Goal: Task Accomplishment & Management: Manage account settings

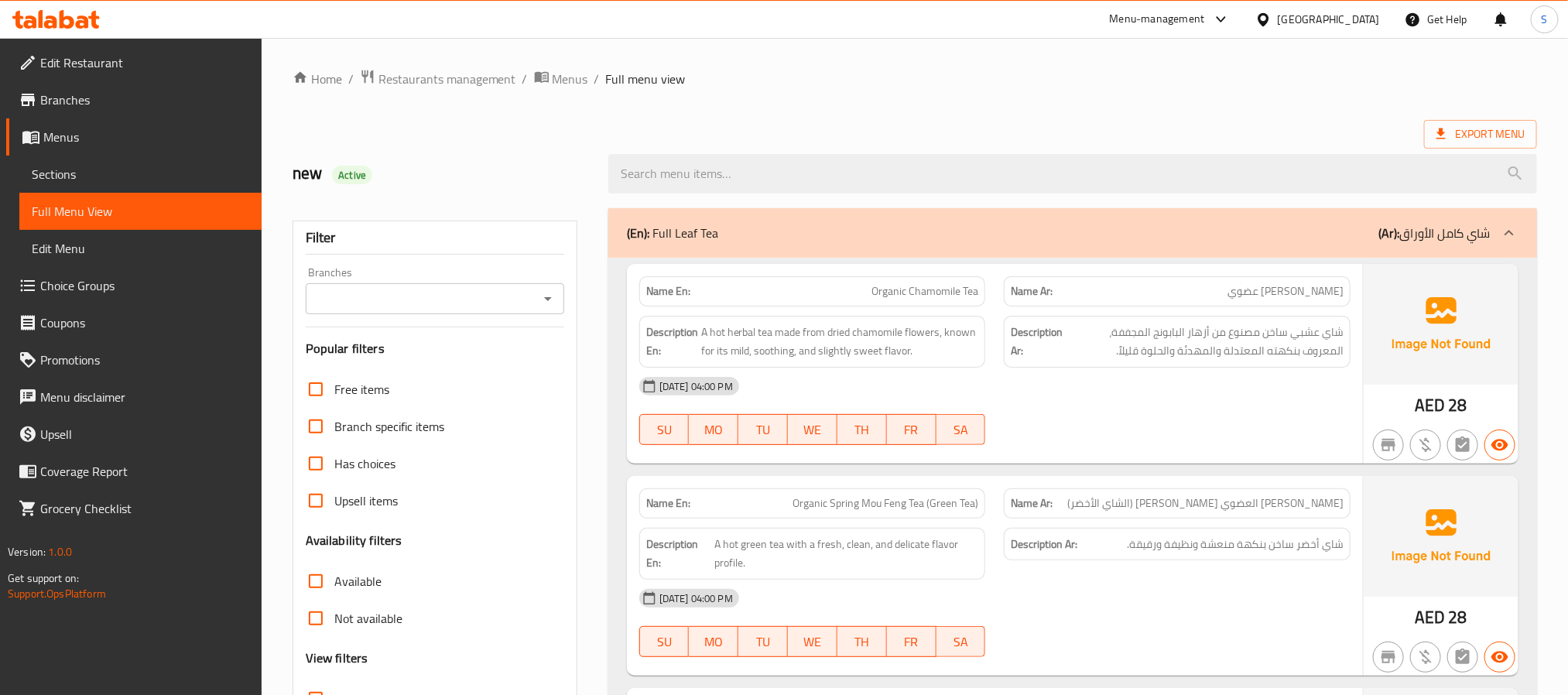
click at [112, 107] on span "Branches" at bounding box center [145, 100] width 209 height 18
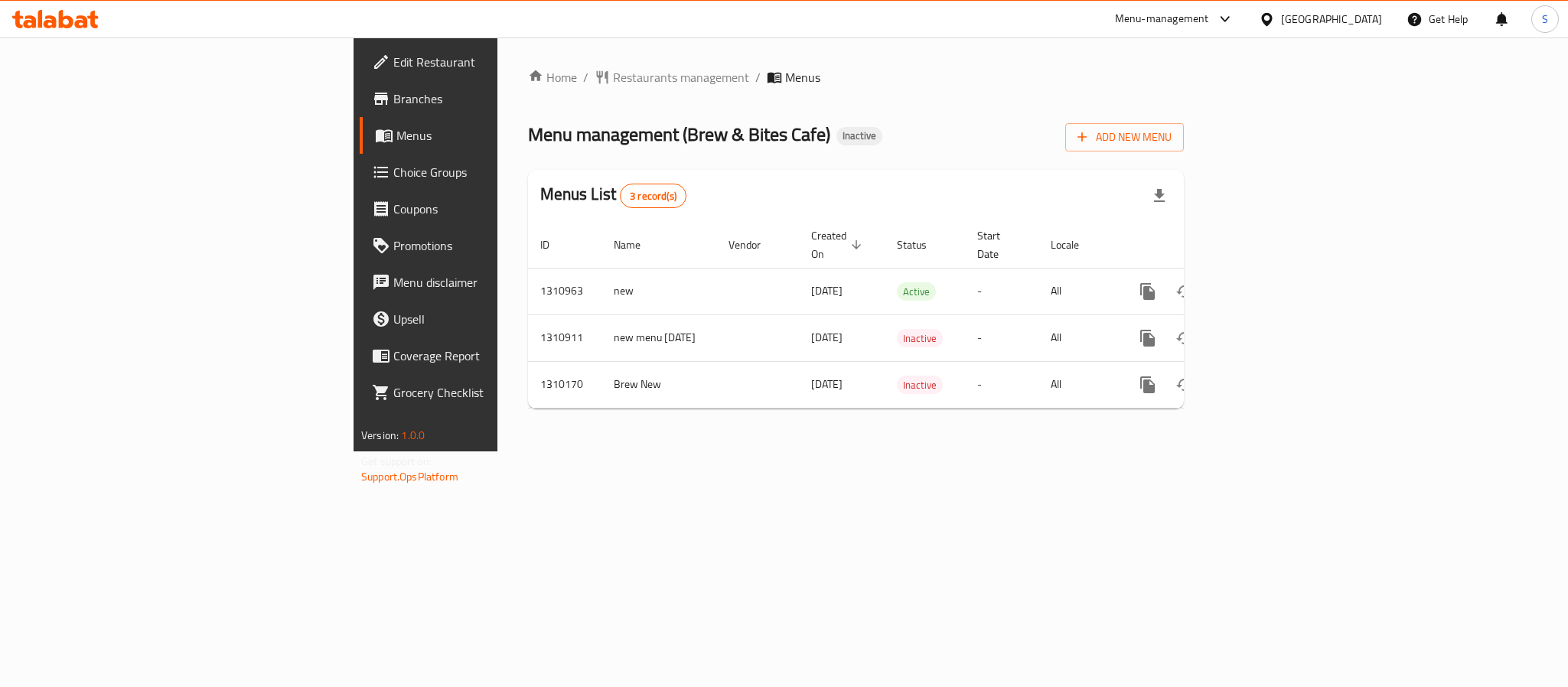
click at [926, 69] on ol "Home / Restaurants management / Menus" at bounding box center [855, 77] width 655 height 18
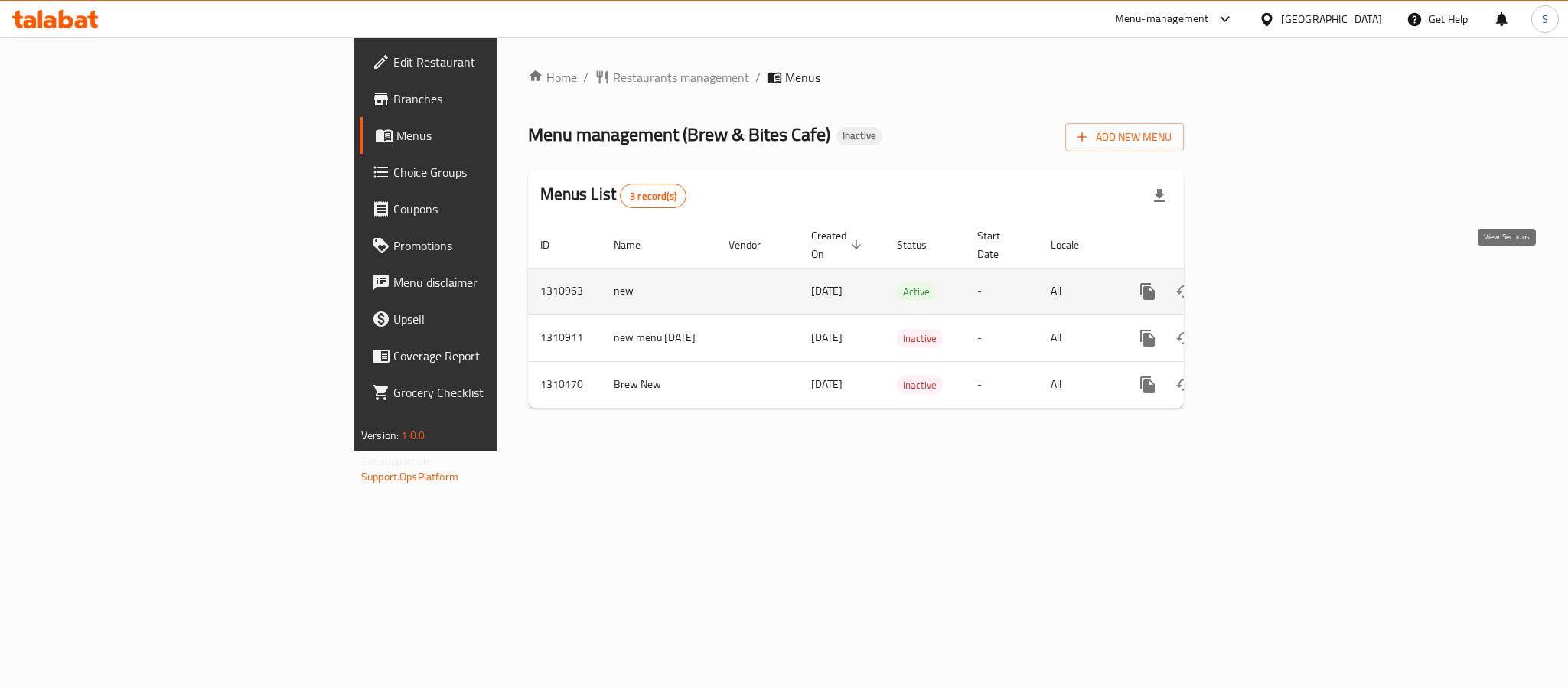
click at [1276, 287] on link "enhanced table" at bounding box center [1258, 291] width 37 height 37
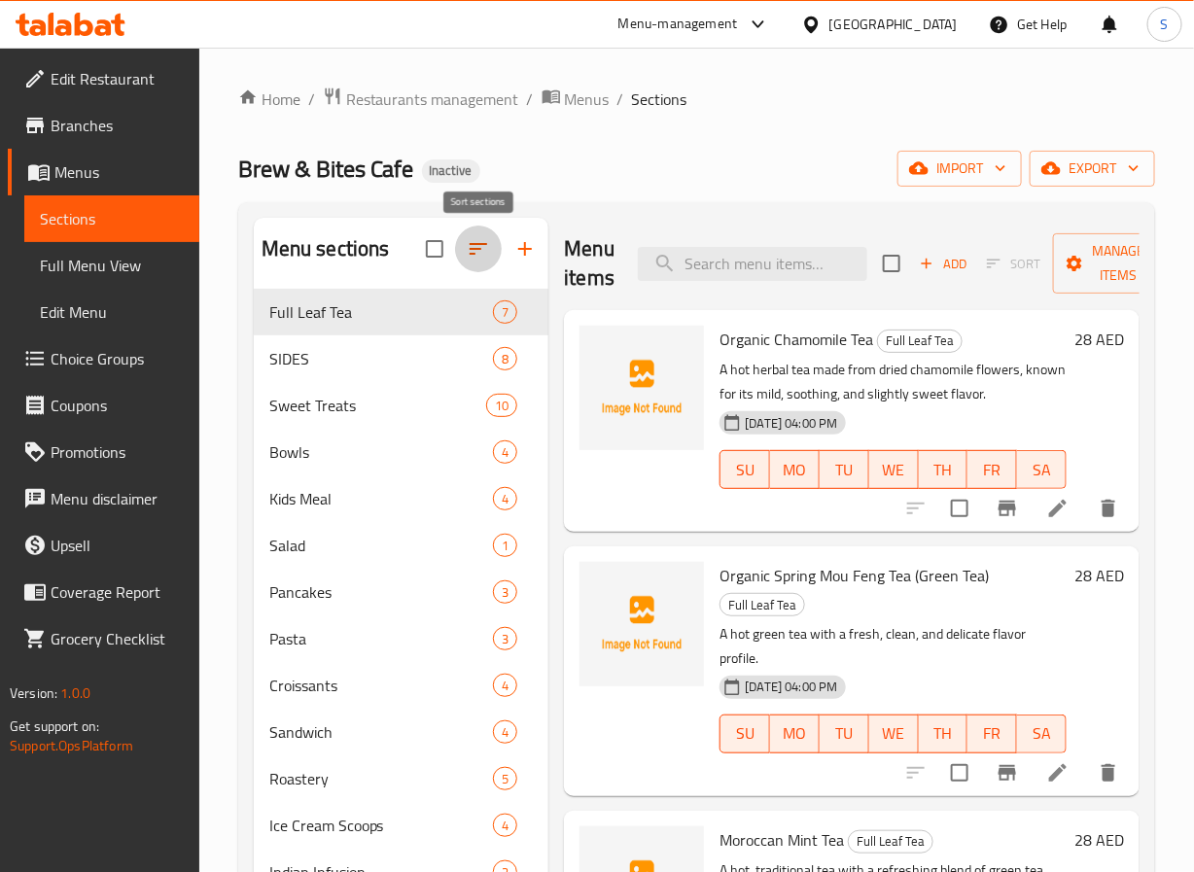
click at [467, 245] on icon "button" at bounding box center [478, 248] width 23 height 23
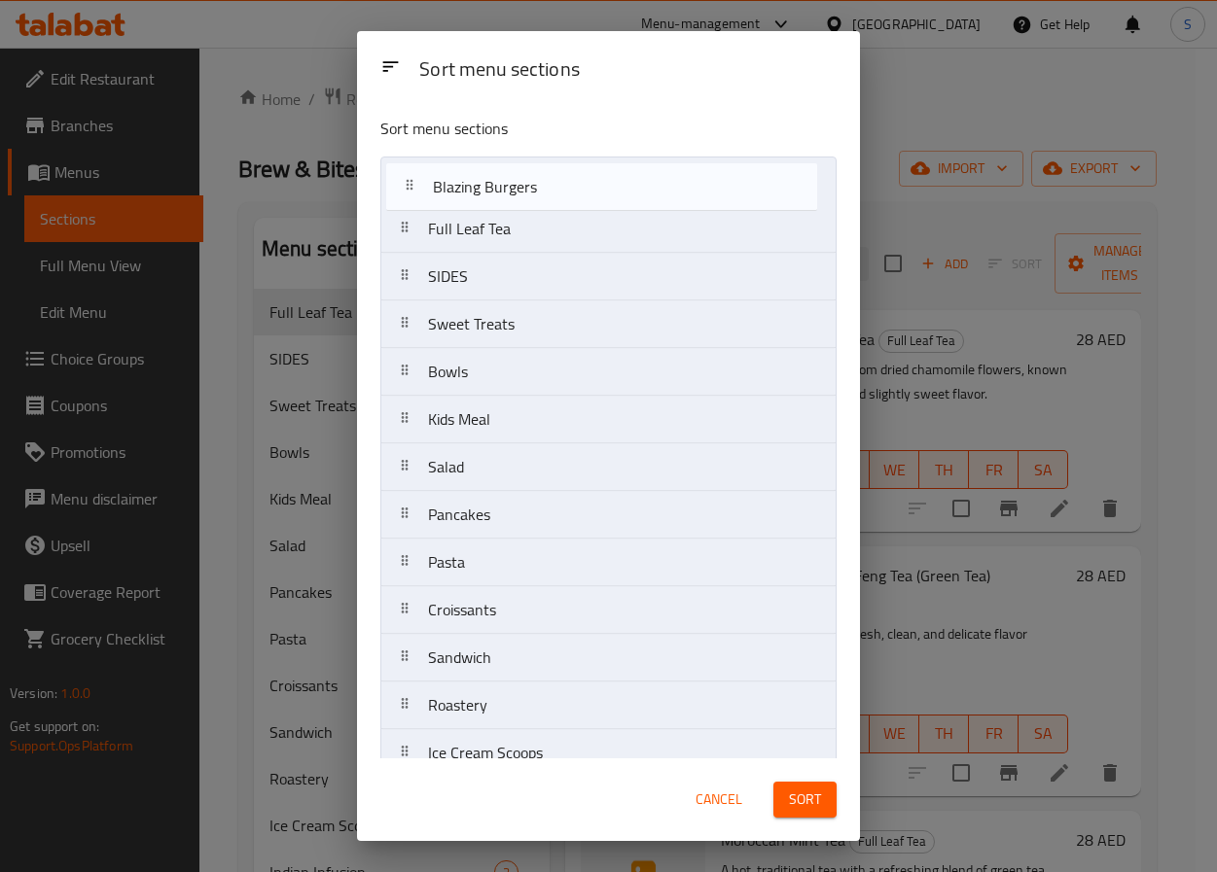
drag, startPoint x: 400, startPoint y: 491, endPoint x: 404, endPoint y: 185, distance: 306.4
click at [404, 185] on nav "Full Leaf Tea SIDES Sweet Treats Bowls Kids Meal Salad Pancakes Pasta Croissant…" at bounding box center [608, 634] width 456 height 955
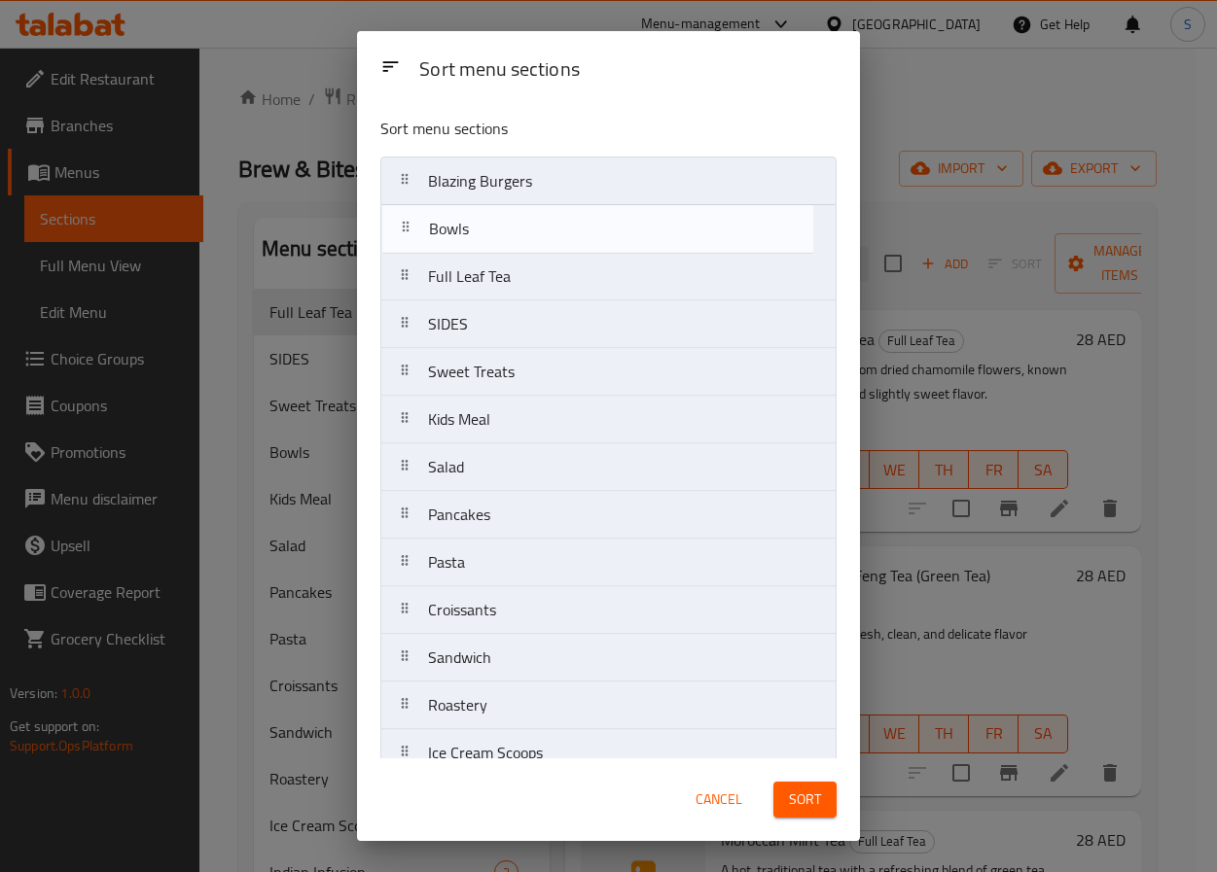
drag, startPoint x: 412, startPoint y: 373, endPoint x: 412, endPoint y: 222, distance: 151.7
click at [412, 222] on nav "Blazing Burgers Full Leaf Tea SIDES Sweet Treats Bowls Kids Meal Salad Pancakes…" at bounding box center [608, 634] width 456 height 955
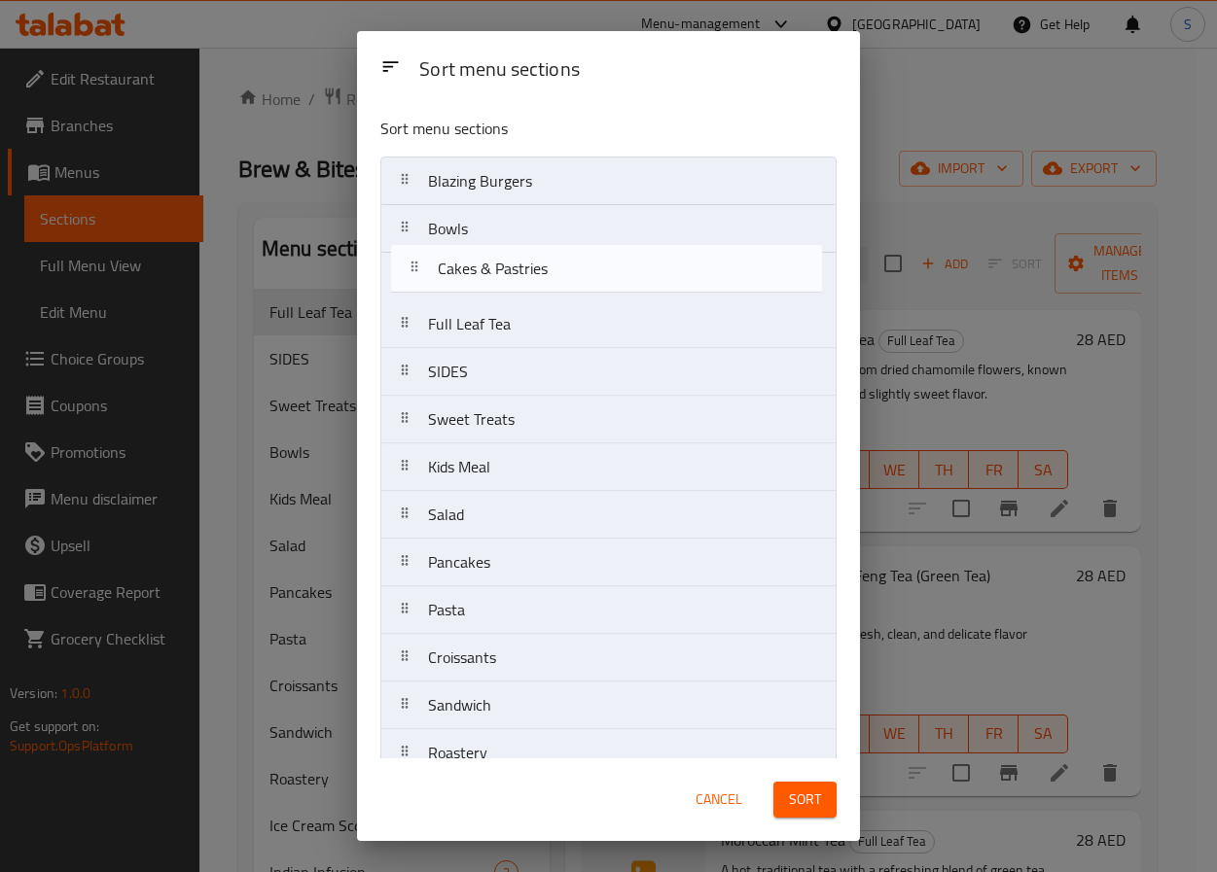
drag, startPoint x: 417, startPoint y: 478, endPoint x: 426, endPoint y: 237, distance: 241.4
click at [426, 237] on nav "Blazing Burgers Bowls Full Leaf Tea SIDES Sweet Treats Kids Meal Salad Pancakes…" at bounding box center [608, 634] width 456 height 955
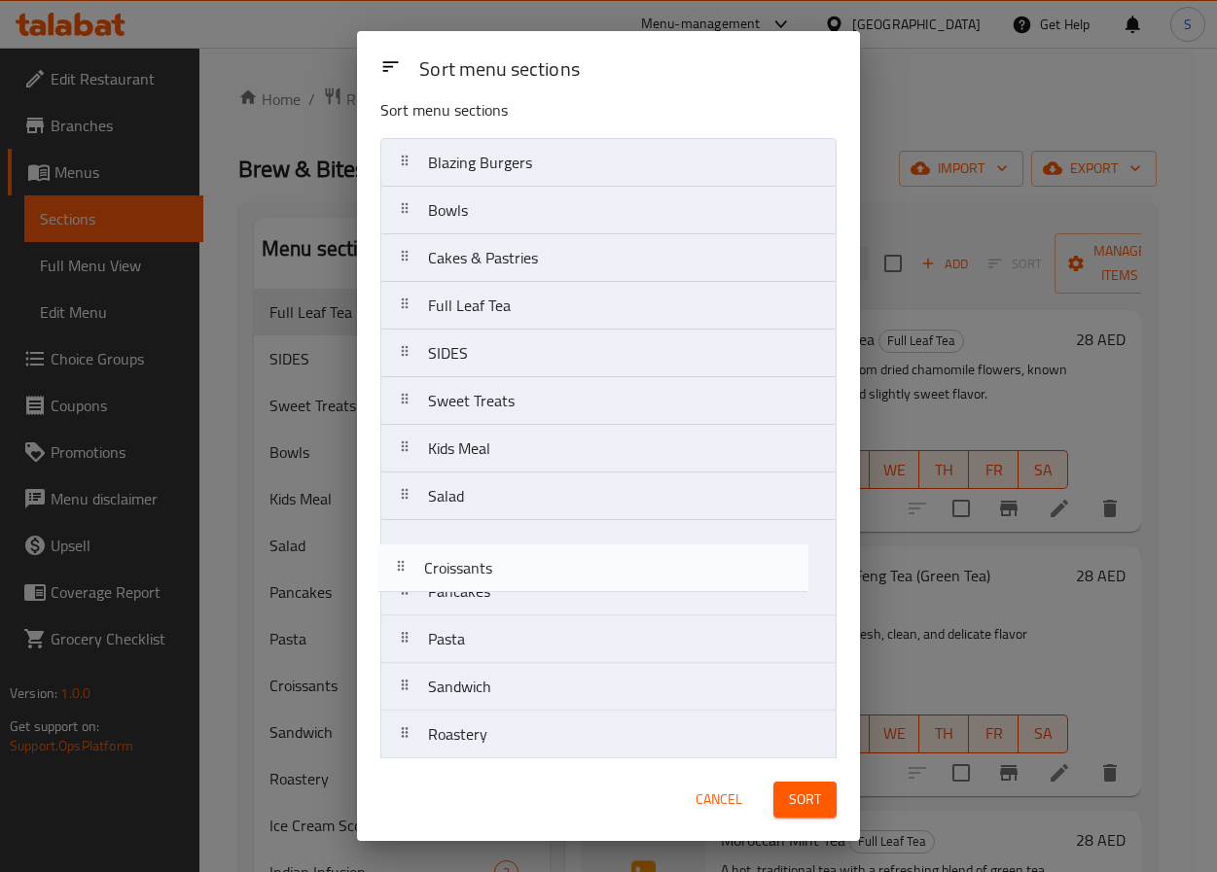
scroll to position [20, 0]
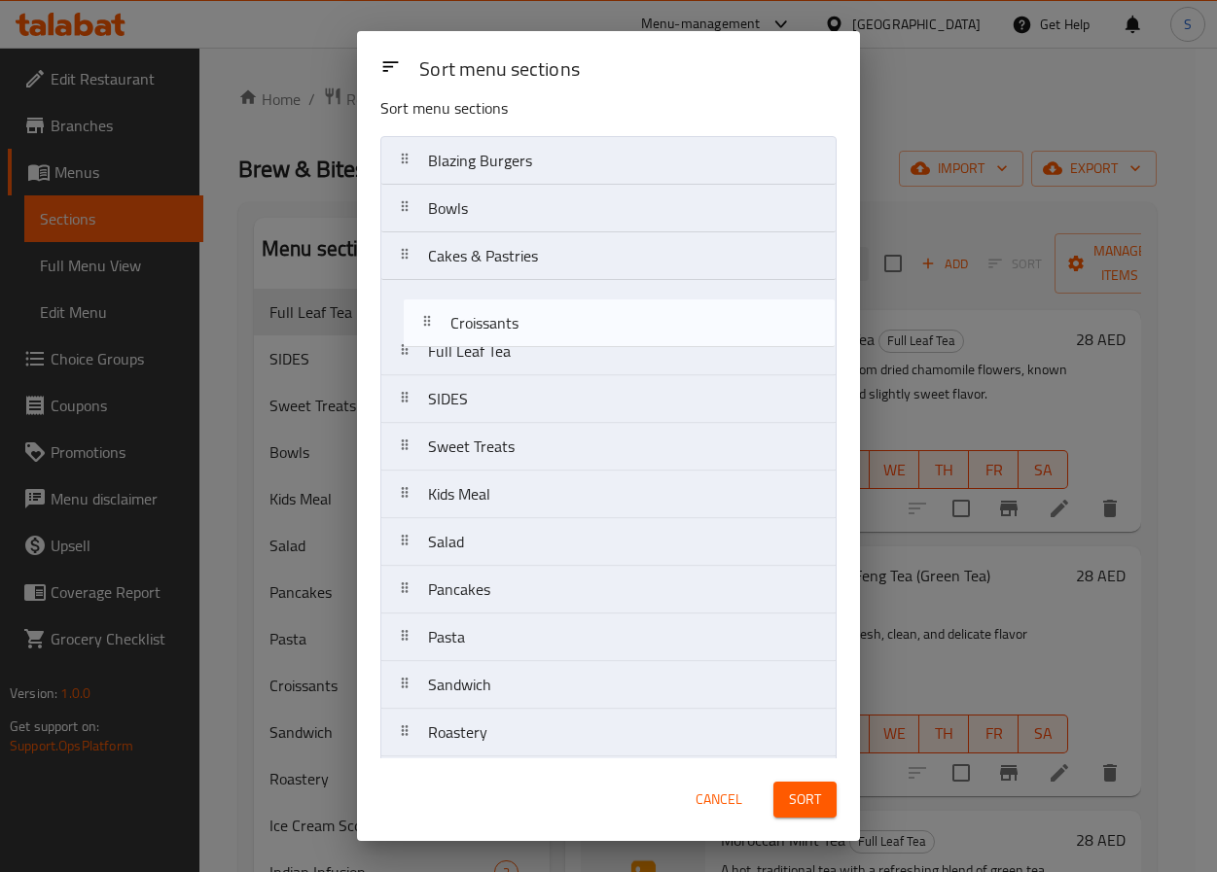
drag, startPoint x: 441, startPoint y: 674, endPoint x: 462, endPoint y: 324, distance: 350.8
click at [462, 324] on nav "Blazing Burgers Bowls Cakes & Pastries Full Leaf Tea SIDES Sweet Treats Kids Me…" at bounding box center [608, 613] width 456 height 955
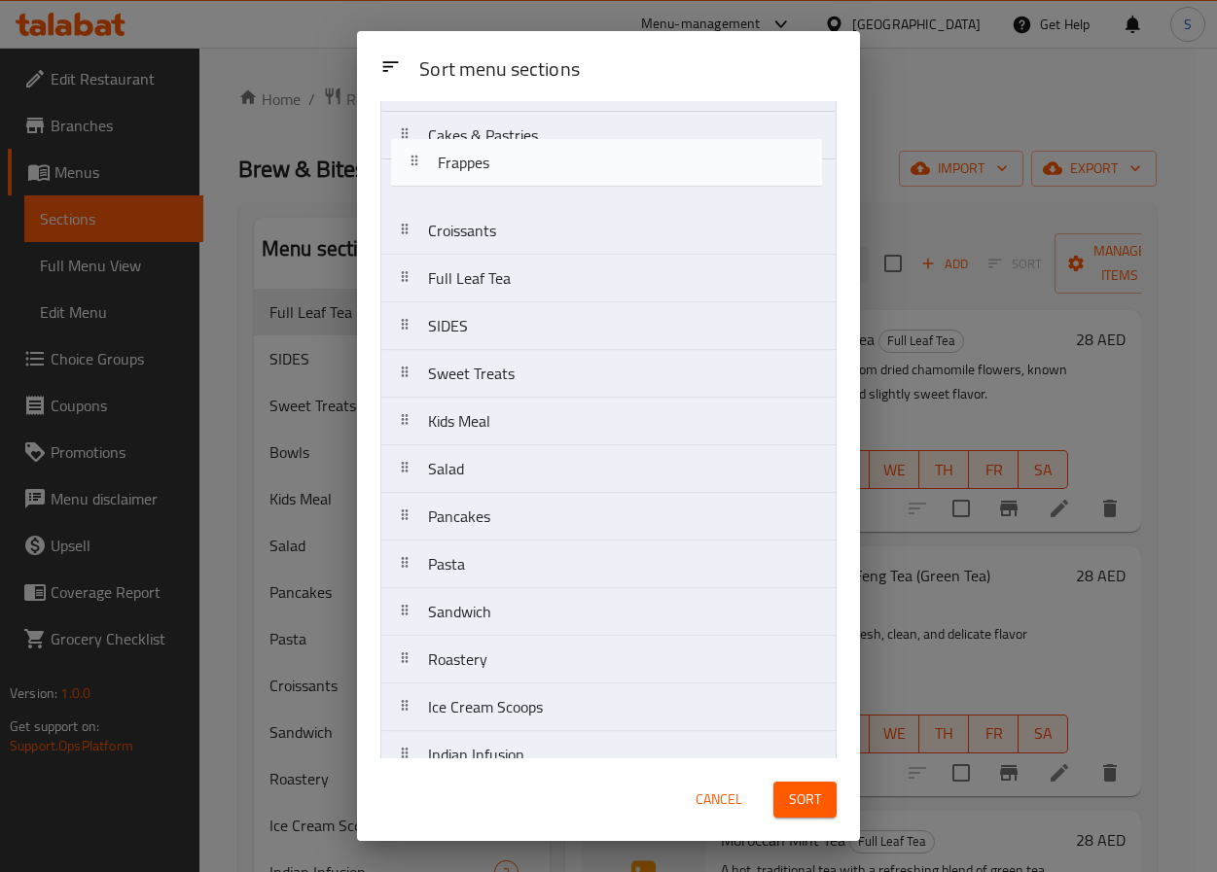
scroll to position [0, 0]
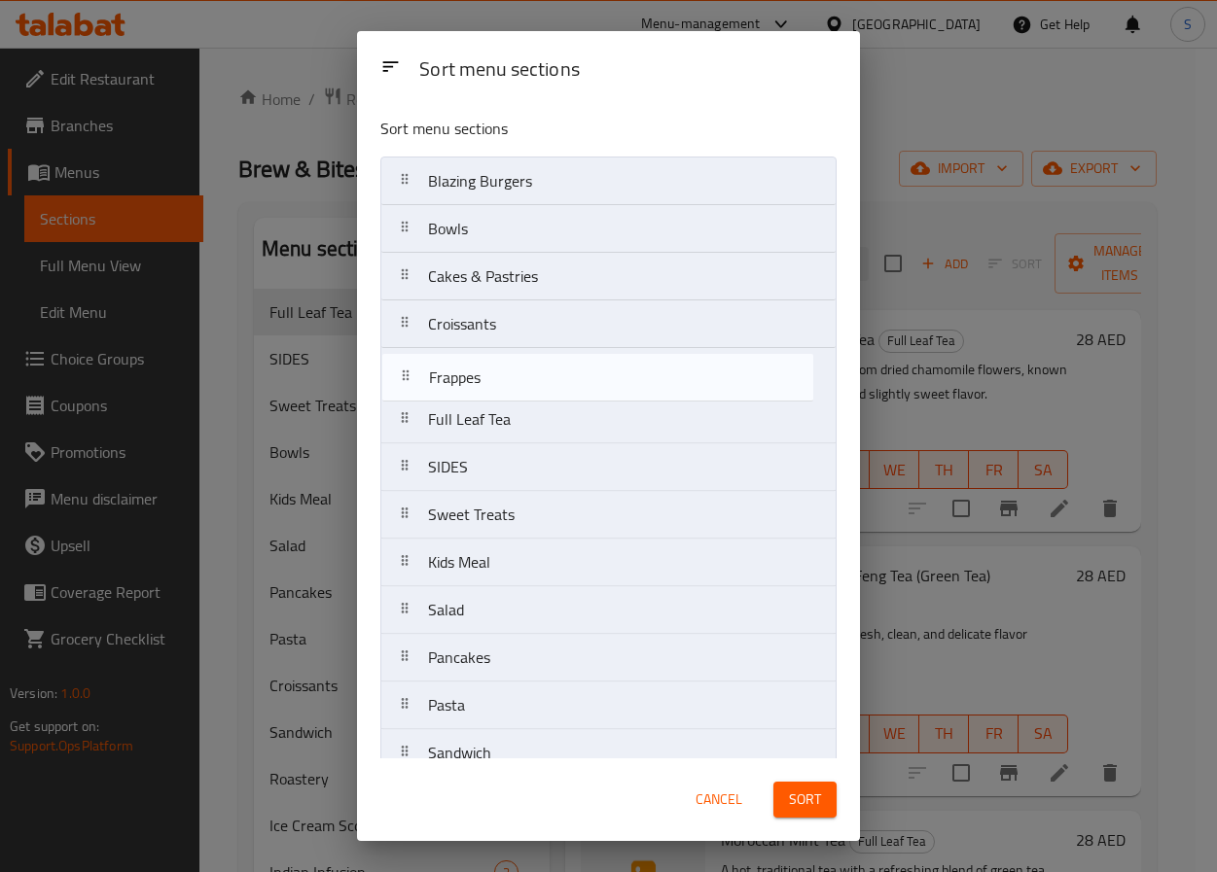
drag, startPoint x: 418, startPoint y: 725, endPoint x: 417, endPoint y: 369, distance: 356.0
click at [417, 369] on nav "Blazing Burgers Bowls Cakes & Pastries Croissants Full Leaf Tea SIDES Sweet Tre…" at bounding box center [608, 634] width 456 height 955
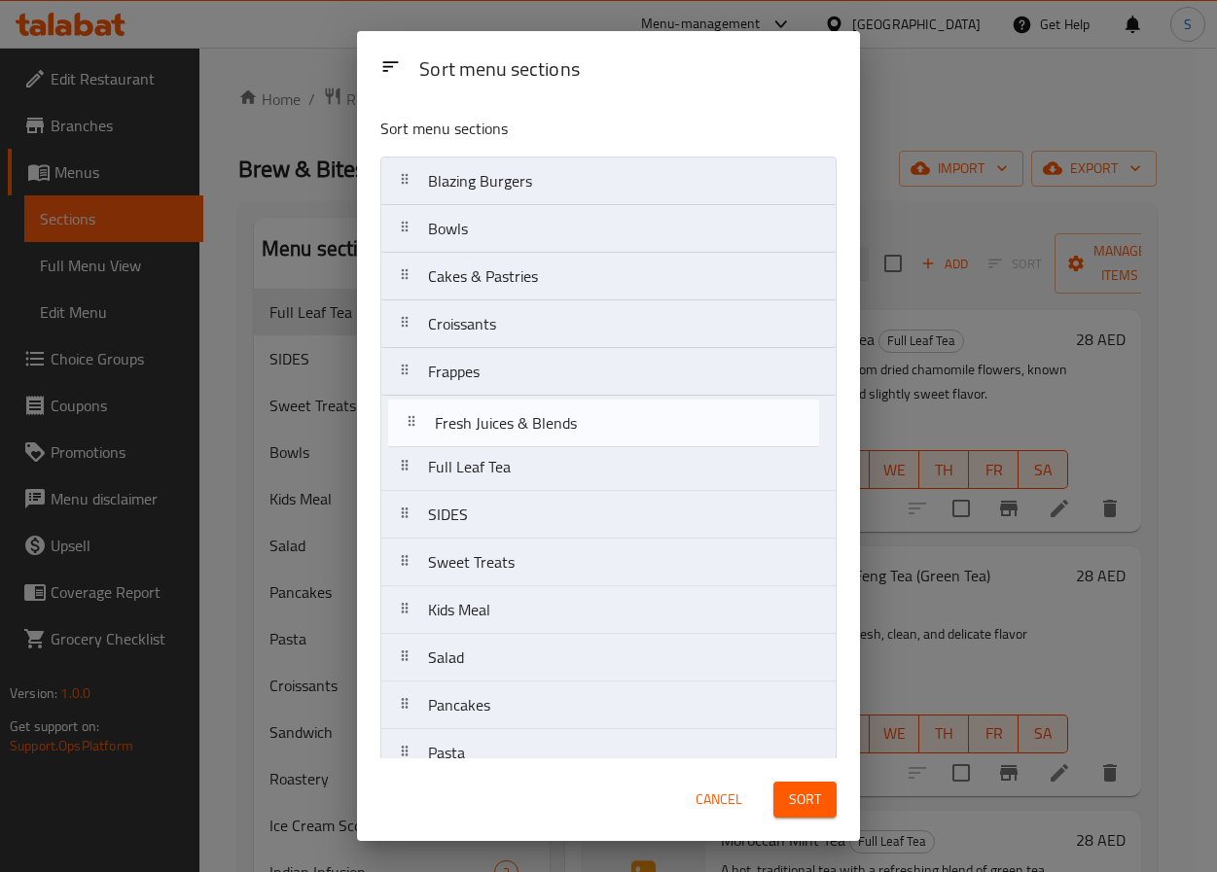
drag, startPoint x: 415, startPoint y: 683, endPoint x: 421, endPoint y: 411, distance: 271.4
click at [421, 411] on nav "Blazing Burgers Bowls Cakes & Pastries Croissants Frappes Full Leaf Tea SIDES S…" at bounding box center [608, 634] width 456 height 955
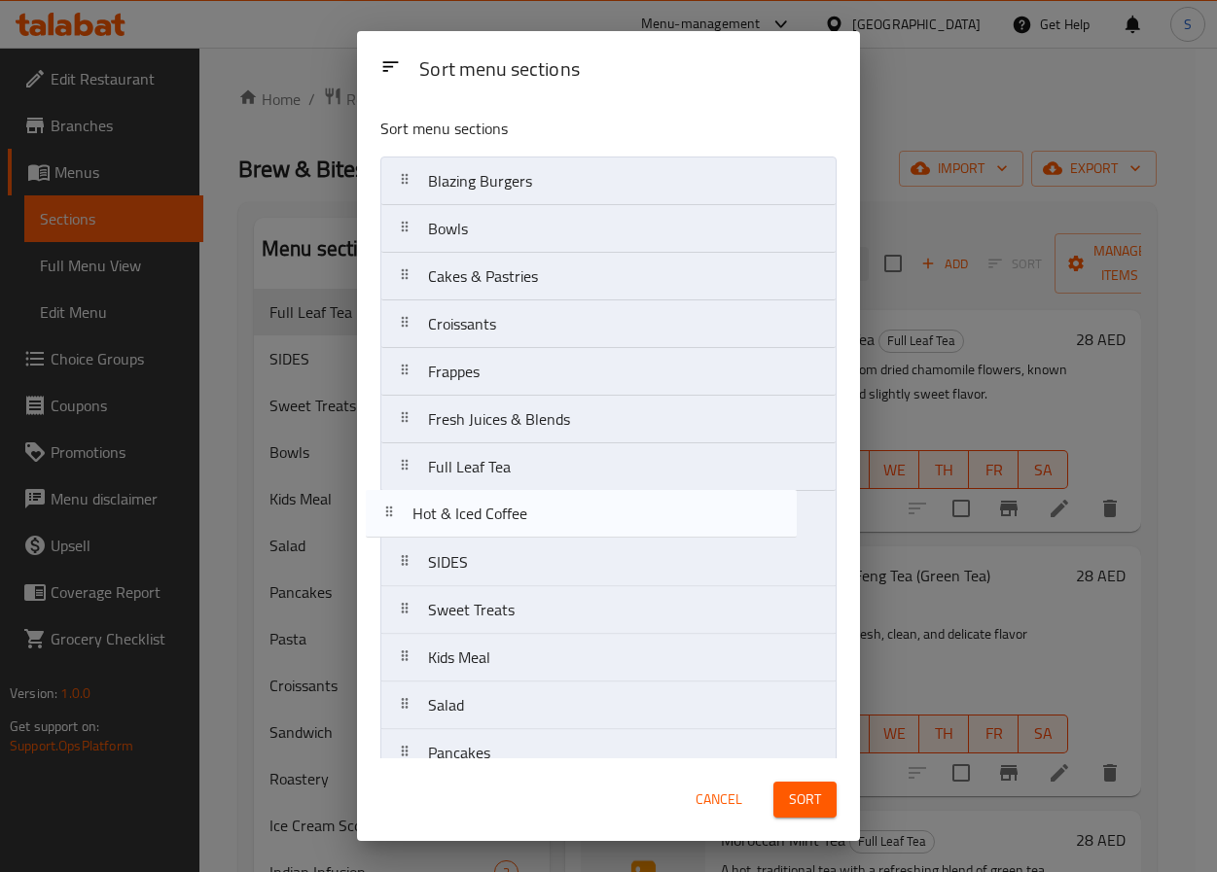
drag, startPoint x: 477, startPoint y: 668, endPoint x: 456, endPoint y: 505, distance: 164.7
click at [456, 505] on nav "Blazing Burgers Bowls Cakes & Pastries Croissants Frappes Fresh Juices & Blends…" at bounding box center [608, 634] width 456 height 955
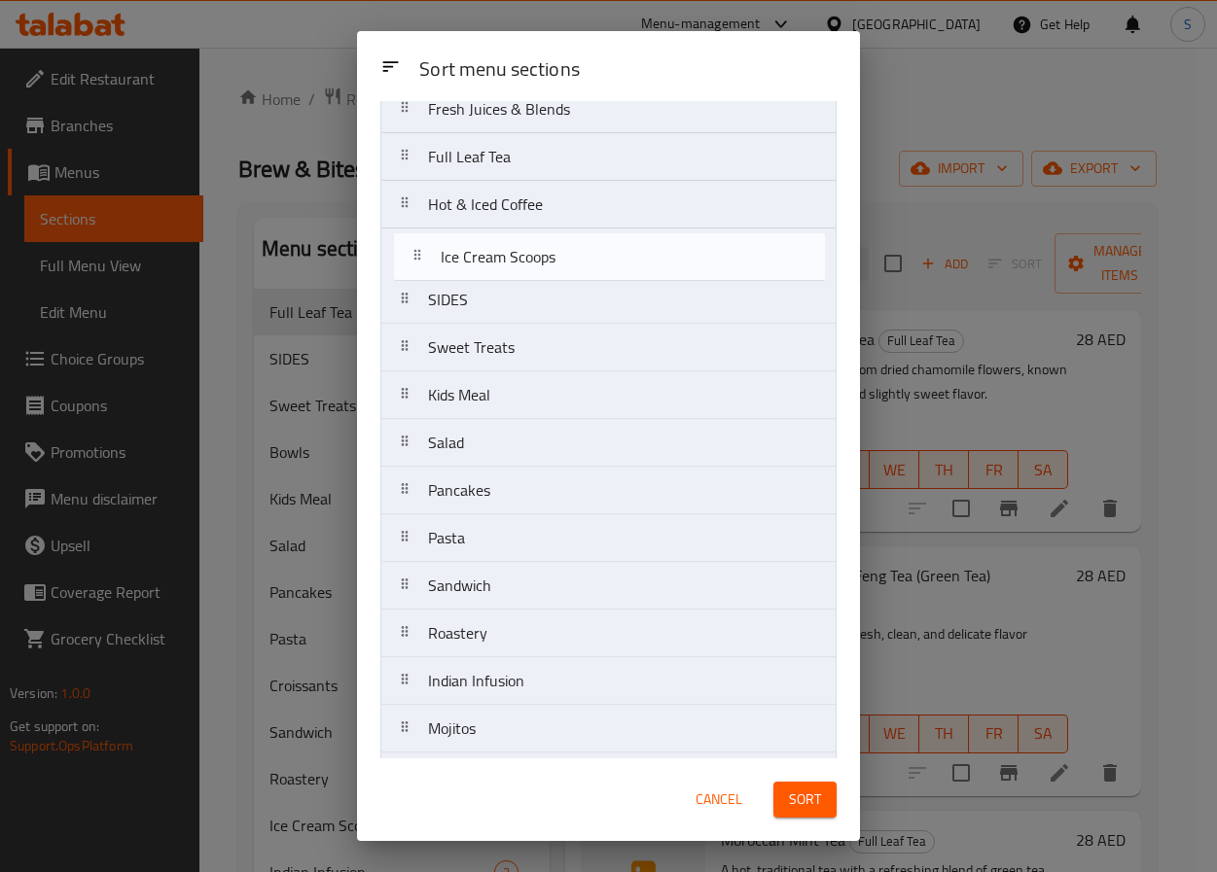
drag, startPoint x: 427, startPoint y: 639, endPoint x: 439, endPoint y: 246, distance: 393.1
click at [439, 246] on nav "Blazing Burgers Bowls Cakes & Pastries Croissants Frappes Fresh Juices & Blends…" at bounding box center [608, 323] width 456 height 955
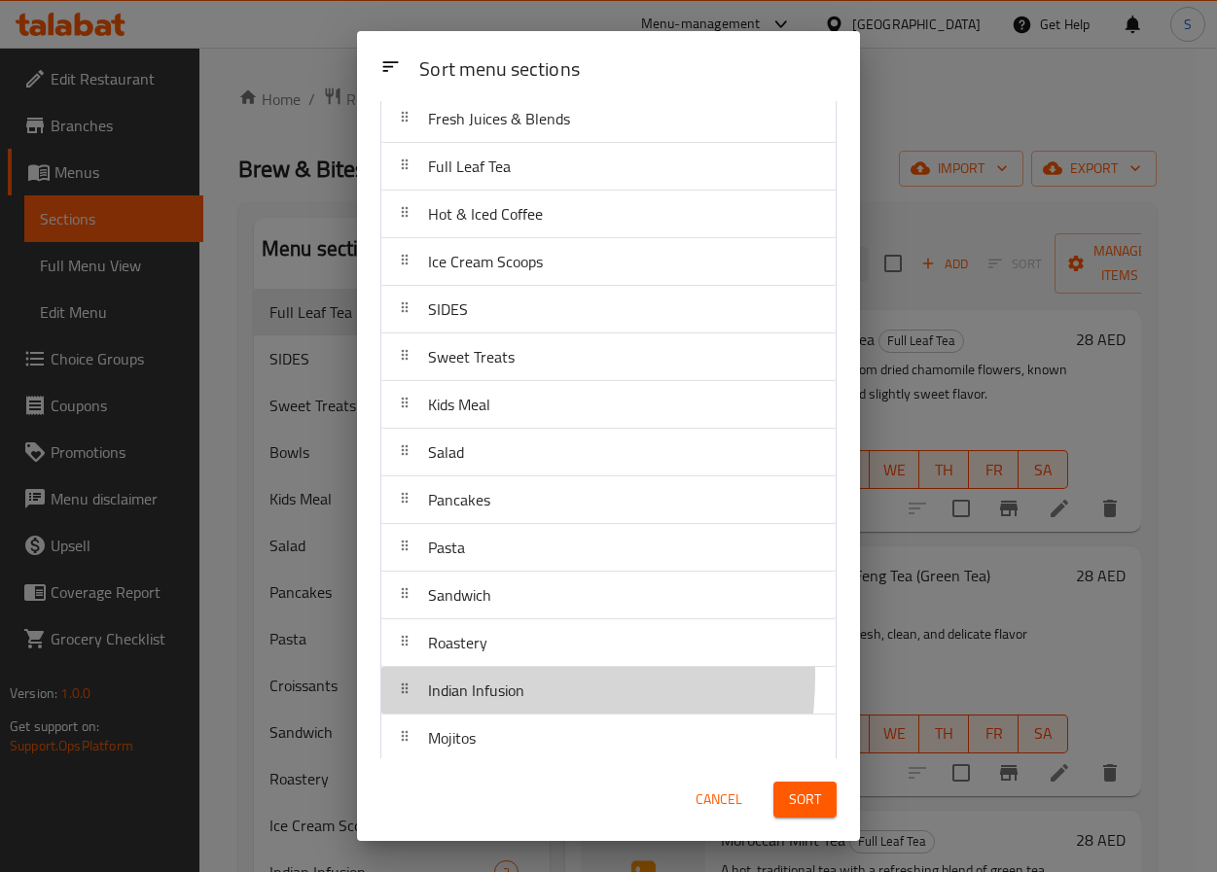
scroll to position [304, 0]
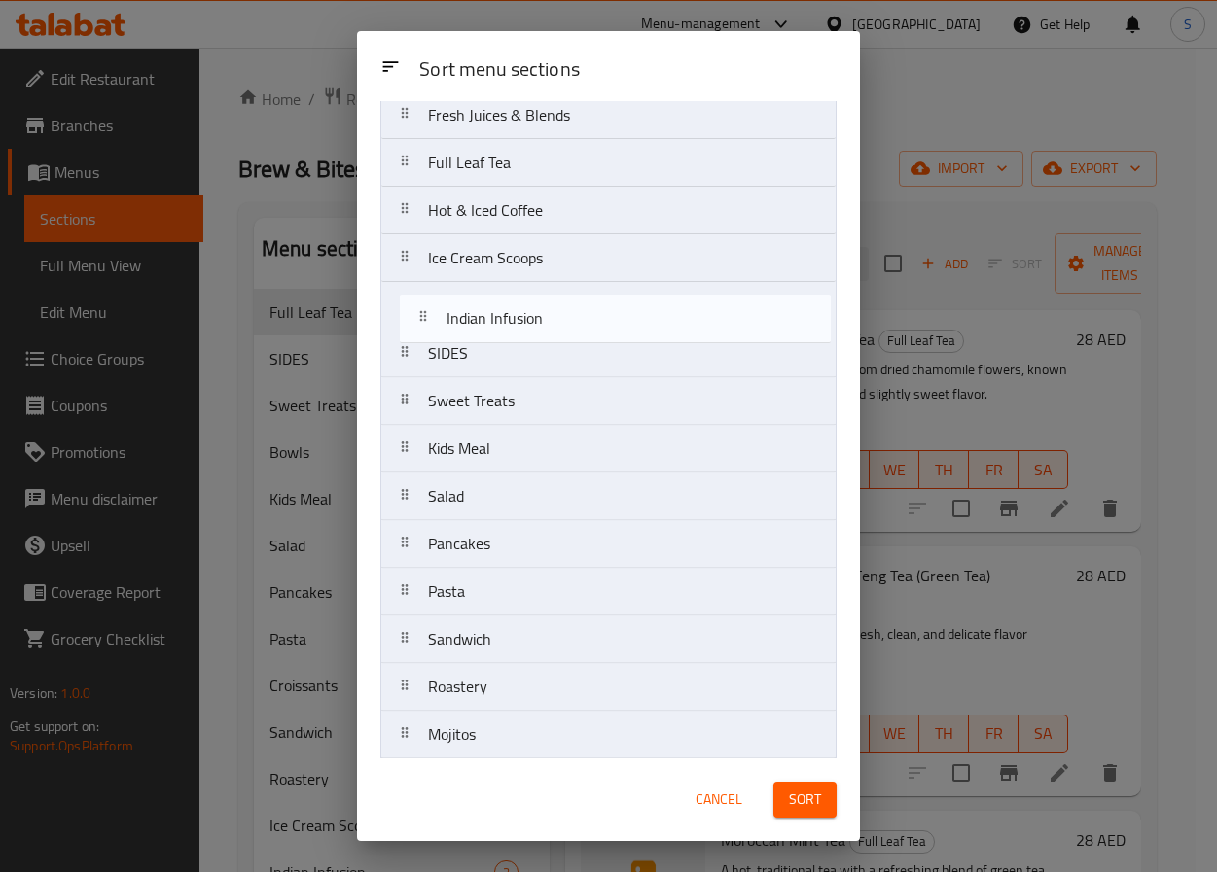
drag, startPoint x: 426, startPoint y: 683, endPoint x: 443, endPoint y: 295, distance: 388.4
click at [443, 295] on nav "Blazing Burgers Bowls Cakes & Pastries Croissants Frappes Fresh Juices & Blends…" at bounding box center [608, 329] width 456 height 955
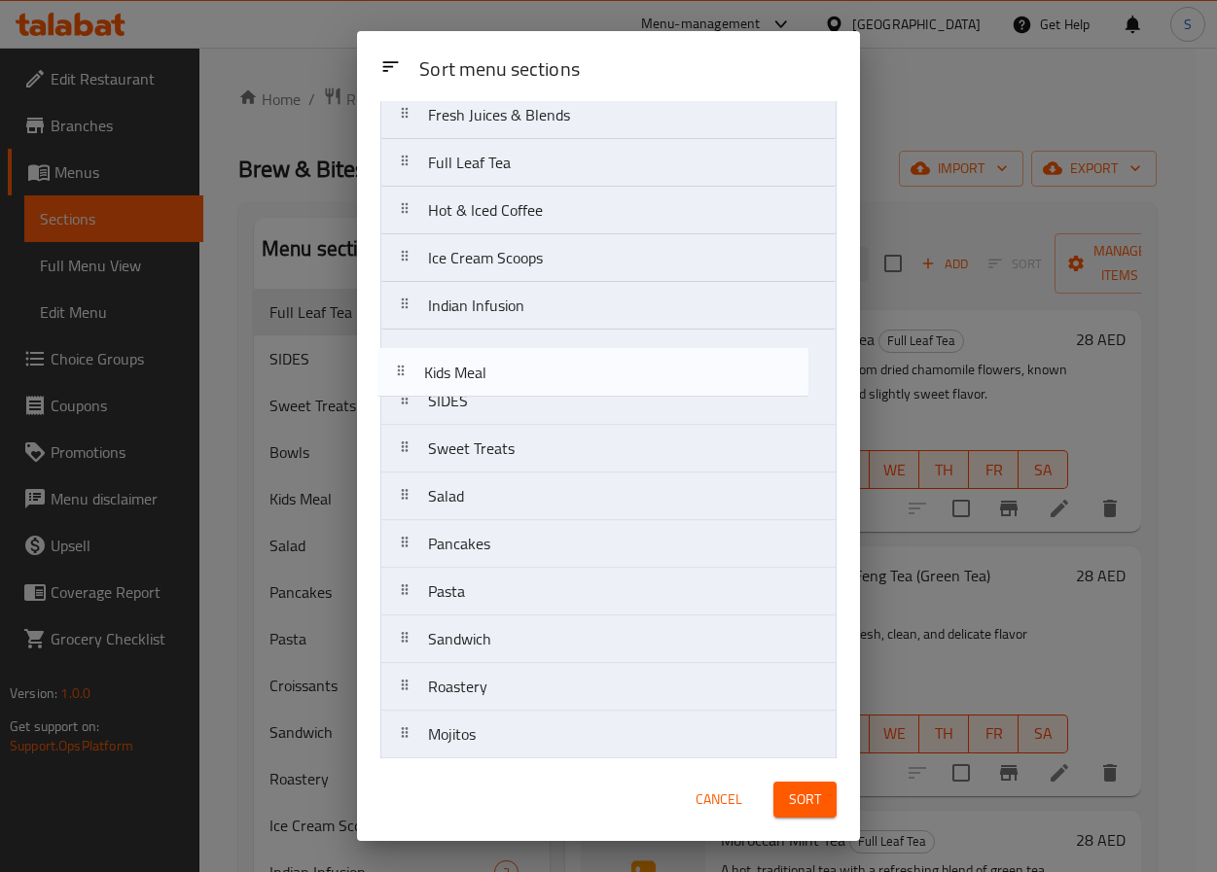
drag, startPoint x: 549, startPoint y: 443, endPoint x: 544, endPoint y: 354, distance: 89.7
click at [544, 354] on nav "Blazing Burgers Bowls Cakes & Pastries Croissants Frappes Fresh Juices & Blends…" at bounding box center [608, 329] width 456 height 955
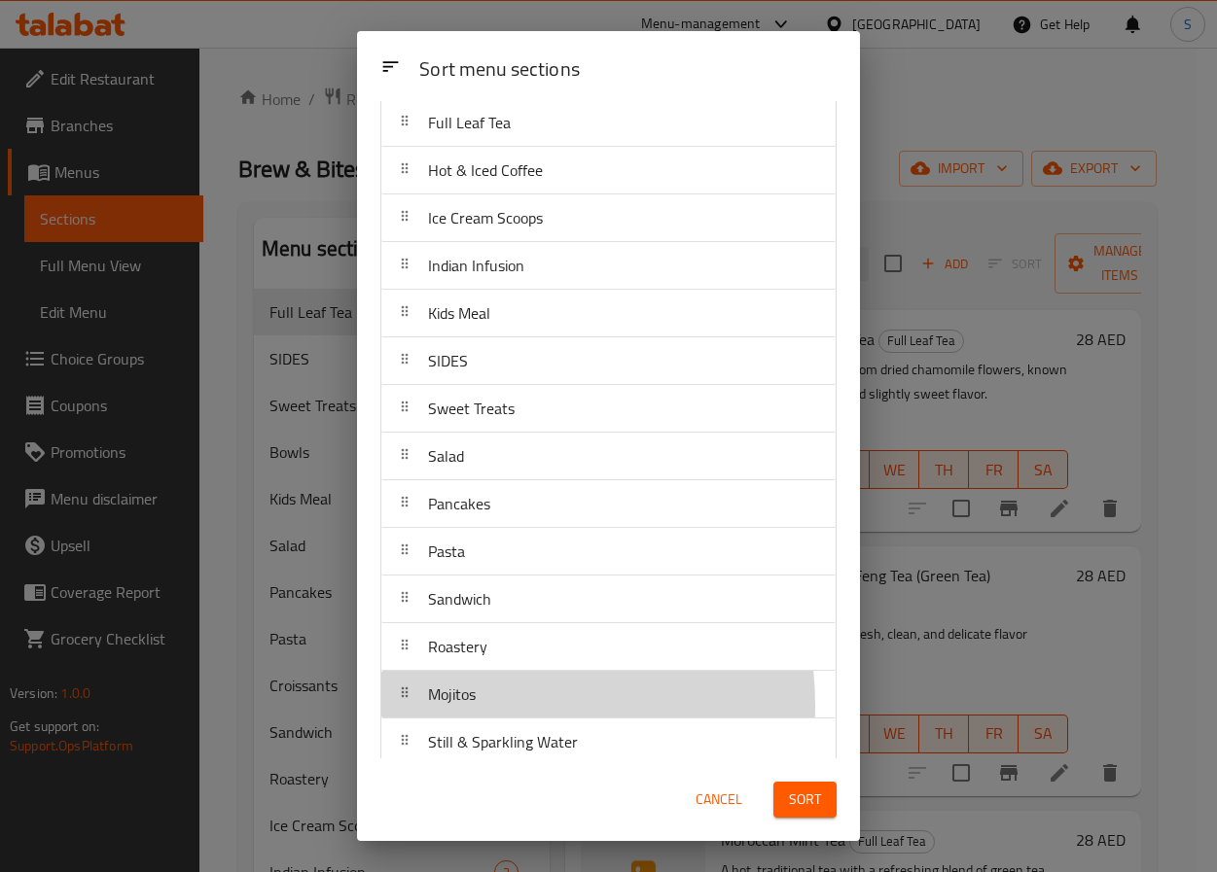
scroll to position [351, 0]
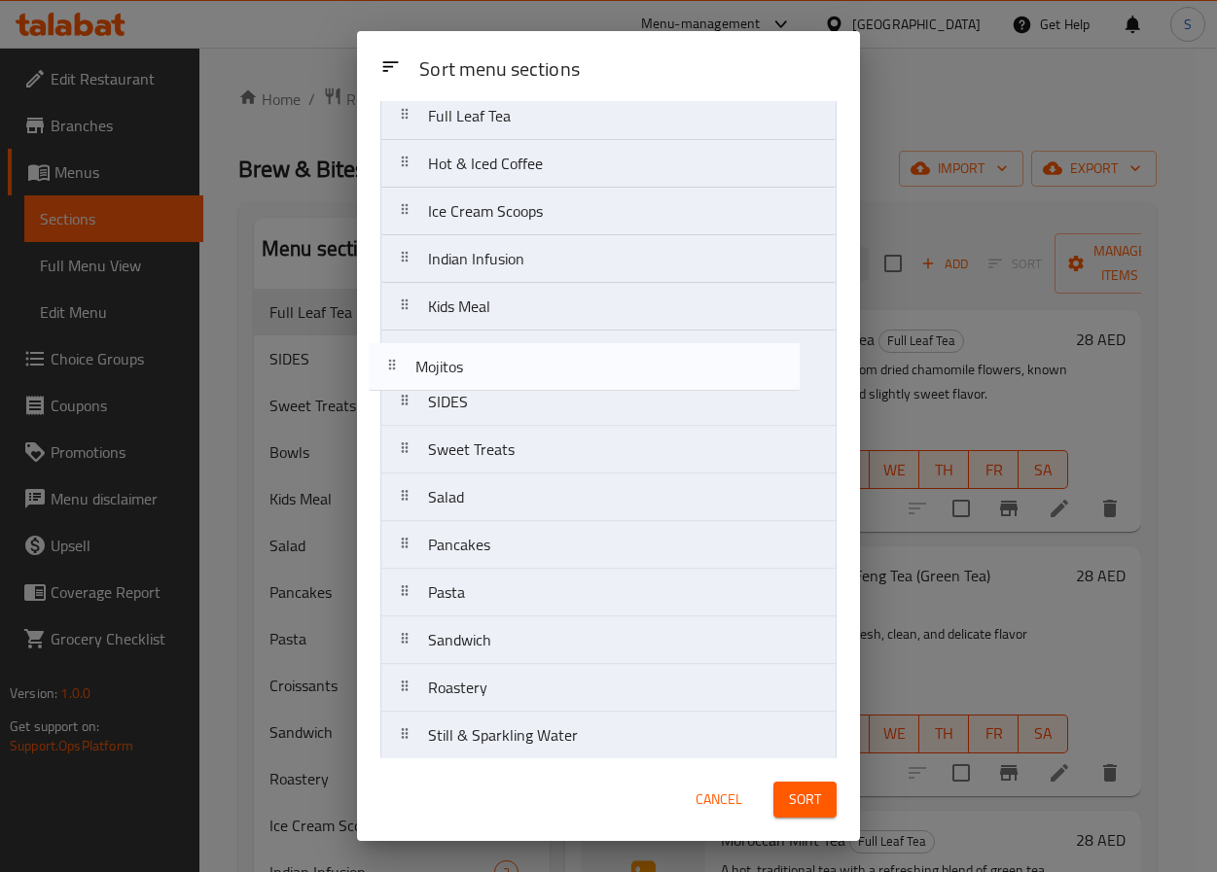
drag, startPoint x: 481, startPoint y: 715, endPoint x: 468, endPoint y: 362, distance: 353.3
click at [468, 362] on nav "Blazing Burgers Bowls Cakes & Pastries Croissants Frappes Fresh Juices & Blends…" at bounding box center [608, 282] width 456 height 955
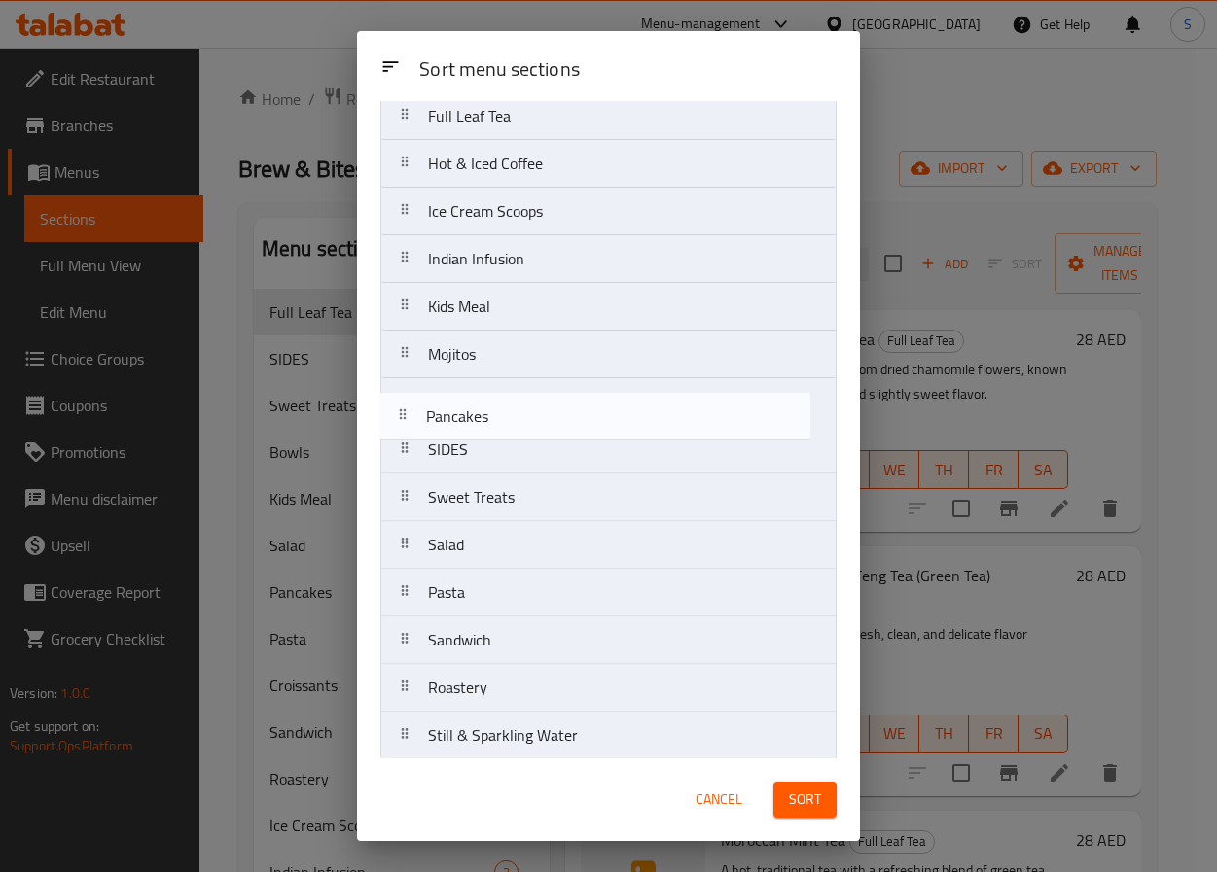
drag, startPoint x: 509, startPoint y: 557, endPoint x: 503, endPoint y: 414, distance: 143.1
click at [503, 414] on nav "Blazing Burgers Bowls Cakes & Pastries Croissants Frappes Fresh Juices & Blends…" at bounding box center [608, 282] width 456 height 955
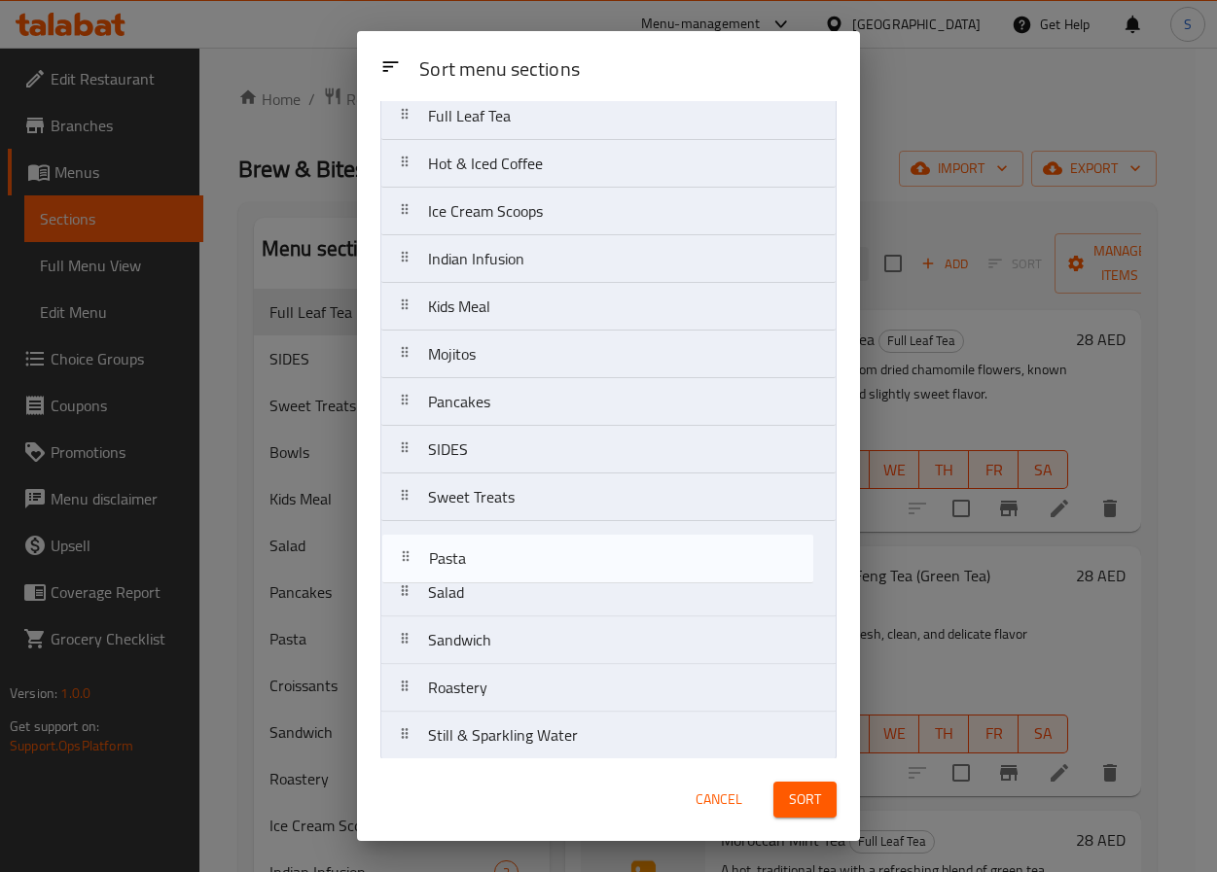
scroll to position [353, 0]
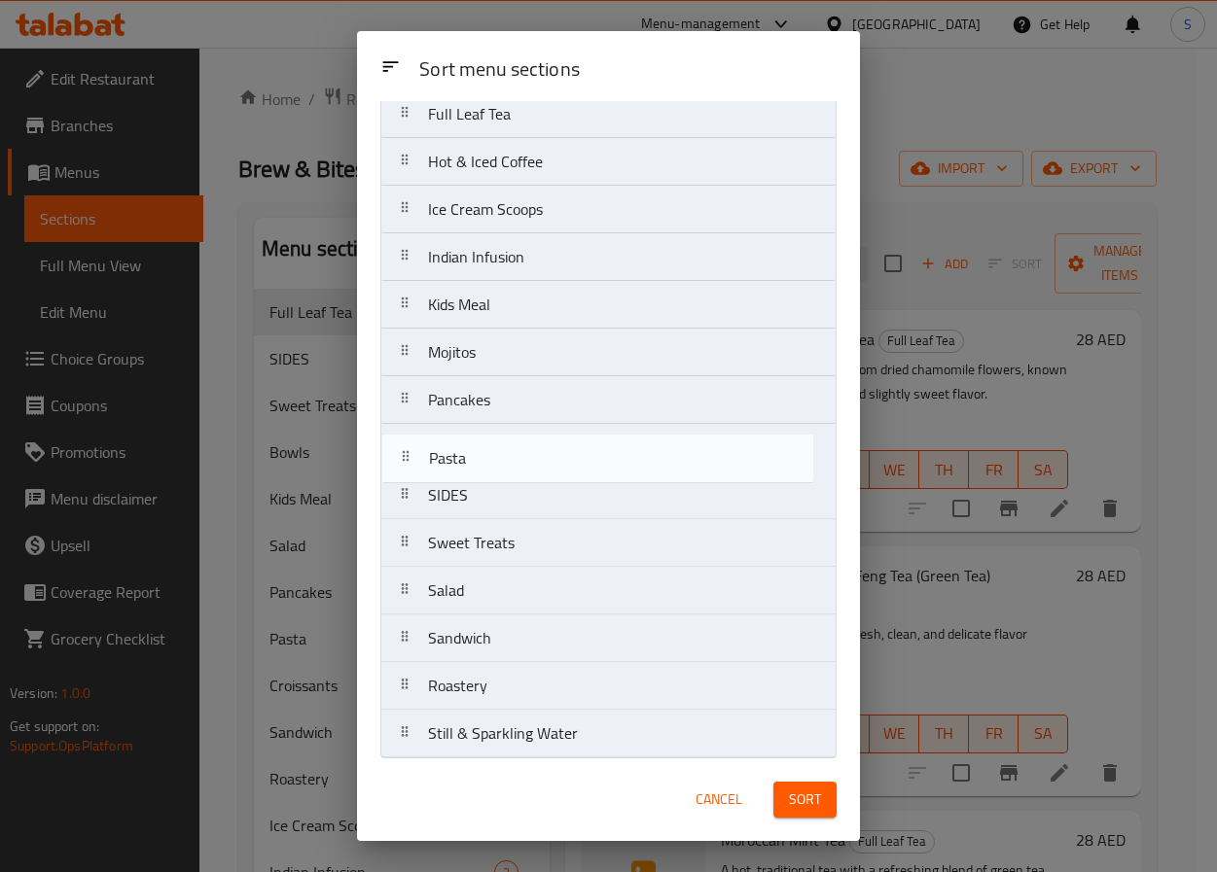
drag, startPoint x: 423, startPoint y: 605, endPoint x: 423, endPoint y: 456, distance: 148.8
click at [423, 456] on nav "Blazing Burgers Bowls Cakes & Pastries Croissants Frappes Fresh Juices & Blends…" at bounding box center [608, 281] width 456 height 955
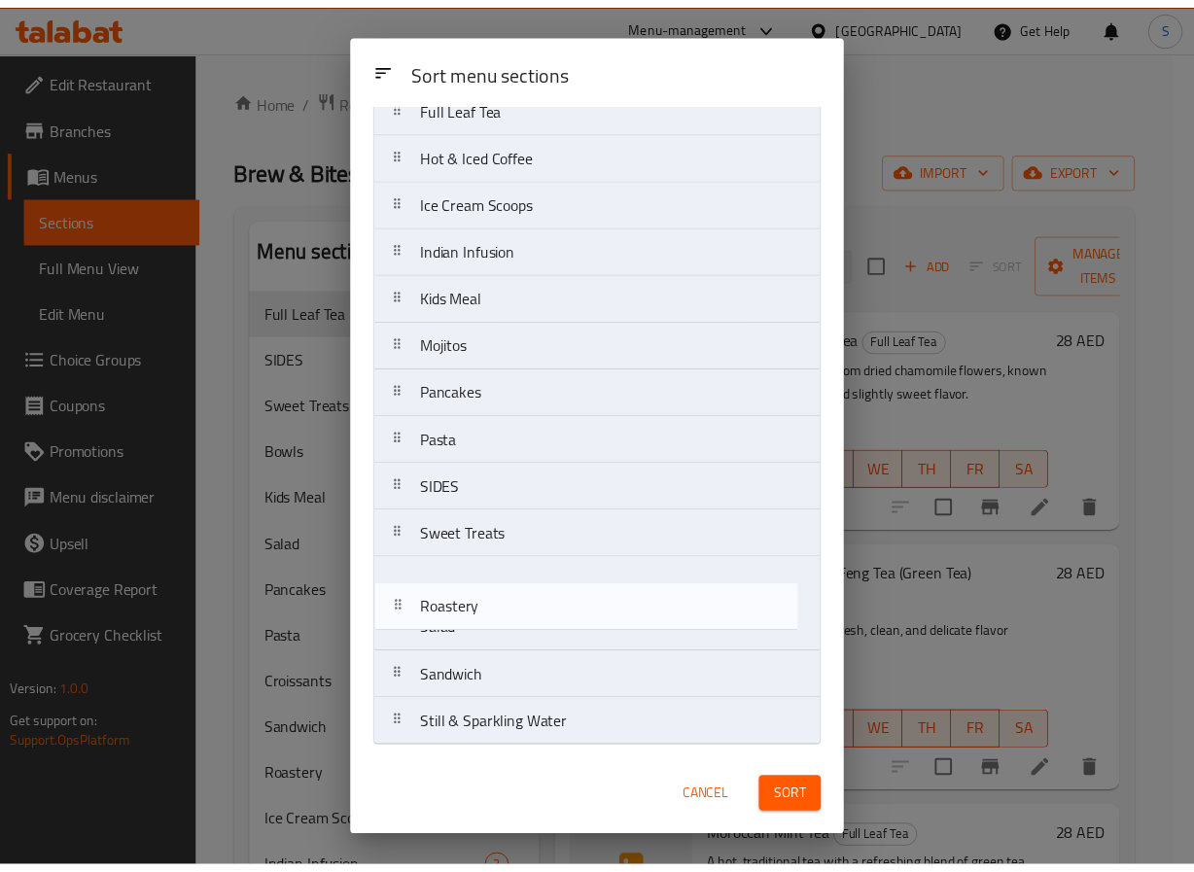
scroll to position [371, 0]
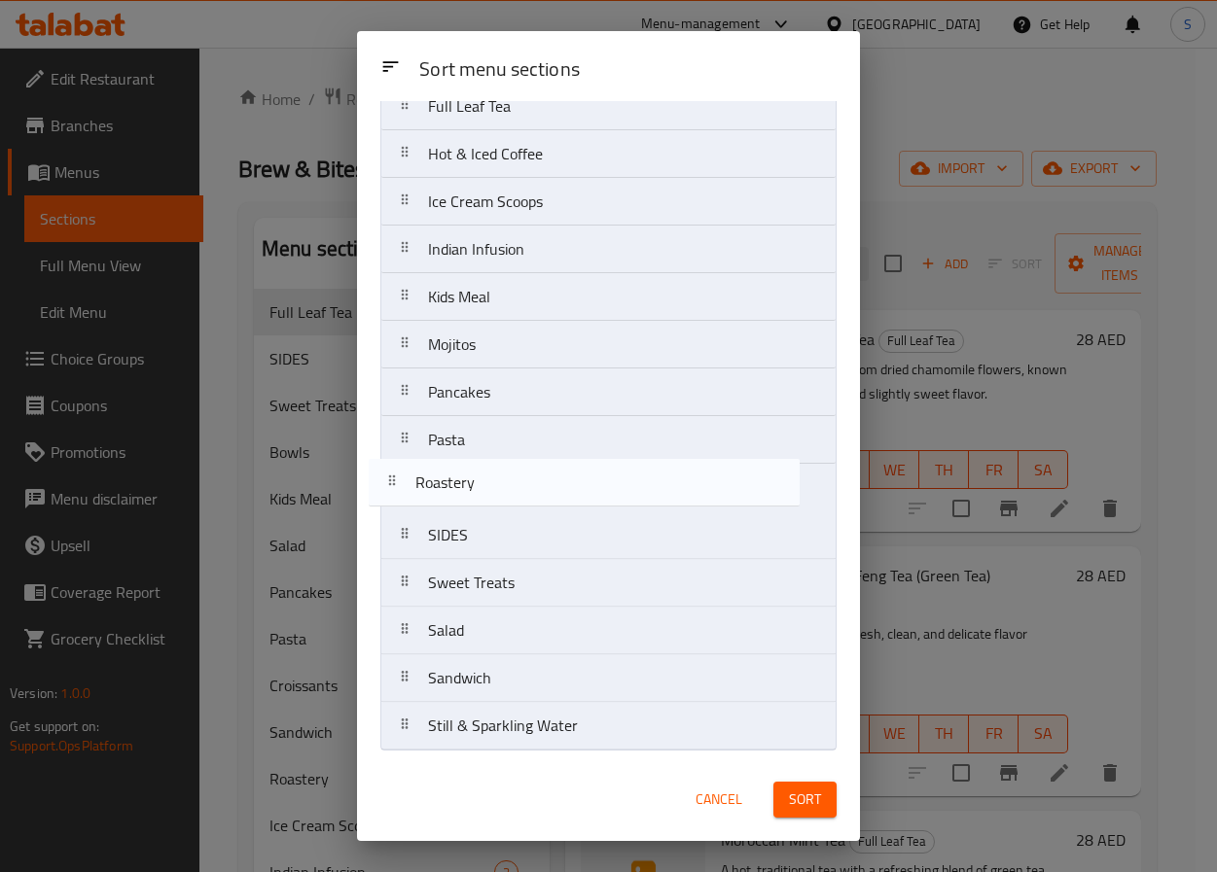
drag, startPoint x: 522, startPoint y: 704, endPoint x: 509, endPoint y: 482, distance: 222.2
click at [509, 482] on nav "Blazing Burgers Bowls Cakes & Pastries Croissants Frappes Fresh Juices & Blends…" at bounding box center [608, 273] width 456 height 955
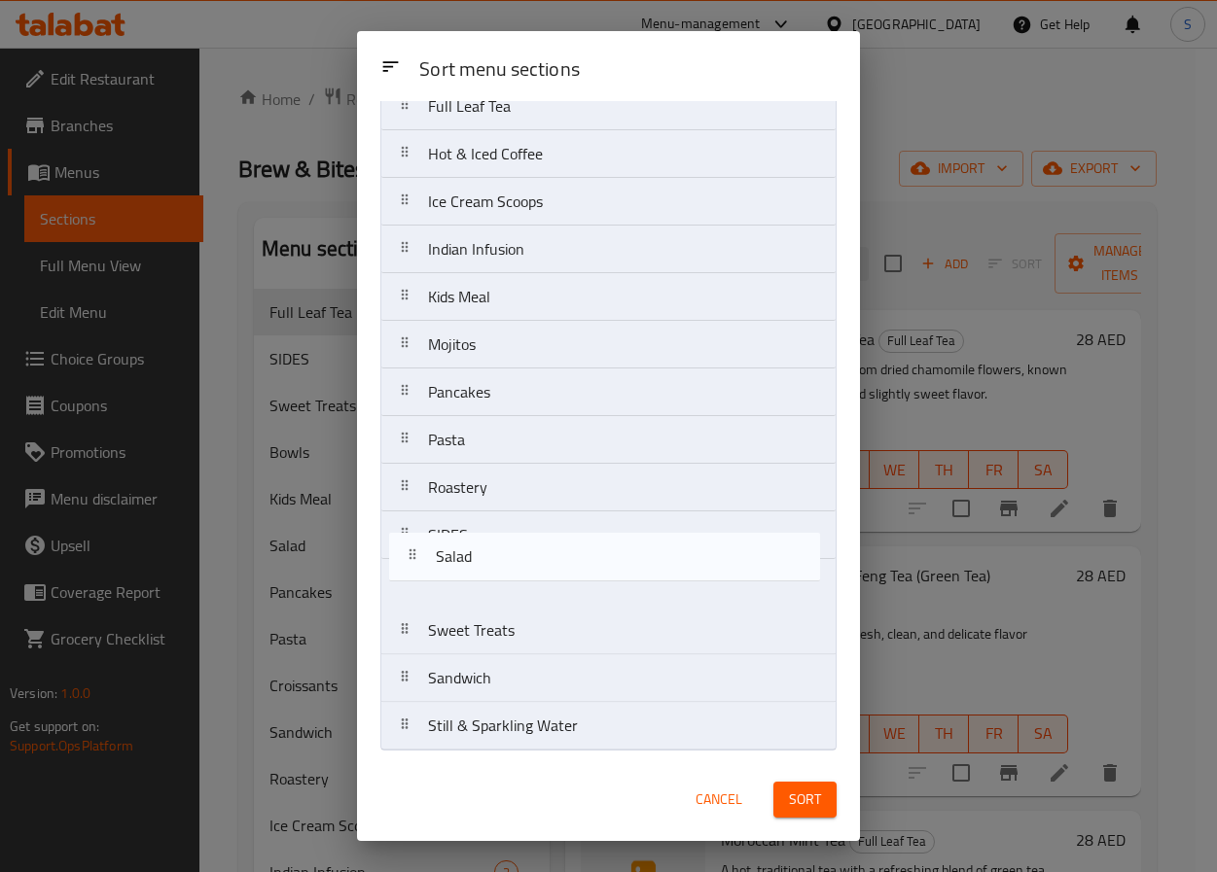
drag, startPoint x: 420, startPoint y: 620, endPoint x: 427, endPoint y: 532, distance: 87.8
click at [427, 532] on nav "Blazing Burgers Bowls Cakes & Pastries Croissants Frappes Fresh Juices & Blends…" at bounding box center [608, 273] width 456 height 955
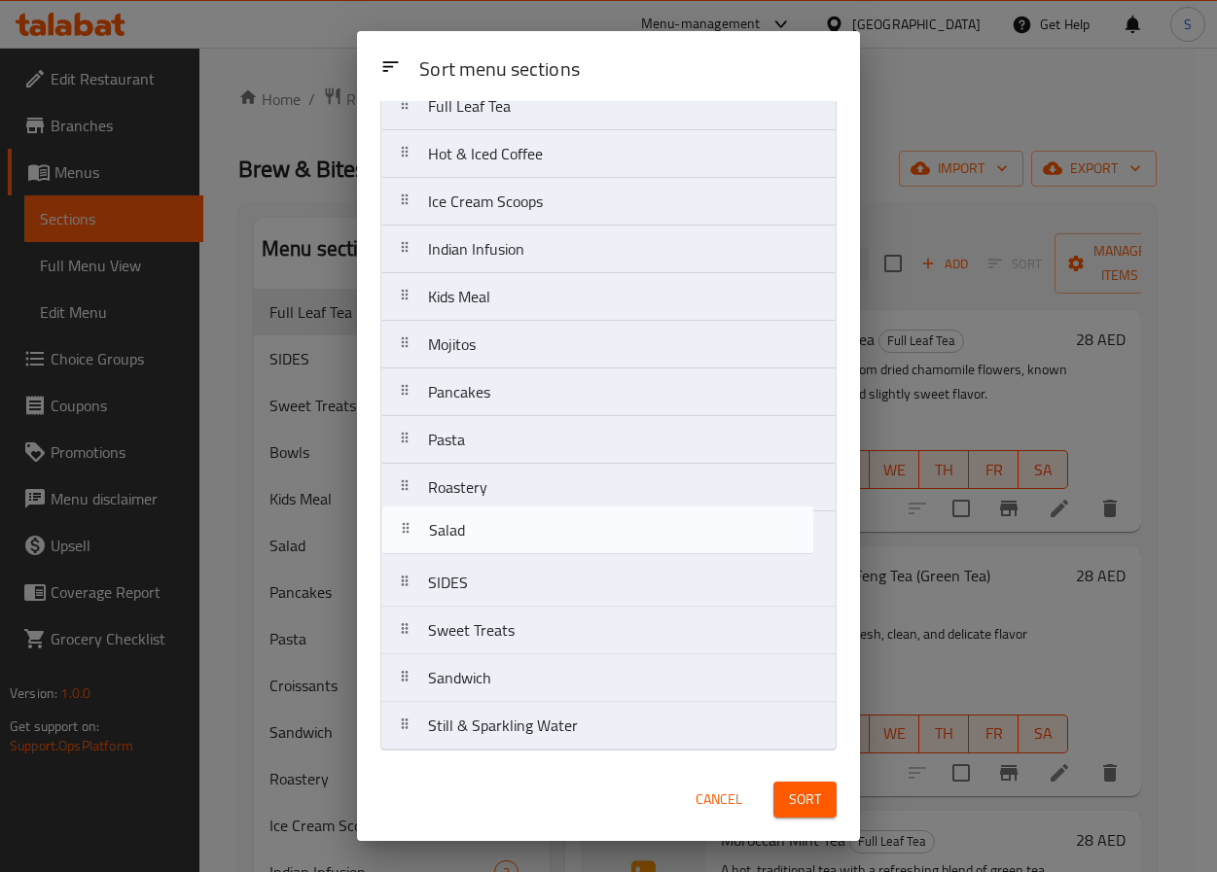
drag, startPoint x: 427, startPoint y: 573, endPoint x: 427, endPoint y: 516, distance: 56.4
click at [427, 516] on nav "Blazing Burgers Bowls Cakes & Pastries Croissants Frappes Fresh Juices & Blends…" at bounding box center [608, 273] width 456 height 955
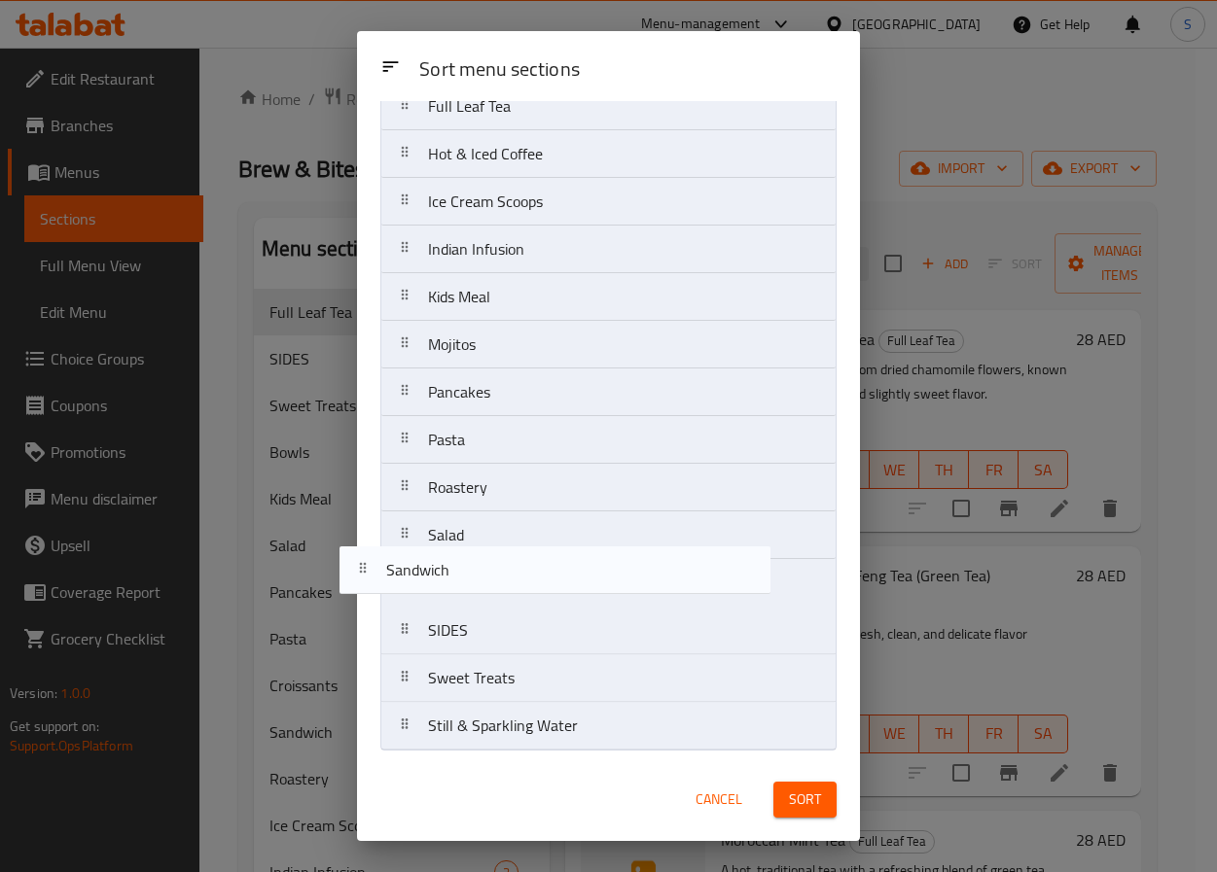
drag, startPoint x: 602, startPoint y: 681, endPoint x: 555, endPoint y: 561, distance: 128.4
click at [555, 561] on nav "Blazing Burgers Bowls Cakes & Pastries Croissants Frappes Fresh Juices & Blends…" at bounding box center [608, 273] width 456 height 955
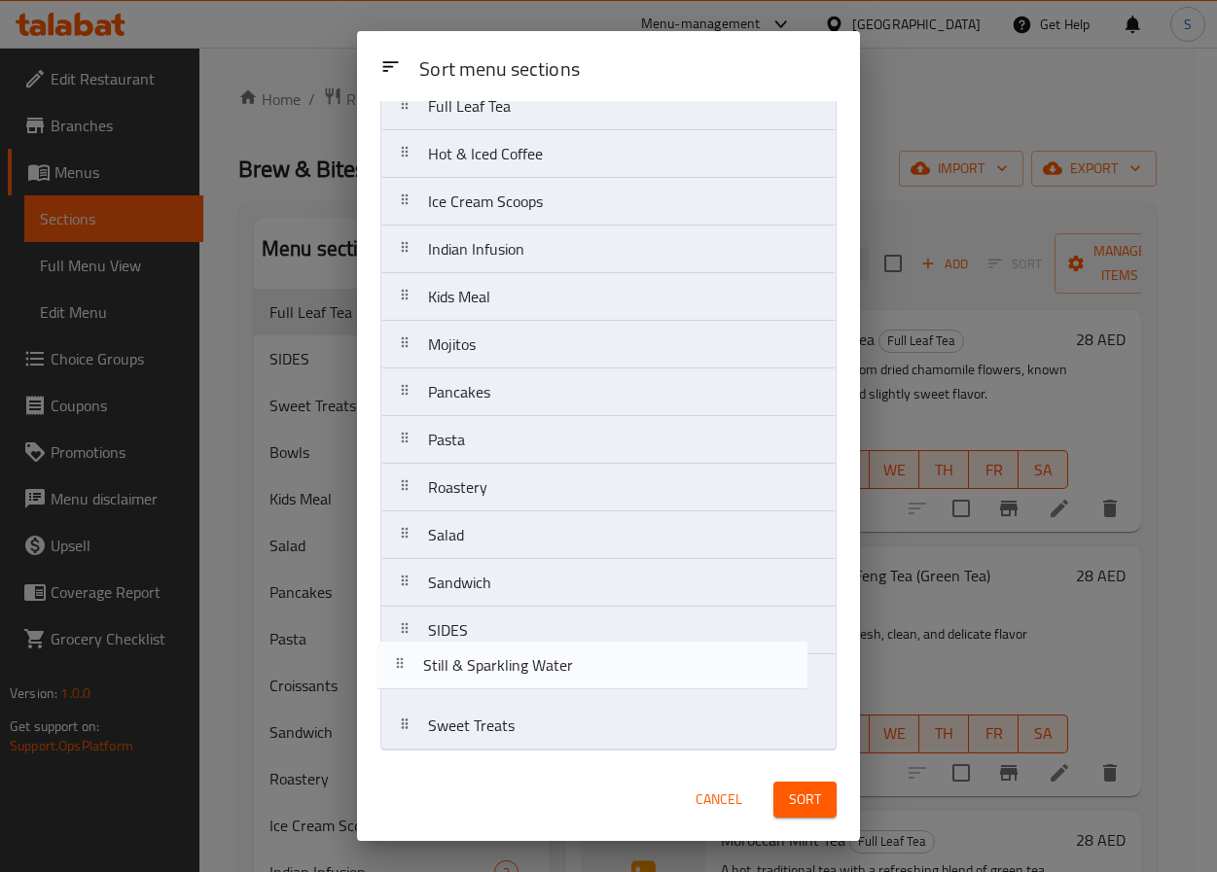
drag, startPoint x: 557, startPoint y: 718, endPoint x: 551, endPoint y: 654, distance: 64.5
click at [551, 654] on nav "Blazing Burgers Bowls Cakes & Pastries Croissants Frappes Fresh Juices & Blends…" at bounding box center [608, 273] width 456 height 955
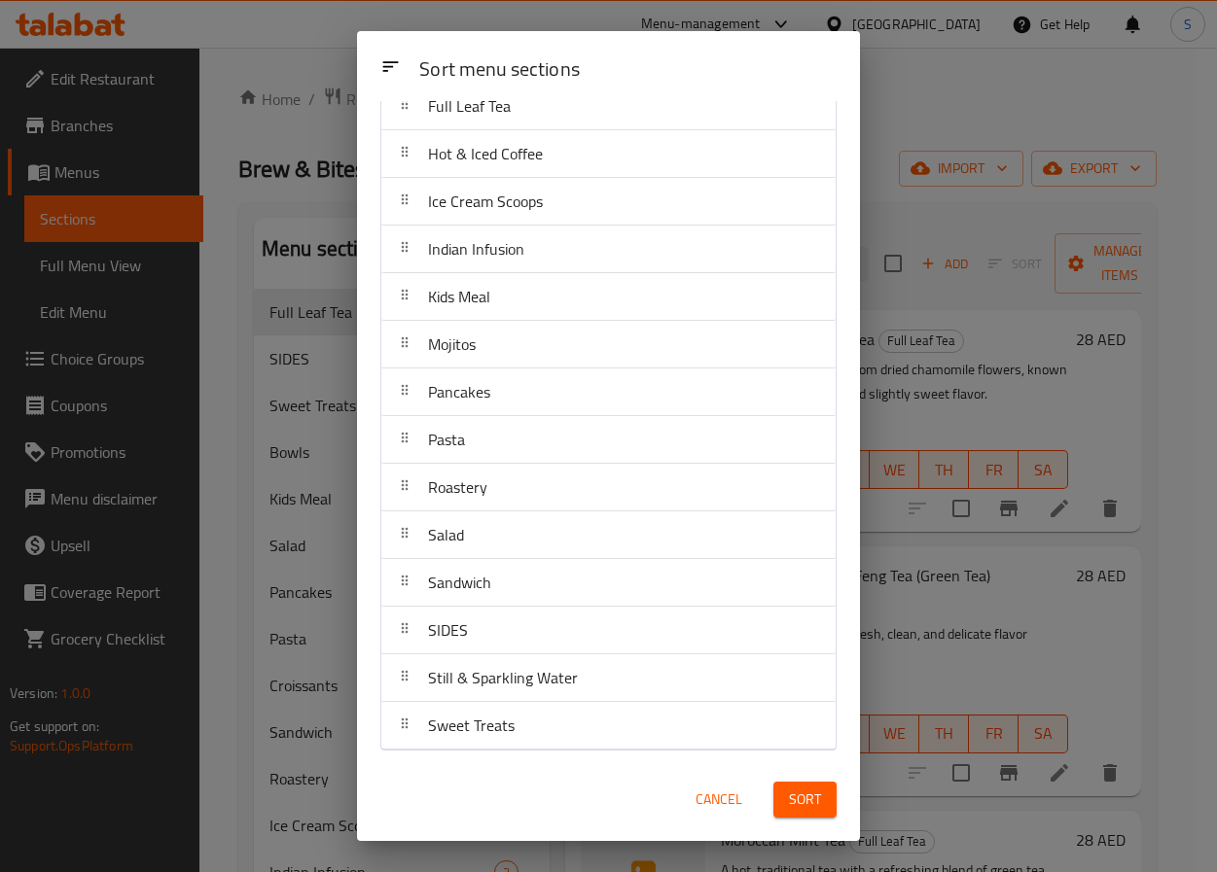
click at [797, 797] on span "Sort" at bounding box center [805, 800] width 32 height 24
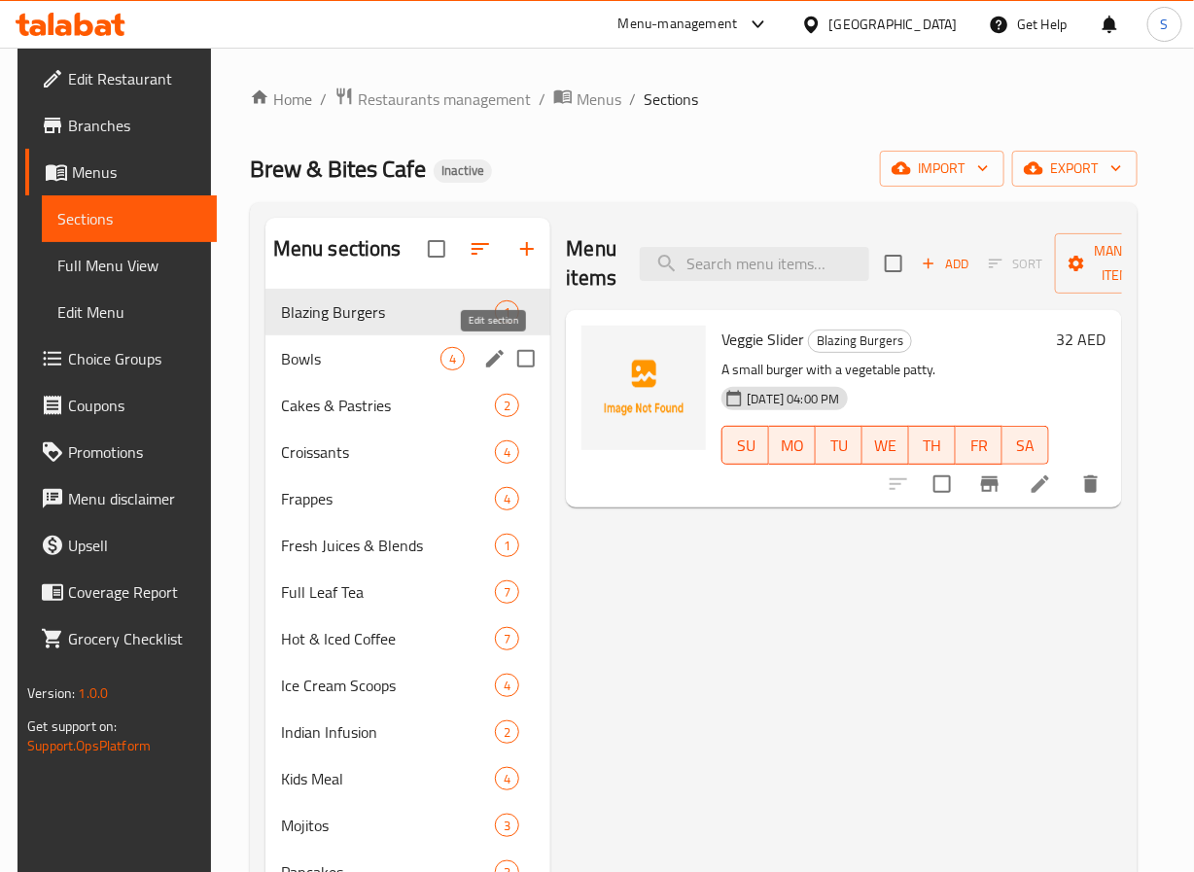
click at [485, 353] on icon "edit" at bounding box center [494, 358] width 23 height 23
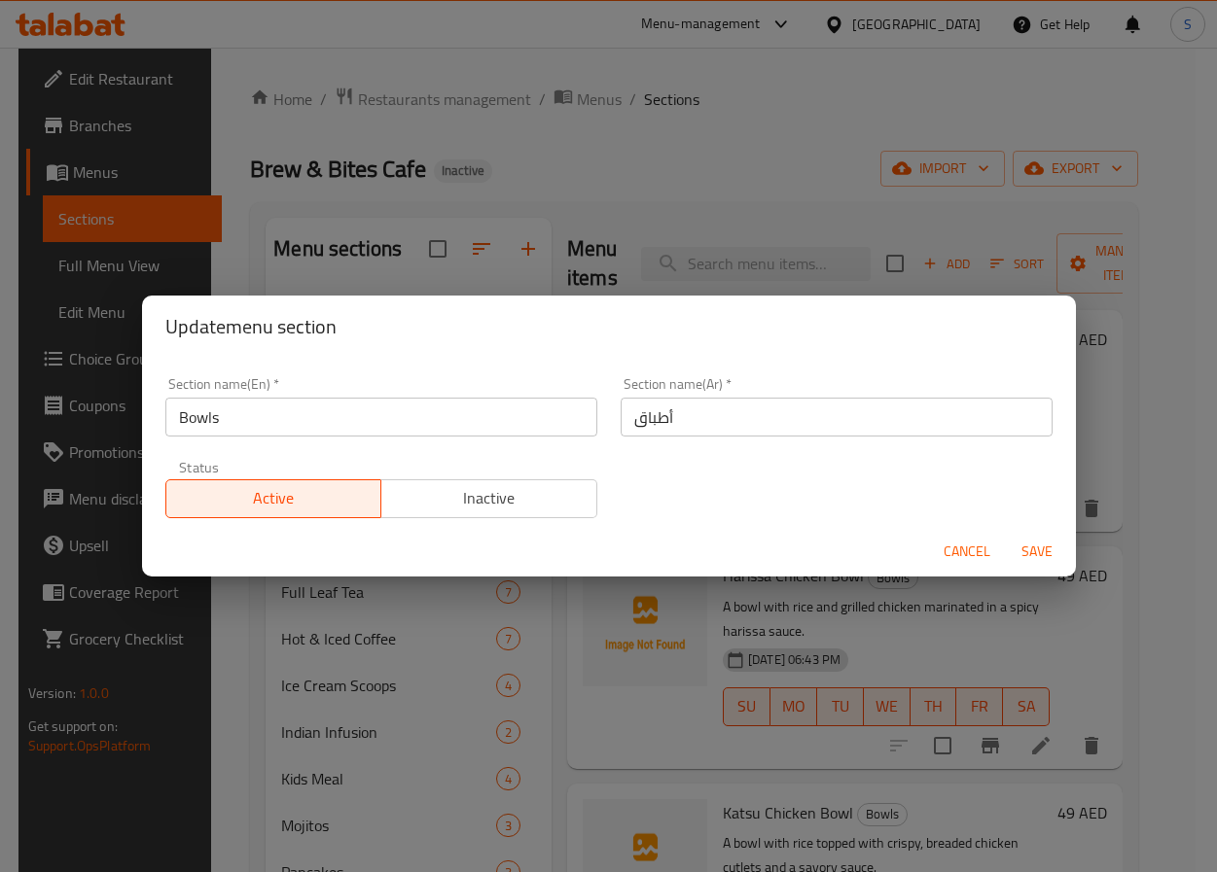
click at [651, 432] on input "أطباق" at bounding box center [836, 417] width 432 height 39
type input "الجاط"
click at [1006, 534] on button "Save" at bounding box center [1037, 552] width 62 height 36
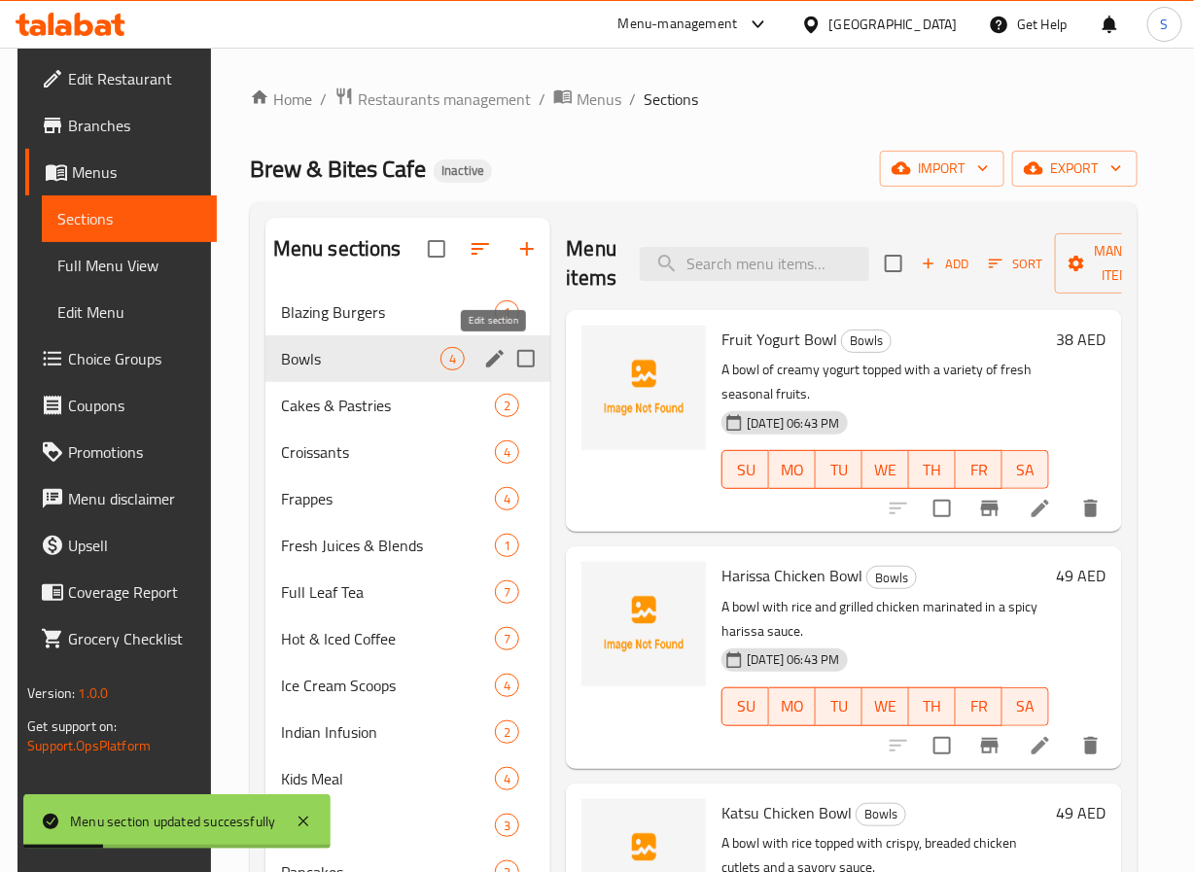
click at [490, 350] on icon "edit" at bounding box center [494, 358] width 23 height 23
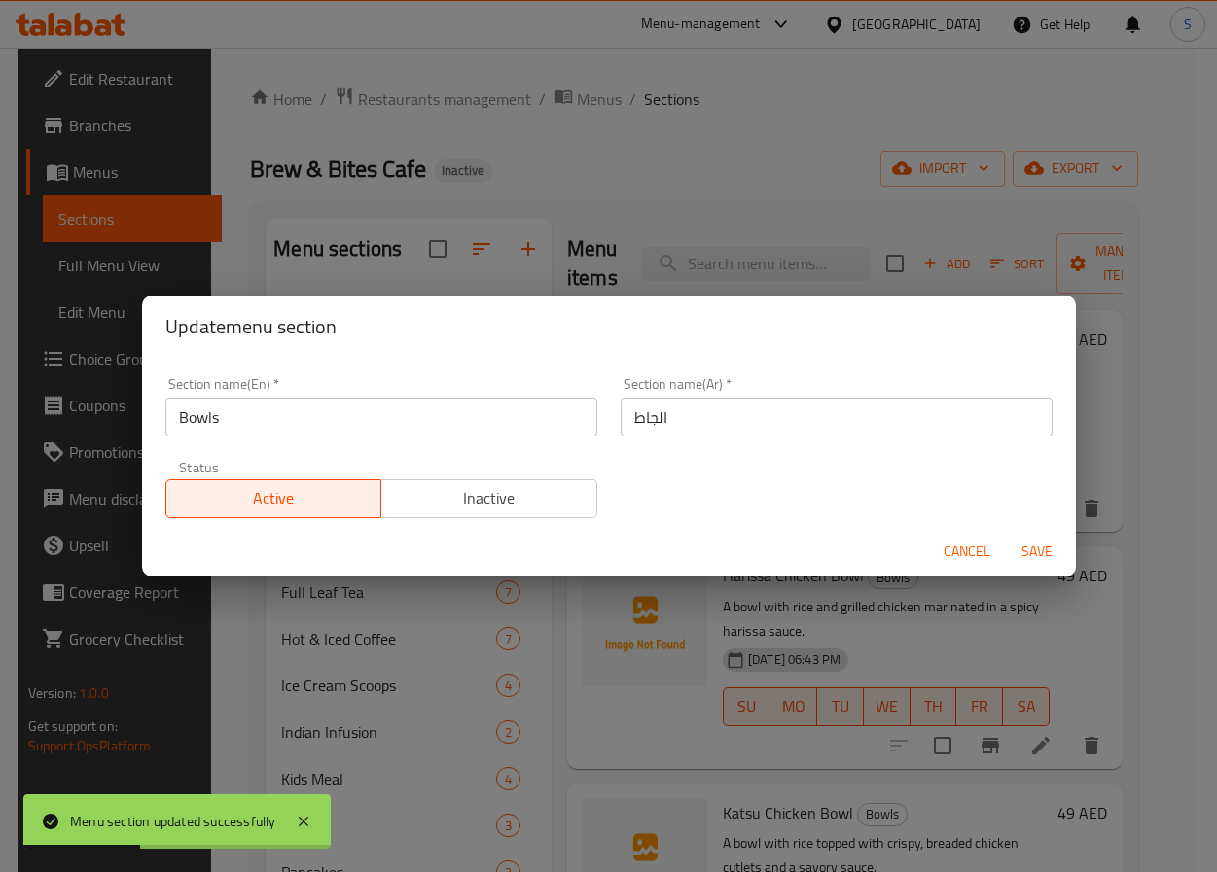
click at [648, 424] on input "الجاط" at bounding box center [836, 417] width 432 height 39
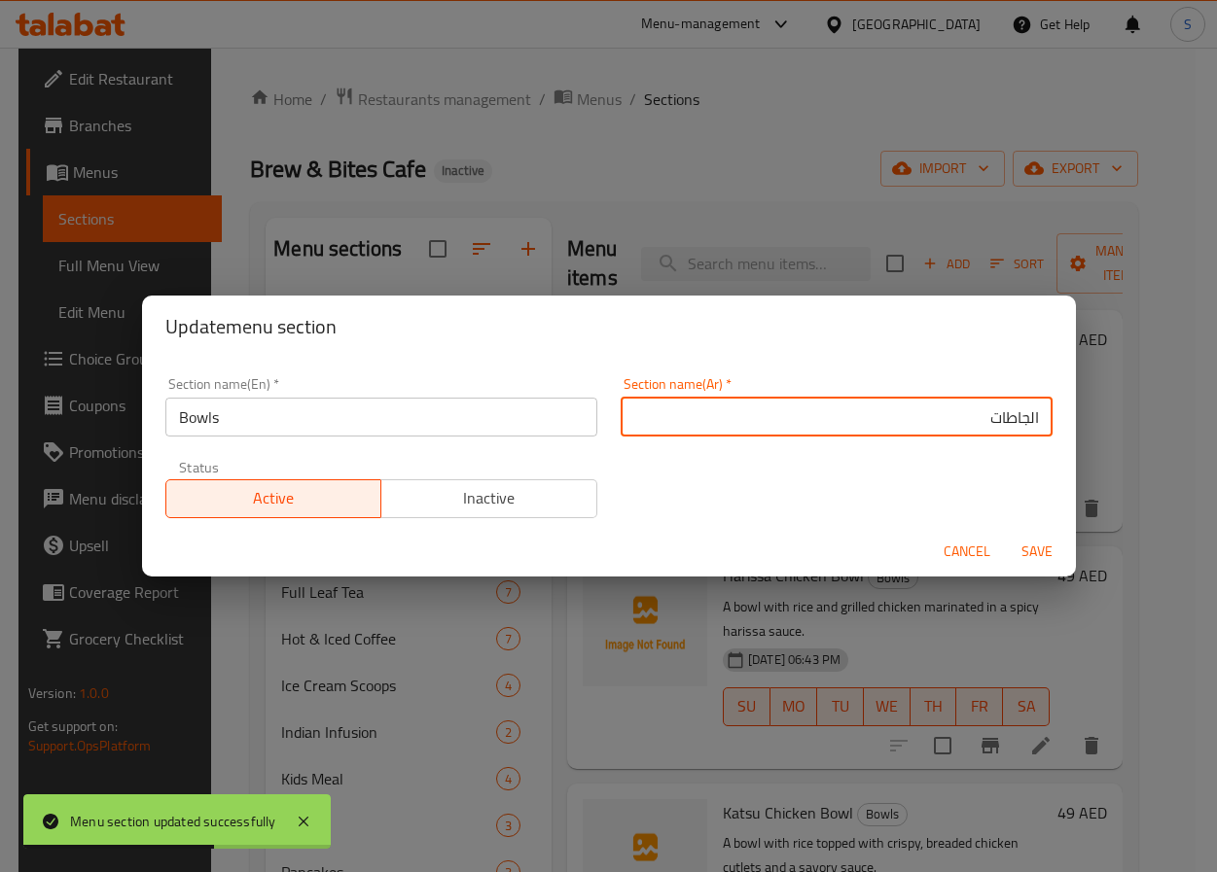
type input "الجاطات"
click at [1006, 534] on button "Save" at bounding box center [1037, 552] width 62 height 36
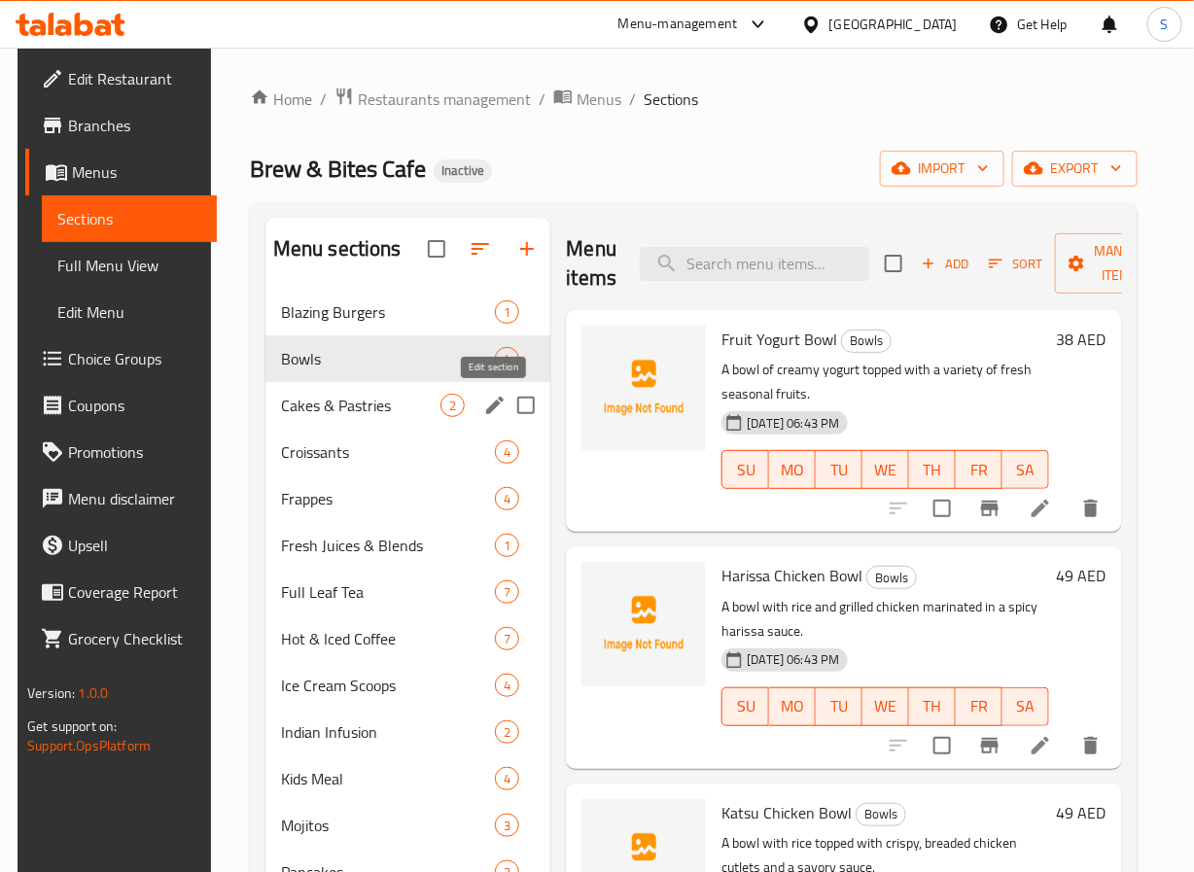
click at [487, 403] on icon "edit" at bounding box center [494, 405] width 23 height 23
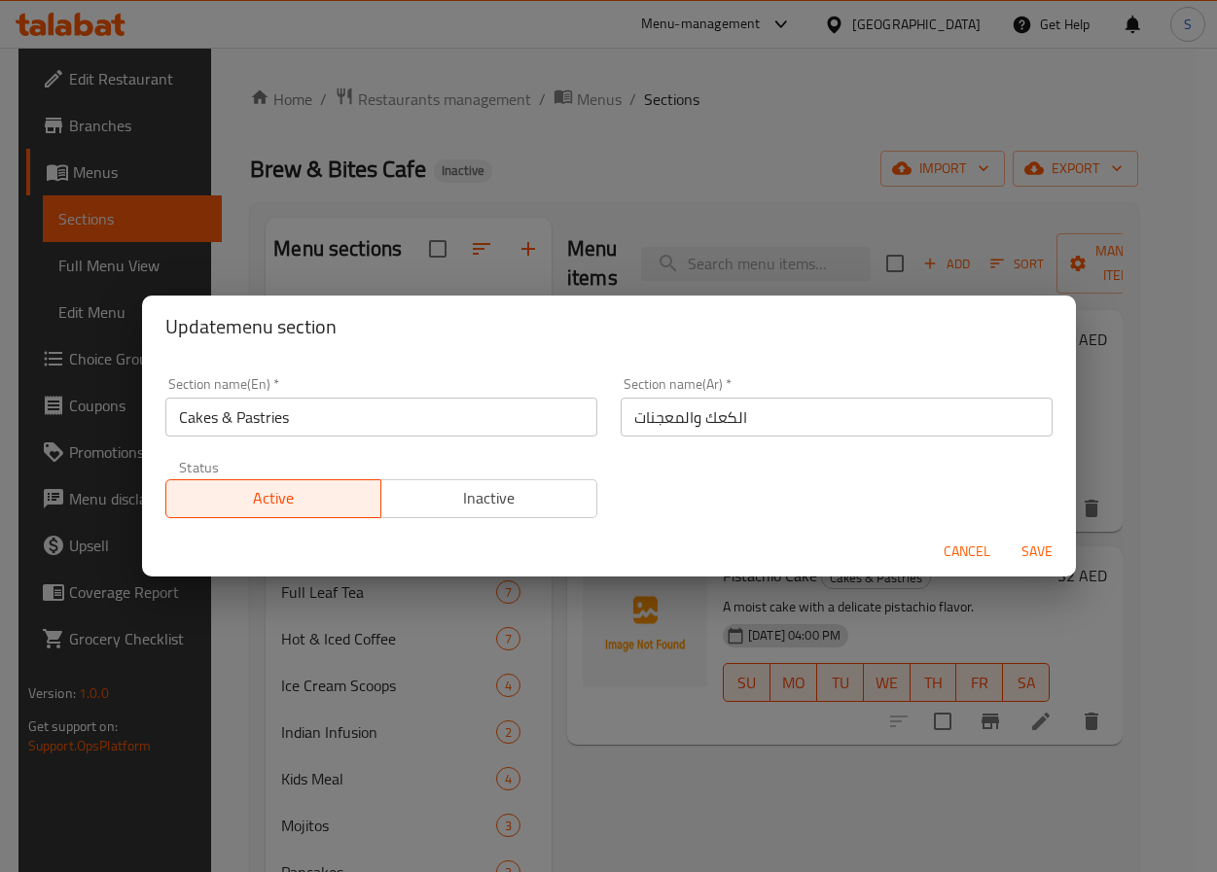
click at [709, 423] on input "الكعك والمعجنات" at bounding box center [836, 417] width 432 height 39
type input "الكيك والمعجنات"
click at [1006, 534] on button "Save" at bounding box center [1037, 552] width 62 height 36
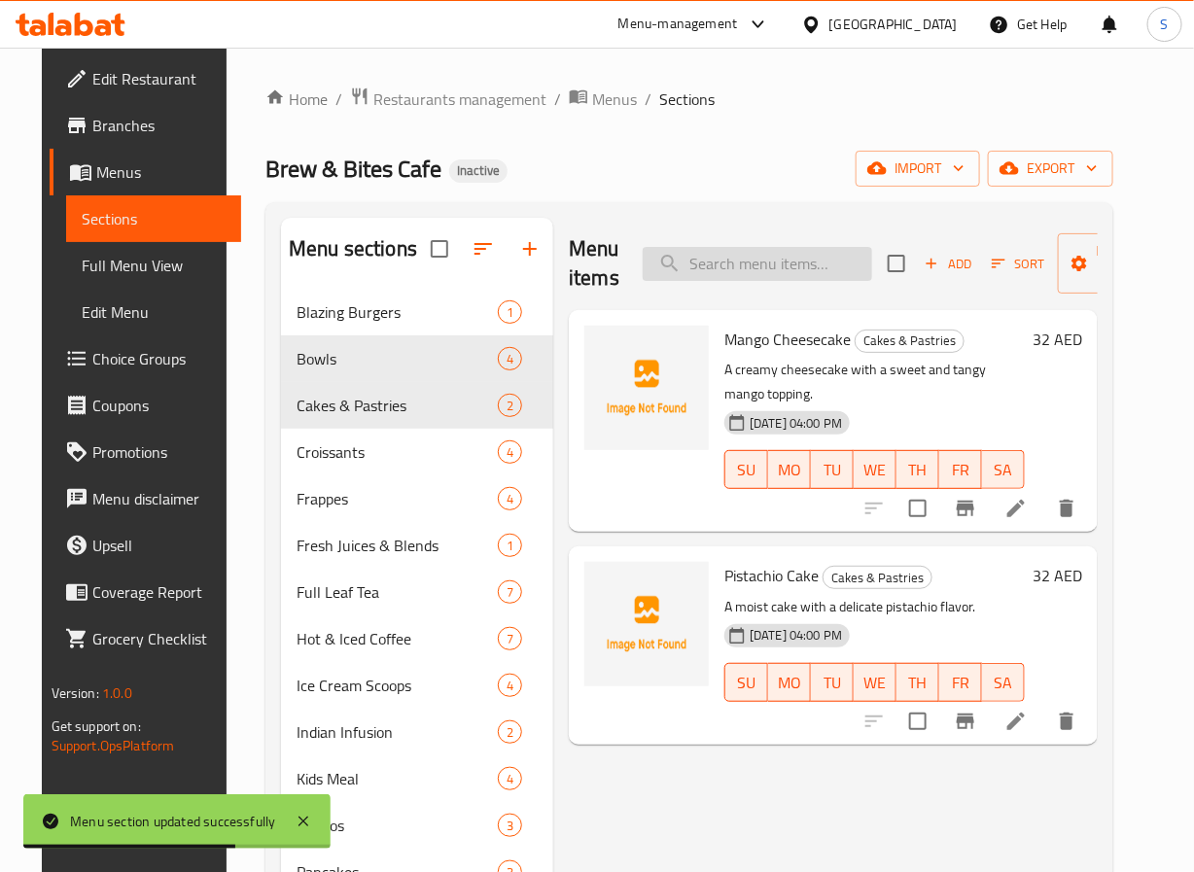
click at [770, 266] on input "search" at bounding box center [758, 264] width 230 height 34
paste input "Chocolate Fudge Cake"
type input "Chocolate Fudge Cake"
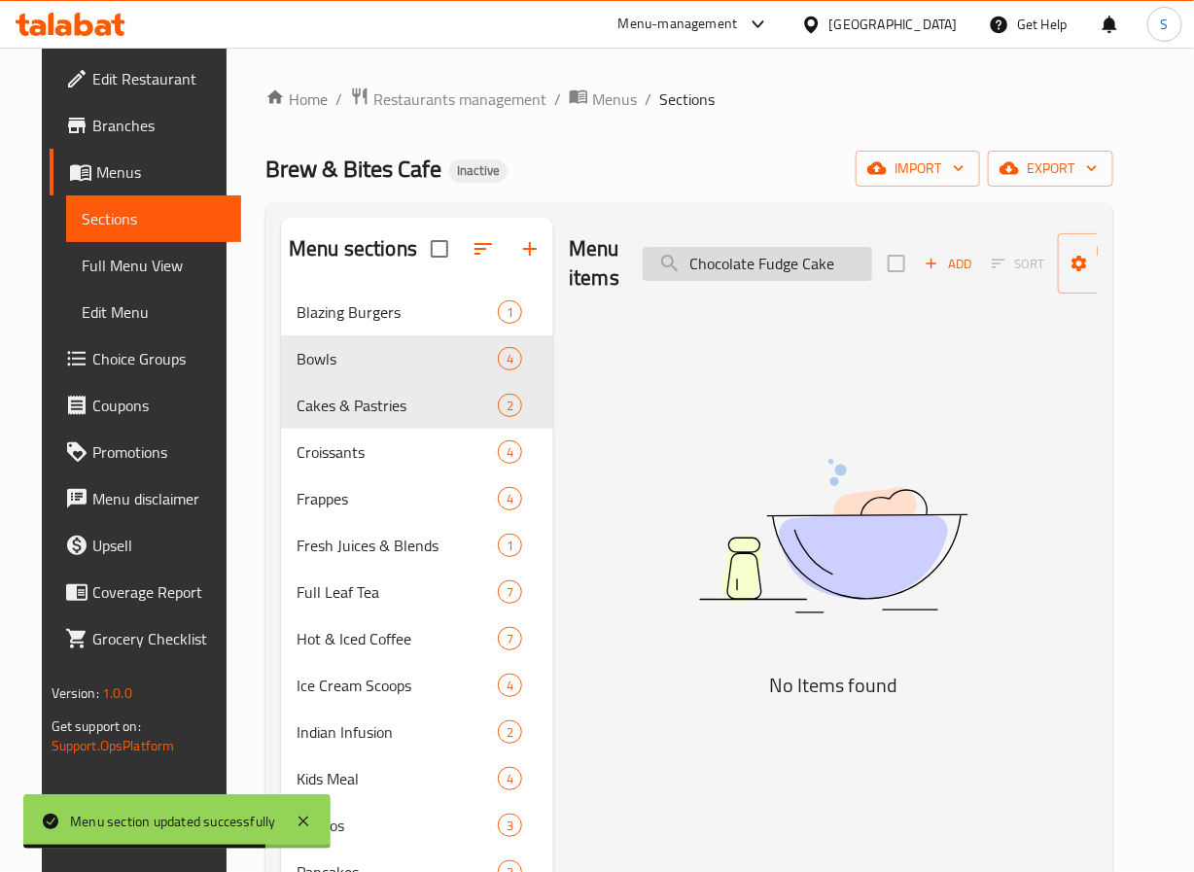
click at [770, 266] on input "Chocolate Fudge Cake" at bounding box center [758, 264] width 230 height 34
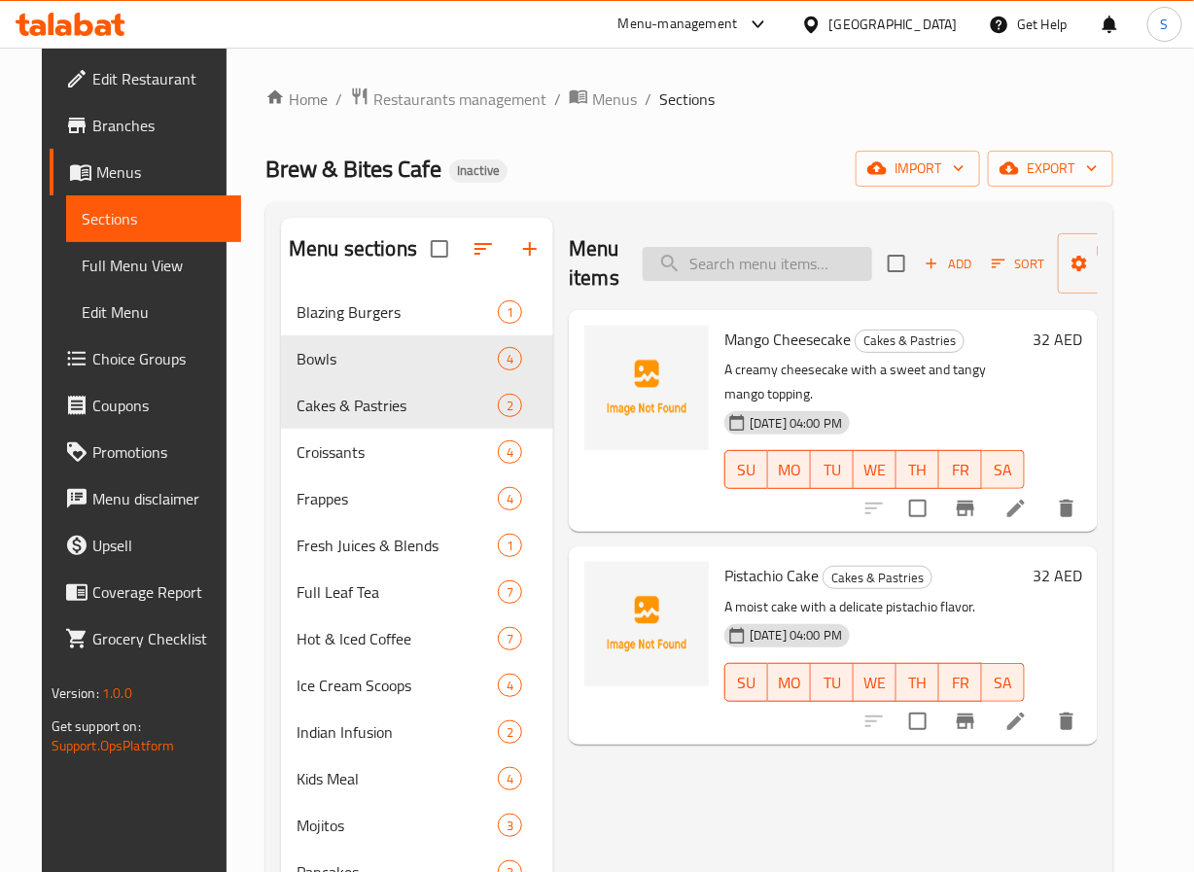
click at [738, 280] on input "search" at bounding box center [758, 264] width 230 height 34
paste input "Croissant Cinnamon Roll"
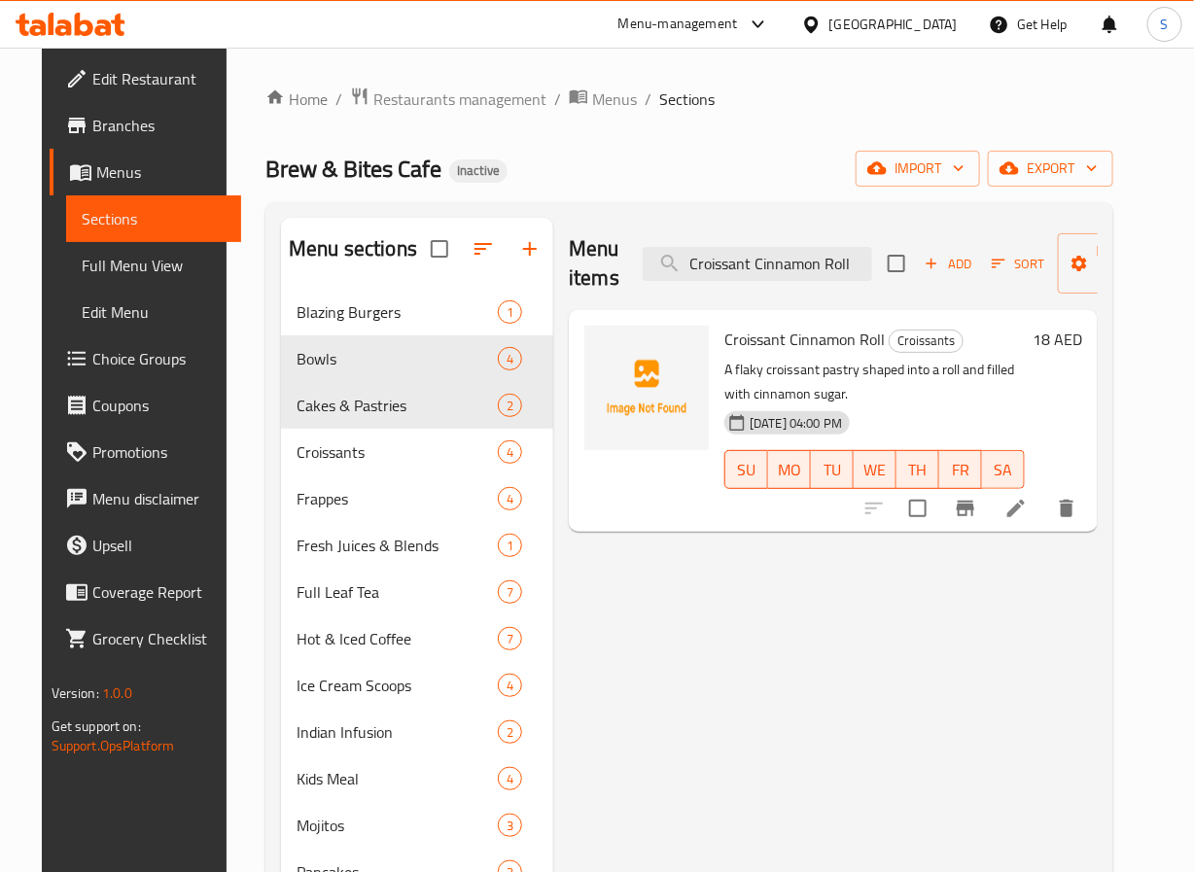
type input "Croissant Cinnamon Roll"
click at [1028, 514] on icon at bounding box center [1016, 508] width 23 height 23
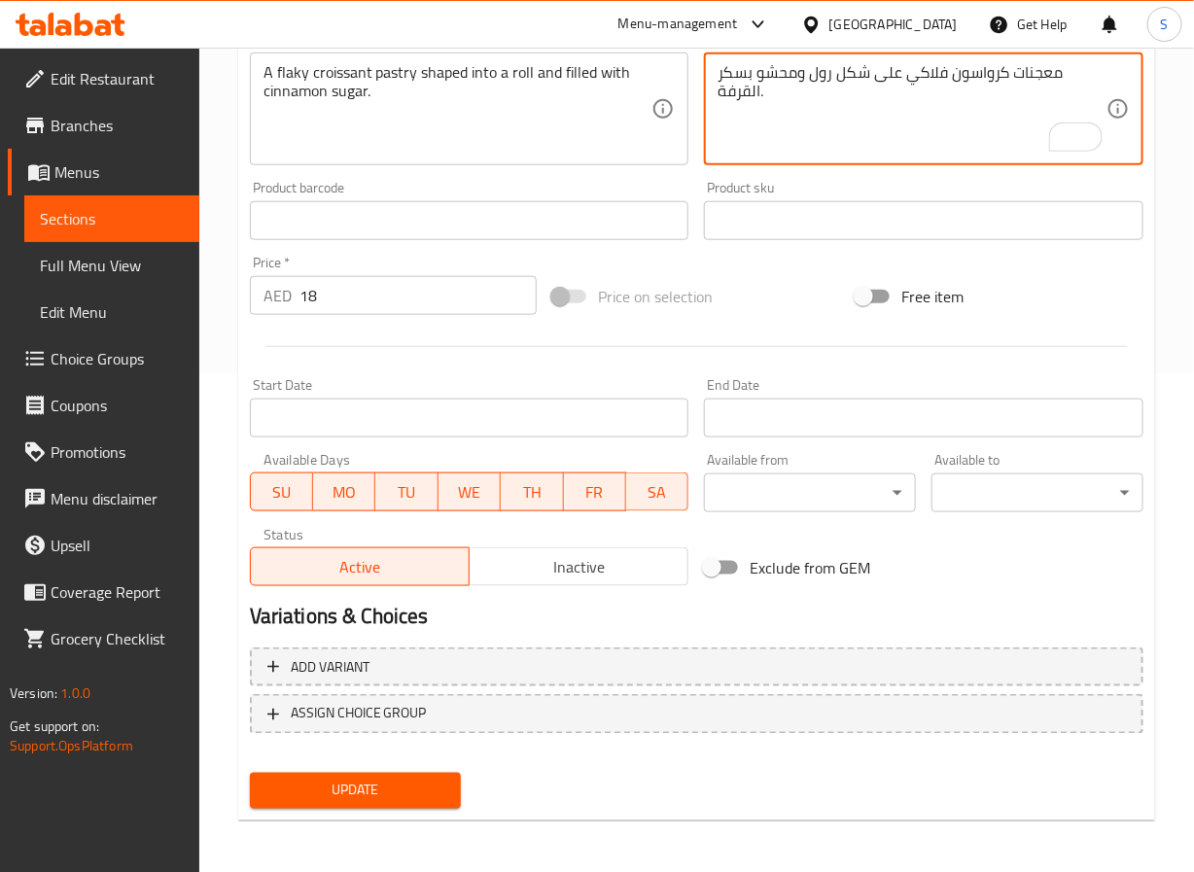
scroll to position [500, 0]
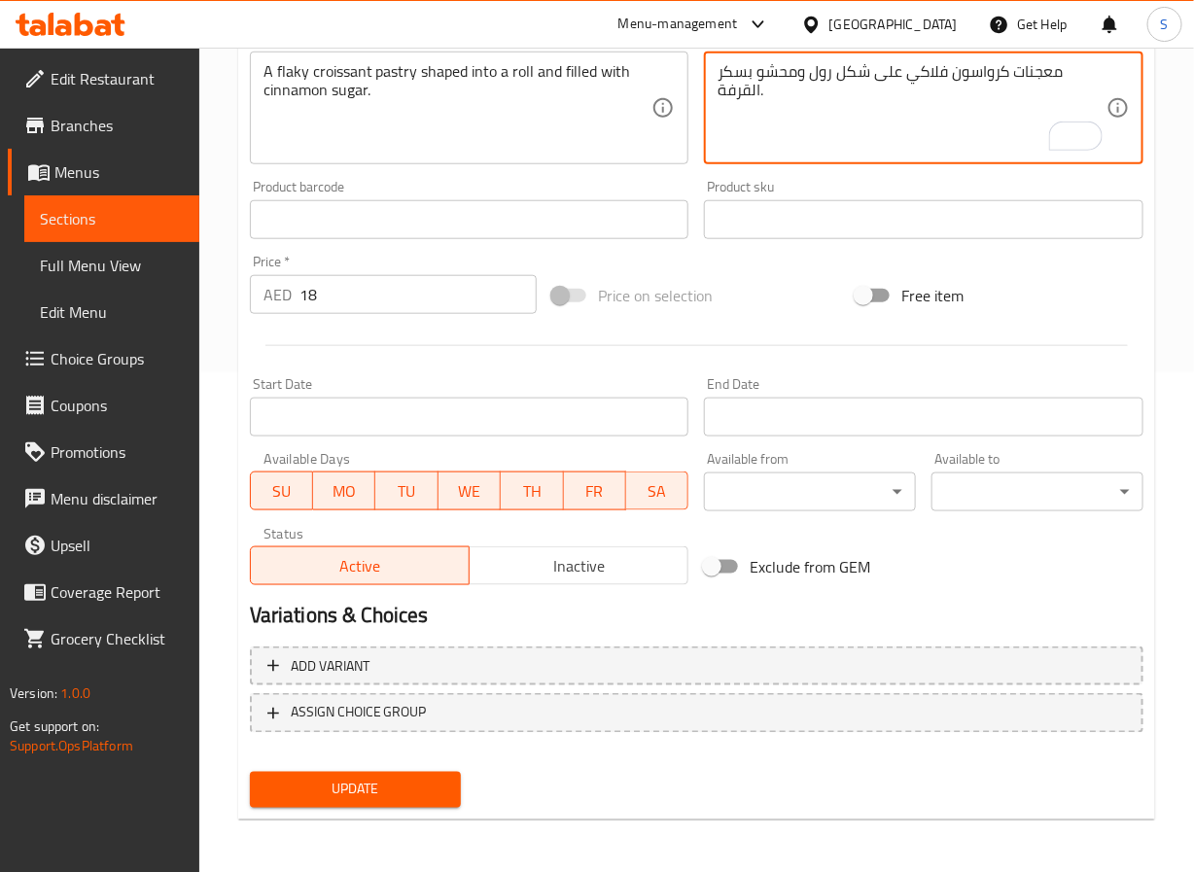
type textarea "معجنات كرواسون فلاكي على شكل رول ومحشو بسكر القرفة."
click at [377, 791] on span "Update" at bounding box center [356, 790] width 181 height 24
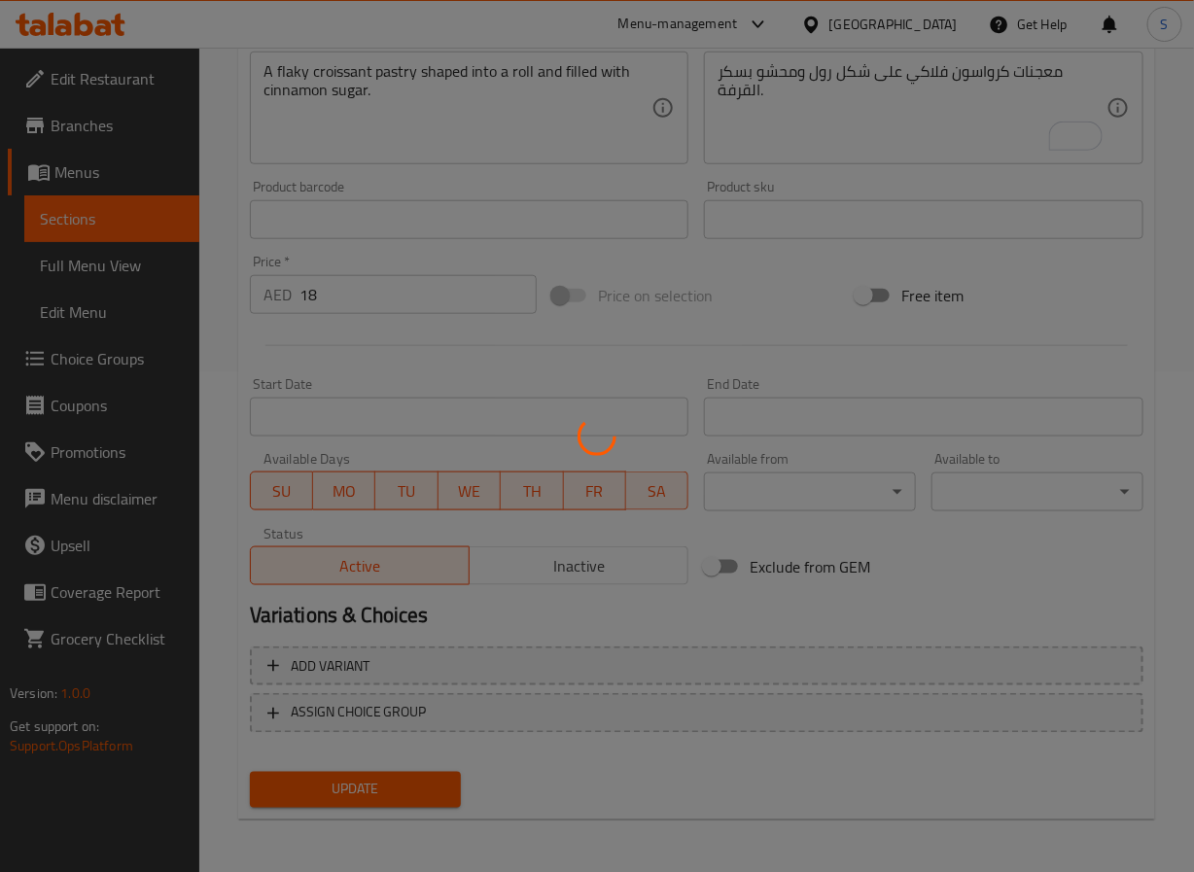
scroll to position [0, 0]
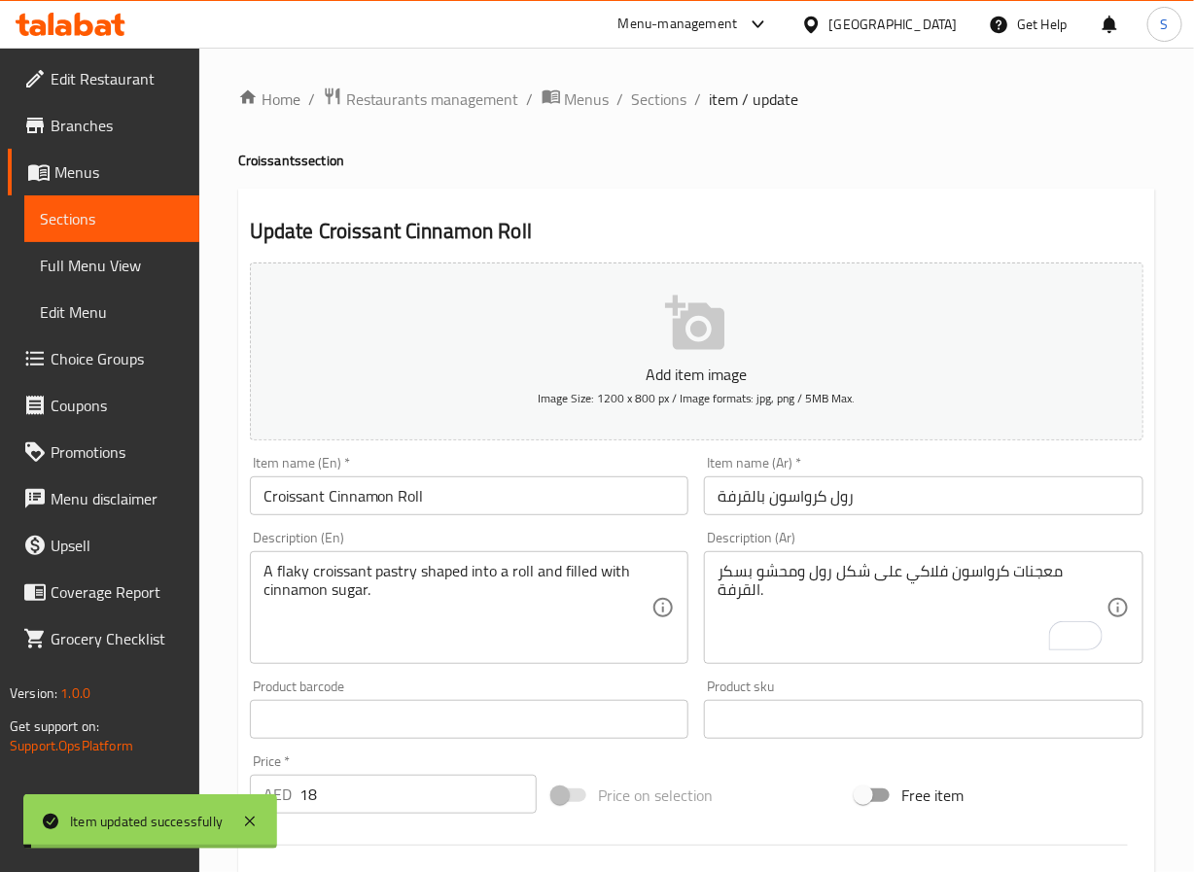
drag, startPoint x: 646, startPoint y: 93, endPoint x: 601, endPoint y: 26, distance: 80.7
click at [646, 93] on span "Sections" at bounding box center [659, 99] width 55 height 23
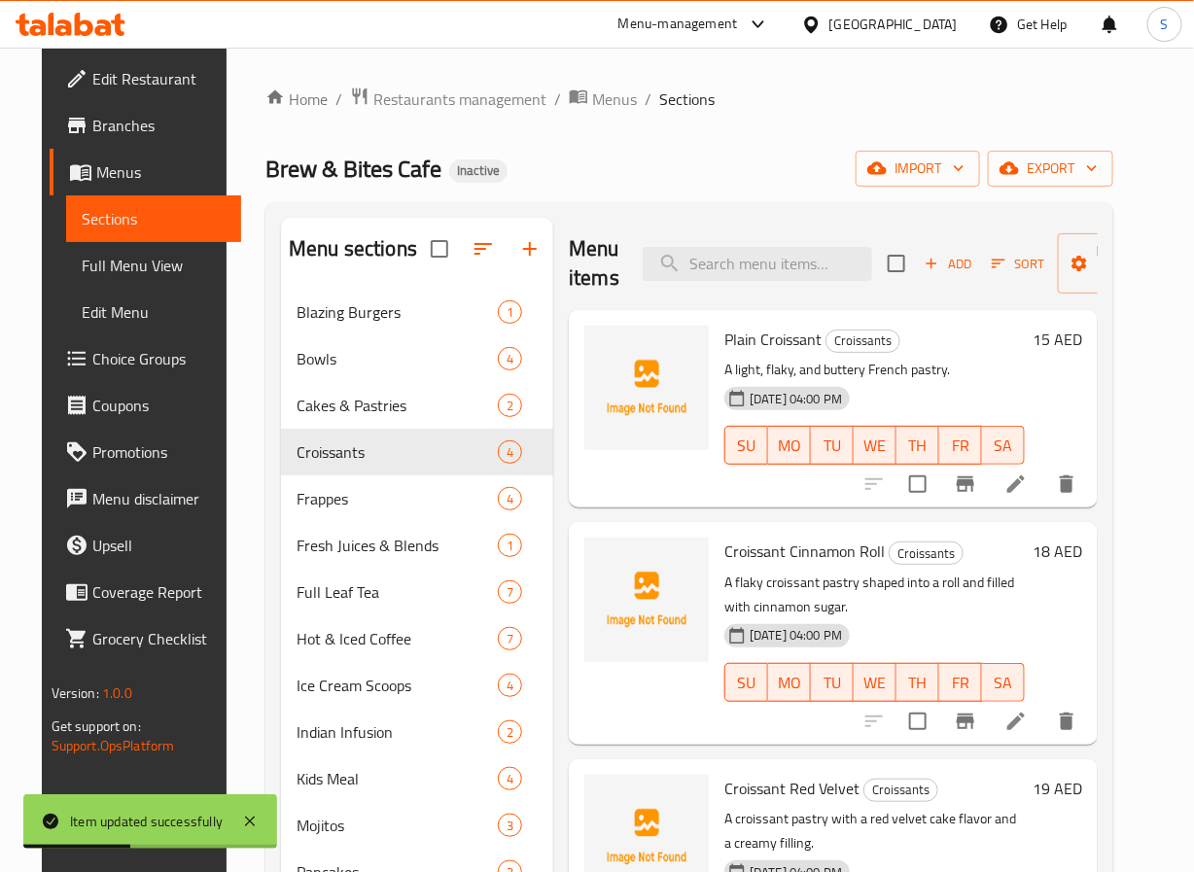
click at [771, 313] on div "Plain Croissant Croissants A light, flaky, and buttery French pastry. 10-09-202…" at bounding box center [833, 408] width 529 height 197
click at [759, 251] on input "search" at bounding box center [758, 264] width 230 height 34
paste input "Croissant Red Velvet"
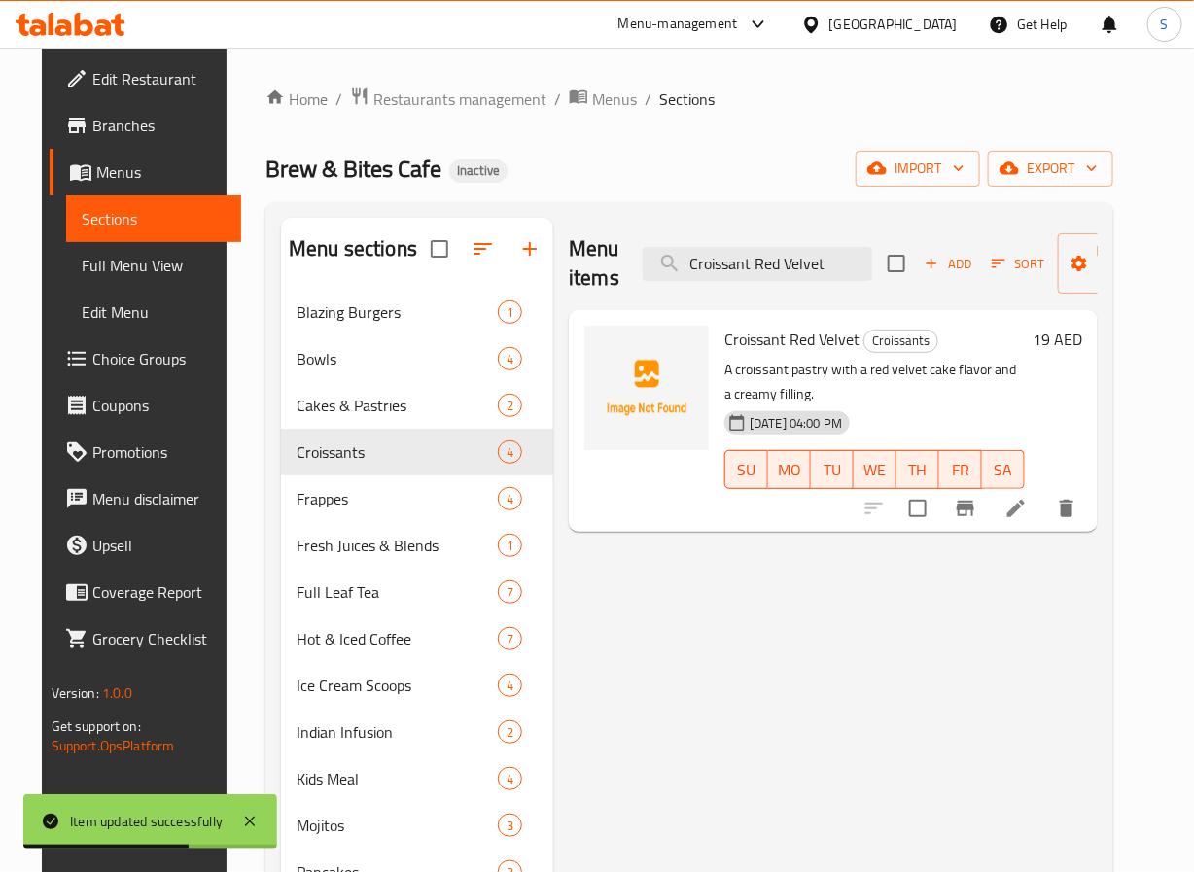
type input "Croissant Red Velvet"
click at [1025, 514] on icon at bounding box center [1017, 509] width 18 height 18
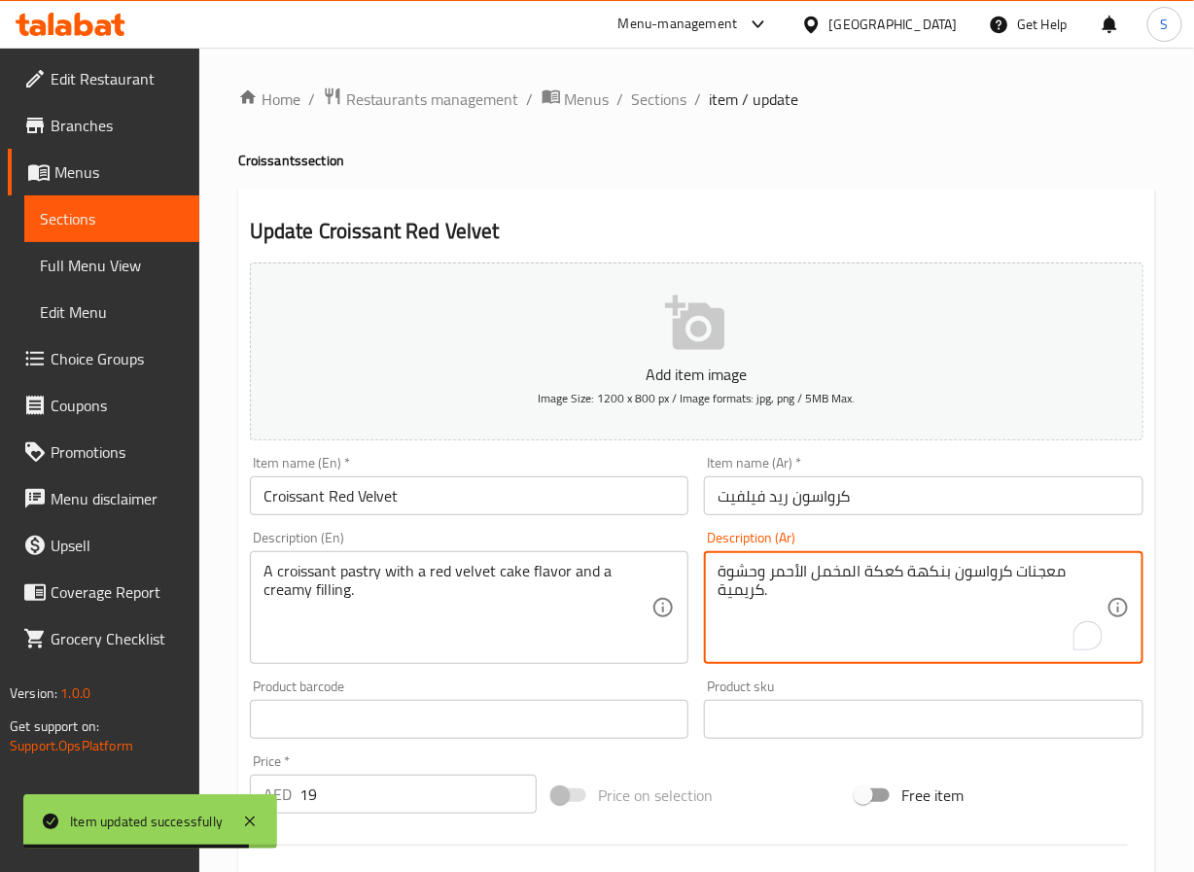
click at [888, 572] on textarea "معجنات كرواسون بنكهة كعكة المخمل الأحمر وحشوة كريمية." at bounding box center [912, 608] width 389 height 92
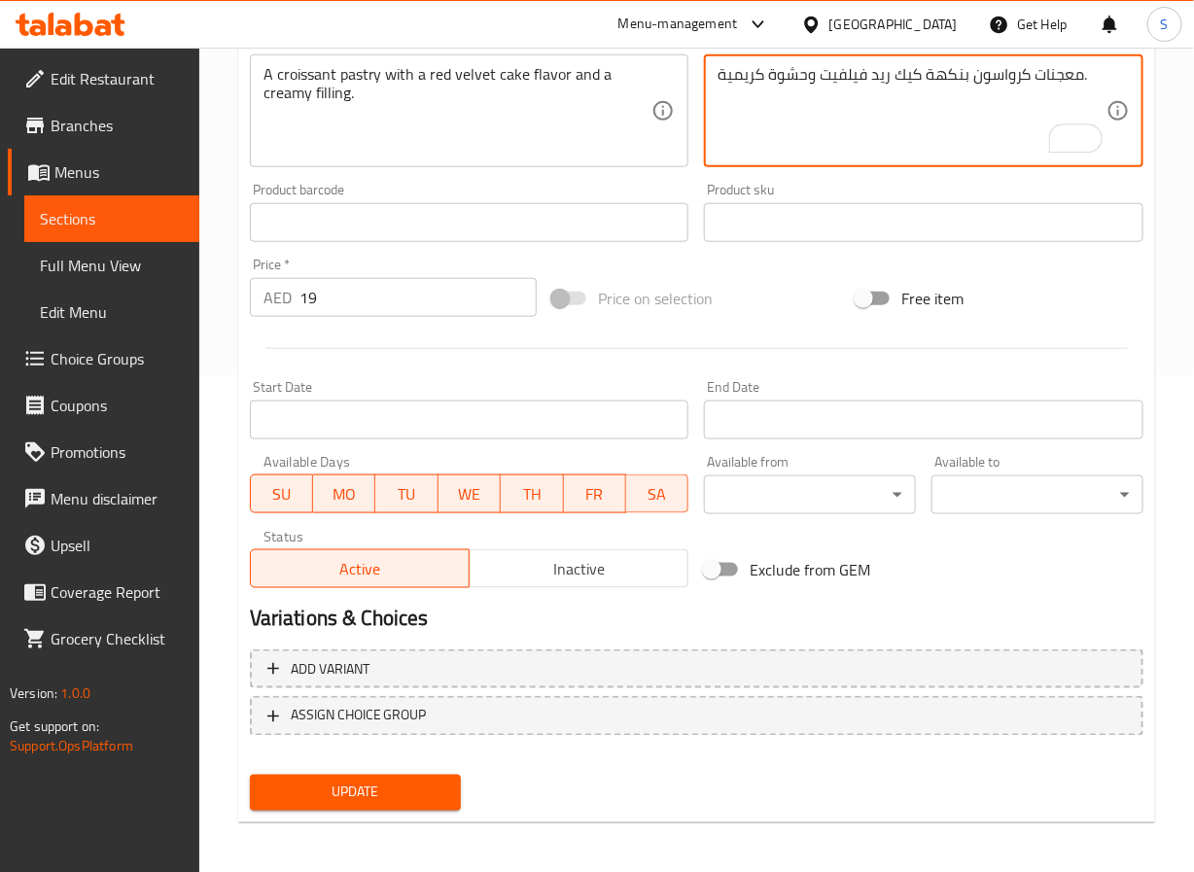
scroll to position [500, 0]
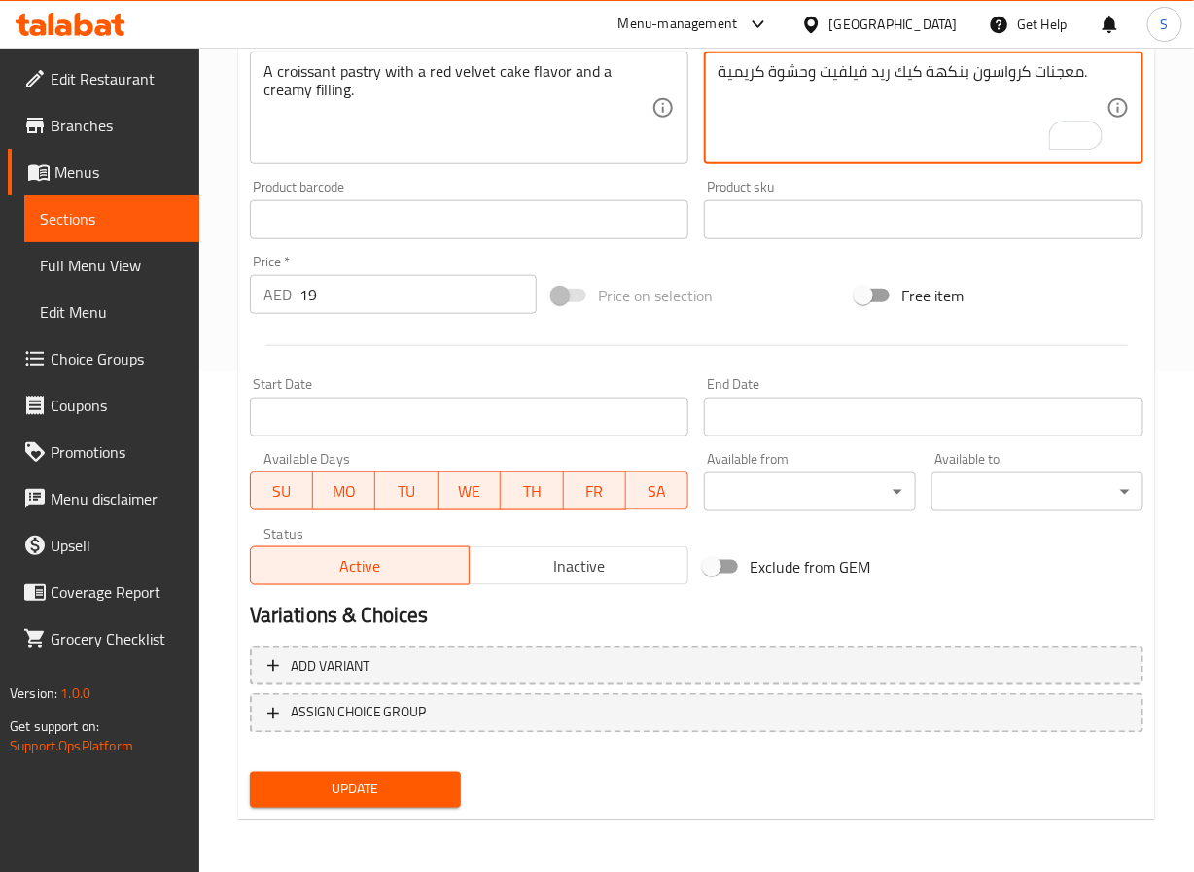
type textarea "معجنات كرواسون بنكهة كيك ريد فيلفيت وحشوة كريمية."
click at [401, 783] on span "Update" at bounding box center [356, 790] width 181 height 24
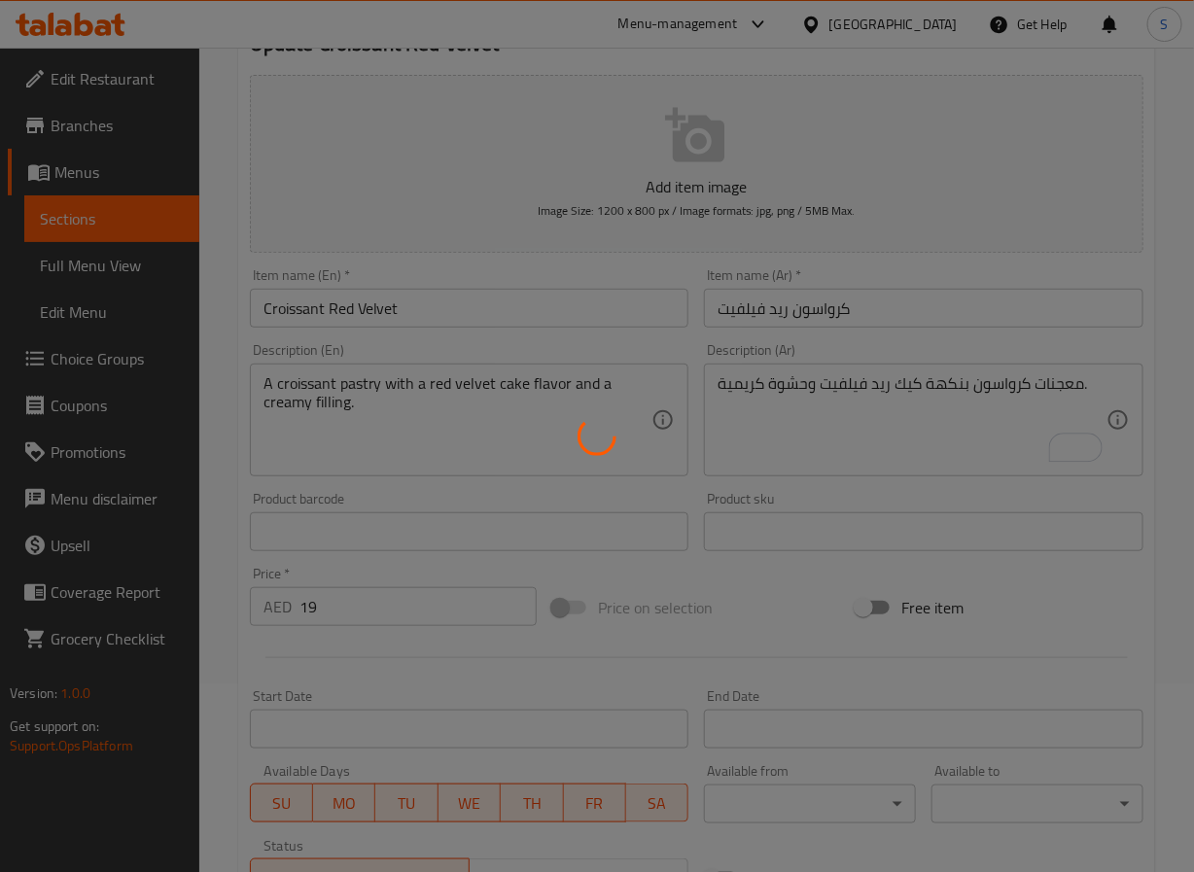
scroll to position [0, 0]
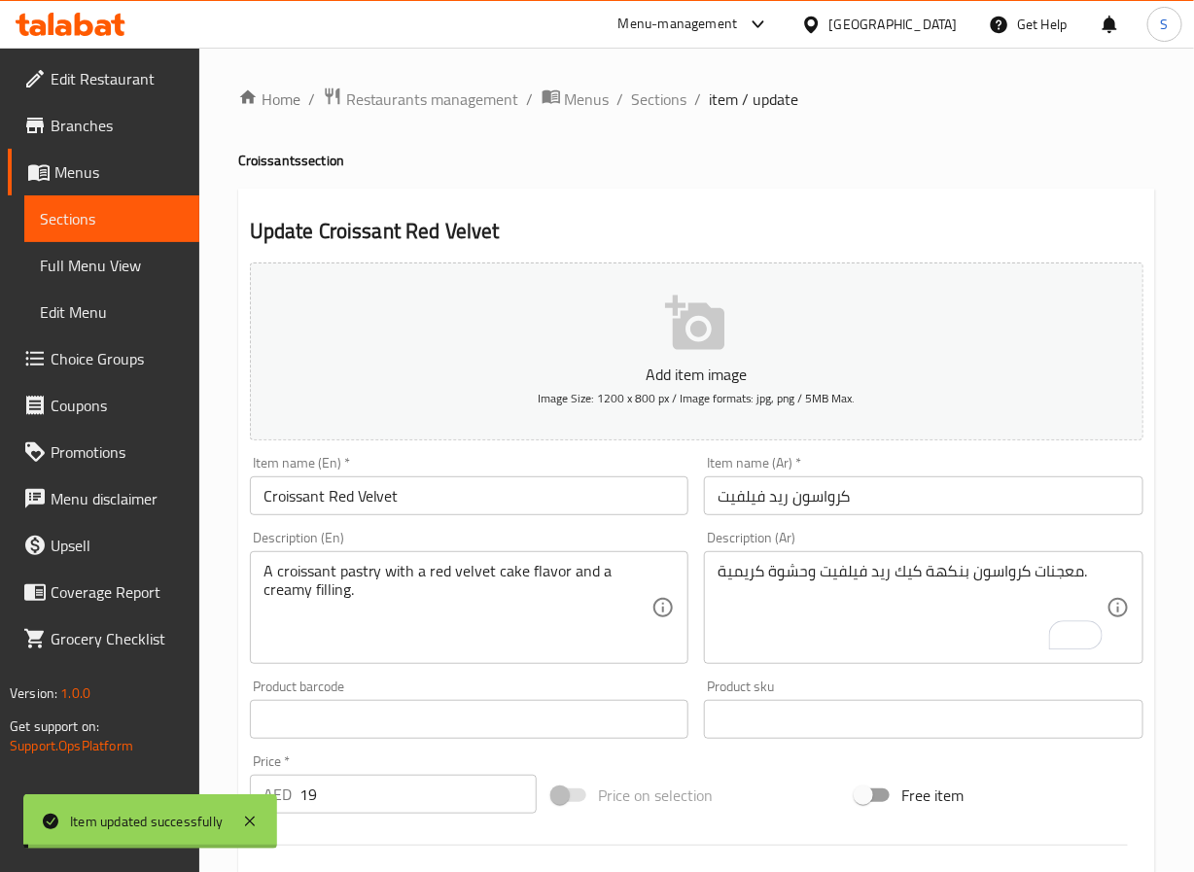
drag, startPoint x: 668, startPoint y: 99, endPoint x: 587, endPoint y: 3, distance: 125.6
click at [668, 99] on span "Sections" at bounding box center [659, 99] width 55 height 23
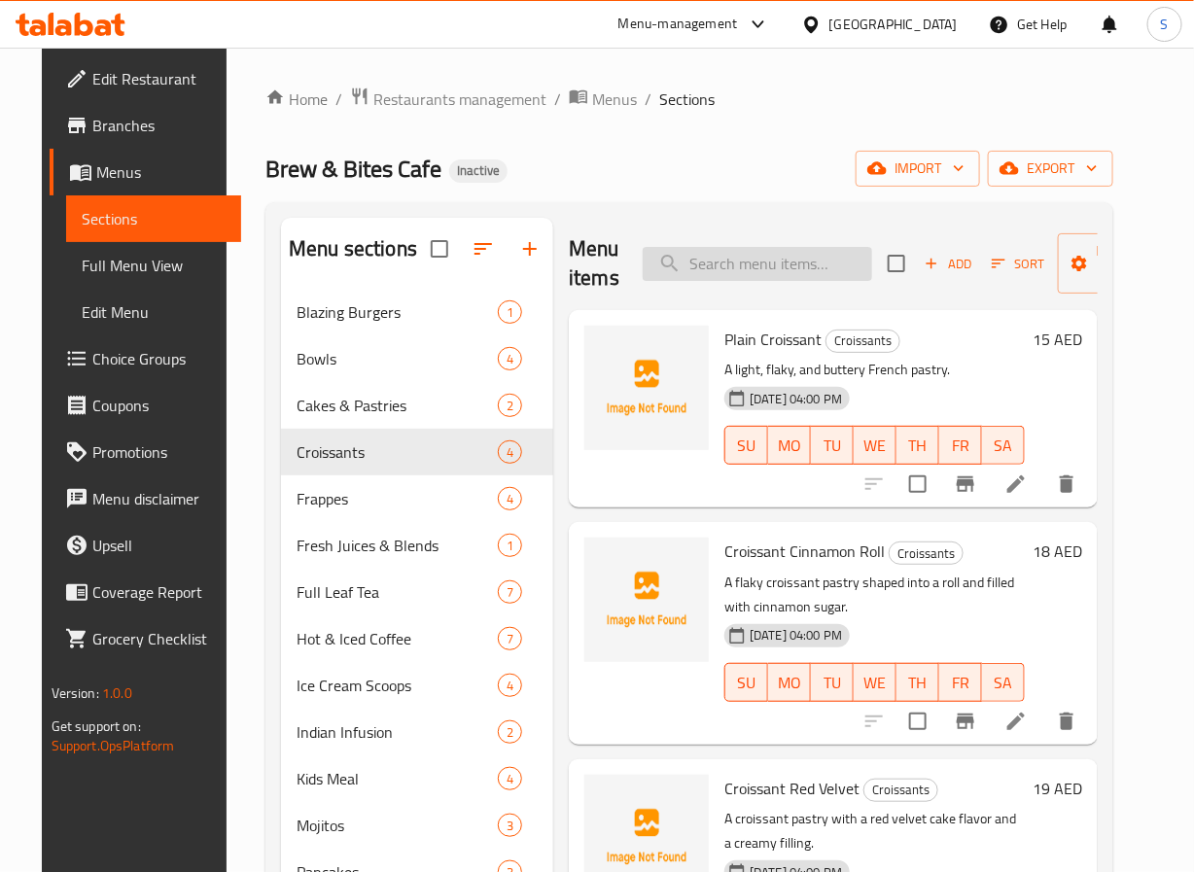
click at [762, 266] on input "search" at bounding box center [758, 264] width 230 height 34
paste input "Organic Spring Mou Feng Tea (Green Tea)"
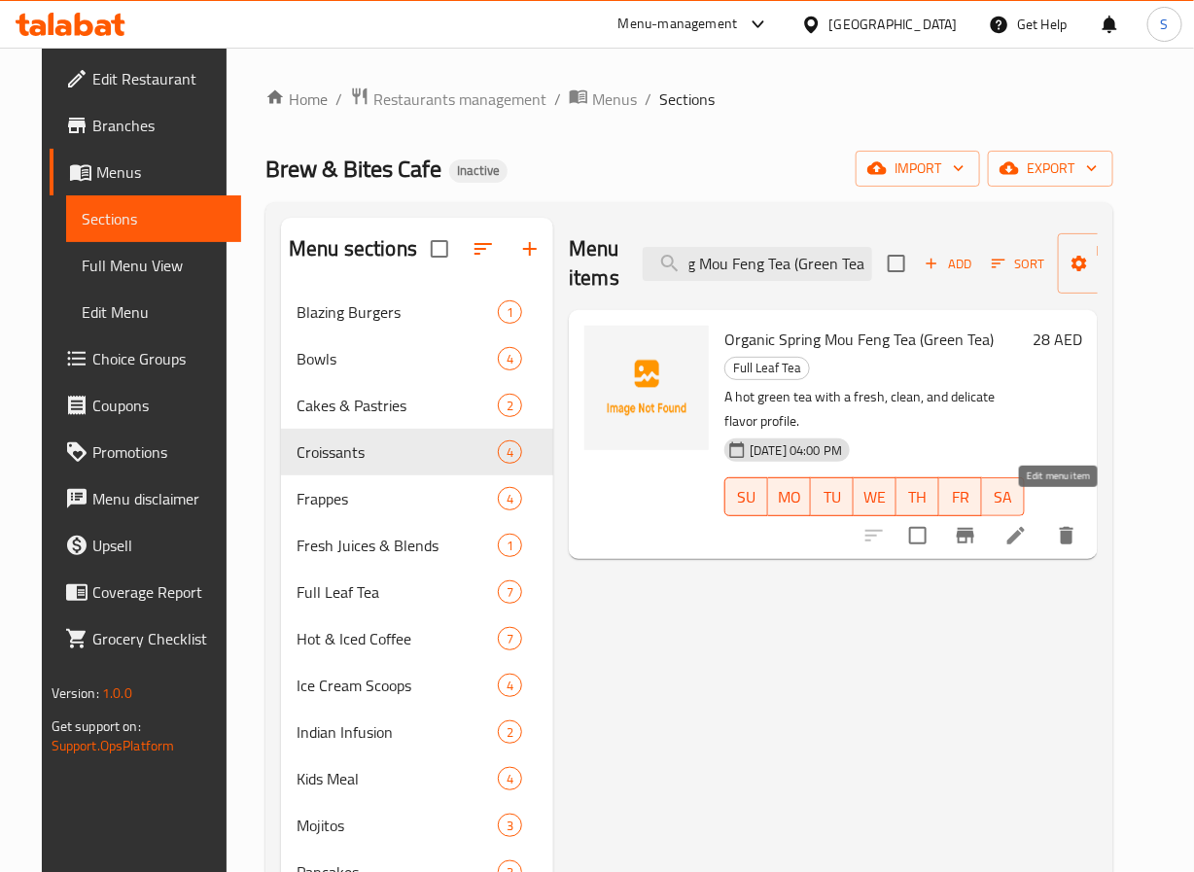
type input "Organic Spring Mou Feng Tea (Green Tea)"
click at [1028, 524] on icon at bounding box center [1016, 535] width 23 height 23
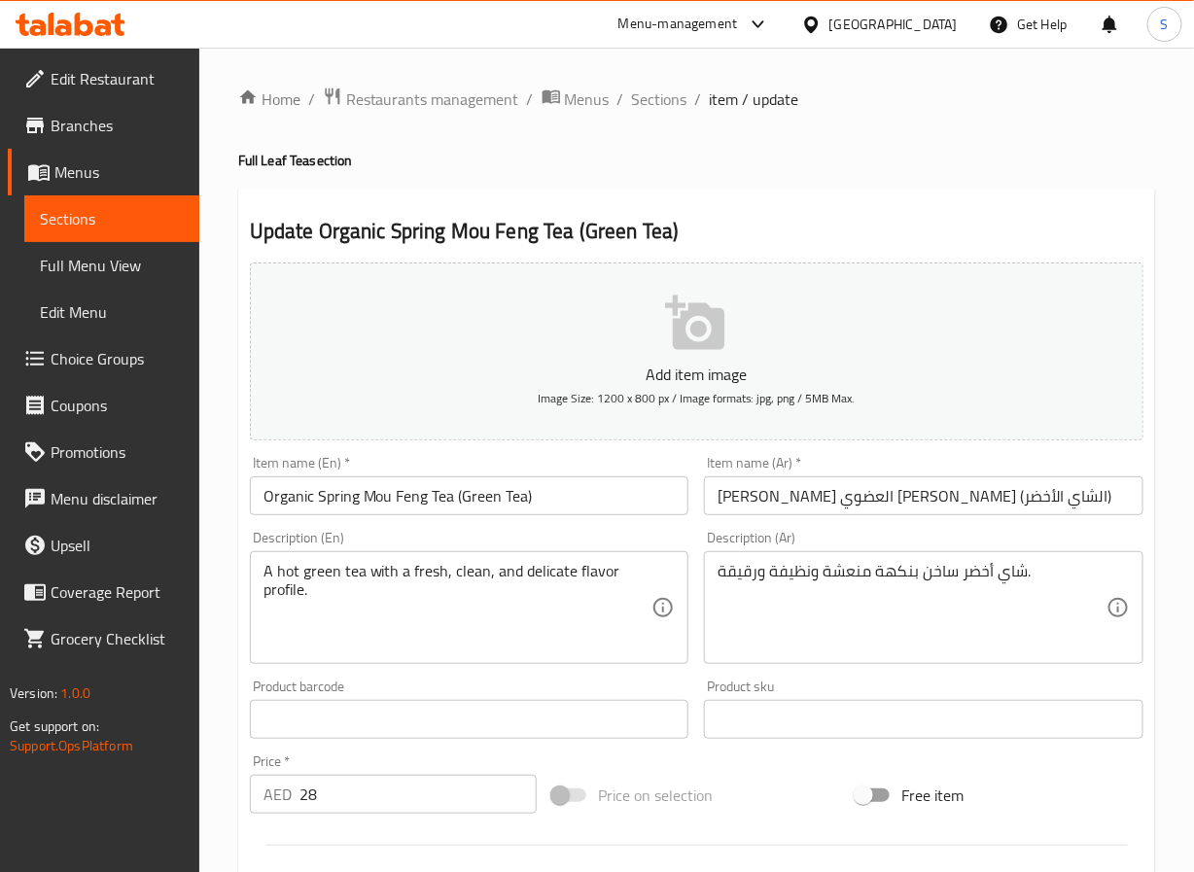
click at [931, 502] on input "شاي الربيع العضوي ماو فنغ (الشاي الأخضر)" at bounding box center [924, 496] width 440 height 39
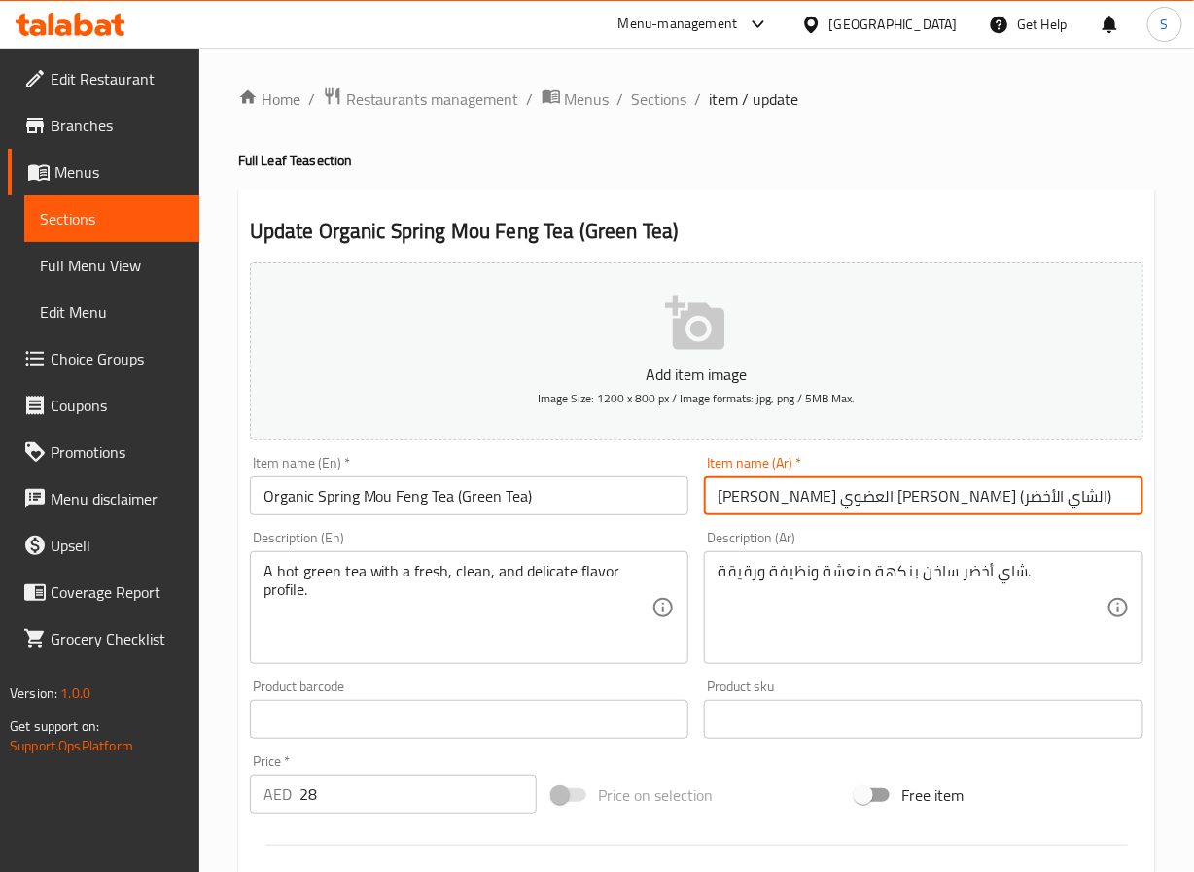
click at [931, 502] on input "شاي الربيع العضوي ماو فنغ (الشاي الأخضر)" at bounding box center [924, 496] width 440 height 39
type input "[PERSON_NAME] العضوي [PERSON_NAME] (الشاي الأخضر)"
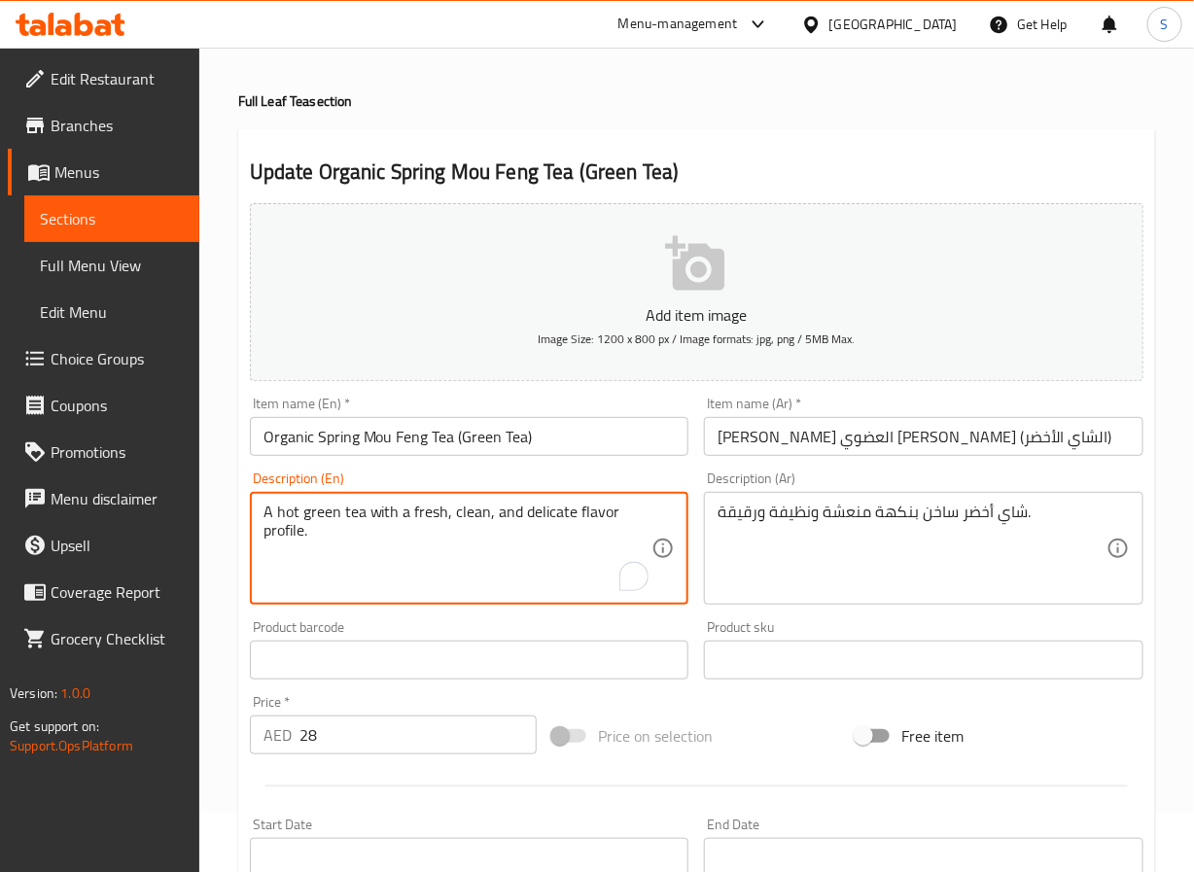
scroll to position [500, 0]
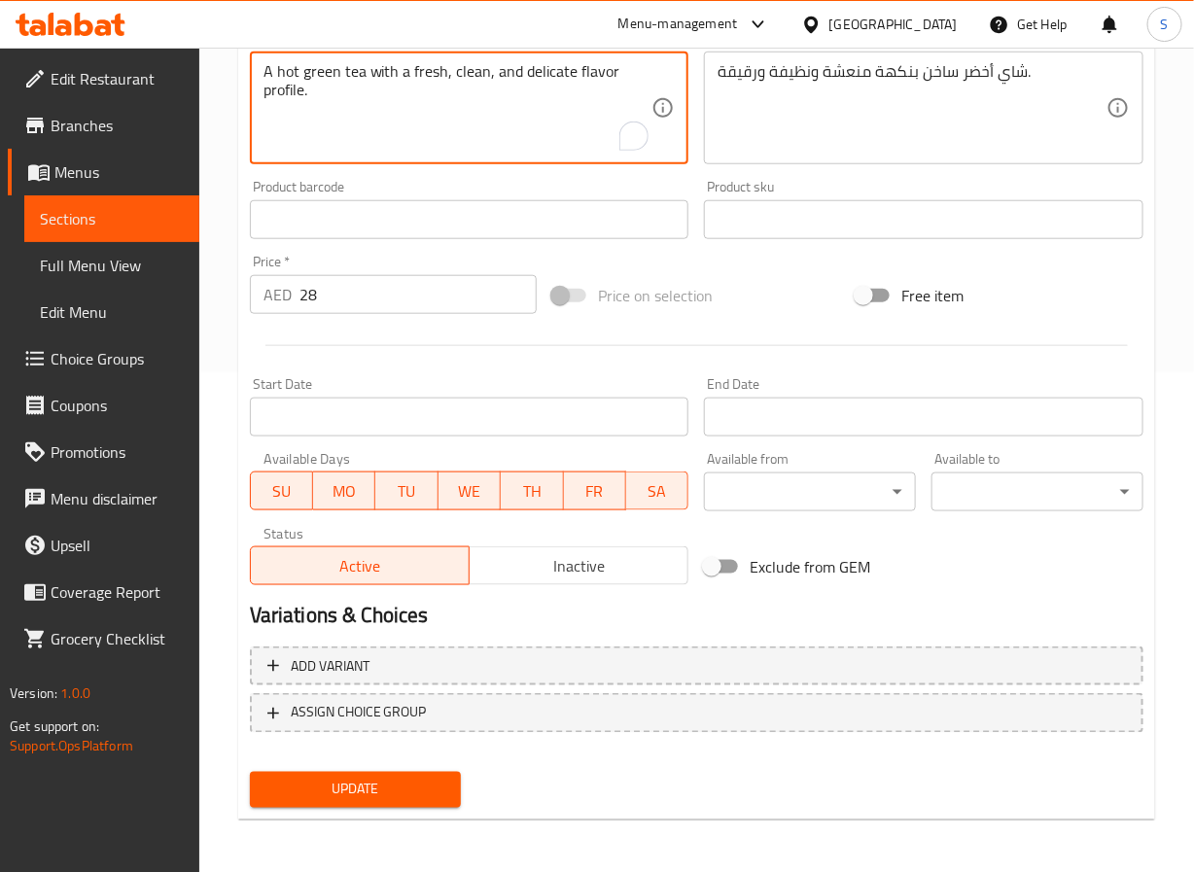
click at [417, 791] on span "Update" at bounding box center [356, 790] width 181 height 24
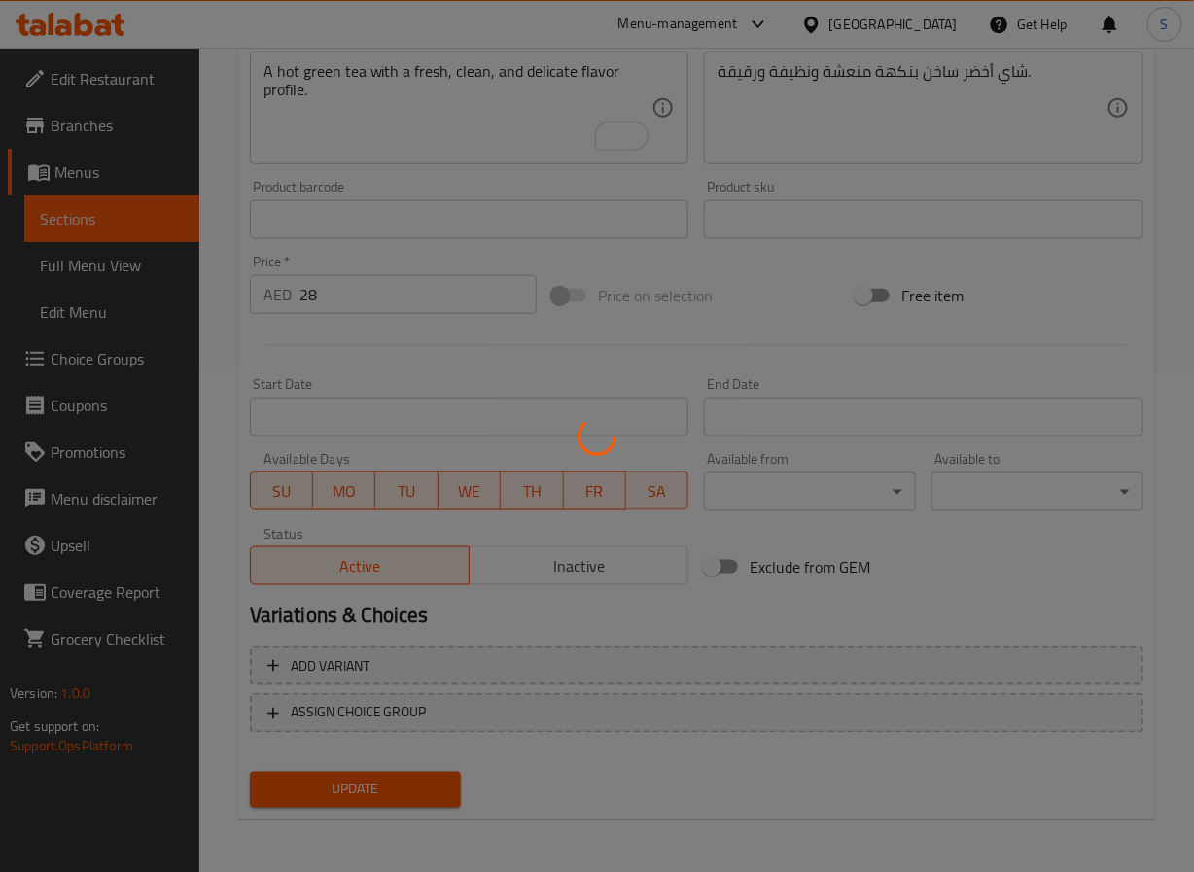
scroll to position [0, 0]
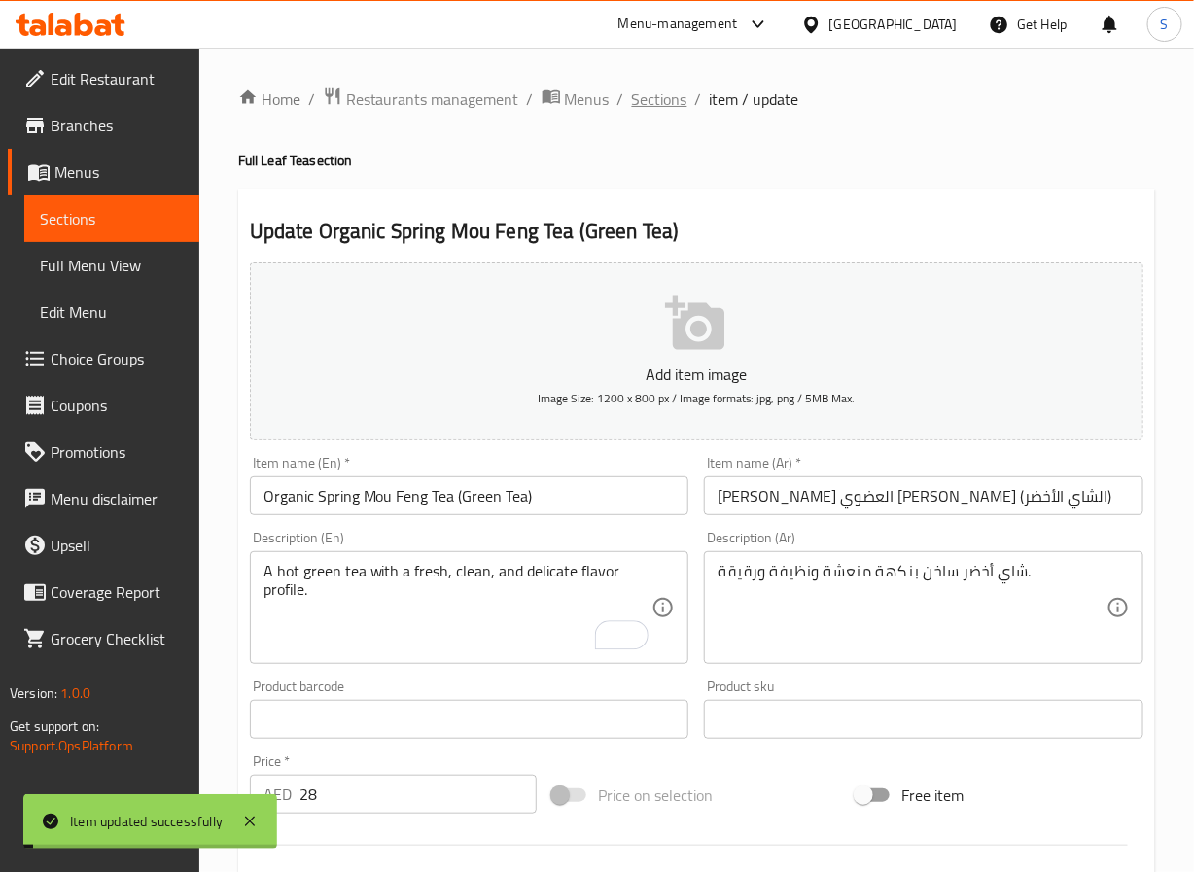
click at [651, 91] on span "Sections" at bounding box center [659, 99] width 55 height 23
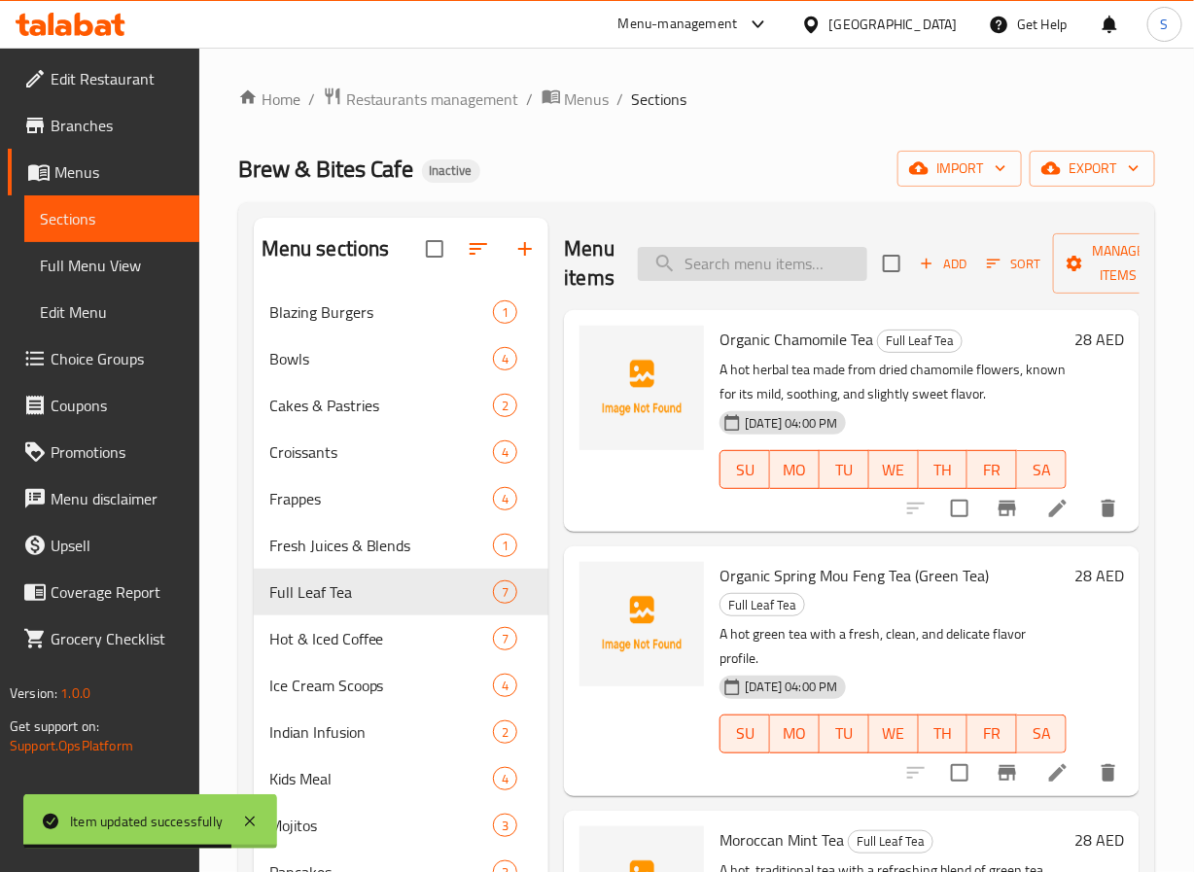
click at [738, 275] on input "search" at bounding box center [753, 264] width 230 height 34
paste input "Rush"
type input "Rush"
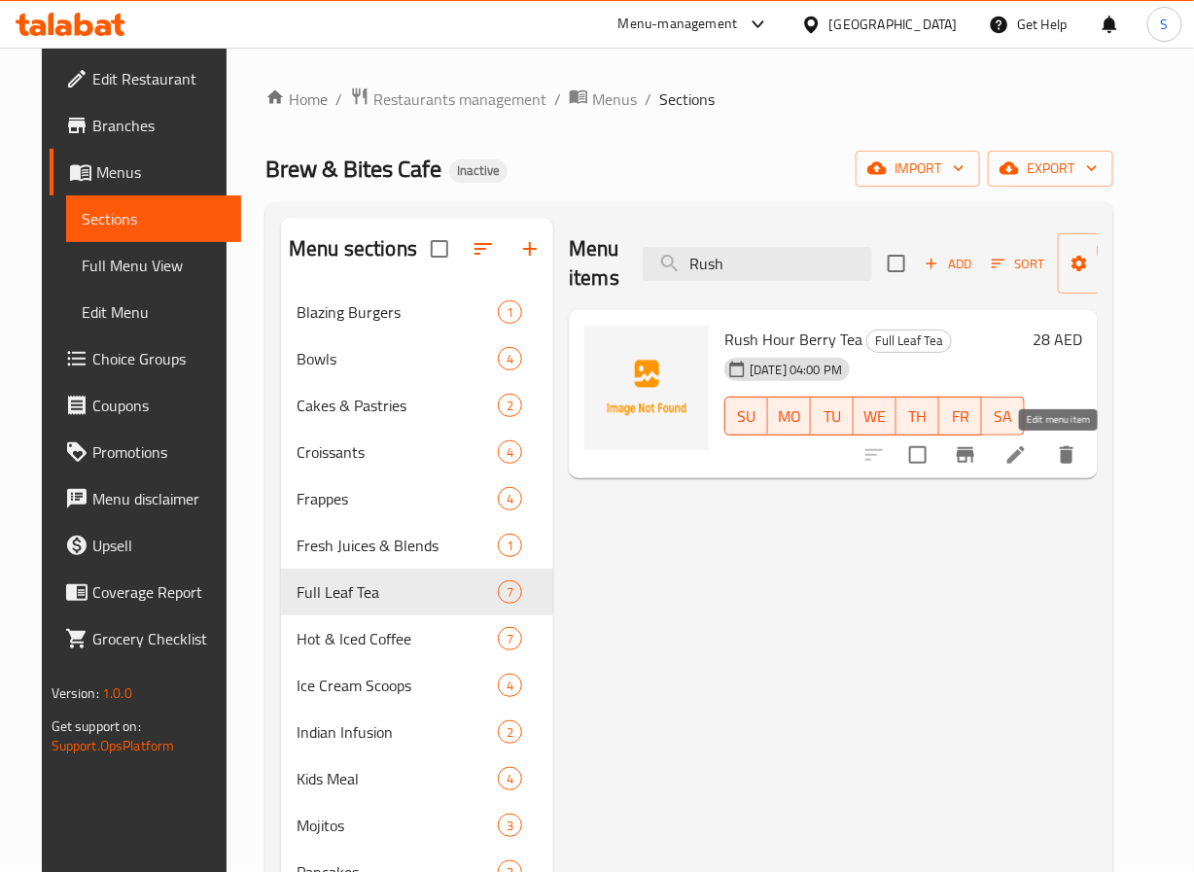
click at [1028, 464] on icon at bounding box center [1016, 454] width 23 height 23
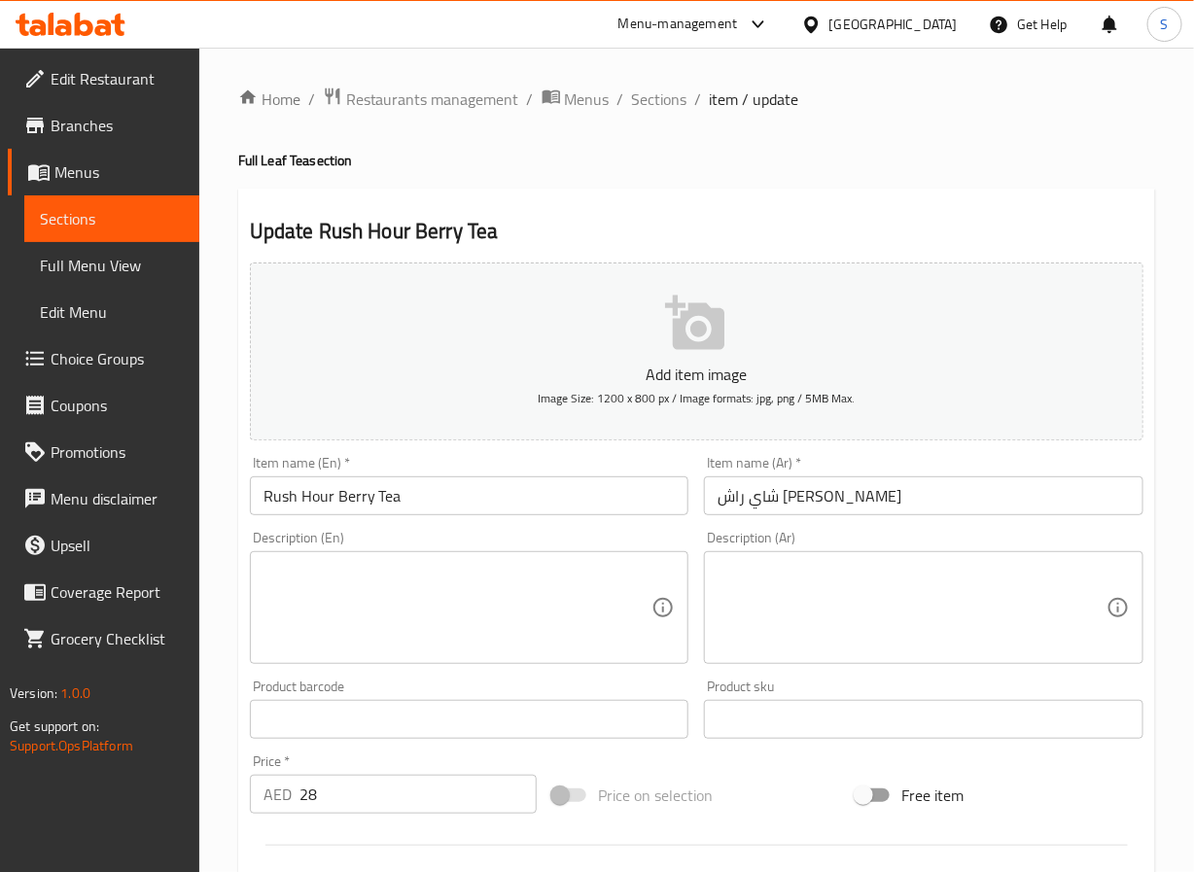
click at [765, 499] on input "شاي راش هور بيري" at bounding box center [924, 496] width 440 height 39
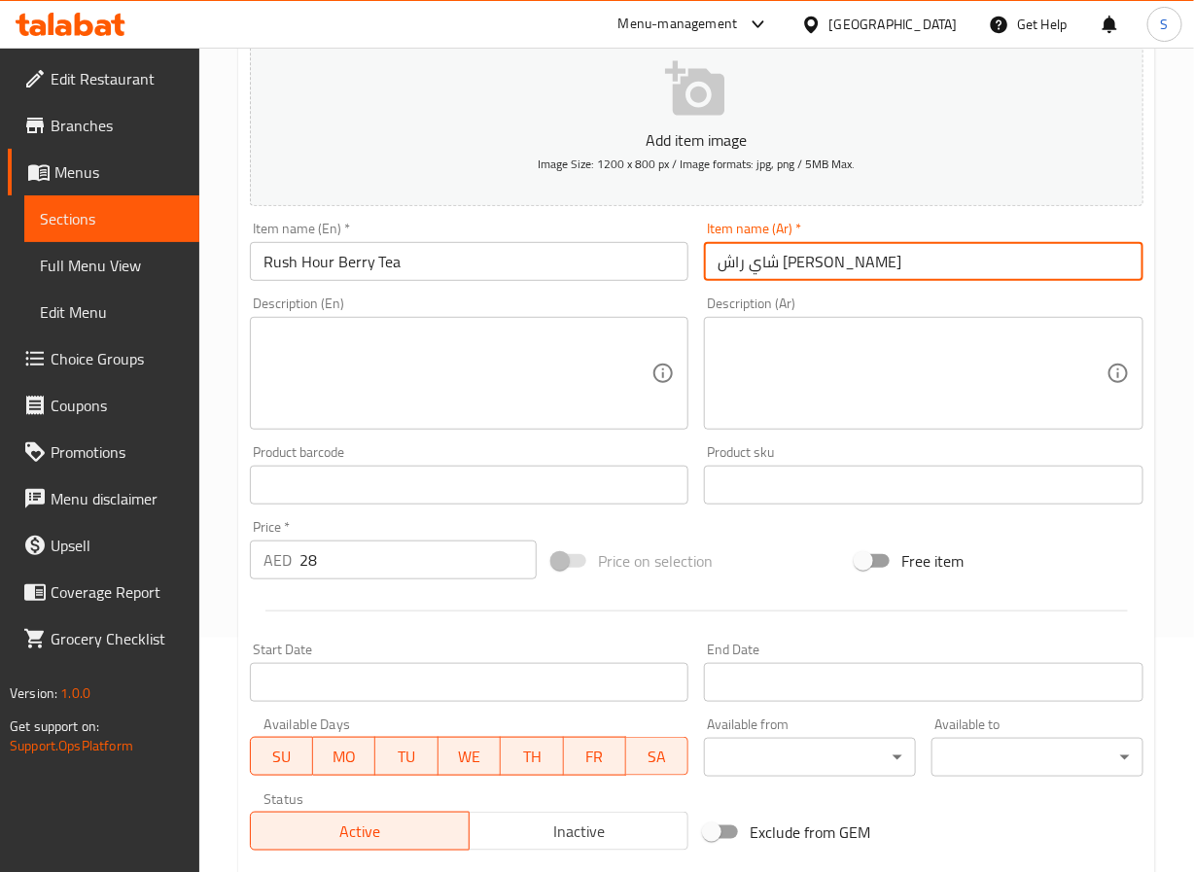
scroll to position [500, 0]
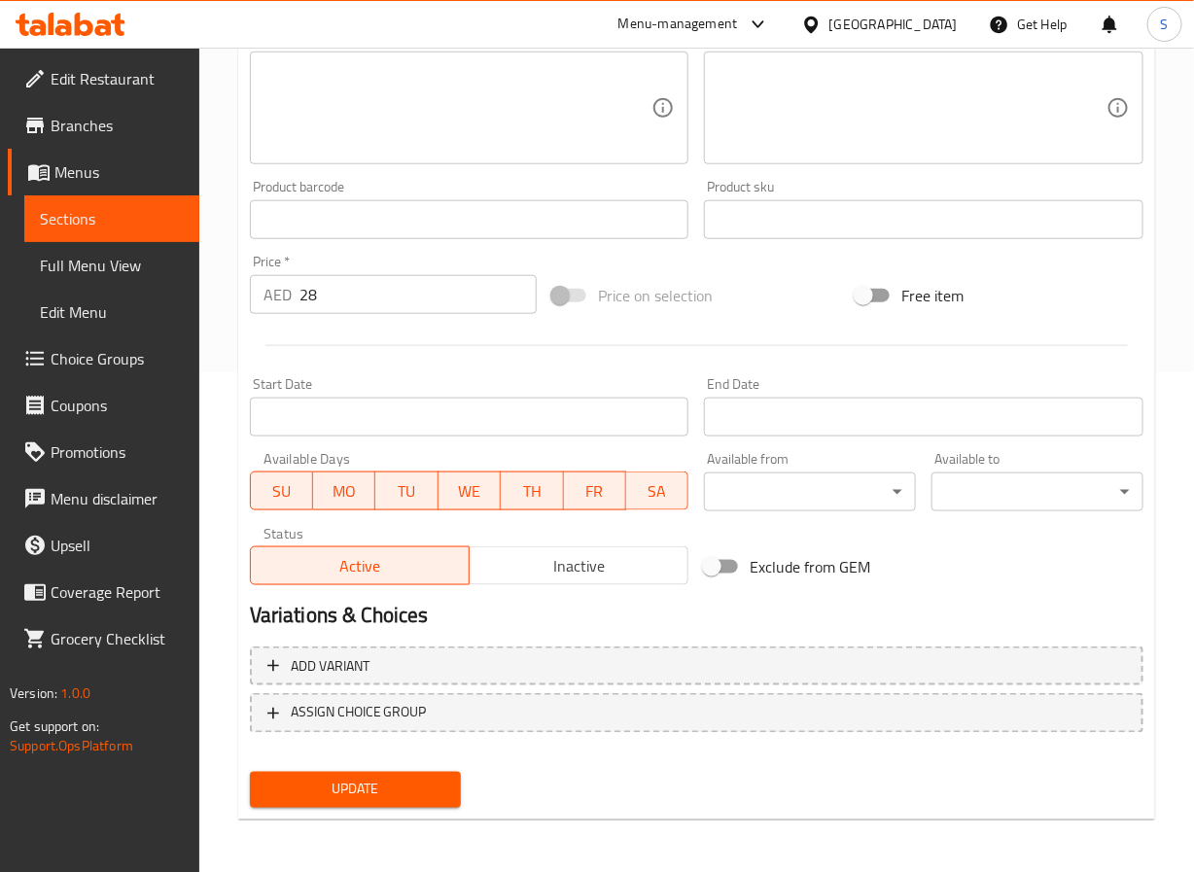
type input "شاي راش [PERSON_NAME]"
click at [435, 789] on span "Update" at bounding box center [356, 790] width 181 height 24
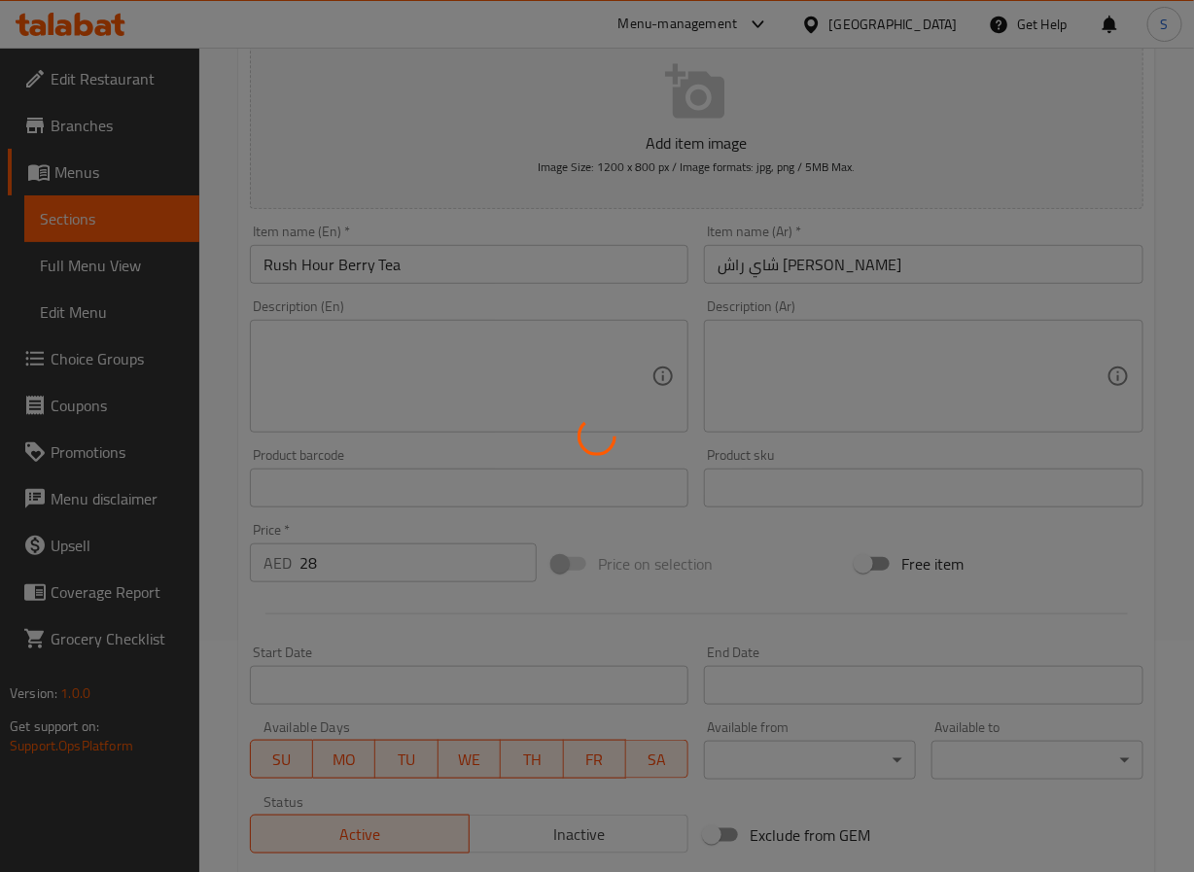
scroll to position [0, 0]
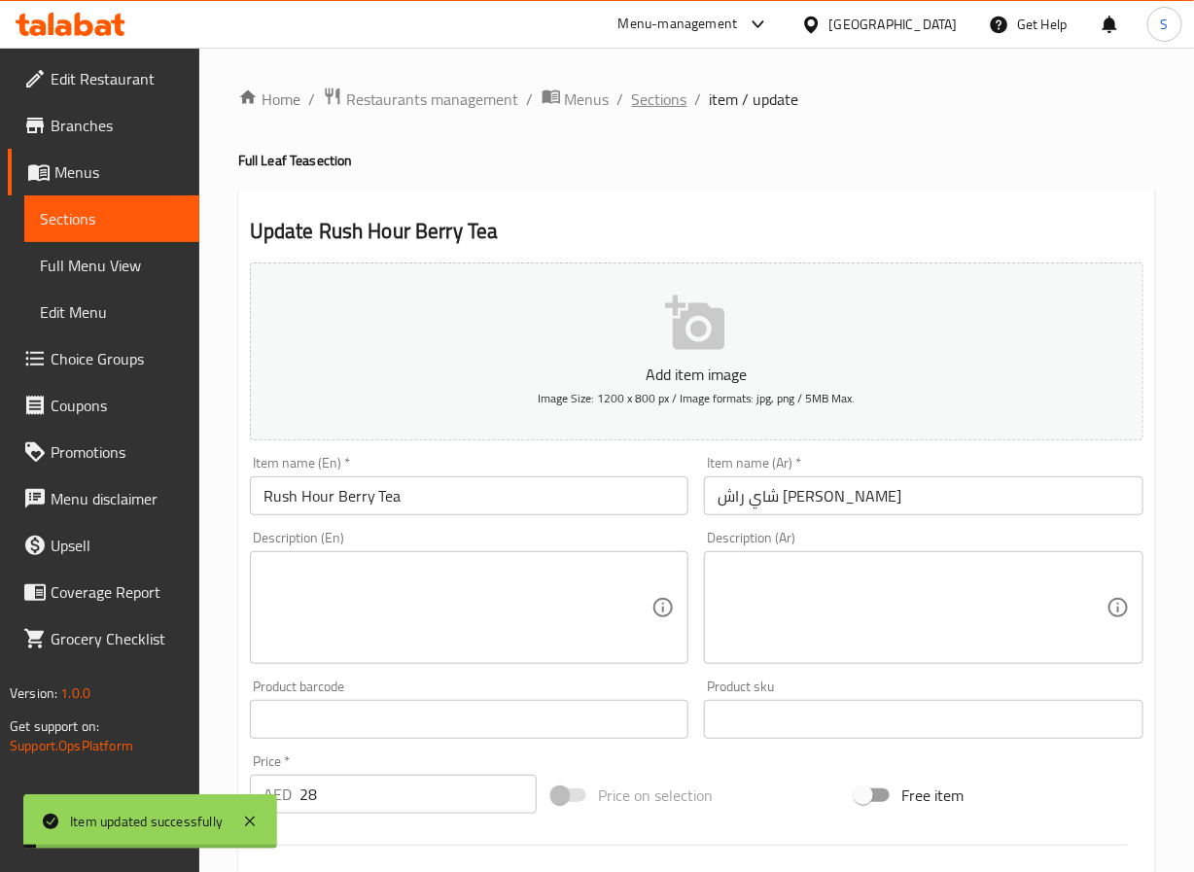
click at [651, 102] on span "Sections" at bounding box center [659, 99] width 55 height 23
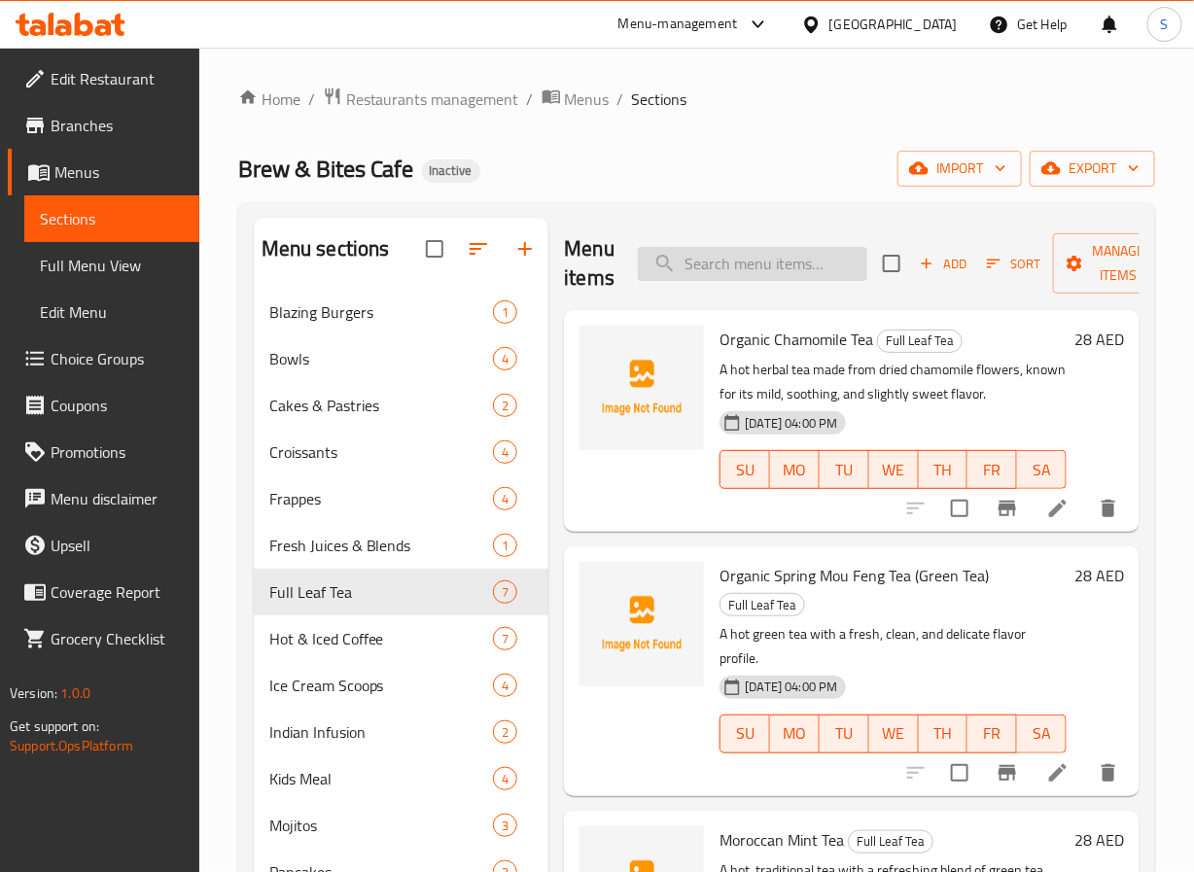
click at [803, 266] on input "search" at bounding box center [753, 264] width 230 height 34
paste input "Organic Spring Mou Feng Tea (Green Tea)"
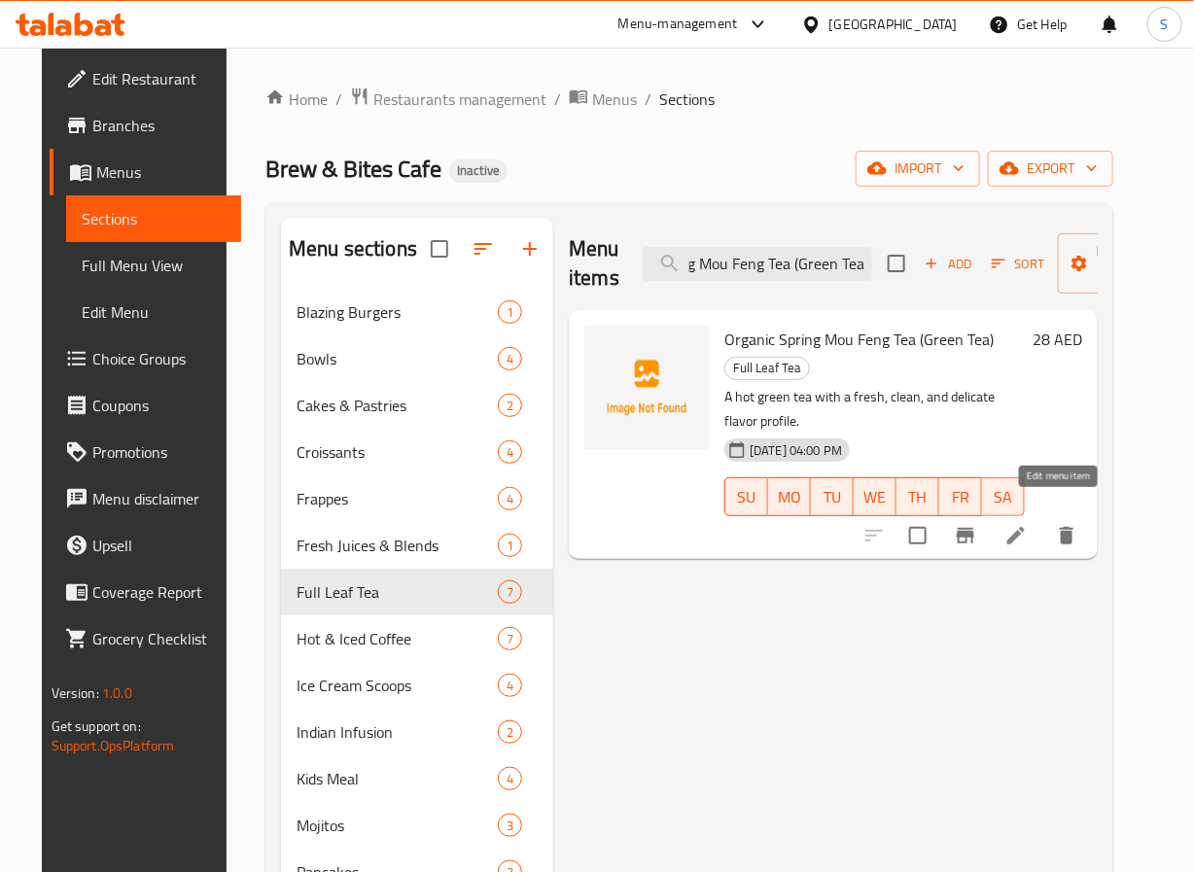
type input "Organic Spring Mou Feng Tea (Green Tea)"
click at [1028, 524] on icon at bounding box center [1016, 535] width 23 height 23
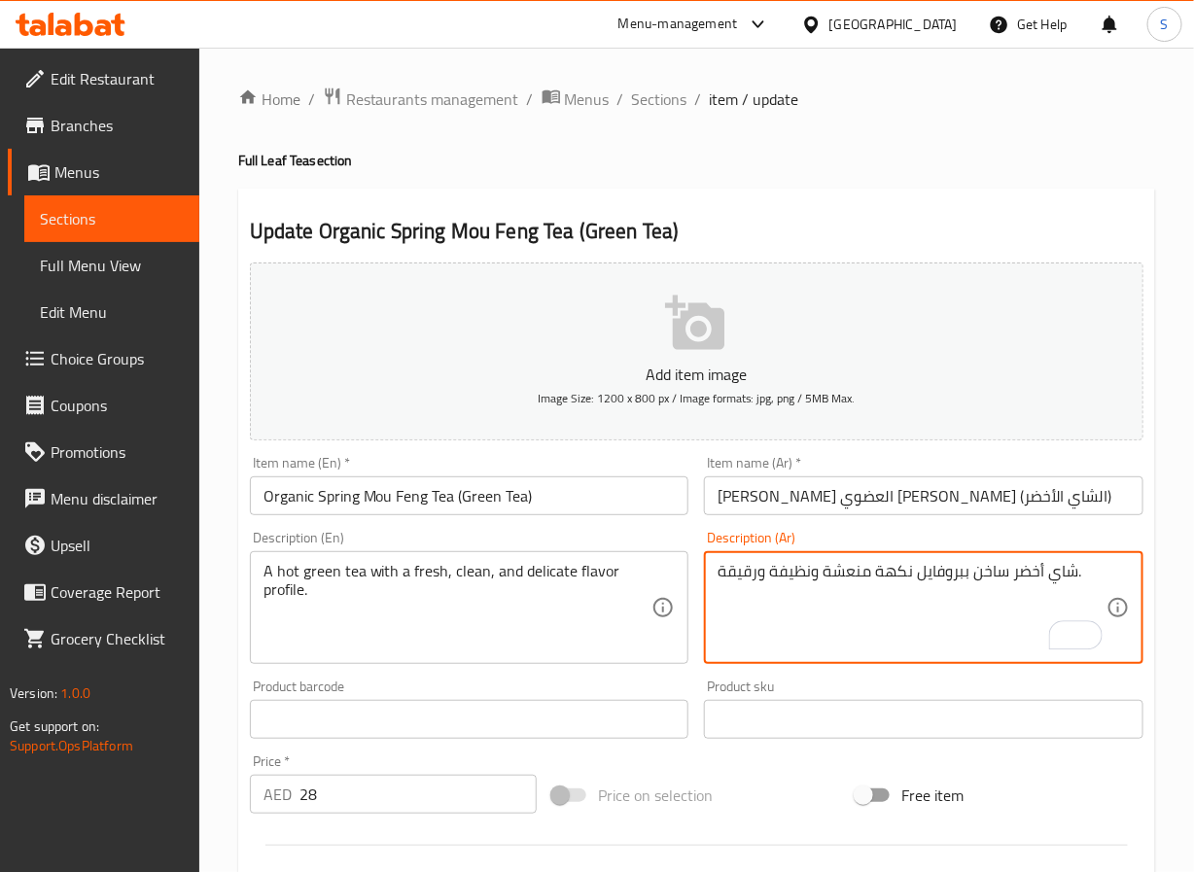
type textarea "شاي أخضر ساخن ببروفايل نكهة منعشة ونظيفة ورقيقة."
click at [531, 575] on textarea "A hot green tea with a fresh, clean, and delicate flavor profile." at bounding box center [458, 608] width 389 height 92
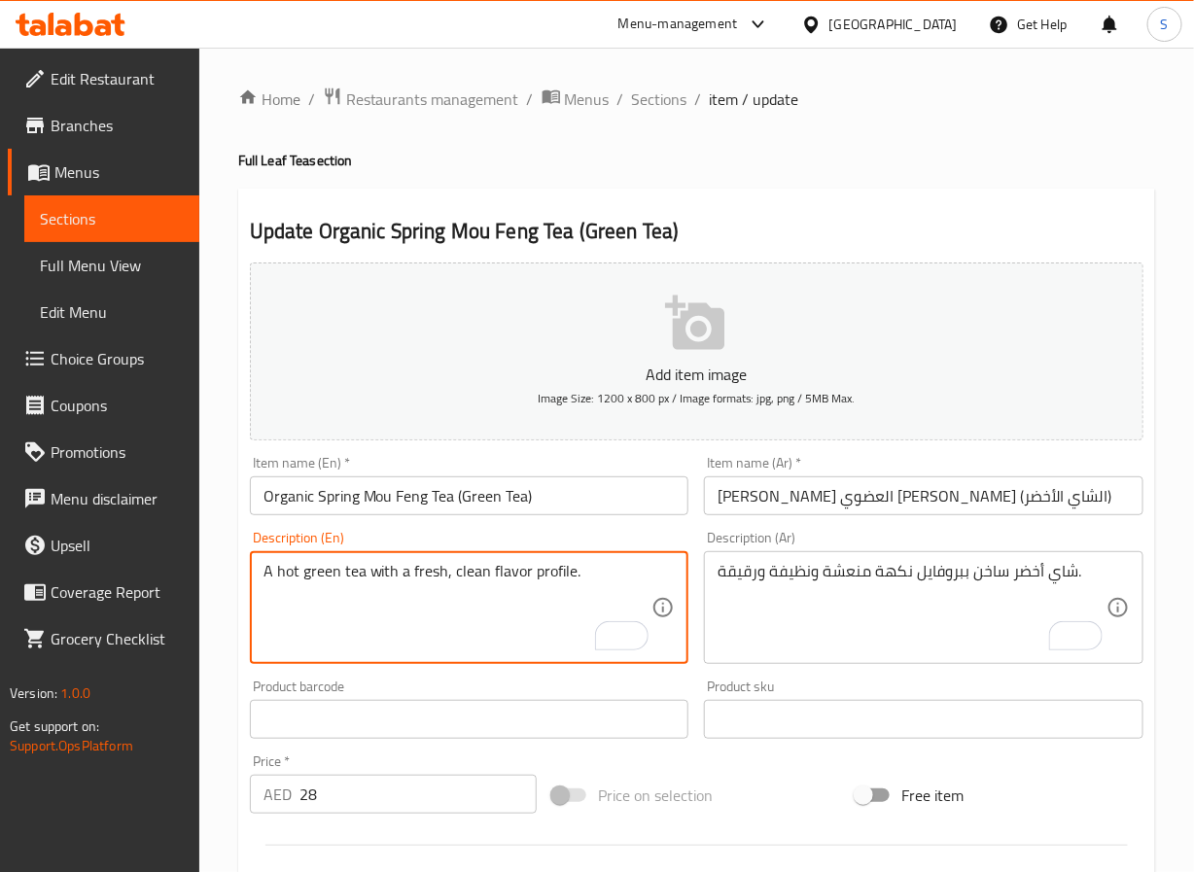
type textarea "A hot green tea with a fresh, clean flavor profile."
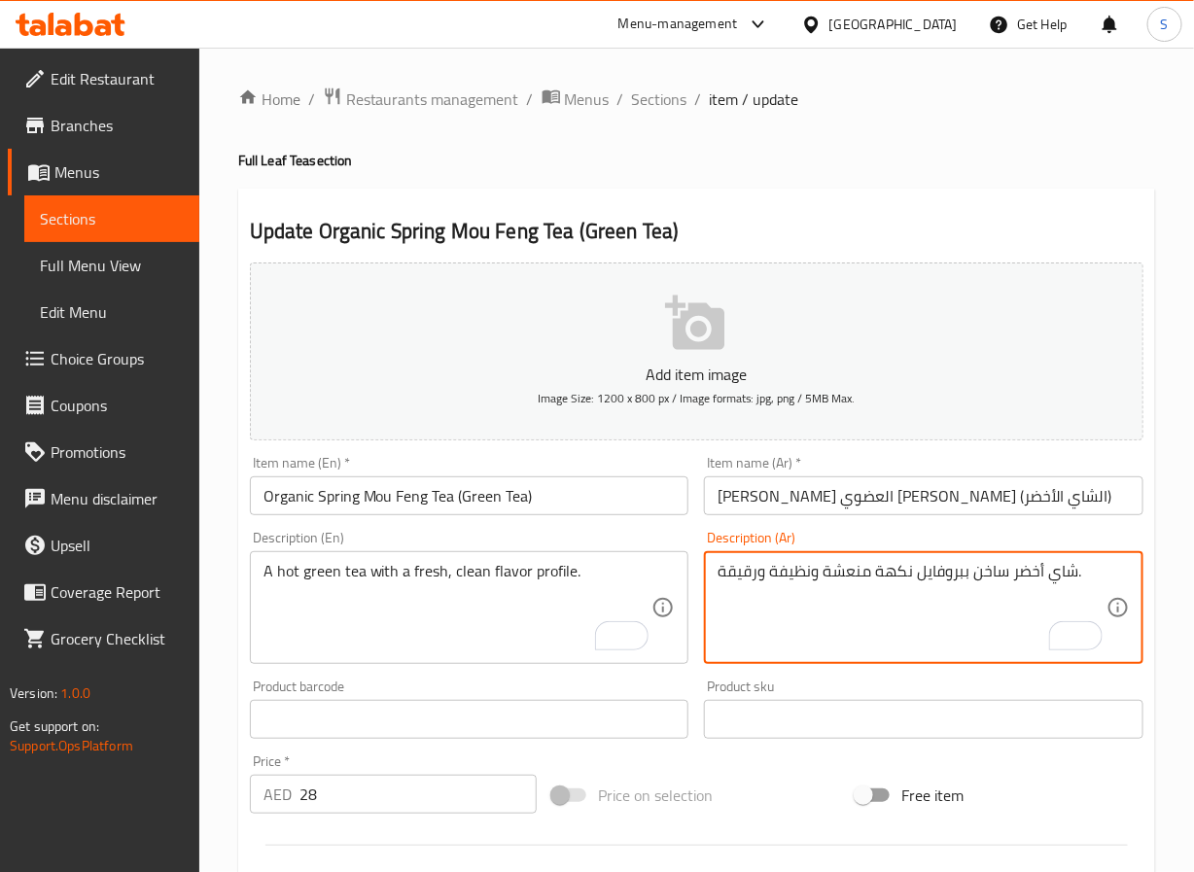
click at [844, 570] on textarea "شاي أخضر ساخن ببروفايل نكهة منعشة ونظيفة ورقيقة." at bounding box center [912, 608] width 389 height 92
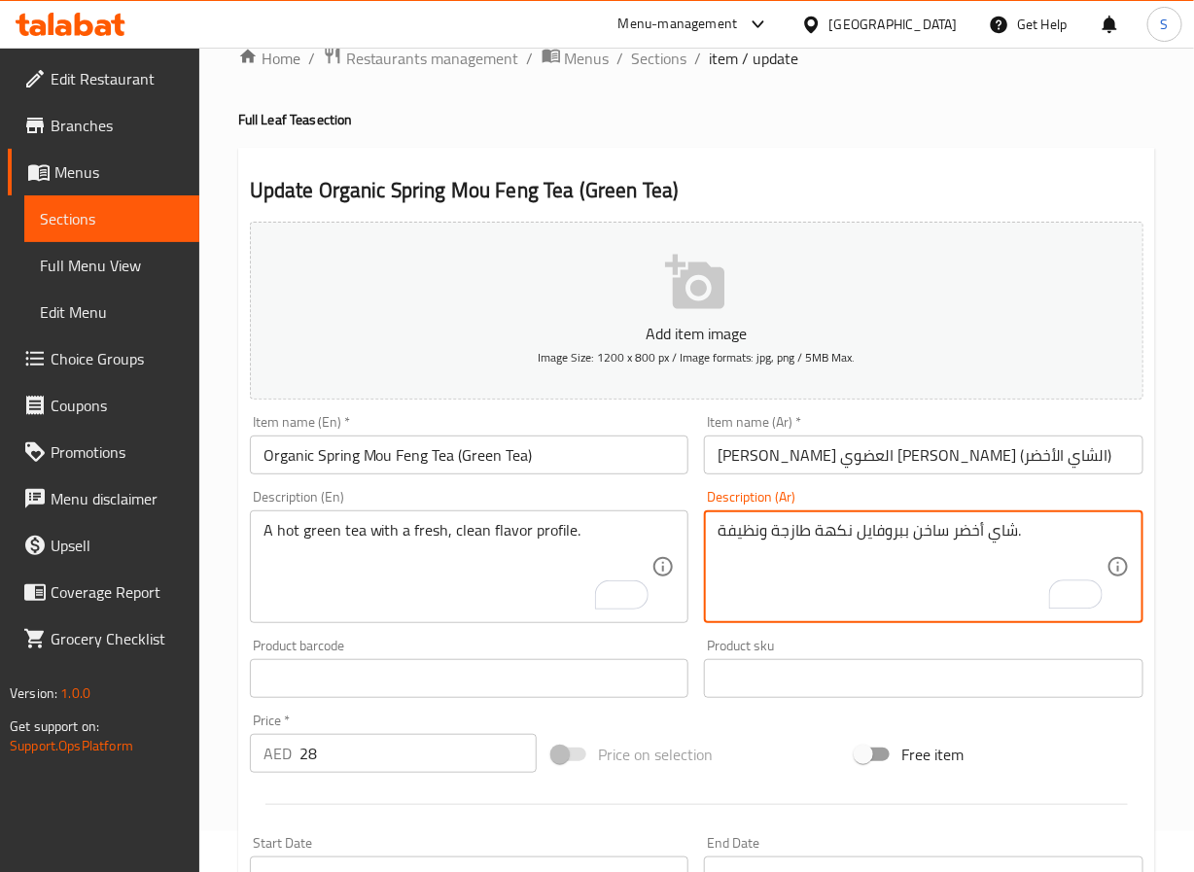
scroll to position [500, 0]
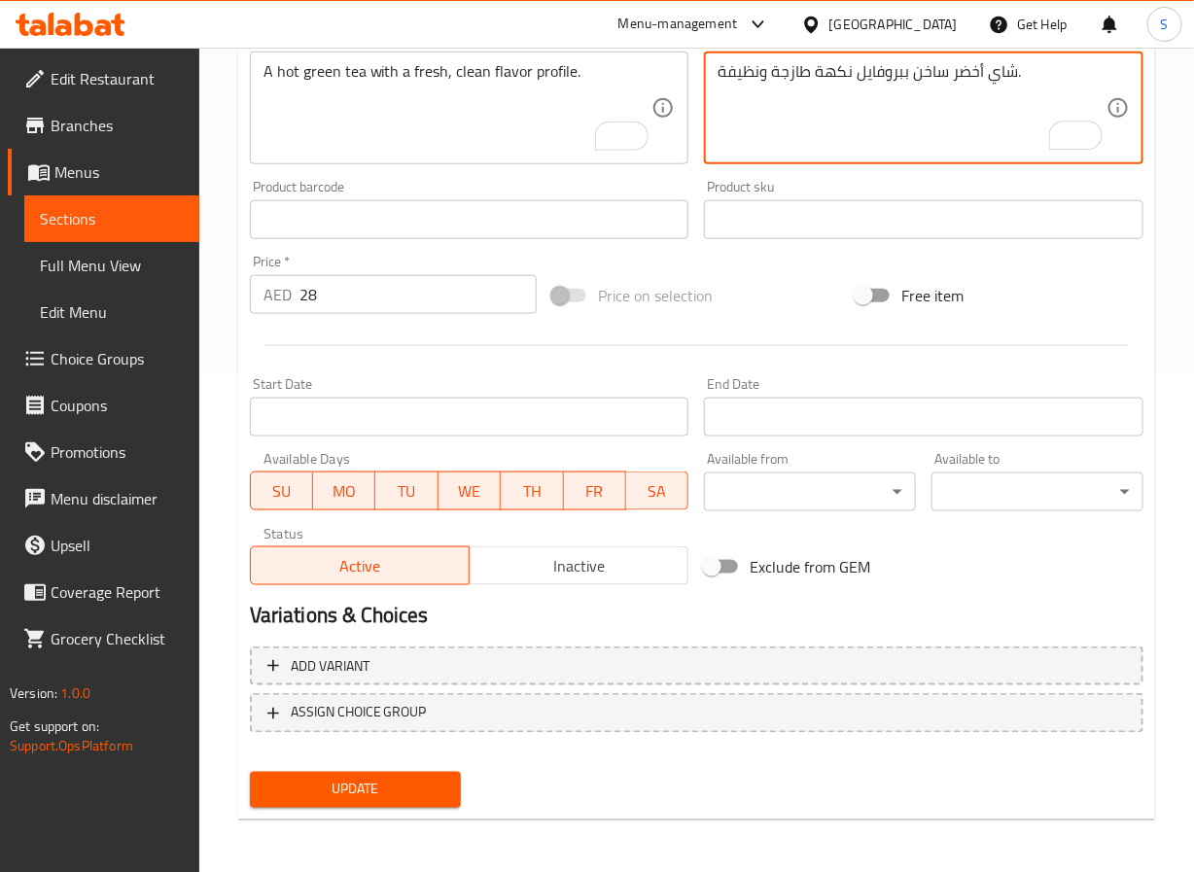
type textarea "شاي أخضر ساخن ببروفايل نكهة طازجة ونظيفة."
click at [412, 782] on span "Update" at bounding box center [356, 790] width 181 height 24
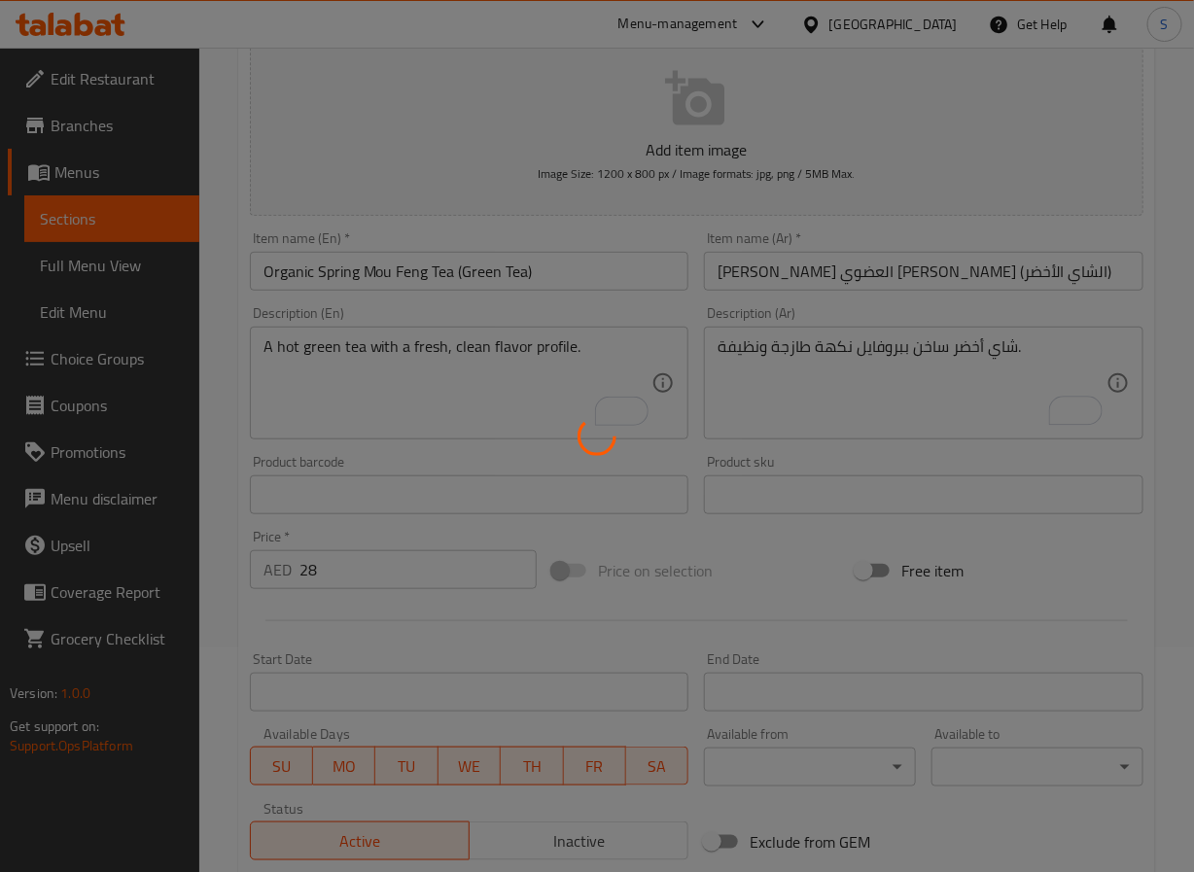
scroll to position [0, 0]
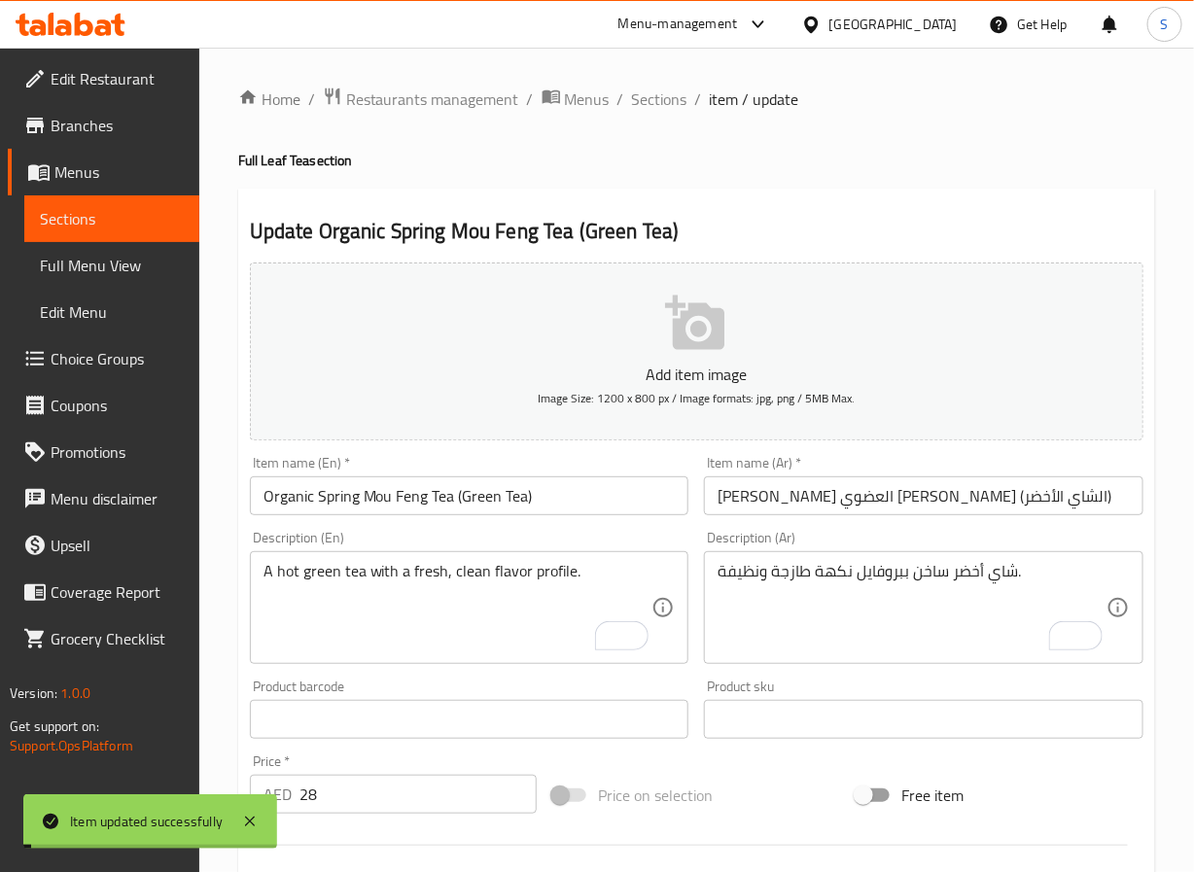
drag, startPoint x: 656, startPoint y: 97, endPoint x: 543, endPoint y: 3, distance: 147.8
click at [656, 97] on span "Sections" at bounding box center [659, 99] width 55 height 23
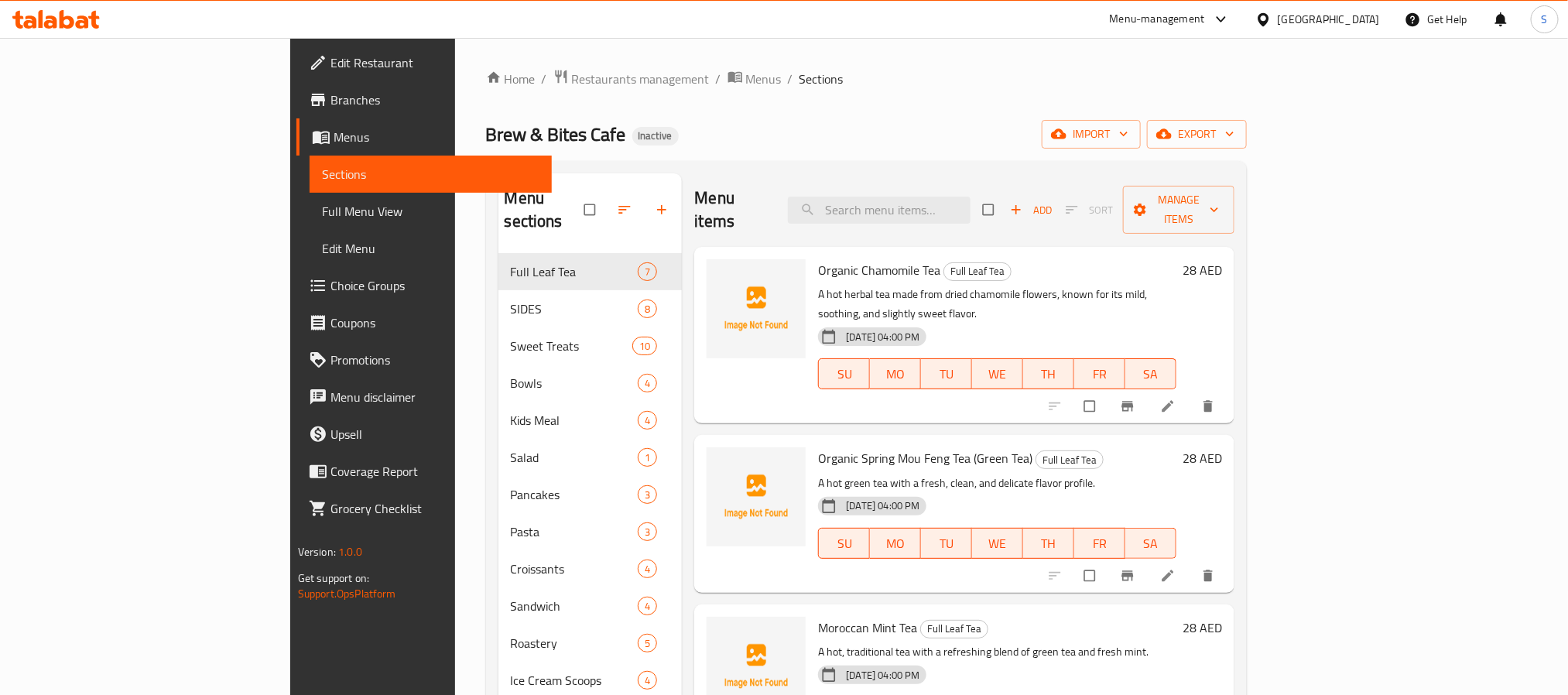
click at [869, 84] on ol "Home / Restaurants management / Menus / Sections" at bounding box center [867, 79] width 762 height 20
click at [322, 209] on span "Full Menu View" at bounding box center [431, 211] width 217 height 18
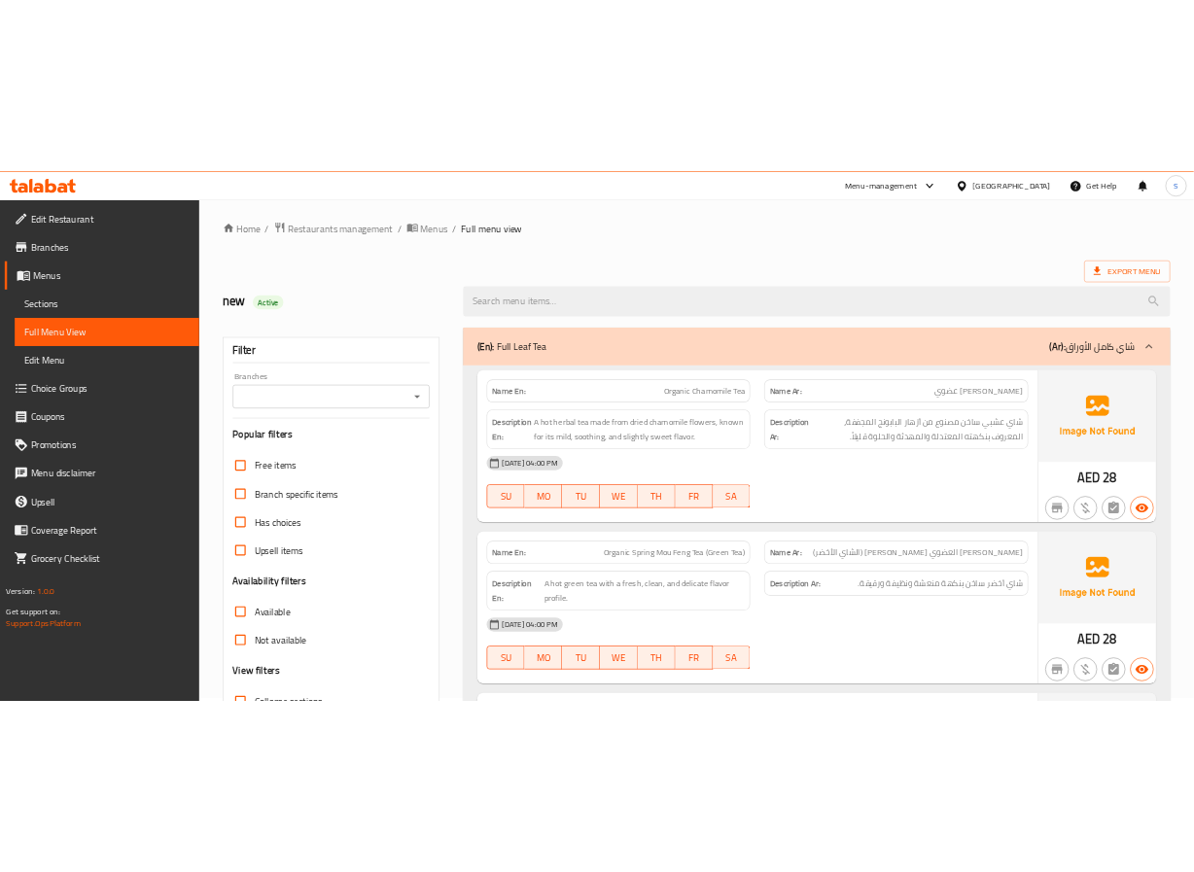
scroll to position [415, 0]
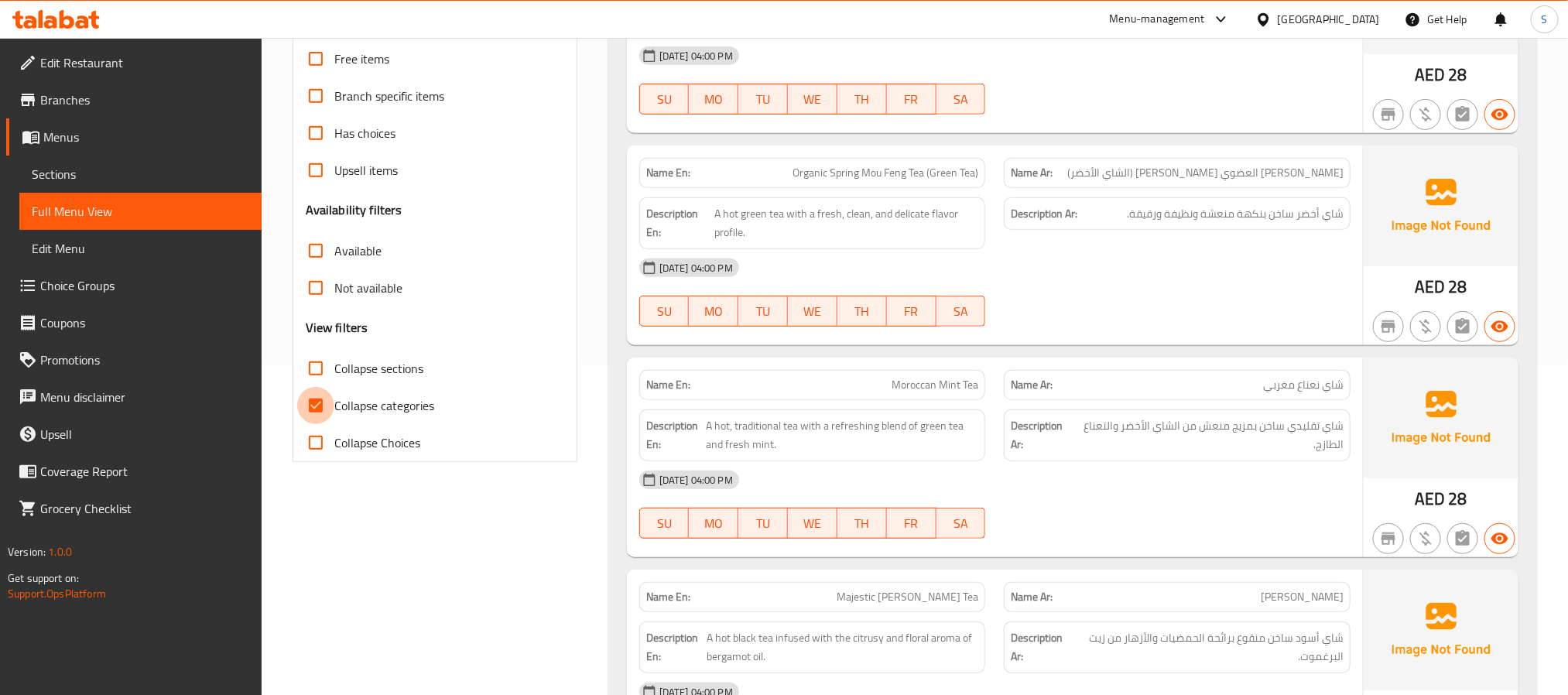
click at [311, 409] on input "Collapse categories" at bounding box center [315, 405] width 37 height 37
checkbox input "false"
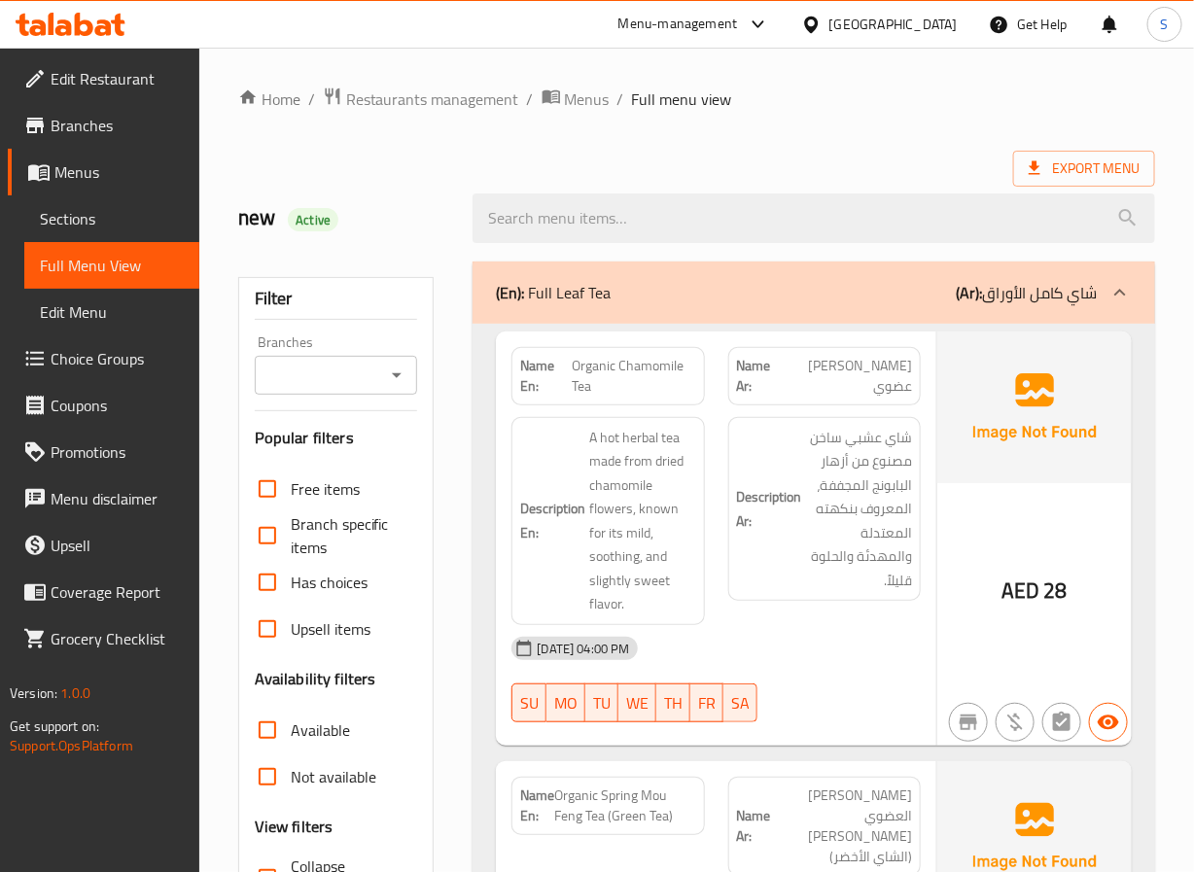
click at [432, 248] on div "new Active" at bounding box center [344, 218] width 235 height 87
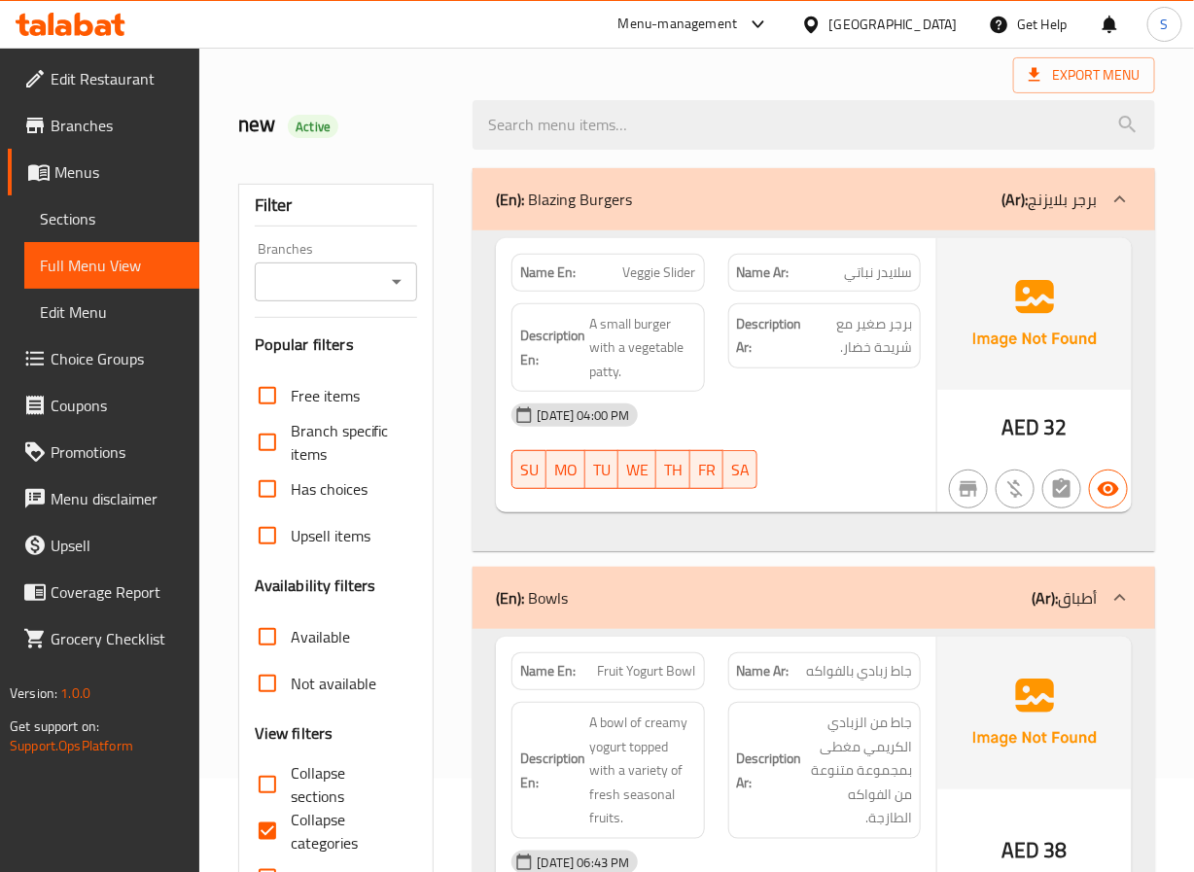
scroll to position [109, 0]
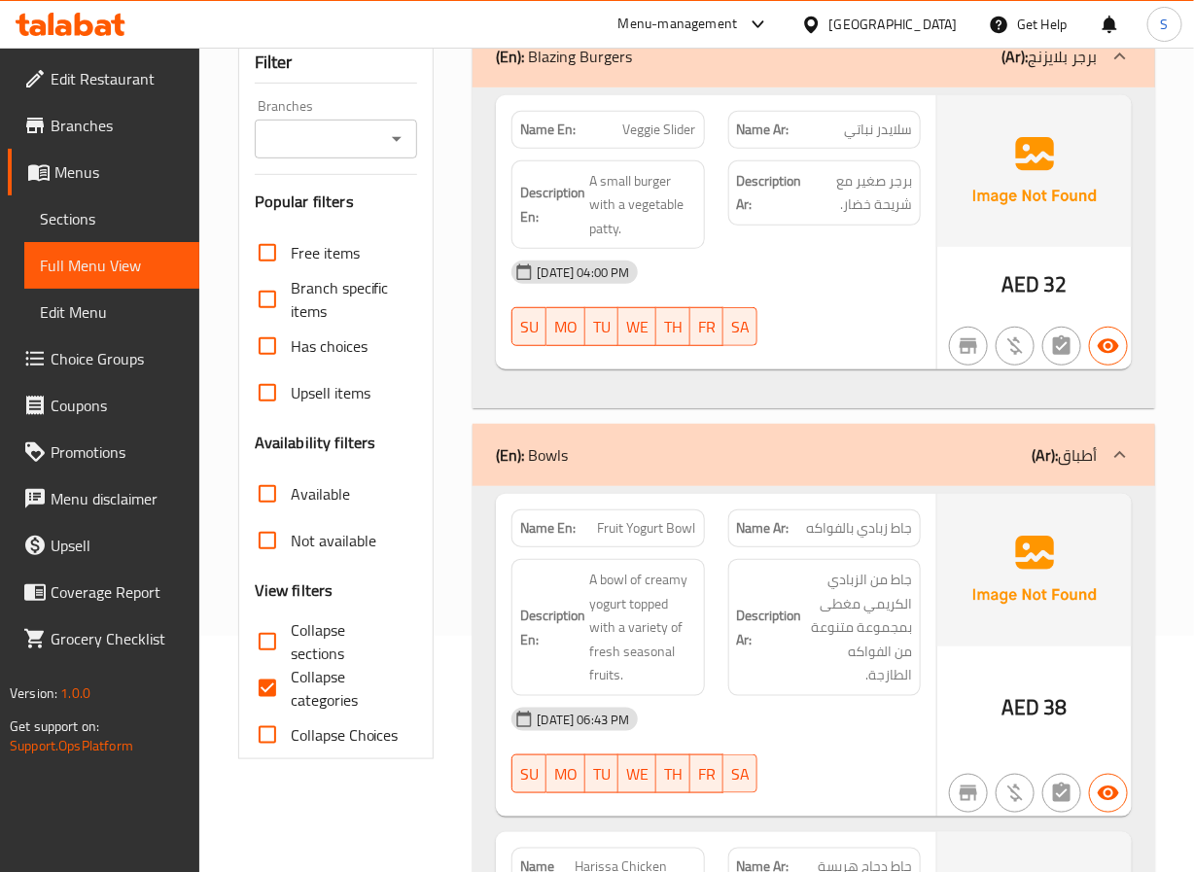
scroll to position [245, 0]
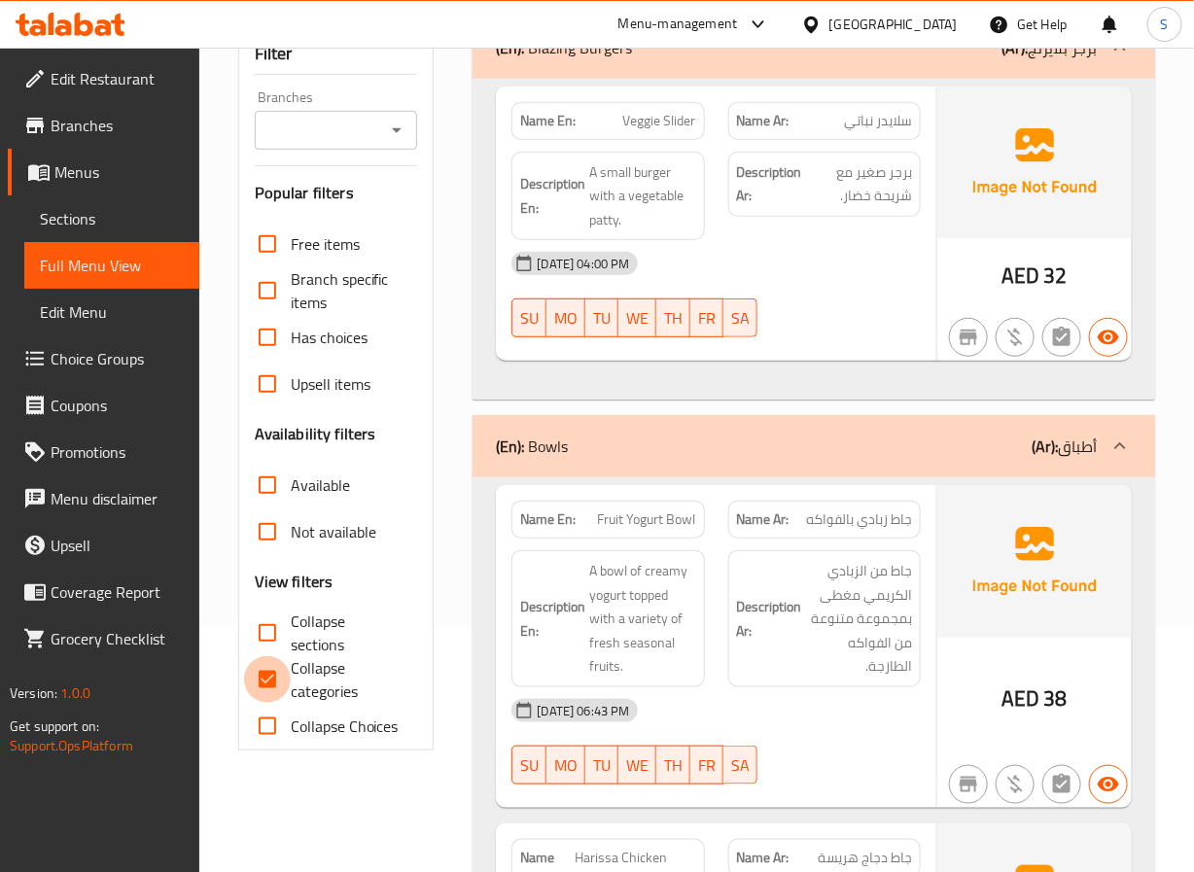
click at [260, 680] on input "Collapse categories" at bounding box center [267, 679] width 47 height 47
checkbox input "false"
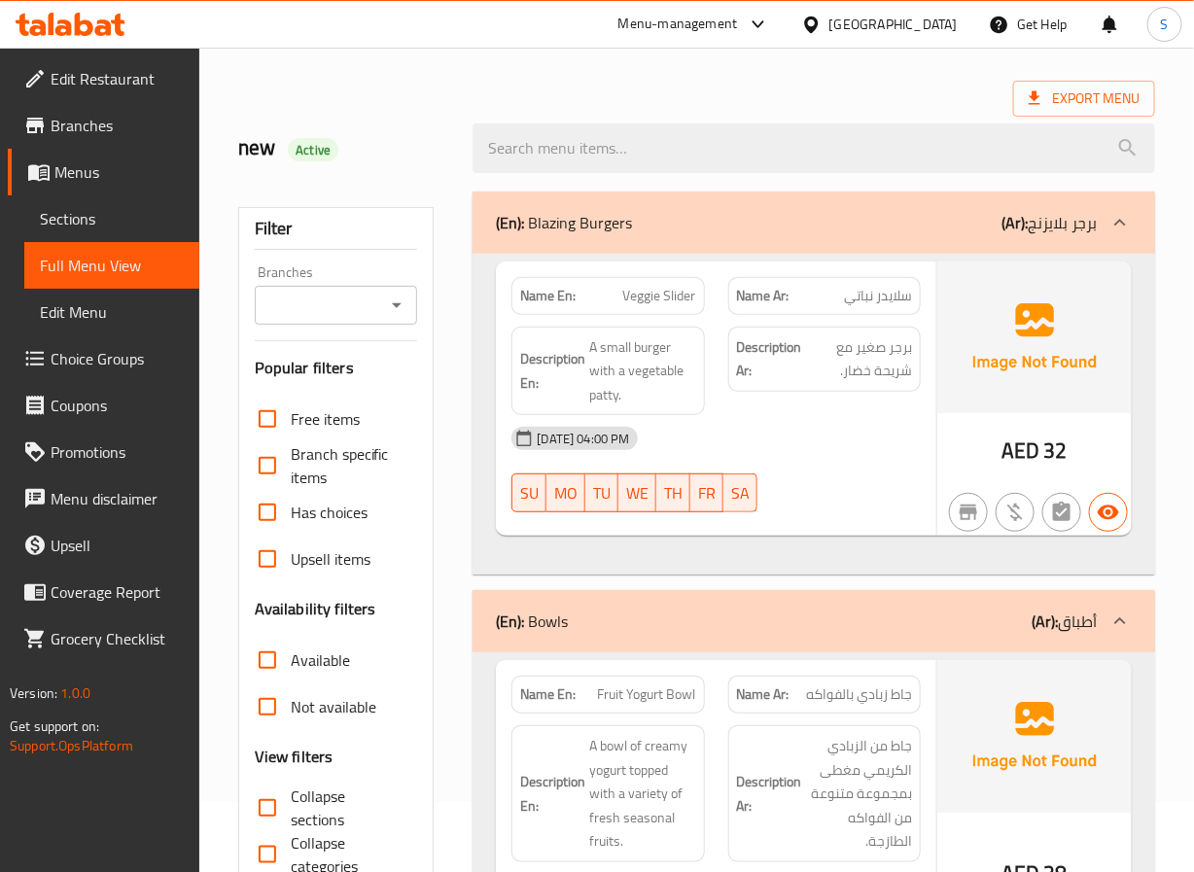
scroll to position [74, 0]
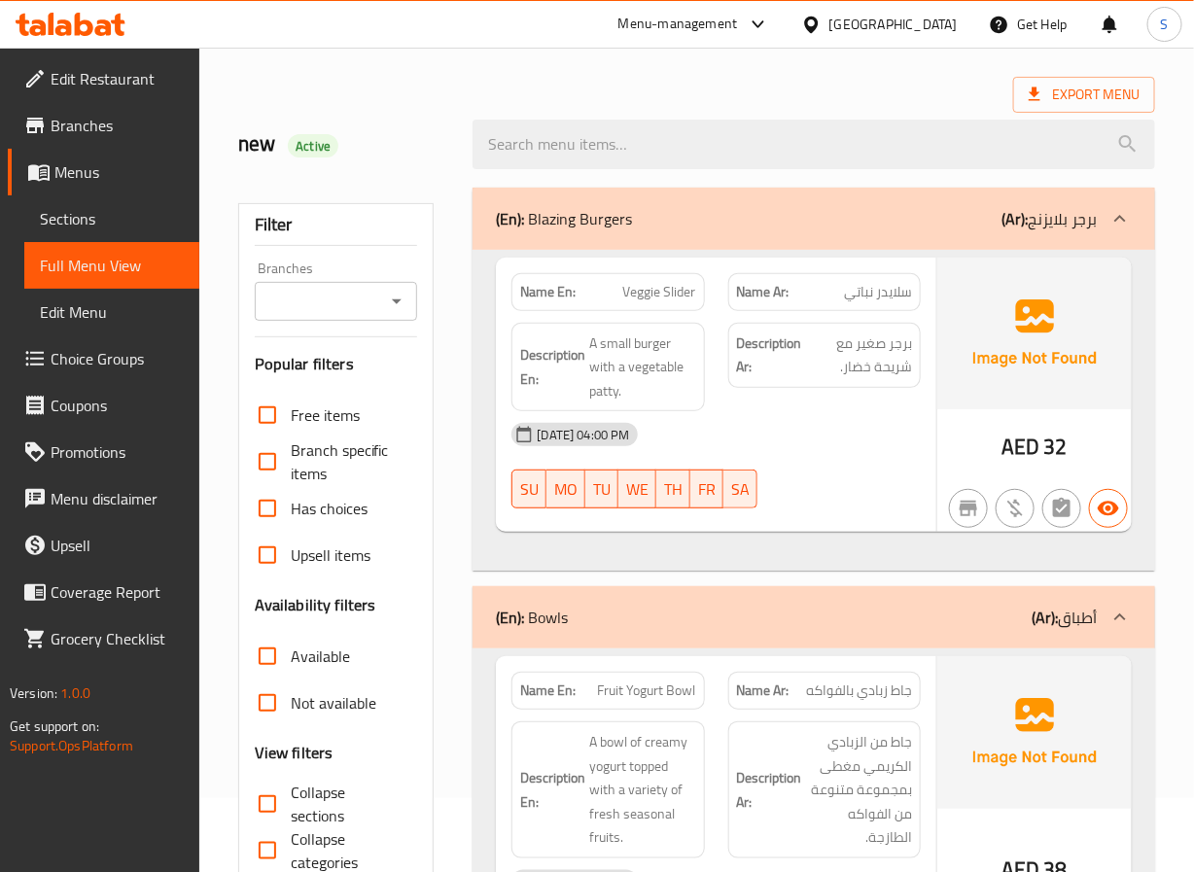
click at [414, 132] on h2 "new Active" at bounding box center [344, 143] width 212 height 29
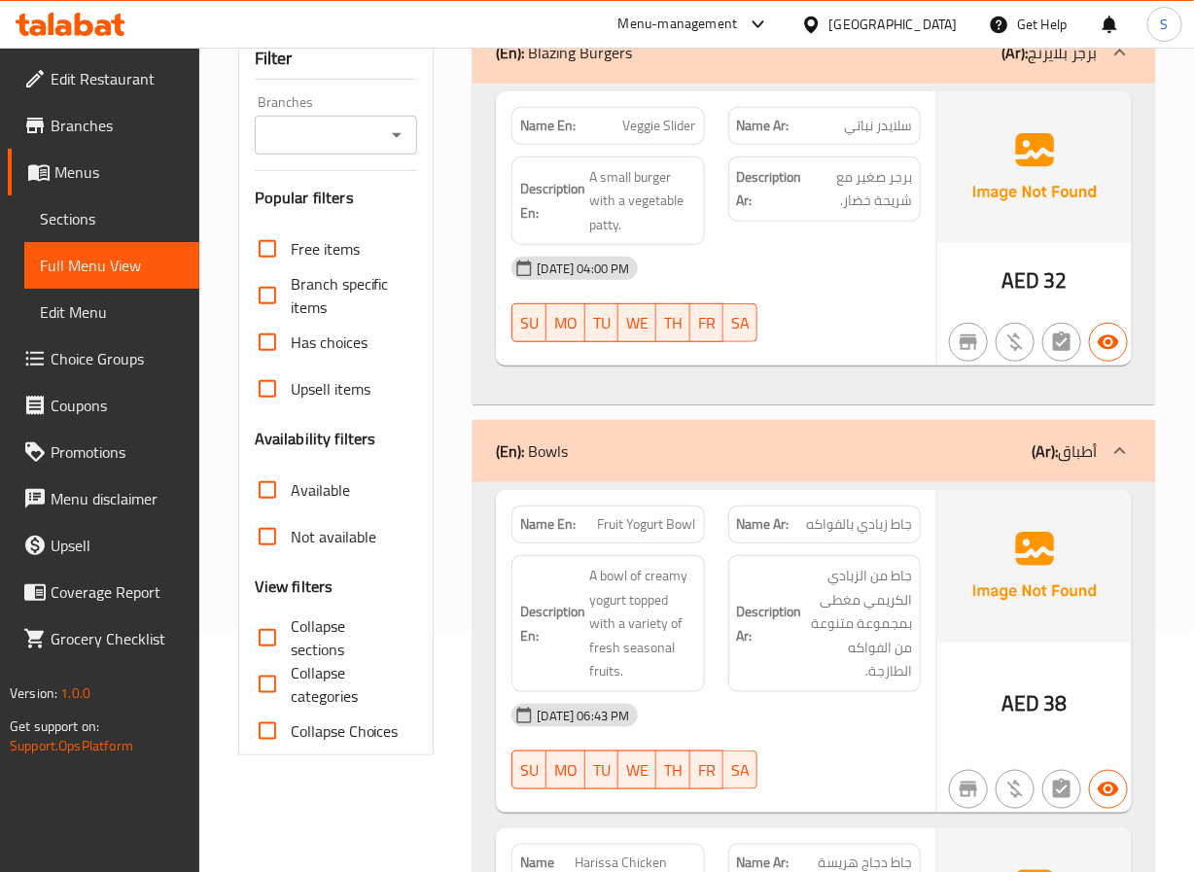
scroll to position [173, 0]
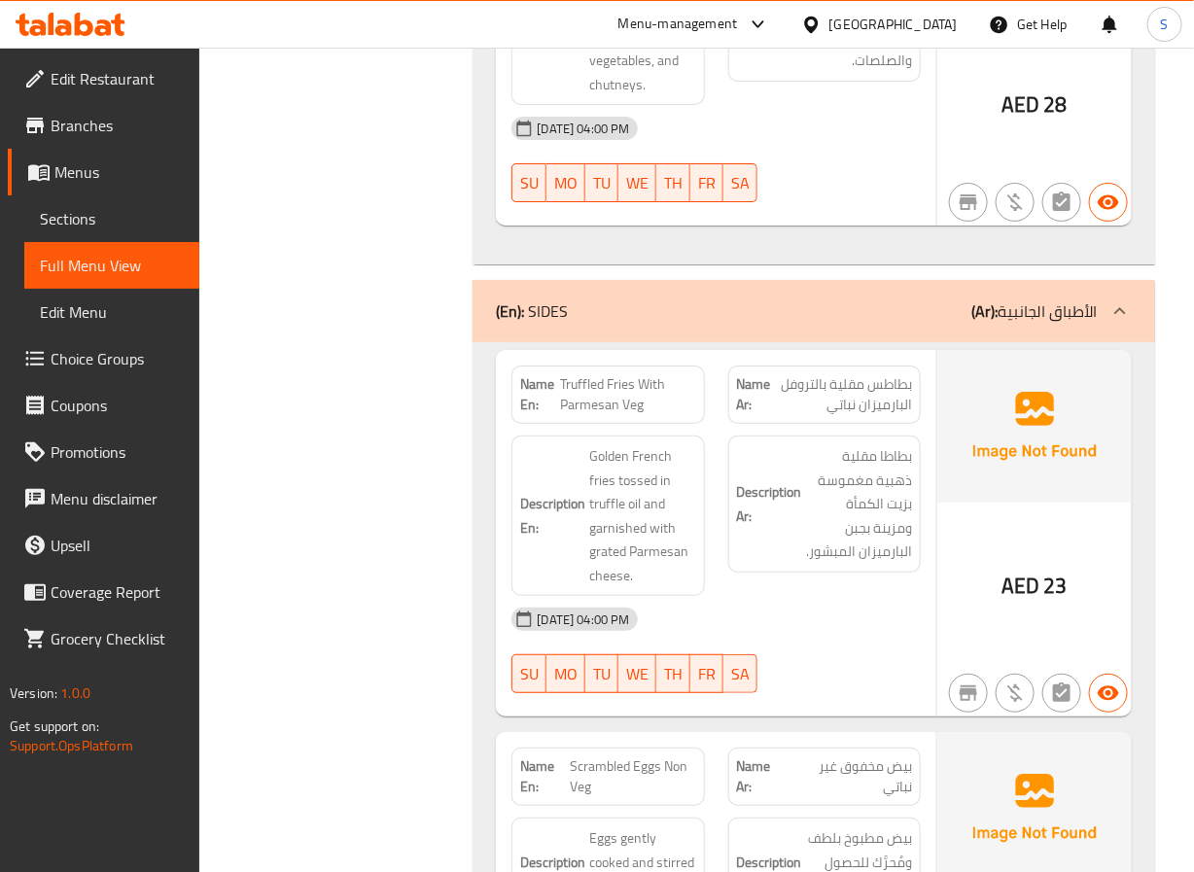
scroll to position [23793, 0]
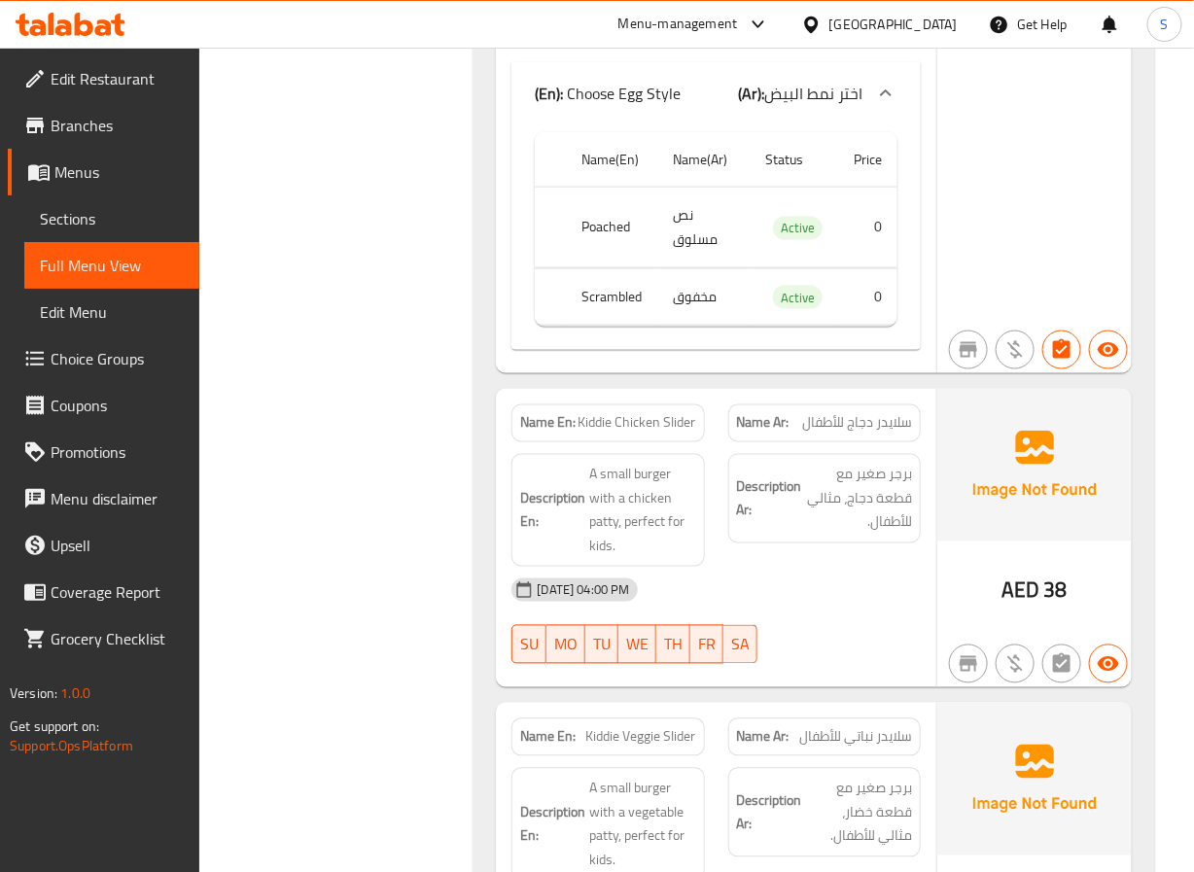
click at [403, 243] on div "Filter Branches Branches Popular filters Free items Branch specific items Has c…" at bounding box center [344, 663] width 235 height 31109
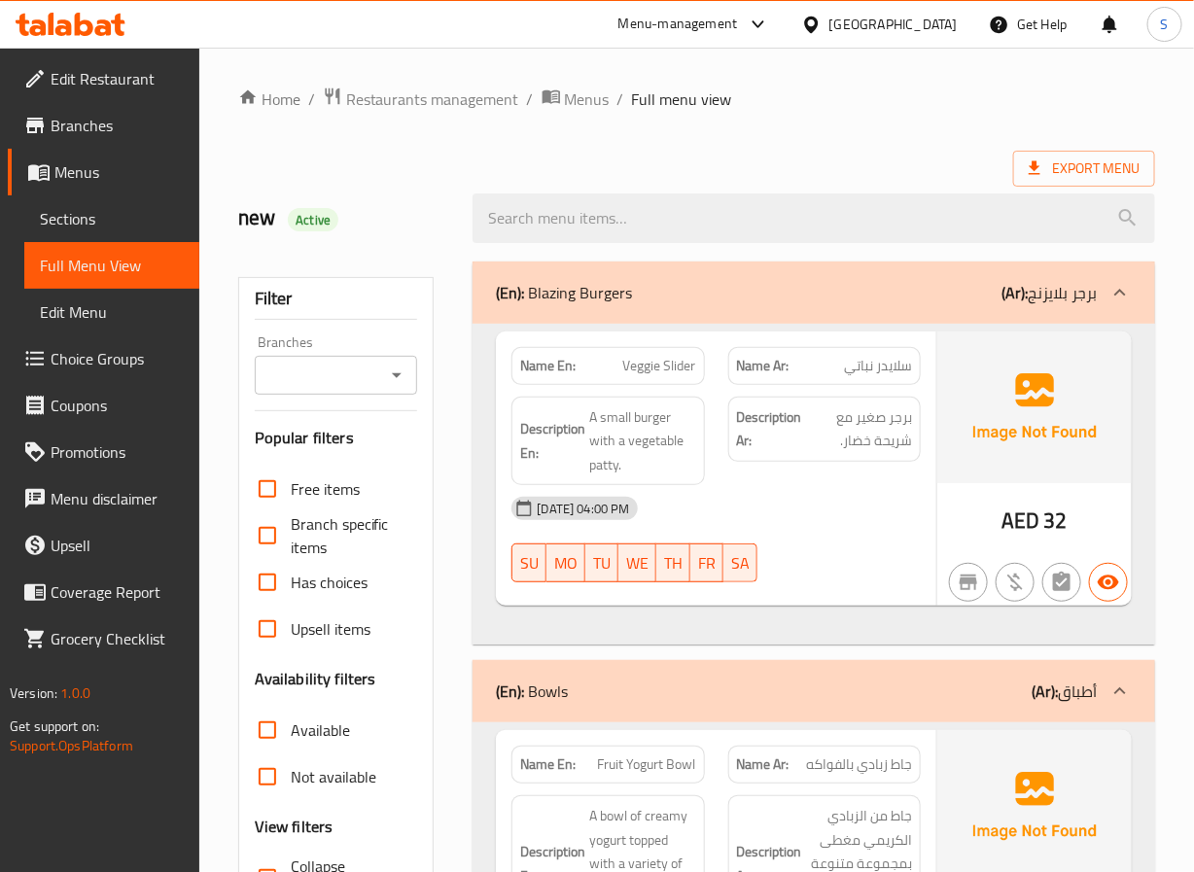
click at [411, 196] on div "new Active" at bounding box center [344, 218] width 235 height 87
click at [385, 188] on div "new Active" at bounding box center [344, 218] width 235 height 87
click at [409, 242] on div "new Active" at bounding box center [344, 218] width 235 height 87
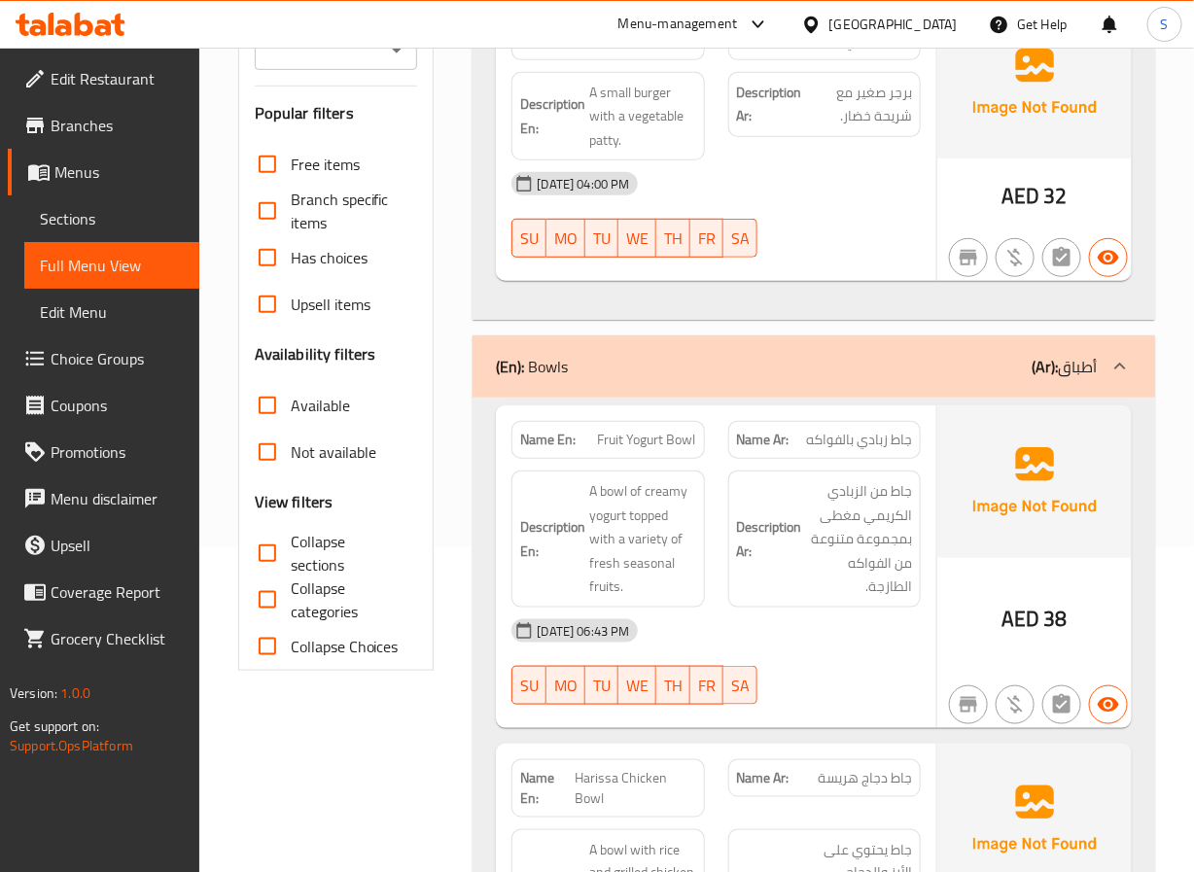
scroll to position [327, 0]
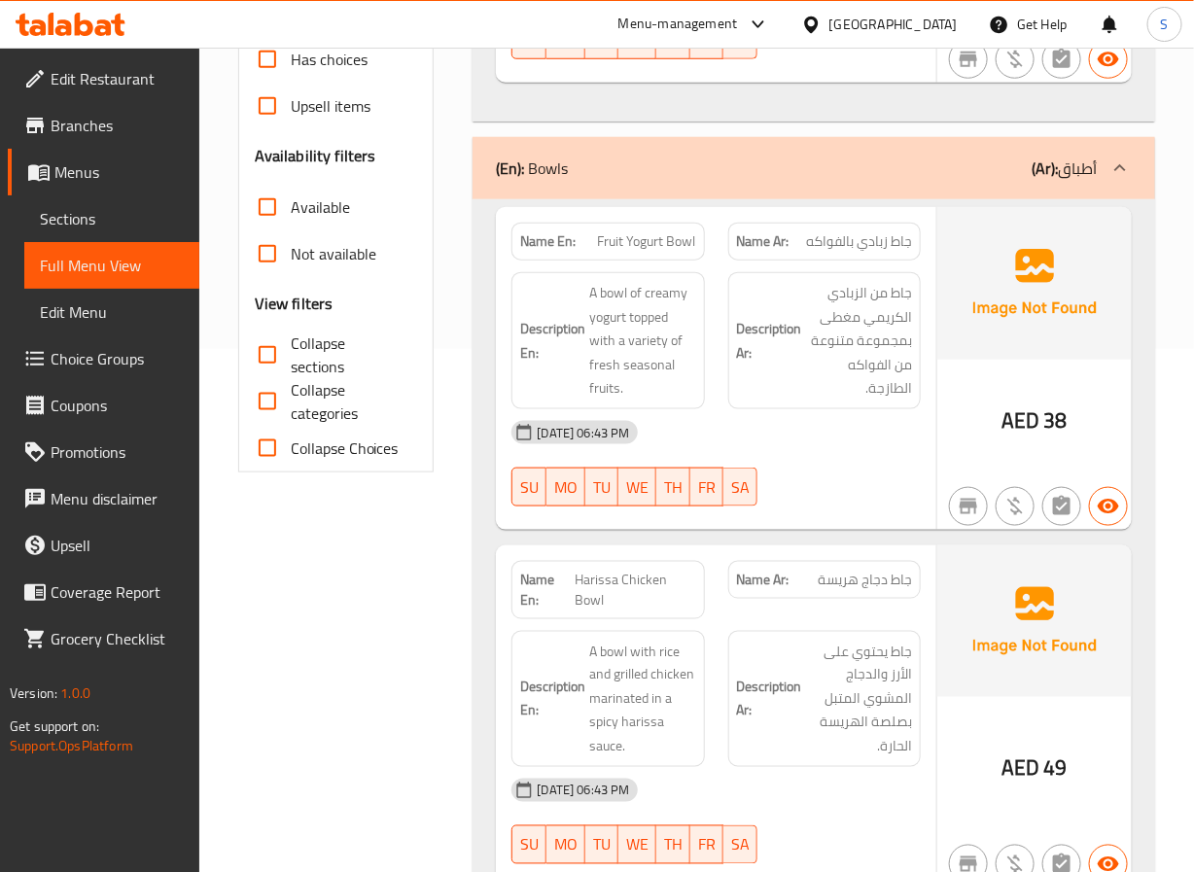
scroll to position [525, 0]
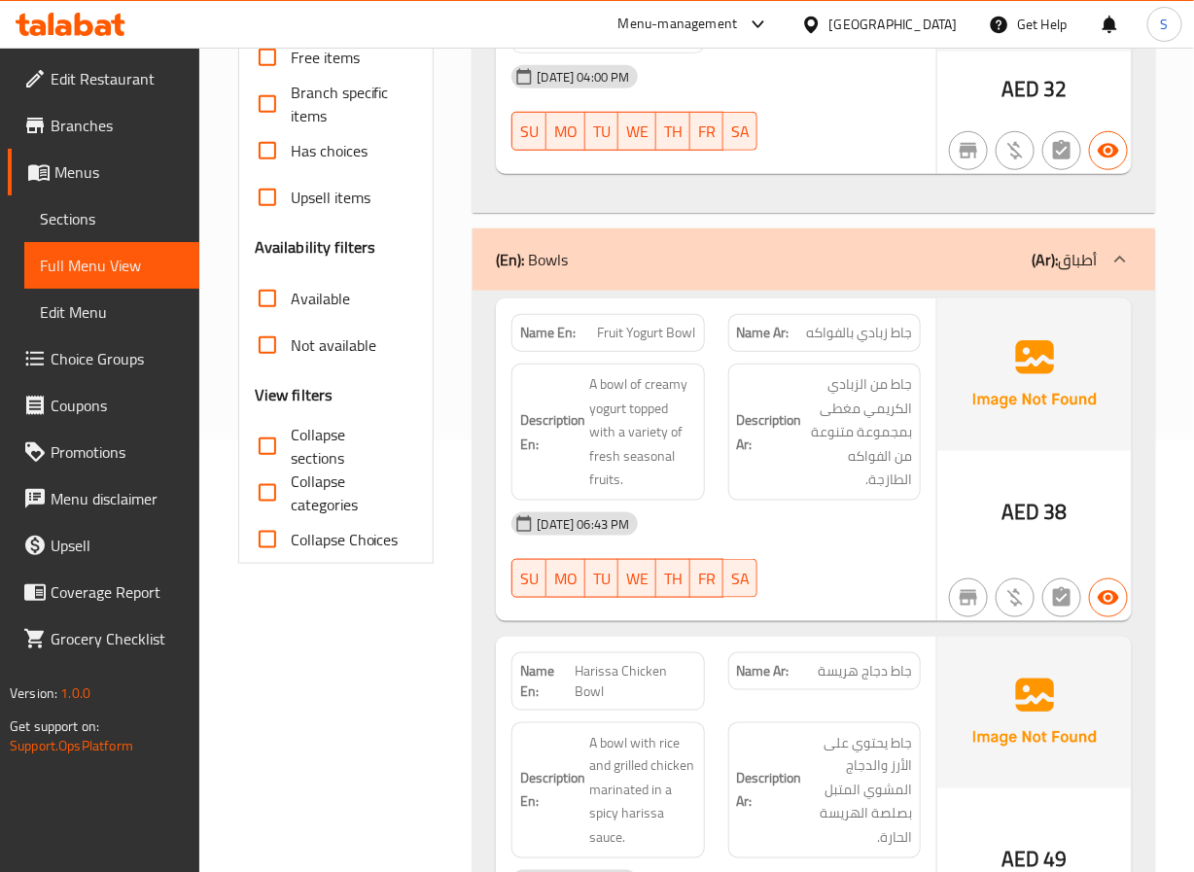
scroll to position [430, 0]
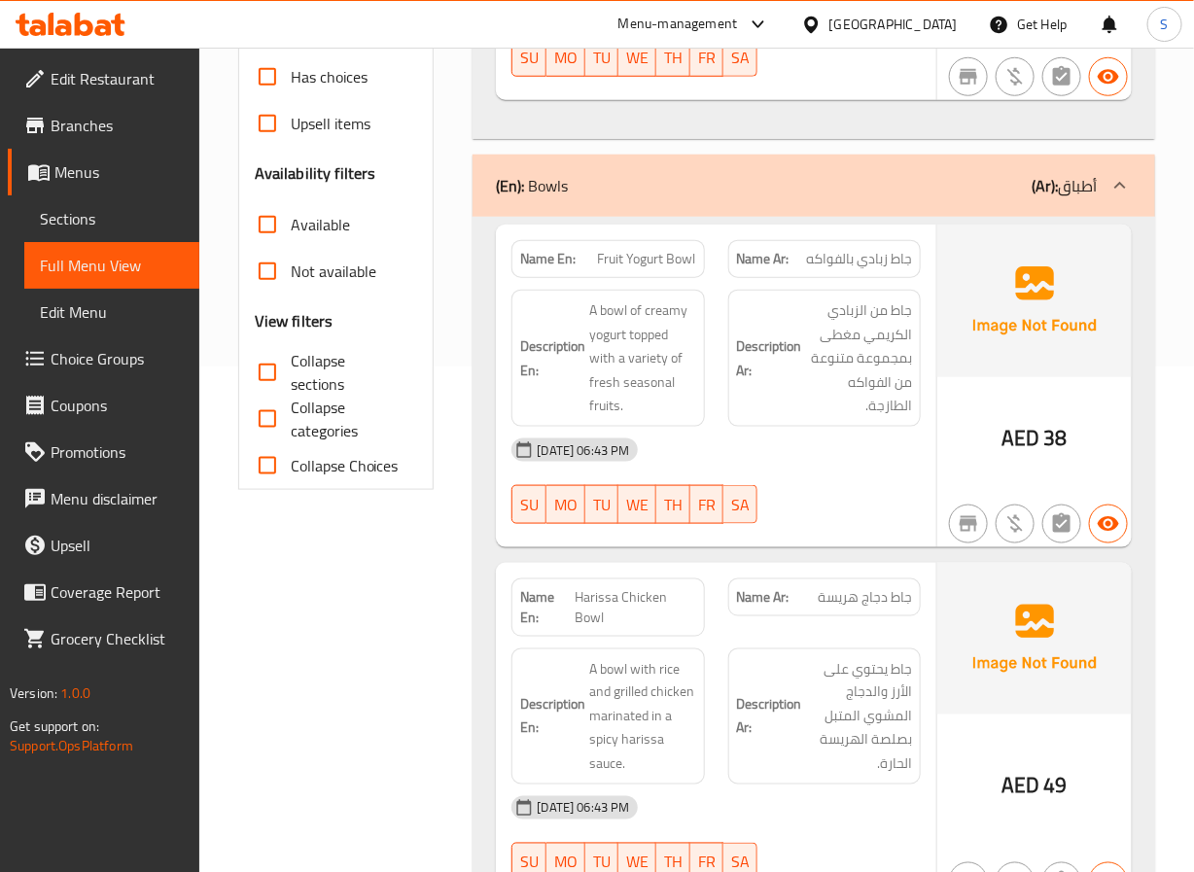
scroll to position [511, 0]
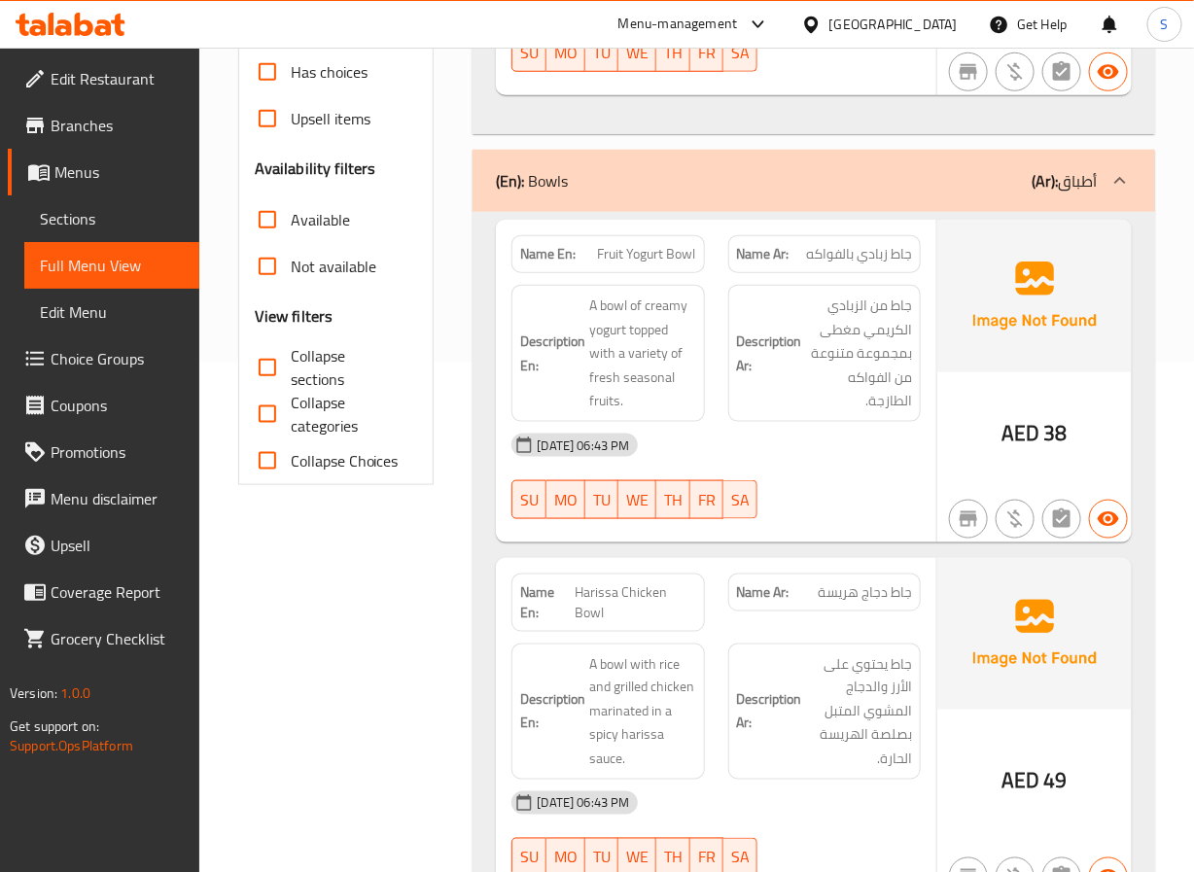
click at [639, 264] on span "Fruit Yogurt Bowl" at bounding box center [647, 254] width 98 height 20
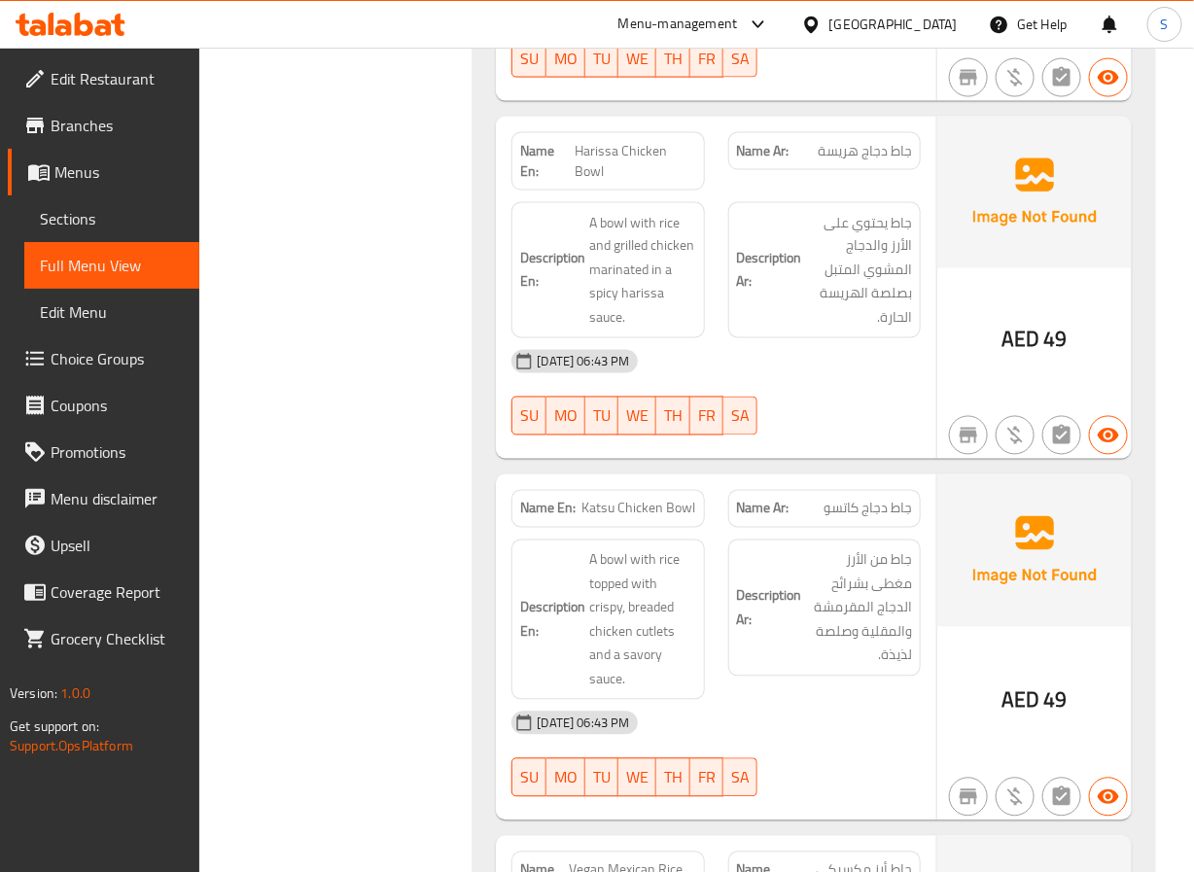
scroll to position [958, 0]
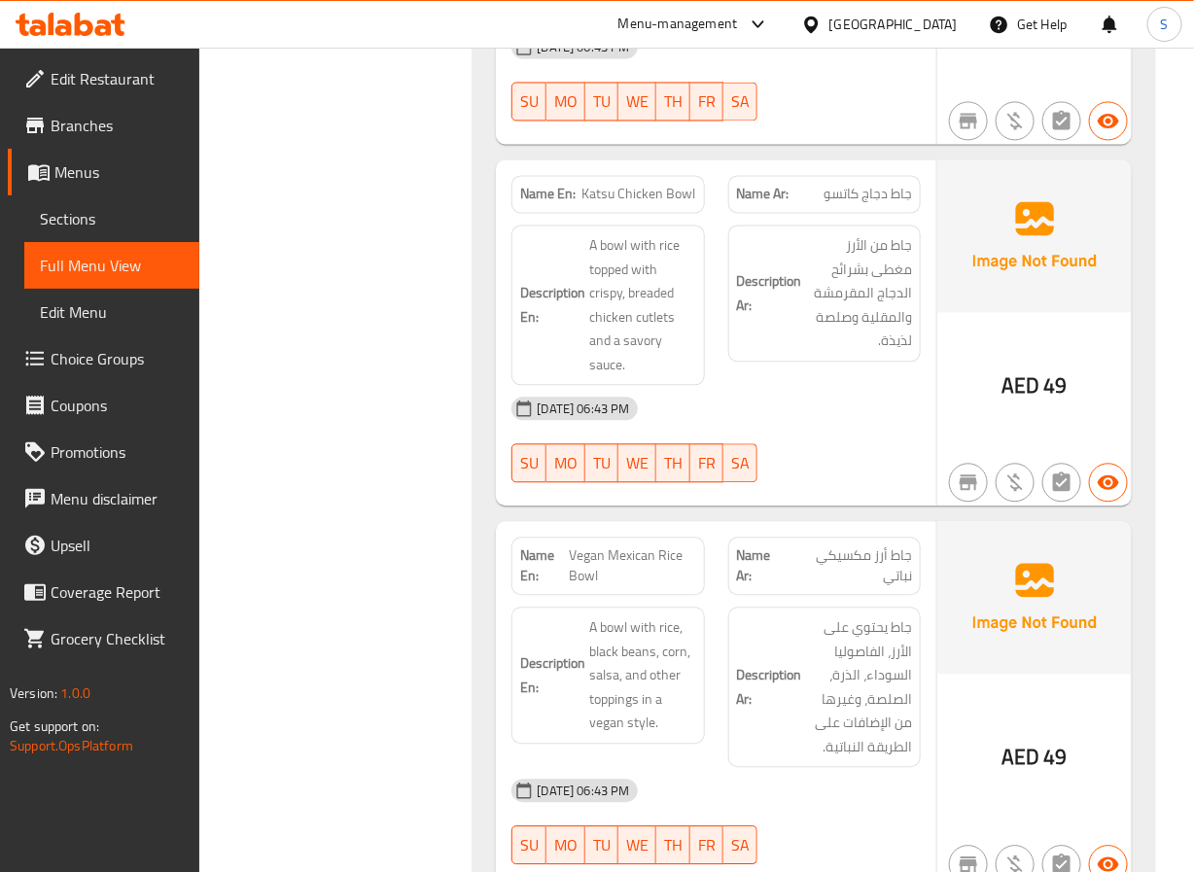
scroll to position [1348, 0]
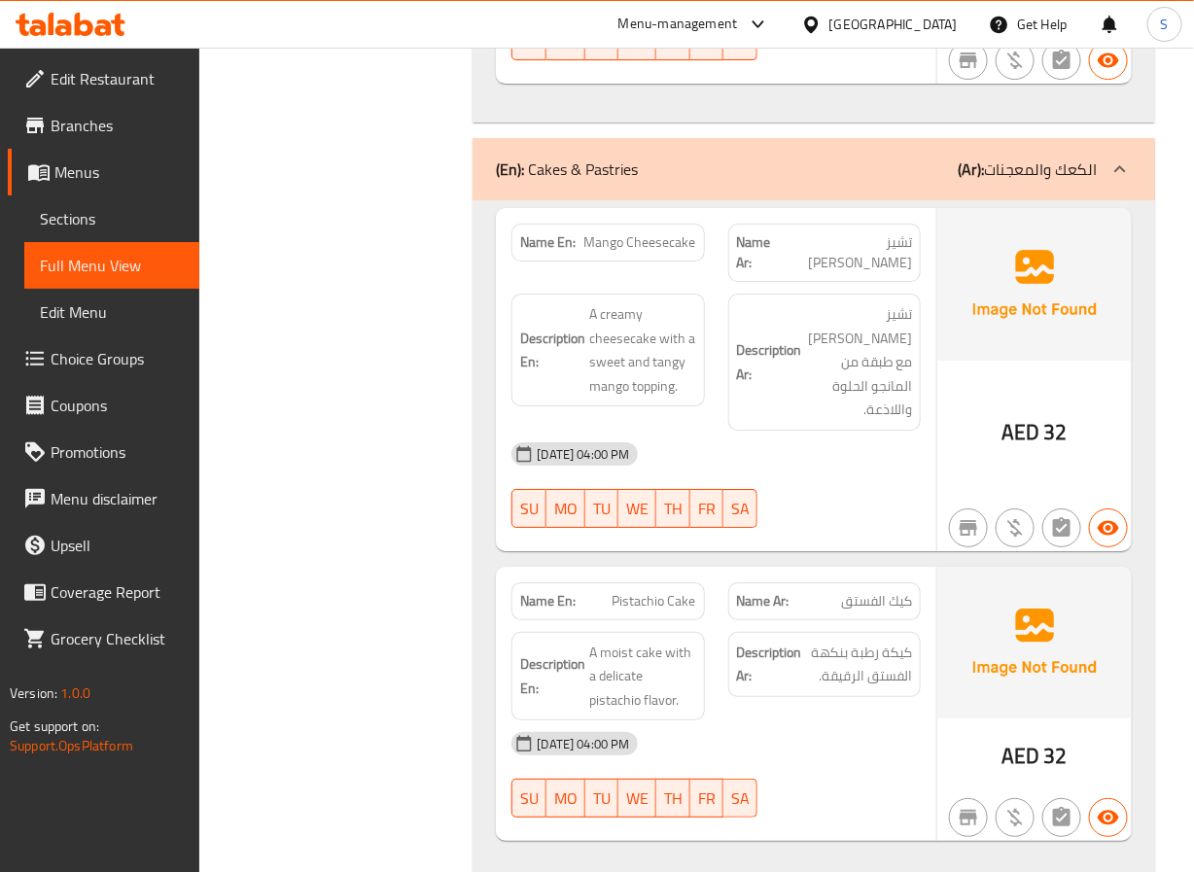
scroll to position [2073, 0]
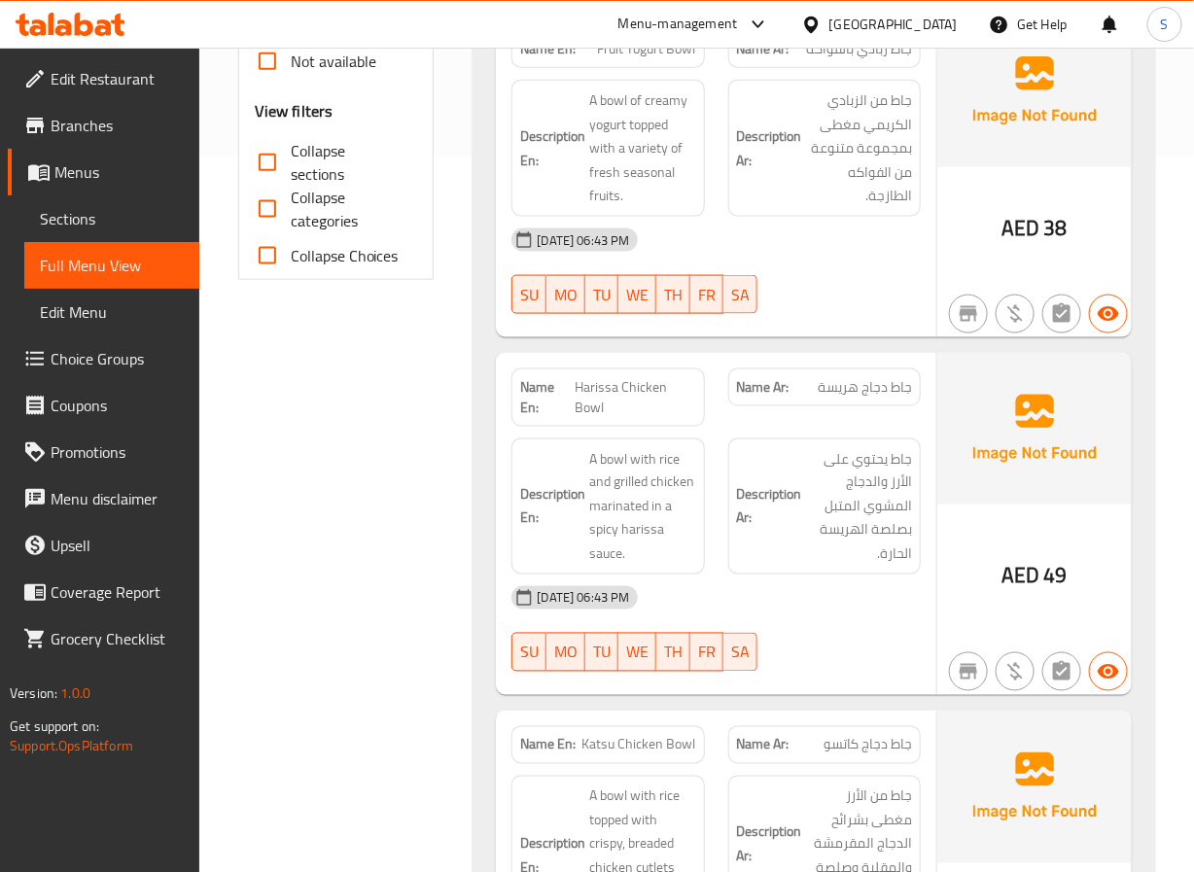
scroll to position [700, 0]
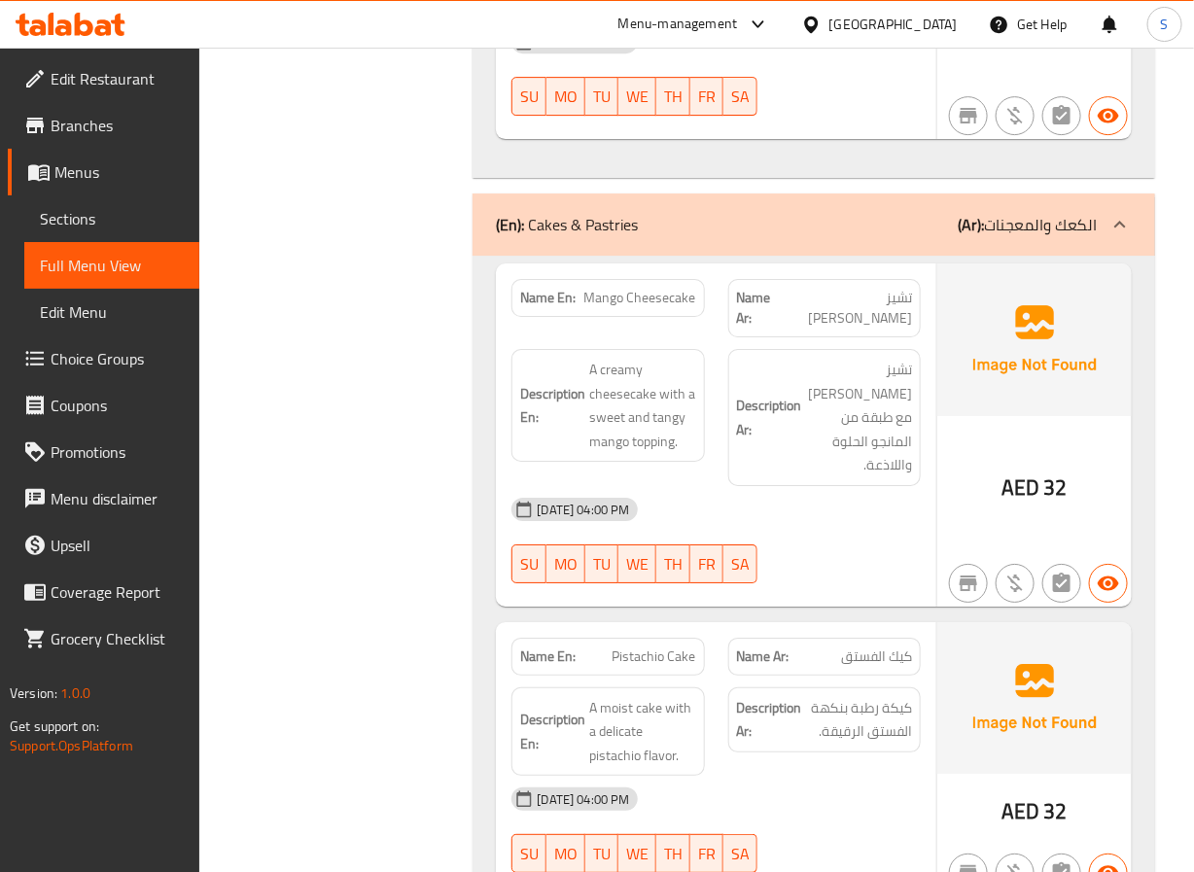
scroll to position [2048, 0]
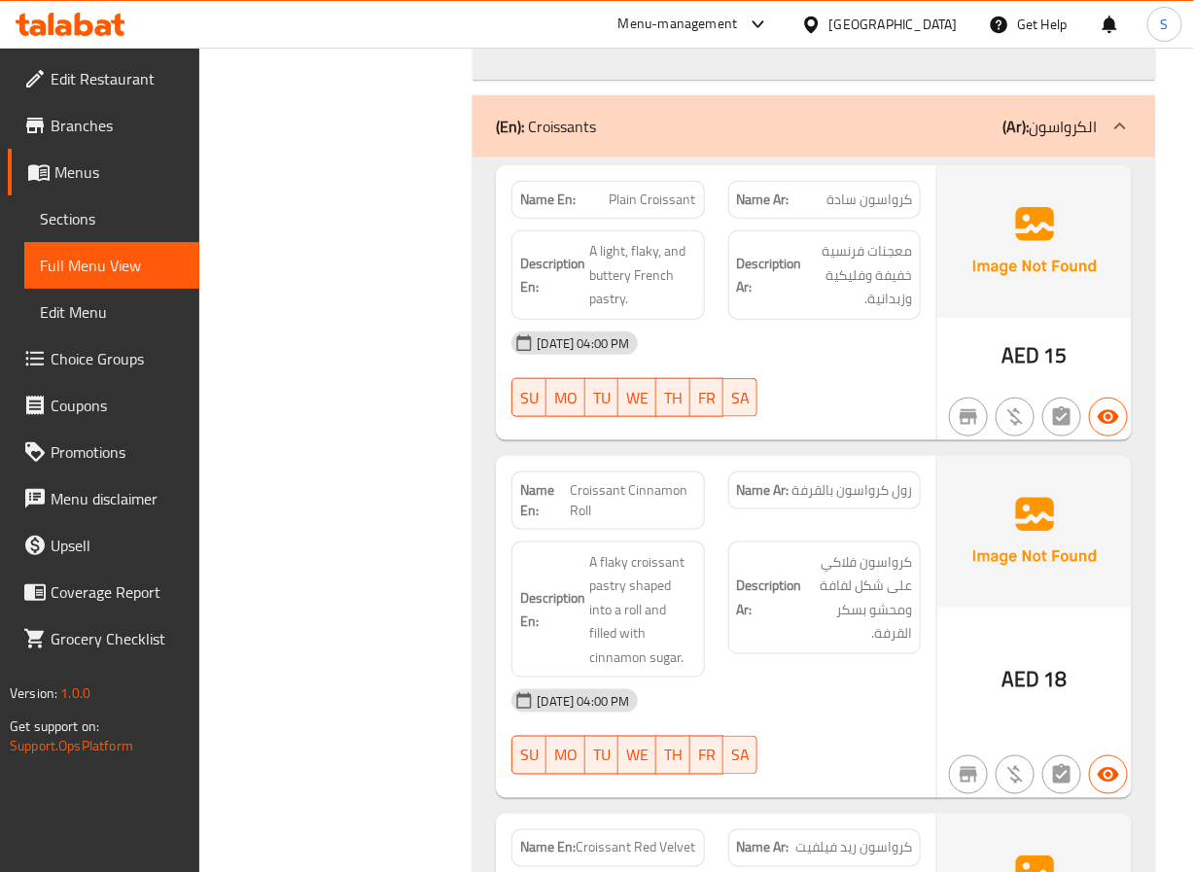
scroll to position [2875, 0]
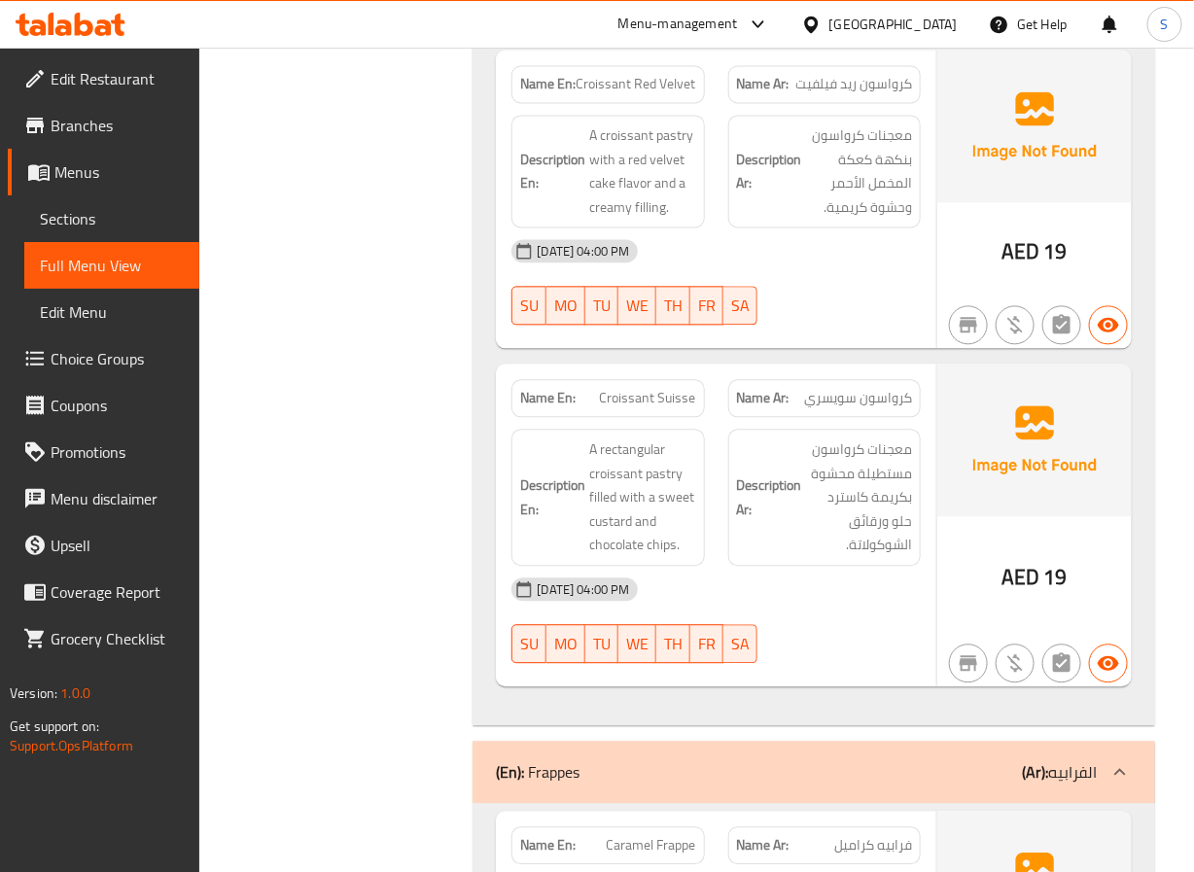
scroll to position [3635, 0]
click at [671, 389] on span "Croissant Suisse" at bounding box center [648, 399] width 96 height 20
drag, startPoint x: 671, startPoint y: 363, endPoint x: 786, endPoint y: 373, distance: 115.3
click at [786, 389] on strong "Name Ar:" at bounding box center [763, 399] width 53 height 20
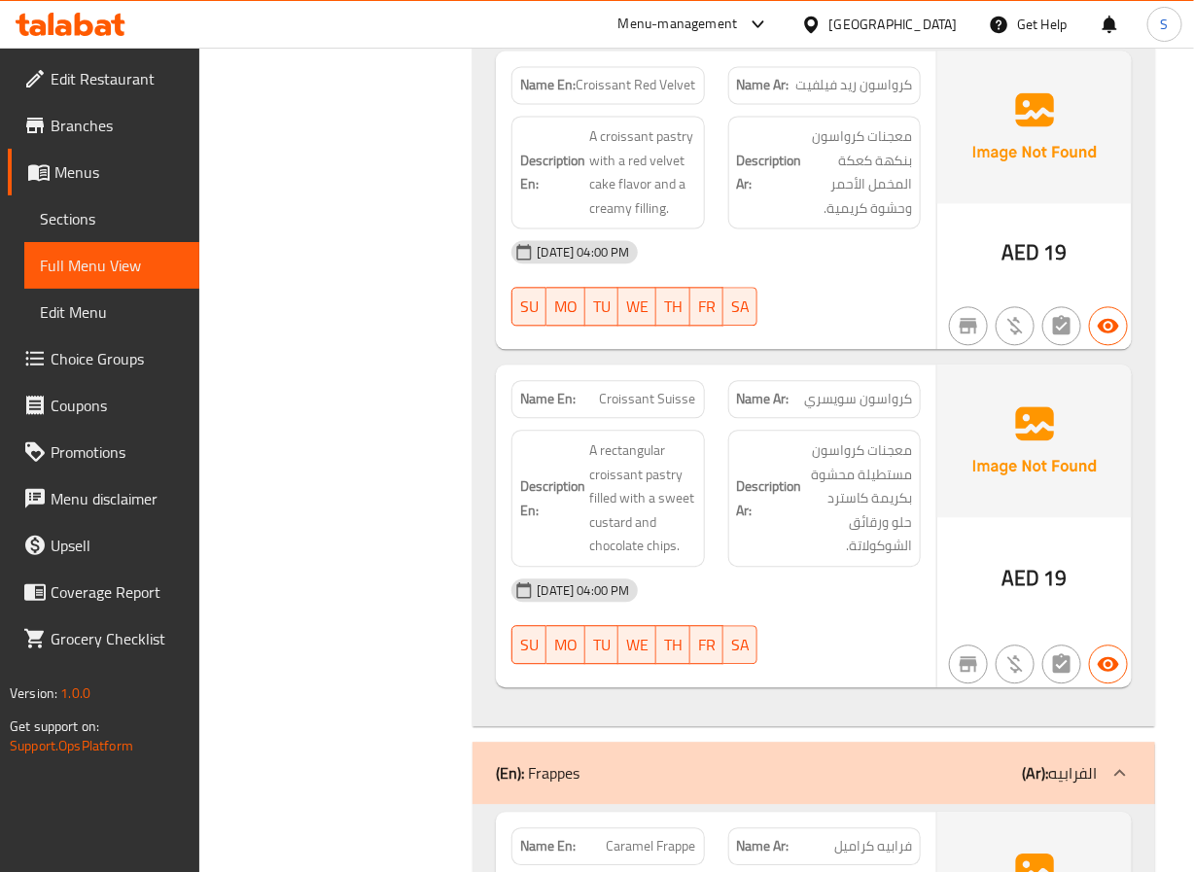
click at [683, 389] on span "Croissant Suisse" at bounding box center [648, 399] width 96 height 20
copy span "Suisse"
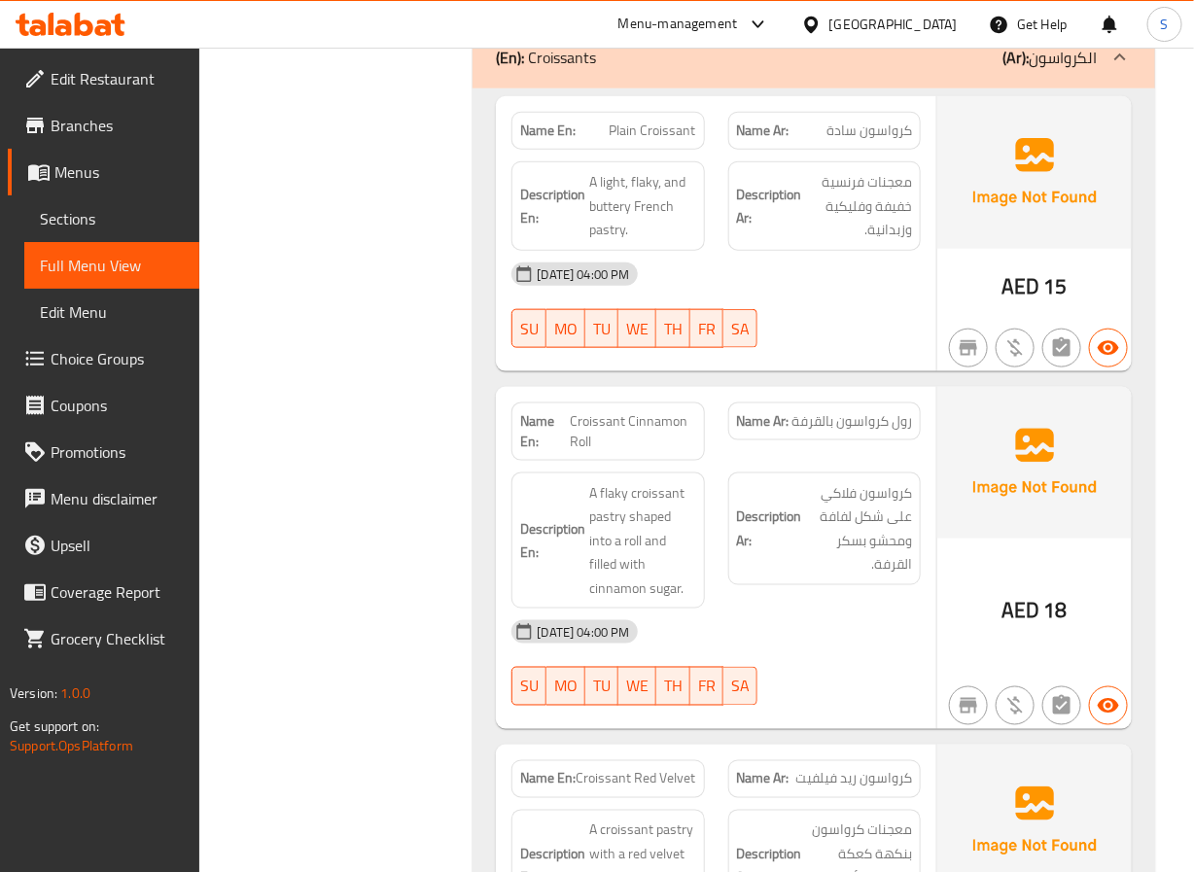
scroll to position [2942, 0]
click at [639, 410] on span "Croissant Cinnamon Roll" at bounding box center [633, 430] width 126 height 41
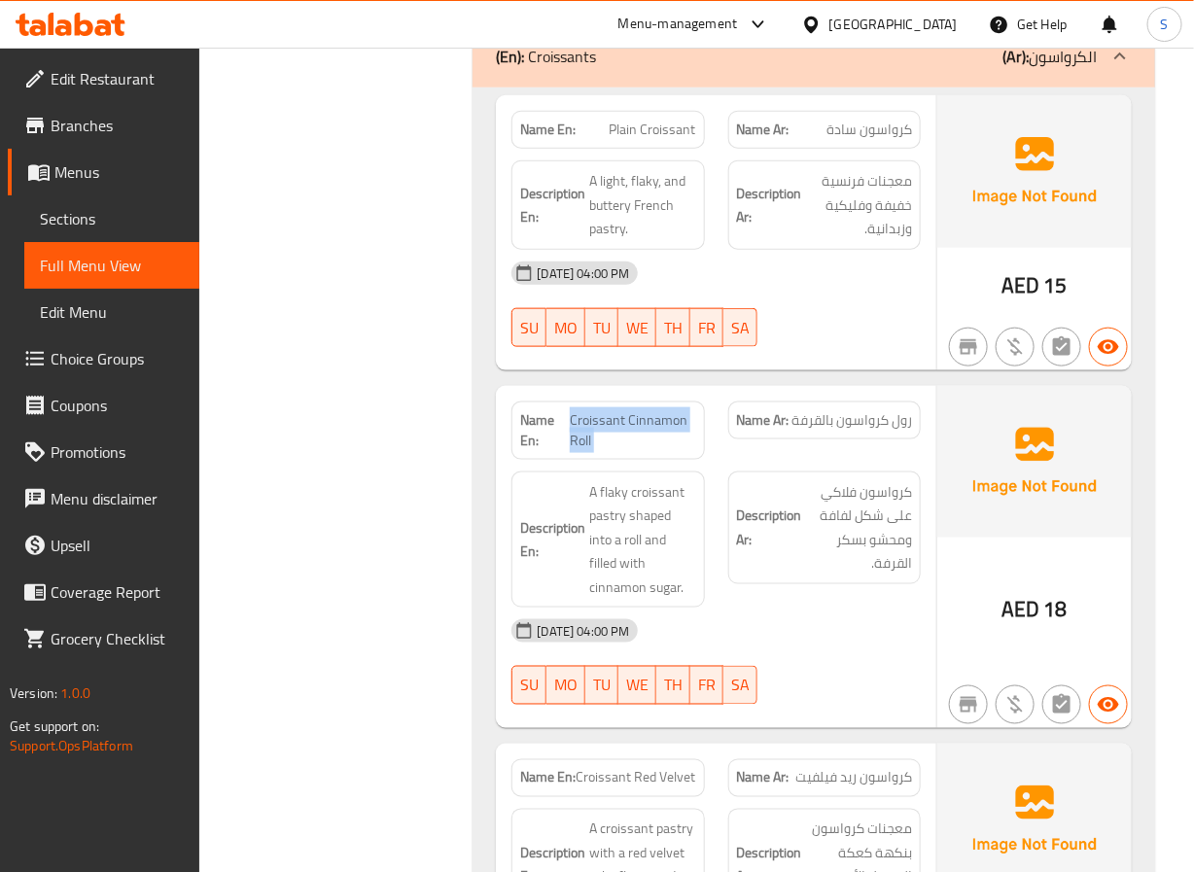
copy span "Croissant Cinnamon Roll"
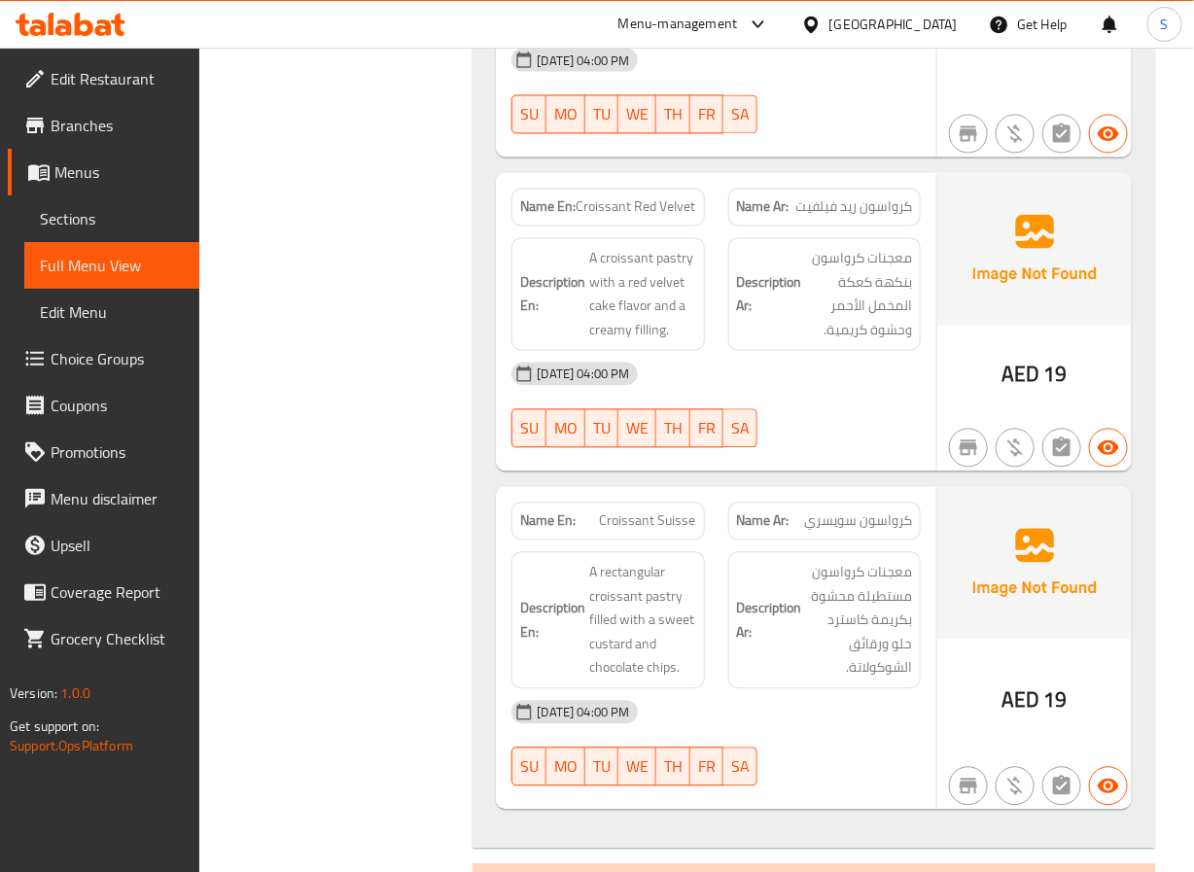
scroll to position [3514, 0]
click at [657, 196] on span "Croissant Red Velvet" at bounding box center [637, 206] width 120 height 20
copy span "Croissant Red Velvet"
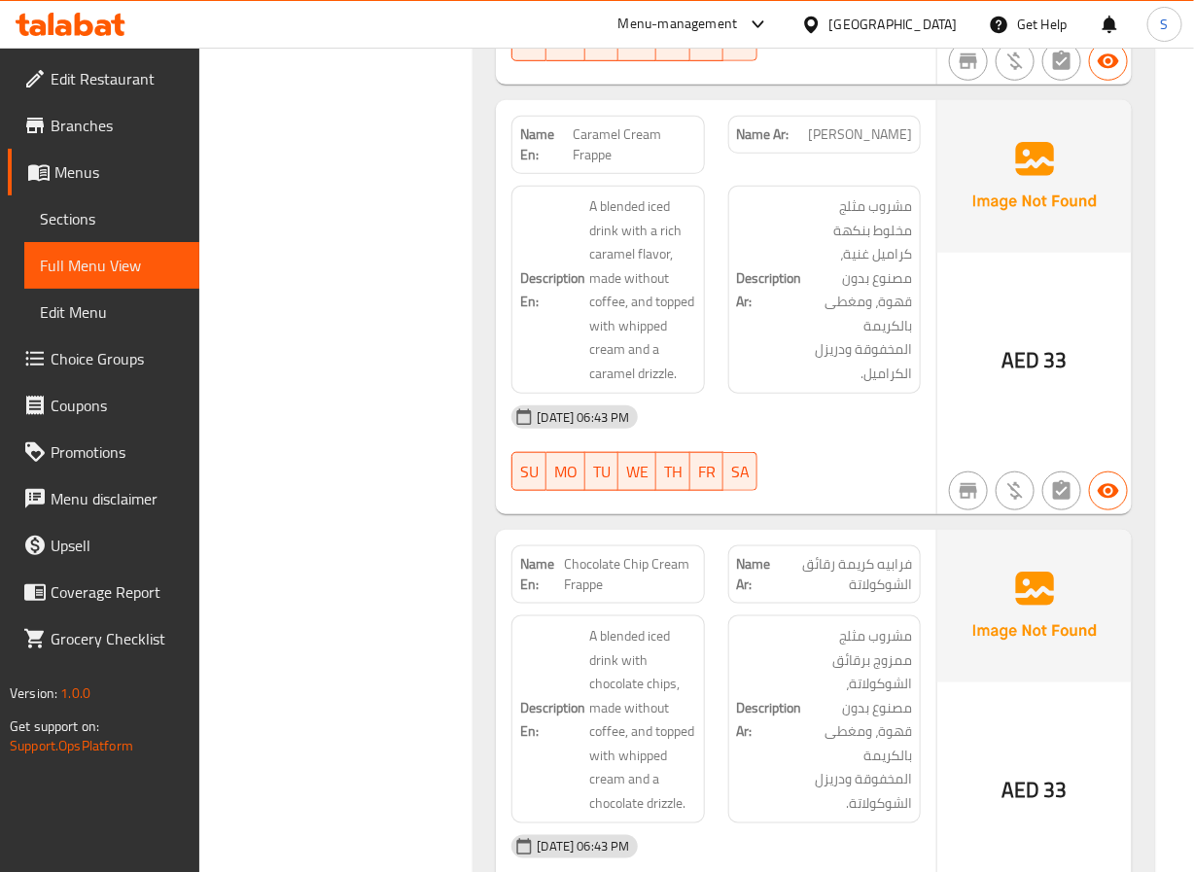
scroll to position [5053, 0]
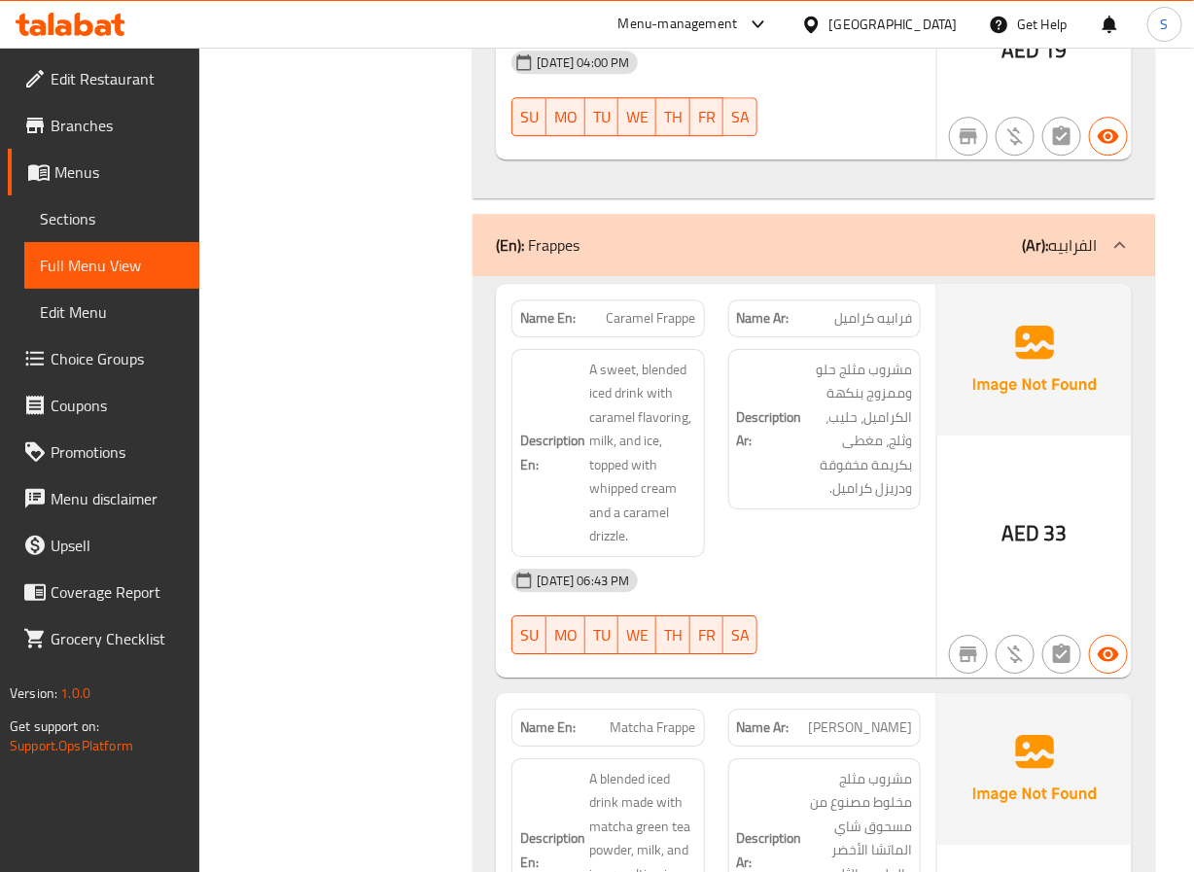
scroll to position [4172, 0]
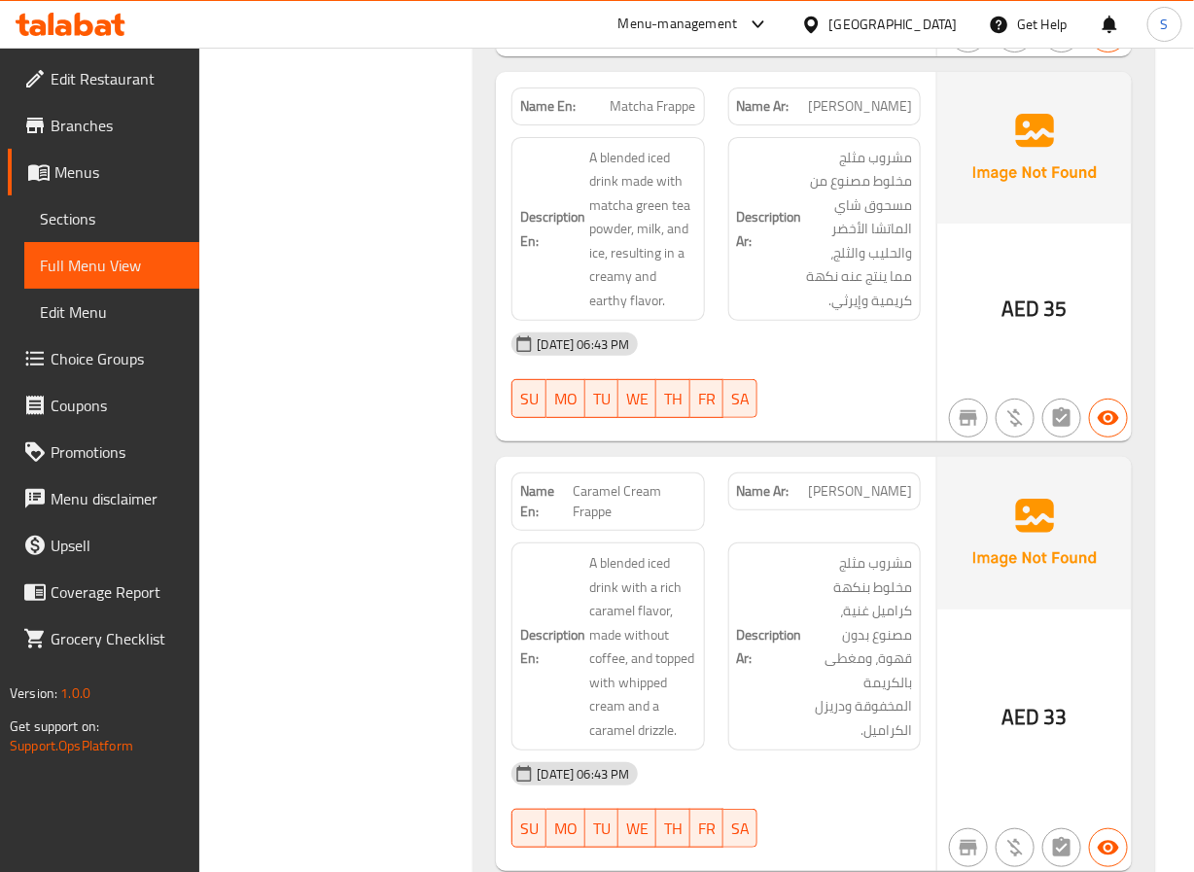
scroll to position [4786, 0]
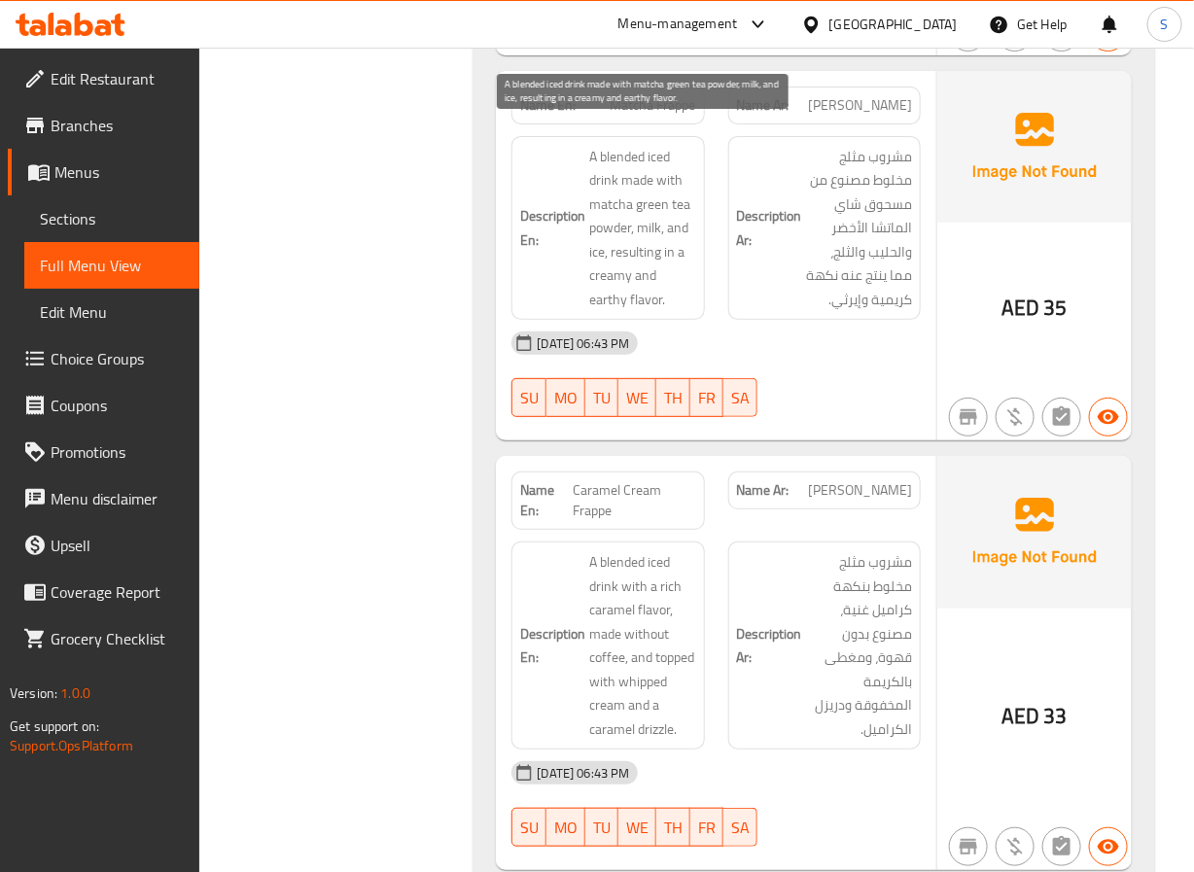
click at [616, 207] on span "A blended iced drink made with matcha green tea powder, milk, and ice, resultin…" at bounding box center [642, 228] width 106 height 167
copy span "powder"
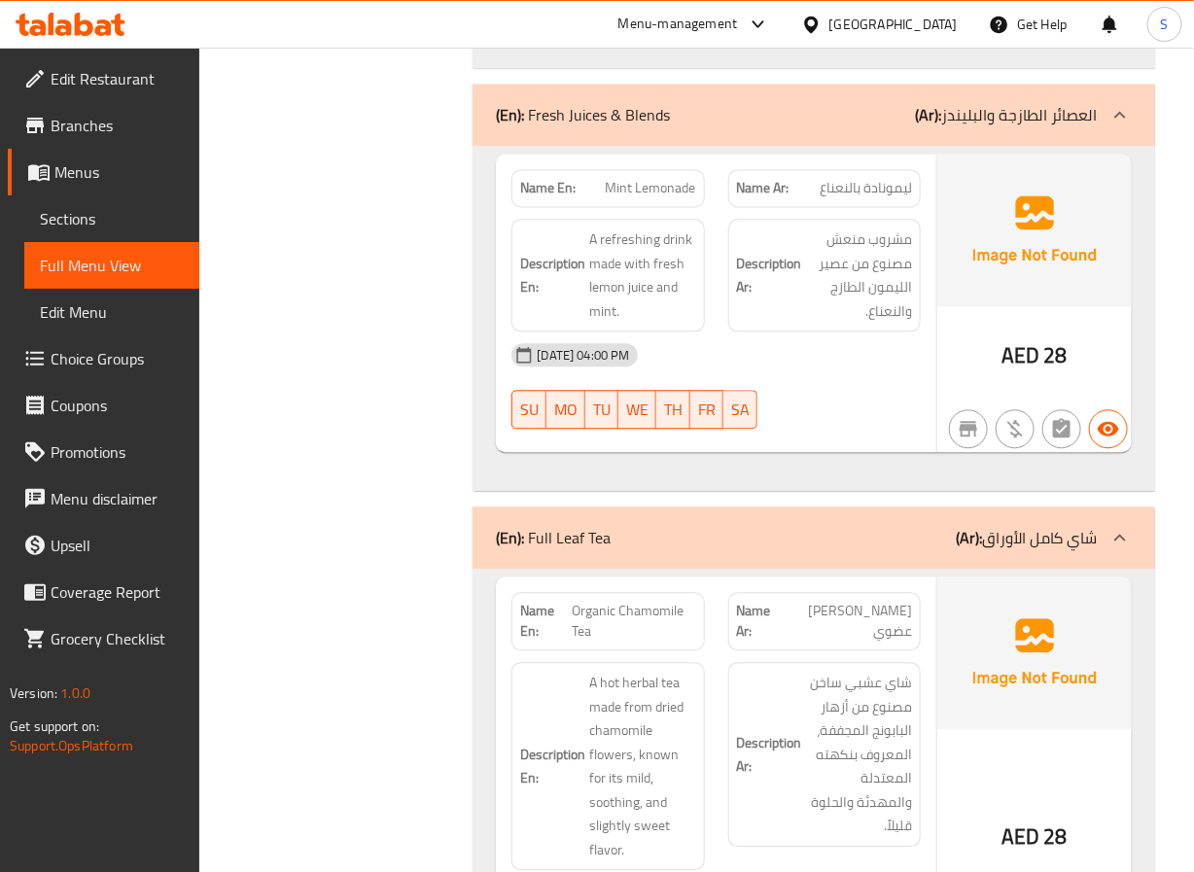
scroll to position [6060, 0]
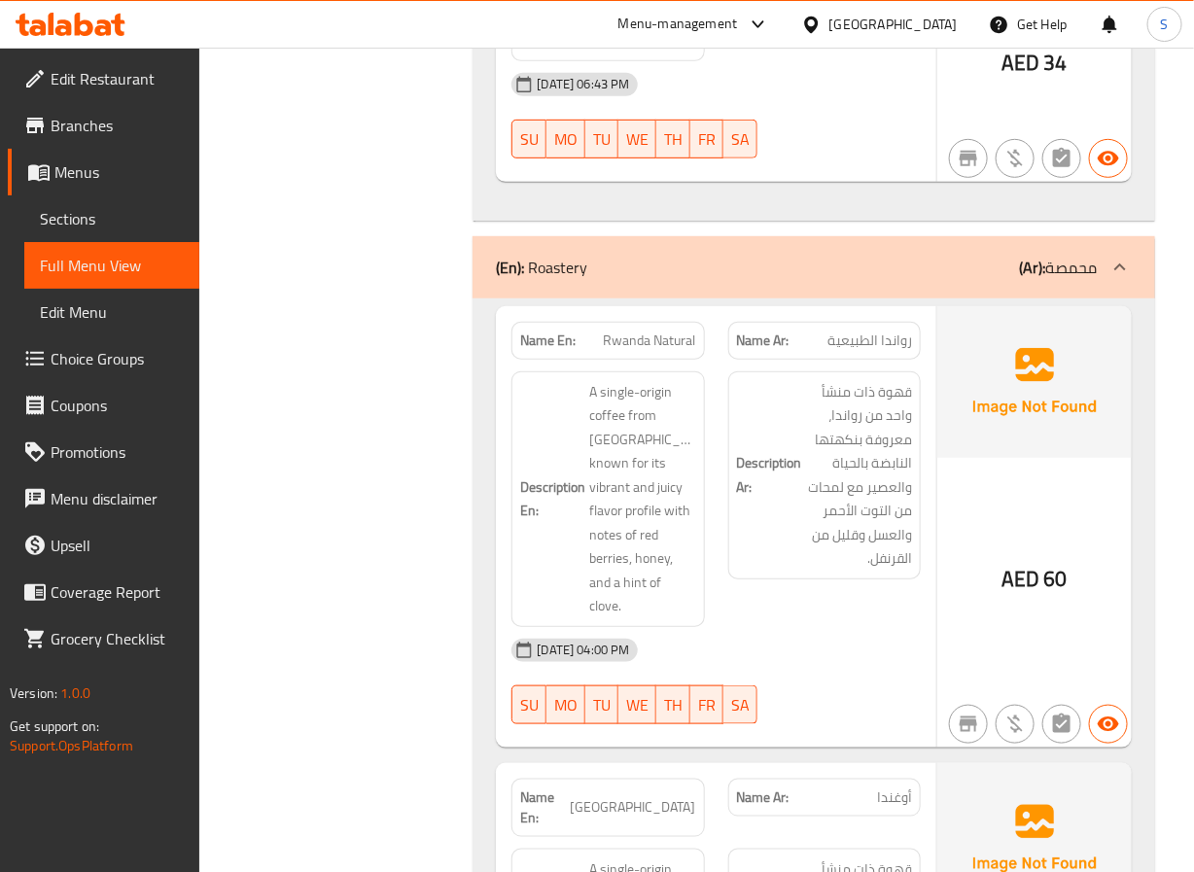
scroll to position [19373, 0]
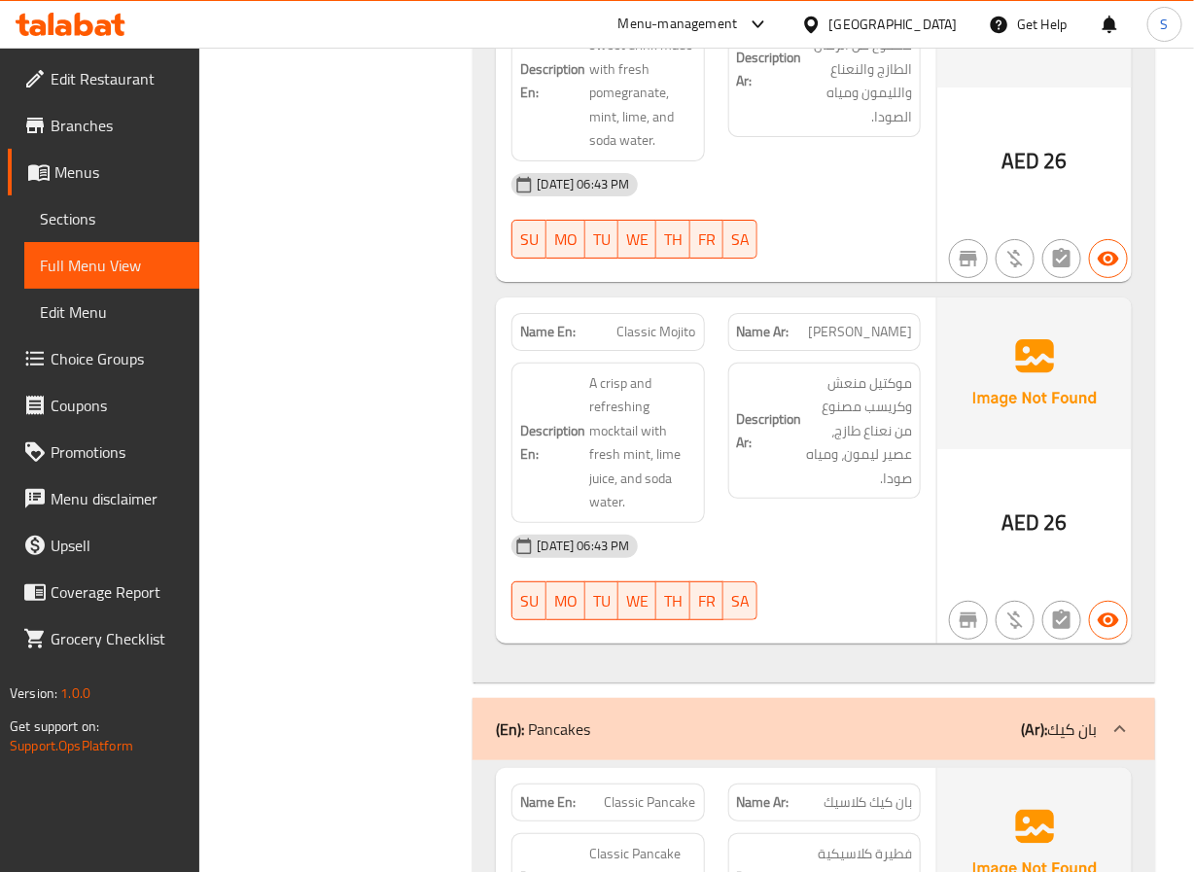
scroll to position [16669, 0]
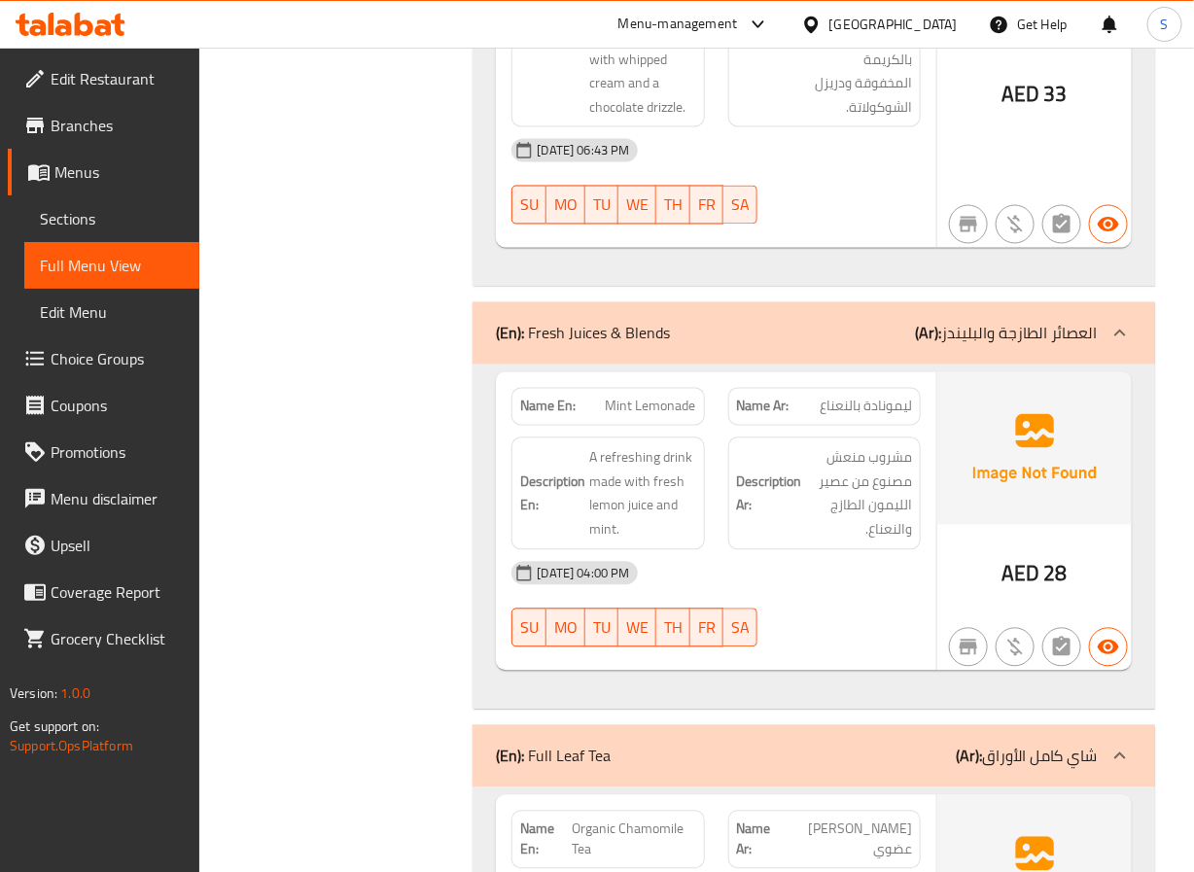
scroll to position [5847, 0]
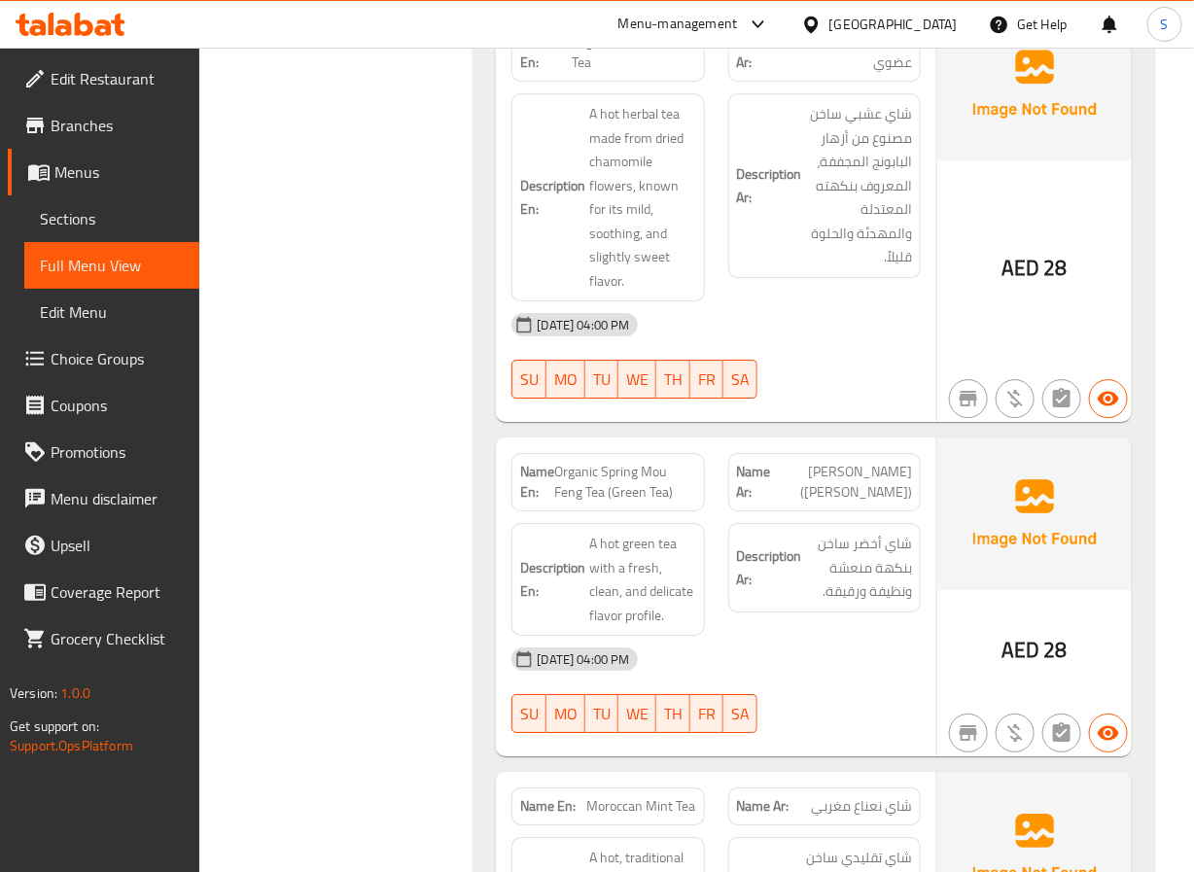
scroll to position [6623, 0]
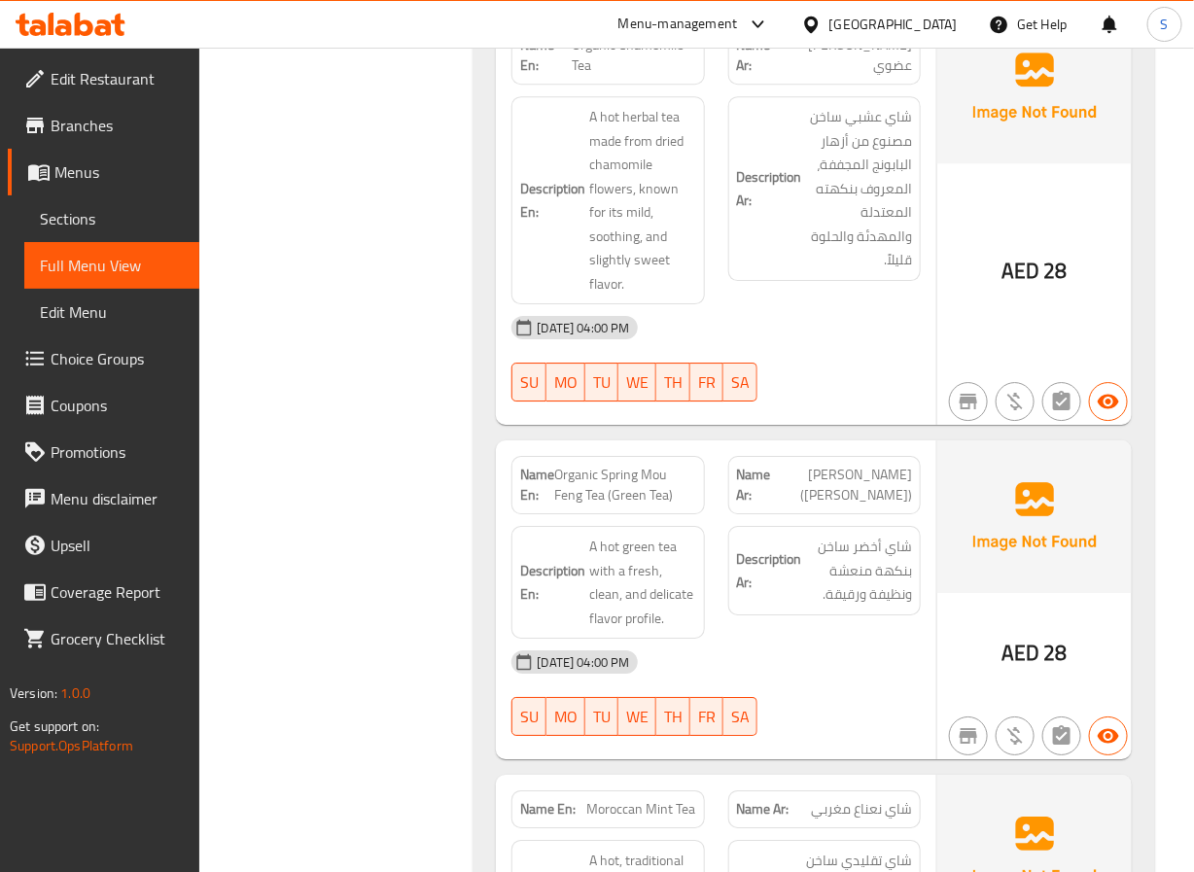
click at [663, 76] on span "Organic Chamomile Tea" at bounding box center [634, 55] width 124 height 41
copy span "Chamomile"
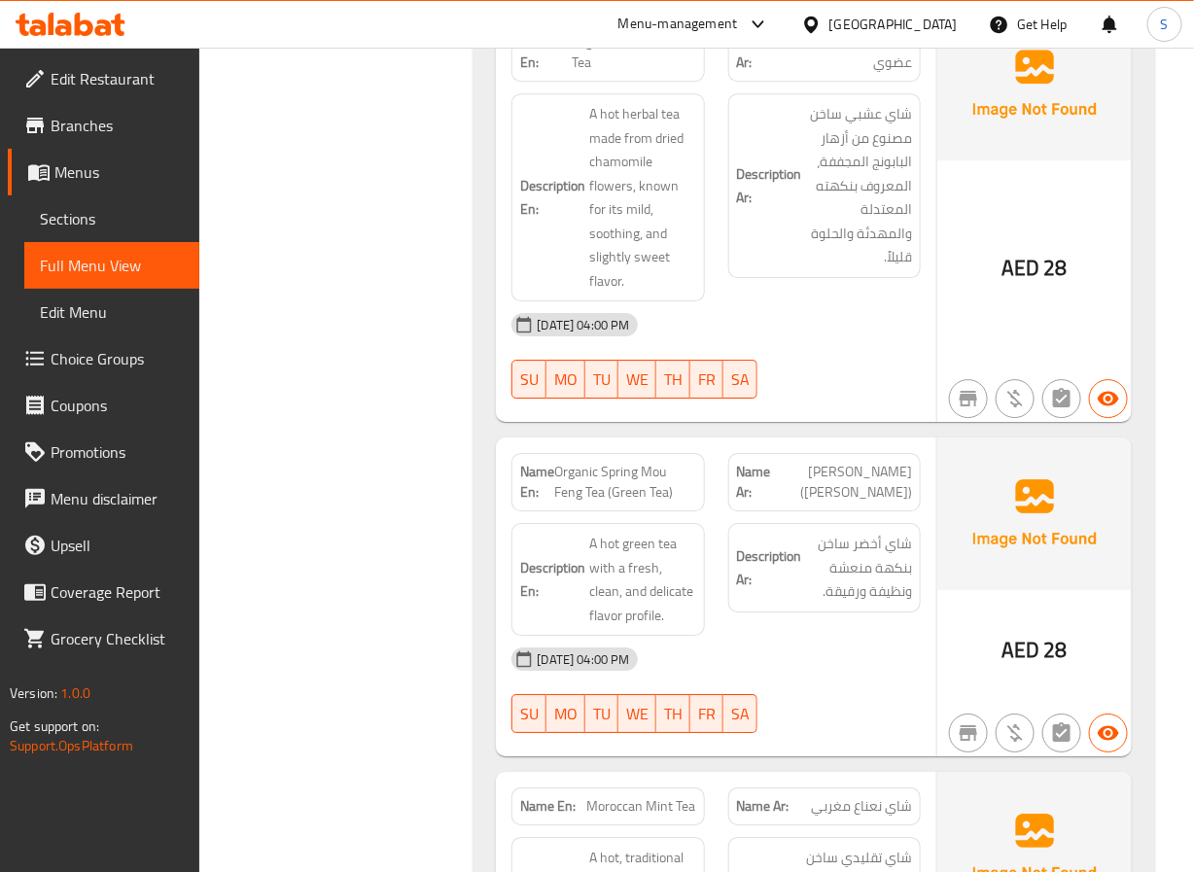
scroll to position [6627, 0]
click at [582, 502] on span "Organic Spring Mou Feng Tea (Green Tea)" at bounding box center [624, 481] width 141 height 41
copy span "Organic Spring Mou Feng Tea (Green Tea)"
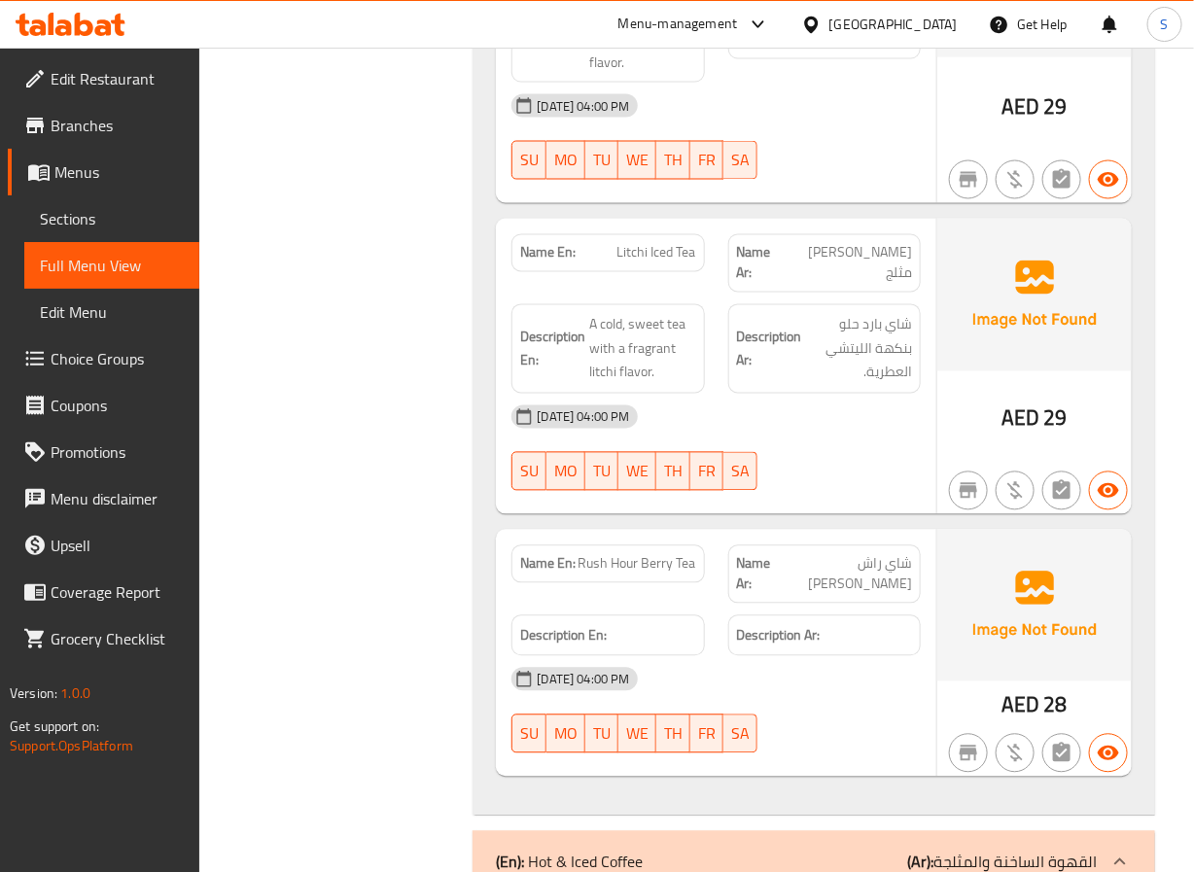
scroll to position [8211, 0]
click at [596, 574] on span "Rush Hour Berry Tea" at bounding box center [638, 563] width 118 height 20
copy span "Rush"
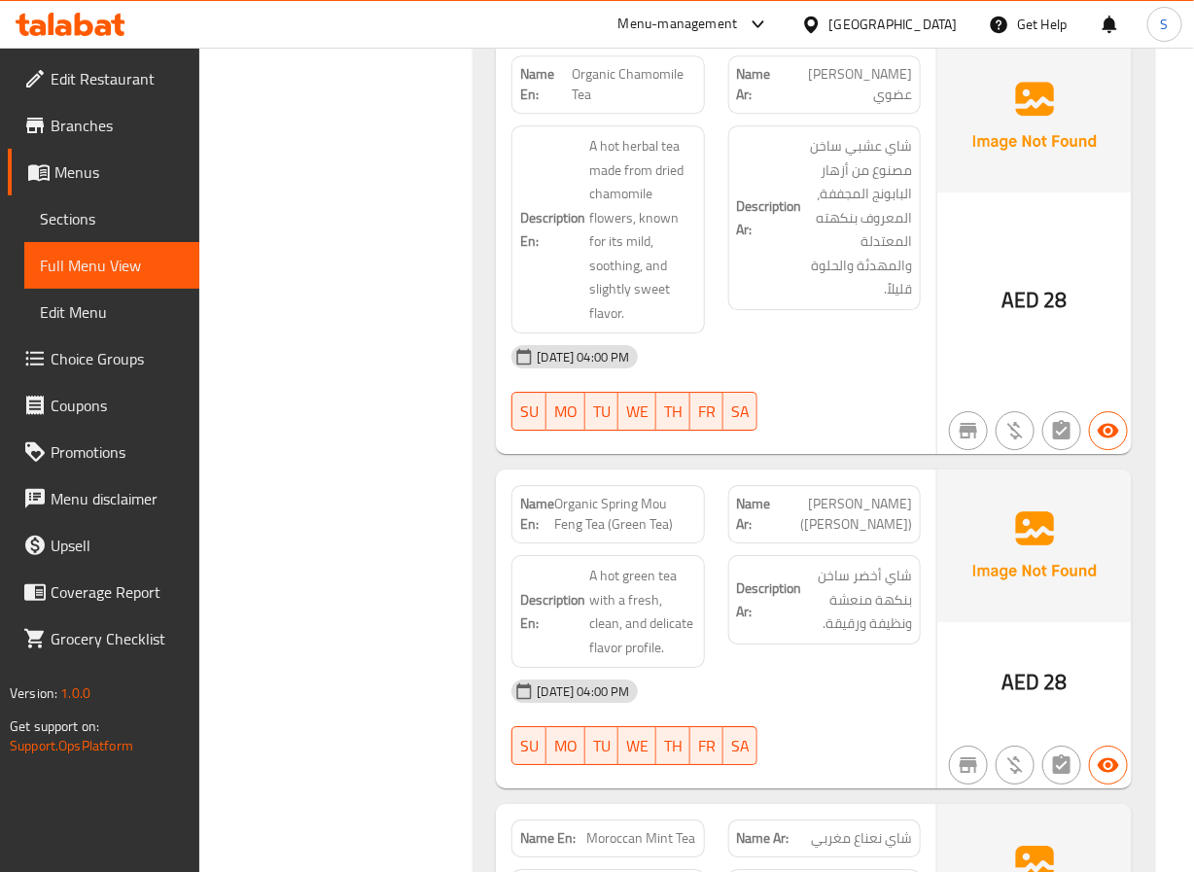
scroll to position [6592, 0]
click at [639, 537] on span "Organic Spring Mou Feng Tea (Green Tea)" at bounding box center [624, 516] width 141 height 41
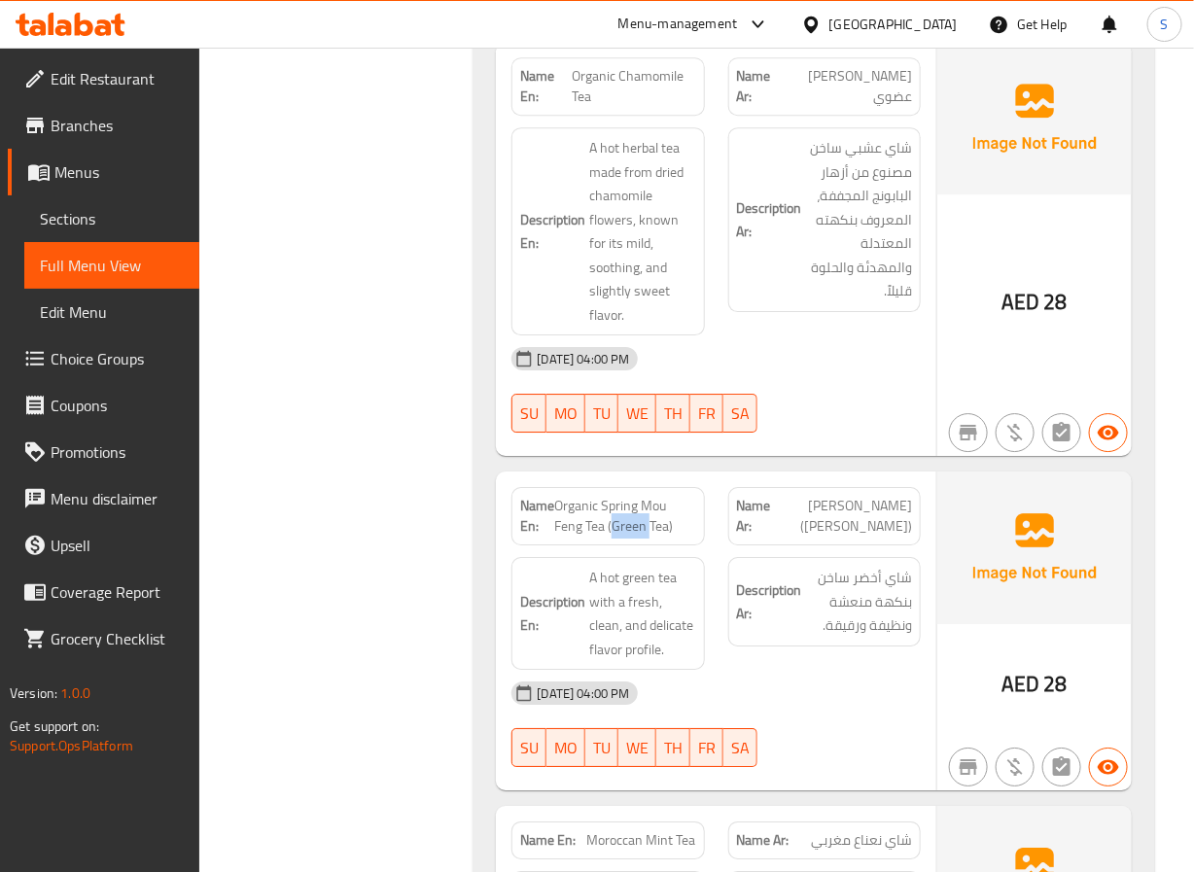
click at [639, 537] on span "Organic Spring Mou Feng Tea (Green Tea)" at bounding box center [624, 516] width 141 height 41
copy span "Organic Spring Mou Feng Tea (Green Tea)"
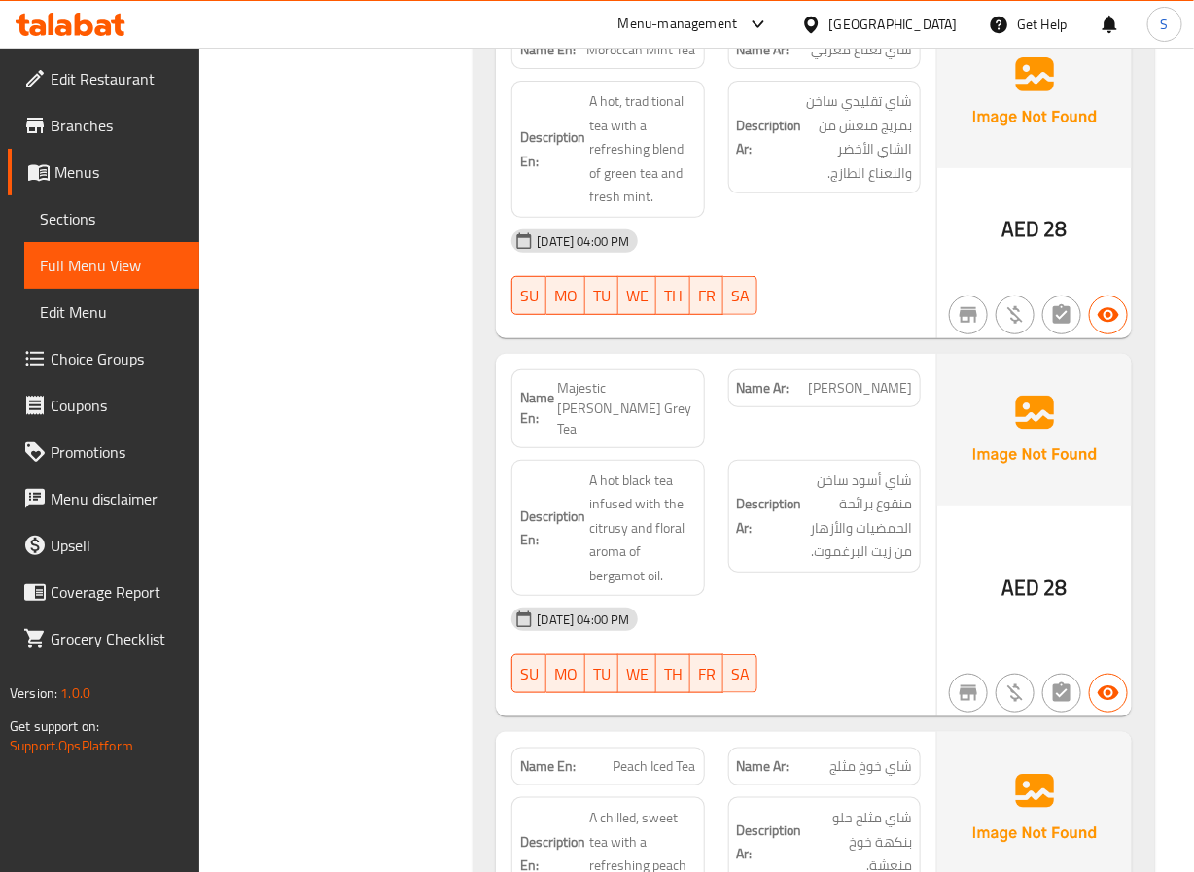
scroll to position [7386, 0]
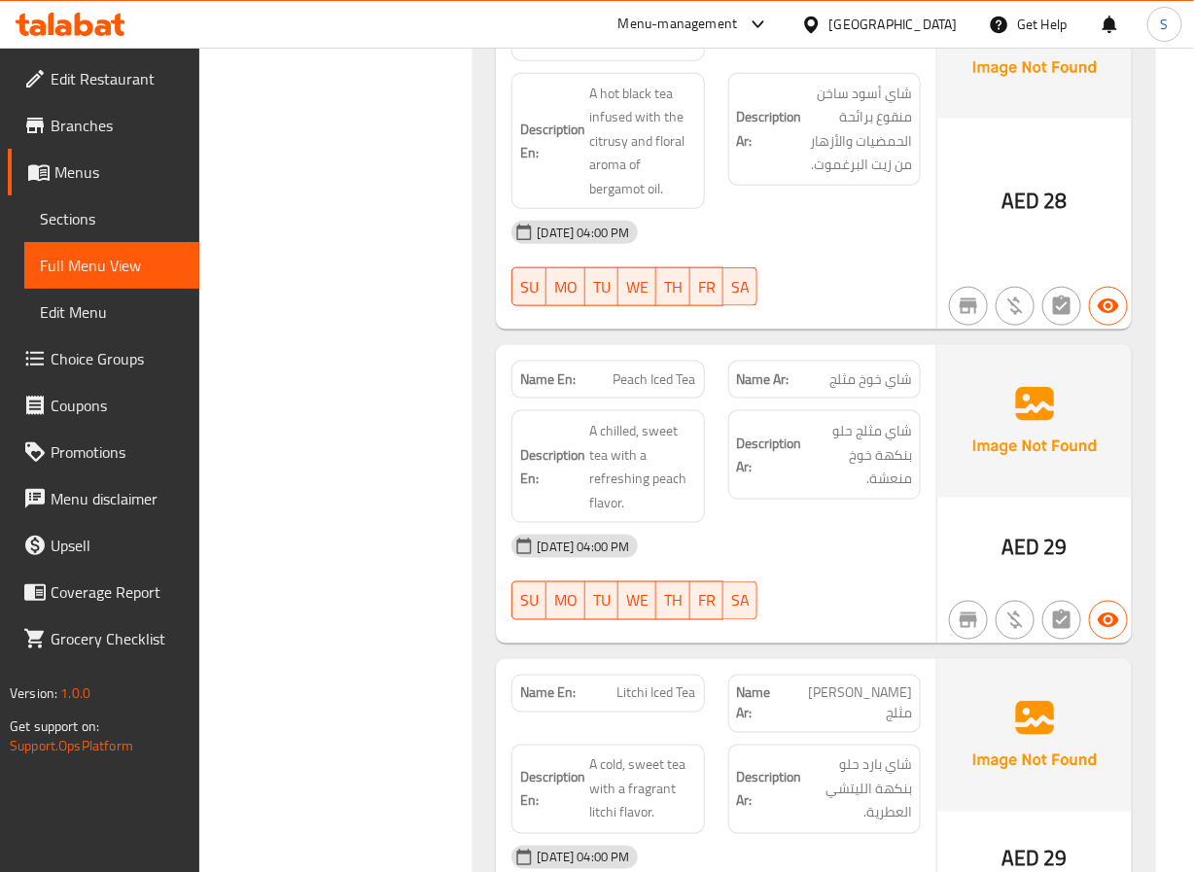
scroll to position [7767, 0]
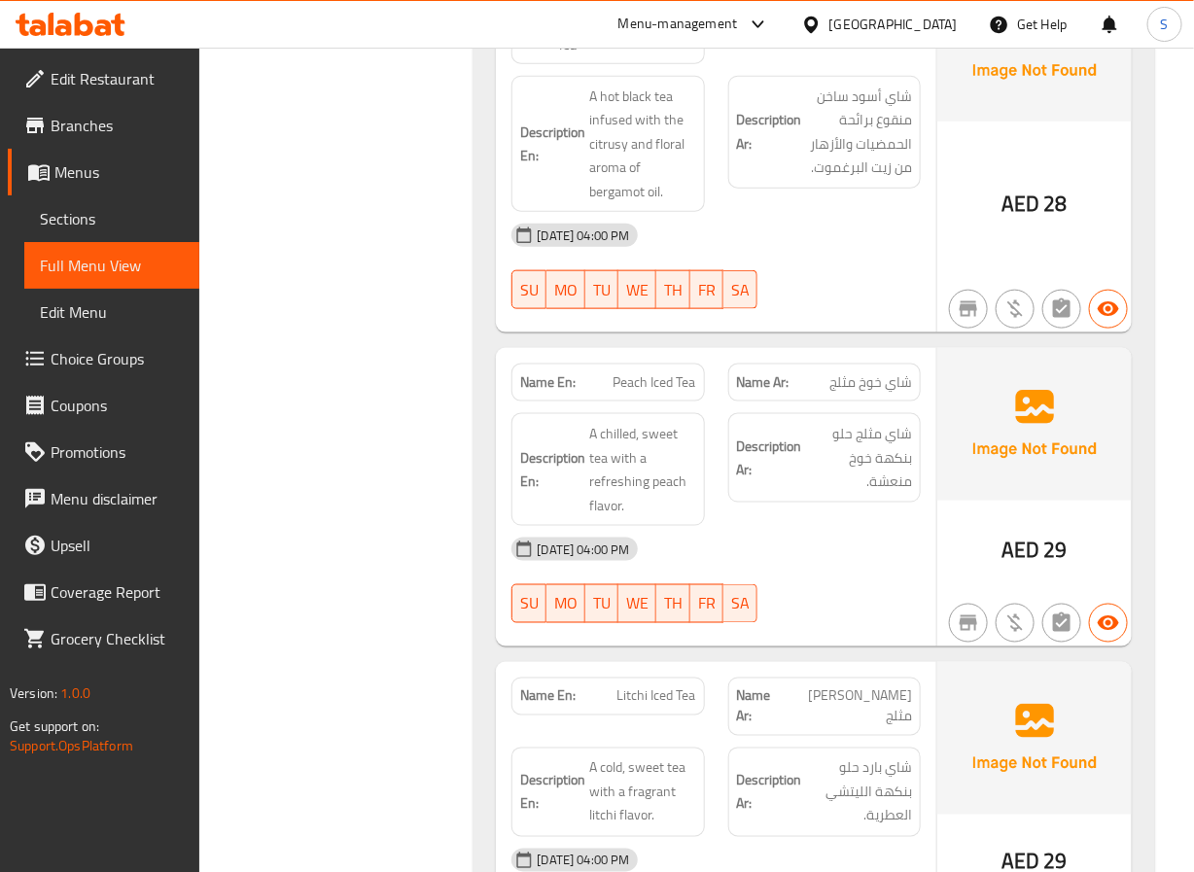
click at [596, 55] on span "Majestic [PERSON_NAME] Tea" at bounding box center [626, 24] width 138 height 61
copy span "Majestic [PERSON_NAME] Tea"
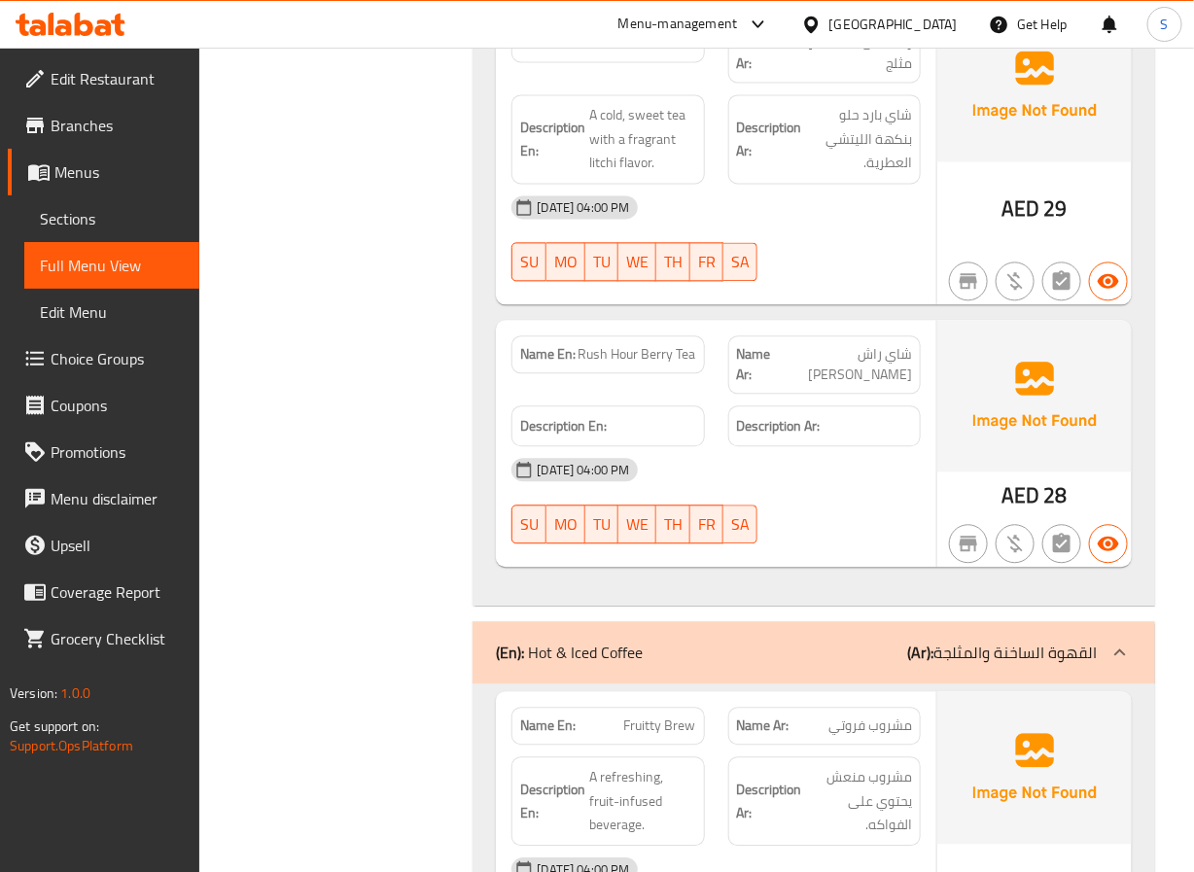
scroll to position [8421, 0]
click at [634, 364] on span "Rush Hour Berry Tea" at bounding box center [638, 353] width 118 height 20
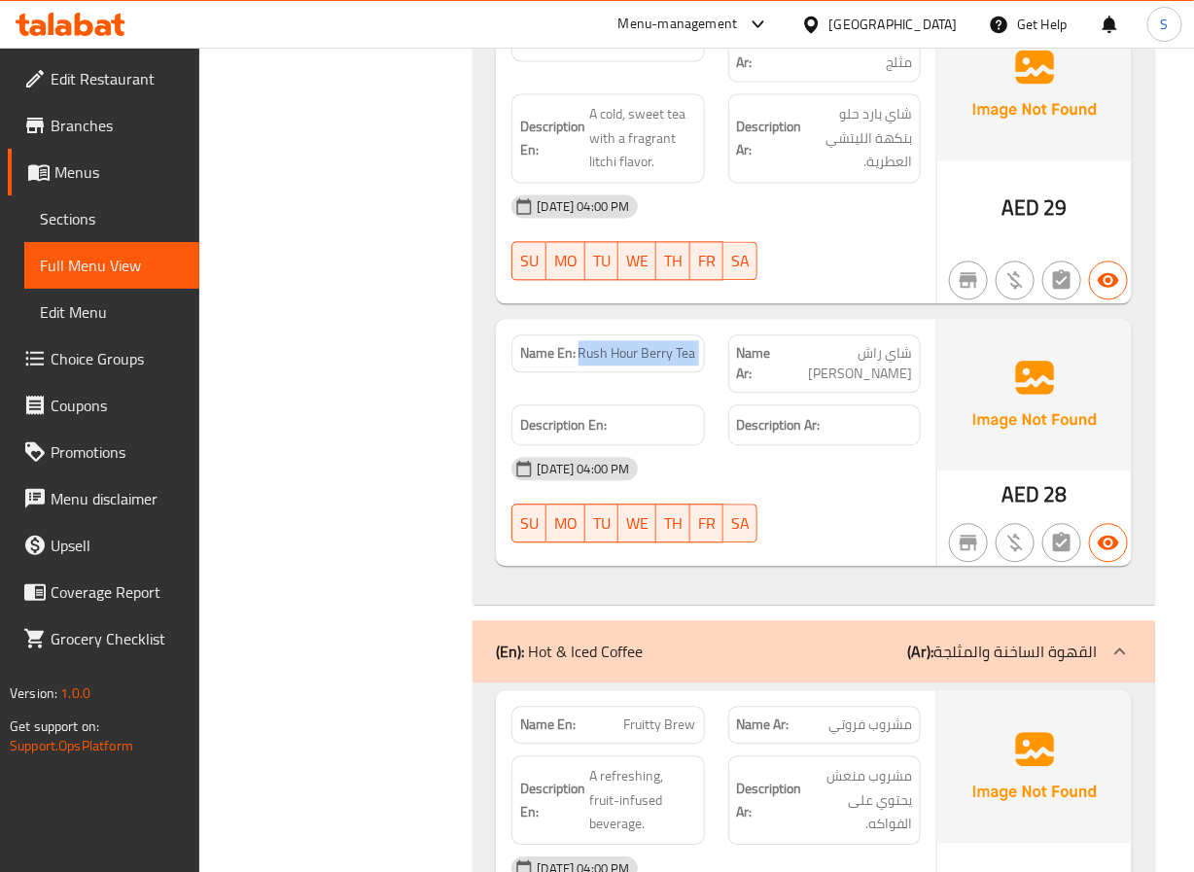
copy span "Rush Hour Berry Tea"
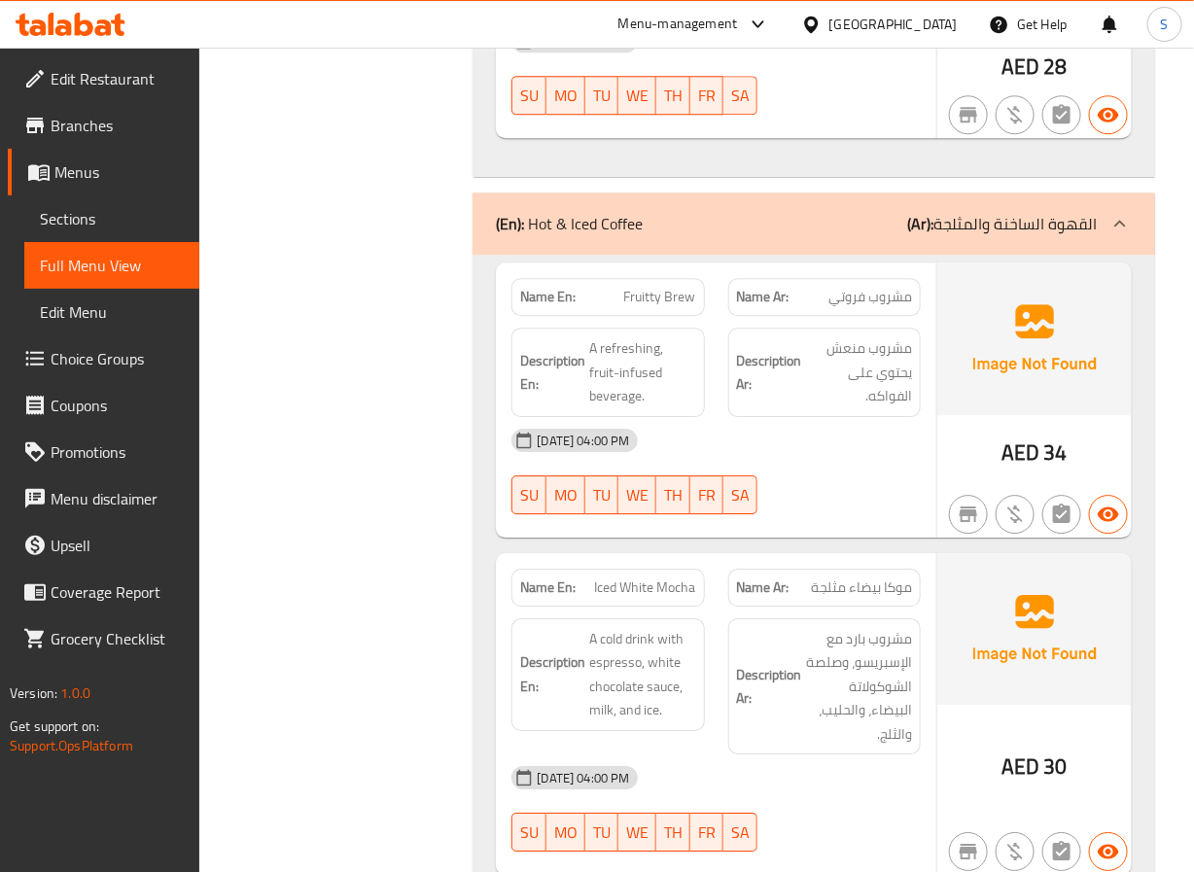
scroll to position [8844, 0]
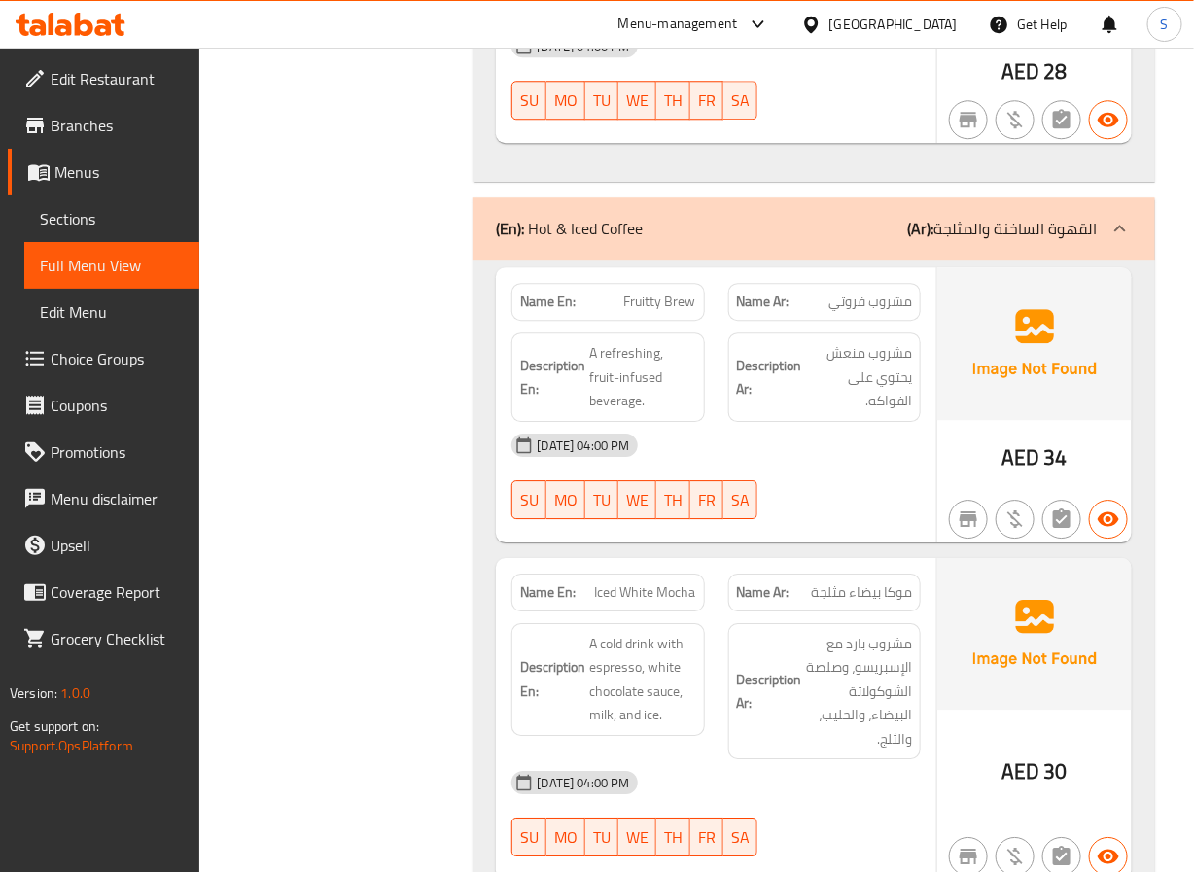
click at [681, 307] on span "Fruitty Brew" at bounding box center [660, 302] width 72 height 20
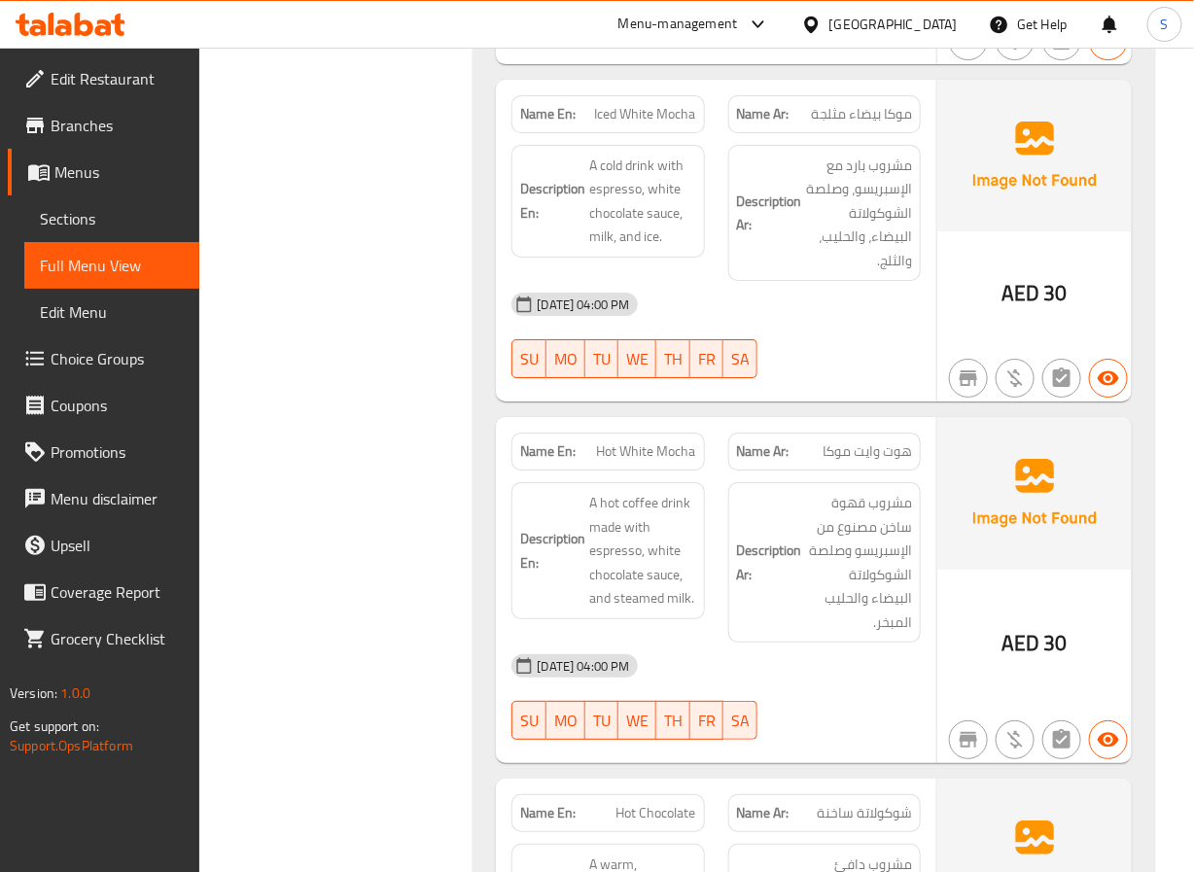
scroll to position [9322, 0]
click at [619, 455] on span "Hot White Mocha" at bounding box center [646, 453] width 99 height 20
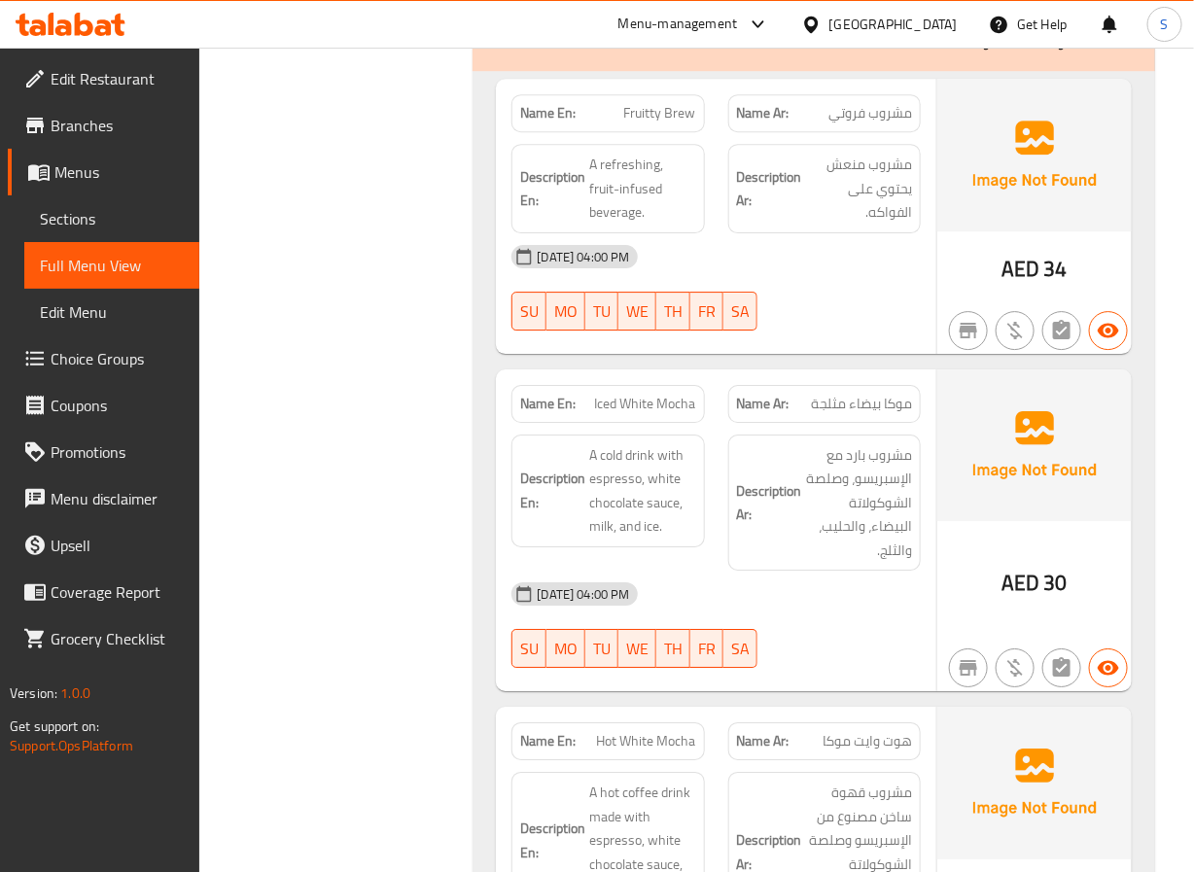
scroll to position [9031, 0]
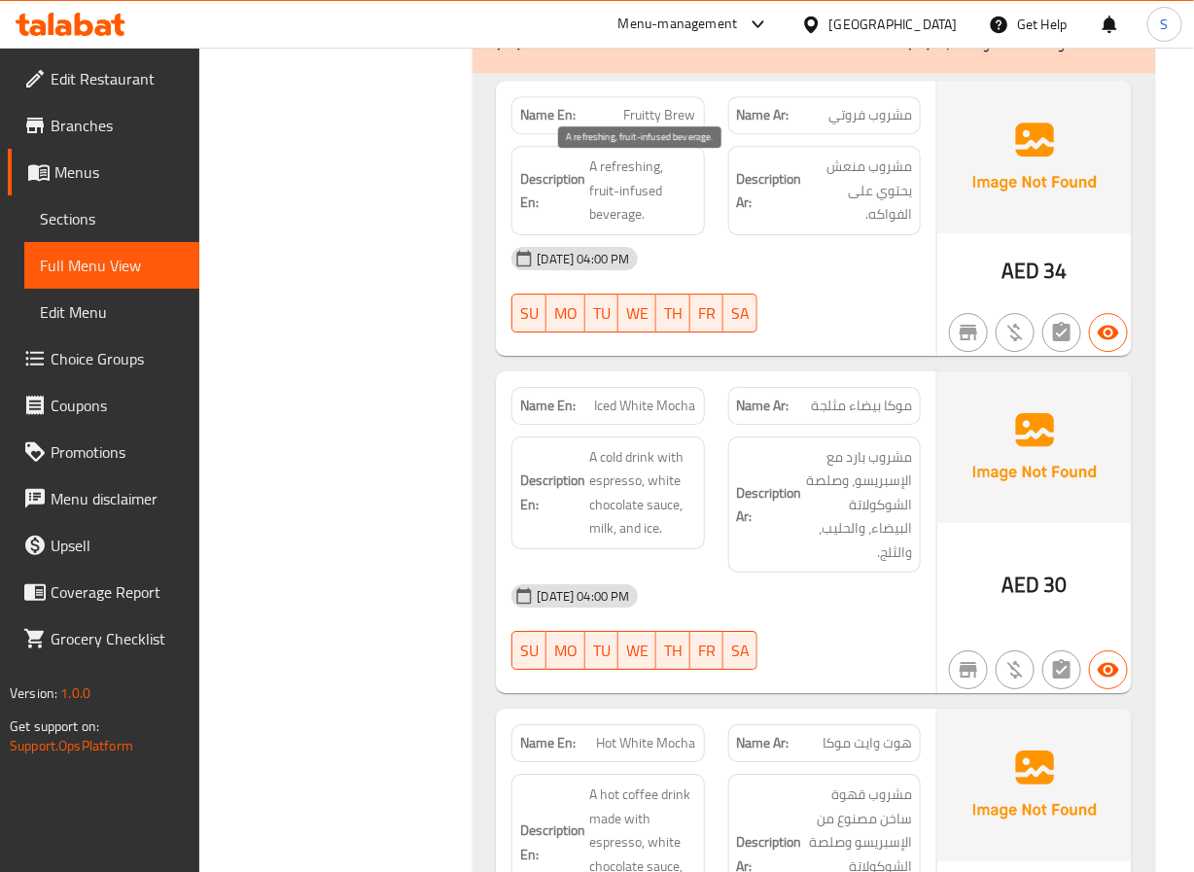
click at [613, 199] on span "A refreshing, fruit-infused beverage." at bounding box center [642, 191] width 106 height 72
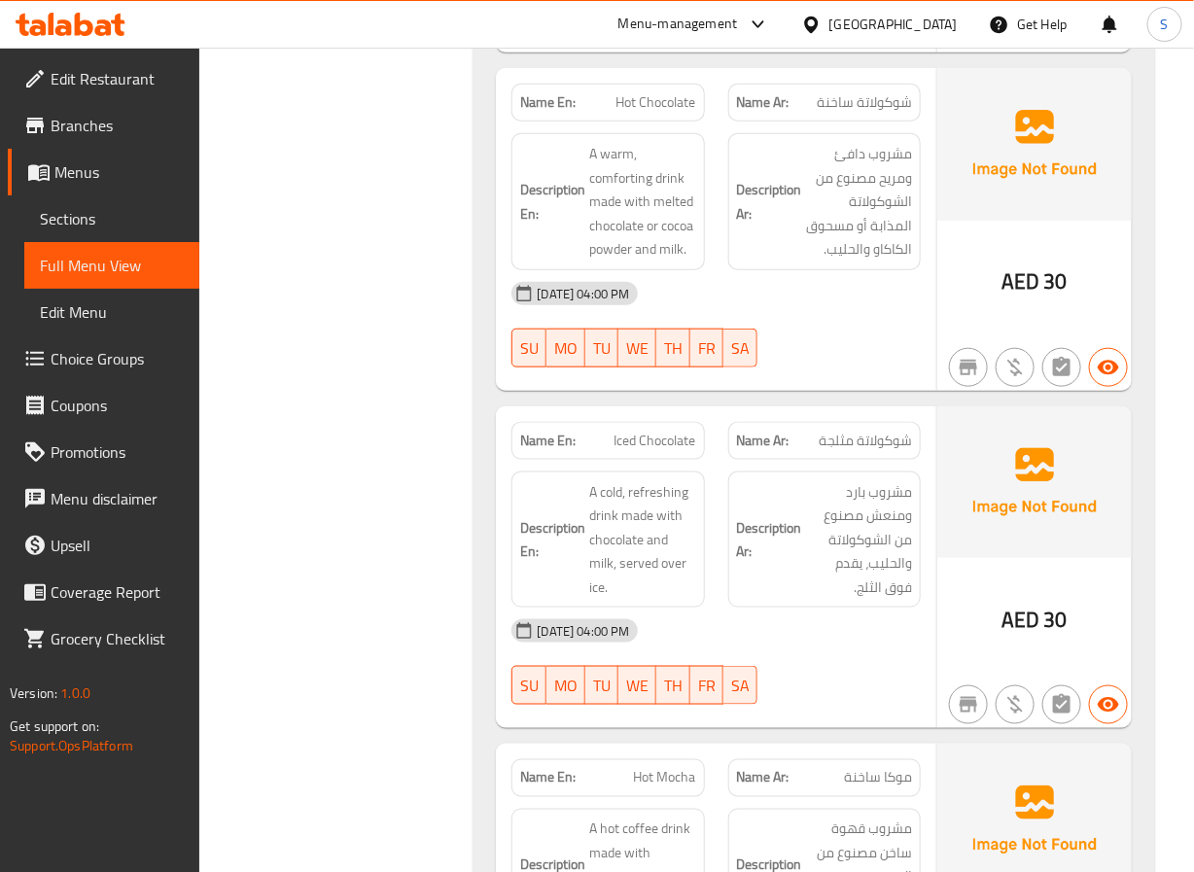
scroll to position [10035, 0]
click at [637, 93] on span "Hot Chocolate" at bounding box center [657, 101] width 80 height 20
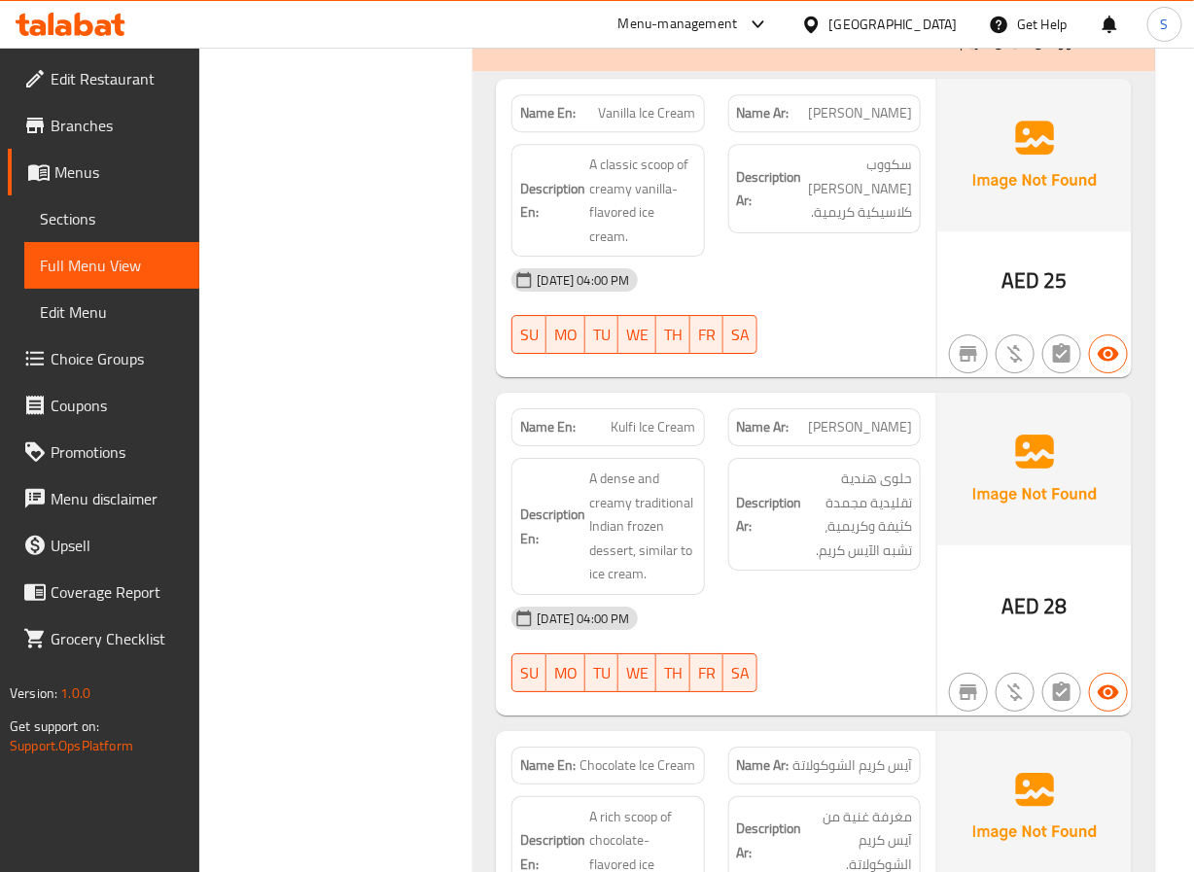
scroll to position [11487, 0]
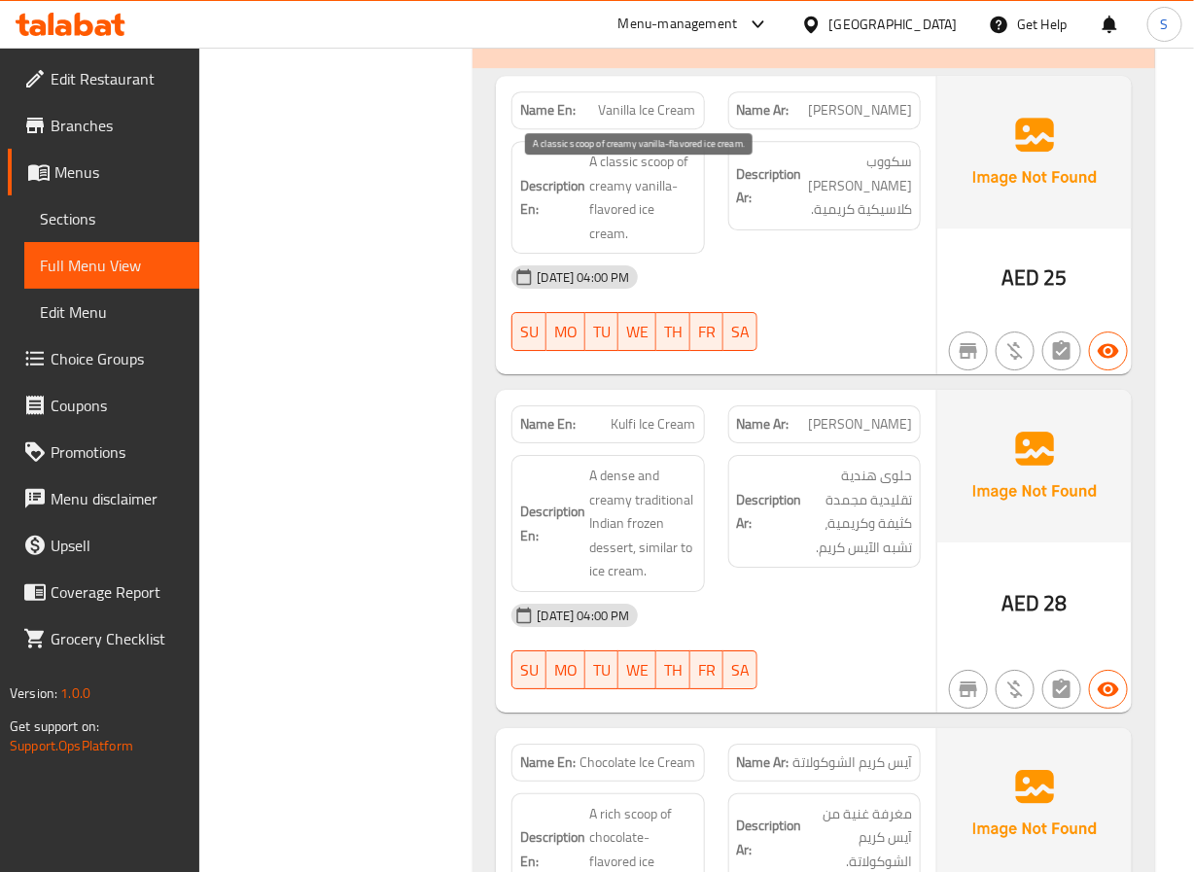
click at [649, 185] on span "A classic scoop of creamy vanilla-flavored ice cream." at bounding box center [642, 197] width 106 height 95
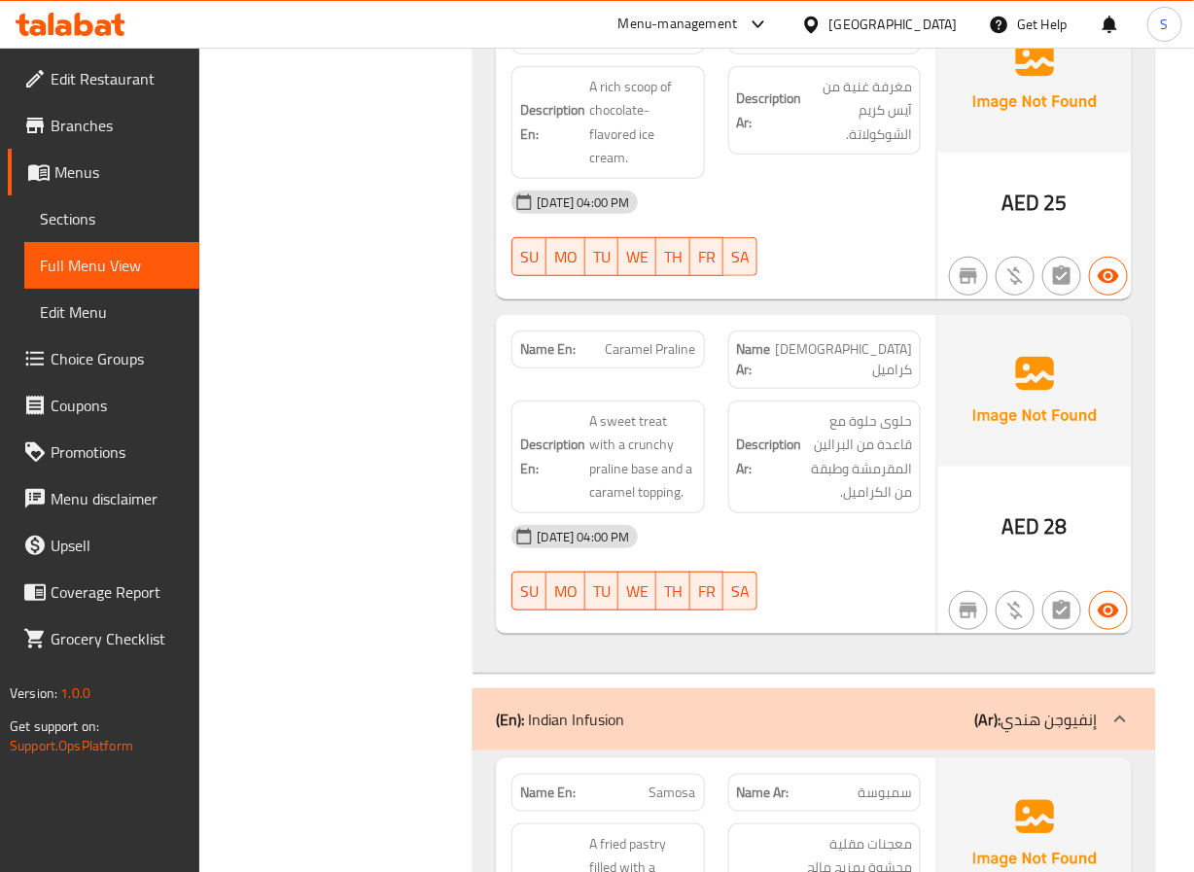
scroll to position [12100, 0]
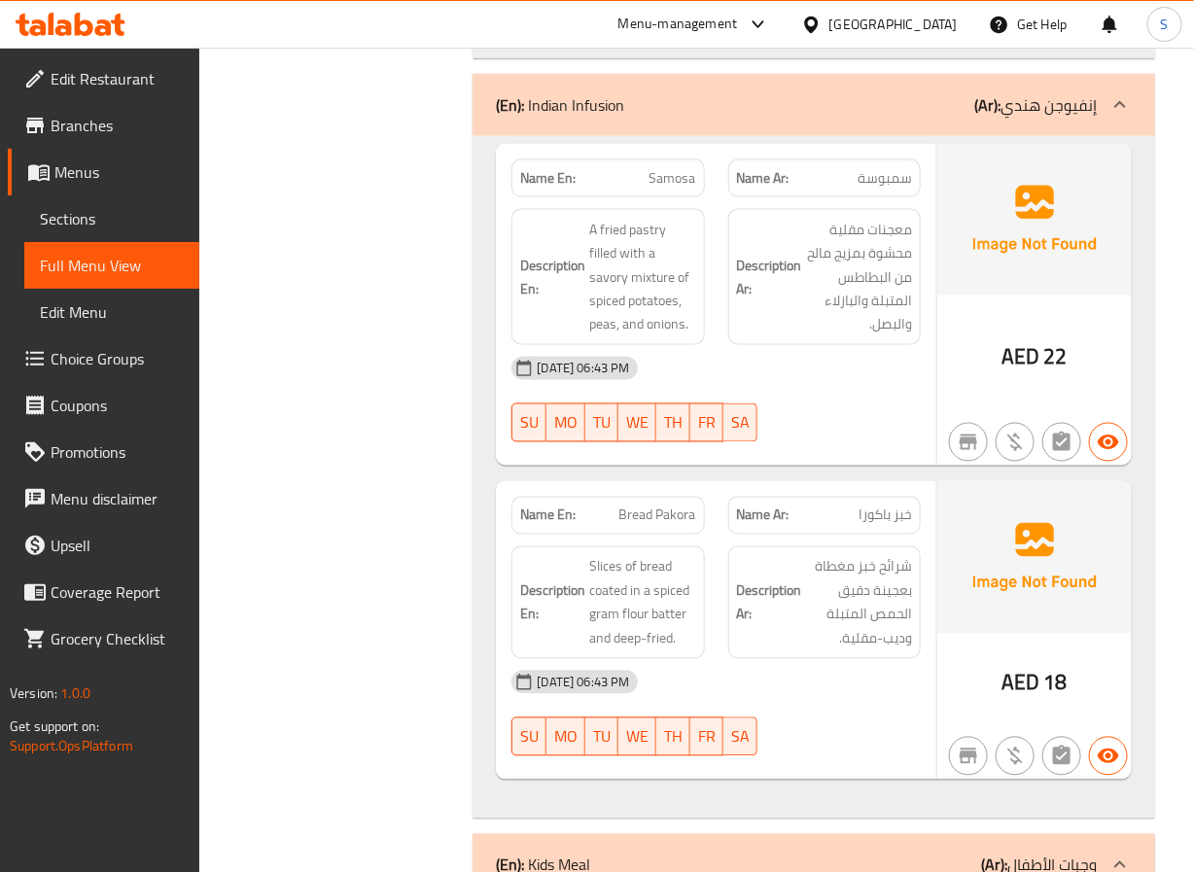
scroll to position [12835, 0]
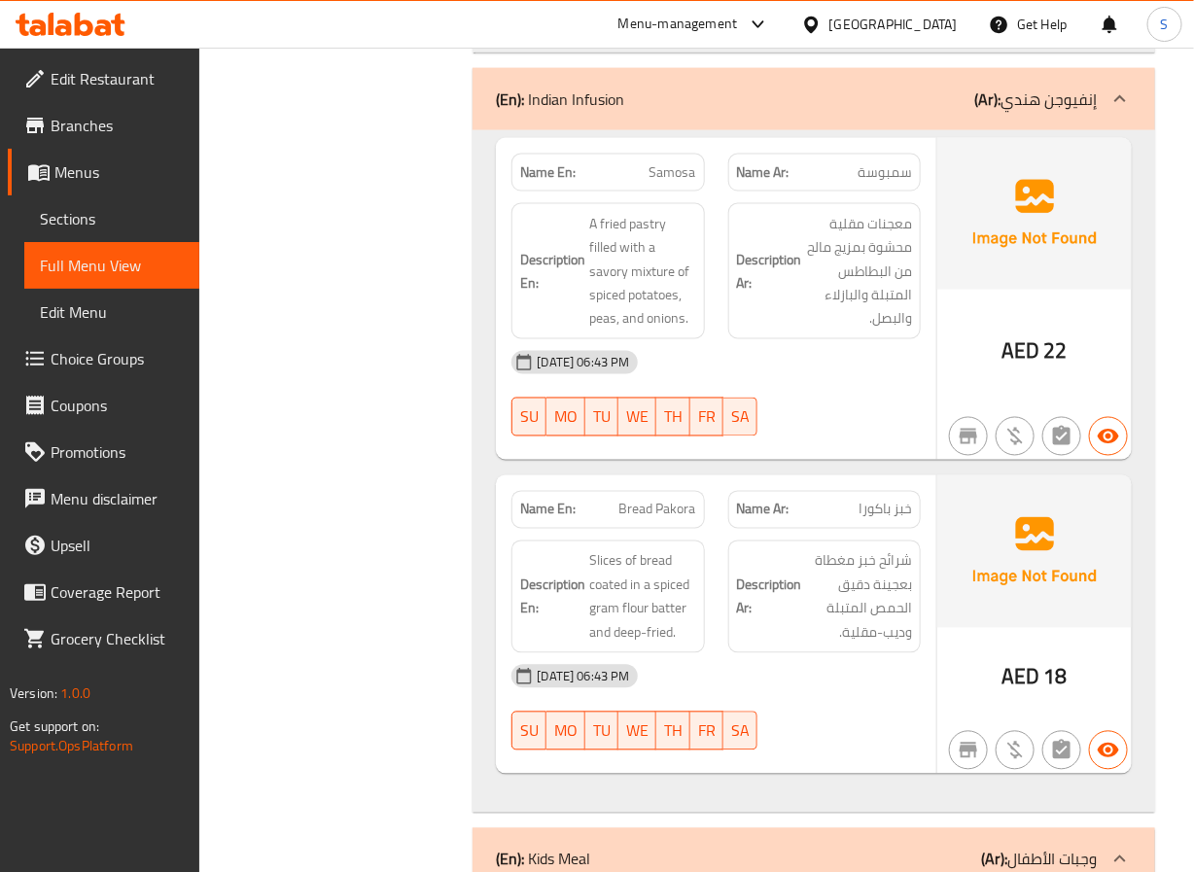
click at [678, 522] on div "Name En: Bread Pakora" at bounding box center [608, 510] width 193 height 38
click at [678, 520] on span "Bread Pakora" at bounding box center [658, 510] width 77 height 20
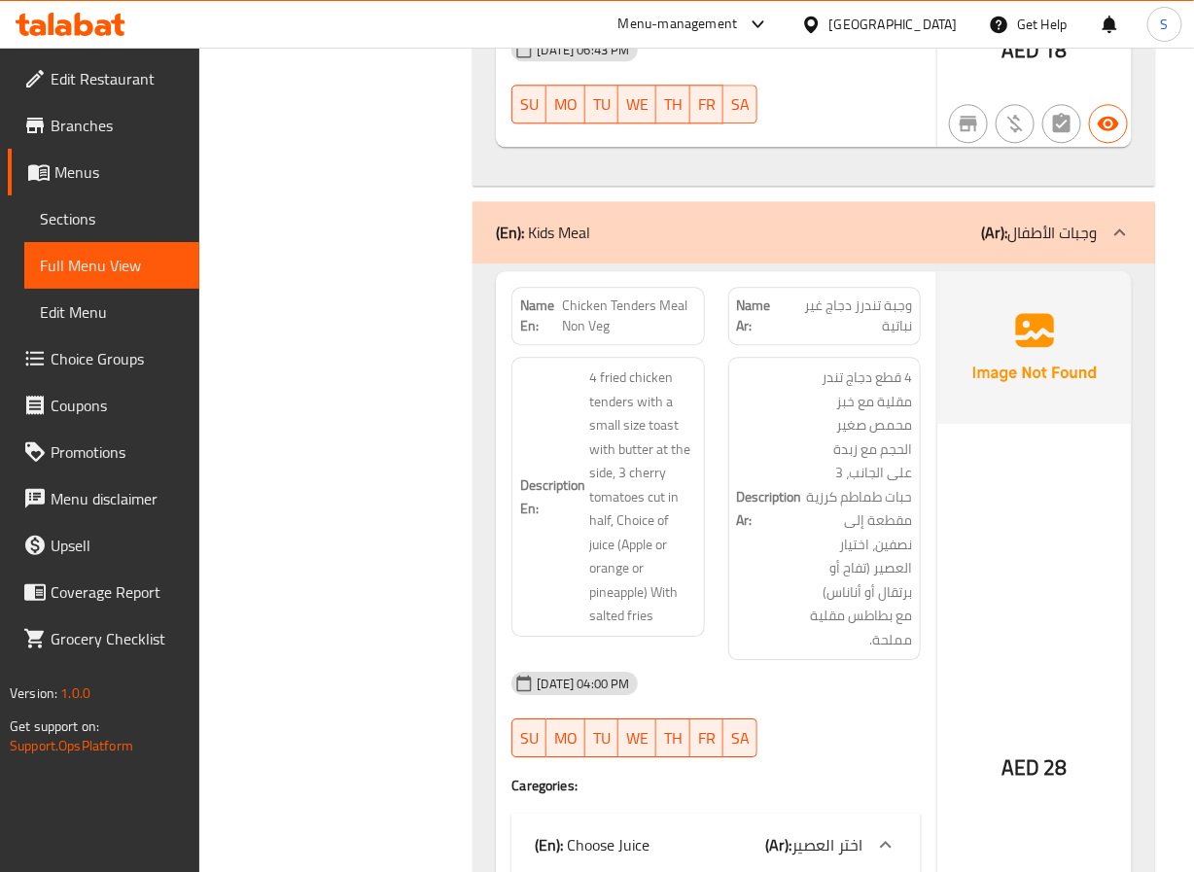
scroll to position [13544, 0]
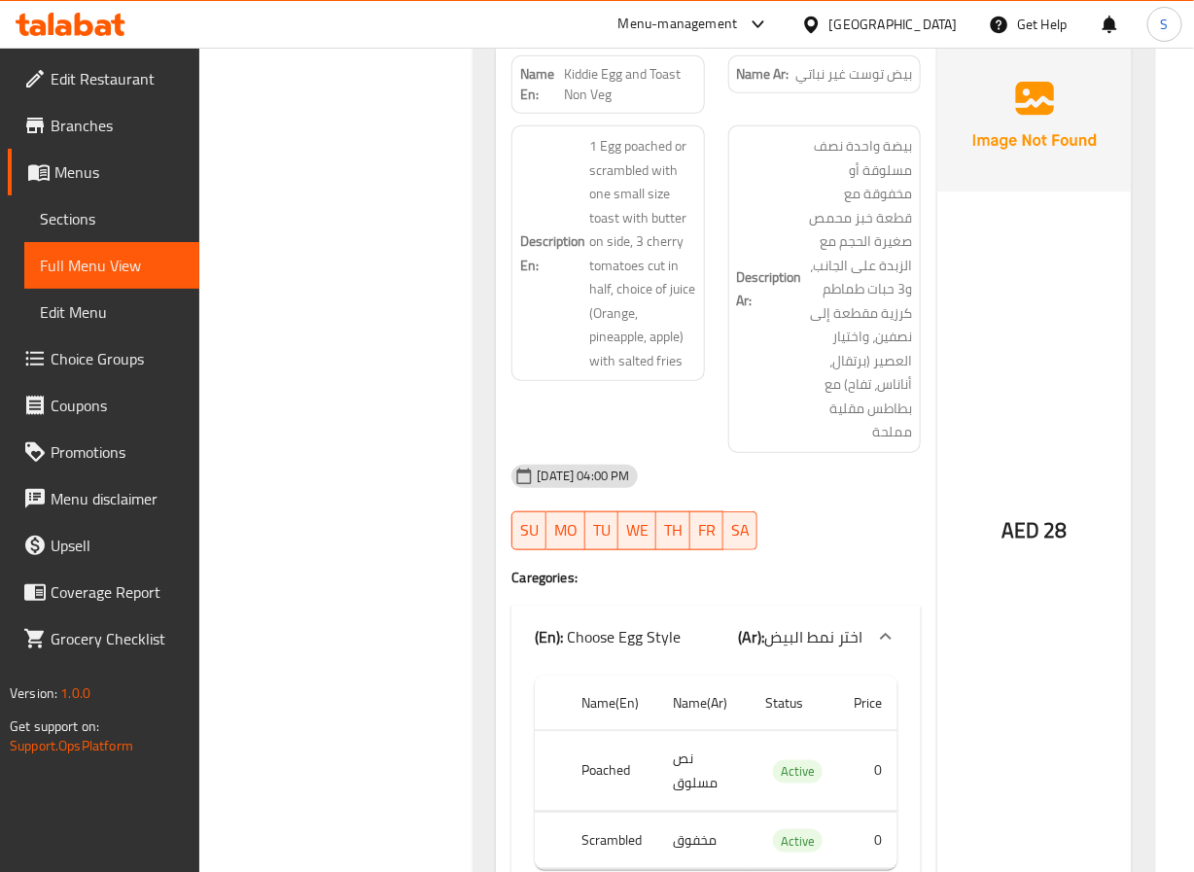
scroll to position [14609, 0]
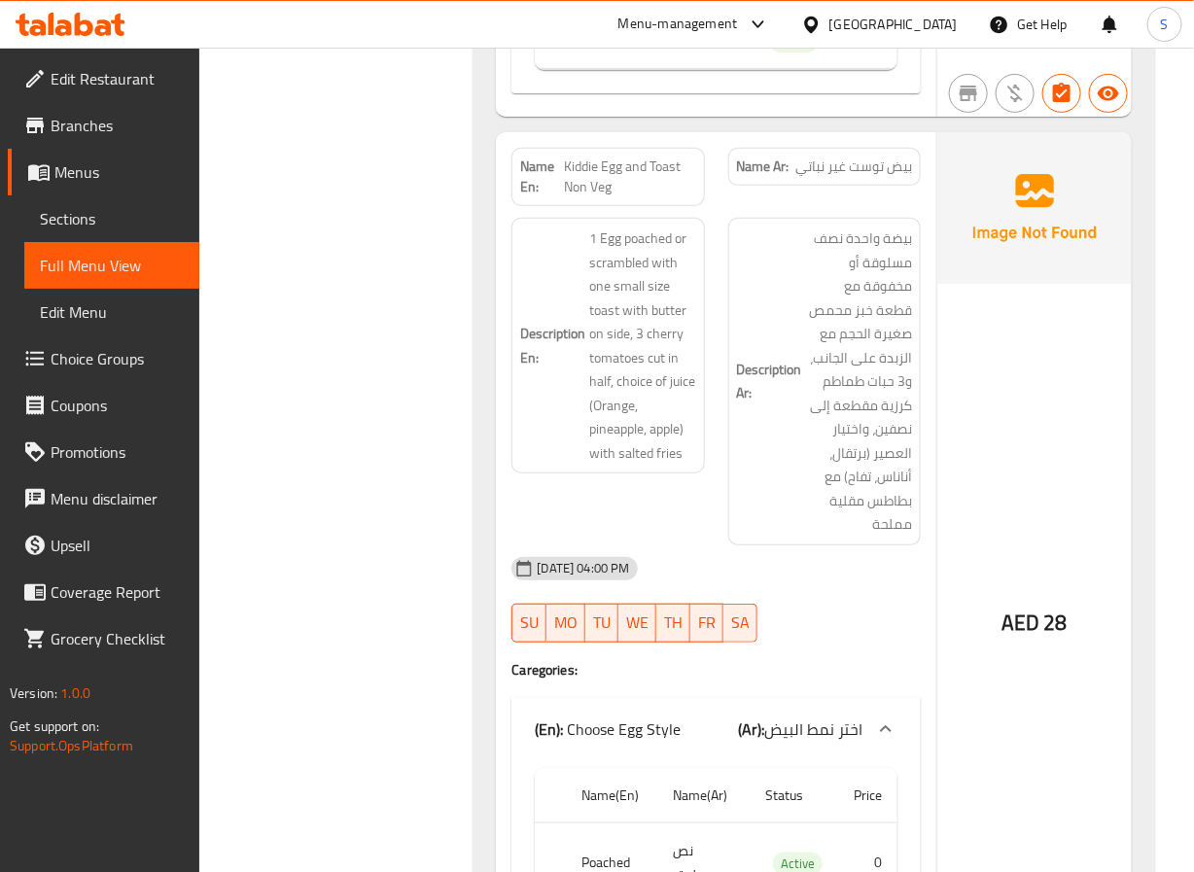
scroll to position [14507, 0]
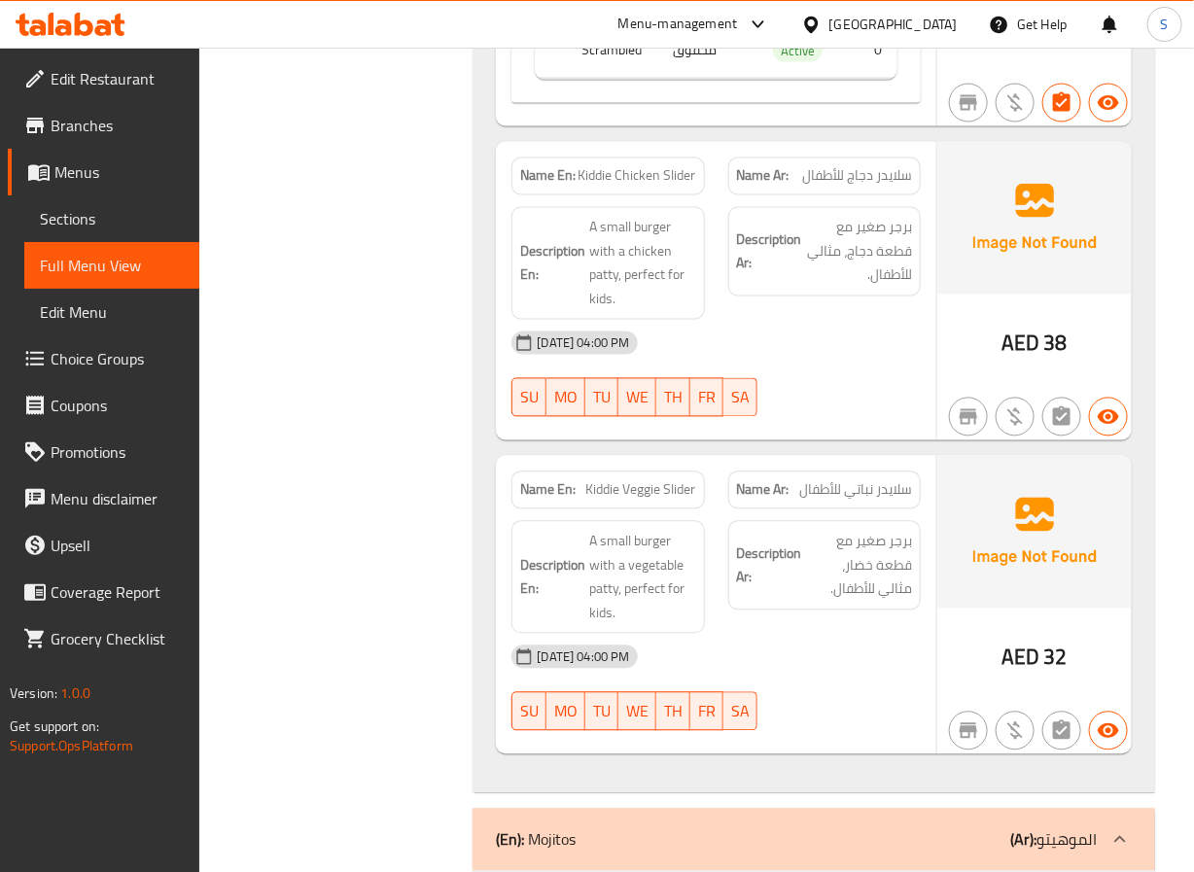
scroll to position [15389, 0]
click at [587, 186] on span "Kiddie Chicken Slider" at bounding box center [638, 175] width 118 height 20
click at [380, 283] on div "Filter Branches Branches Popular filters Free items Branch specific items Has c…" at bounding box center [344, 415] width 235 height 31109
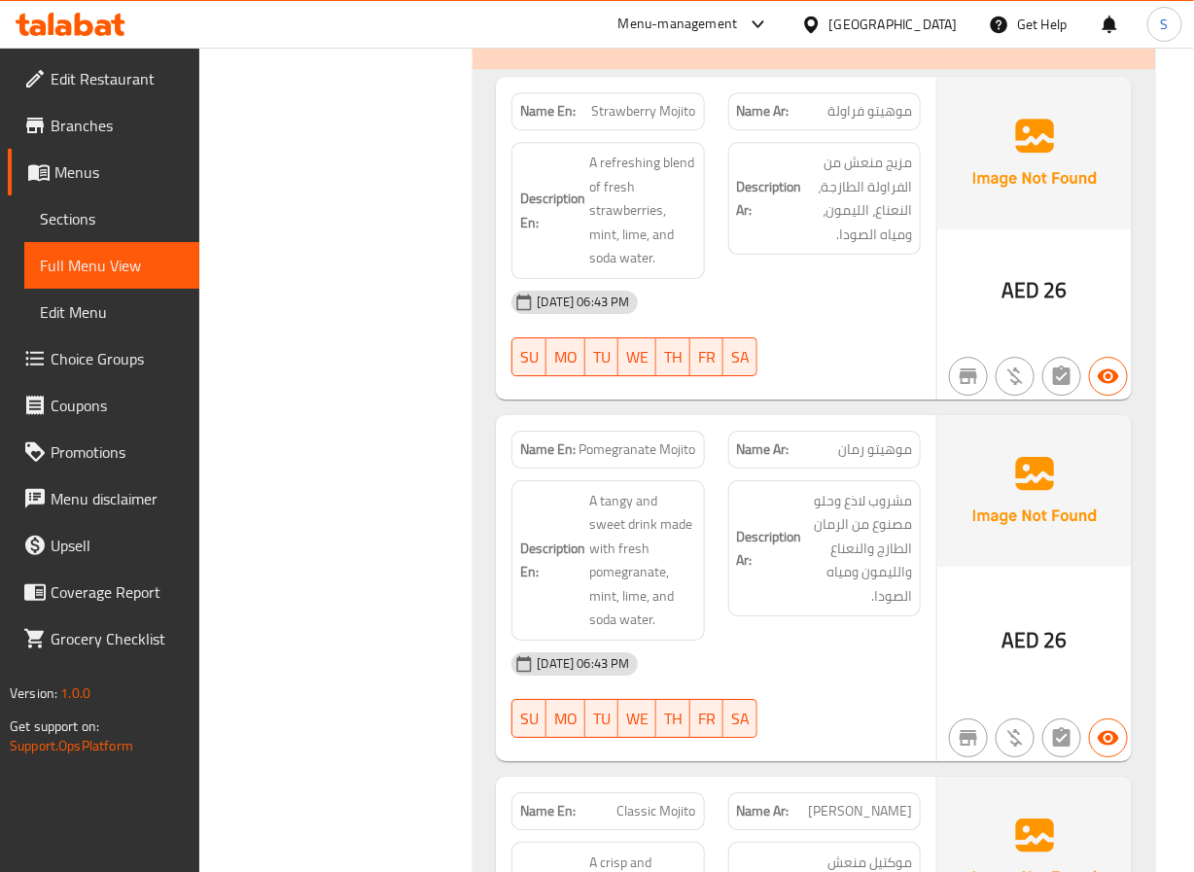
scroll to position [16140, 0]
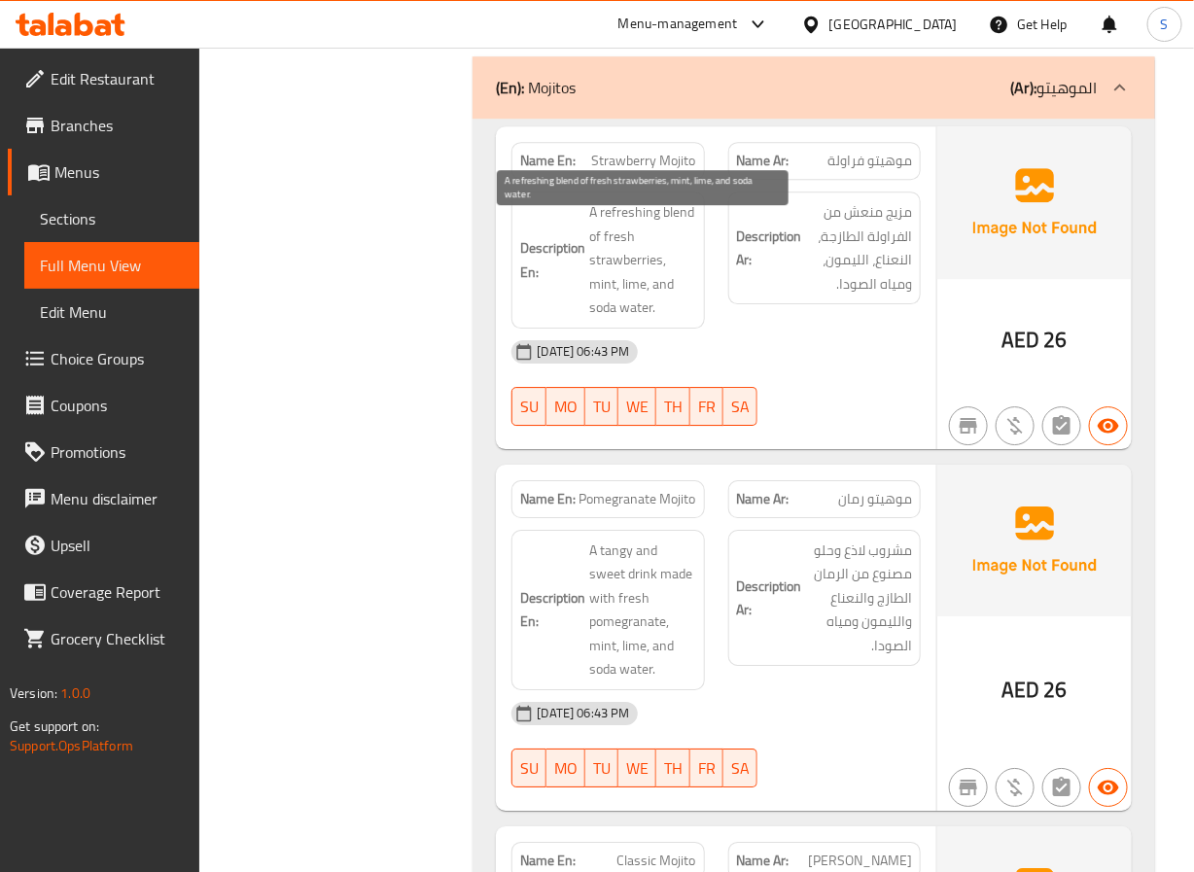
click at [633, 298] on span "A refreshing blend of fresh strawberries, mint, lime, and soda water." at bounding box center [642, 260] width 106 height 120
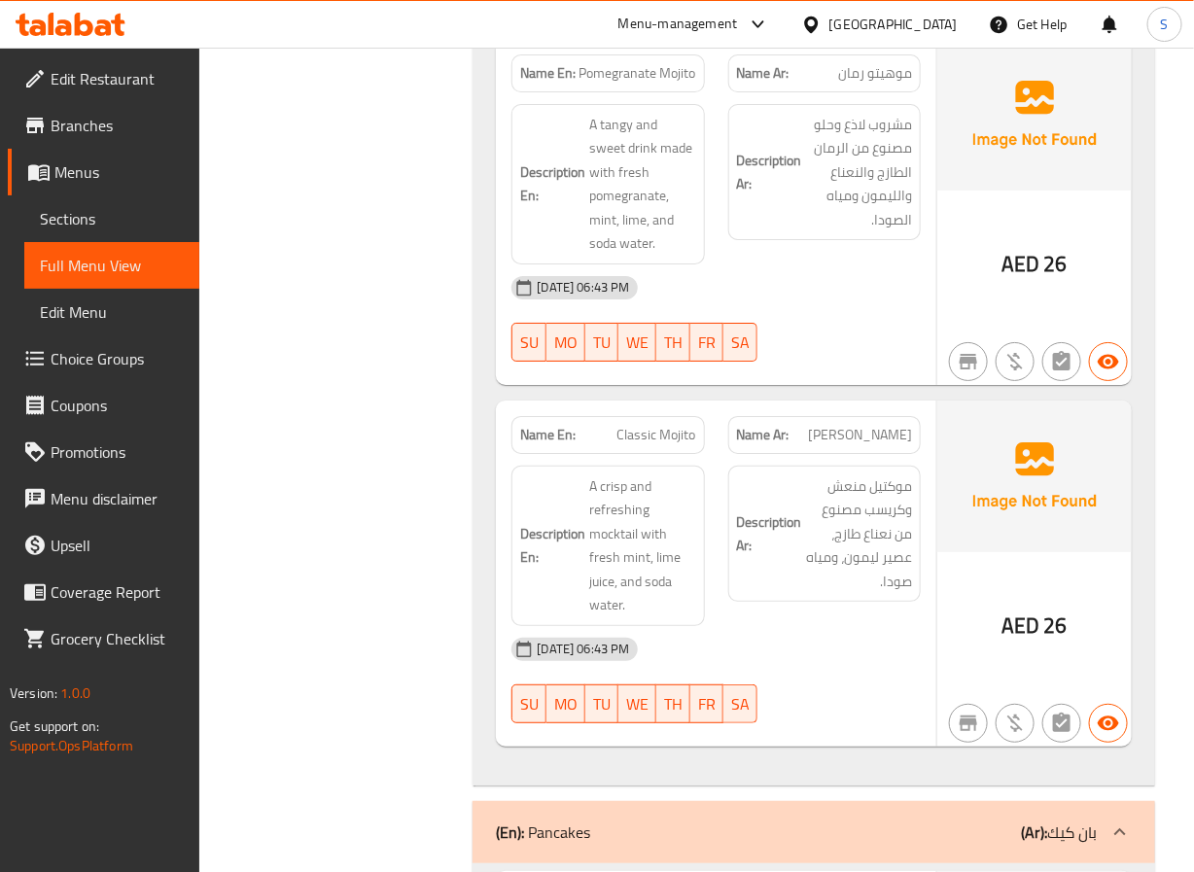
scroll to position [16567, 0]
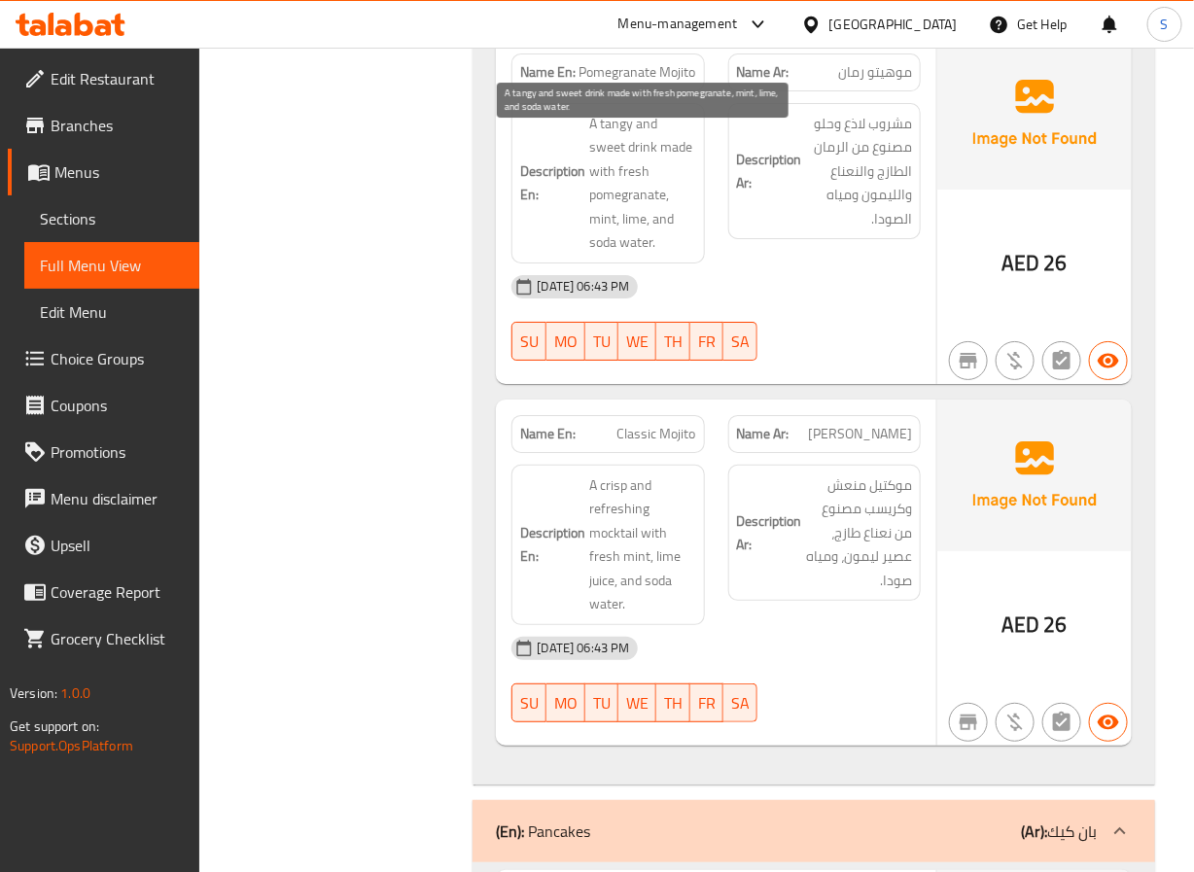
click at [607, 141] on span "A tangy and sweet drink made with fresh pomegranate, mint, lime, and soda water." at bounding box center [642, 183] width 106 height 143
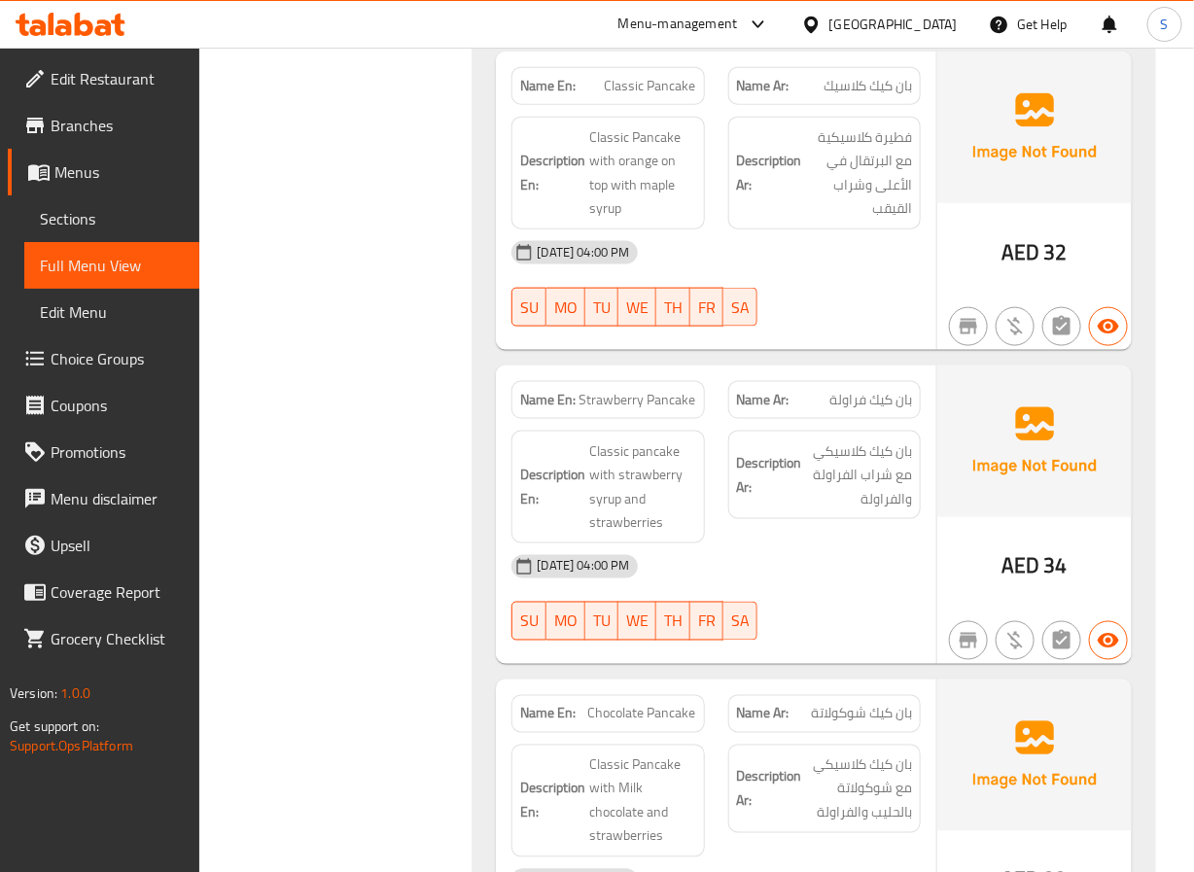
scroll to position [17332, 0]
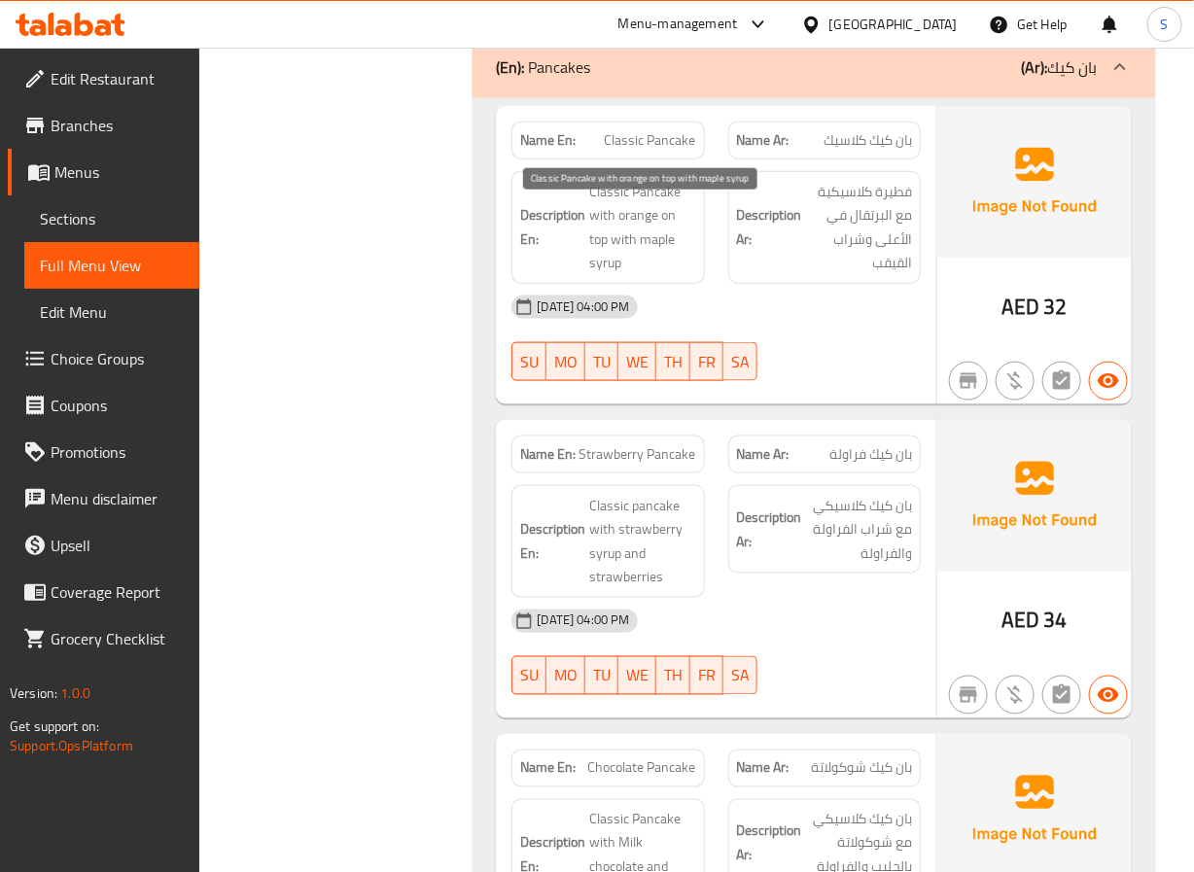
click at [657, 214] on span "Classic Pancake with orange on top with maple syrup" at bounding box center [642, 227] width 106 height 95
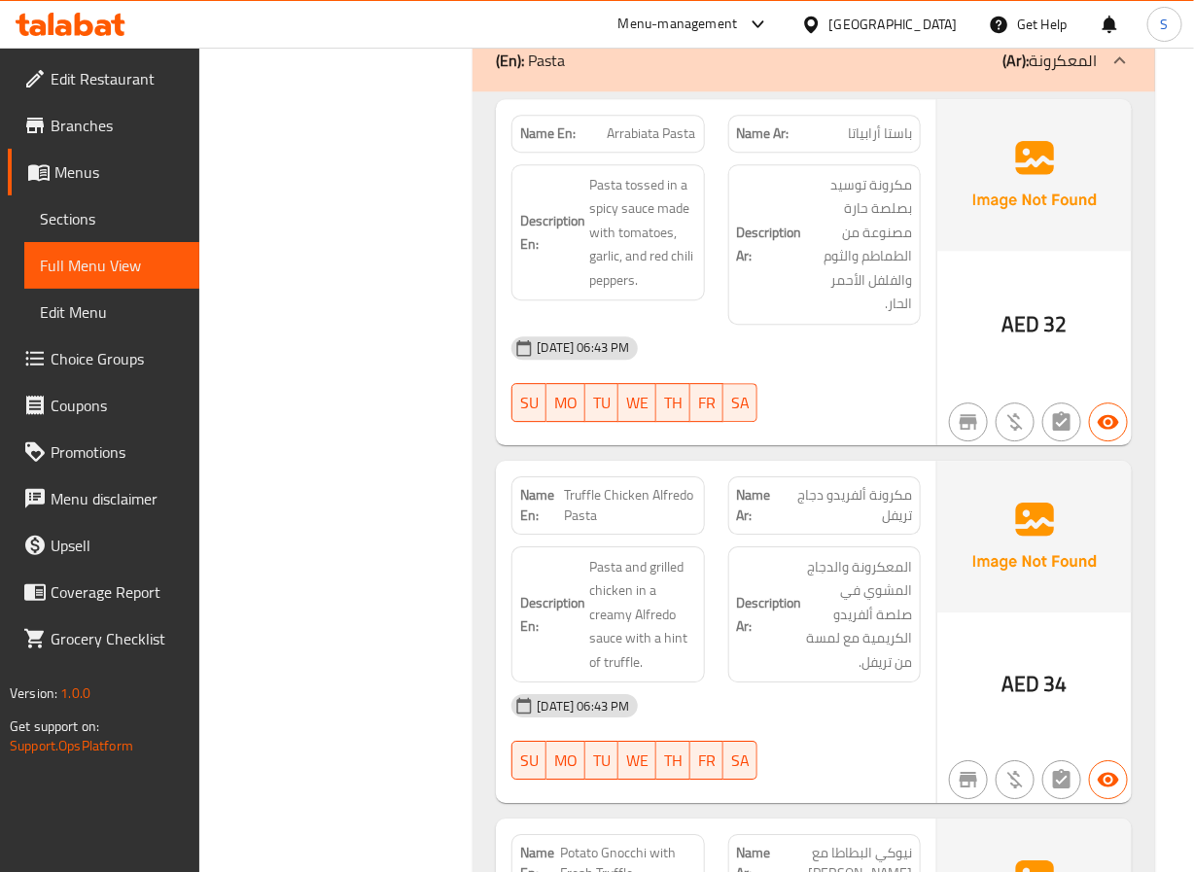
scroll to position [18387, 0]
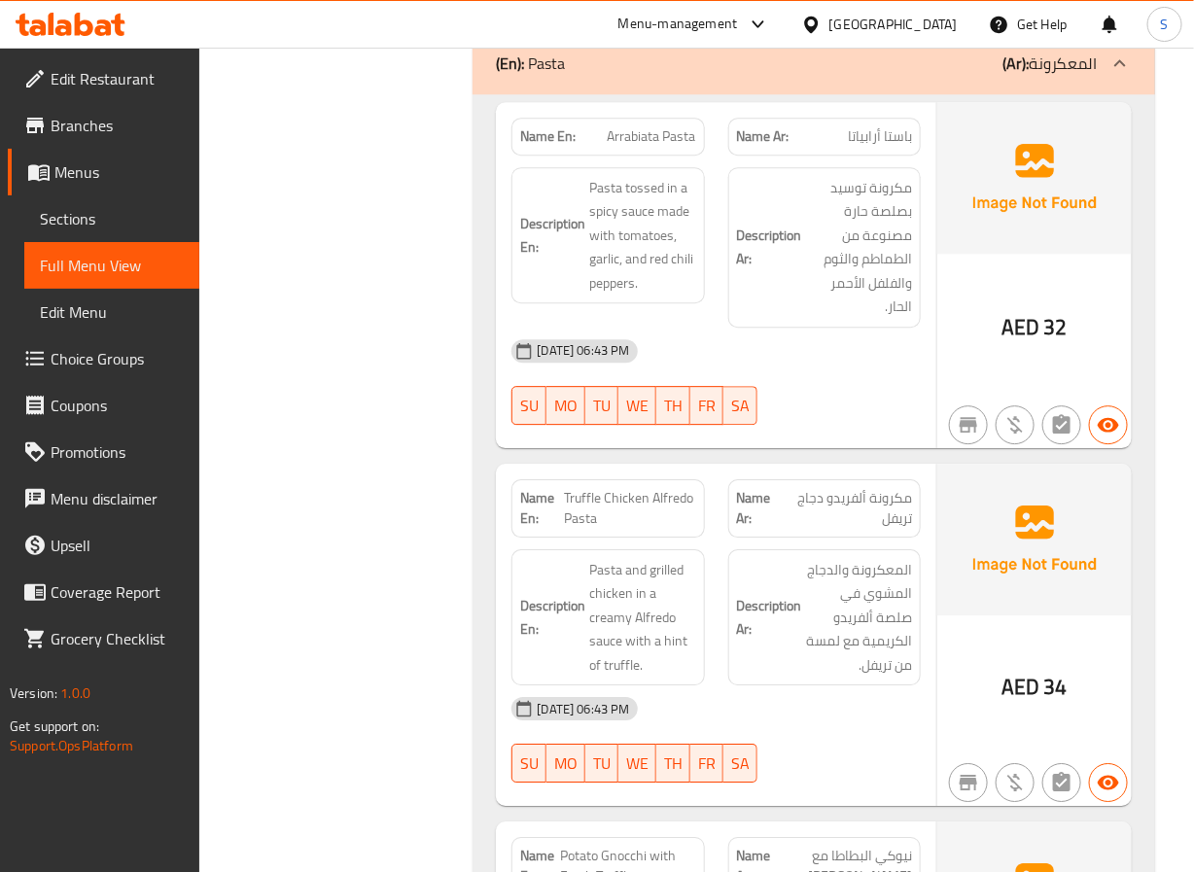
click at [570, 517] on span "Truffle Chicken Alfredo Pasta" at bounding box center [630, 508] width 131 height 41
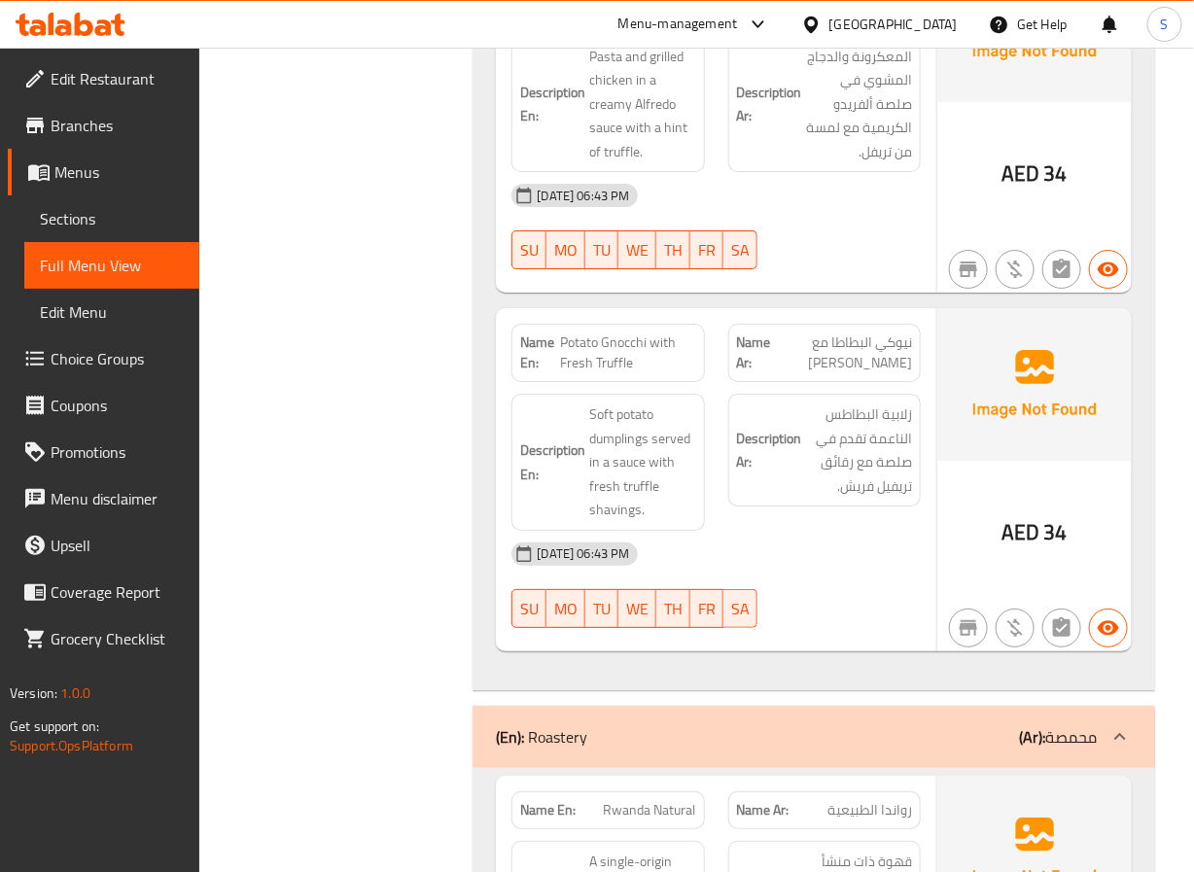
scroll to position [18896, 0]
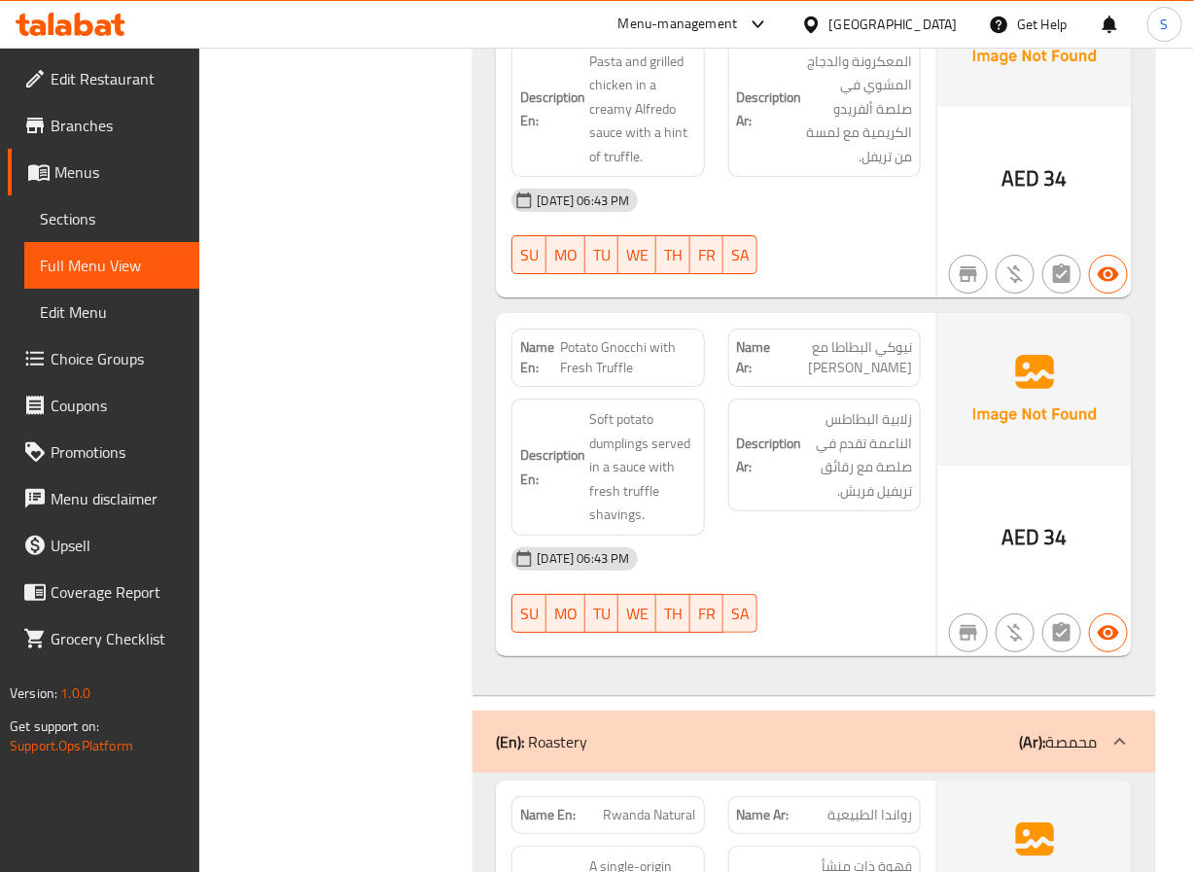
click at [624, 374] on span "Potato Gnocchi with Fresh Truffle" at bounding box center [628, 357] width 136 height 41
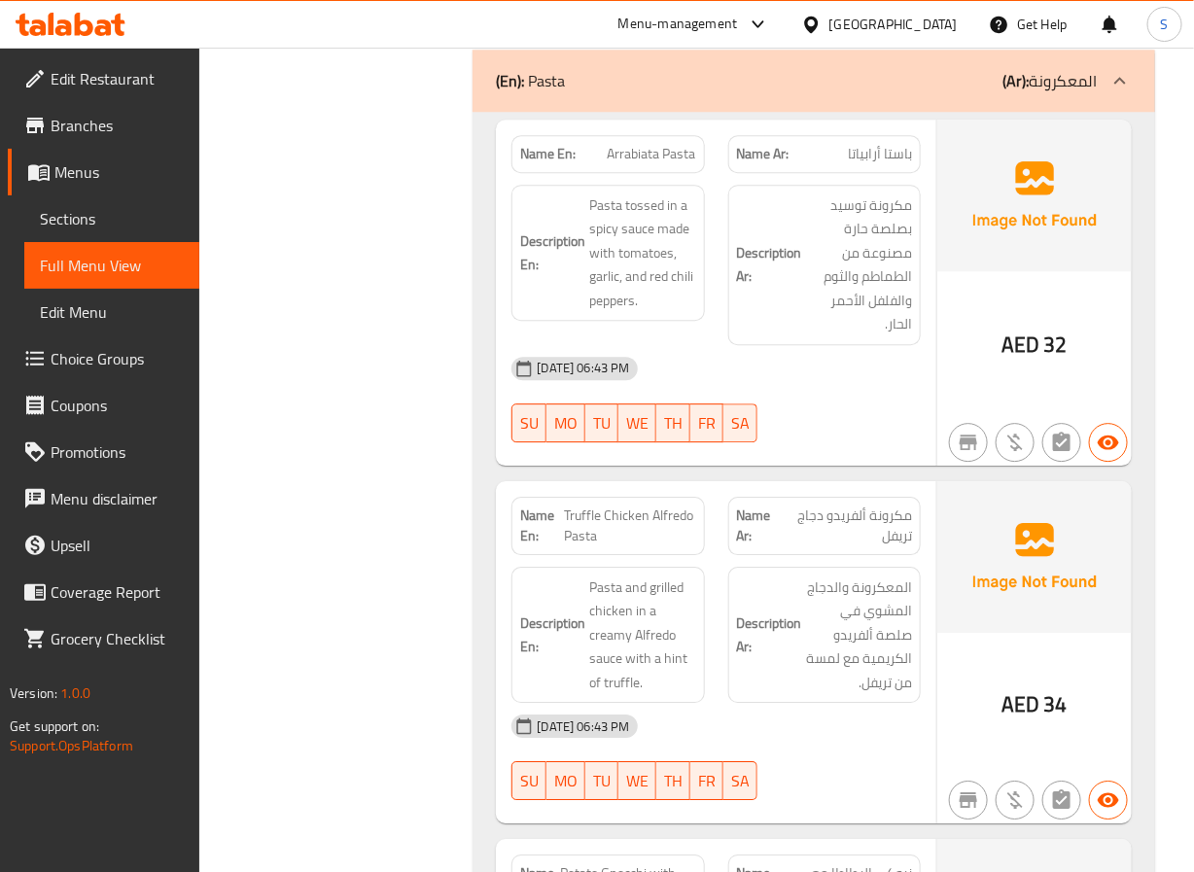
scroll to position [18361, 0]
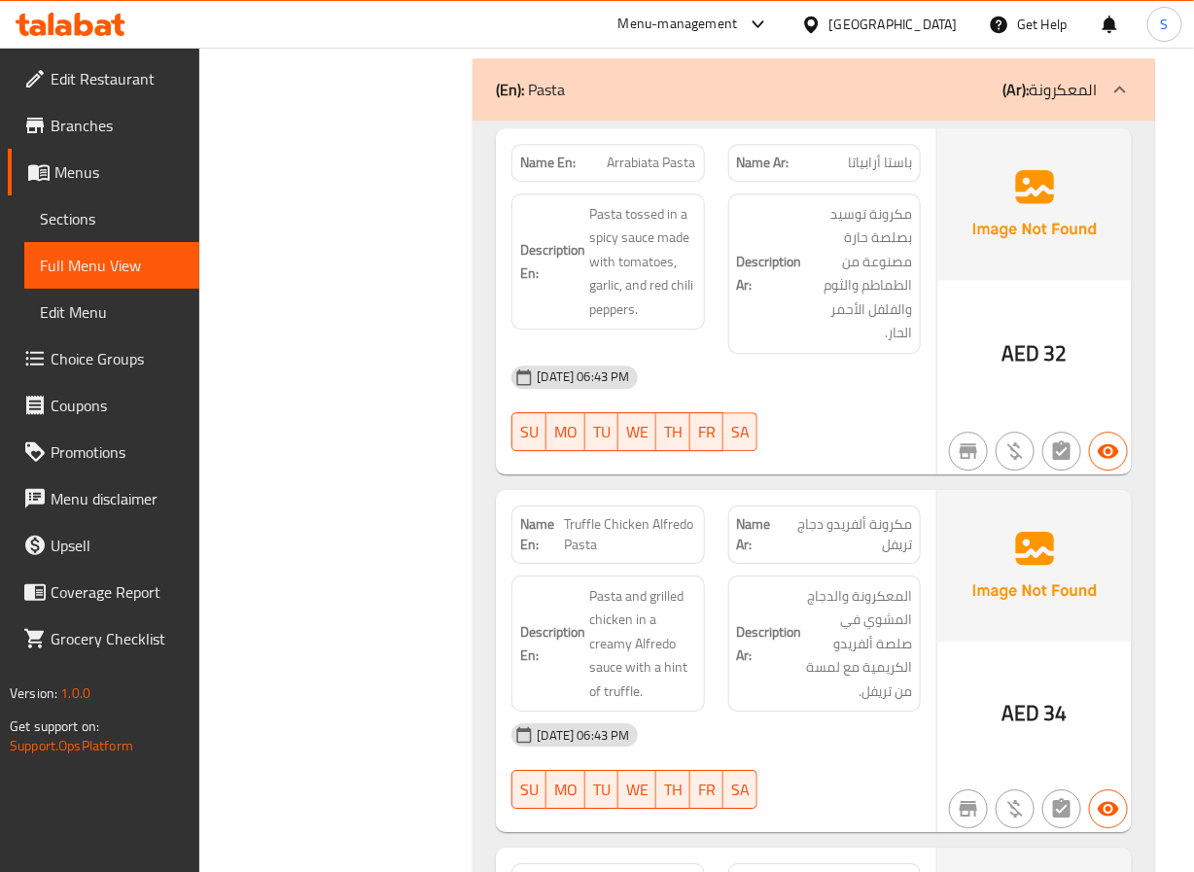
click at [625, 243] on span "Pasta tossed in a spicy sauce made with tomatoes, garlic, and red chili peppers." at bounding box center [642, 262] width 106 height 120
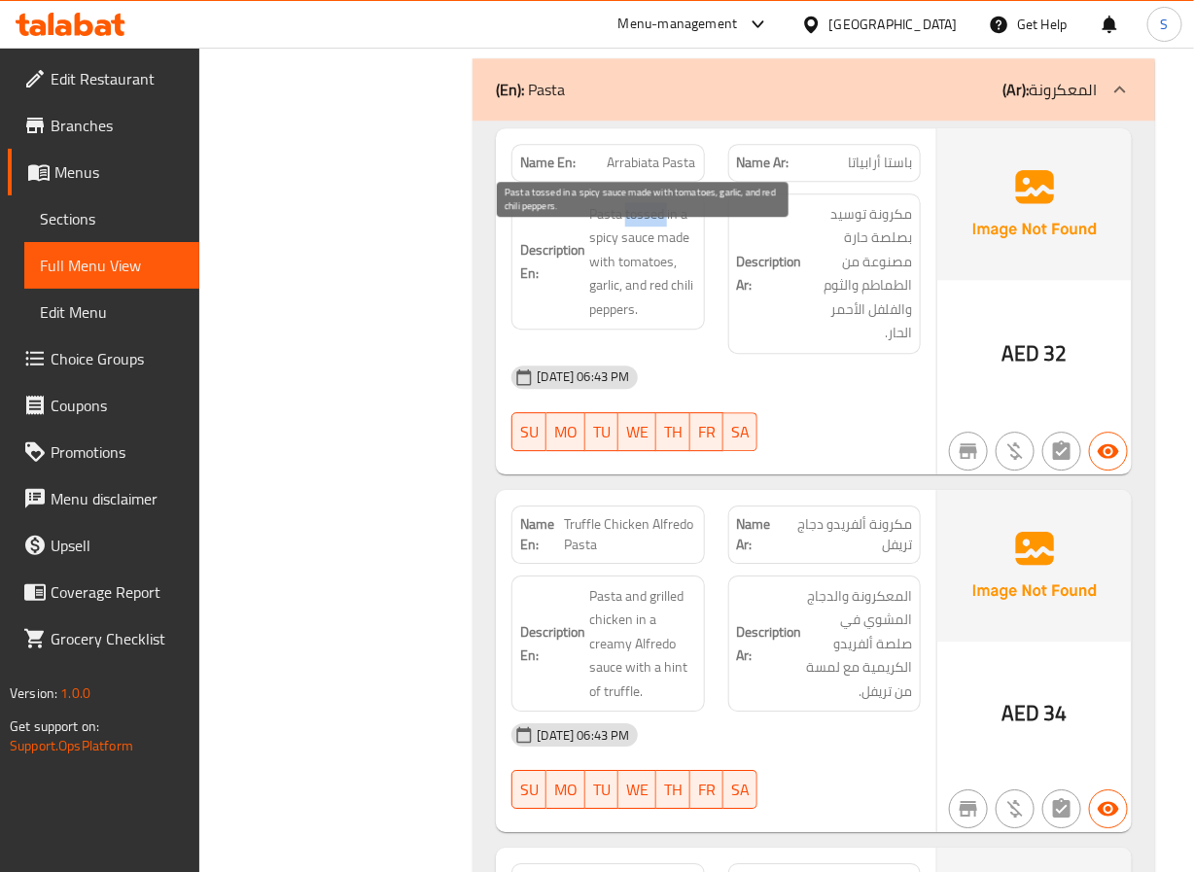
click at [625, 243] on span "Pasta tossed in a spicy sauce made with tomatoes, garlic, and red chili peppers." at bounding box center [642, 262] width 106 height 120
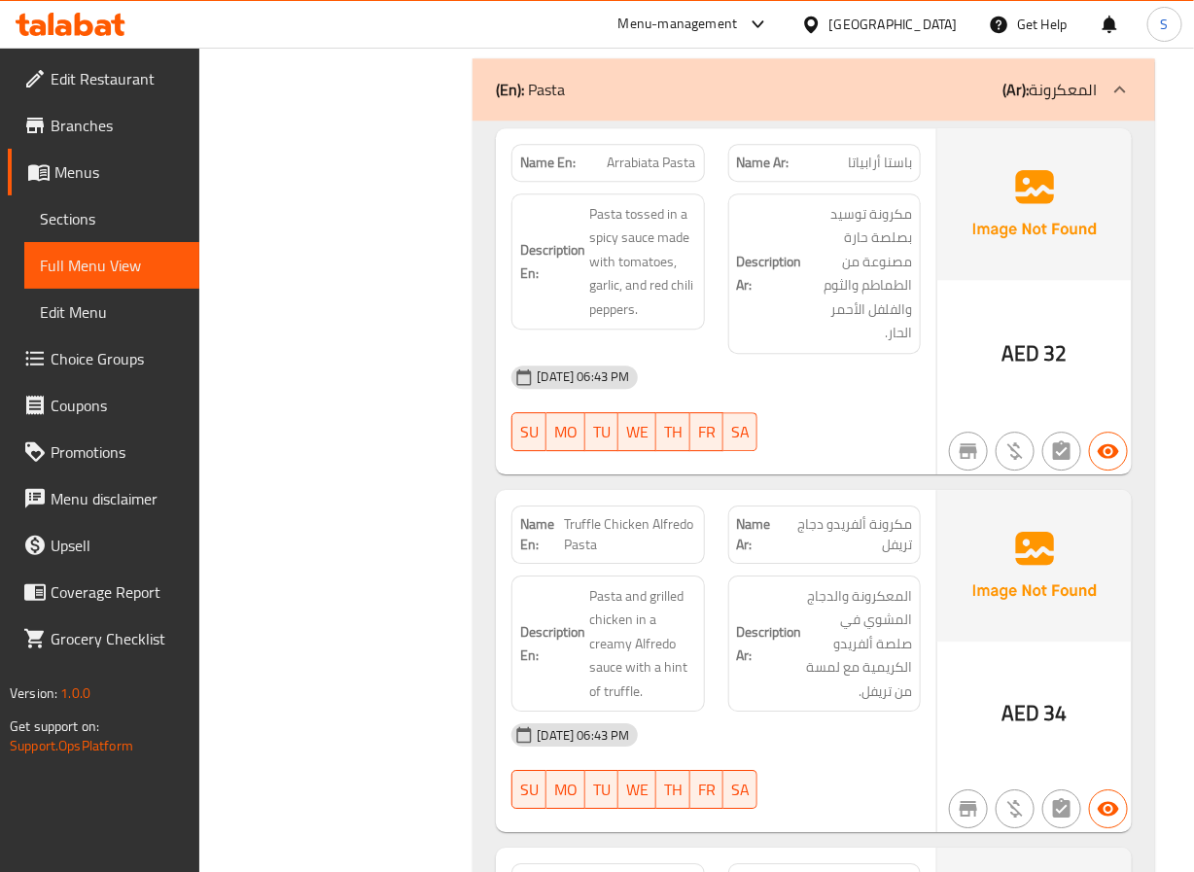
click at [651, 173] on span "Arrabiata Pasta" at bounding box center [652, 163] width 89 height 20
click at [593, 322] on span "Pasta tossed in a spicy sauce made with tomatoes, garlic, and red chili peppers." at bounding box center [642, 262] width 106 height 120
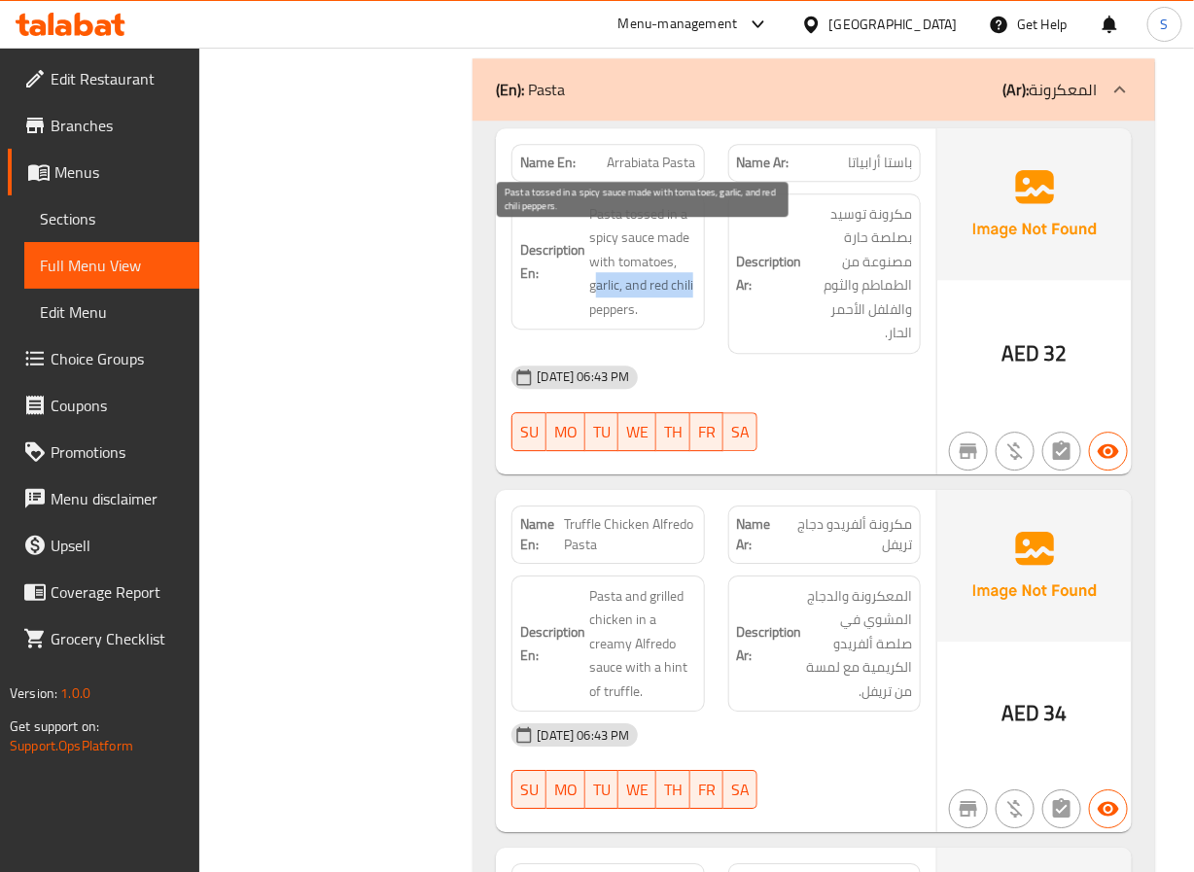
click at [643, 319] on span "Pasta tossed in a spicy sauce made with tomatoes, garlic, and red chili peppers." at bounding box center [642, 262] width 106 height 120
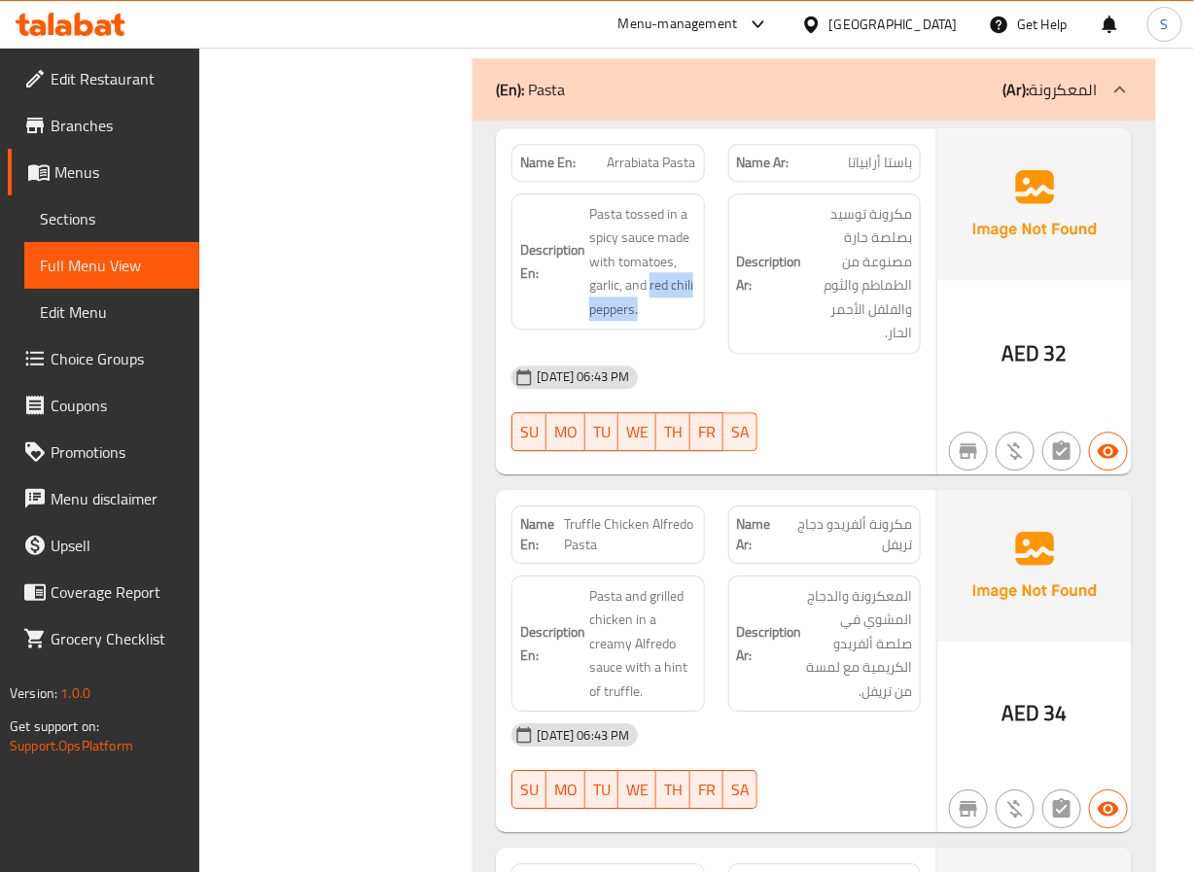
drag, startPoint x: 651, startPoint y: 318, endPoint x: 680, endPoint y: 353, distance: 45.6
click at [680, 331] on div "Description En: Pasta tossed in a spicy sauce made with tomatoes, garlic, and r…" at bounding box center [608, 262] width 193 height 137
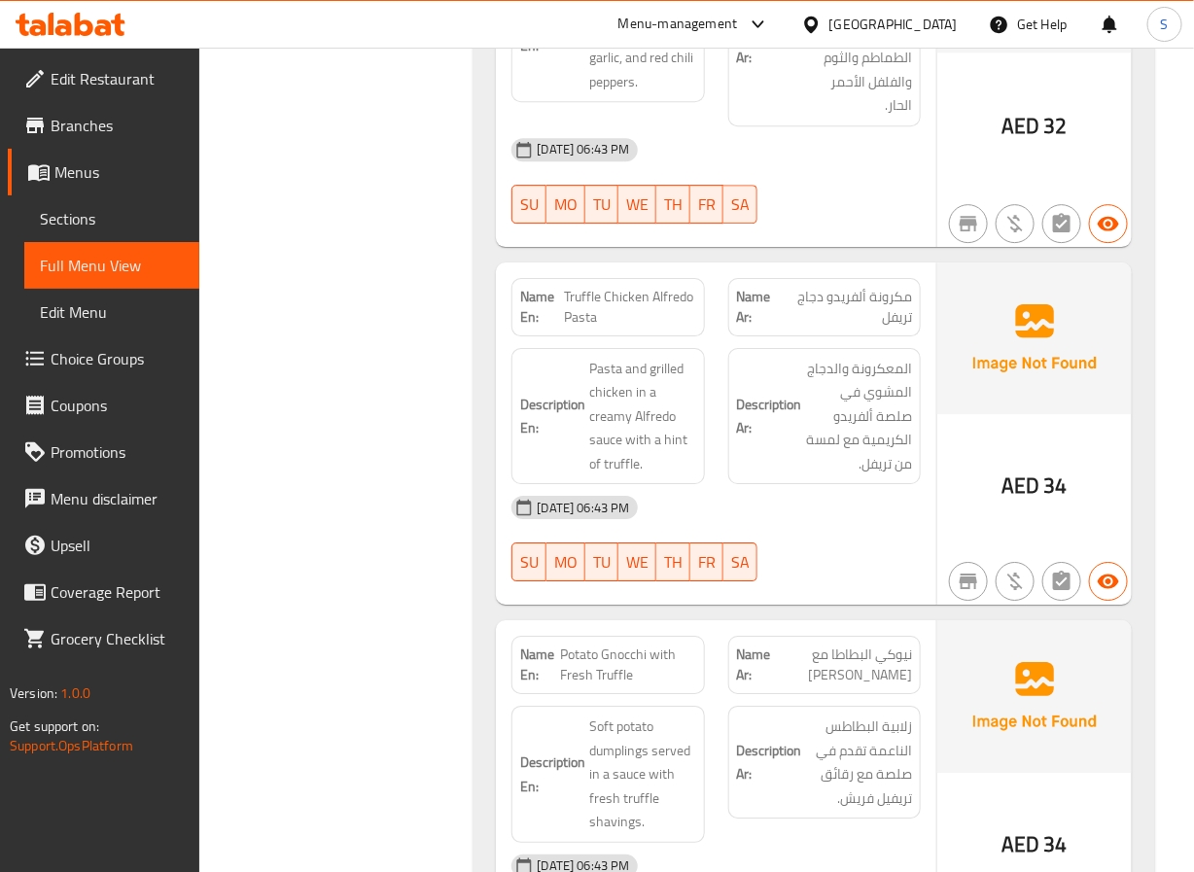
scroll to position [18592, 0]
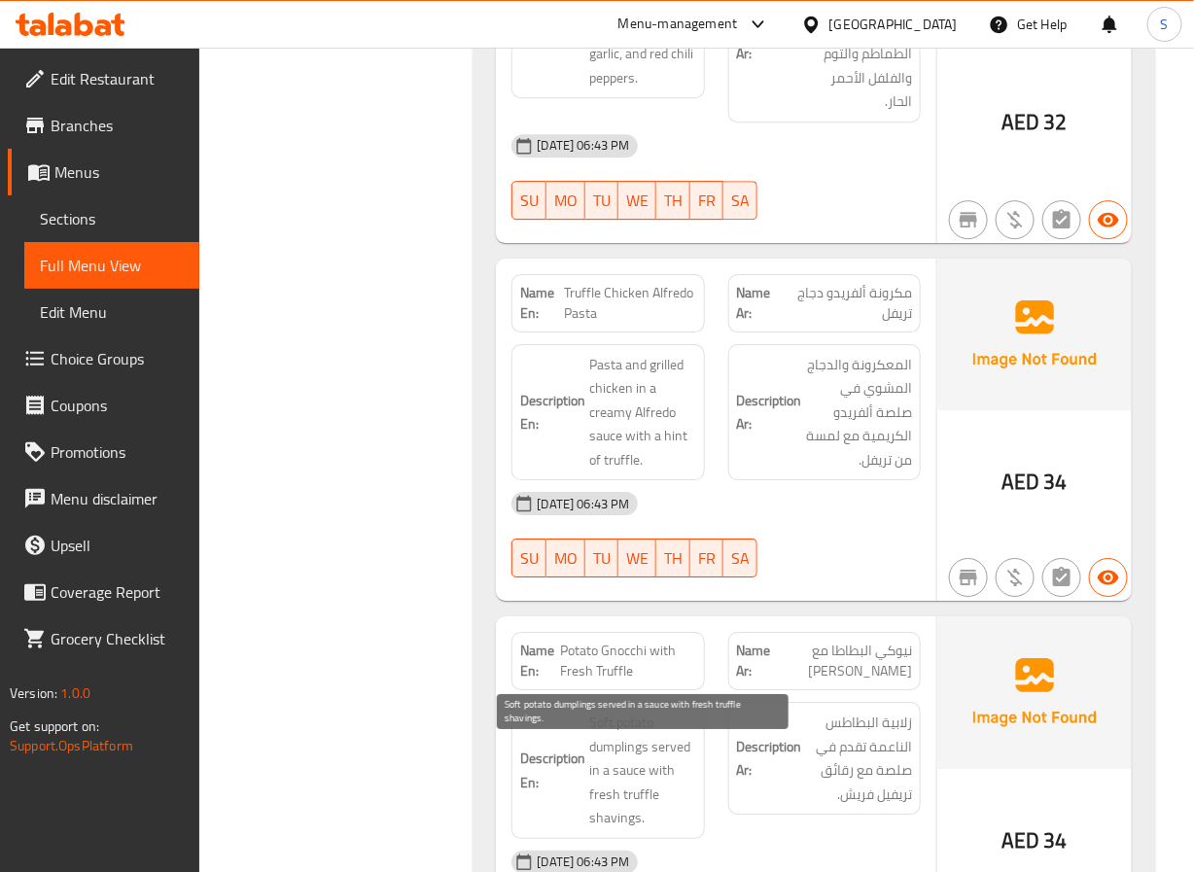
click at [593, 821] on span "Soft potato dumplings served in a sauce with fresh truffle shavings." at bounding box center [642, 771] width 106 height 120
click at [601, 821] on h6 "Description En: Soft potato dumplings served in a sauce with fresh truffle shav…" at bounding box center [607, 771] width 175 height 120
click at [601, 821] on span "Soft potato dumplings served in a sauce with fresh truffle shavings." at bounding box center [642, 771] width 106 height 120
click at [602, 824] on span "Soft potato dumplings served in a sauce with fresh truffle shavings." at bounding box center [642, 771] width 106 height 120
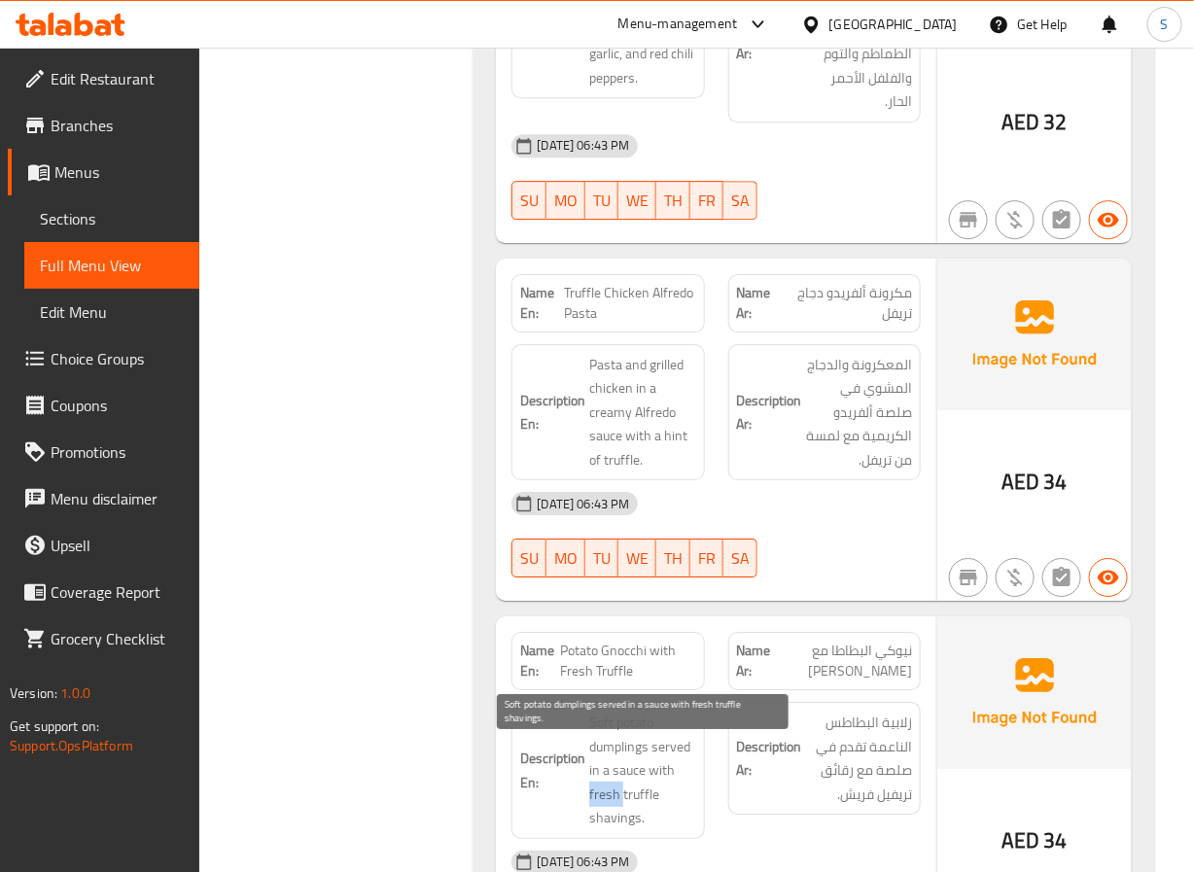
click at [602, 824] on span "Soft potato dumplings served in a sauce with fresh truffle shavings." at bounding box center [642, 771] width 106 height 120
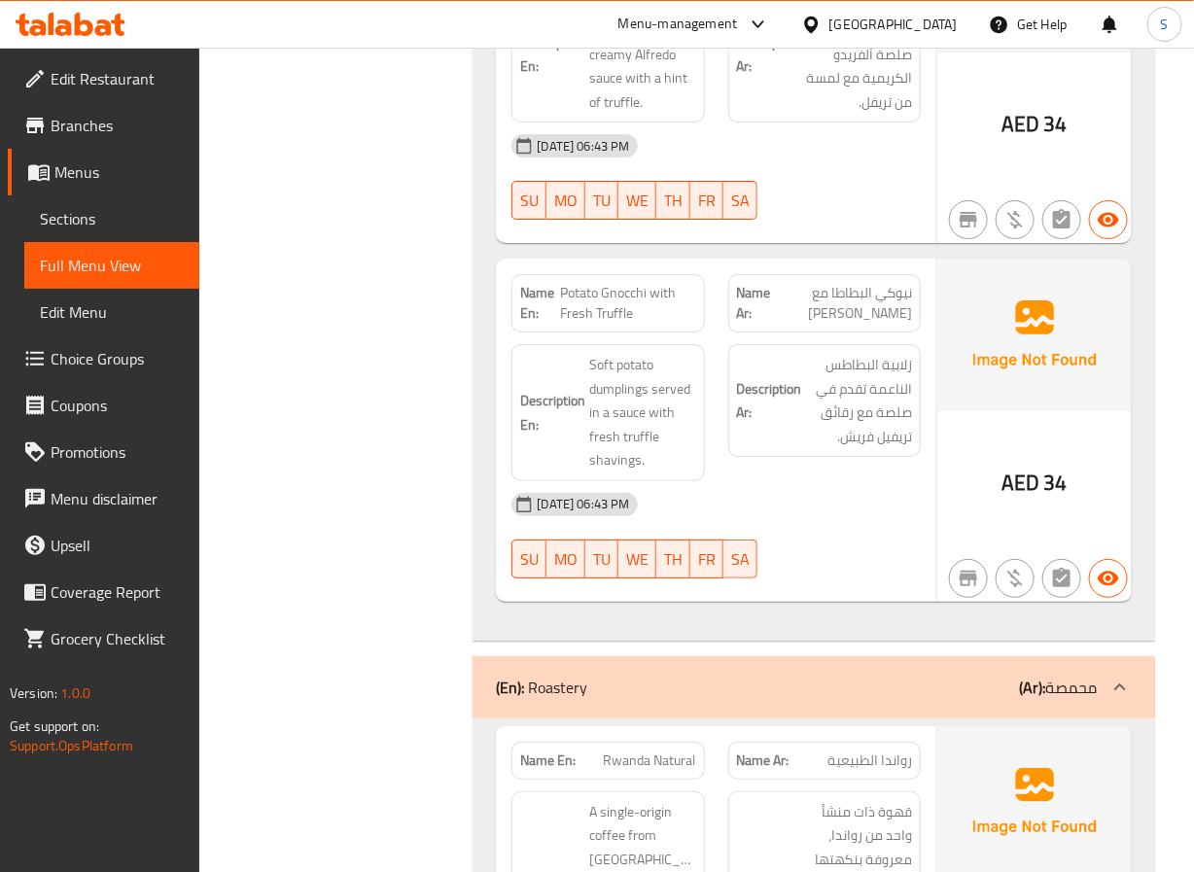
scroll to position [18953, 0]
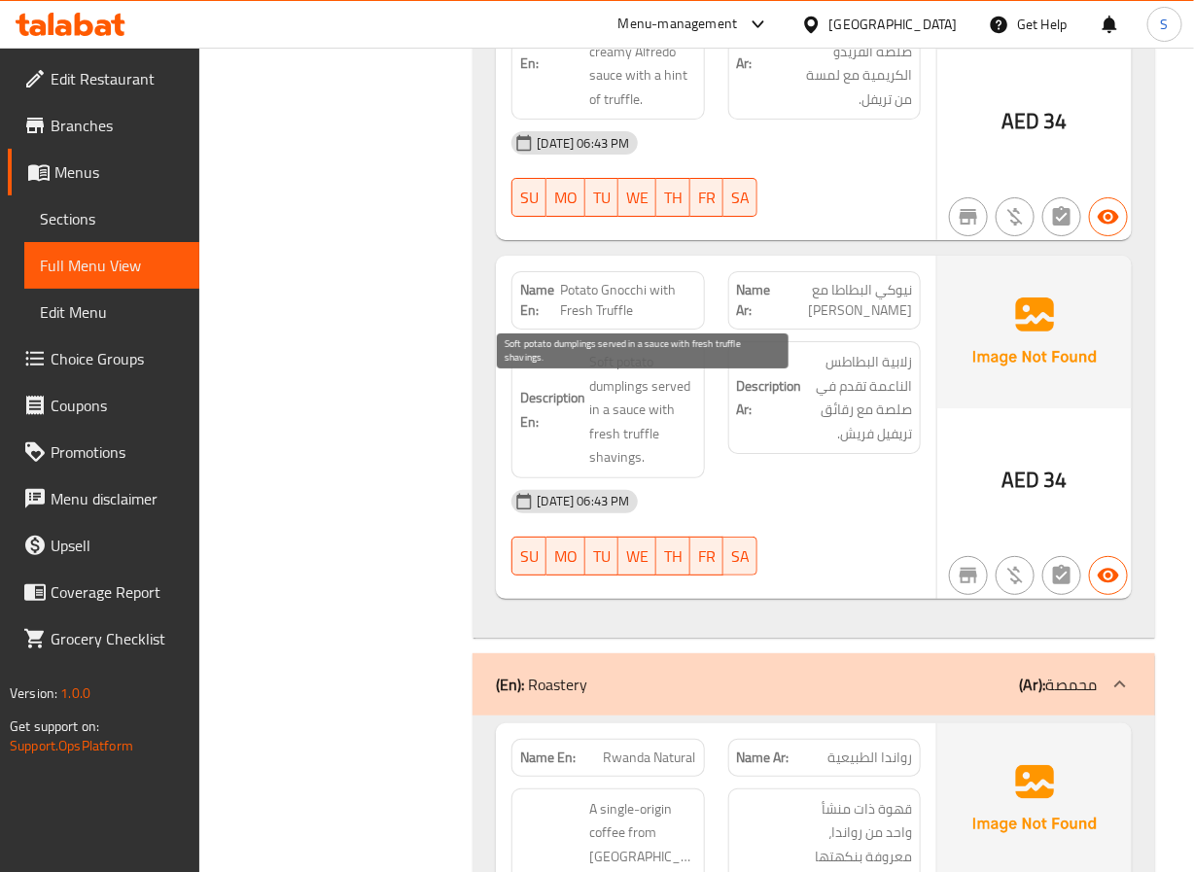
click at [602, 400] on span "Soft potato dumplings served in a sauce with fresh truffle shavings." at bounding box center [642, 410] width 106 height 120
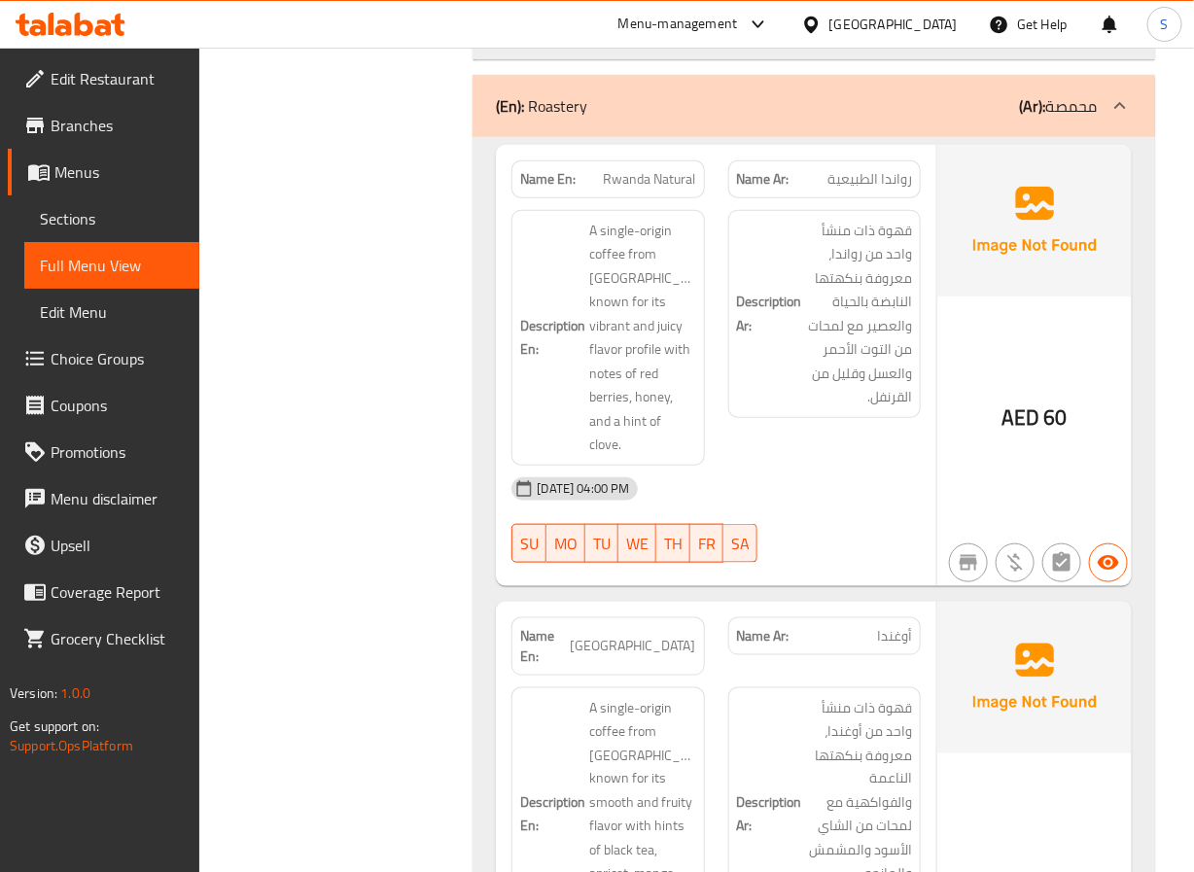
scroll to position [19541, 0]
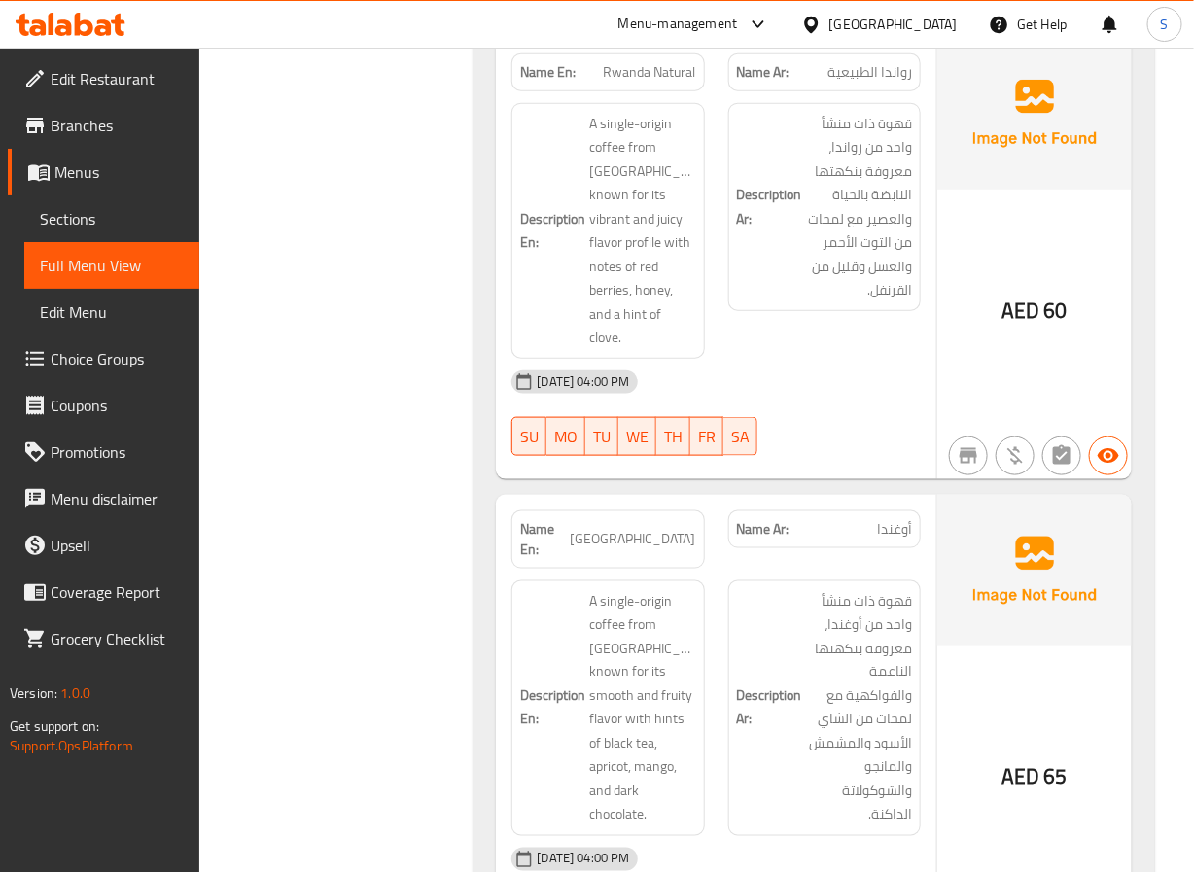
scroll to position [19636, 0]
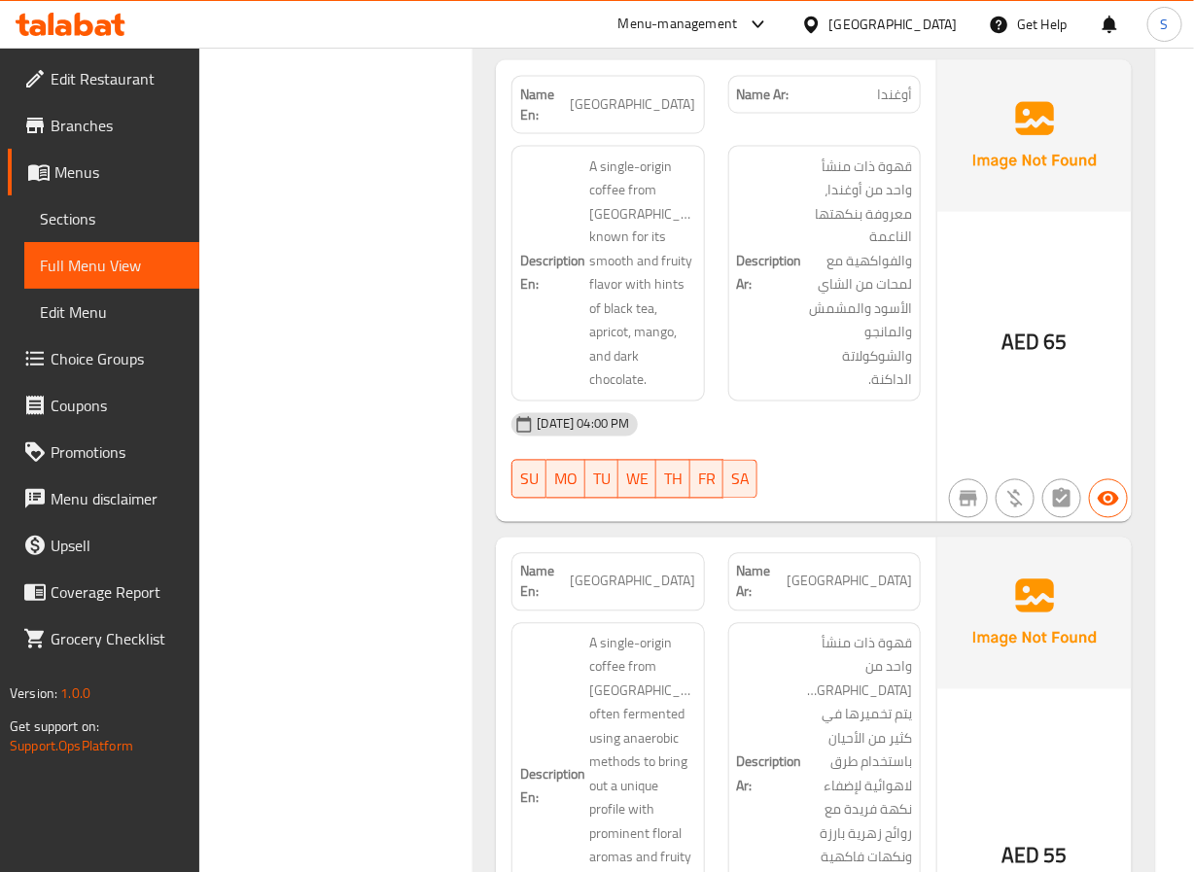
scroll to position [20069, 0]
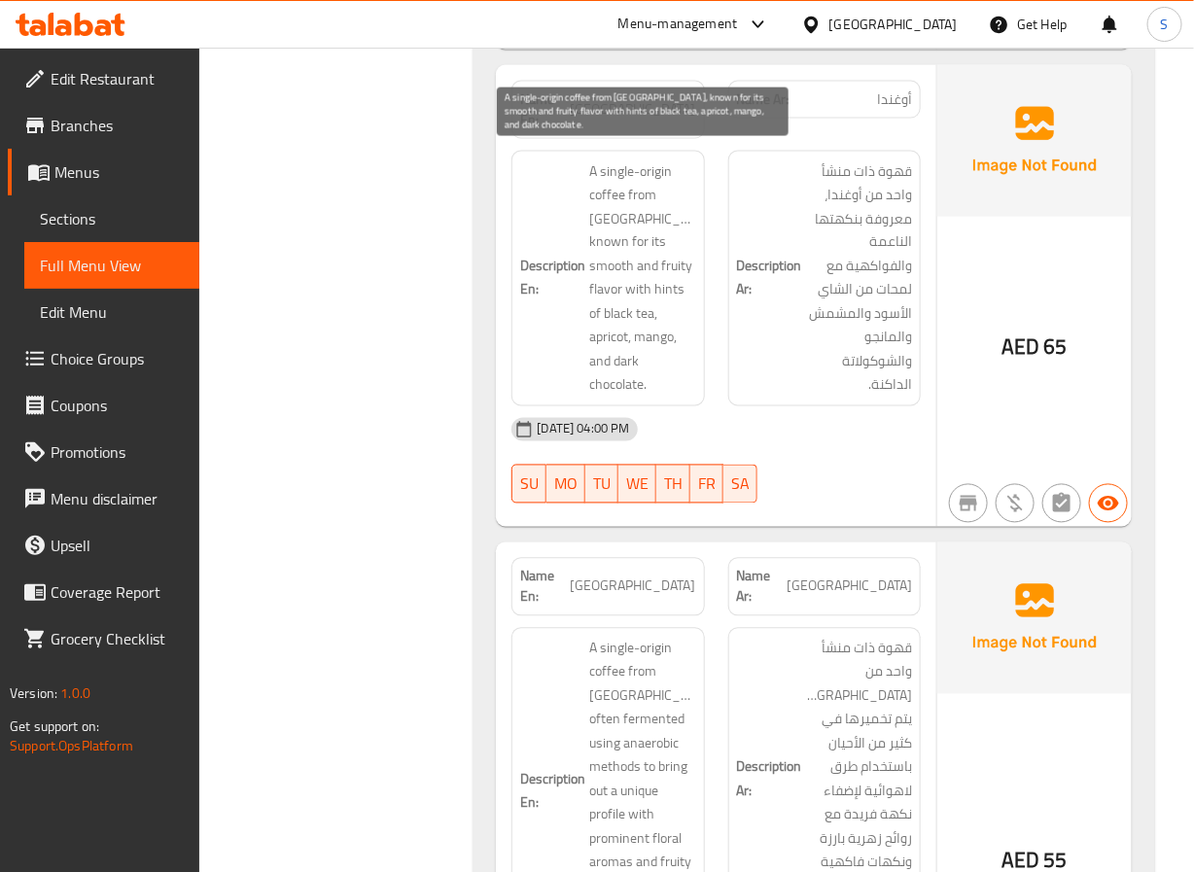
click at [599, 258] on span "A single-origin coffee from [GEOGRAPHIC_DATA], known for its smooth and fruity …" at bounding box center [642, 278] width 106 height 238
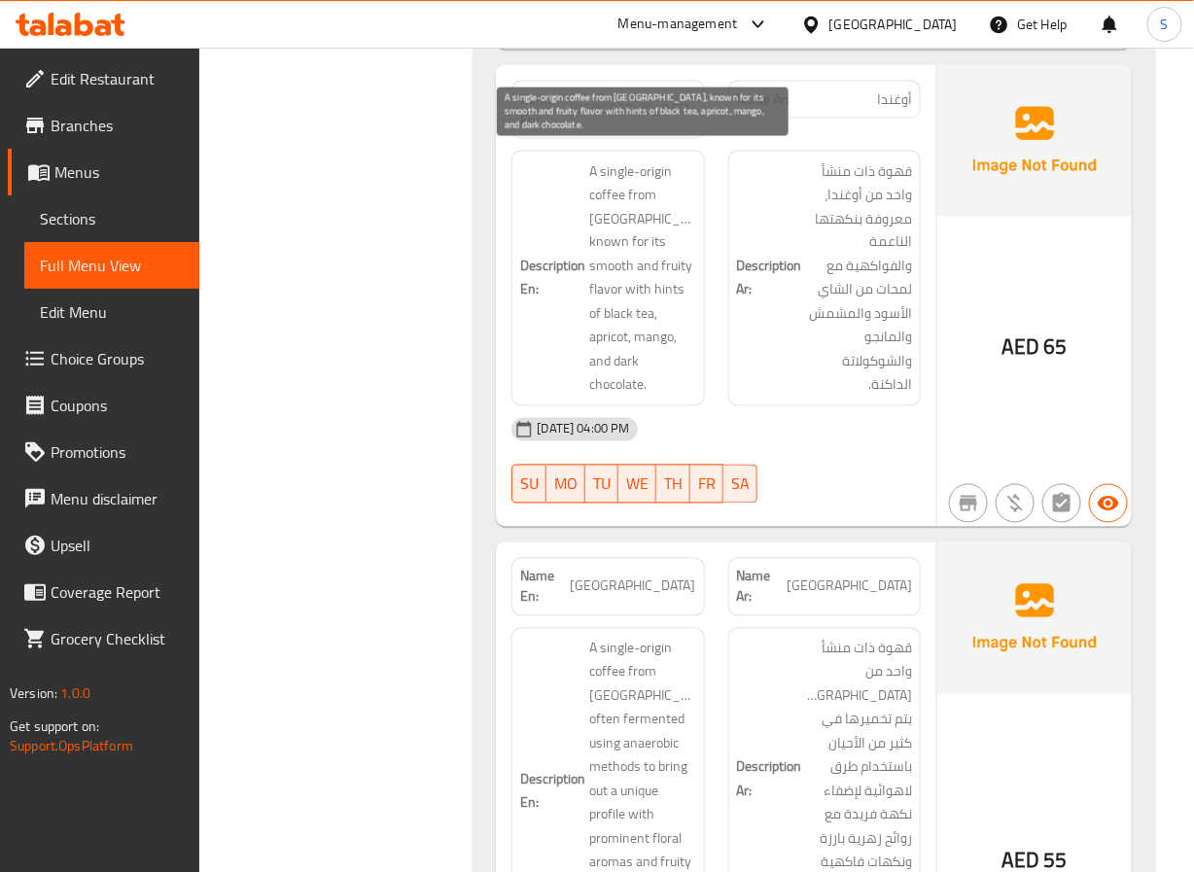
click at [610, 255] on span "A single-origin coffee from [GEOGRAPHIC_DATA], known for its smooth and fruity …" at bounding box center [642, 278] width 106 height 238
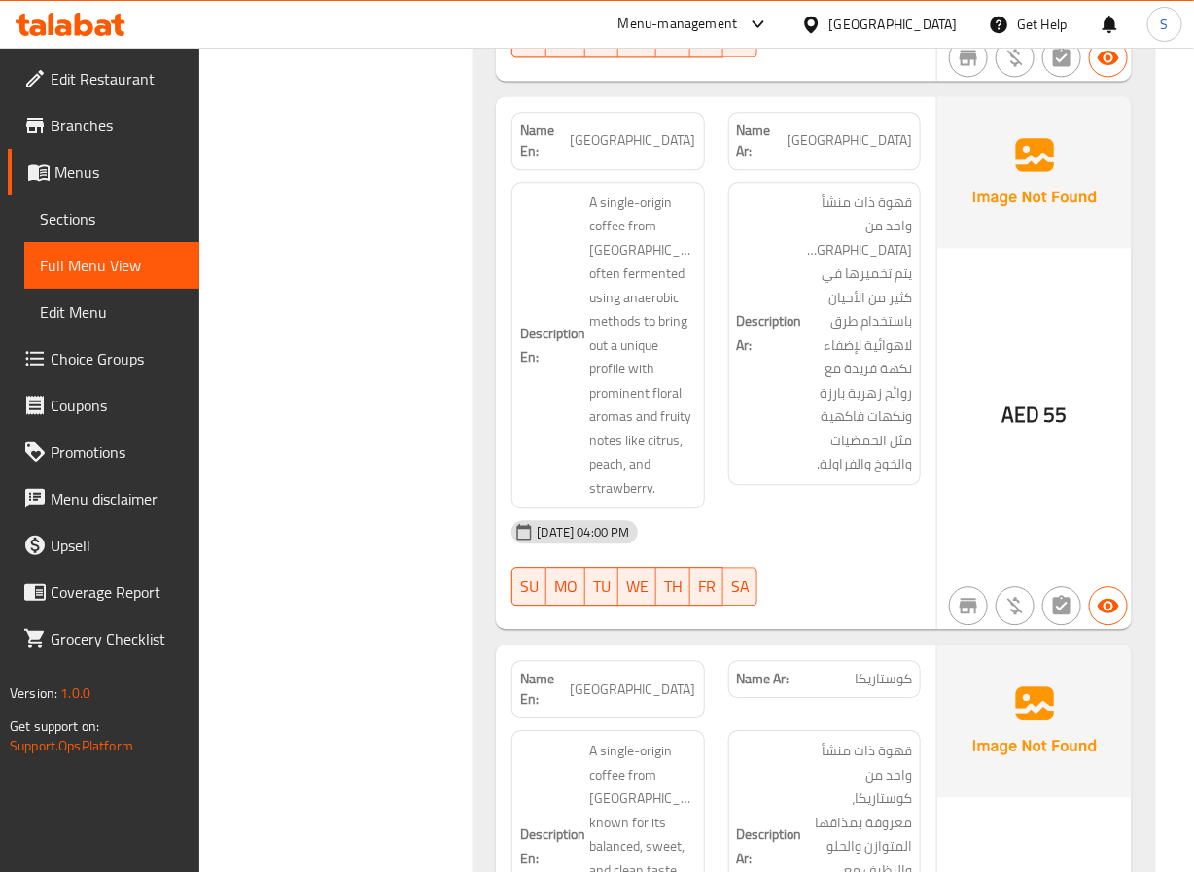
scroll to position [20517, 0]
click at [686, 128] on span "[GEOGRAPHIC_DATA]" at bounding box center [633, 138] width 125 height 20
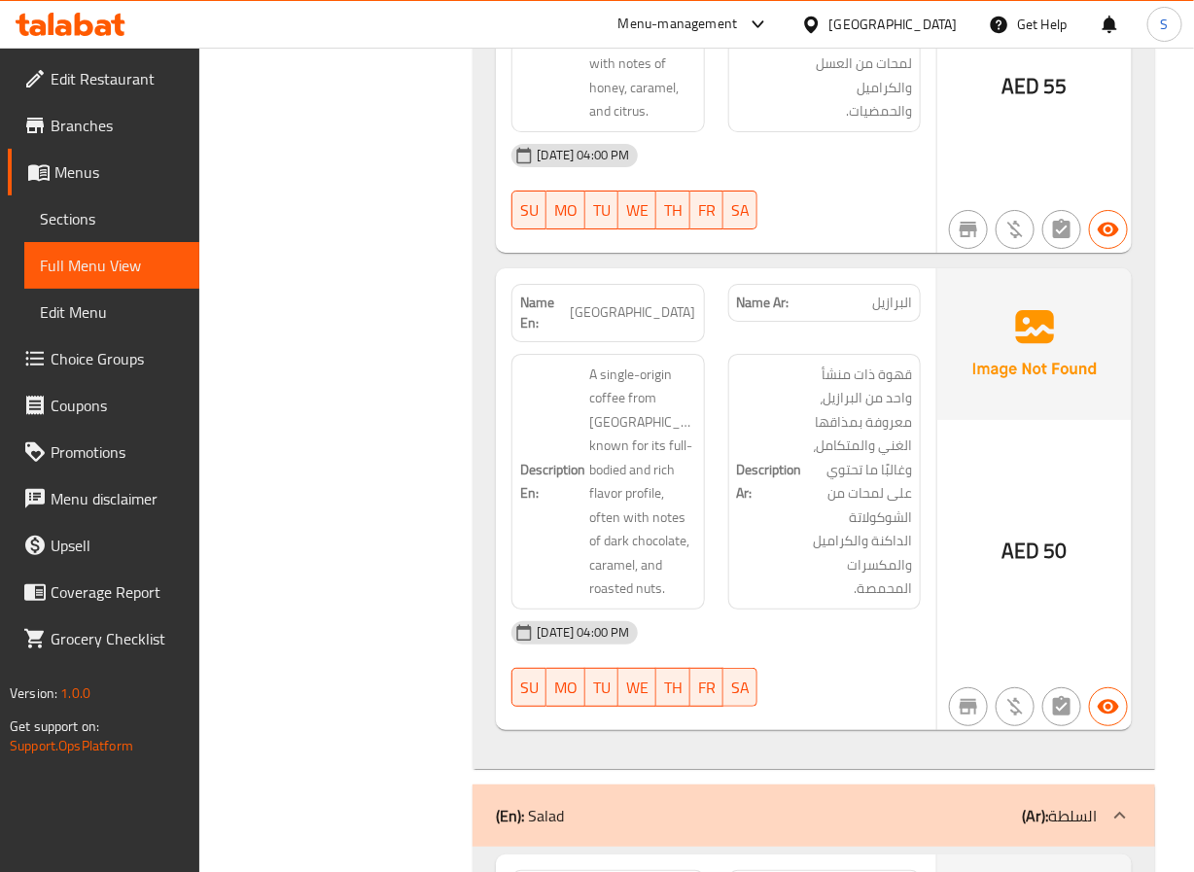
scroll to position [21351, 0]
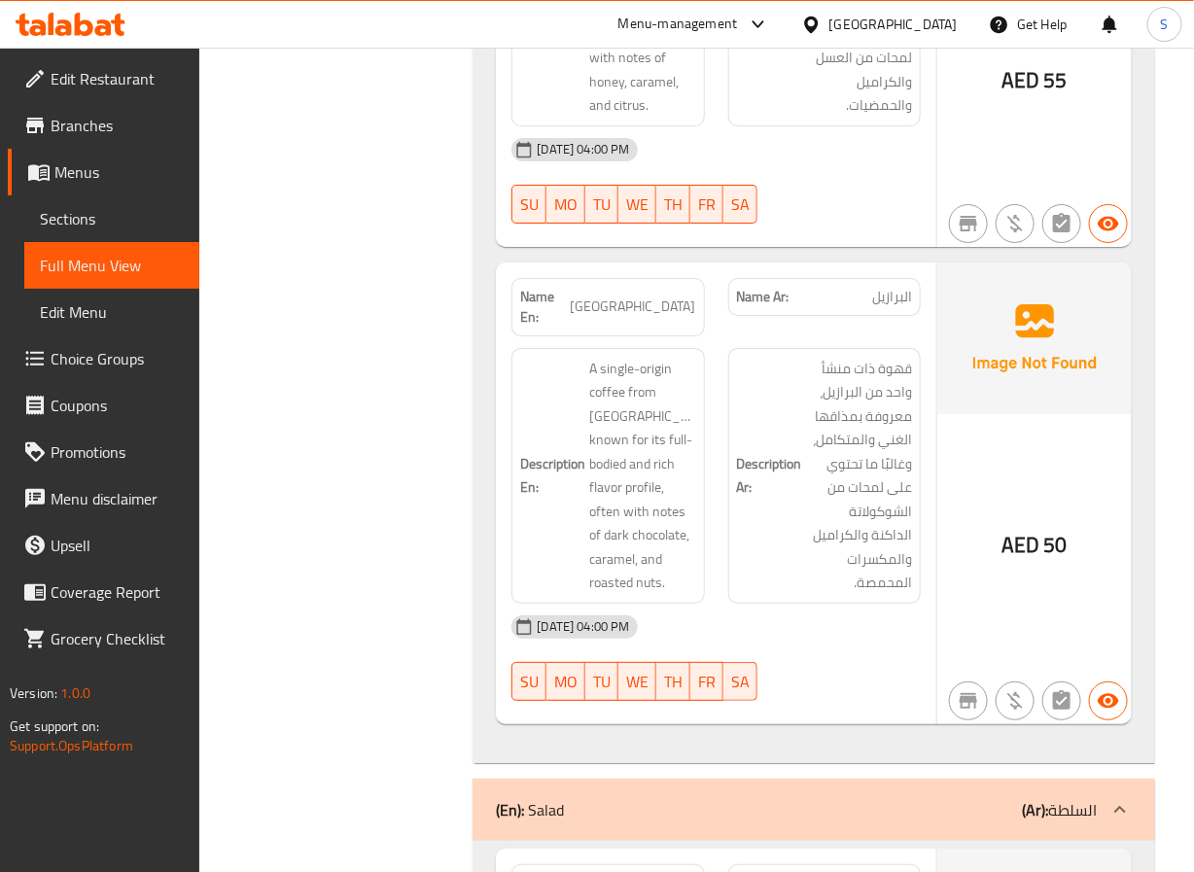
click at [683, 297] on span "[GEOGRAPHIC_DATA]" at bounding box center [633, 307] width 125 height 20
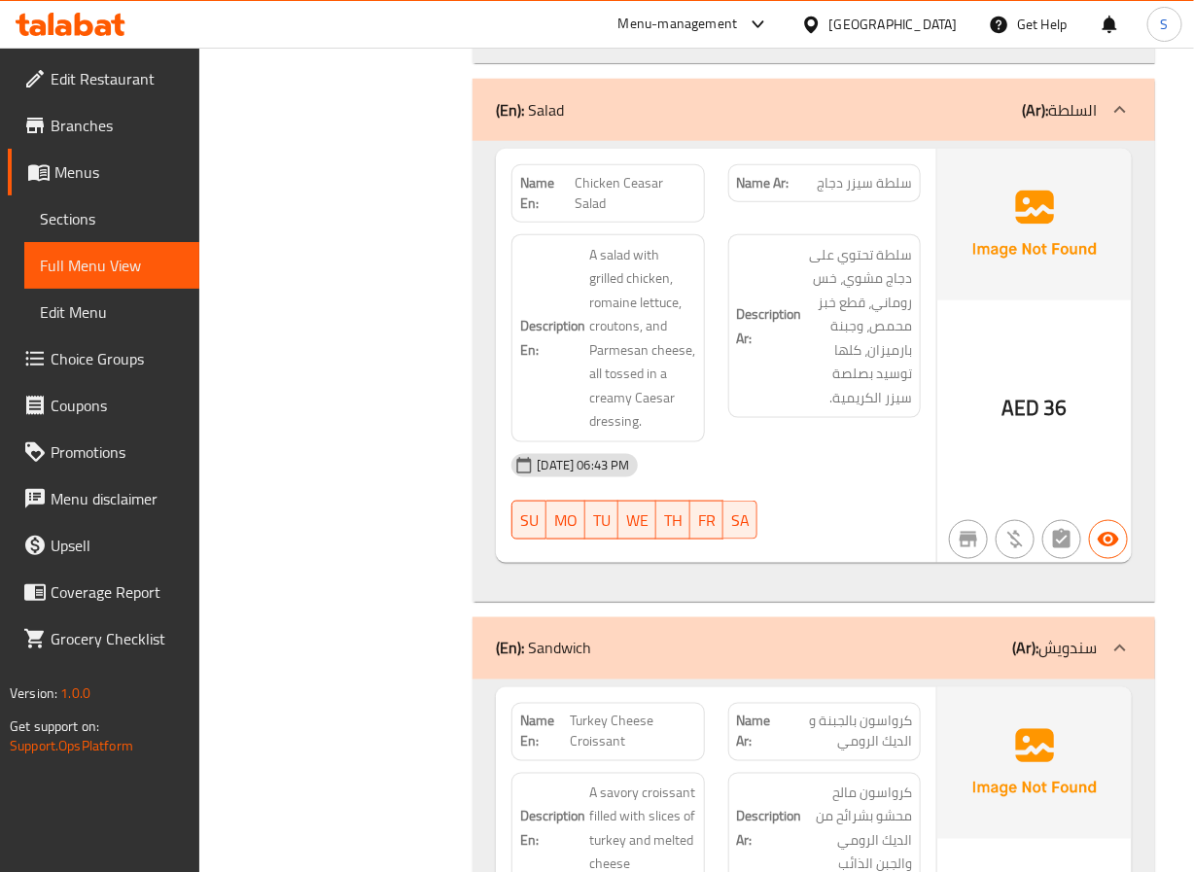
scroll to position [21971, 0]
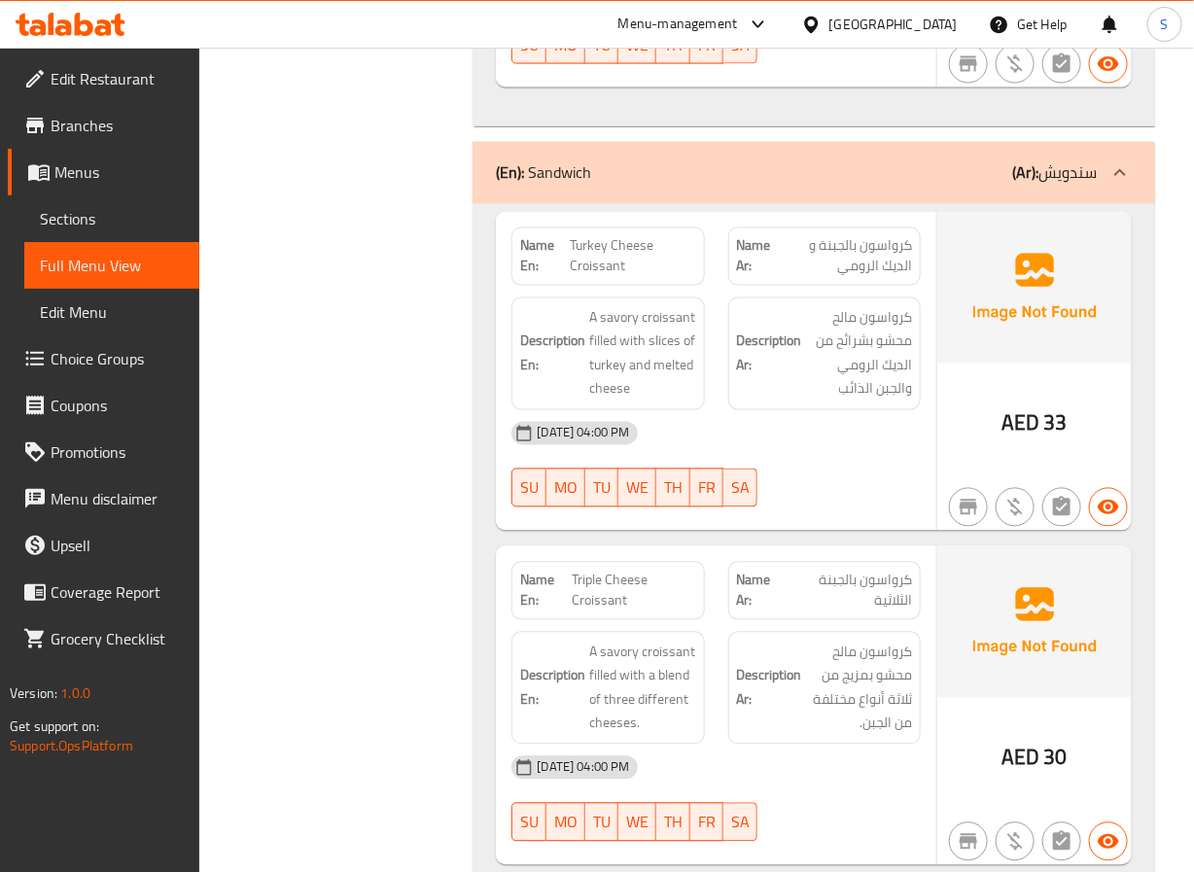
scroll to position [22525, 0]
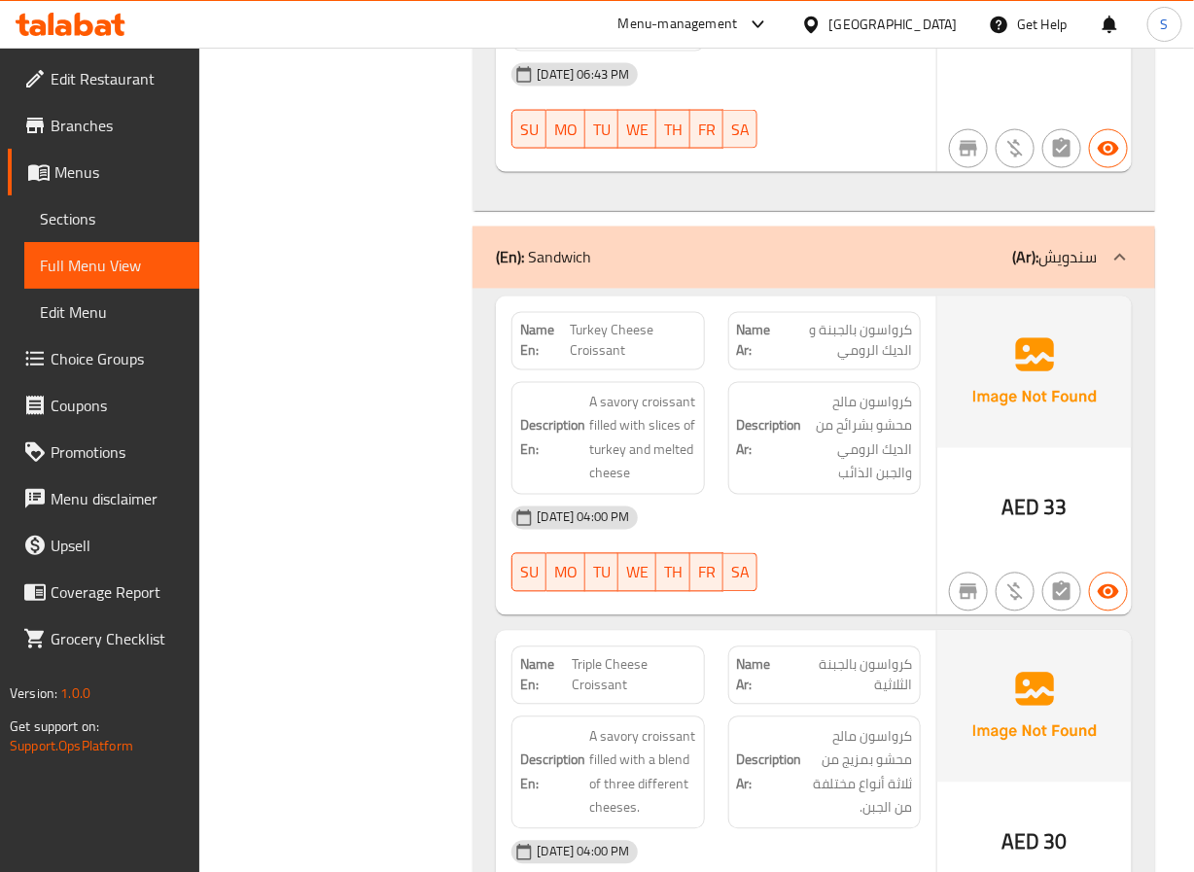
scroll to position [22444, 0]
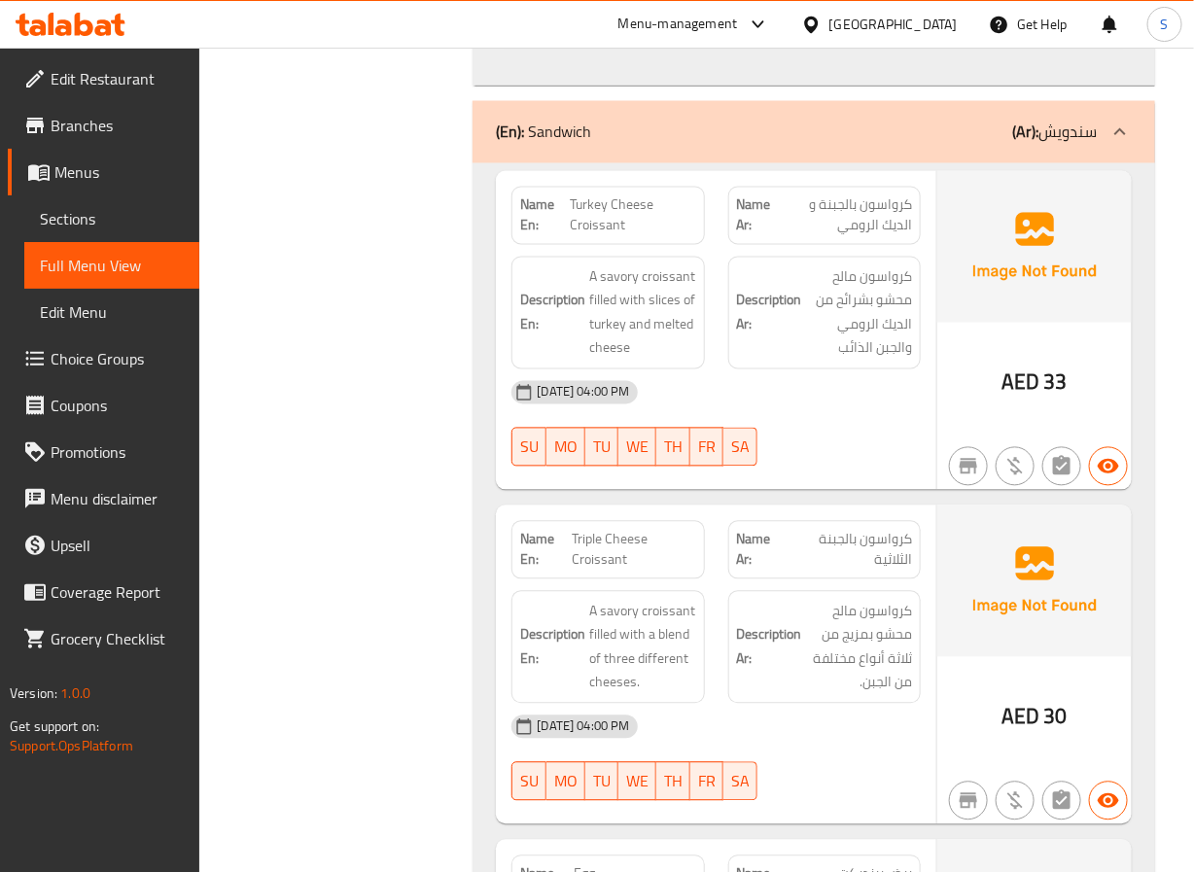
scroll to position [22653, 0]
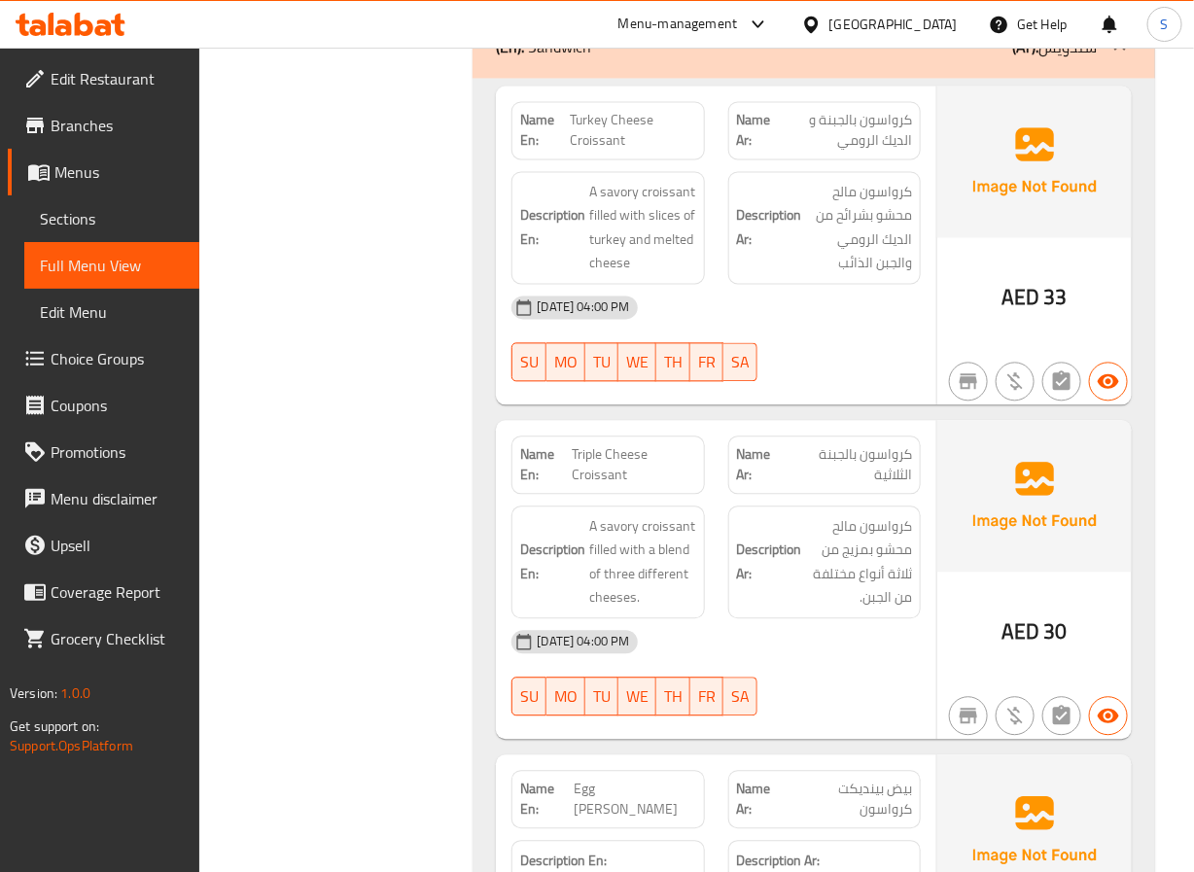
click at [589, 445] on span "Triple Cheese Croissant" at bounding box center [634, 465] width 124 height 41
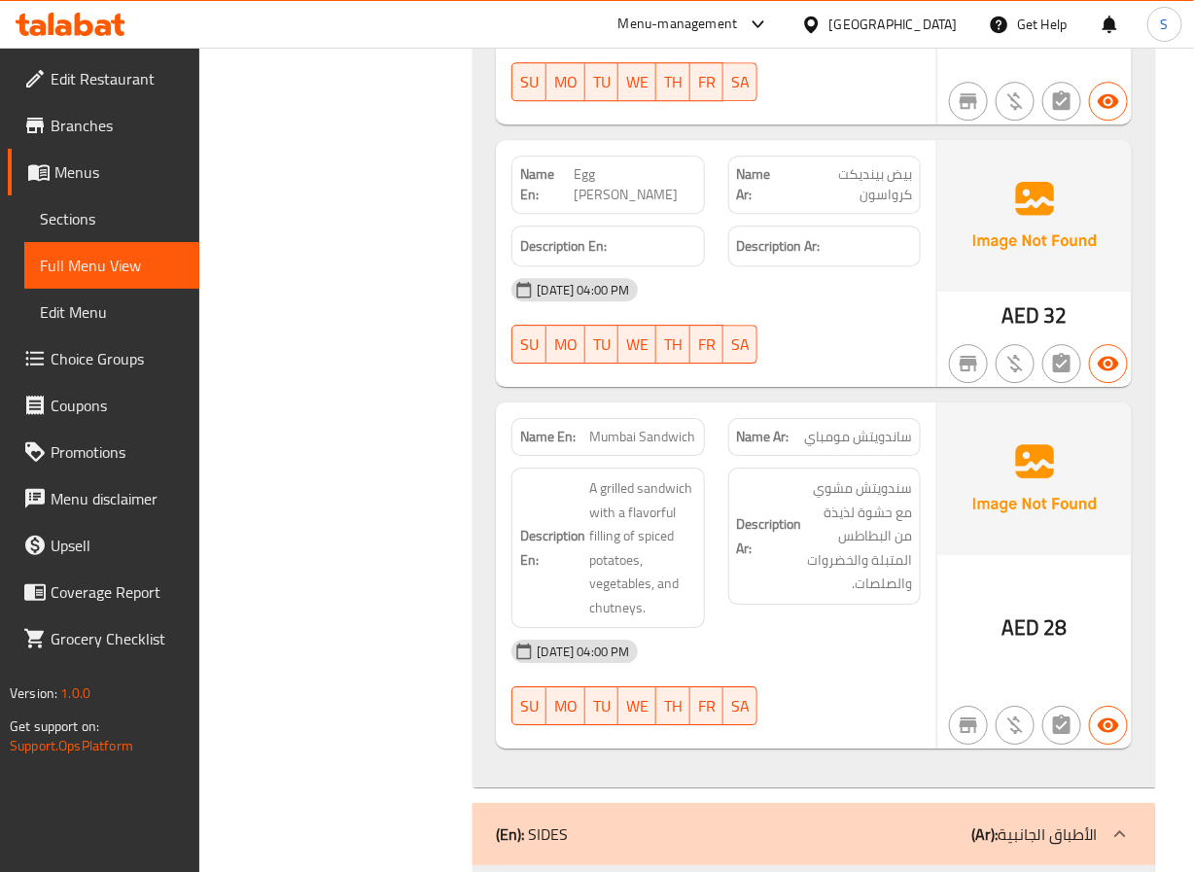
scroll to position [23266, 0]
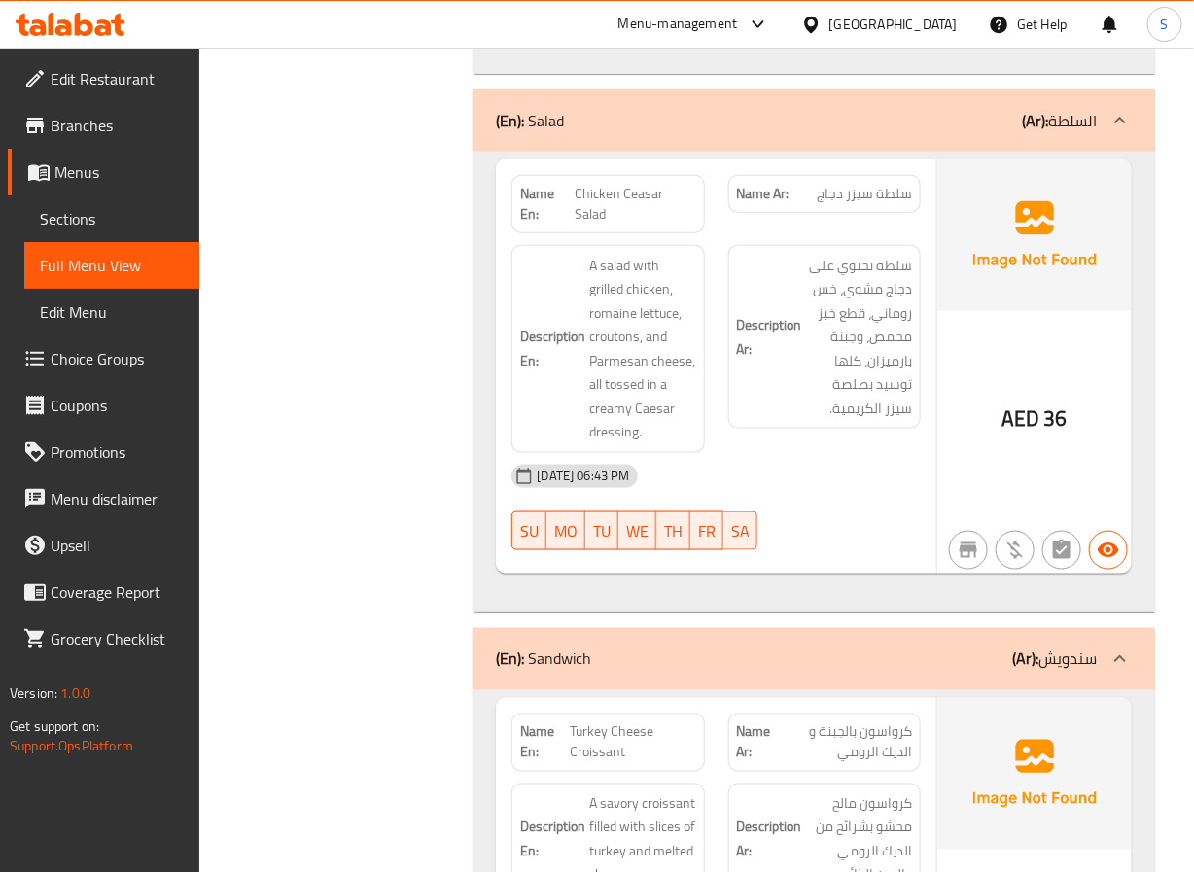
scroll to position [22043, 0]
click at [637, 182] on span "Chicken Ceasar Salad" at bounding box center [636, 202] width 121 height 41
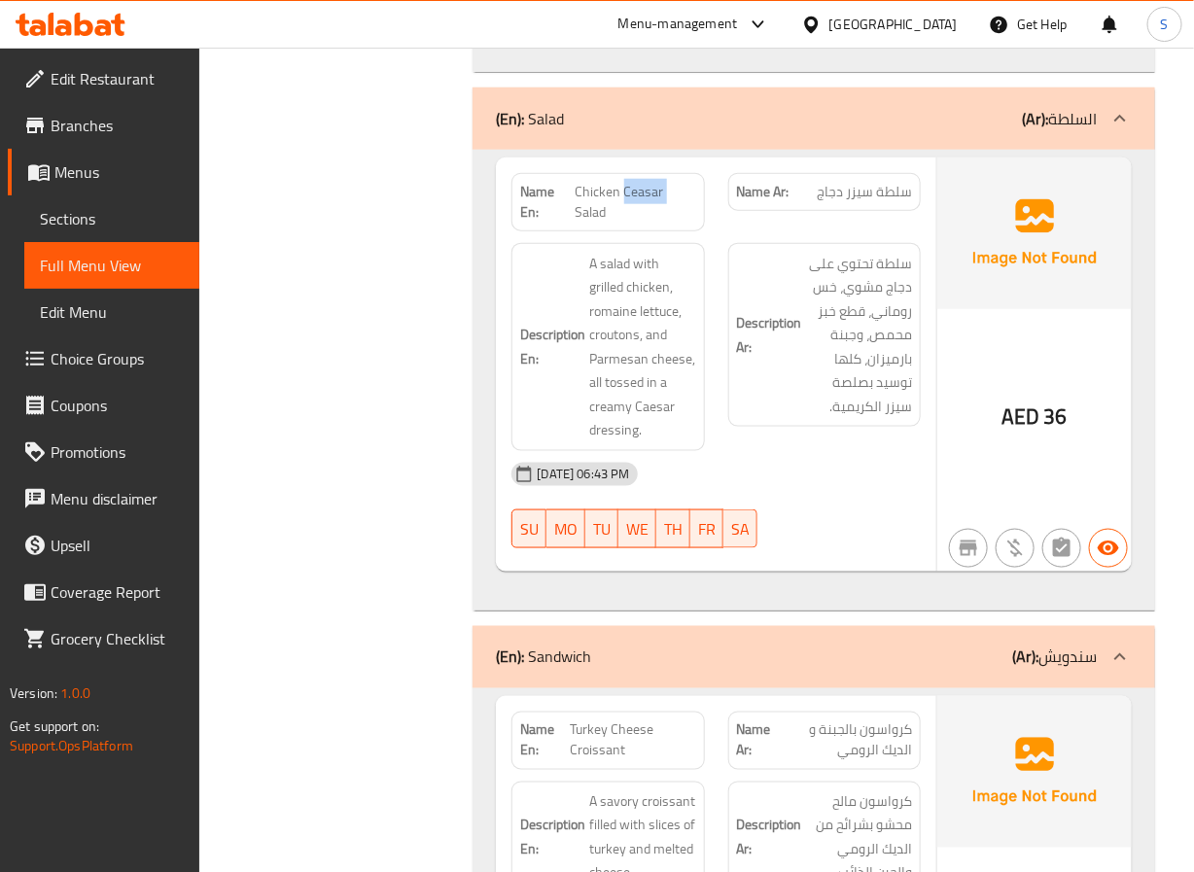
click at [637, 182] on span "Chicken Ceasar Salad" at bounding box center [636, 202] width 121 height 41
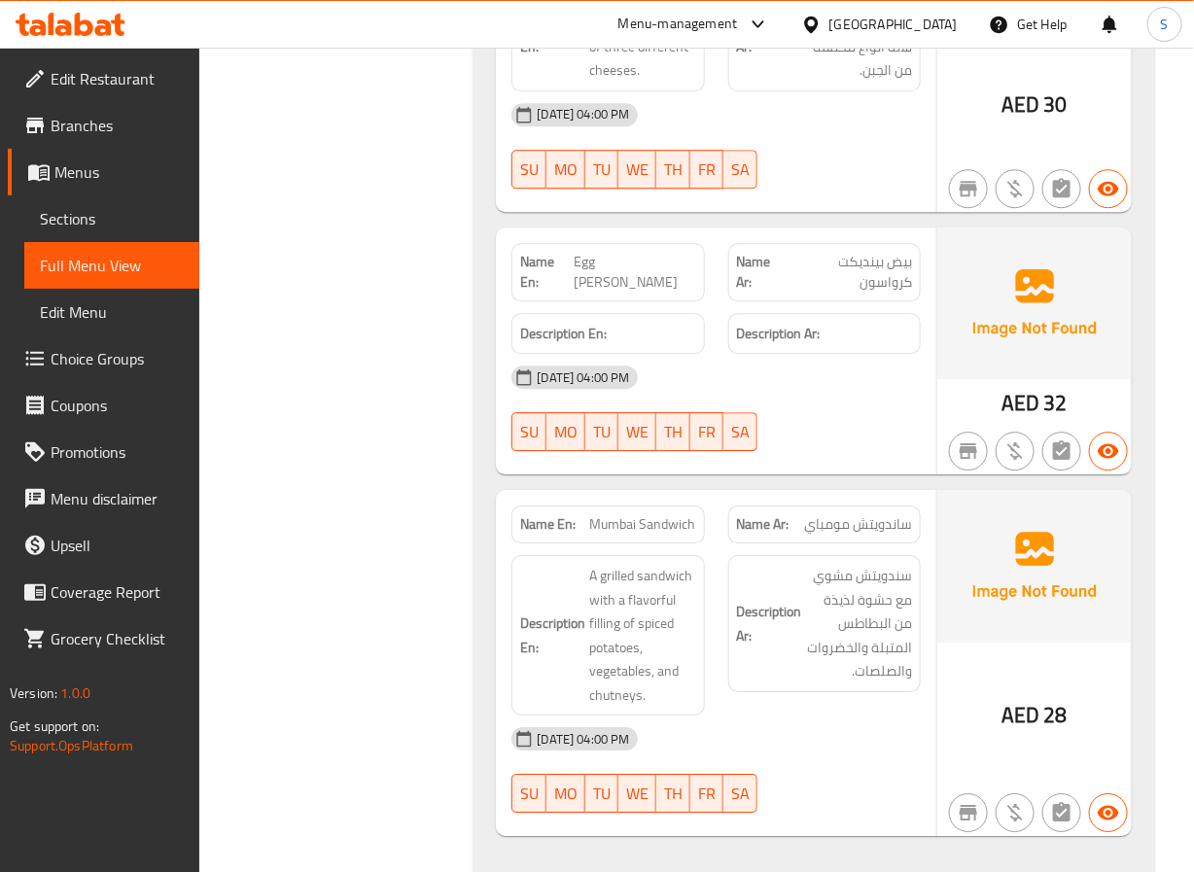
scroll to position [23182, 0]
click at [610, 251] on span "Egg [PERSON_NAME]" at bounding box center [635, 271] width 123 height 41
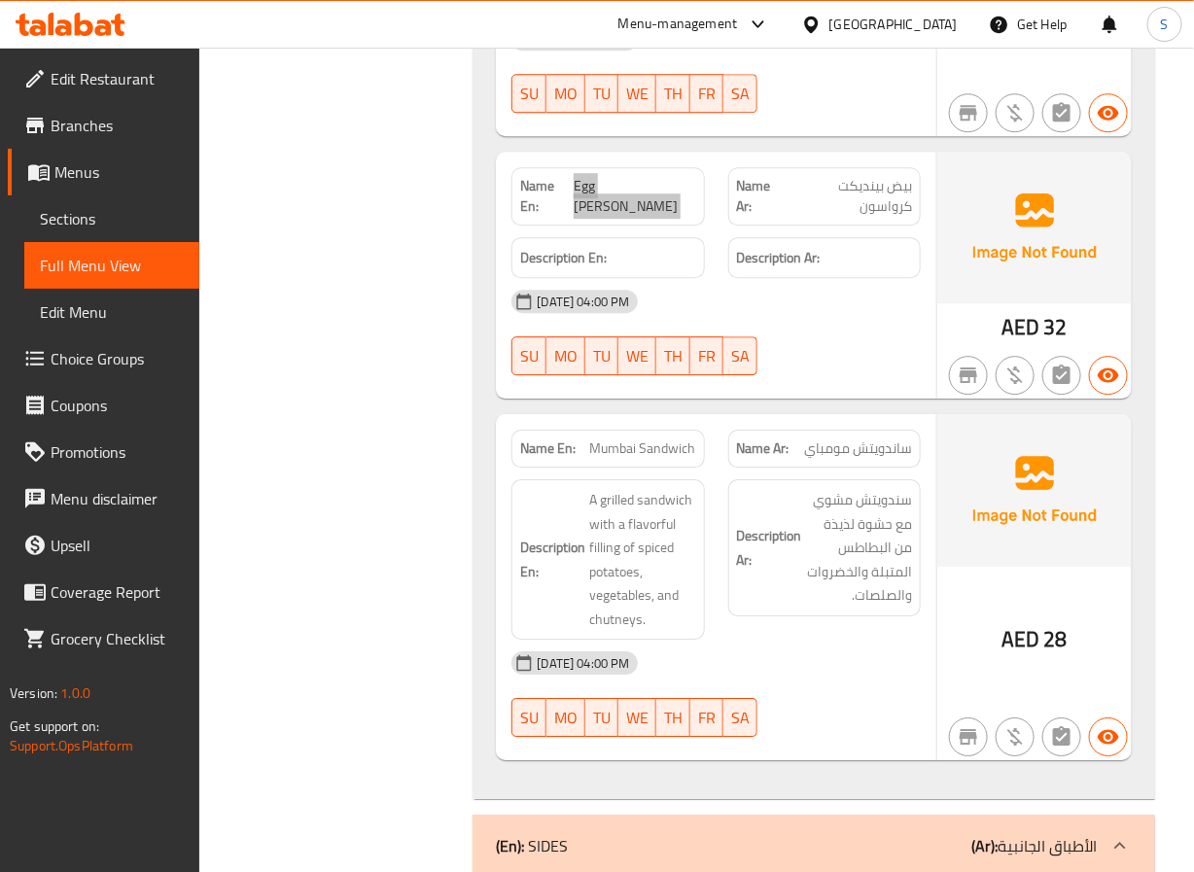
scroll to position [23301, 0]
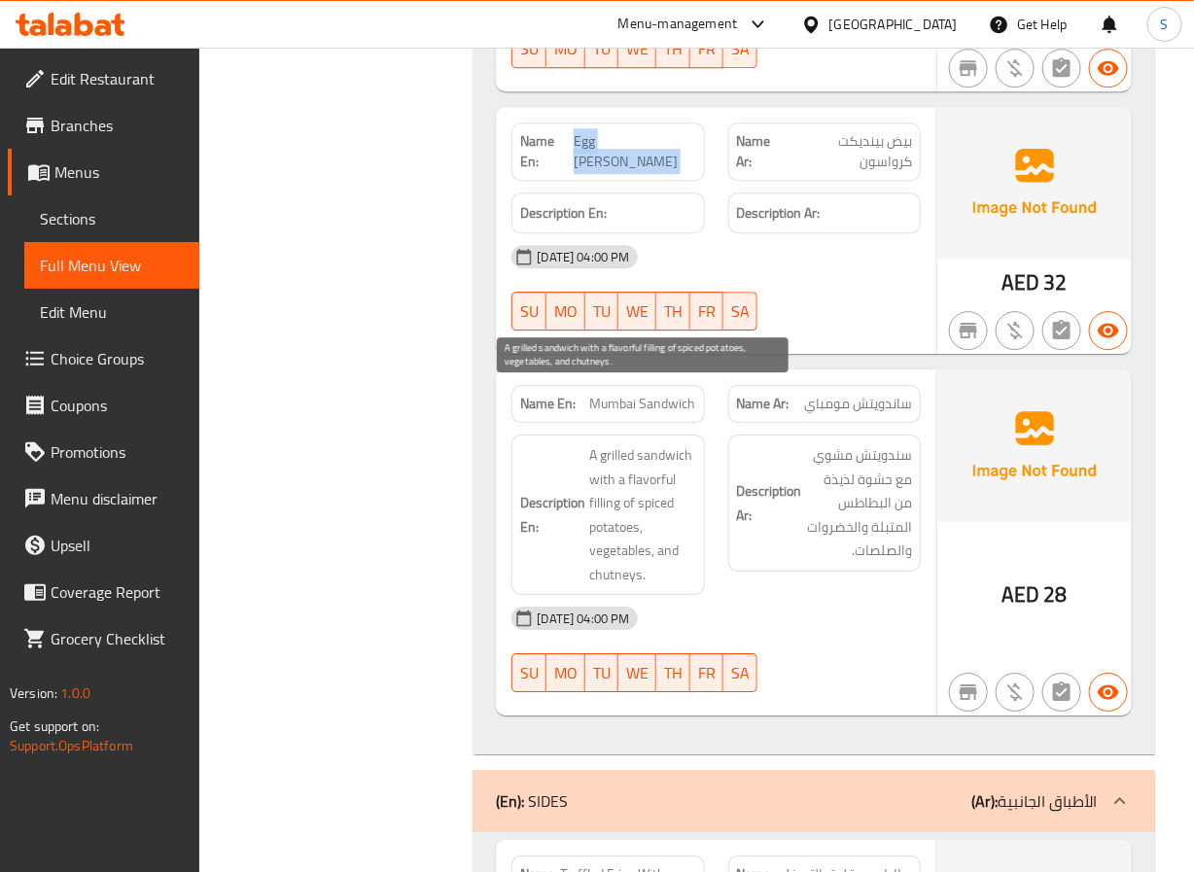
click at [640, 443] on span "A grilled sandwich with a flavorful filling of spiced potatoes, vegetables, and…" at bounding box center [642, 514] width 106 height 143
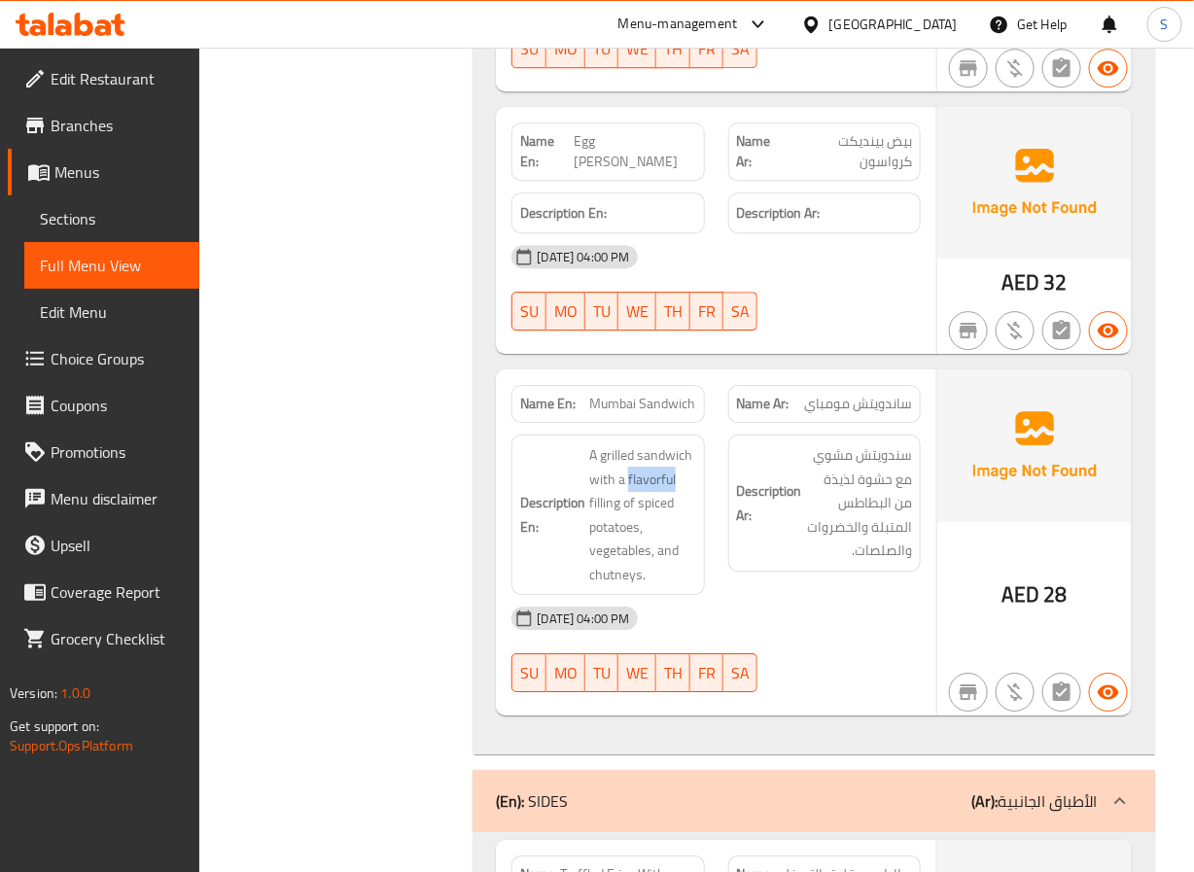
click at [657, 394] on span "Mumbai Sandwich" at bounding box center [643, 404] width 106 height 20
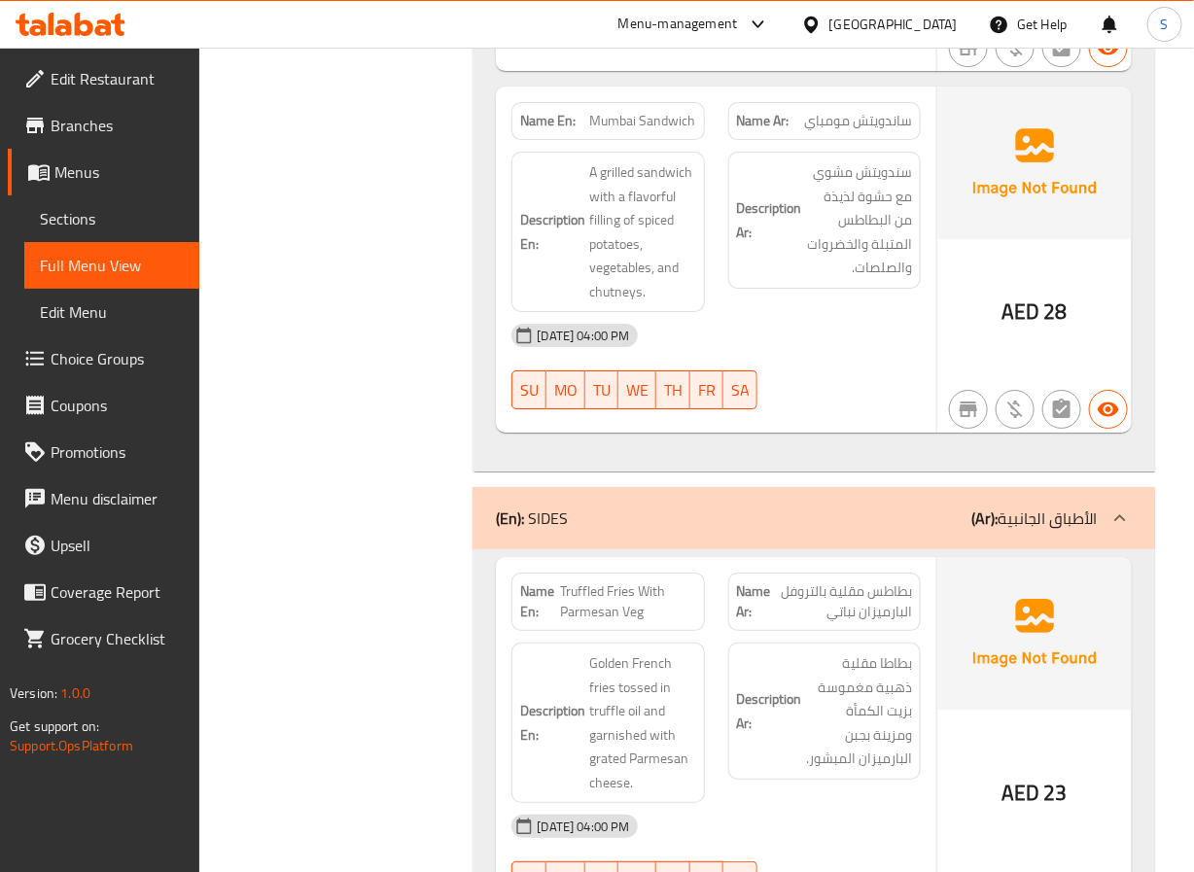
scroll to position [23586, 0]
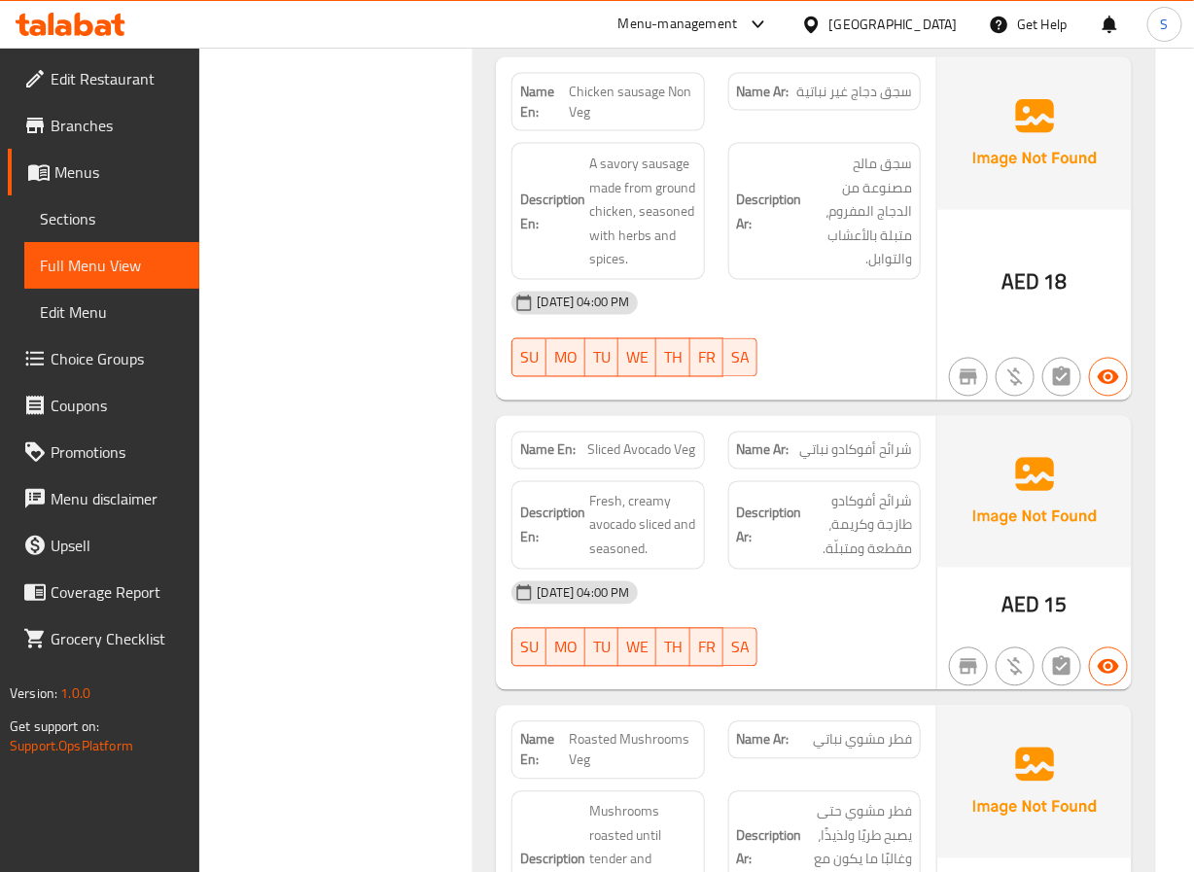
scroll to position [24813, 0]
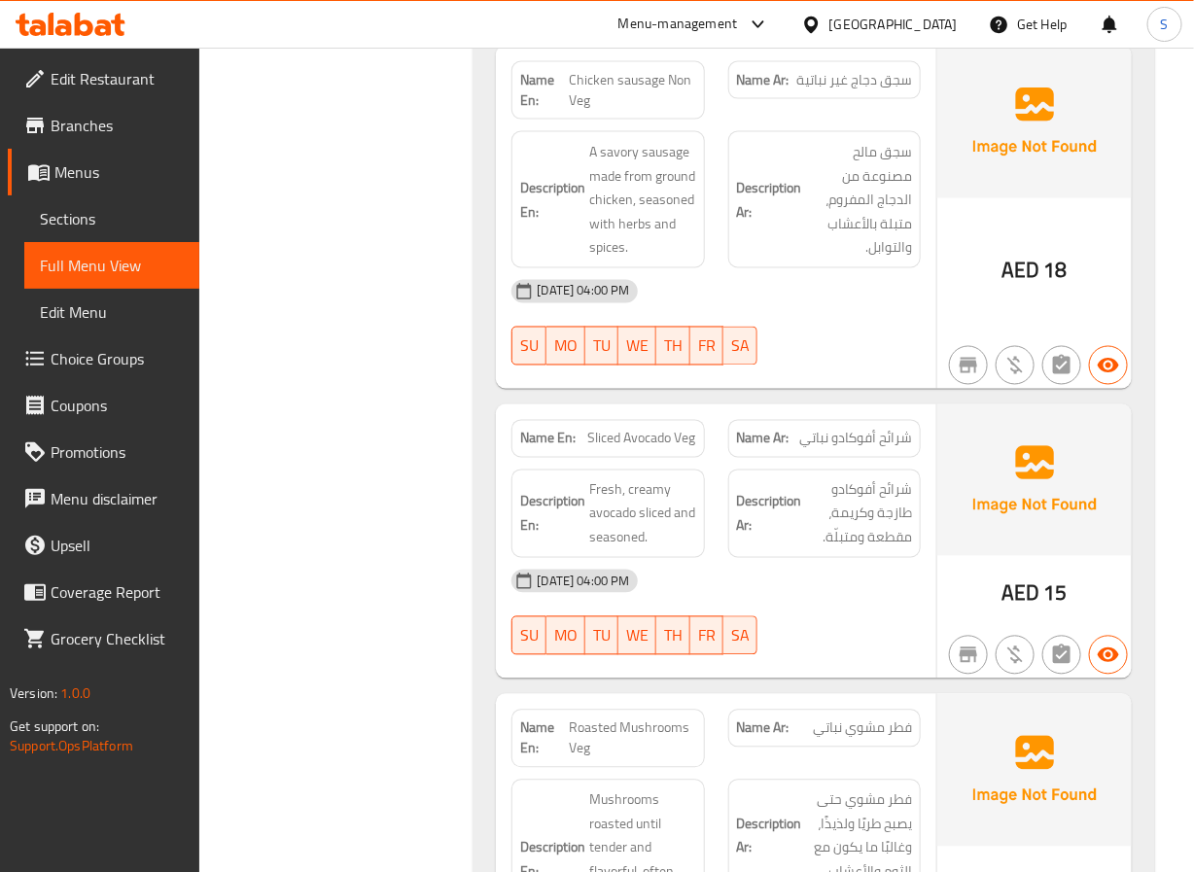
click at [593, 429] on span "Sliced Avocado Veg" at bounding box center [642, 439] width 108 height 20
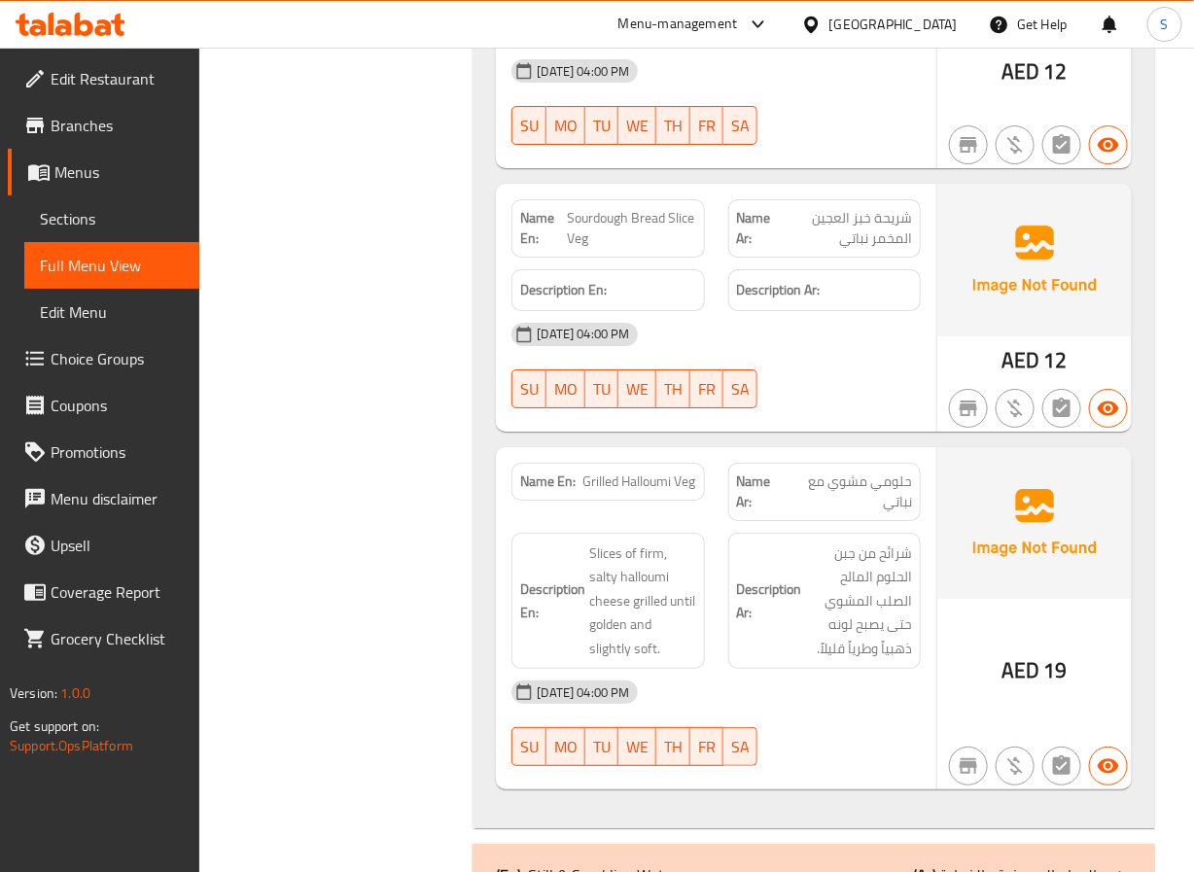
scroll to position [26099, 0]
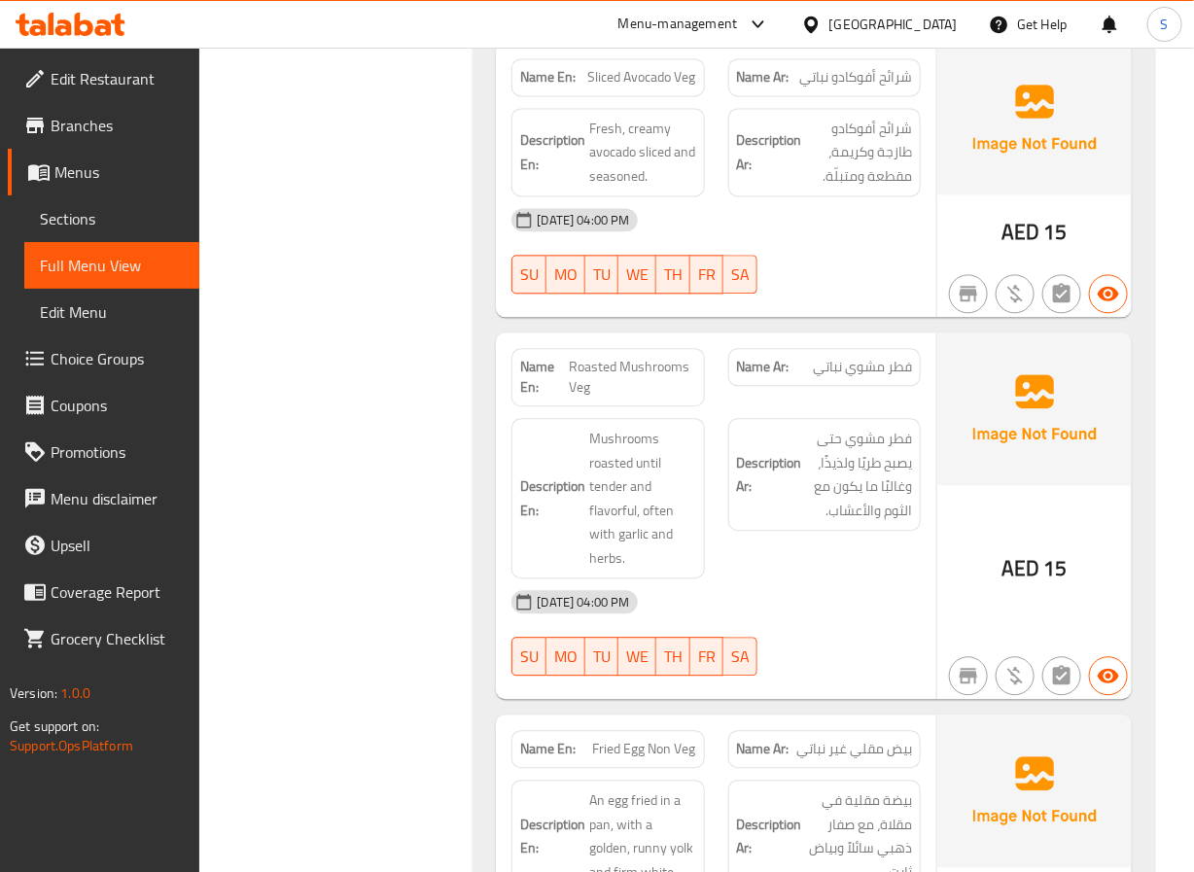
scroll to position [25314, 0]
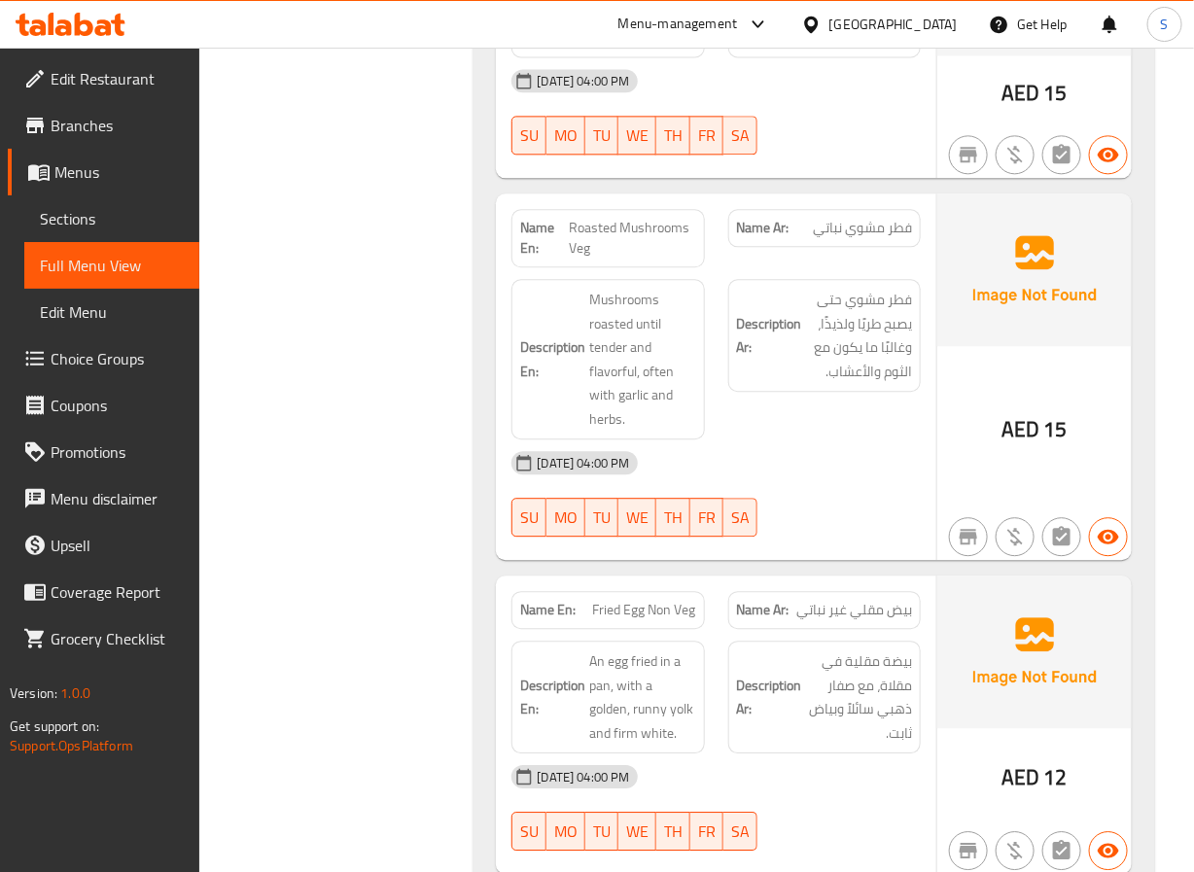
click at [617, 218] on span "Roasted Mushrooms Veg" at bounding box center [632, 238] width 126 height 41
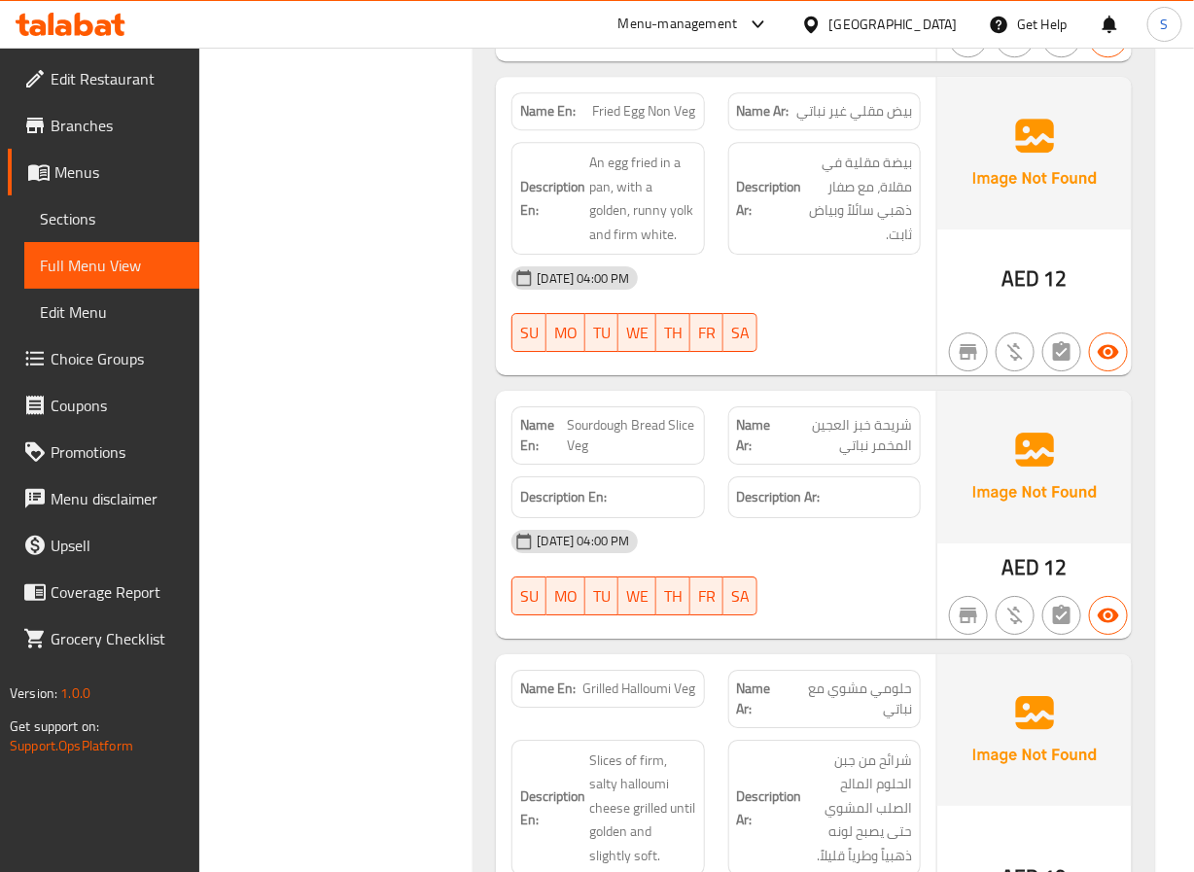
scroll to position [25813, 0]
drag, startPoint x: 569, startPoint y: 376, endPoint x: 668, endPoint y: 372, distance: 99.3
click at [668, 414] on span "Sourdough Bread Slice Veg" at bounding box center [632, 434] width 128 height 41
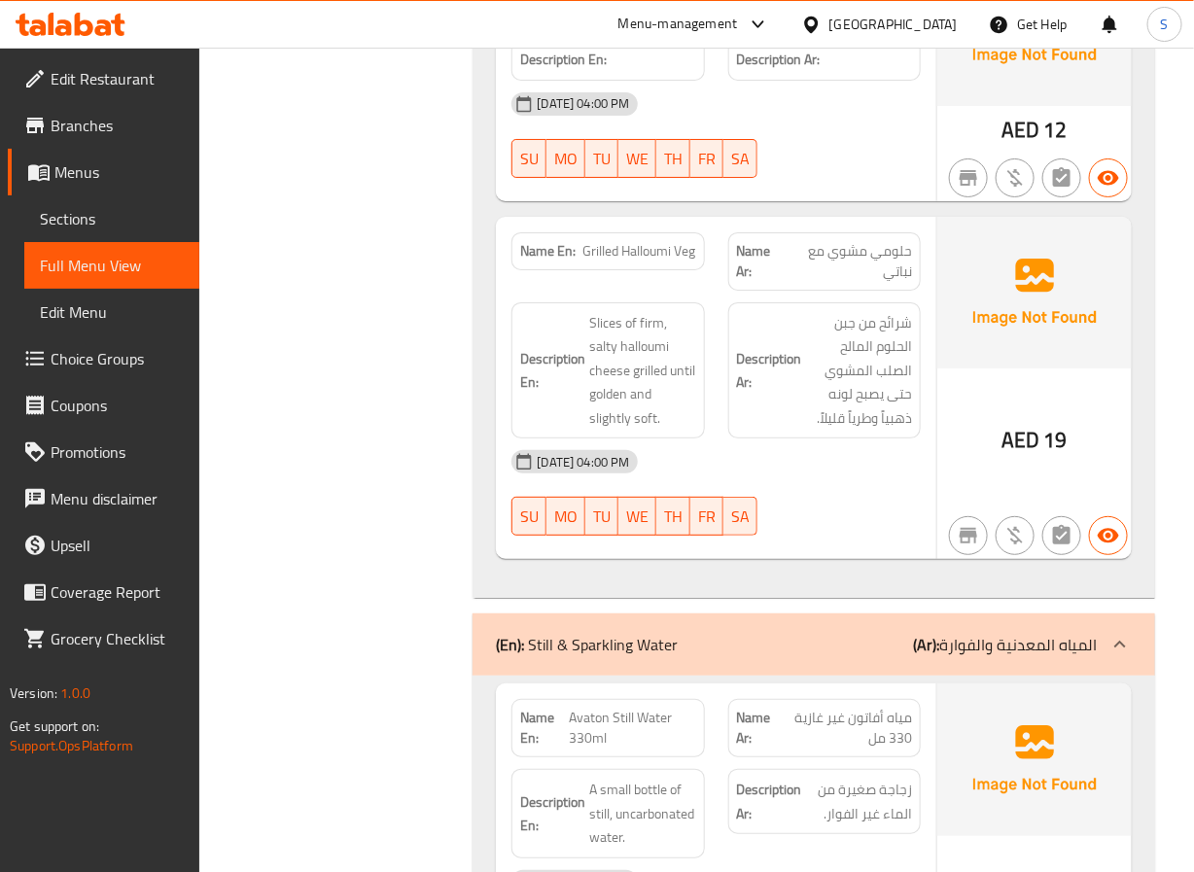
scroll to position [26257, 0]
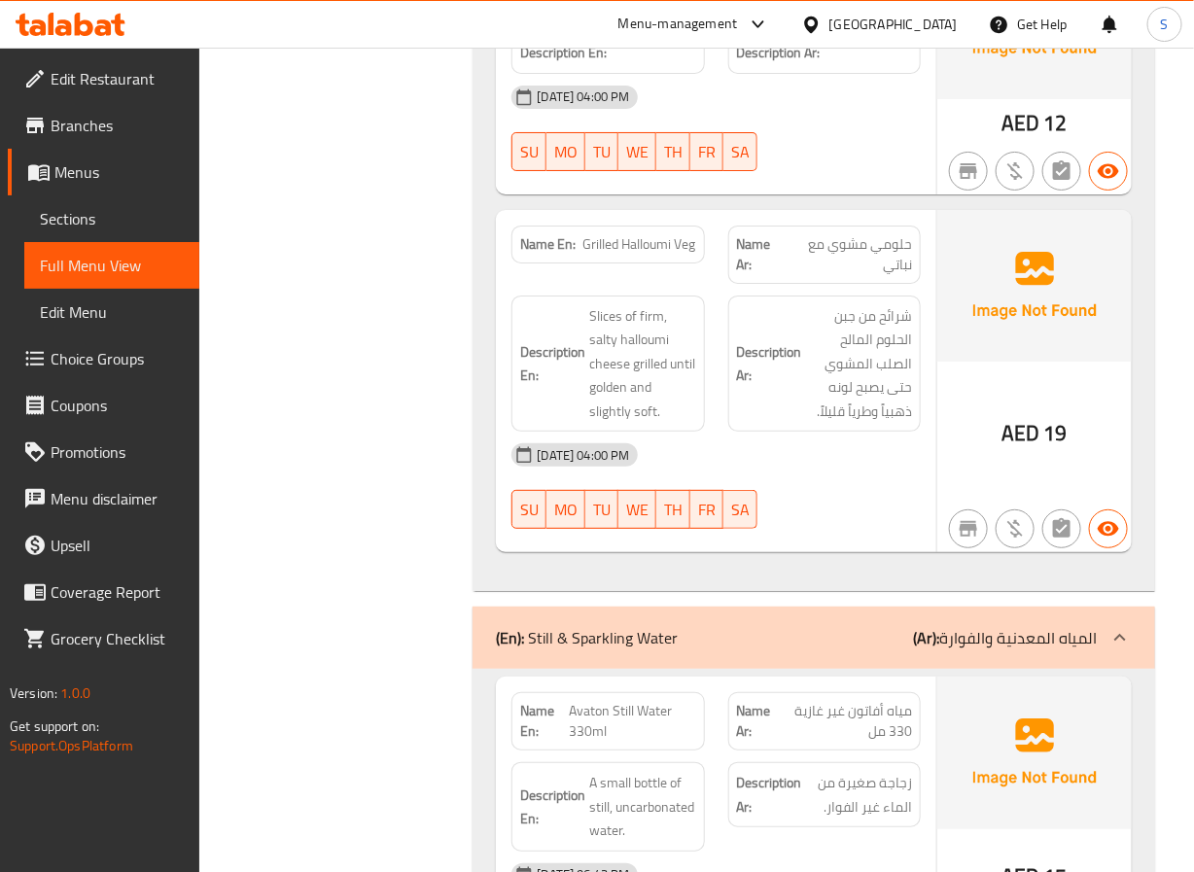
click at [624, 234] on span "Grilled Halloumi Veg" at bounding box center [640, 244] width 113 height 20
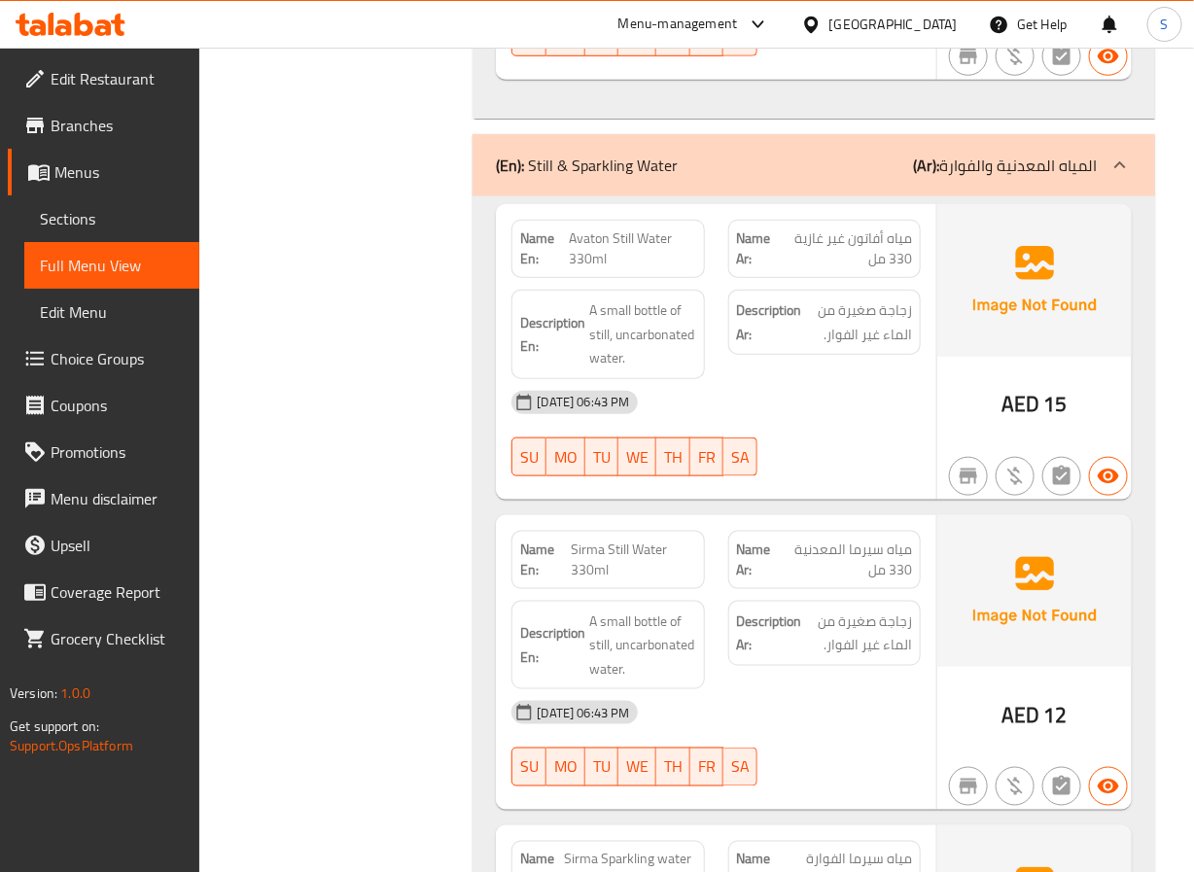
scroll to position [26805, 0]
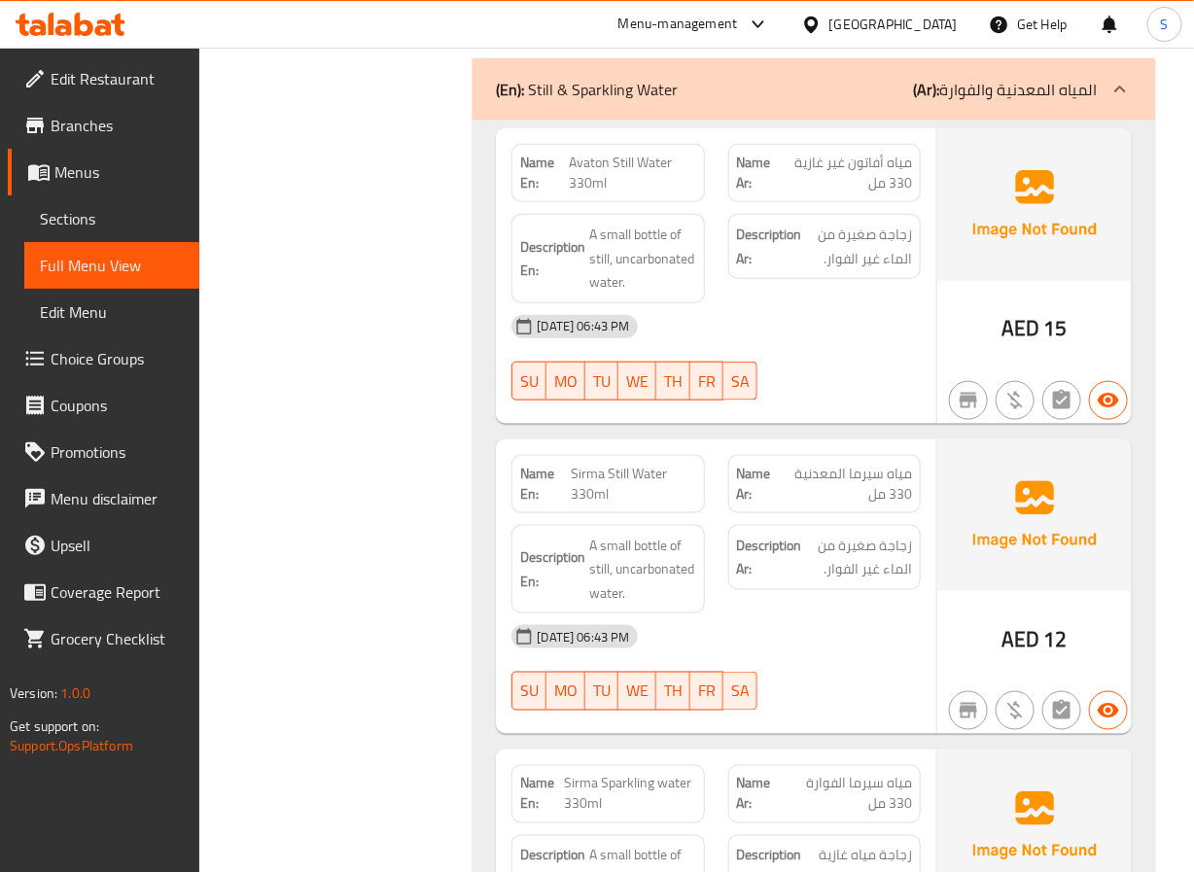
click at [630, 153] on span "Avaton Still Water 330ml" at bounding box center [633, 173] width 126 height 41
click at [614, 153] on span "Avaton Still Water 330ml" at bounding box center [633, 173] width 126 height 41
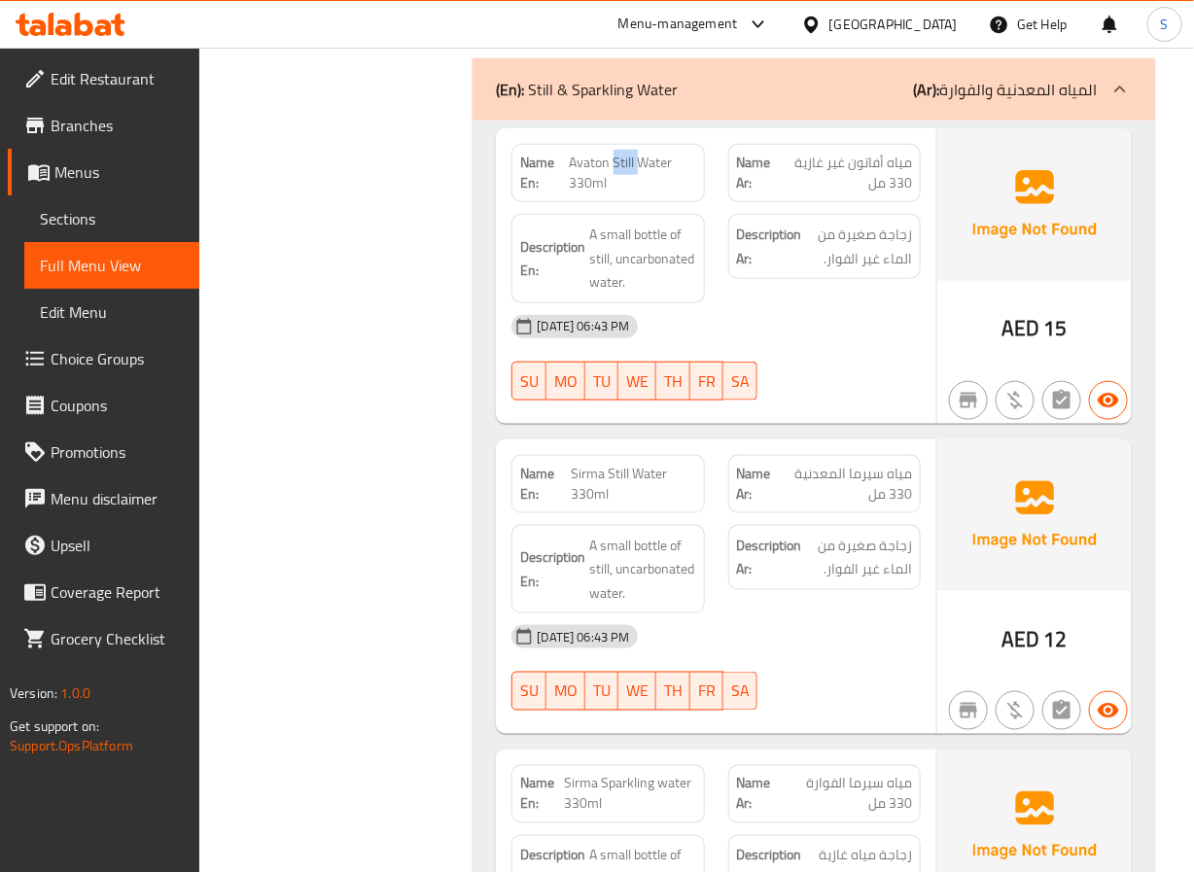
click at [614, 153] on span "Avaton Still Water 330ml" at bounding box center [633, 173] width 126 height 41
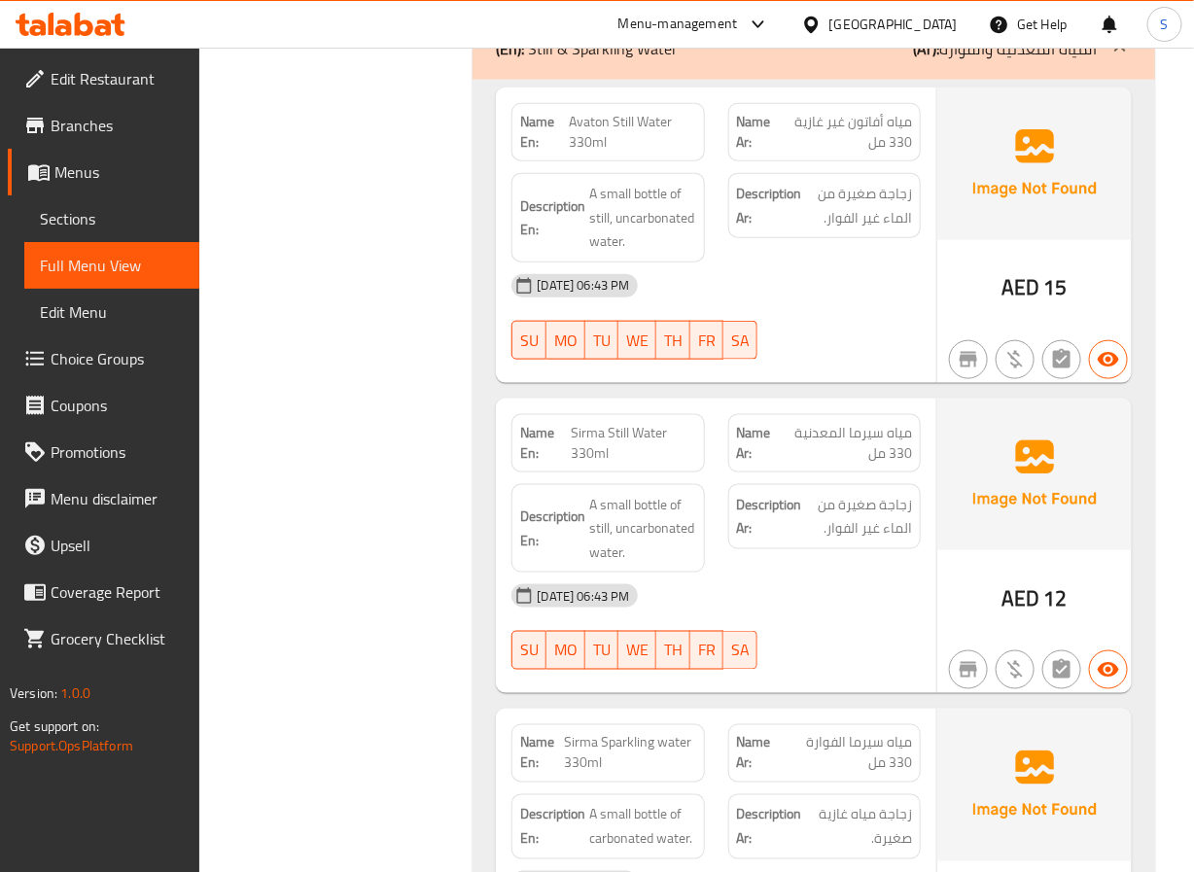
scroll to position [26848, 0]
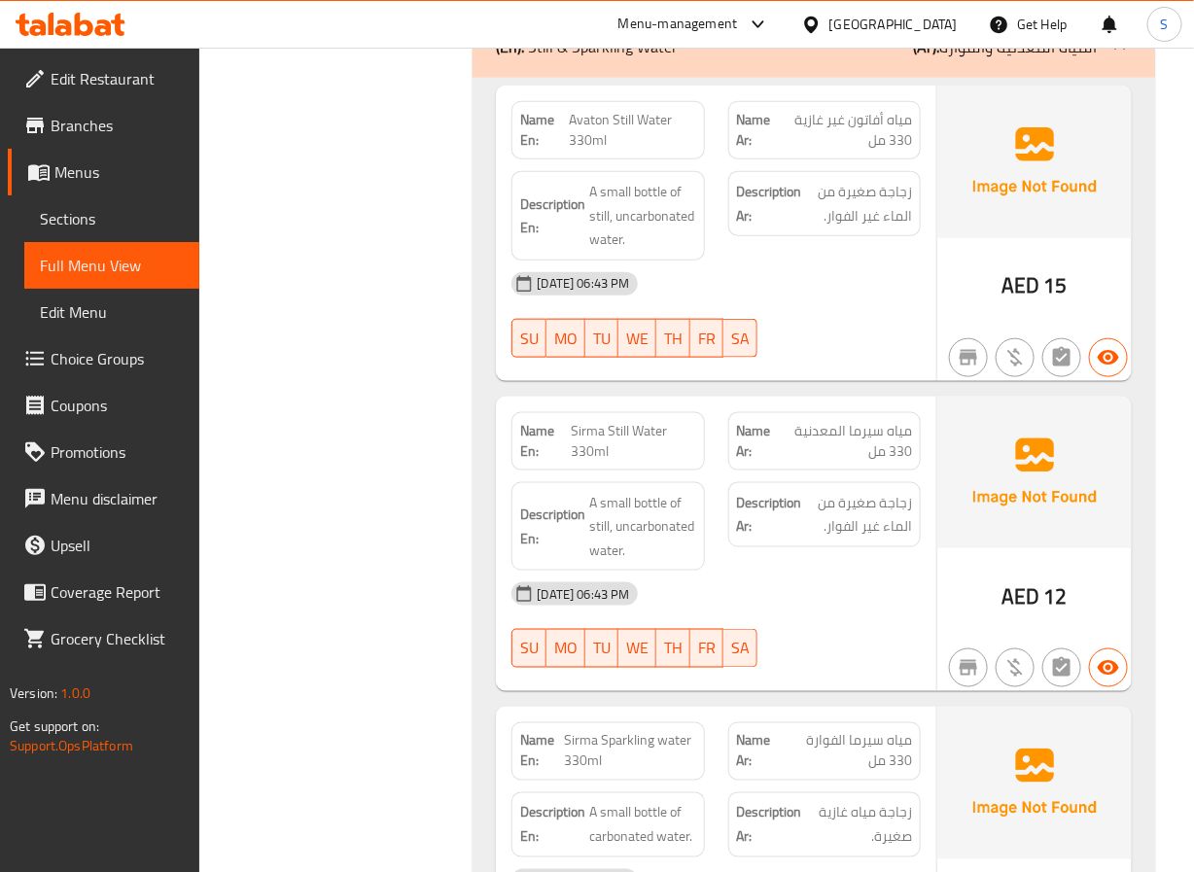
click at [621, 421] on span "Sirma Still Water 330ml" at bounding box center [633, 441] width 124 height 41
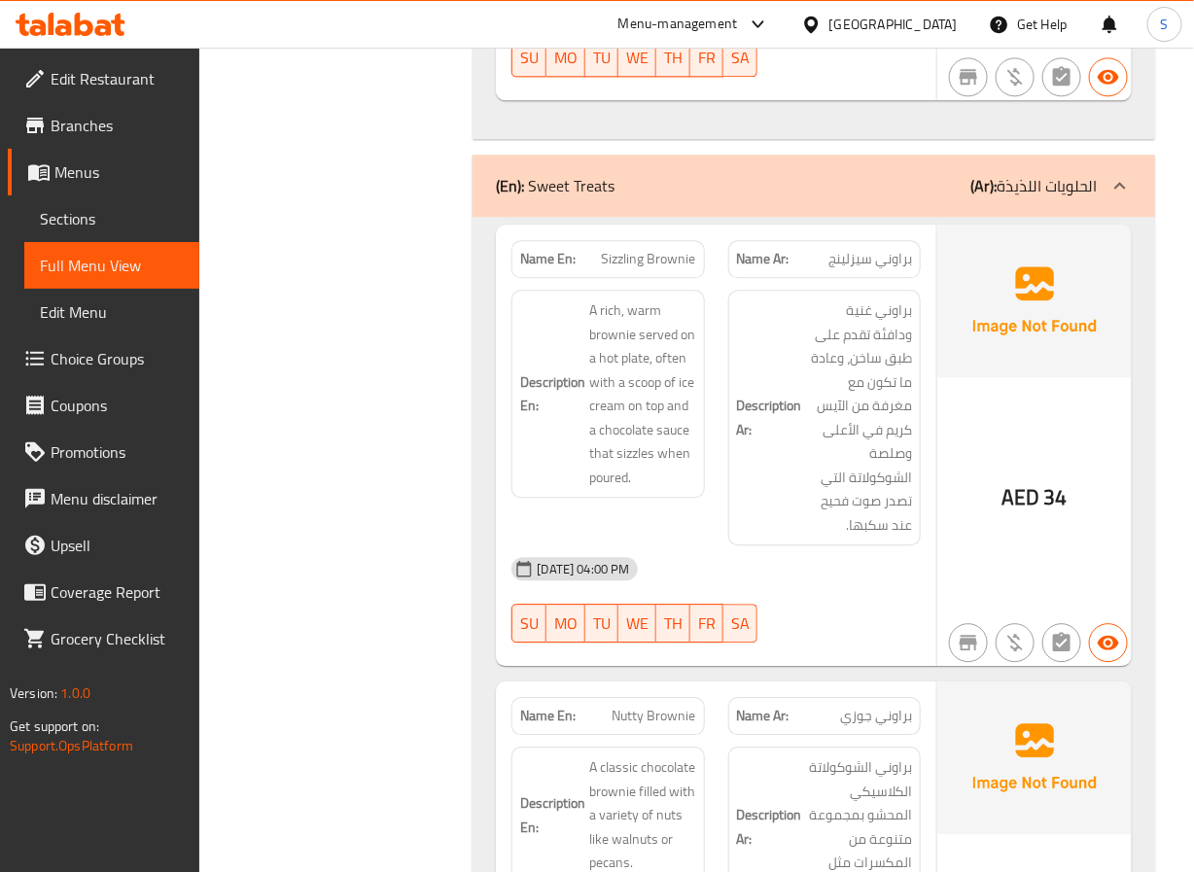
scroll to position [27727, 0]
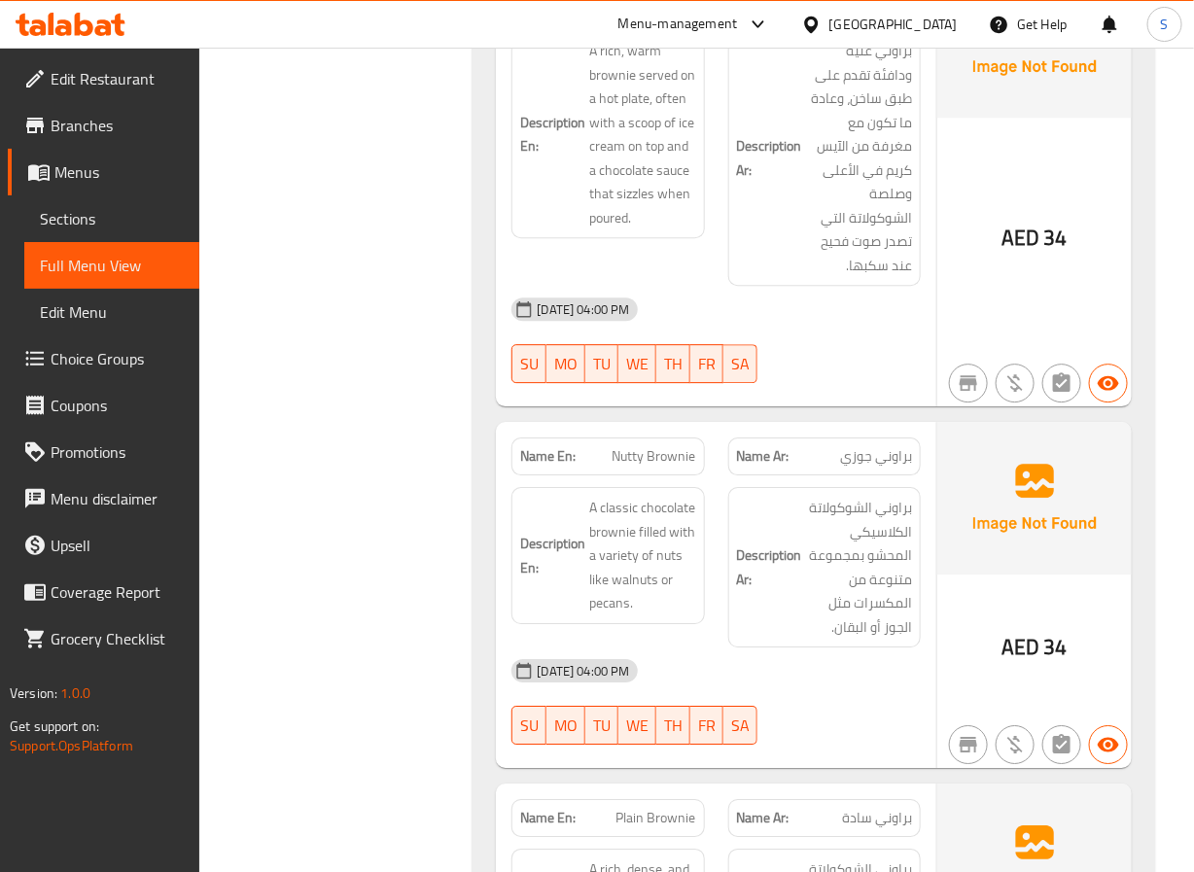
scroll to position [27987, 0]
click at [640, 445] on span "Nutty Brownie" at bounding box center [655, 455] width 84 height 20
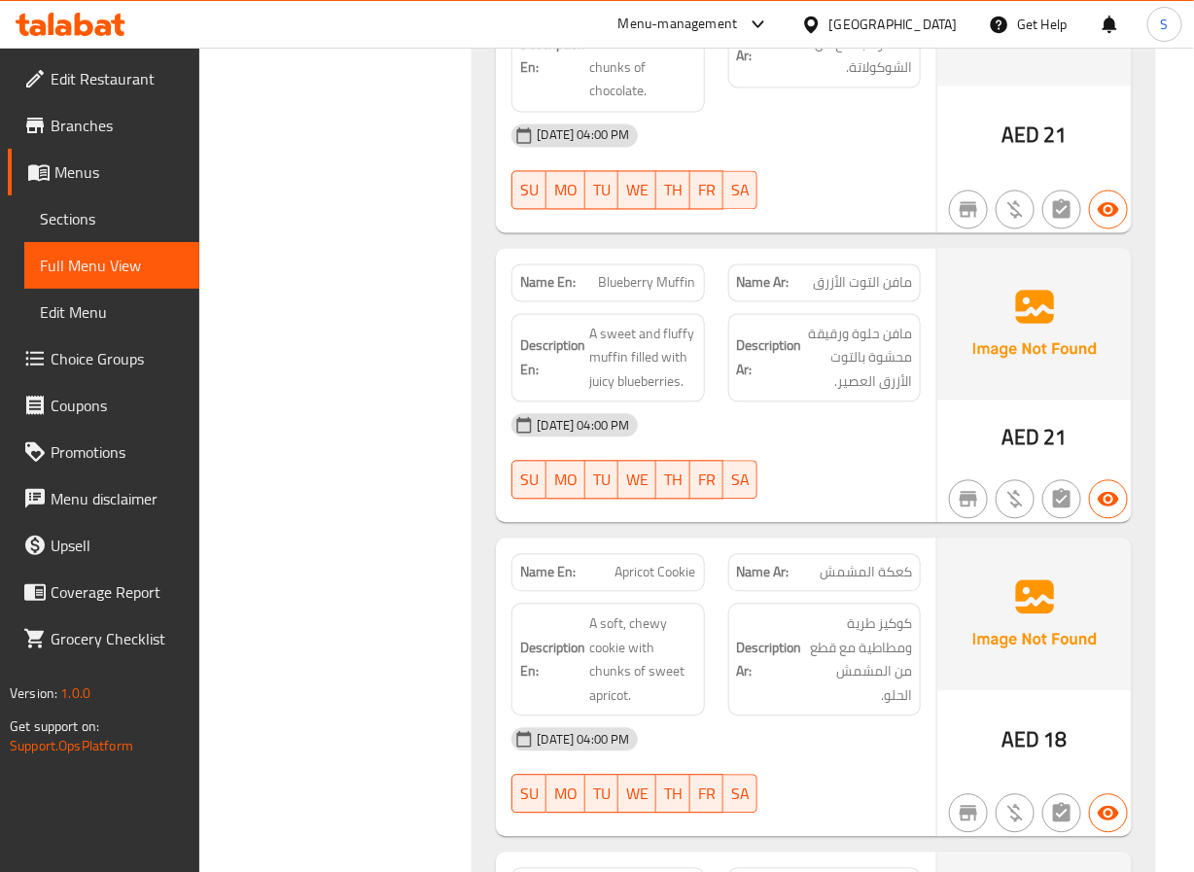
scroll to position [29843, 0]
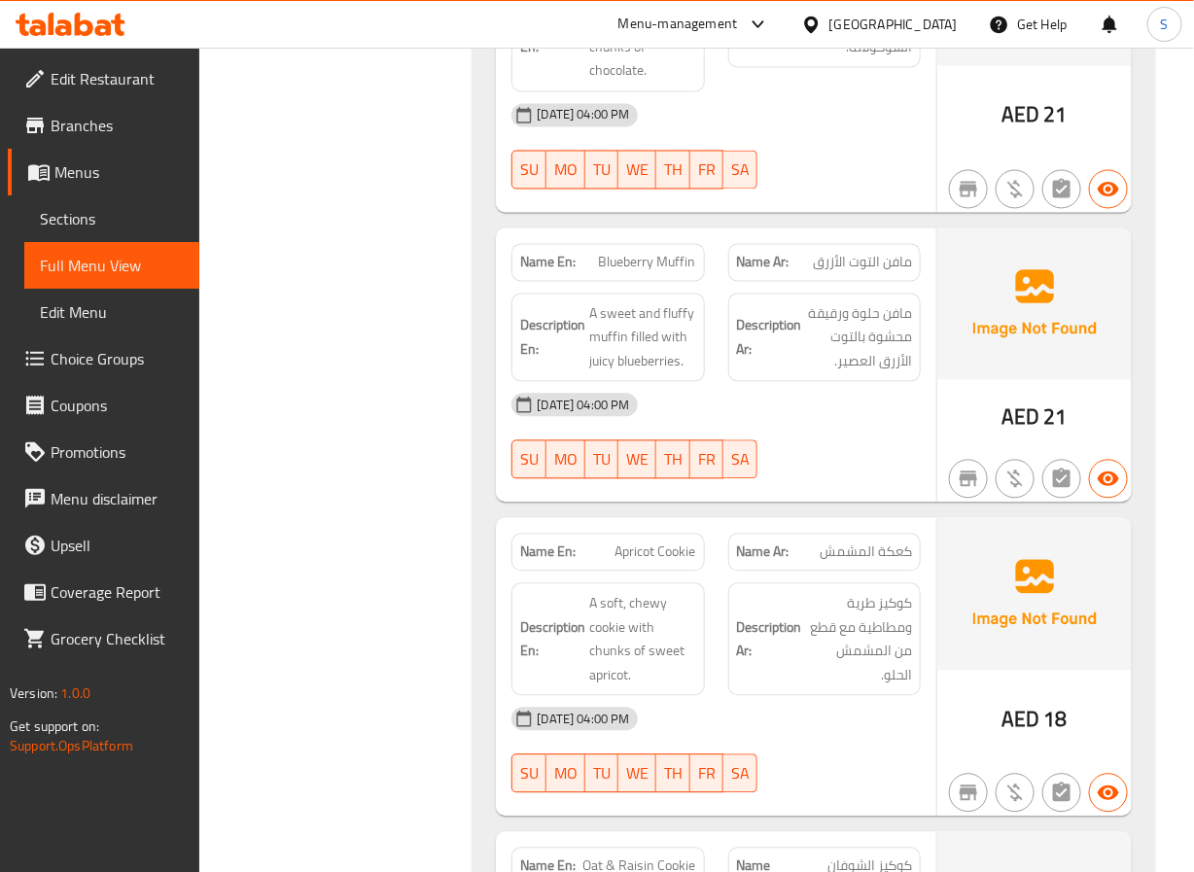
click at [677, 543] on span "Apricot Cookie" at bounding box center [656, 553] width 81 height 20
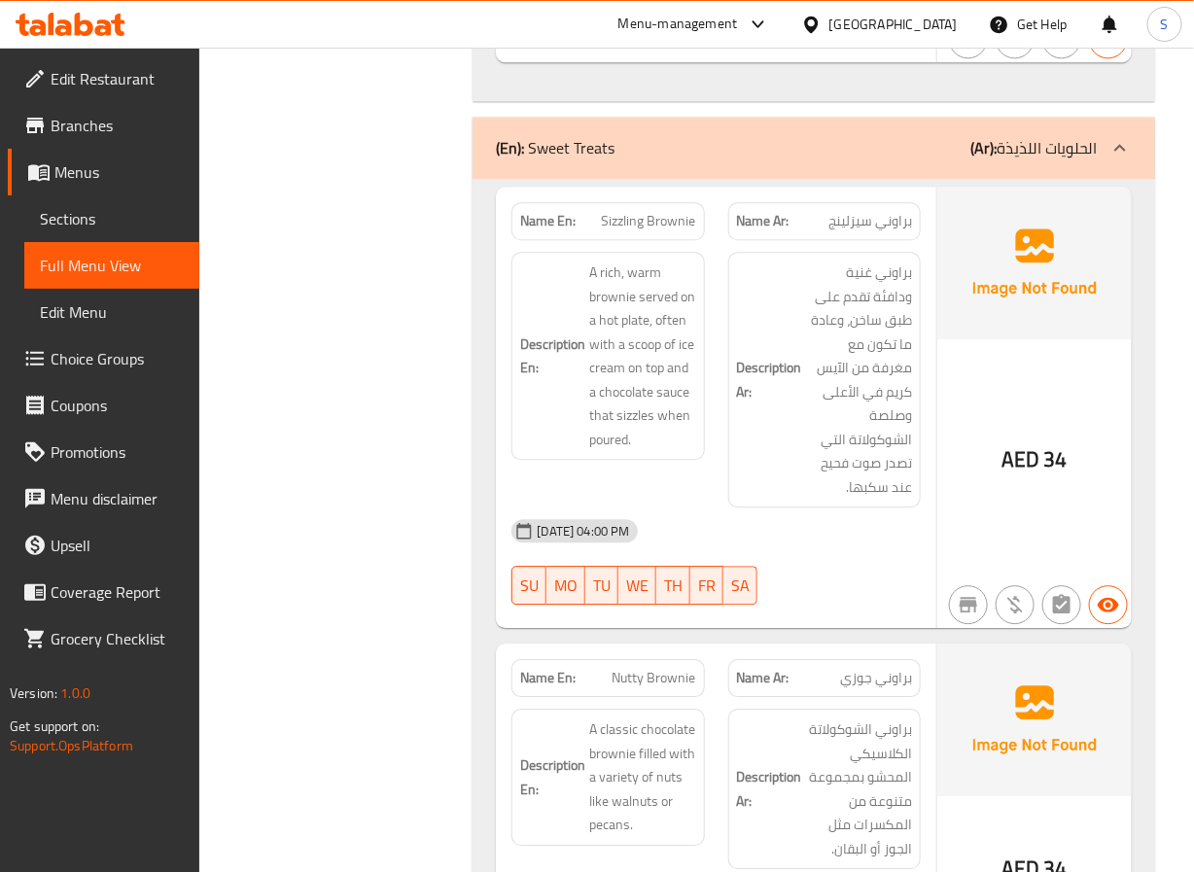
scroll to position [27794, 0]
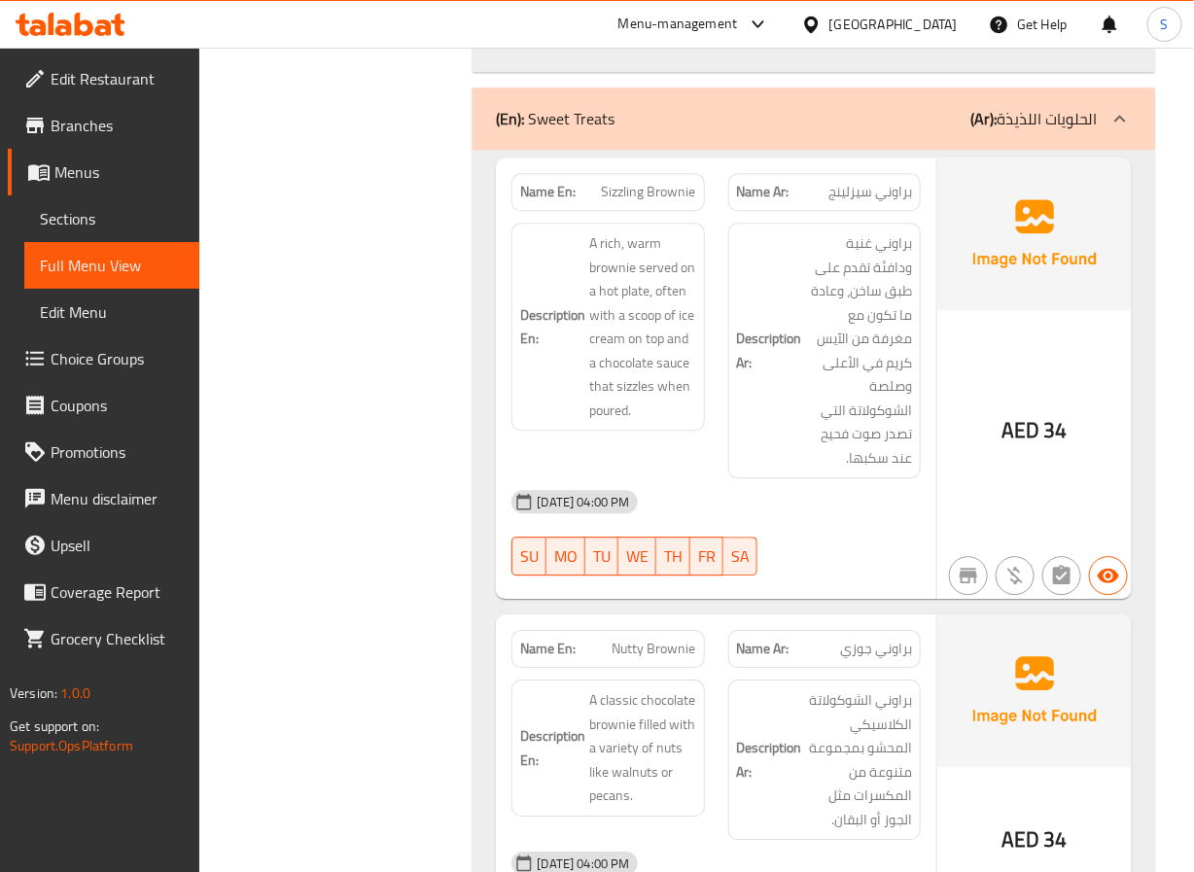
click at [660, 182] on span "Sizzling Brownie" at bounding box center [649, 192] width 94 height 20
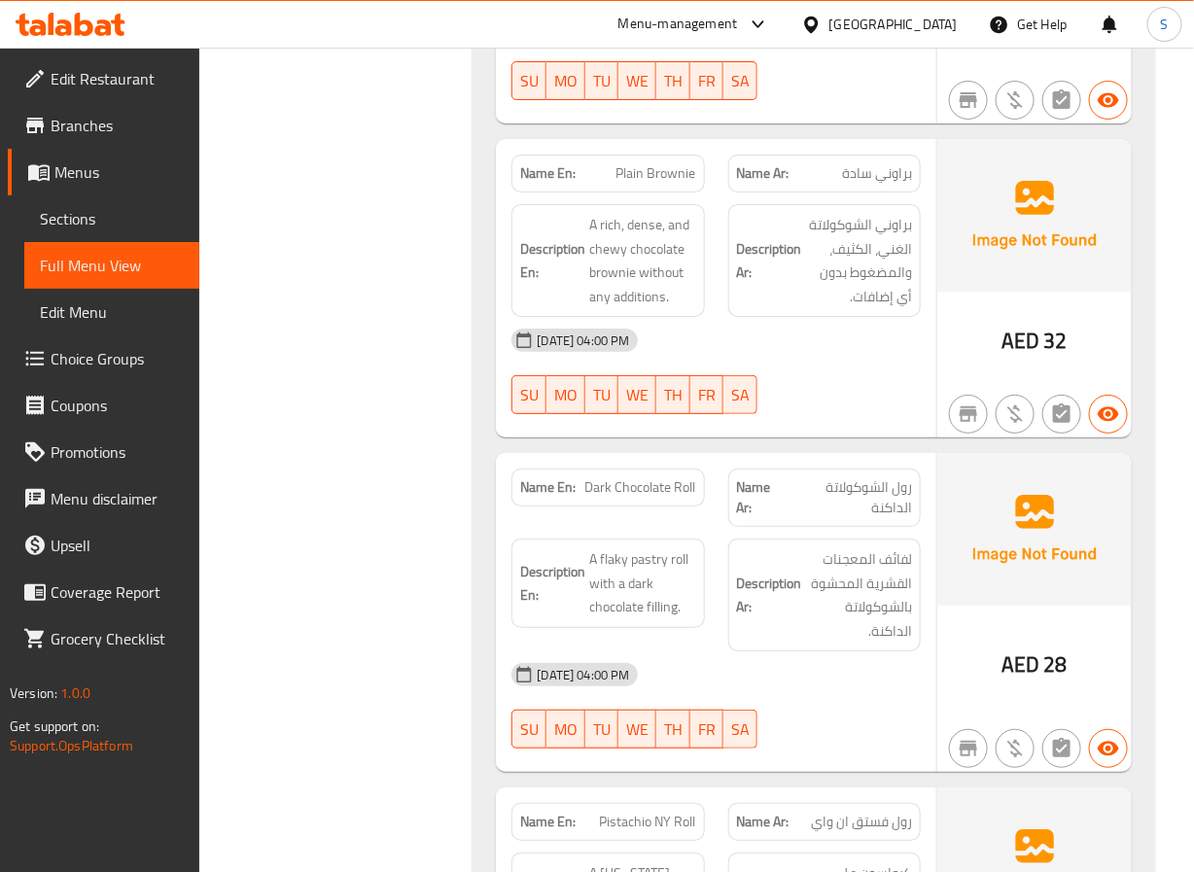
scroll to position [28648, 0]
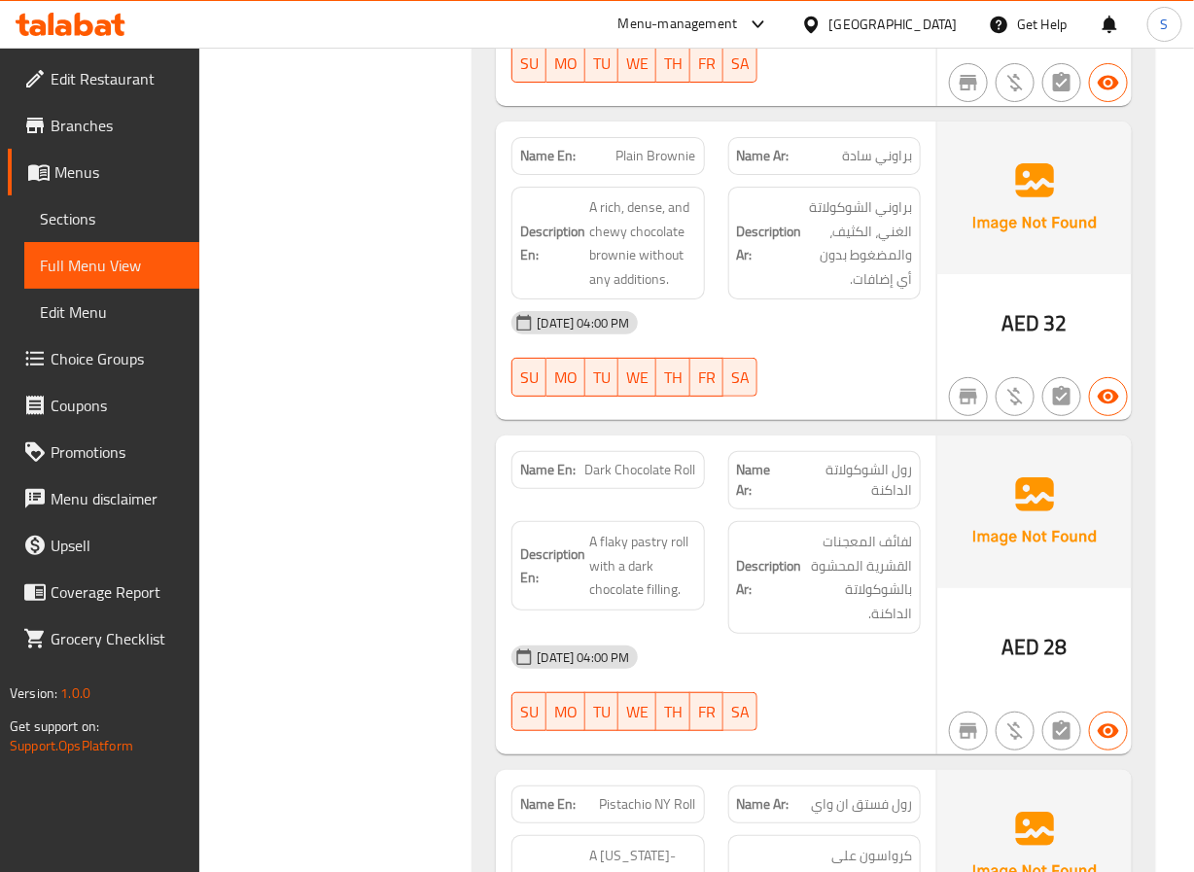
click at [649, 146] on span "Plain Brownie" at bounding box center [657, 156] width 80 height 20
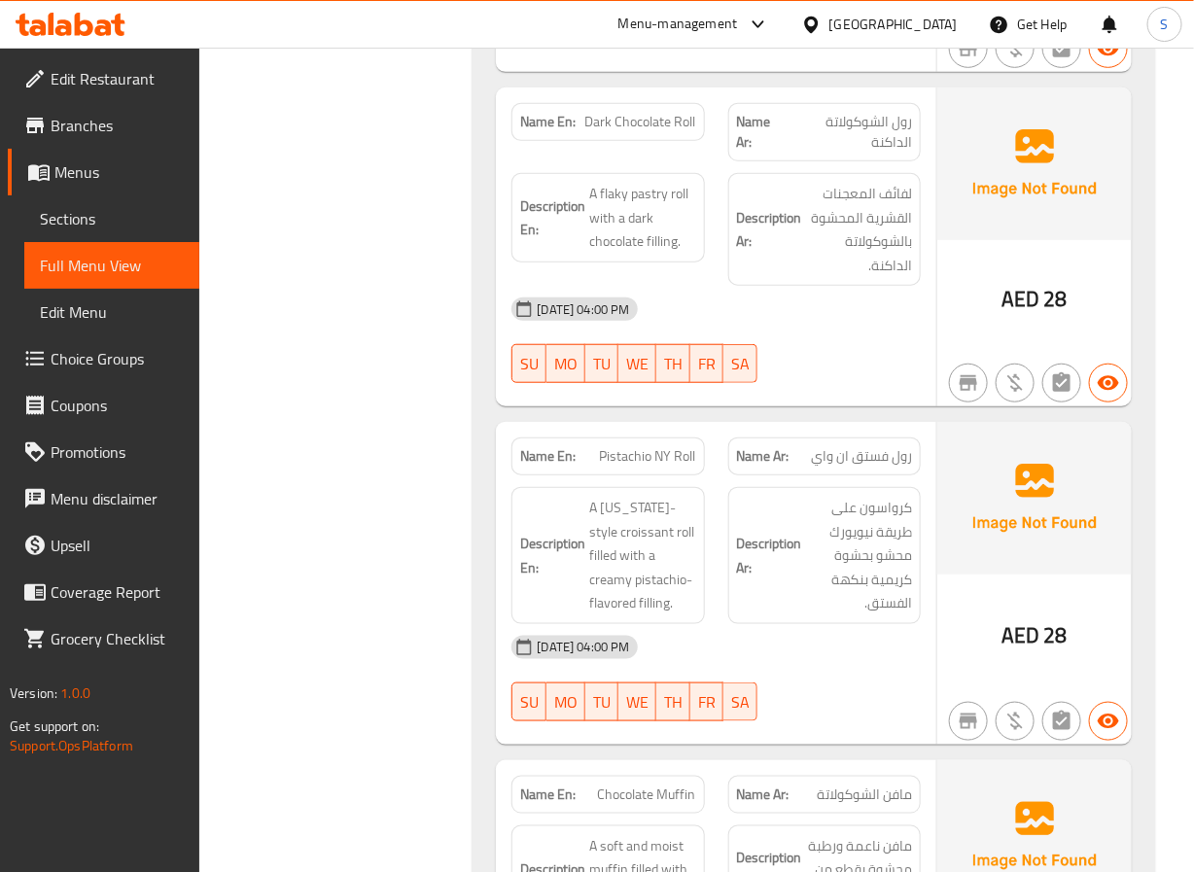
scroll to position [29002, 0]
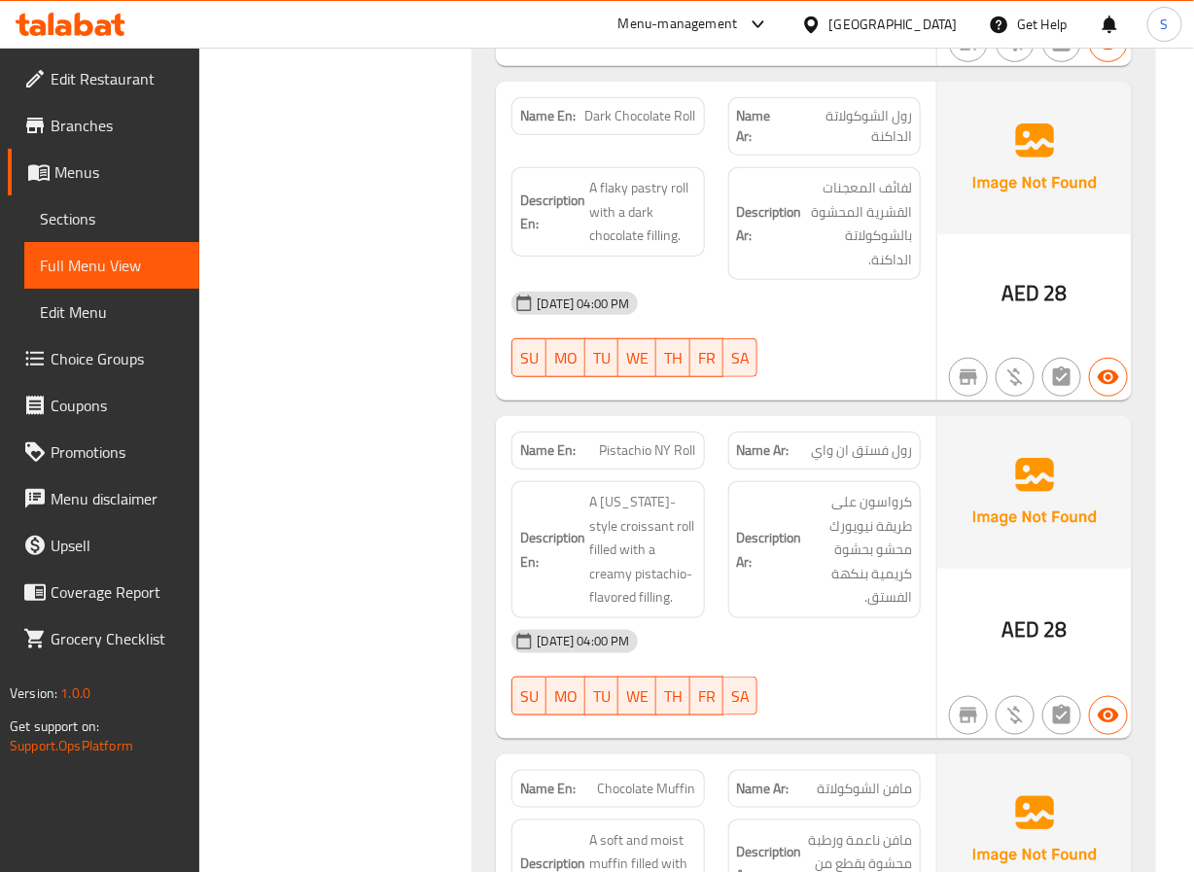
click at [655, 106] on span "Dark Chocolate Roll" at bounding box center [640, 116] width 111 height 20
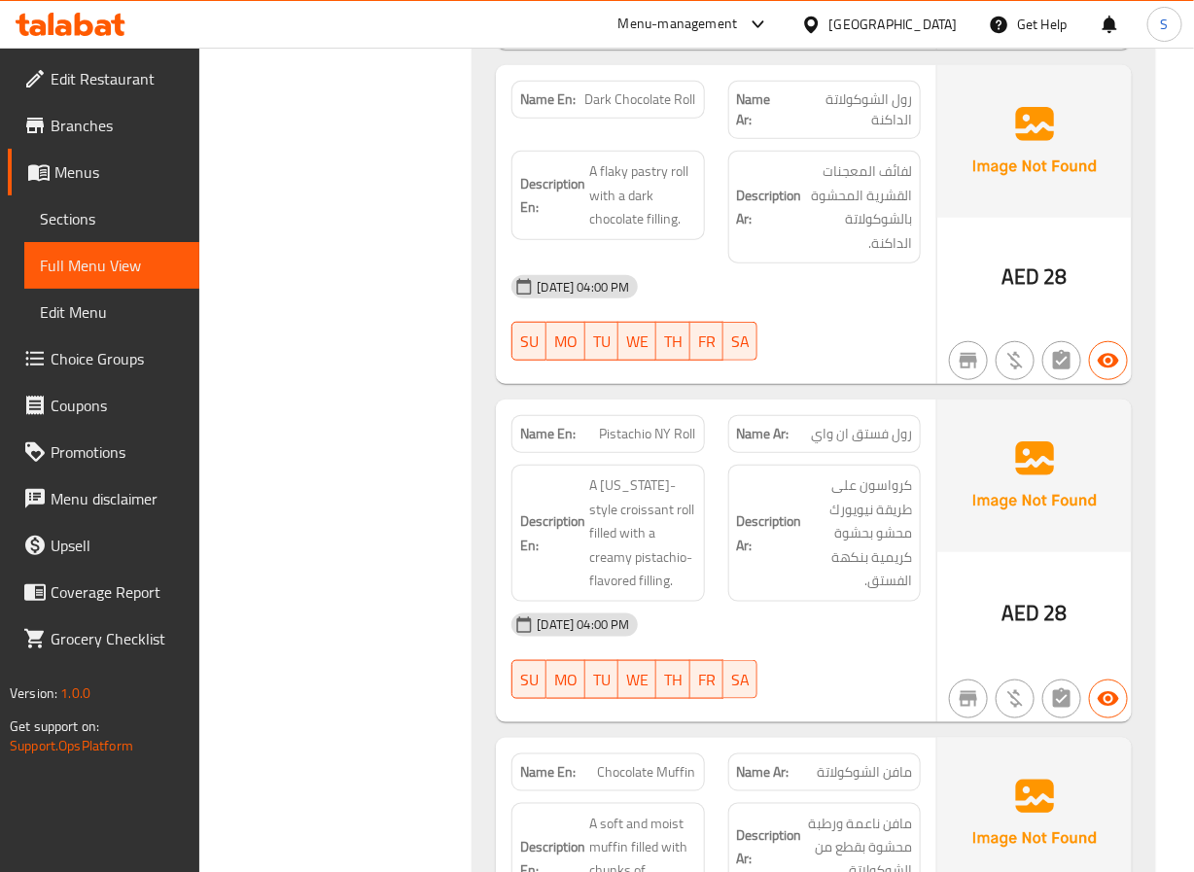
scroll to position [29182, 0]
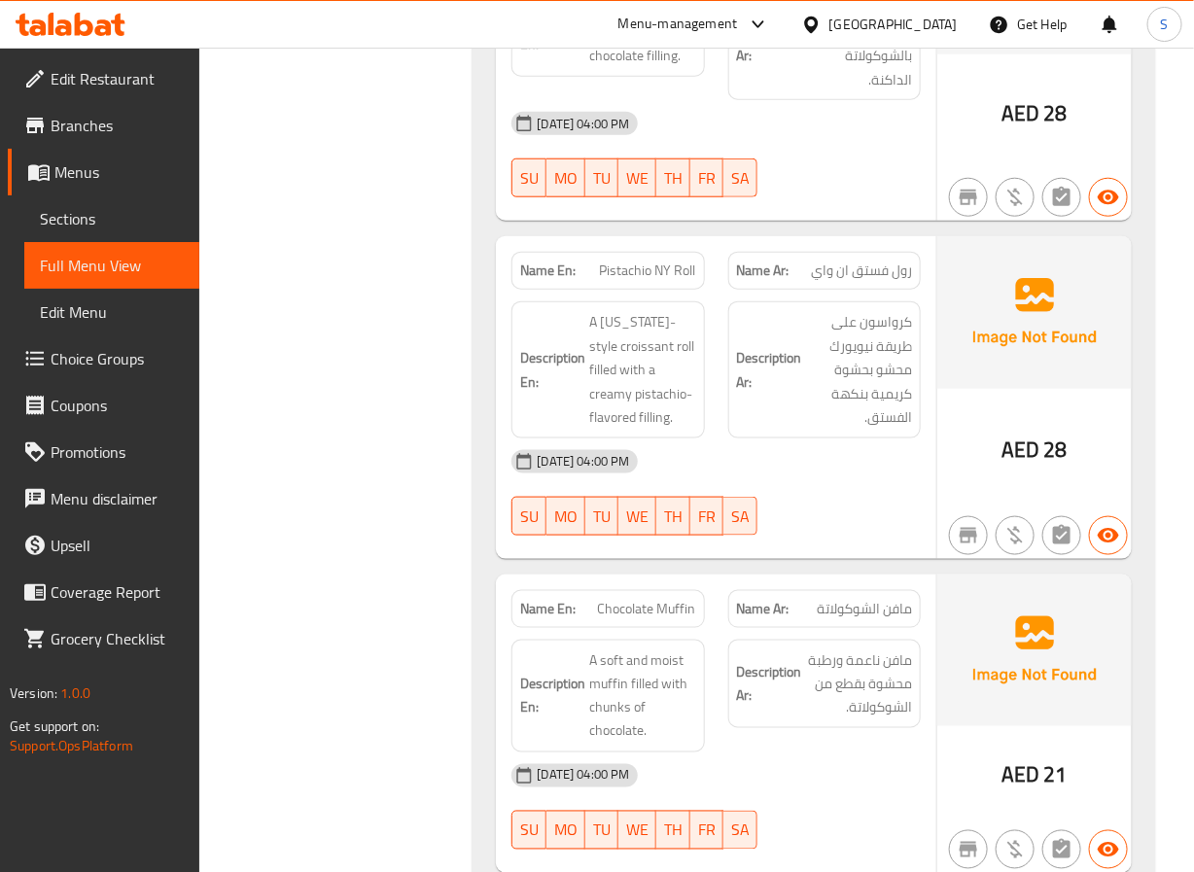
click at [624, 261] on span "Pistachio NY Roll" at bounding box center [648, 271] width 96 height 20
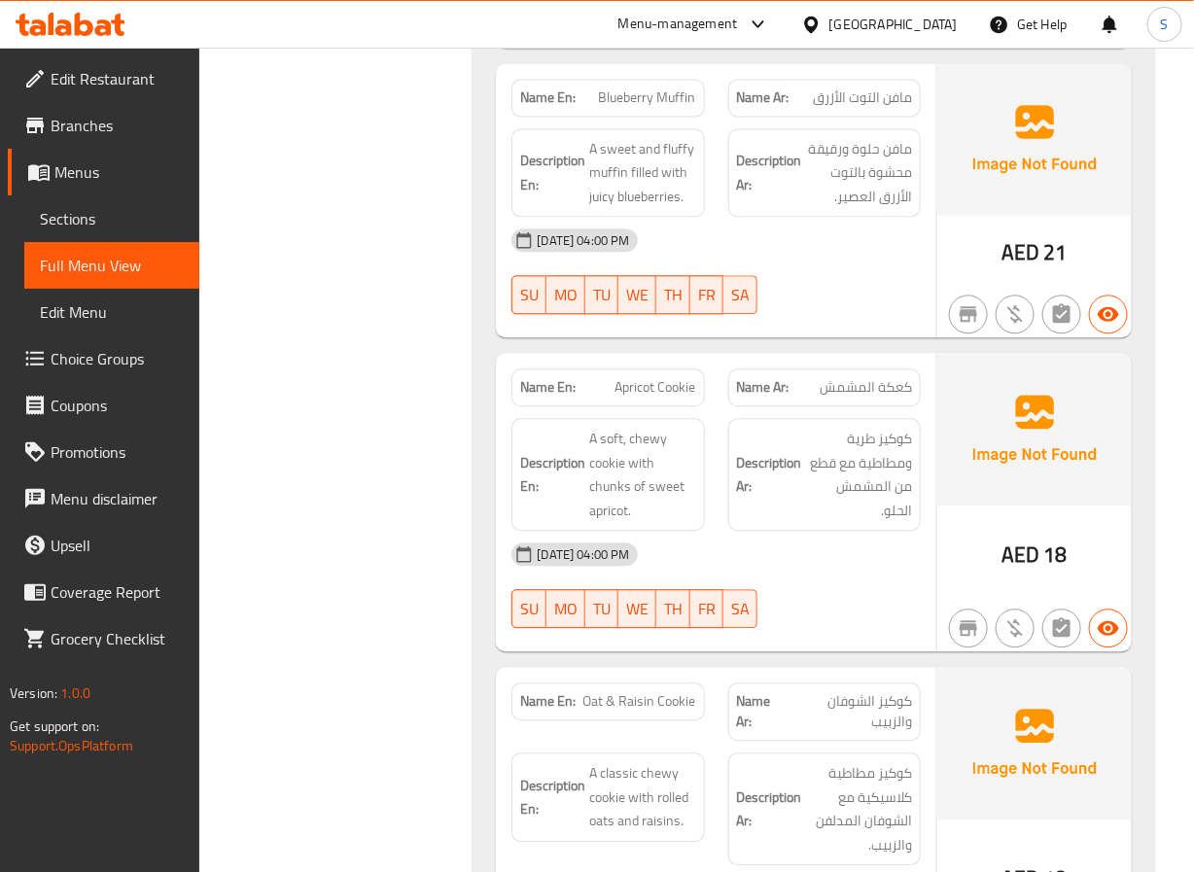
scroll to position [29997, 0]
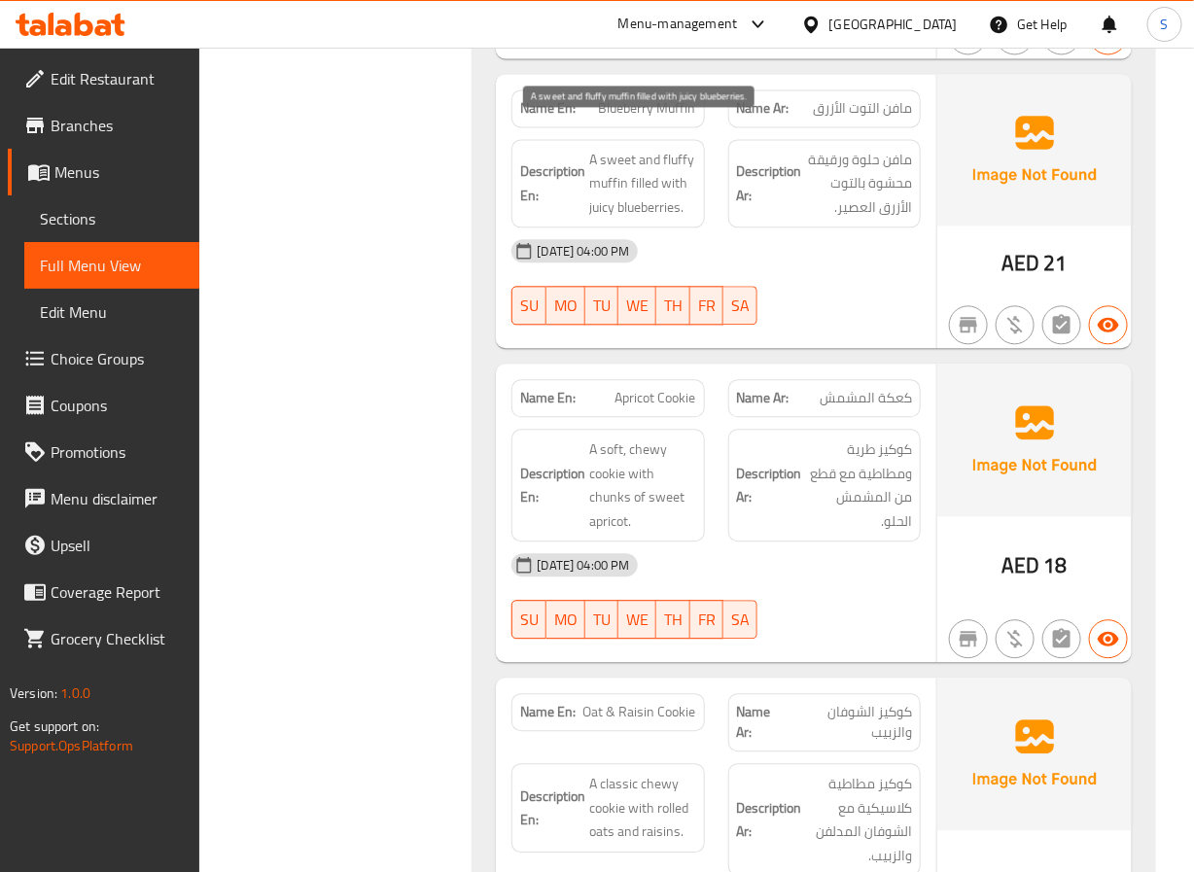
click at [596, 178] on span "A sweet and fluffy muffin filled with juicy blueberries." at bounding box center [642, 184] width 106 height 72
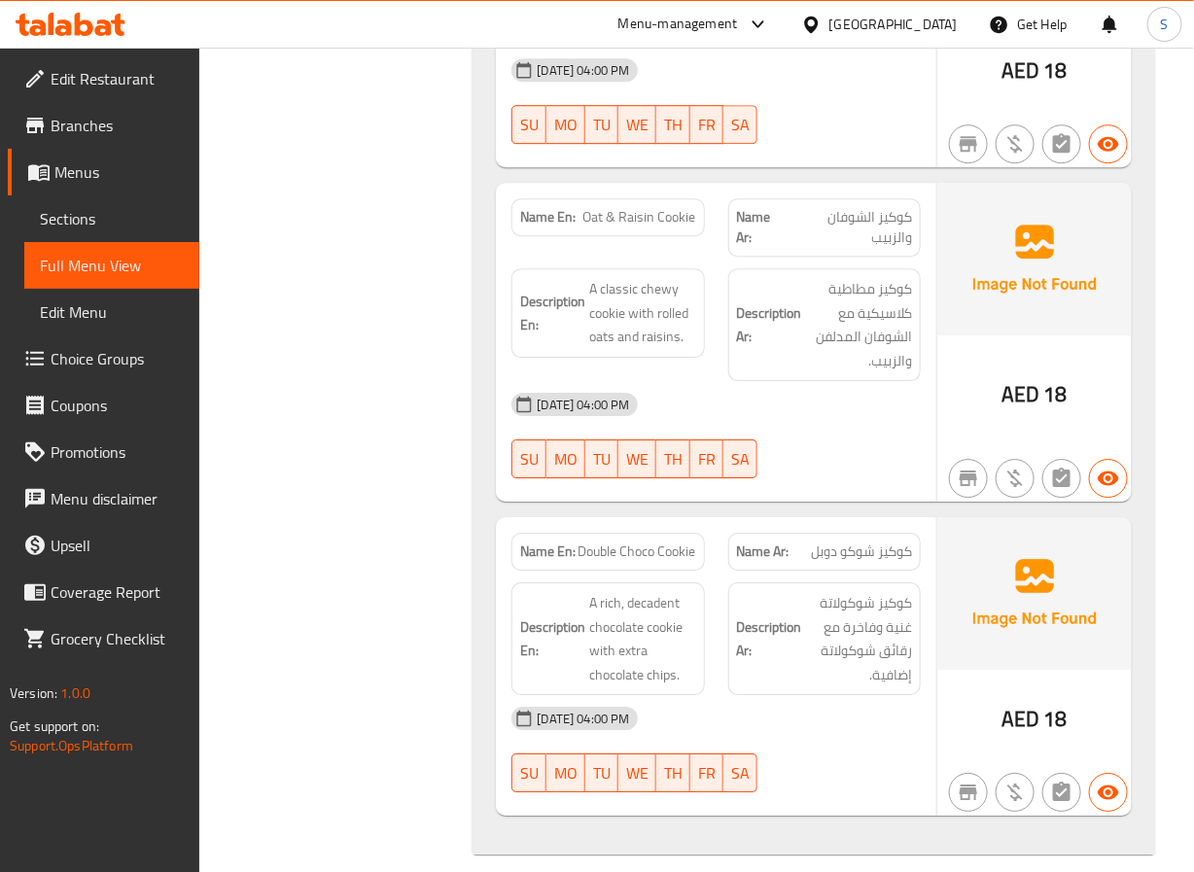
scroll to position [30490, 0]
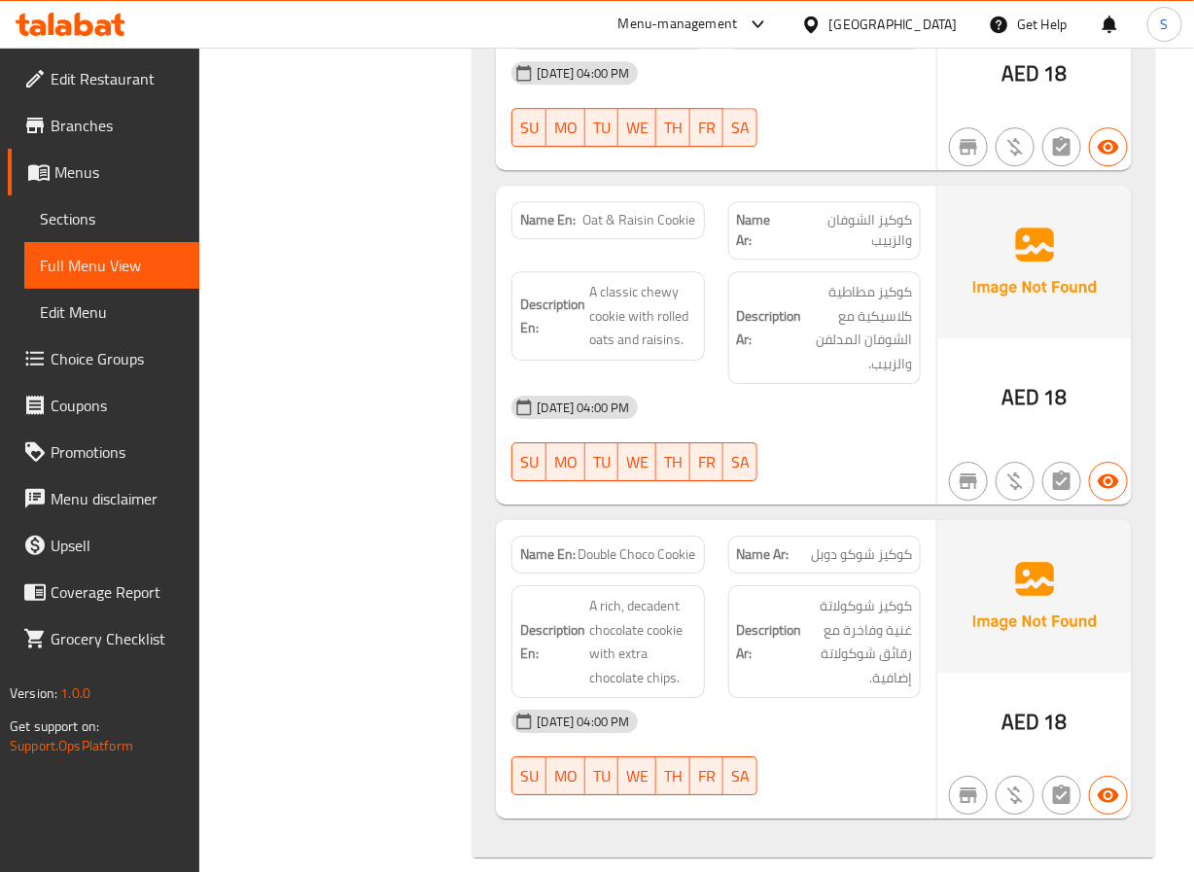
click at [648, 210] on span "Oat & Raisin Cookie" at bounding box center [640, 220] width 113 height 20
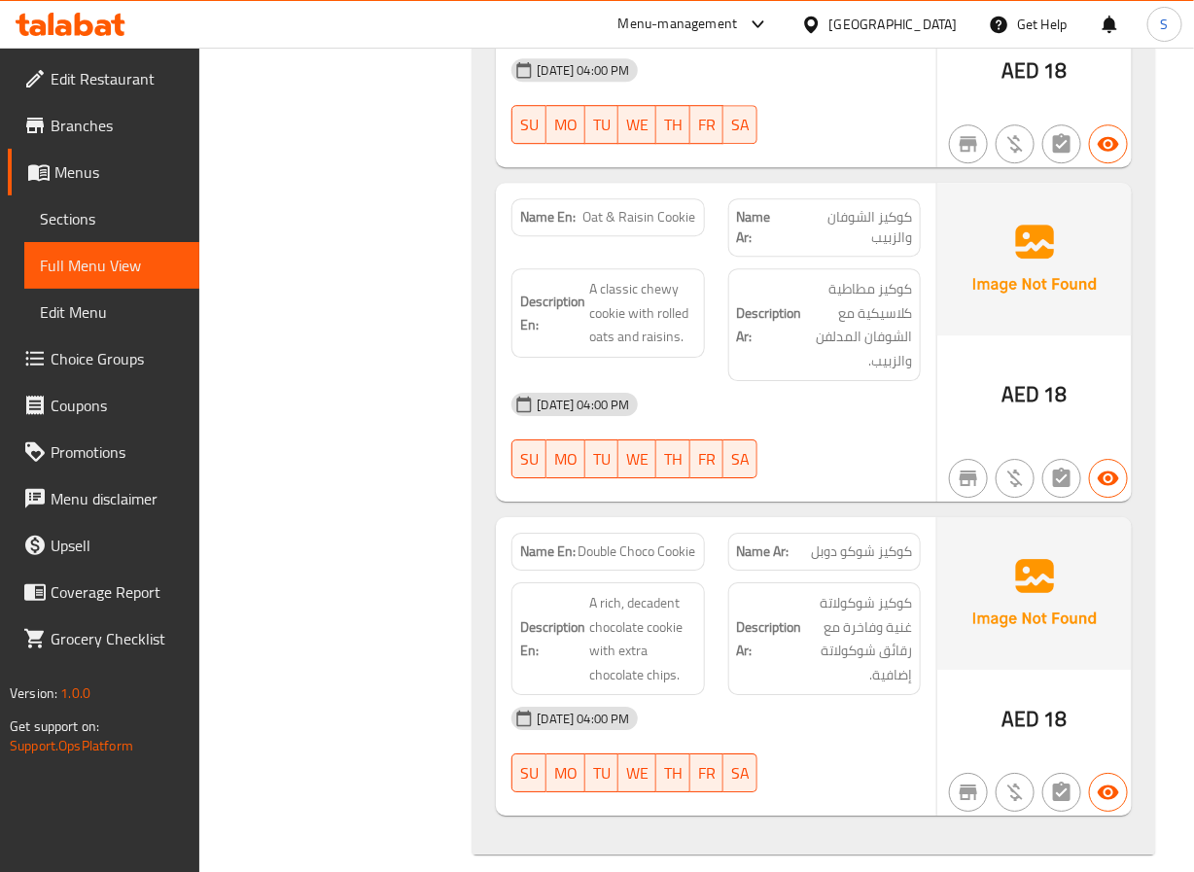
click at [634, 542] on span "Double Choco Cookie" at bounding box center [638, 552] width 118 height 20
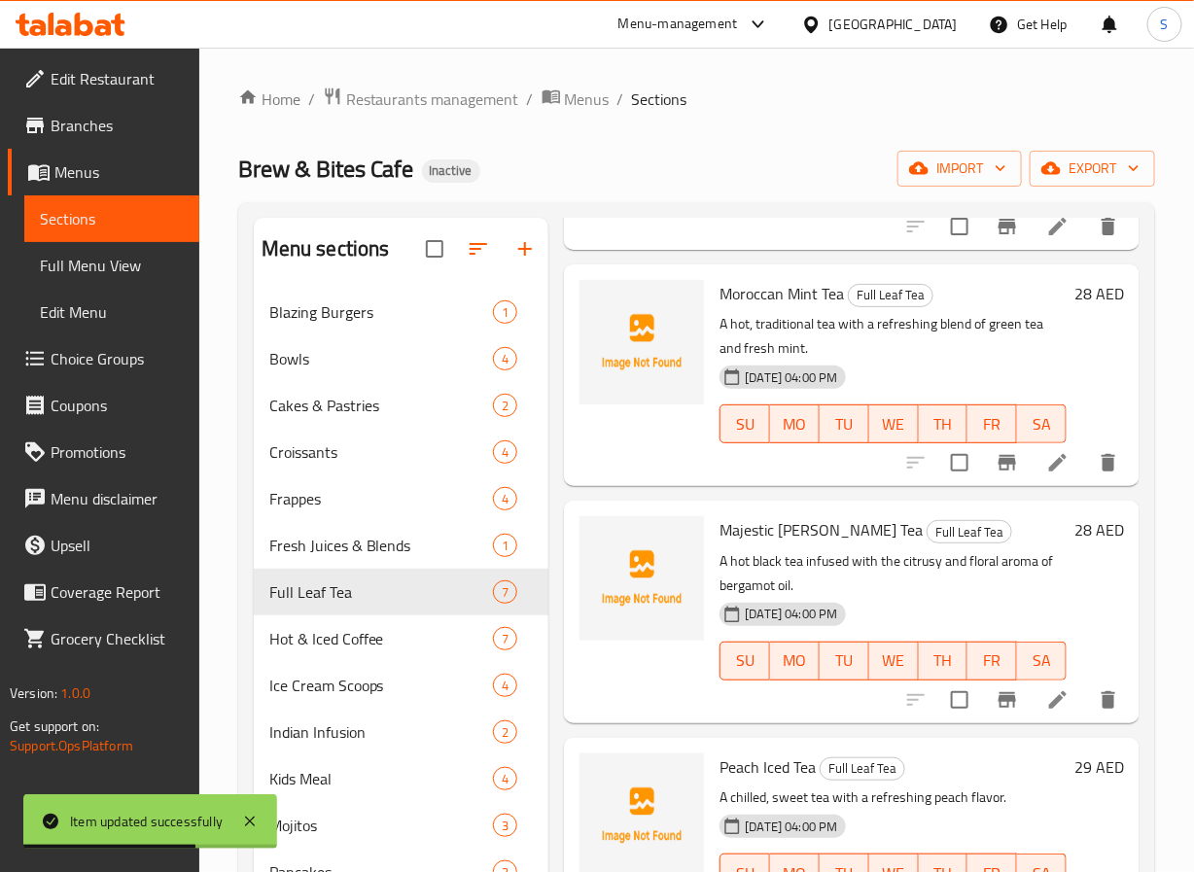
scroll to position [520, 0]
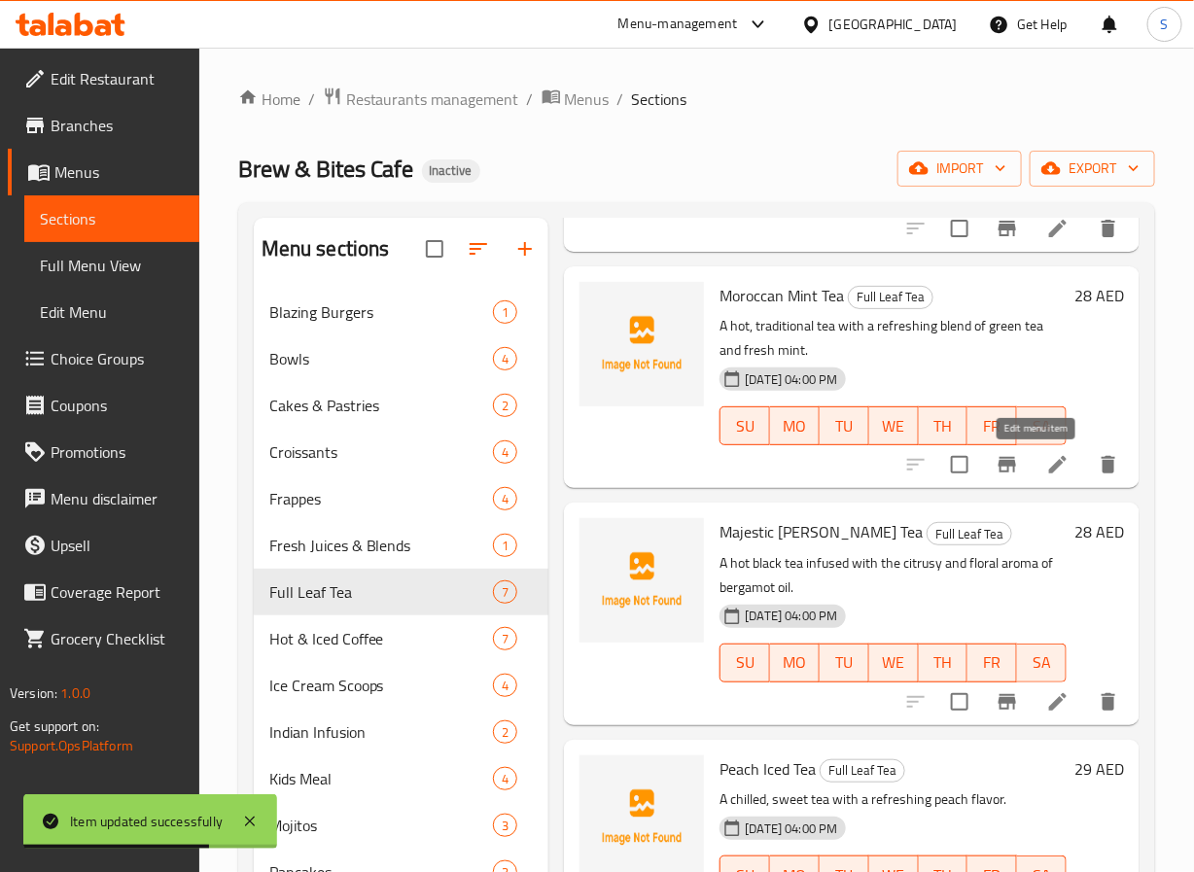
click at [1046, 465] on icon at bounding box center [1057, 464] width 23 height 23
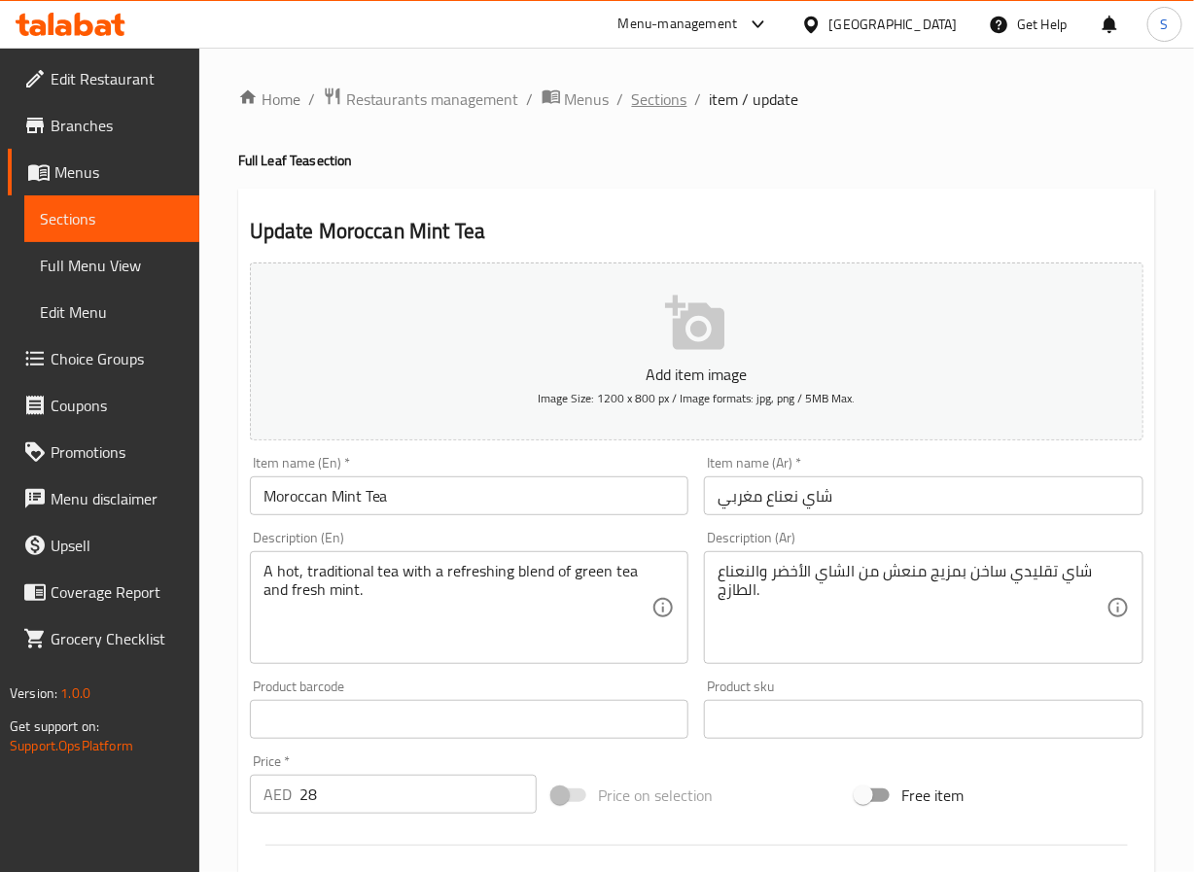
click at [654, 111] on span "Sections" at bounding box center [659, 99] width 55 height 23
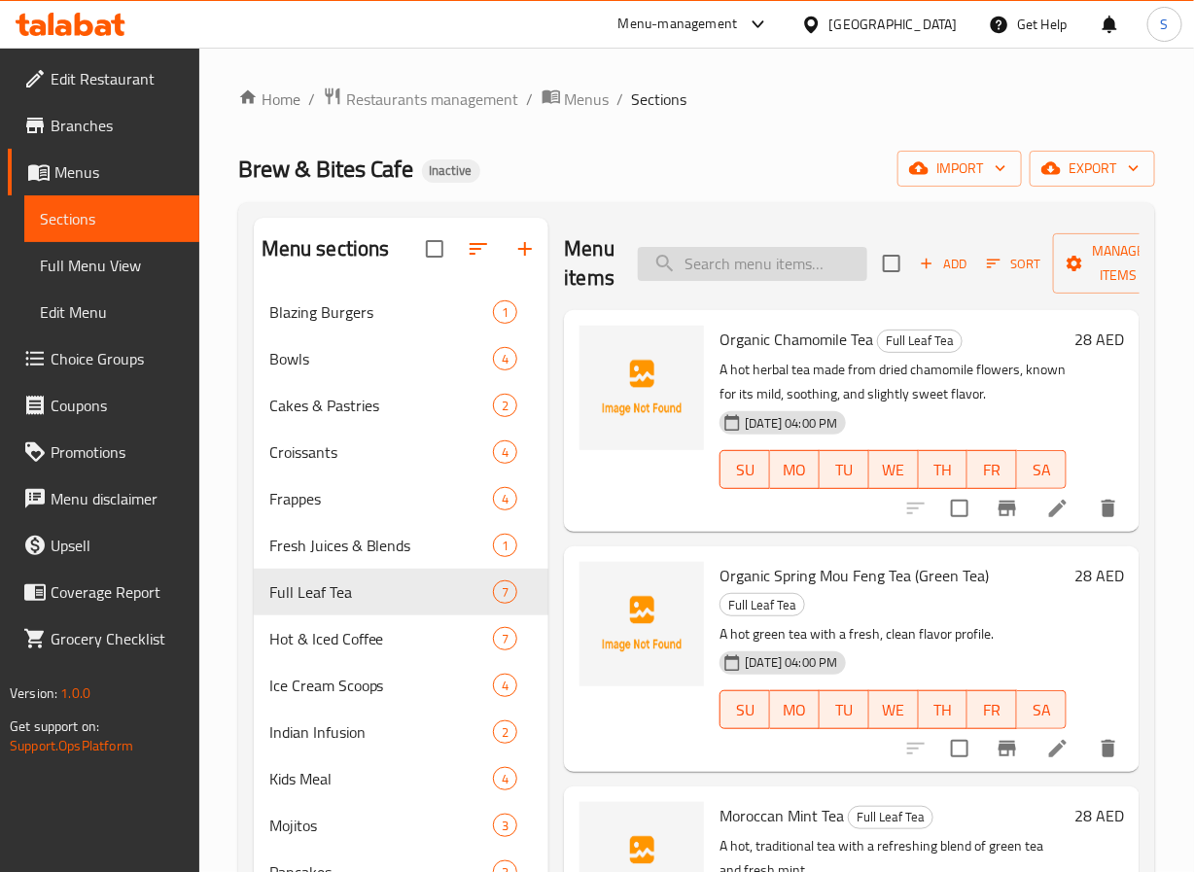
click at [818, 271] on input "search" at bounding box center [753, 264] width 230 height 34
paste input "Majestic [PERSON_NAME] Tea"
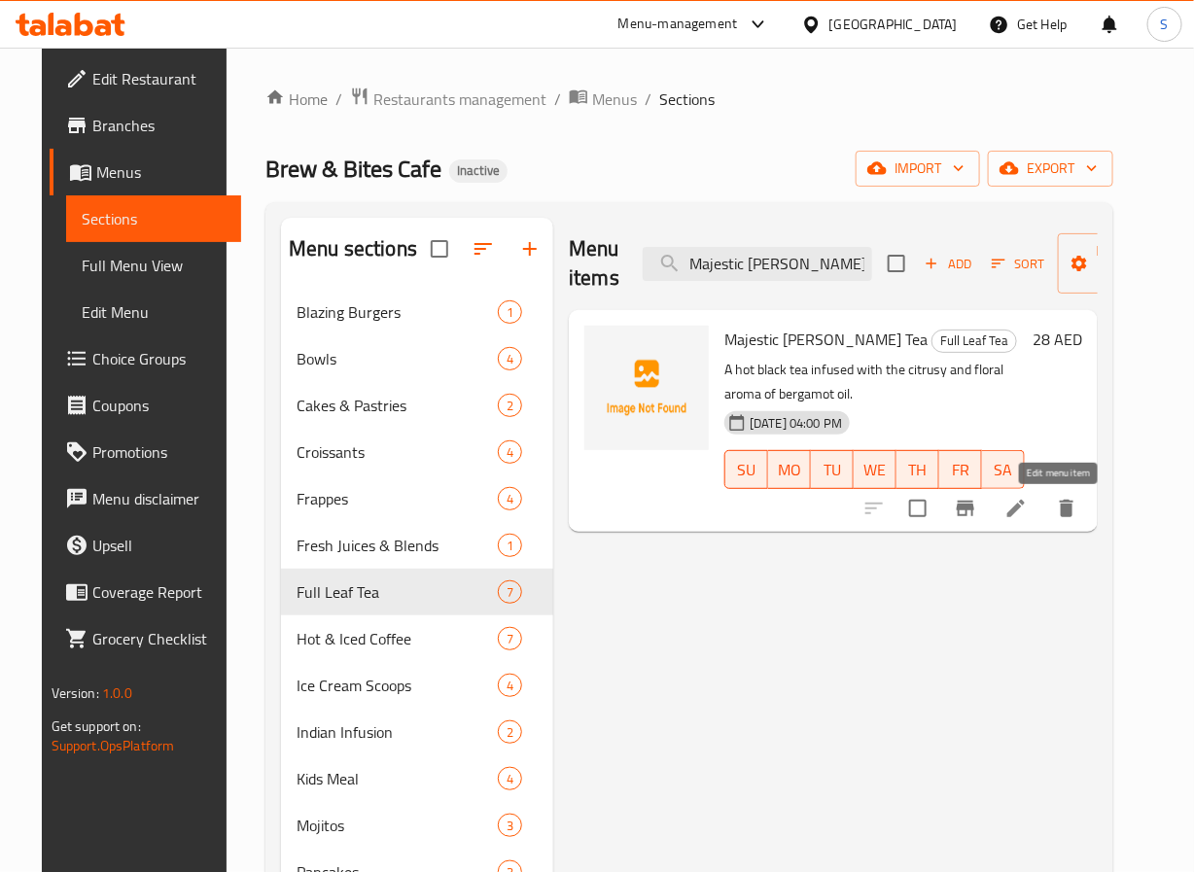
type input "Majestic [PERSON_NAME] Tea"
click at [1025, 511] on icon at bounding box center [1017, 509] width 18 height 18
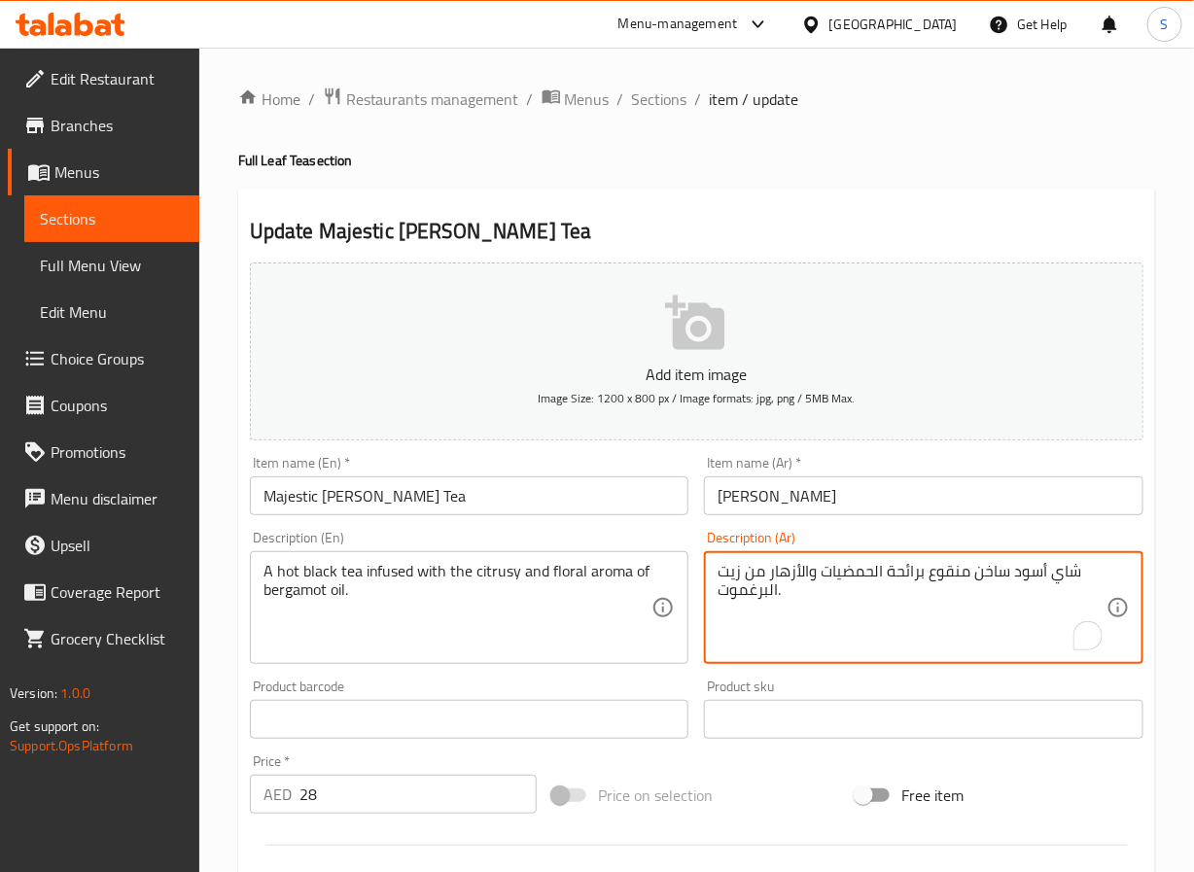
click at [945, 579] on textarea "شاي أسود ساخن منقوع برائحة الحمضيات والأزهار من زيت البرغموت." at bounding box center [912, 608] width 389 height 92
click at [862, 573] on textarea "شاي أسود ساخن مملوء برائحة الحمضيات والأزهار من زيت البرغموت." at bounding box center [912, 608] width 389 height 92
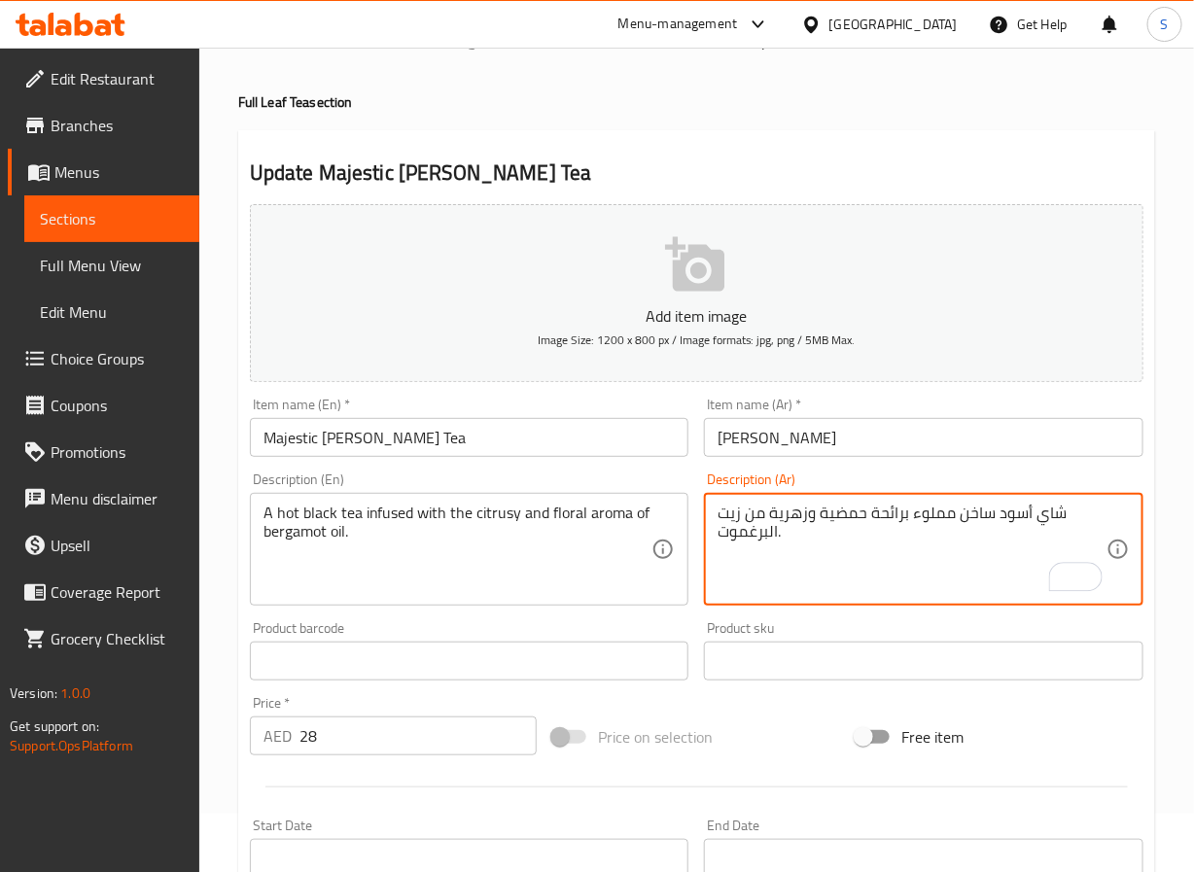
scroll to position [500, 0]
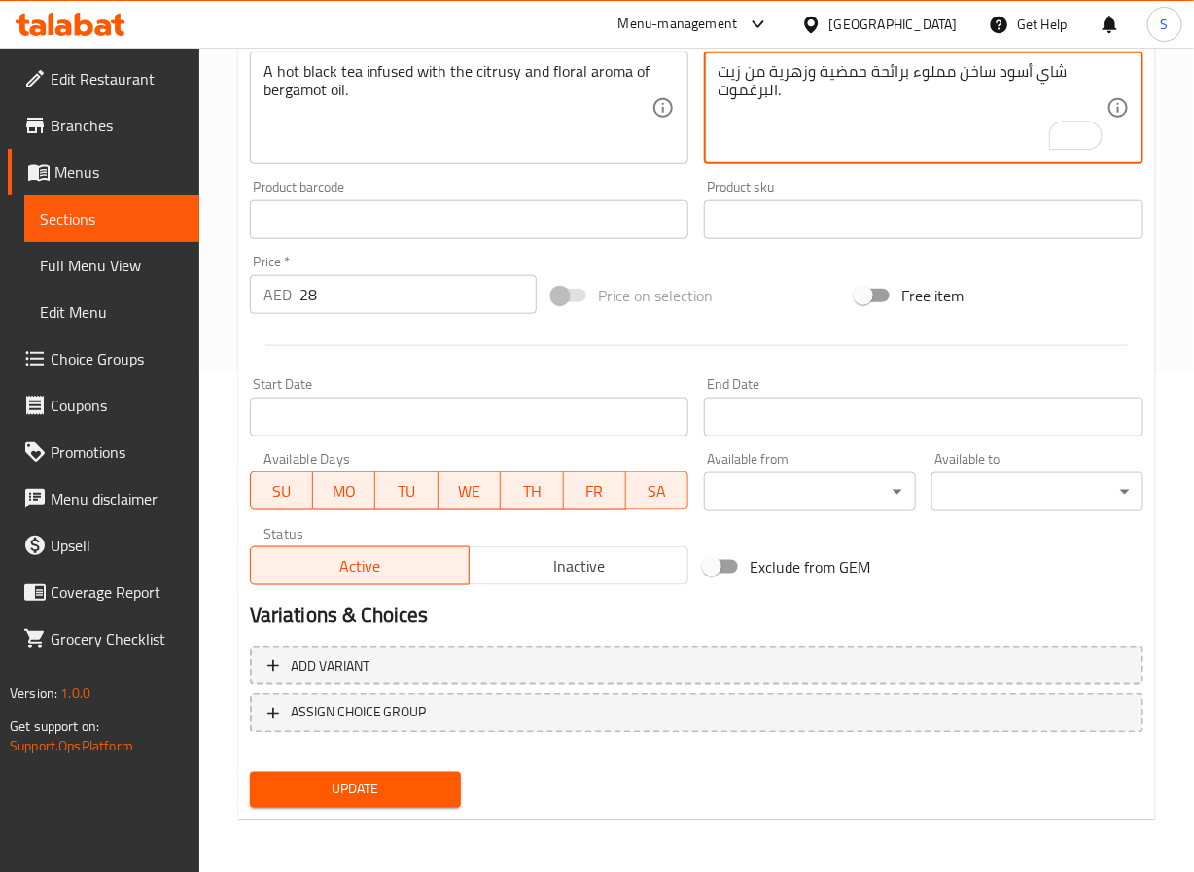
type textarea "شاي أسود ساخن مملوء برائحة حمضية وزهرية من زيت البرغموت."
click at [409, 782] on span "Update" at bounding box center [356, 790] width 181 height 24
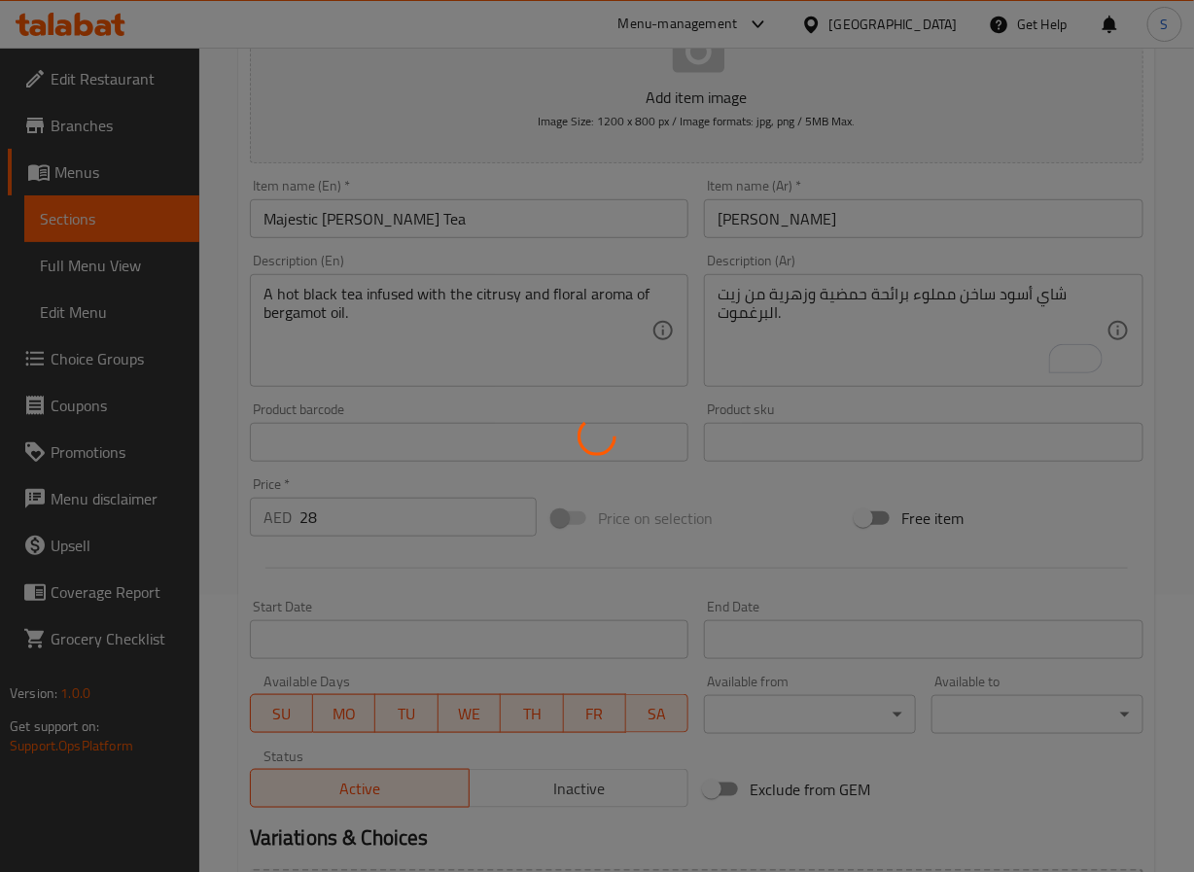
scroll to position [0, 0]
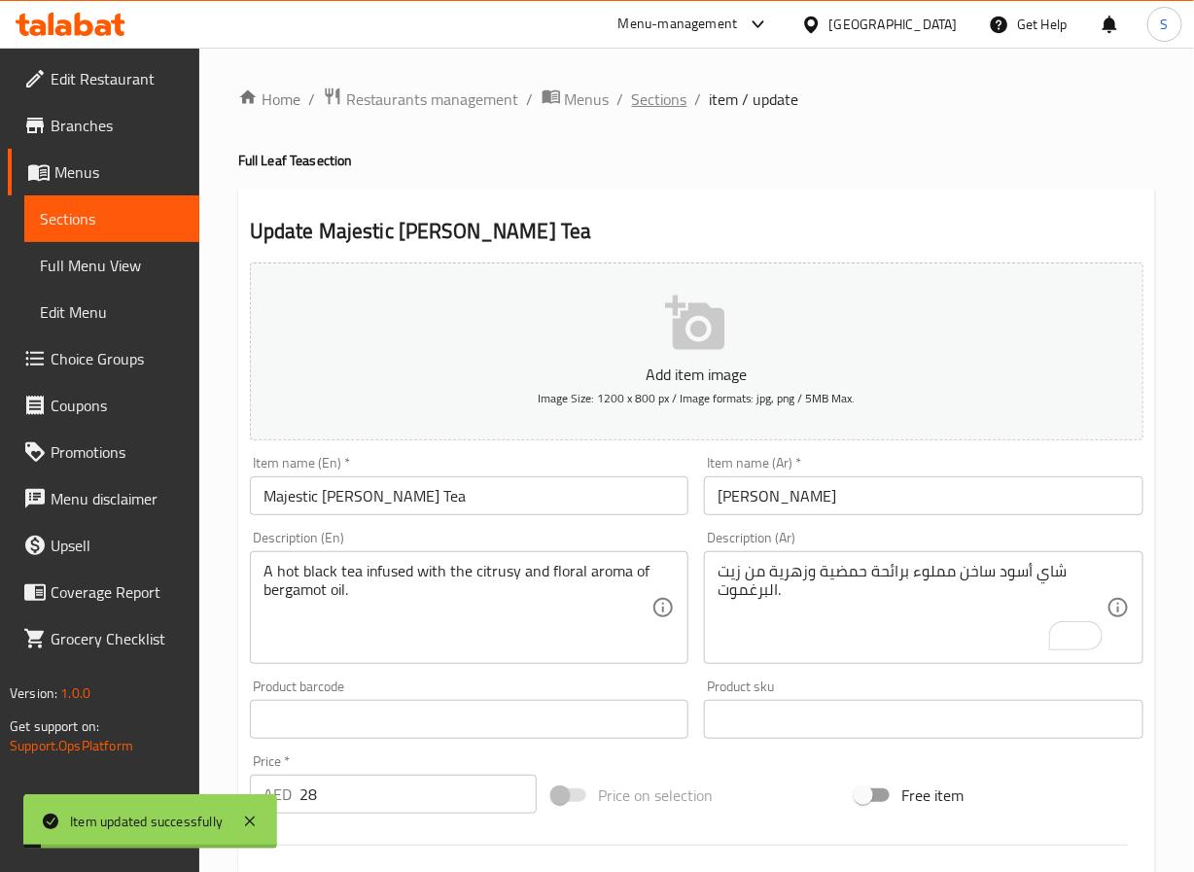
click at [651, 103] on span "Sections" at bounding box center [659, 99] width 55 height 23
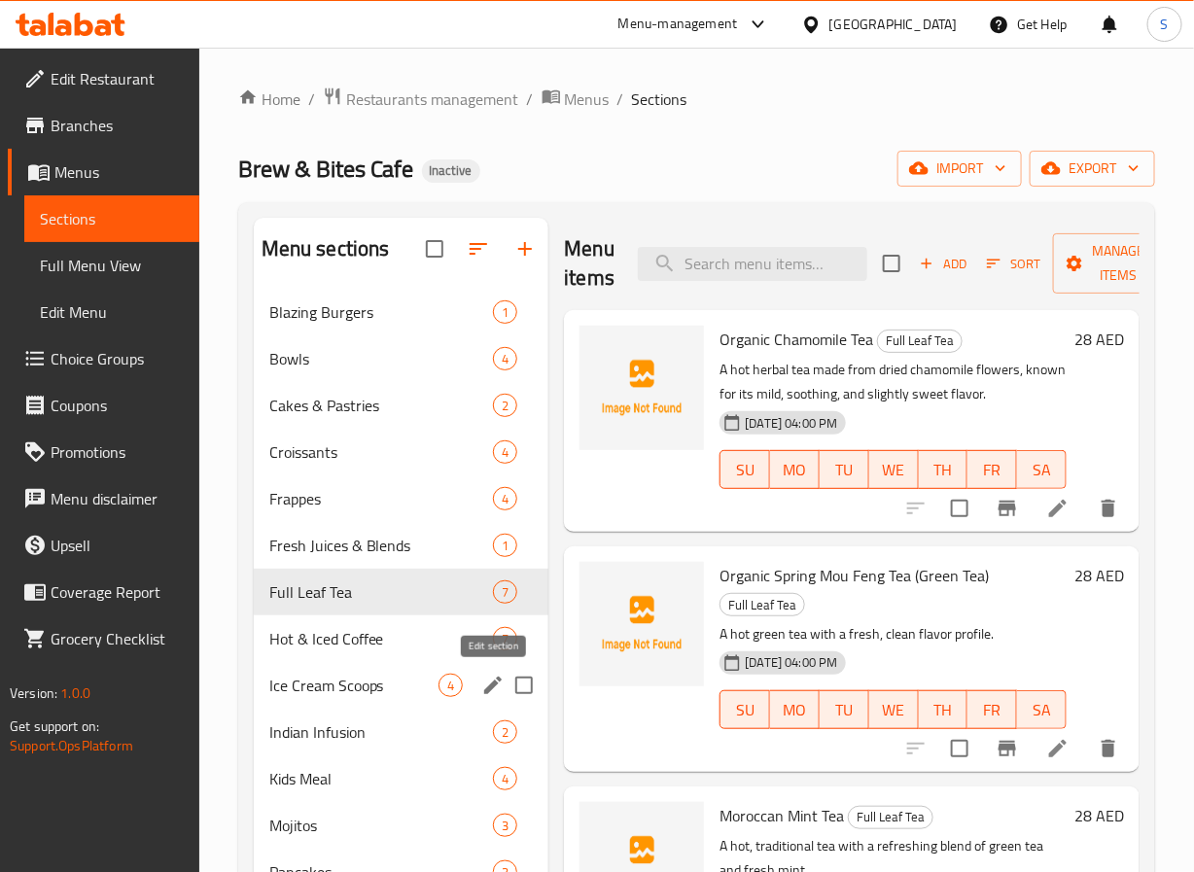
click at [496, 694] on icon "edit" at bounding box center [492, 685] width 23 height 23
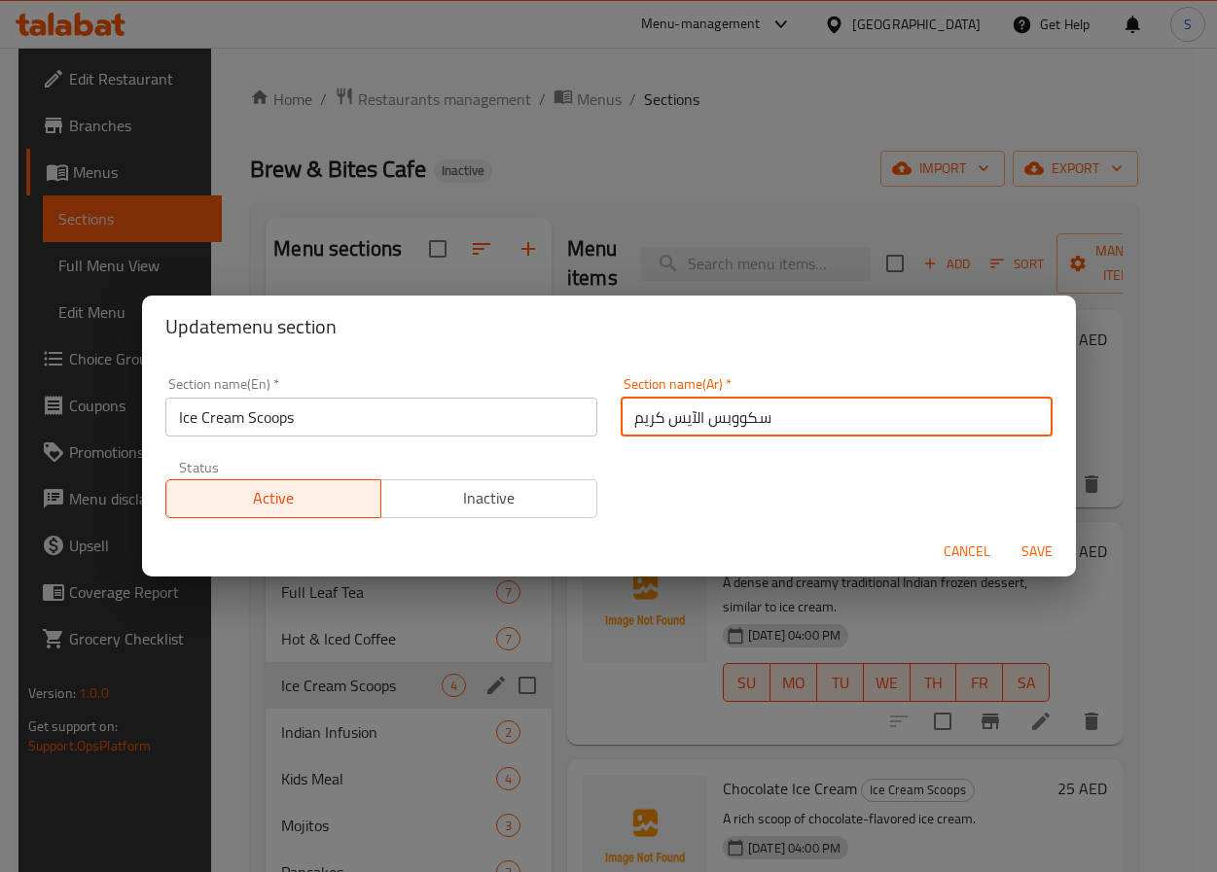
click at [742, 423] on input "سكووبس الآيس كريم" at bounding box center [836, 417] width 432 height 39
type input "بولات الآيس كريم"
click at [1006, 534] on button "Save" at bounding box center [1037, 552] width 62 height 36
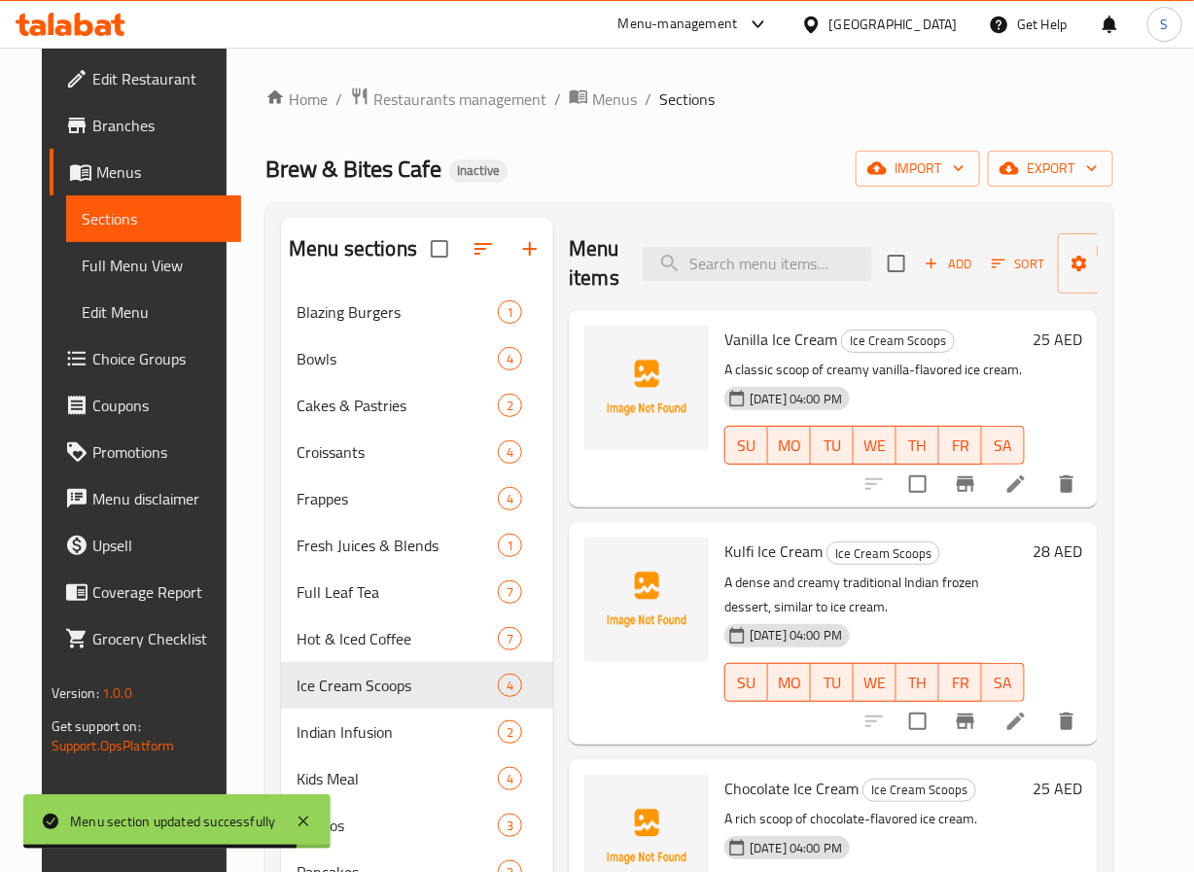
click at [1044, 488] on li at bounding box center [1016, 484] width 54 height 35
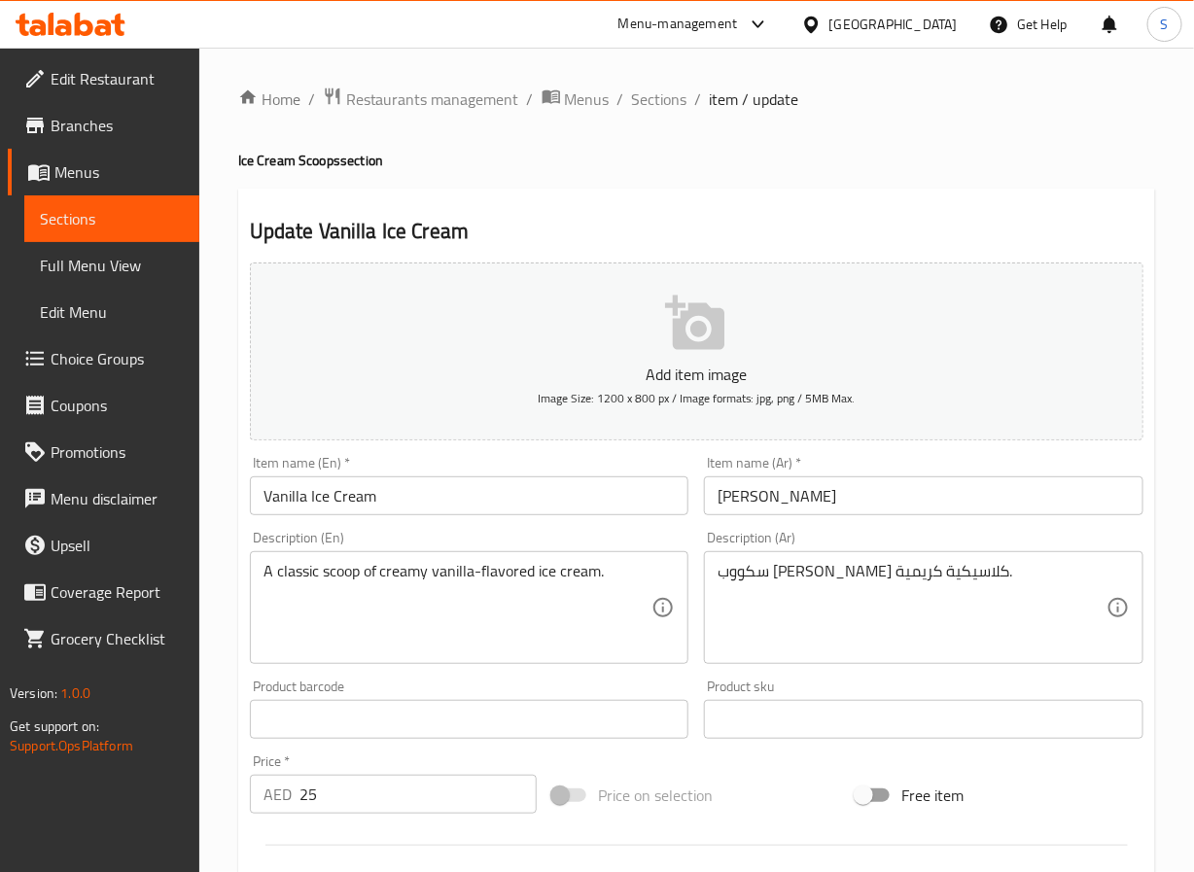
click at [983, 579] on textarea "سكووب آيس كريم فانيليا كلاسيكية كريمية." at bounding box center [912, 608] width 389 height 92
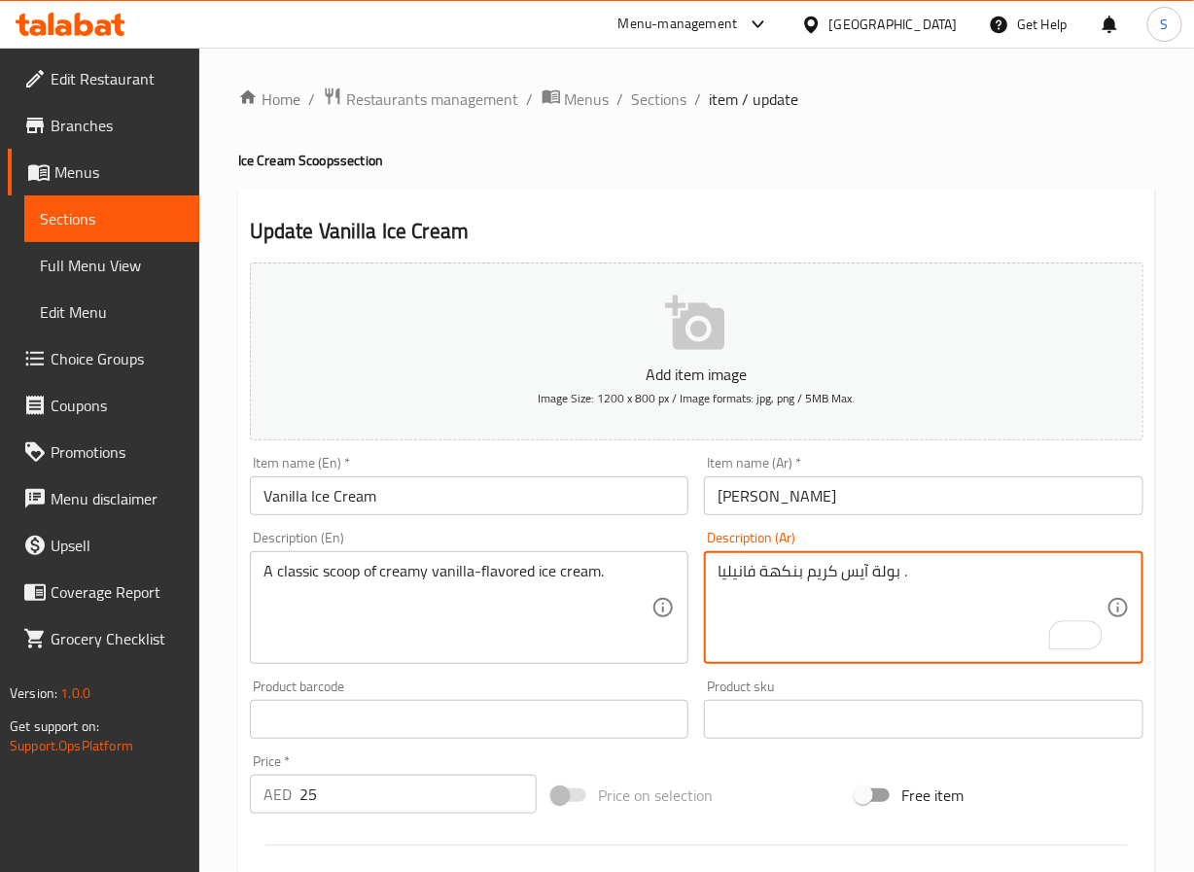
paste textarea "كلاسيكية كريمية"
click at [893, 578] on textarea "بولة آيس كريم كلاسيكية كريمية بنكهة فانيليا ." at bounding box center [912, 608] width 389 height 92
paste textarea "لاسيكية ك"
paste textarea "كلاسيكية"
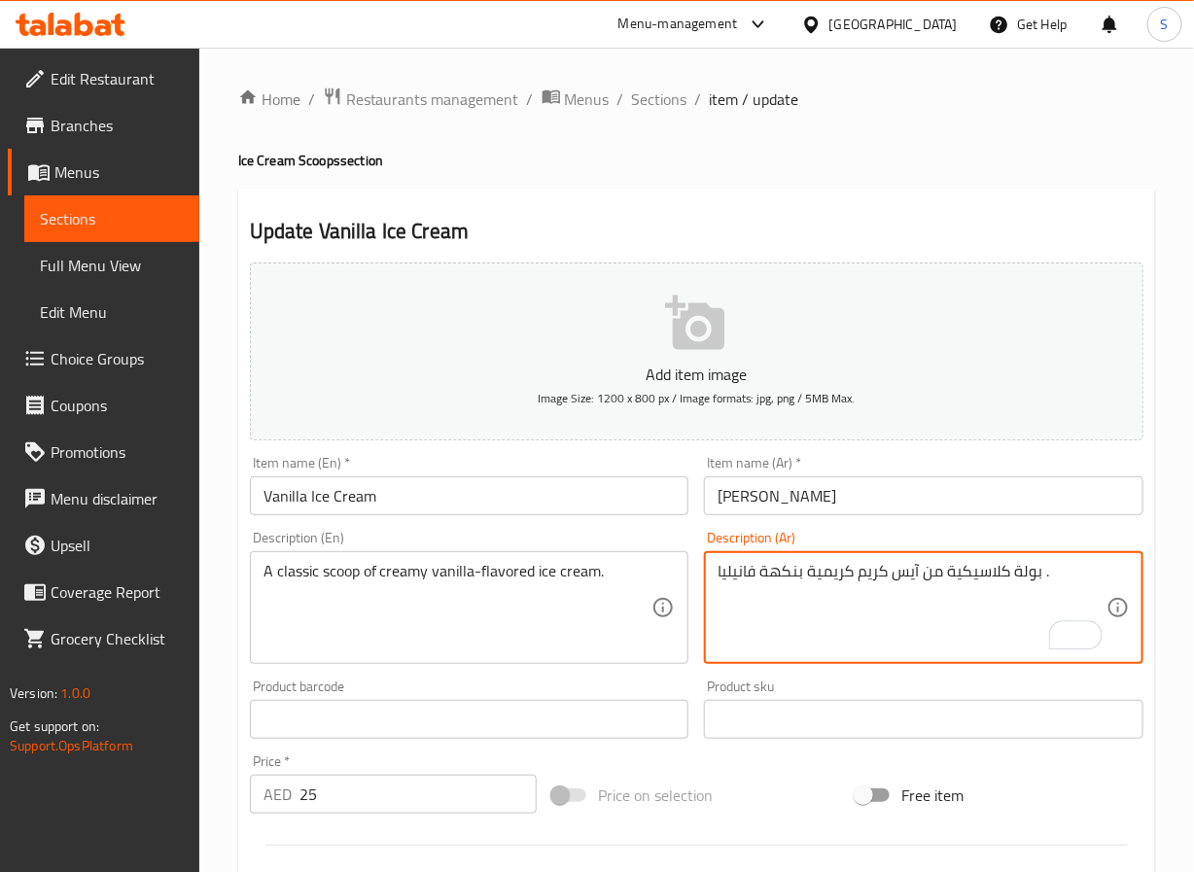
click at [808, 575] on textarea "بولة كلاسيكية من آيس كريم كريمية بنكهة فانيليا ." at bounding box center [912, 608] width 389 height 92
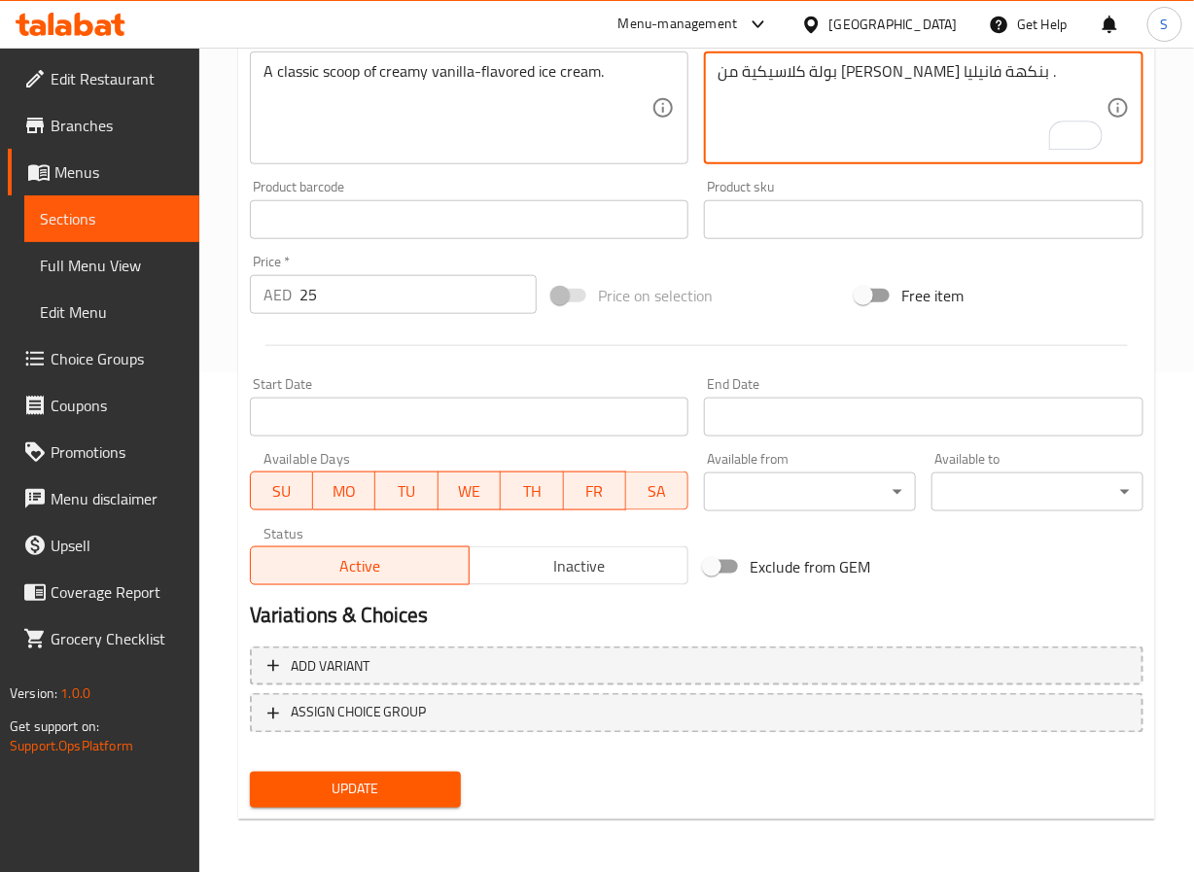
type textarea "بولة كلاسيكية من آيس كريم كريمي بنكهة فانيليا ."
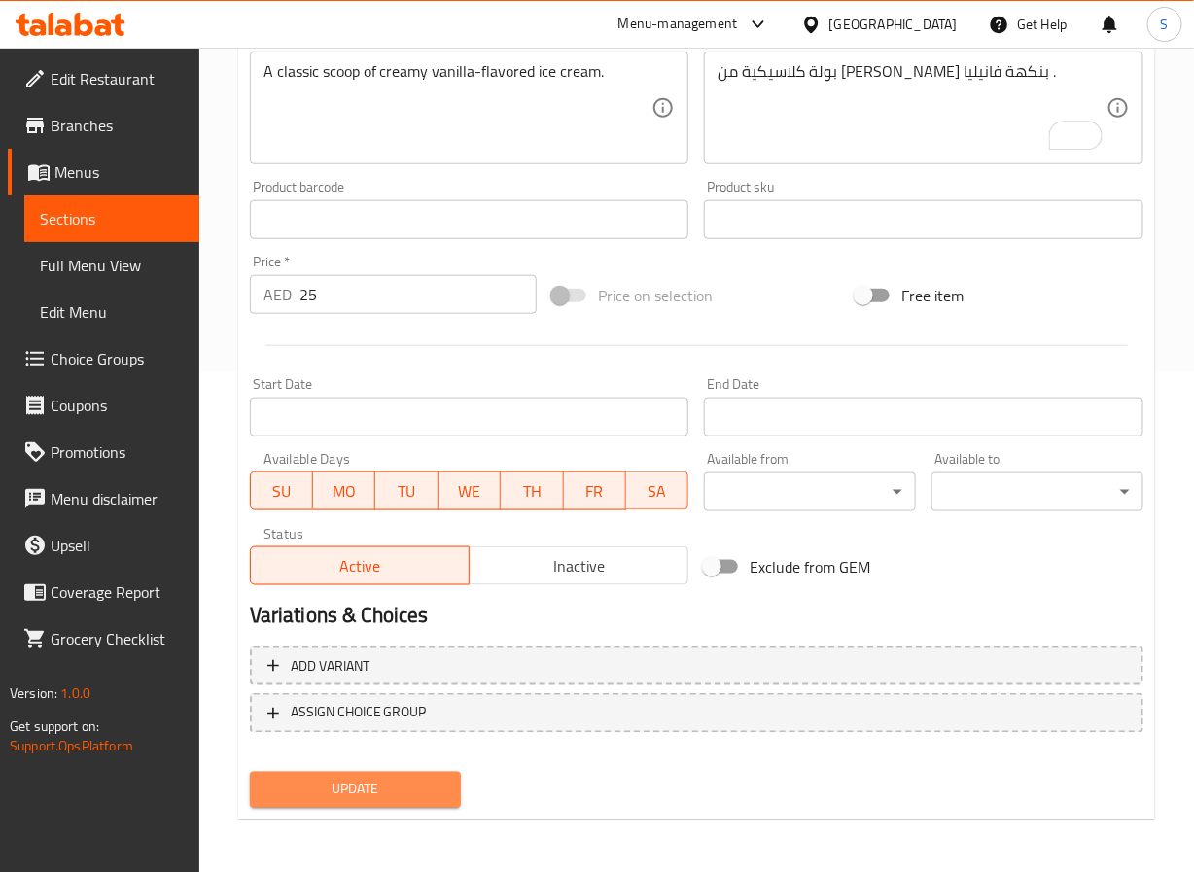
click at [321, 805] on button "Update" at bounding box center [356, 790] width 212 height 36
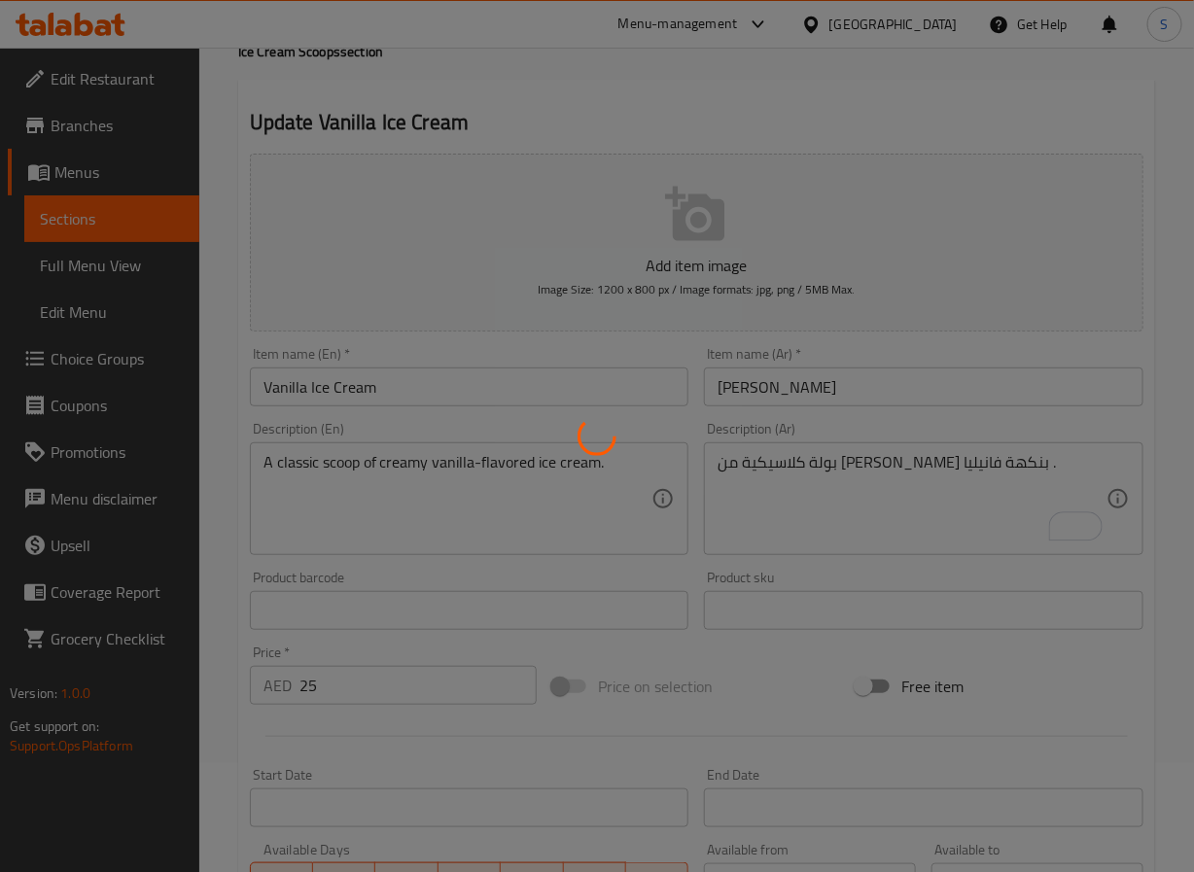
scroll to position [0, 0]
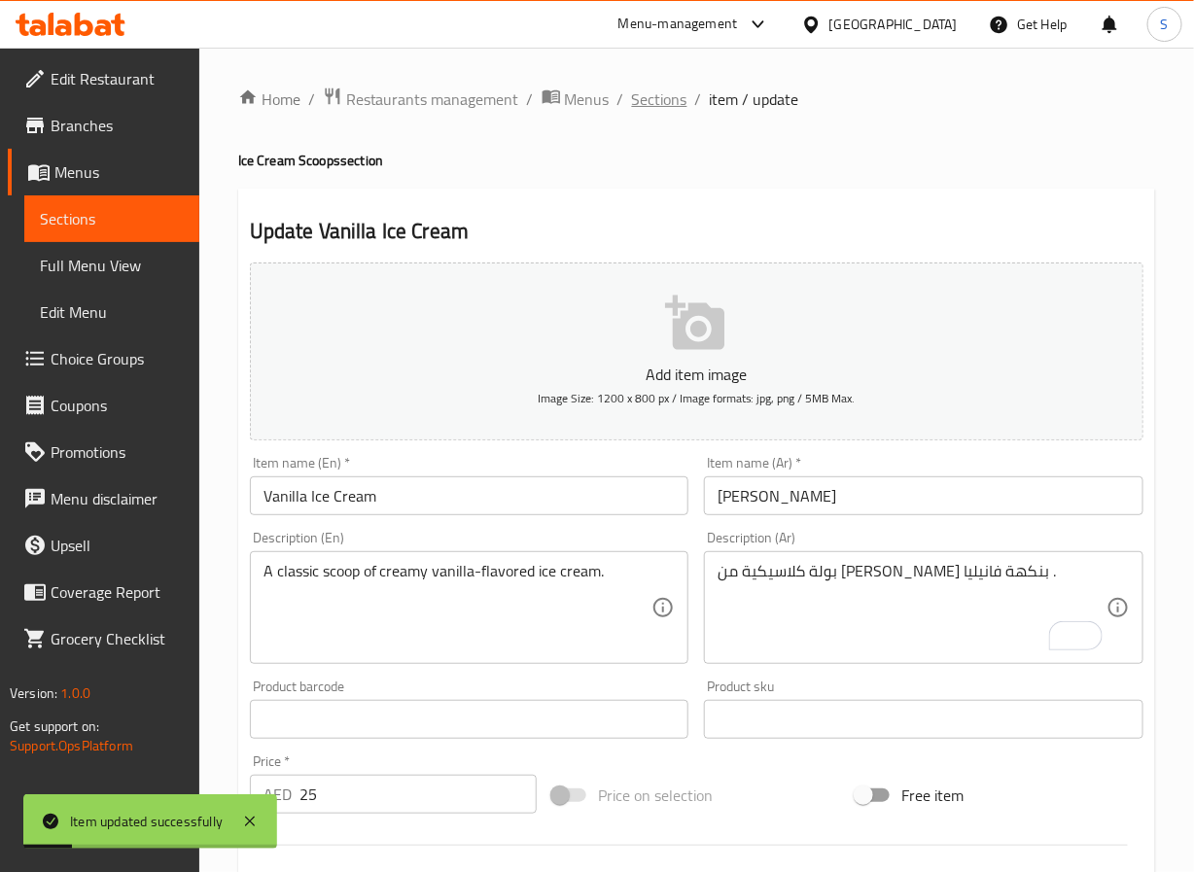
click at [646, 97] on span "Sections" at bounding box center [659, 99] width 55 height 23
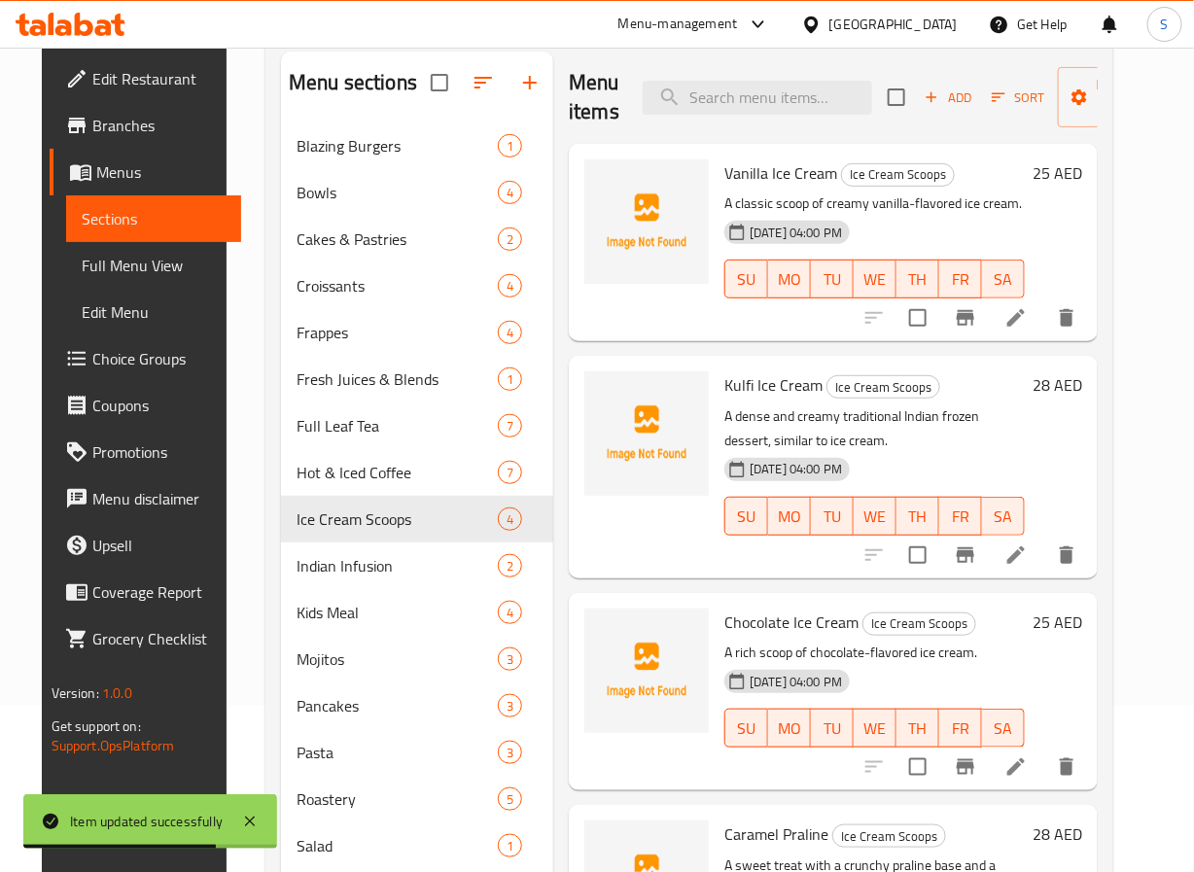
scroll to position [411, 0]
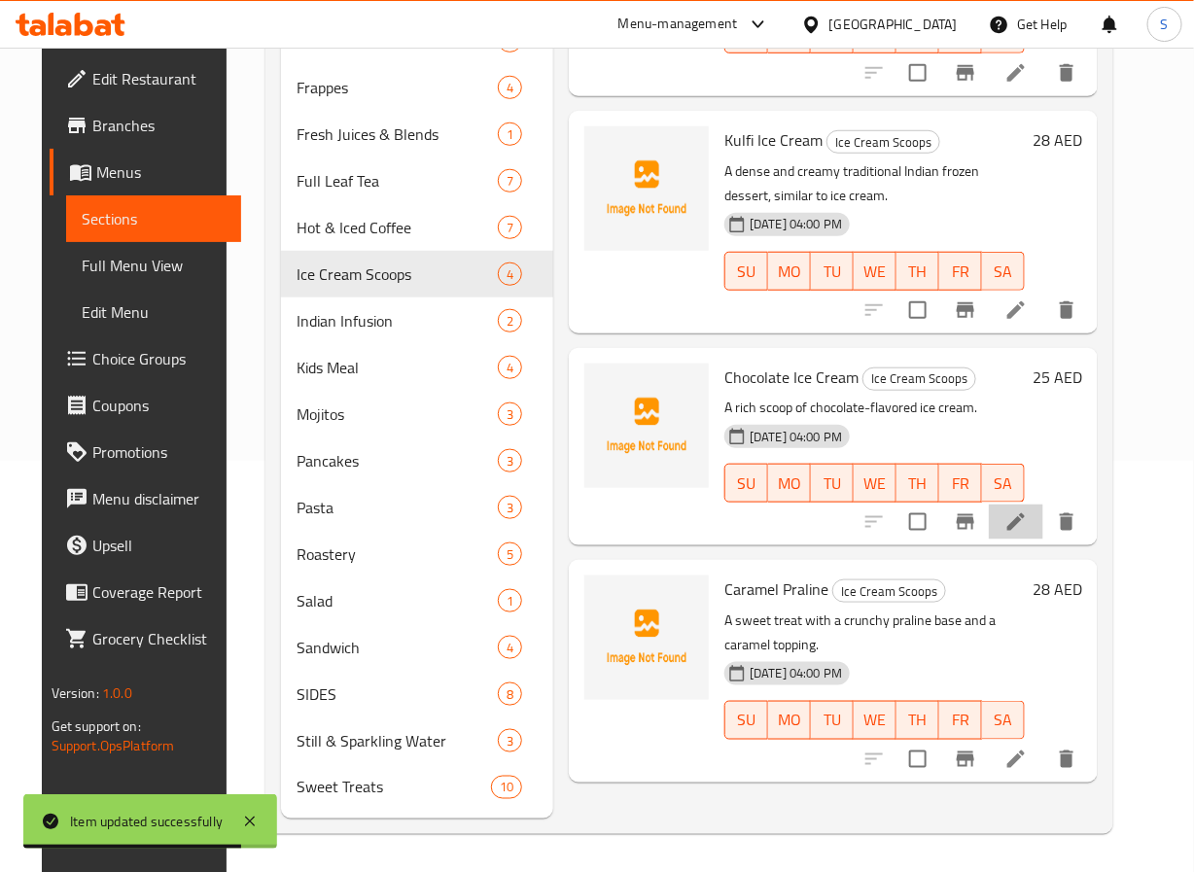
click at [1044, 520] on li at bounding box center [1016, 522] width 54 height 35
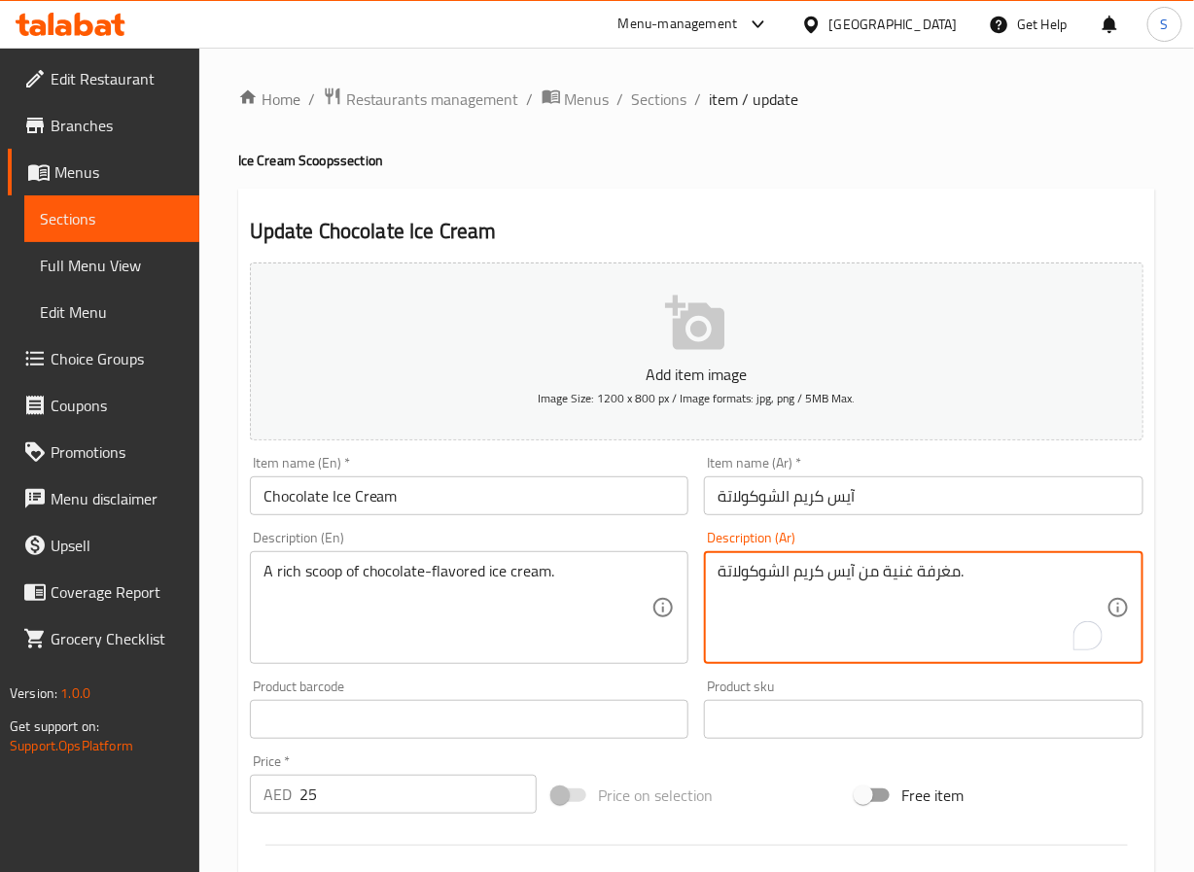
click at [942, 573] on textarea "مغرفة غنية من آيس كريم الشوكولاتة." at bounding box center [912, 608] width 389 height 92
click at [789, 573] on textarea "بولة غنية من آيس كريم الشوكولاتة." at bounding box center [912, 608] width 389 height 92
type textarea "بولة غنية من آيس كريم بنكهة الشوكولاتة."
click at [210, 639] on div "Home / Restaurants management / Menus / Sections / item / update Ice Cream Scoo…" at bounding box center [696, 711] width 995 height 1327
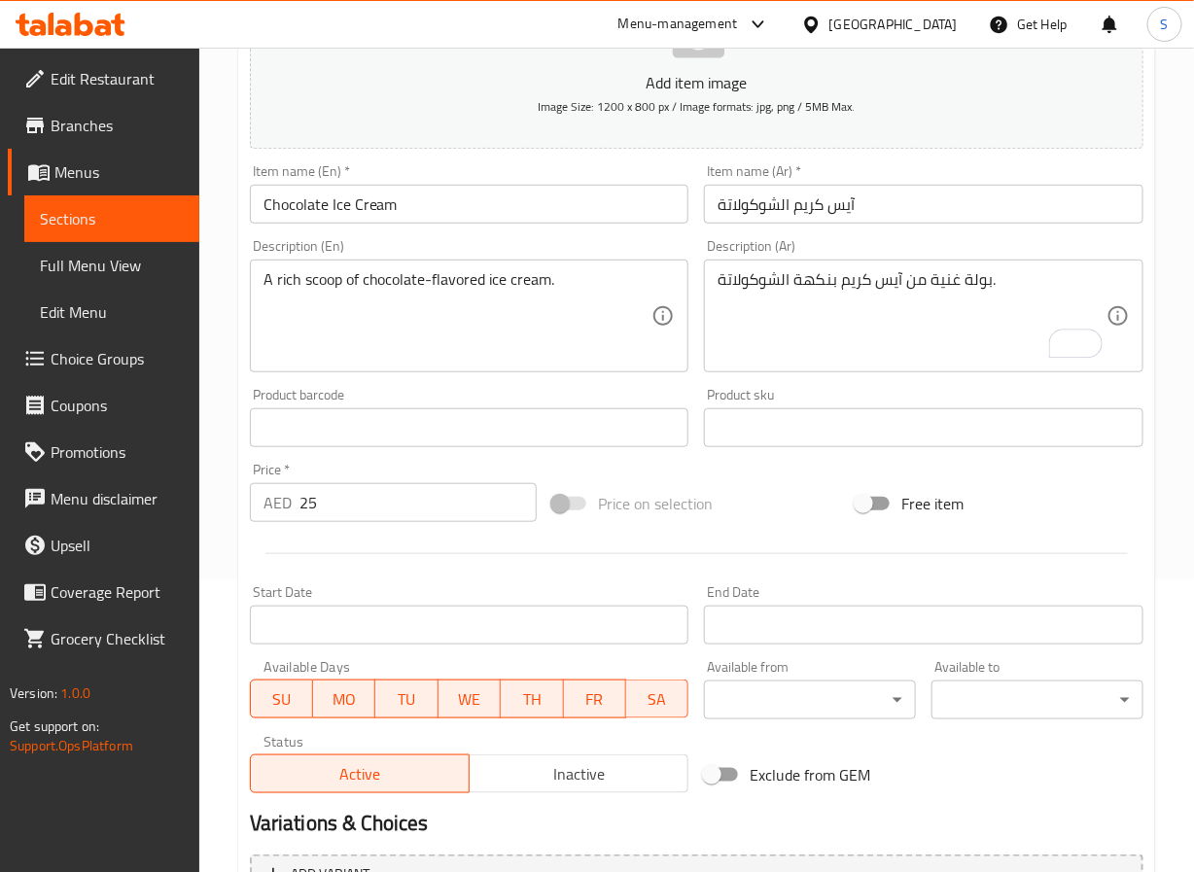
scroll to position [500, 0]
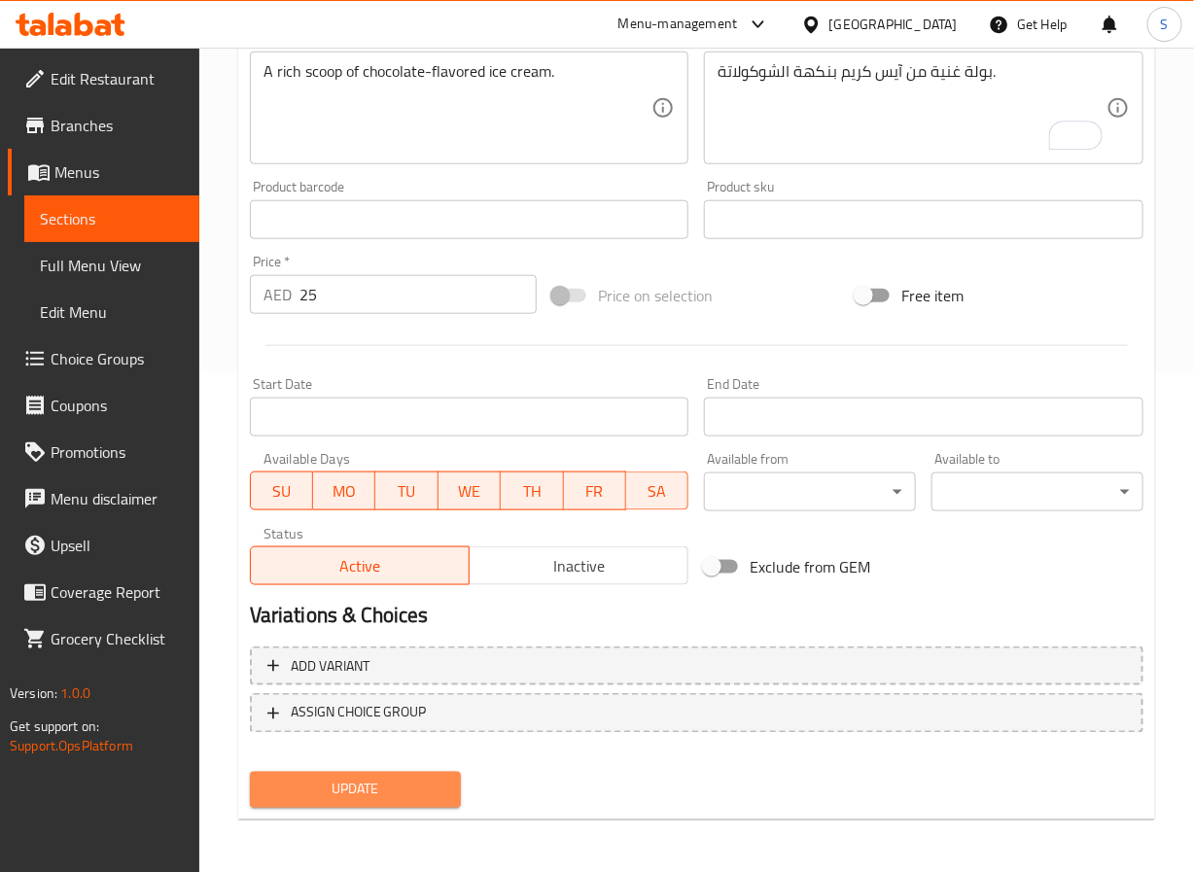
click at [283, 794] on span "Update" at bounding box center [356, 790] width 181 height 24
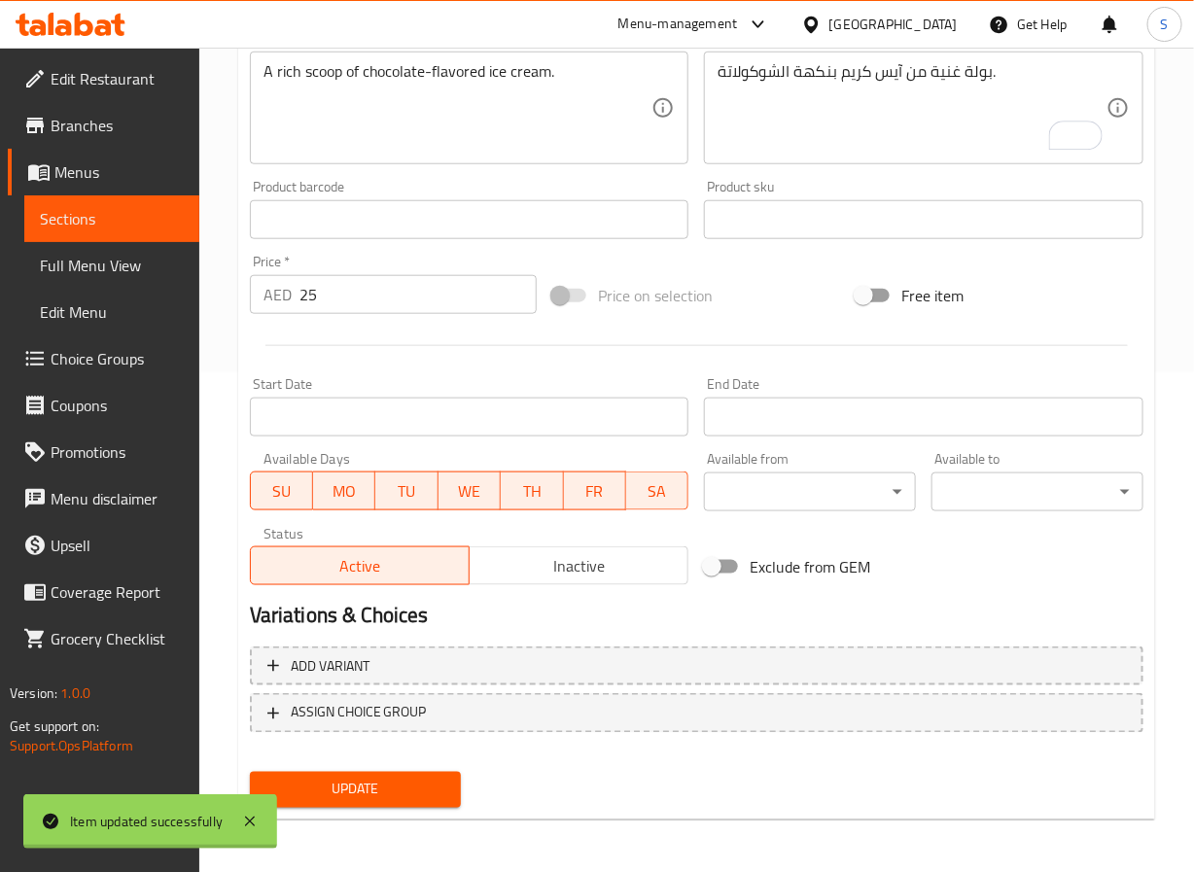
scroll to position [0, 0]
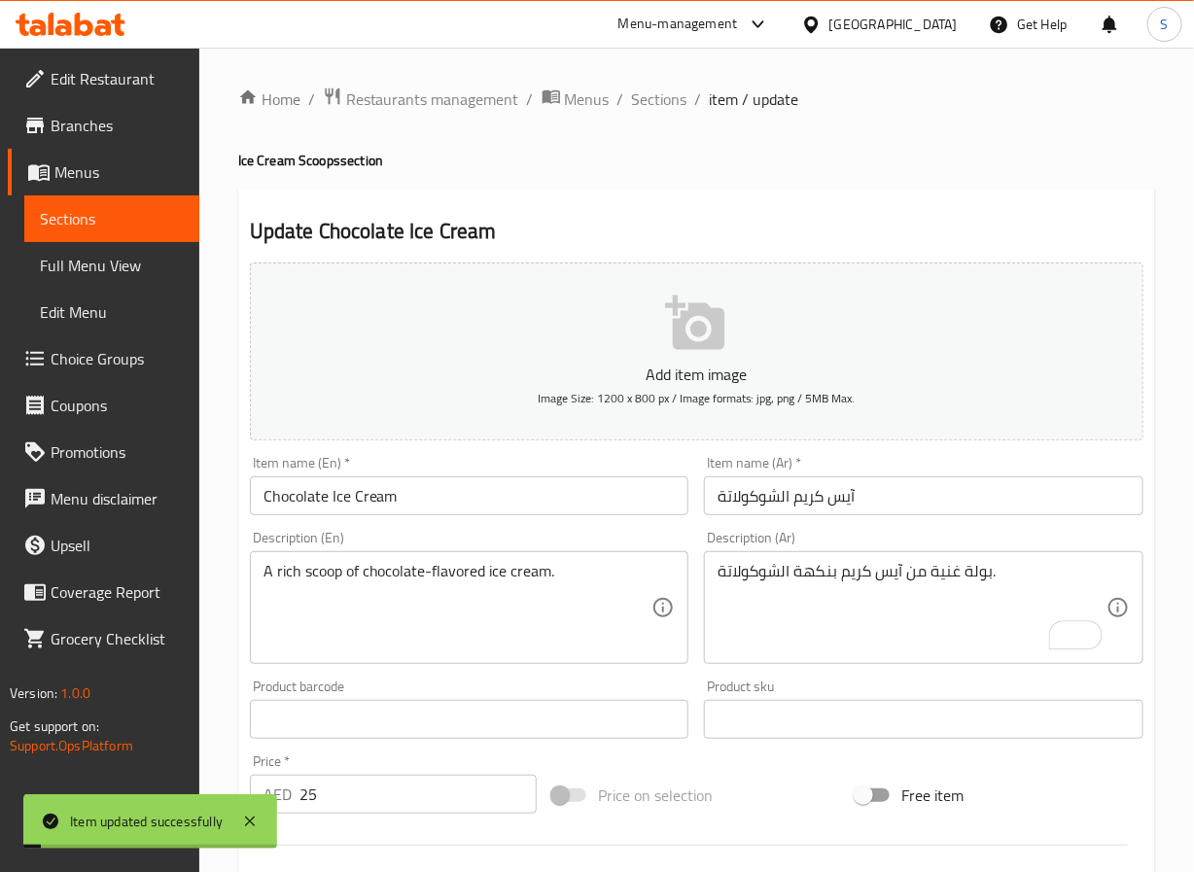
click at [659, 114] on div "Home / Restaurants management / Menus / Sections / item / update Ice Cream Scoo…" at bounding box center [696, 711] width 917 height 1249
click at [659, 108] on span "Sections" at bounding box center [659, 99] width 55 height 23
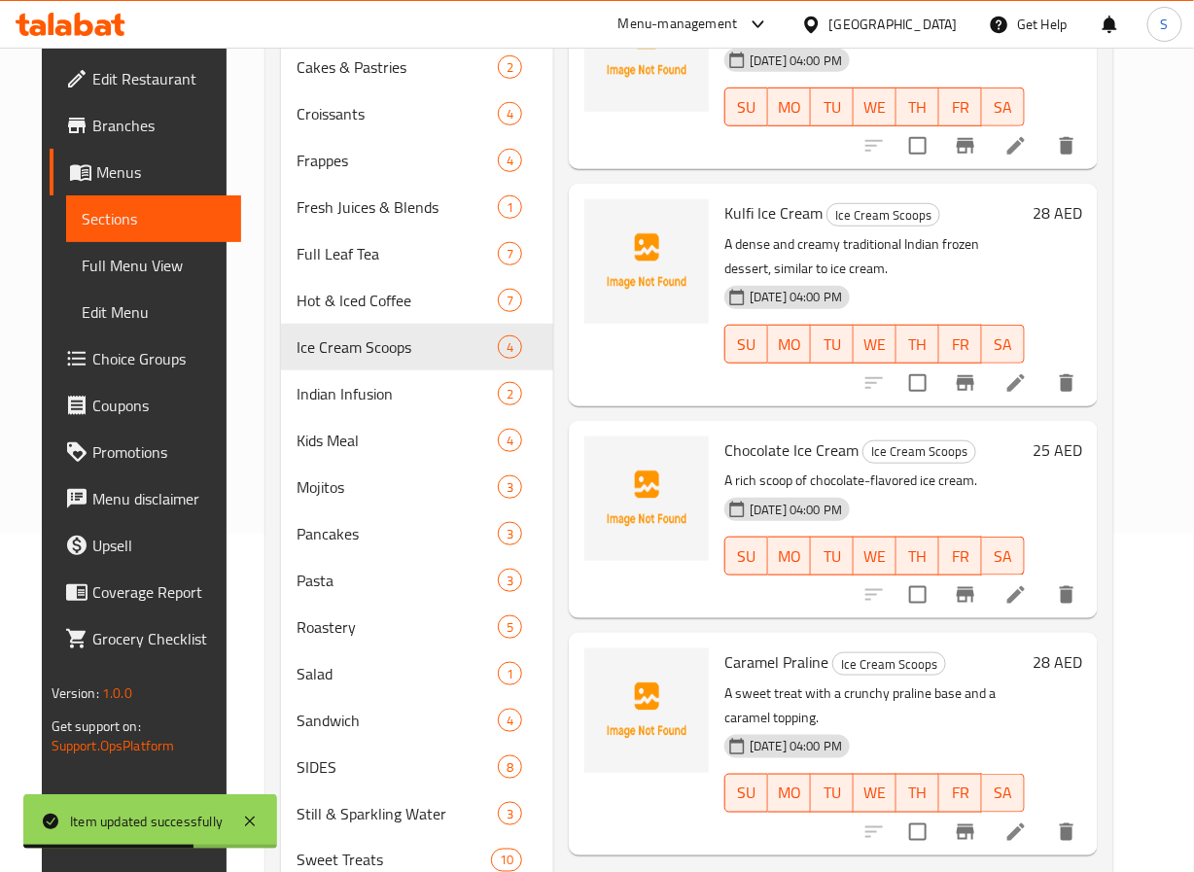
scroll to position [411, 0]
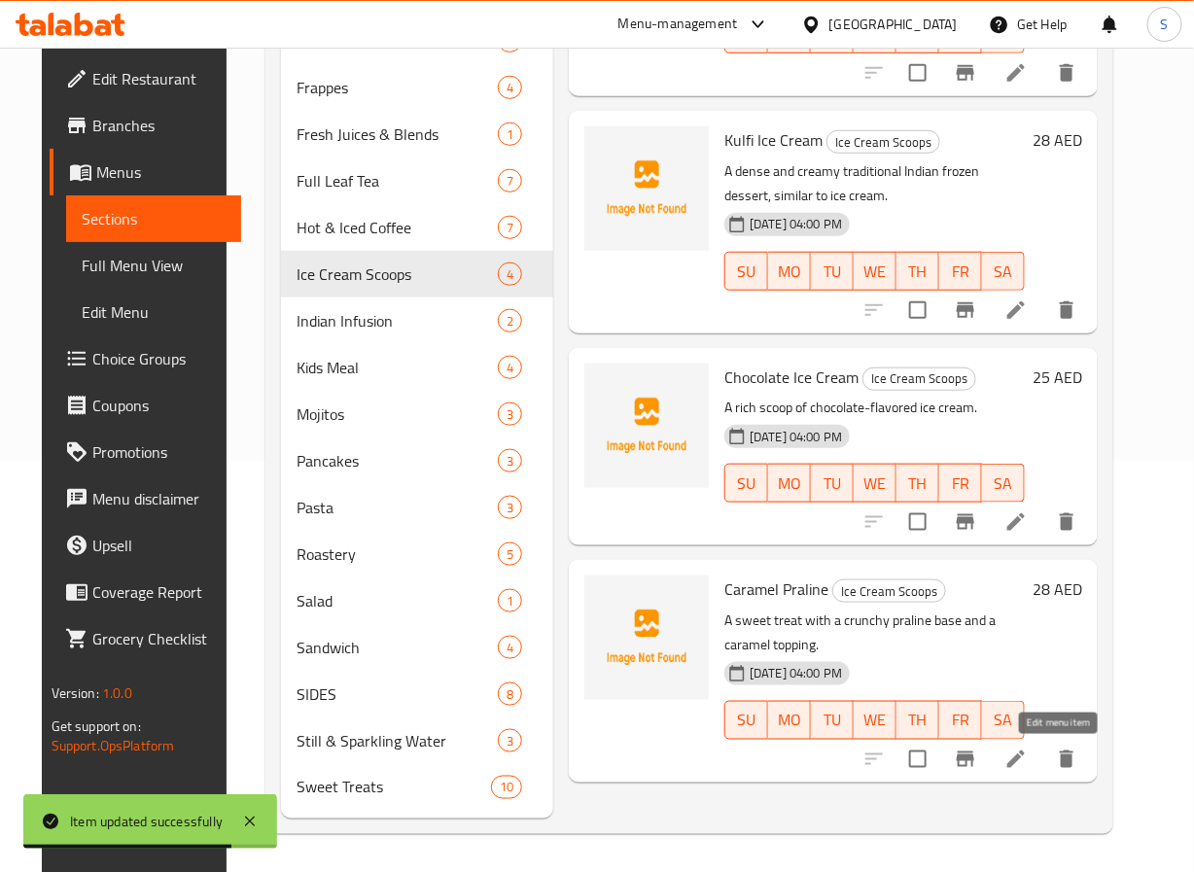
click at [1028, 768] on icon at bounding box center [1016, 759] width 23 height 23
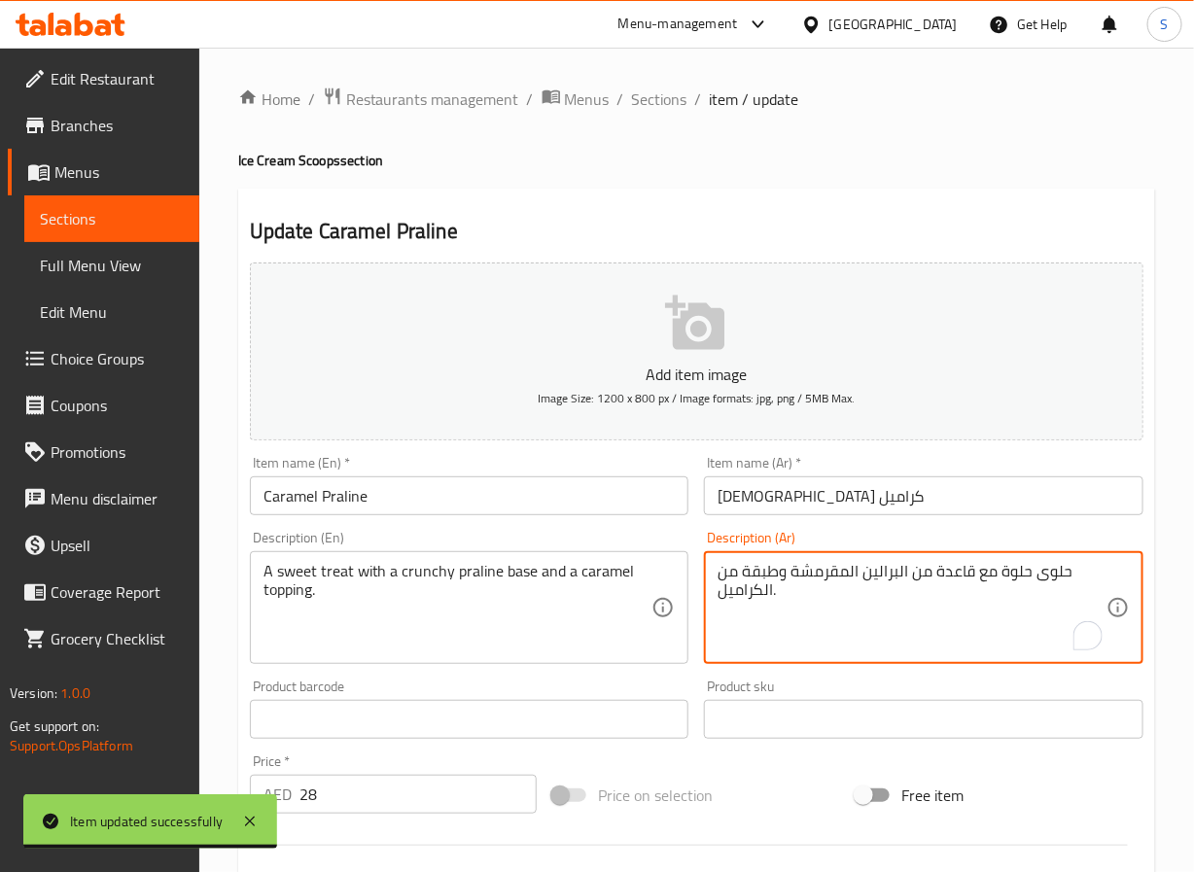
click at [1047, 566] on textarea "حلوى حلوة مع قاعدة من البرالين المقرمشة وطبقة من الكراميل." at bounding box center [912, 608] width 389 height 92
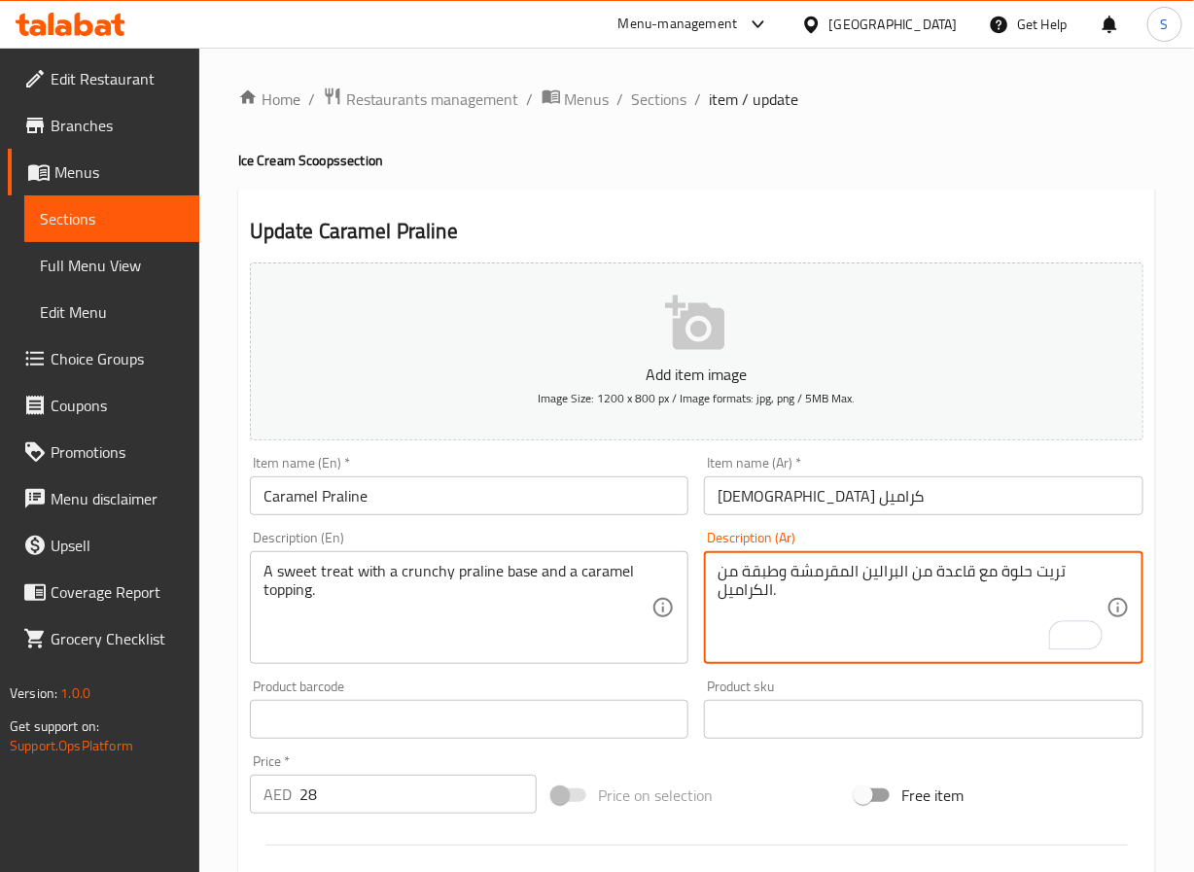
click at [952, 573] on textarea "تريت حلوة مع قاعدة من البرالين المقرمشة وطبقة من الكراميل." at bounding box center [912, 608] width 389 height 92
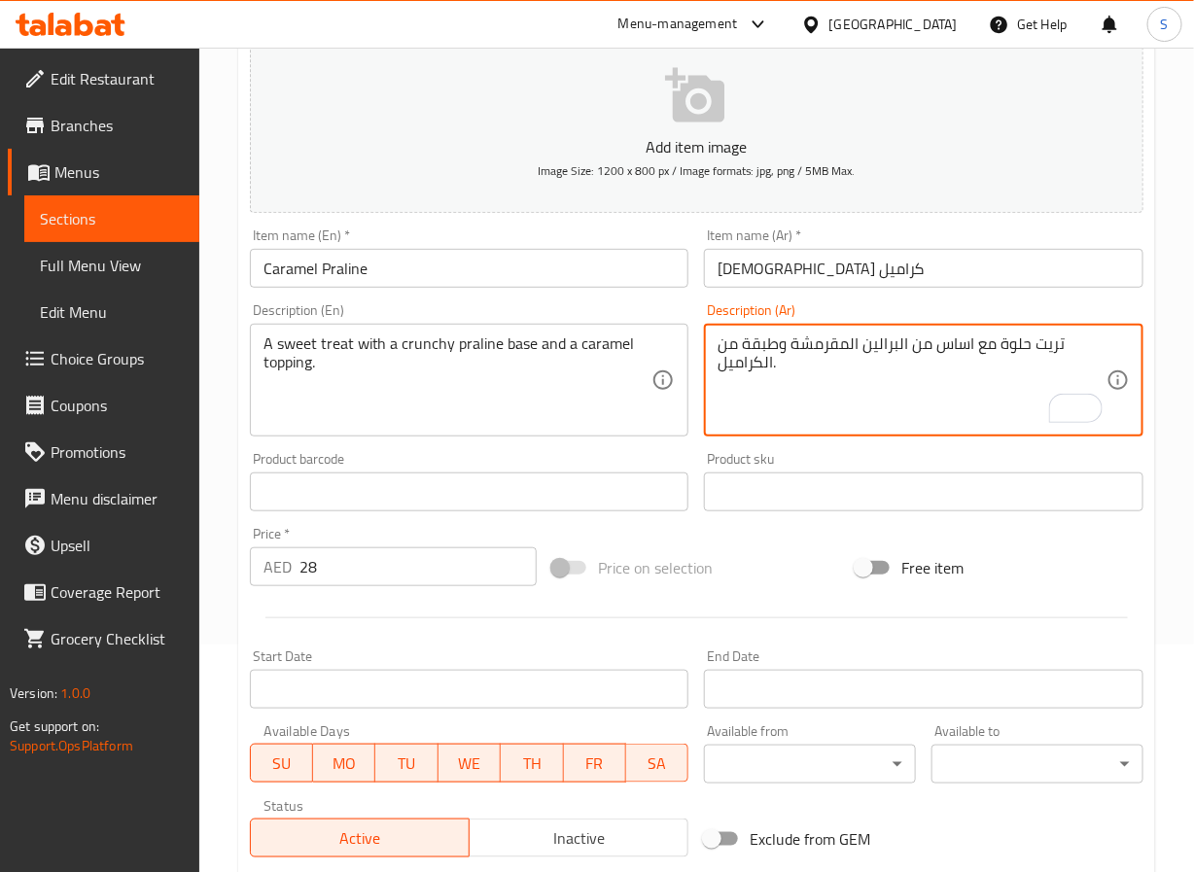
scroll to position [500, 0]
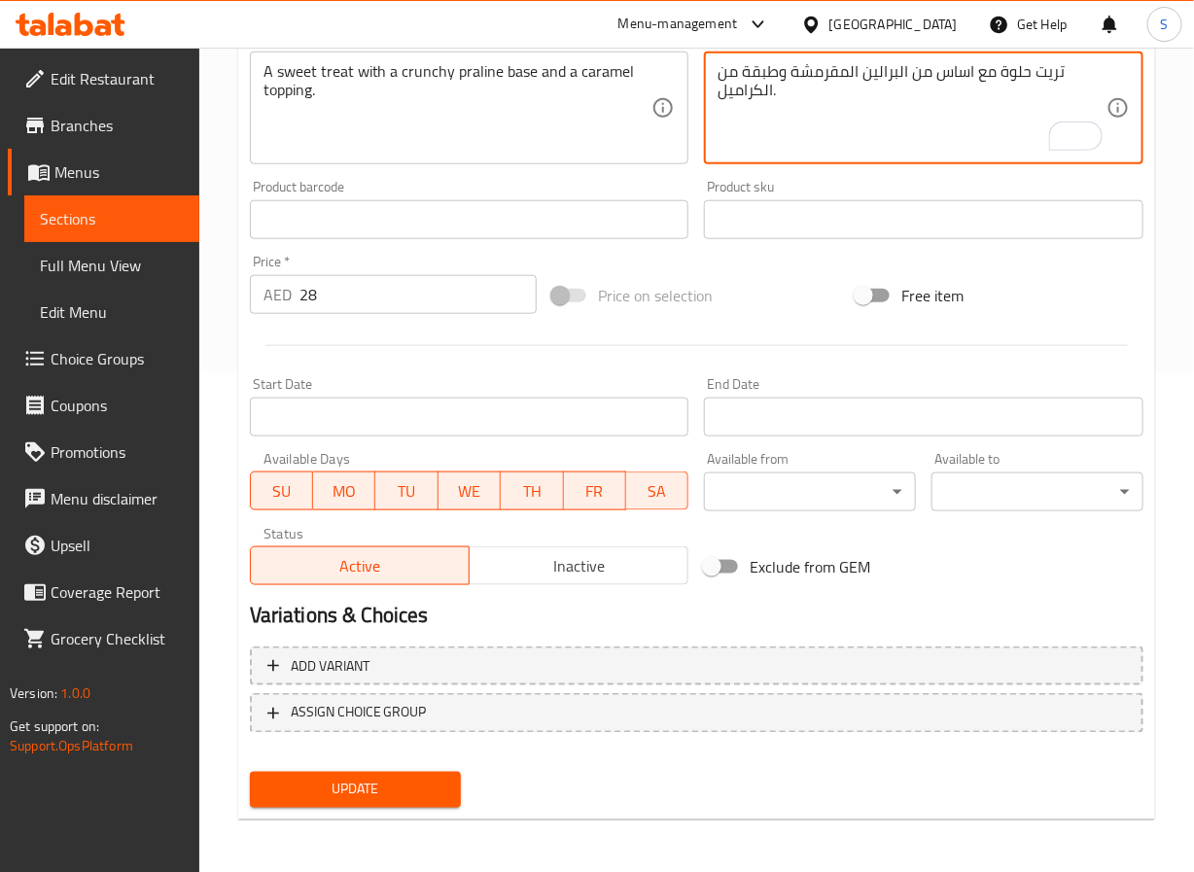
type textarea "تريت حلوة مع اساس من البرالين المقرمشة وطبقة من الكراميل."
click at [423, 789] on span "Update" at bounding box center [356, 790] width 181 height 24
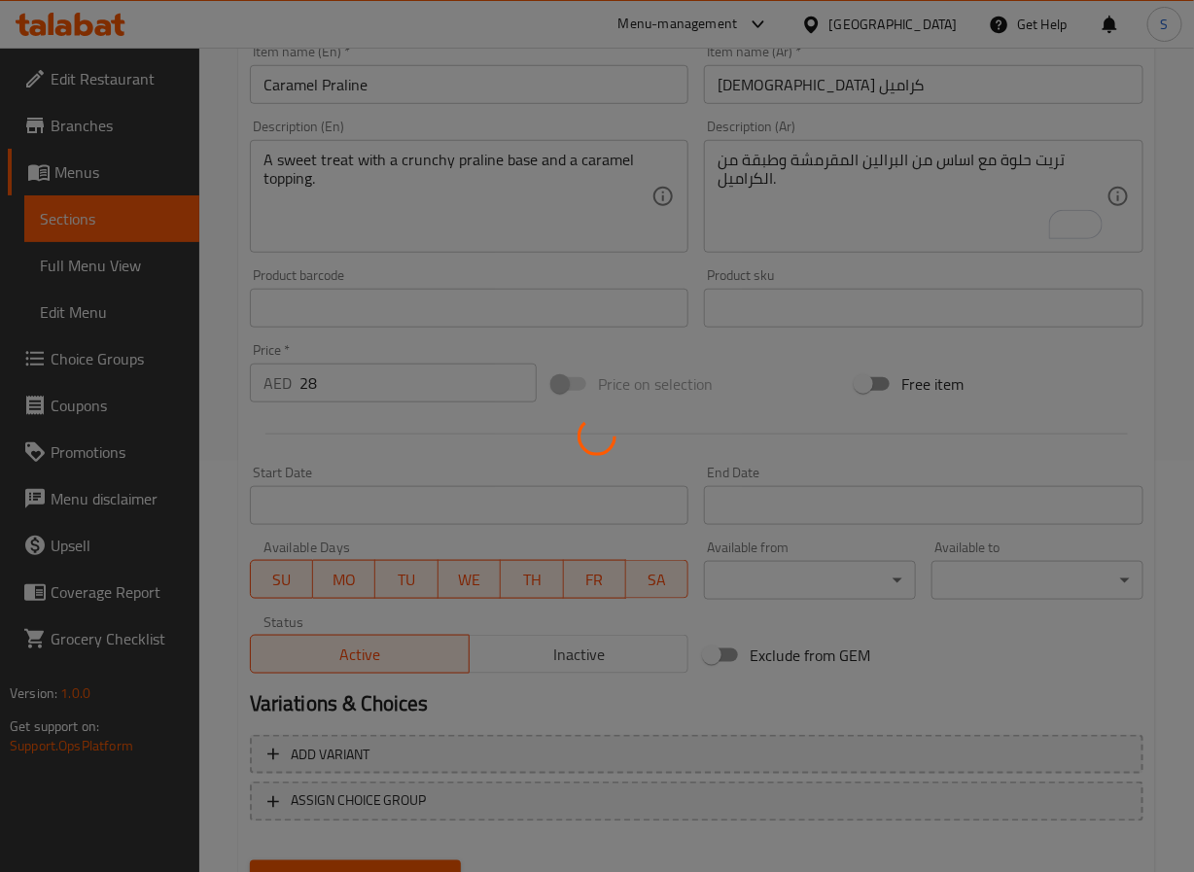
scroll to position [0, 0]
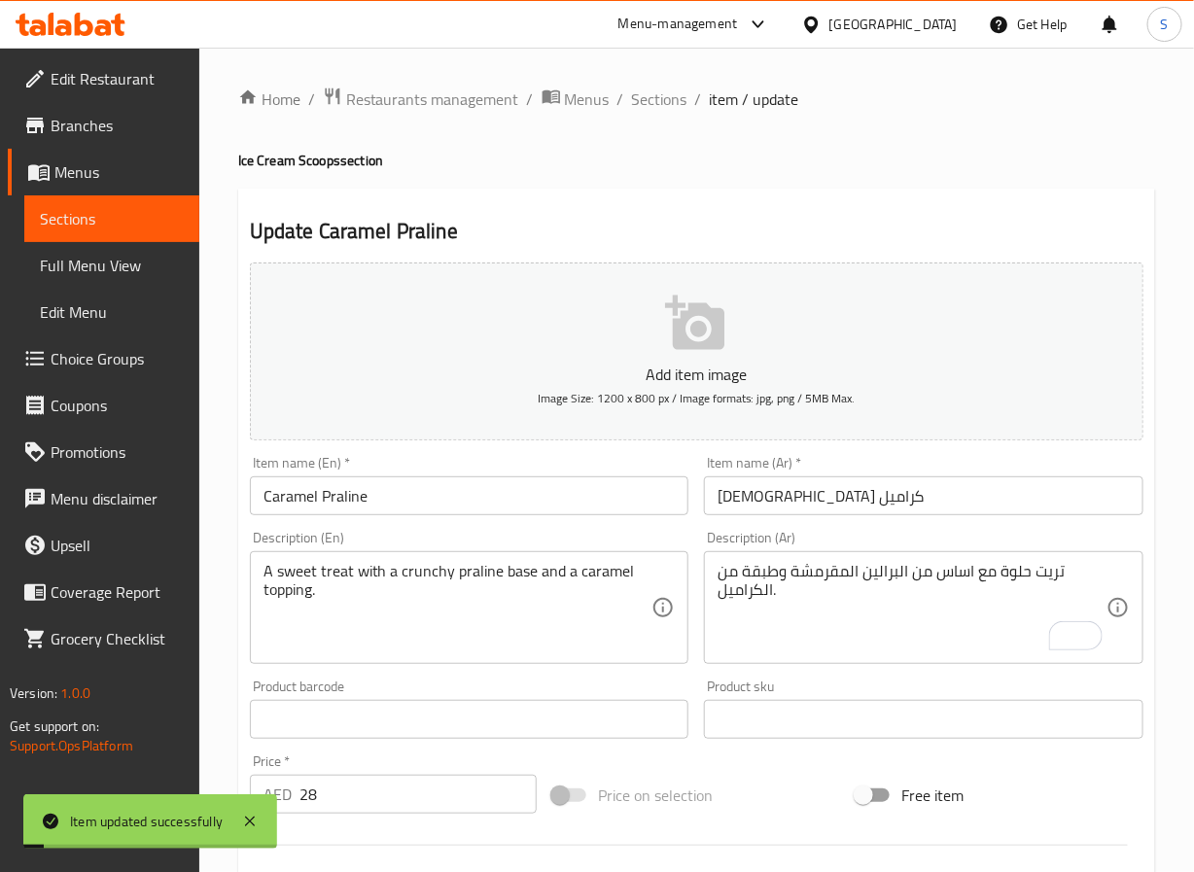
drag, startPoint x: 654, startPoint y: 106, endPoint x: 631, endPoint y: 55, distance: 55.3
click at [654, 106] on span "Sections" at bounding box center [659, 99] width 55 height 23
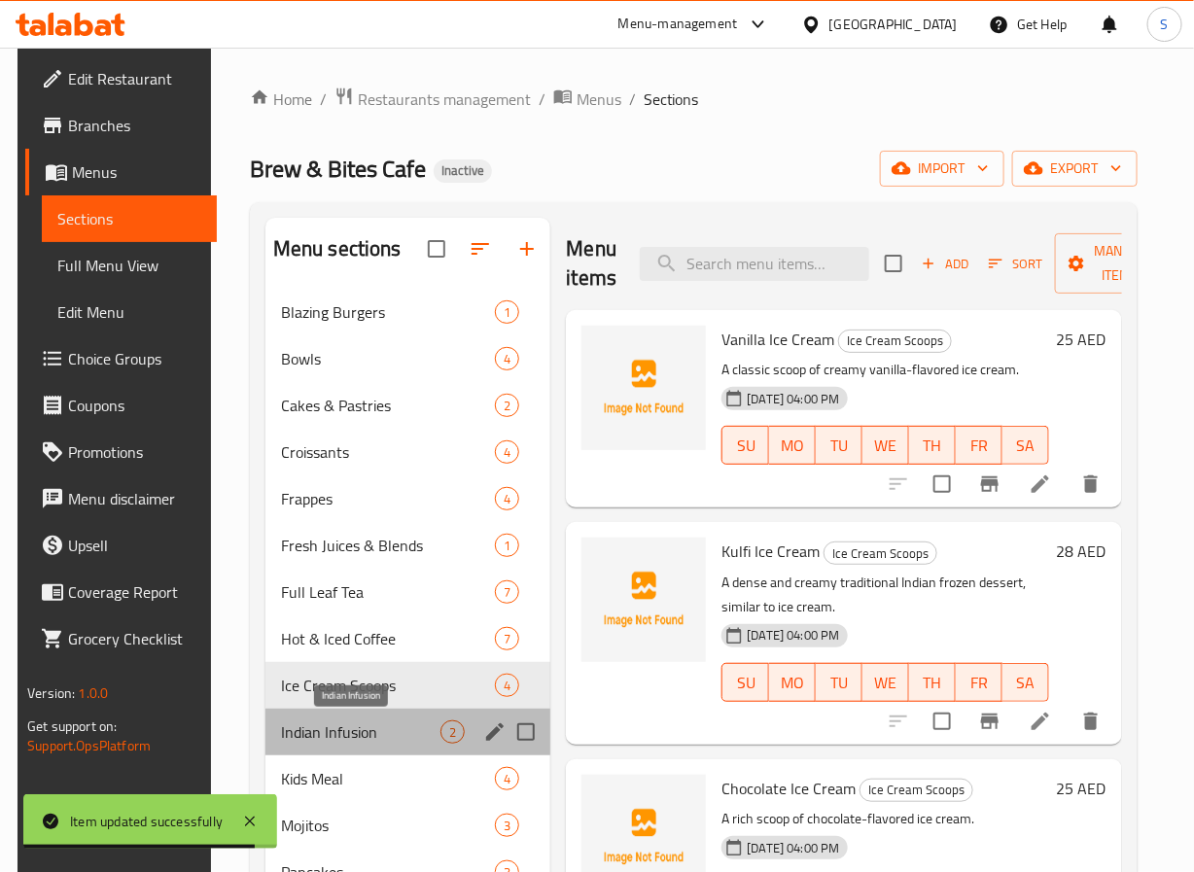
click at [350, 742] on span "Indian Infusion" at bounding box center [361, 732] width 160 height 23
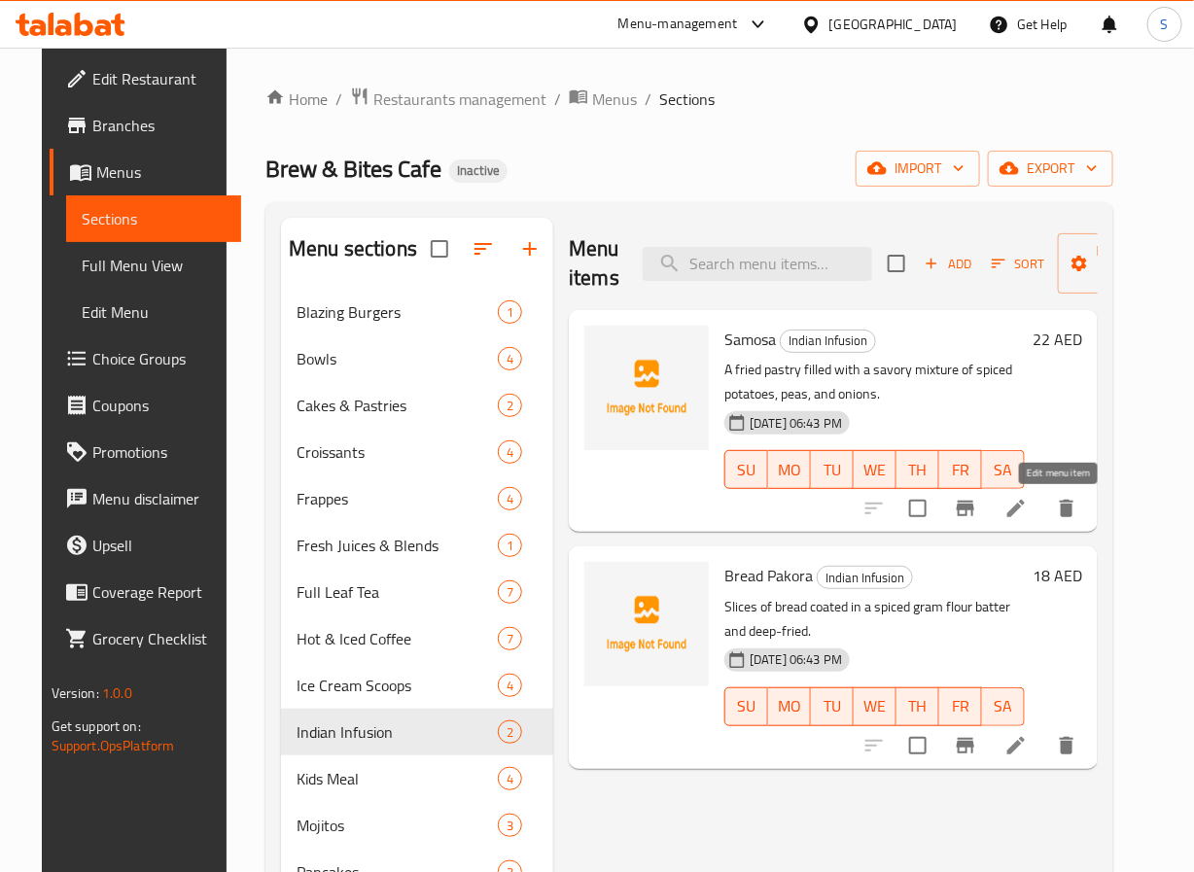
click at [1028, 502] on icon at bounding box center [1016, 508] width 23 height 23
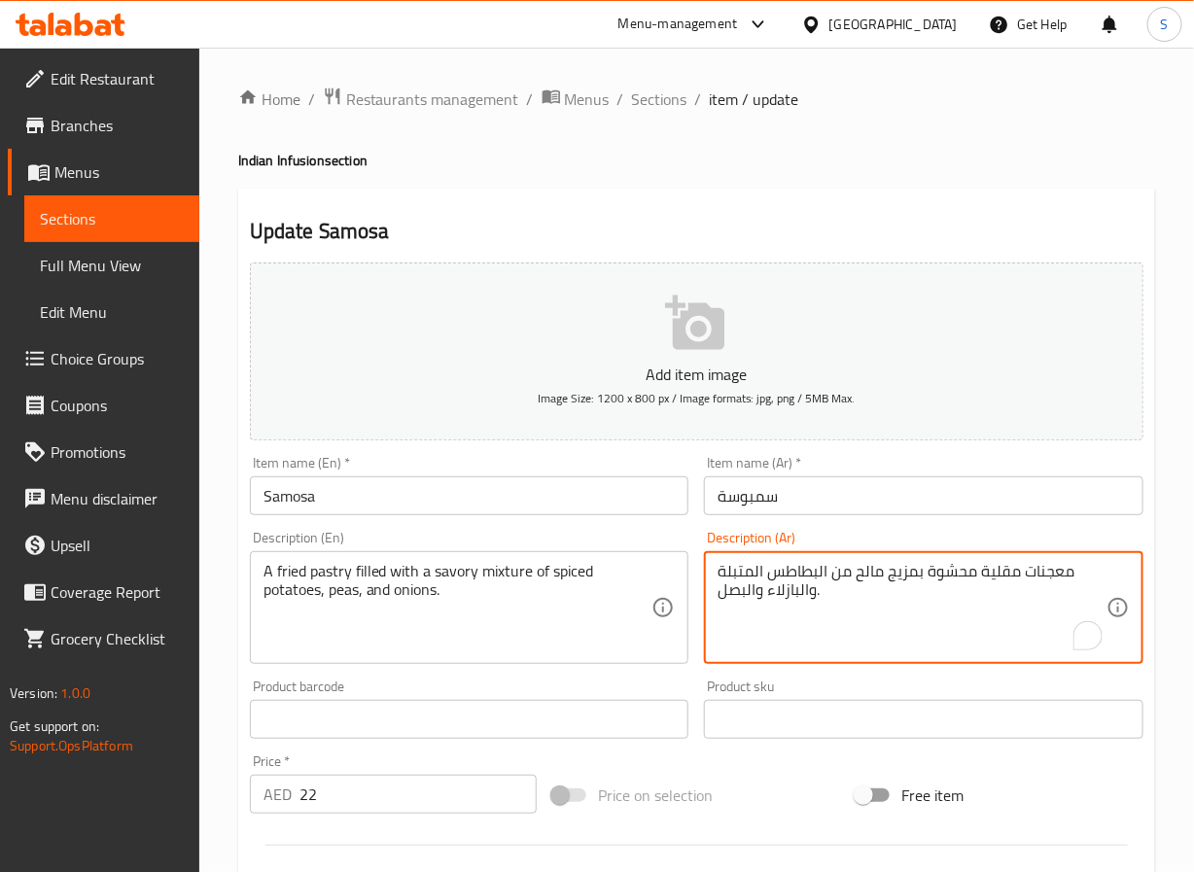
click at [903, 569] on textarea "معجنات مقلية محشوة بمزيج مالح من البطاطس المتبلة والبازلاء والبصل." at bounding box center [912, 608] width 389 height 92
type textarea "معجنات مقلية محشوة بخليط مالح من البطاطس المتبلة والبازلاء والبصل."
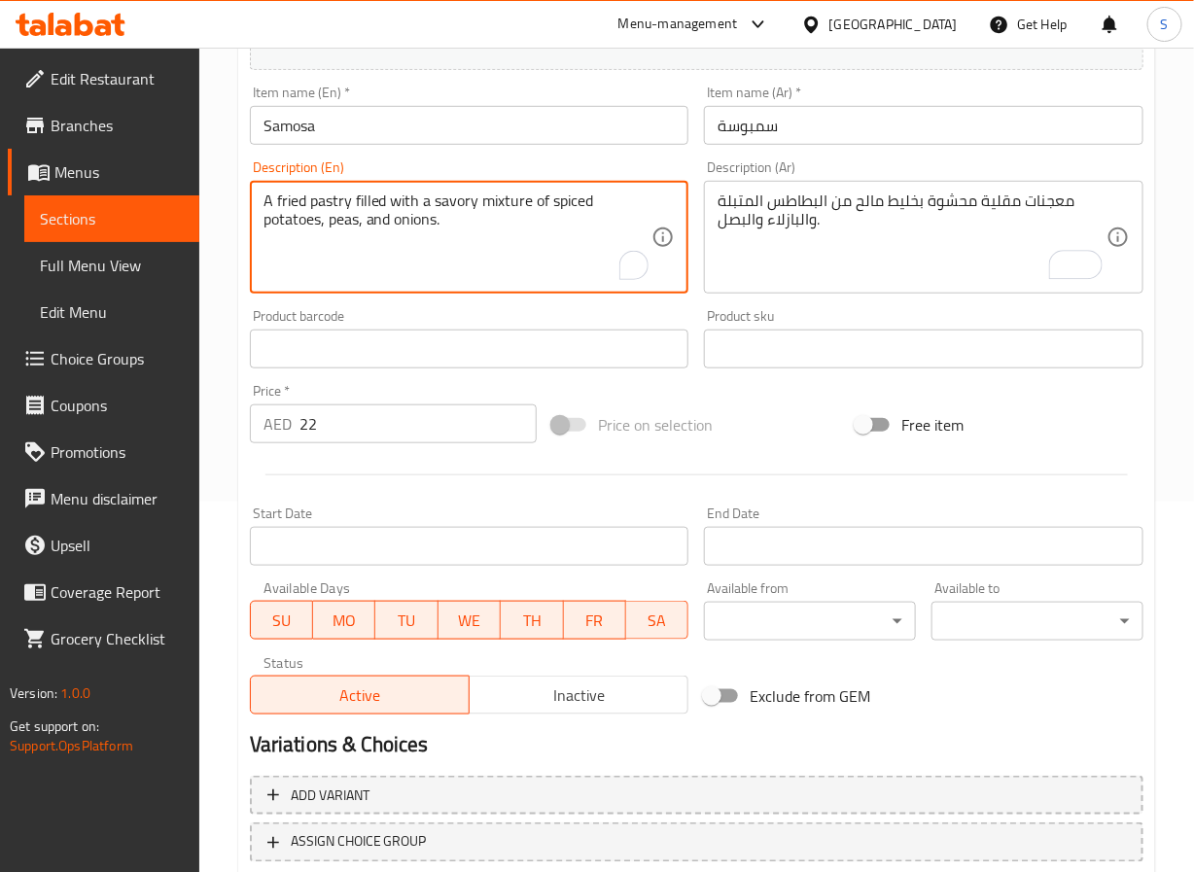
scroll to position [500, 0]
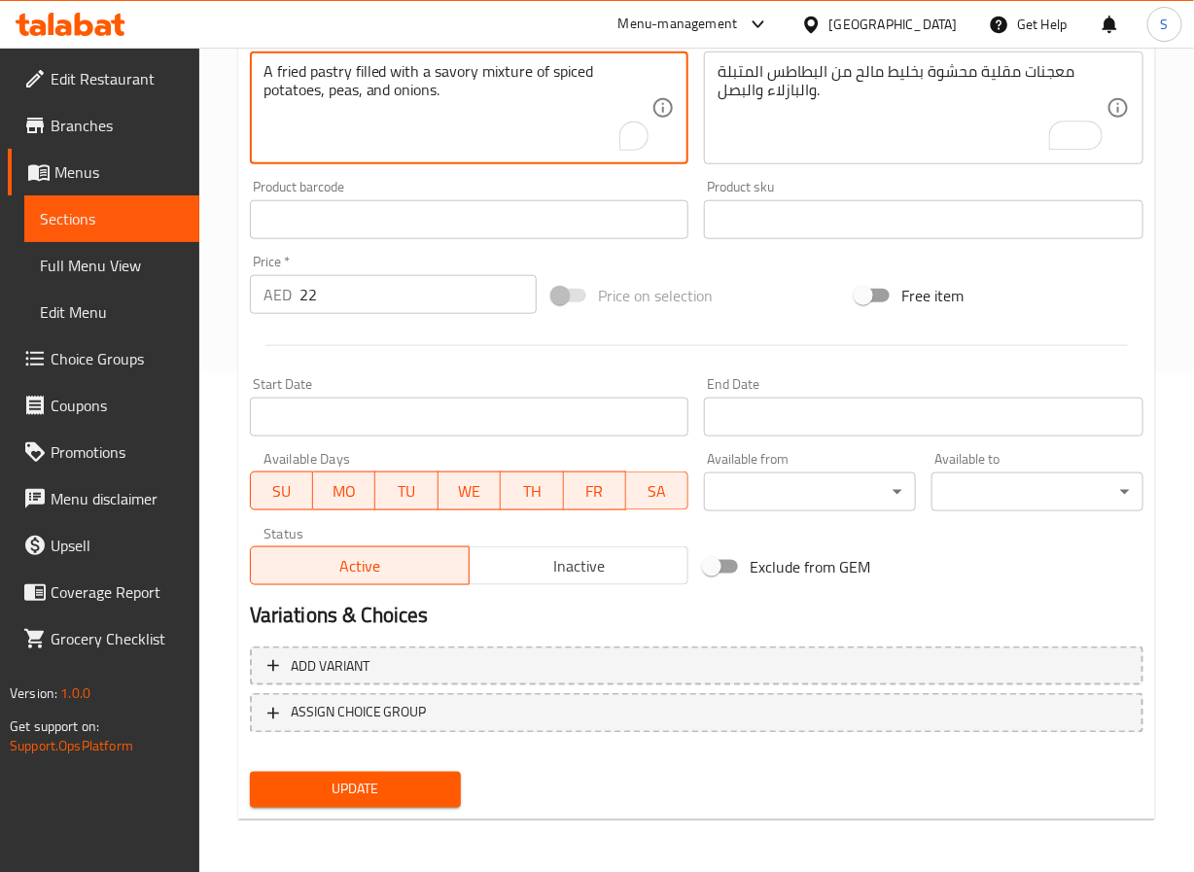
click at [379, 797] on span "Update" at bounding box center [356, 790] width 181 height 24
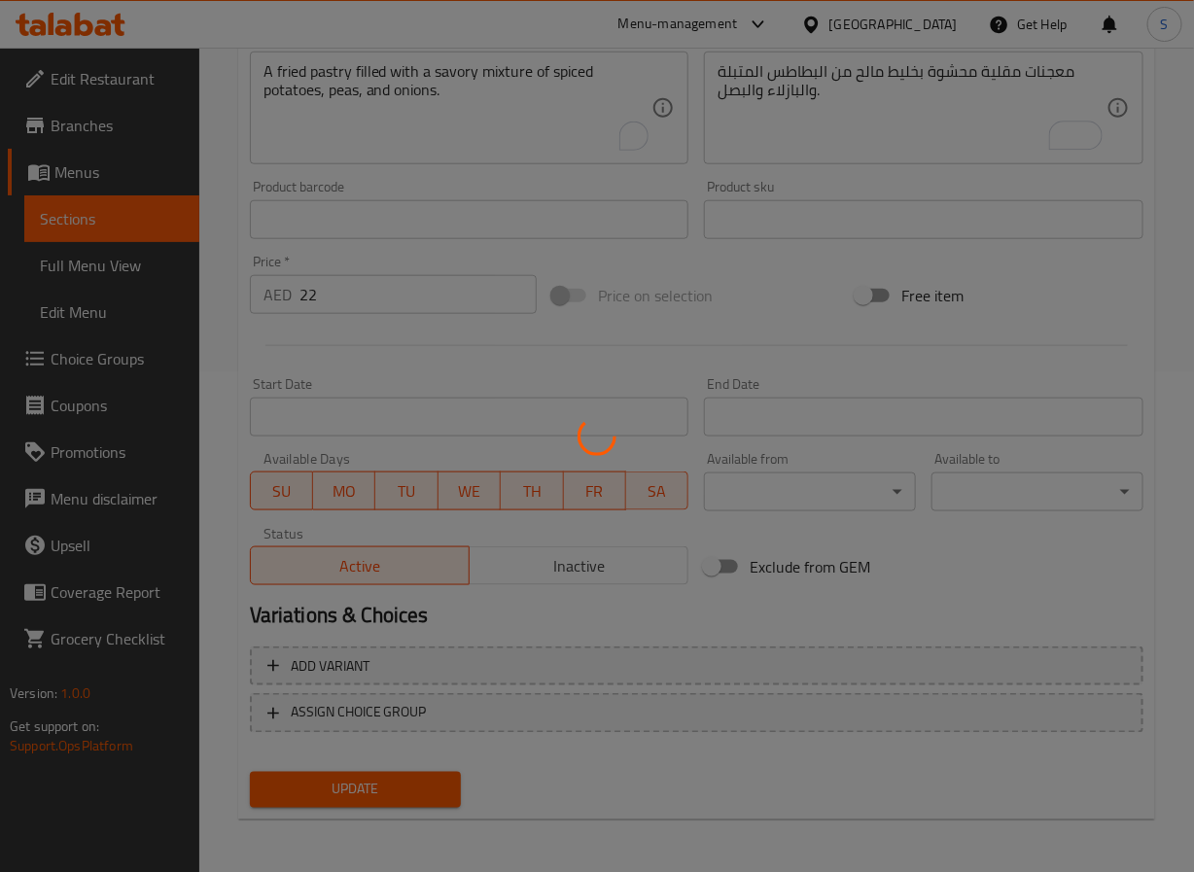
scroll to position [0, 0]
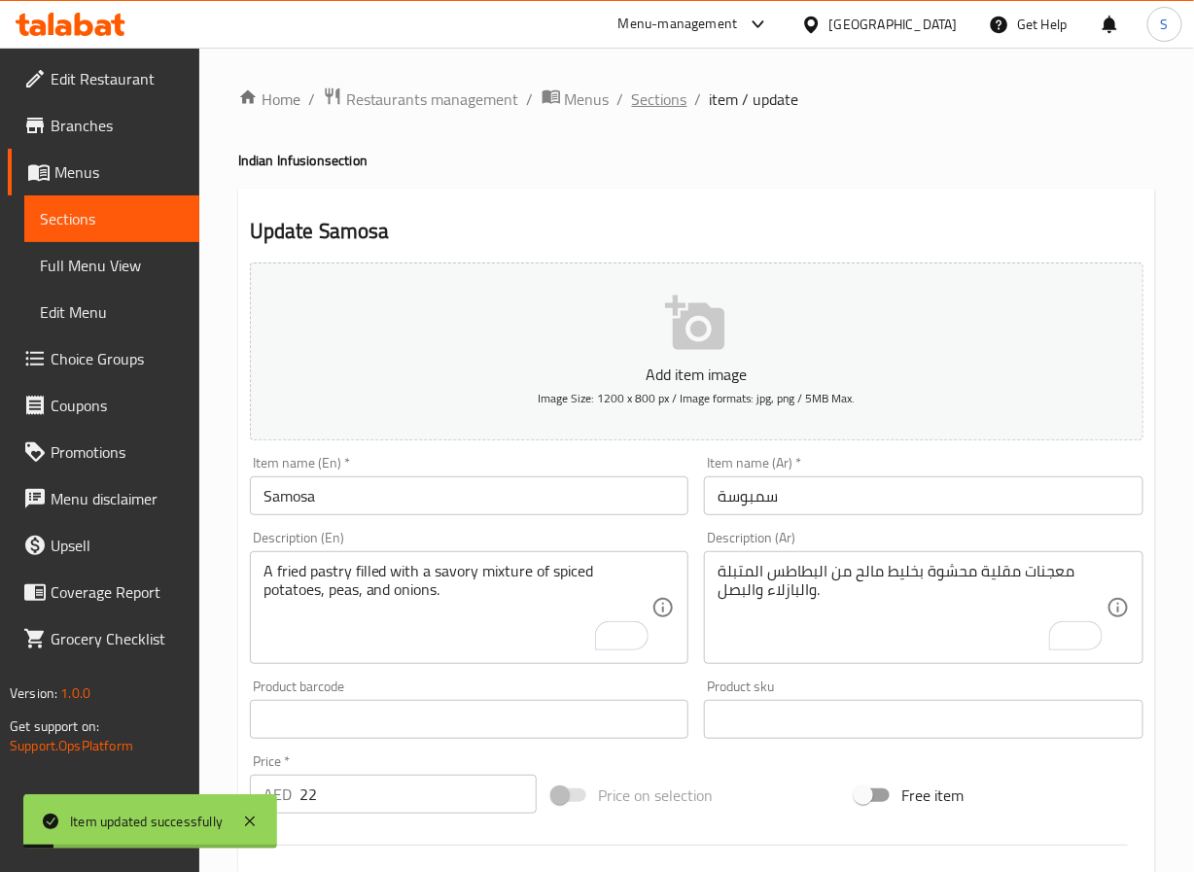
click at [665, 103] on span "Sections" at bounding box center [659, 99] width 55 height 23
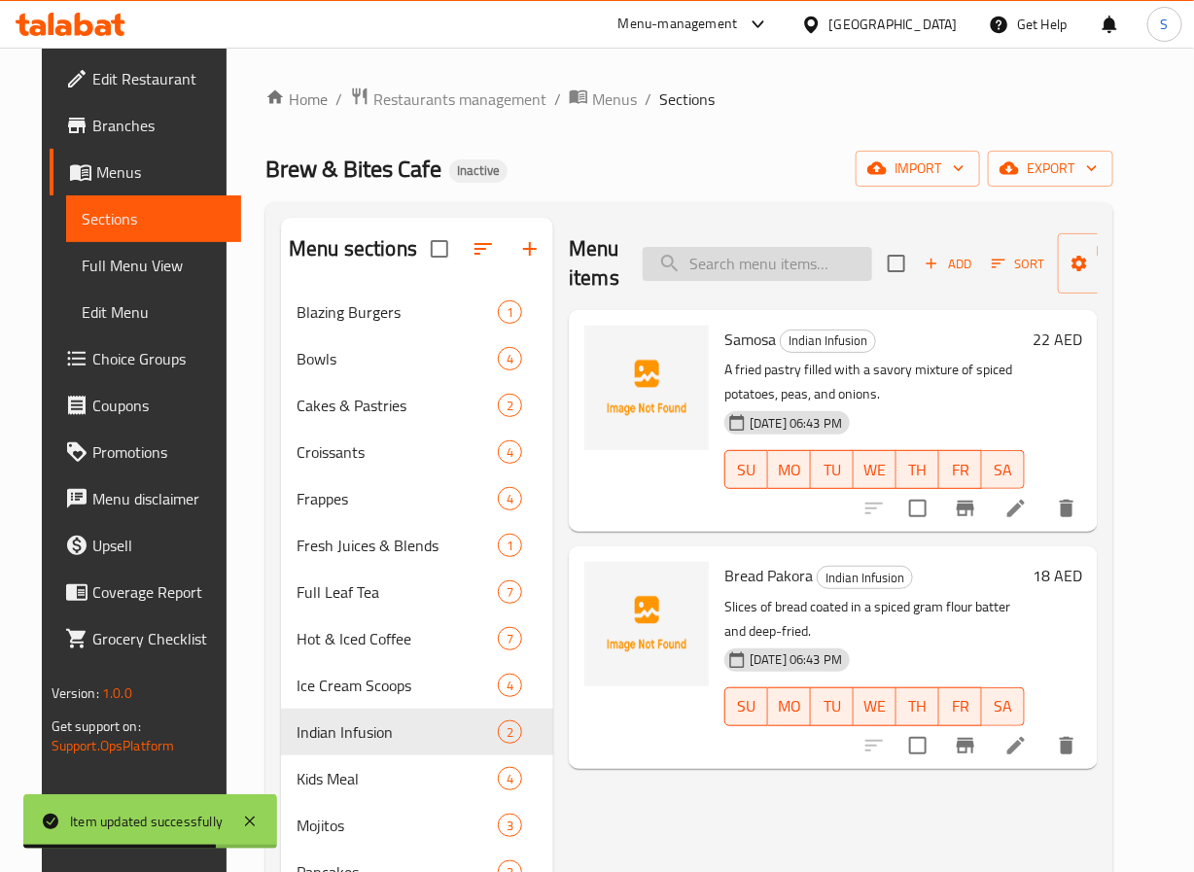
click at [739, 271] on input "search" at bounding box center [758, 264] width 230 height 34
paste input "Bread Pakora"
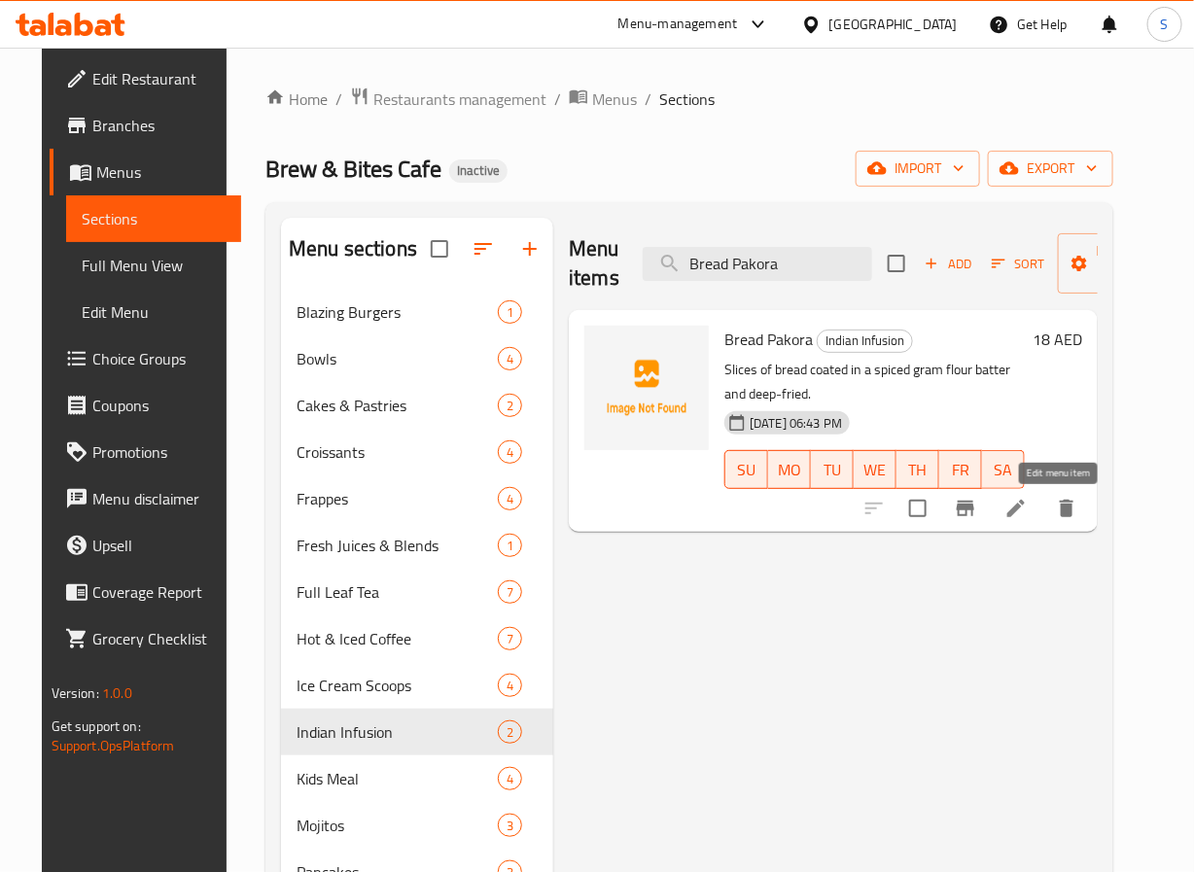
type input "Bread Pakora"
click at [1028, 506] on icon at bounding box center [1016, 508] width 23 height 23
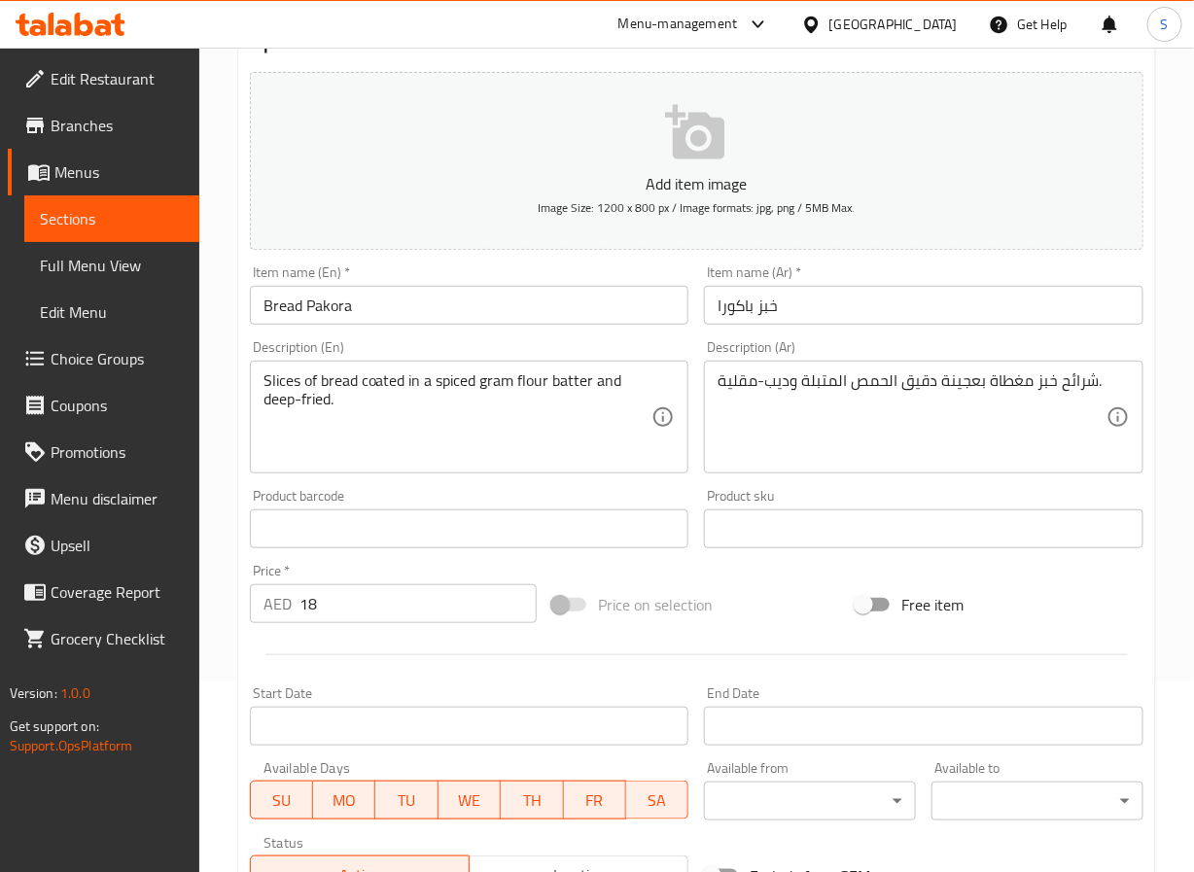
scroll to position [500, 0]
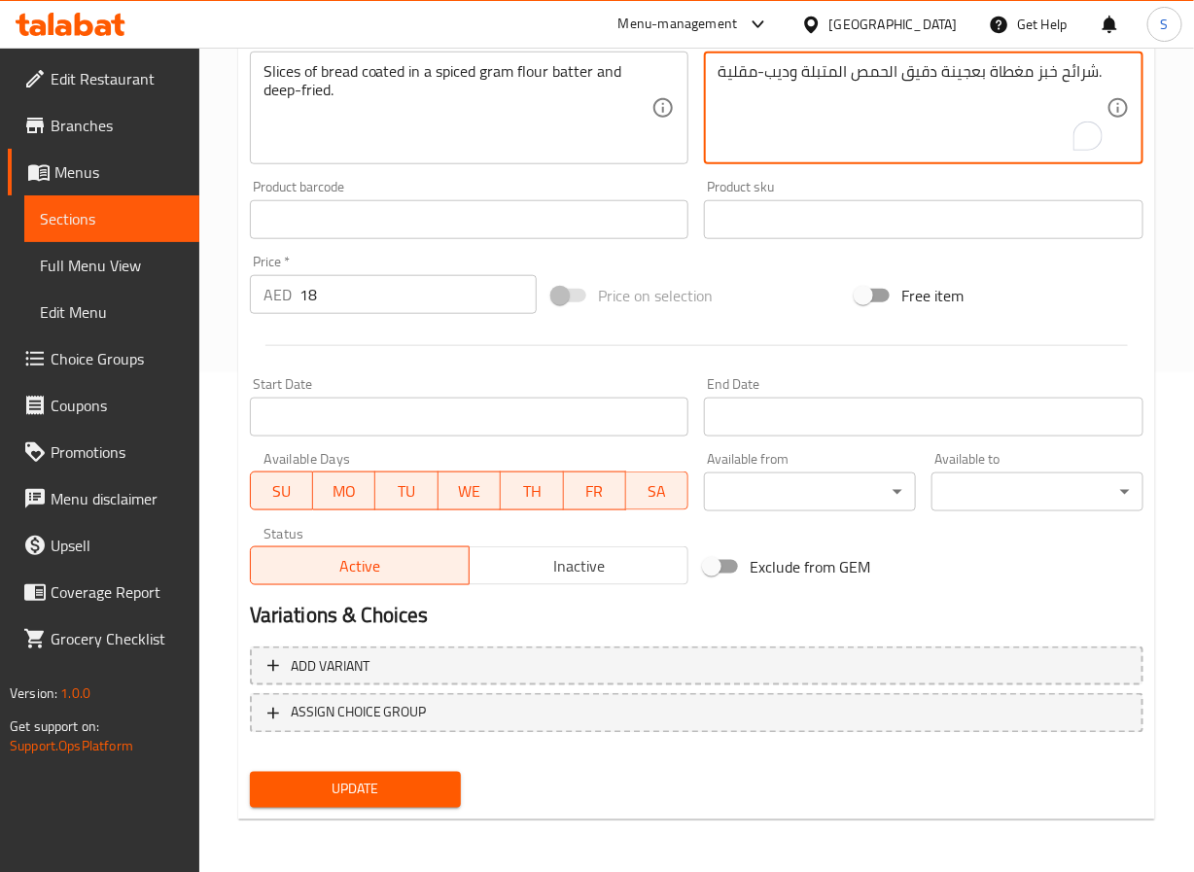
click at [773, 76] on textarea "شرائح خبز مغطاة بعجينة دقيق الحمص المتبلة وديب-مقلية." at bounding box center [912, 108] width 389 height 92
click at [922, 77] on textarea "شرائح خبز مغطاة بعجينة دقيق الحمص المتبلة ومقلية." at bounding box center [912, 108] width 389 height 92
type textarea "شرائح خبز مغطاة بخليط دقيق الحمص المتبلة ومقلية."
click at [420, 778] on span "Update" at bounding box center [356, 790] width 181 height 24
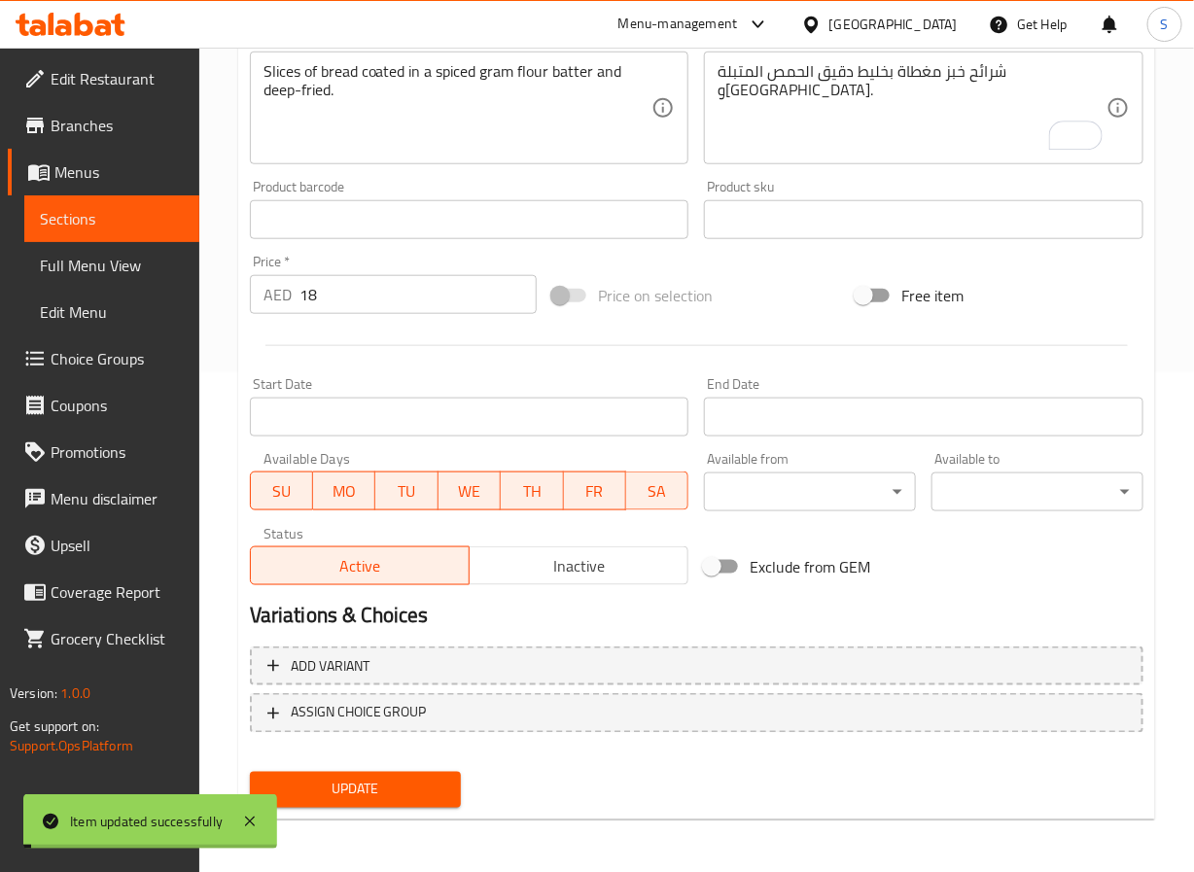
scroll to position [0, 0]
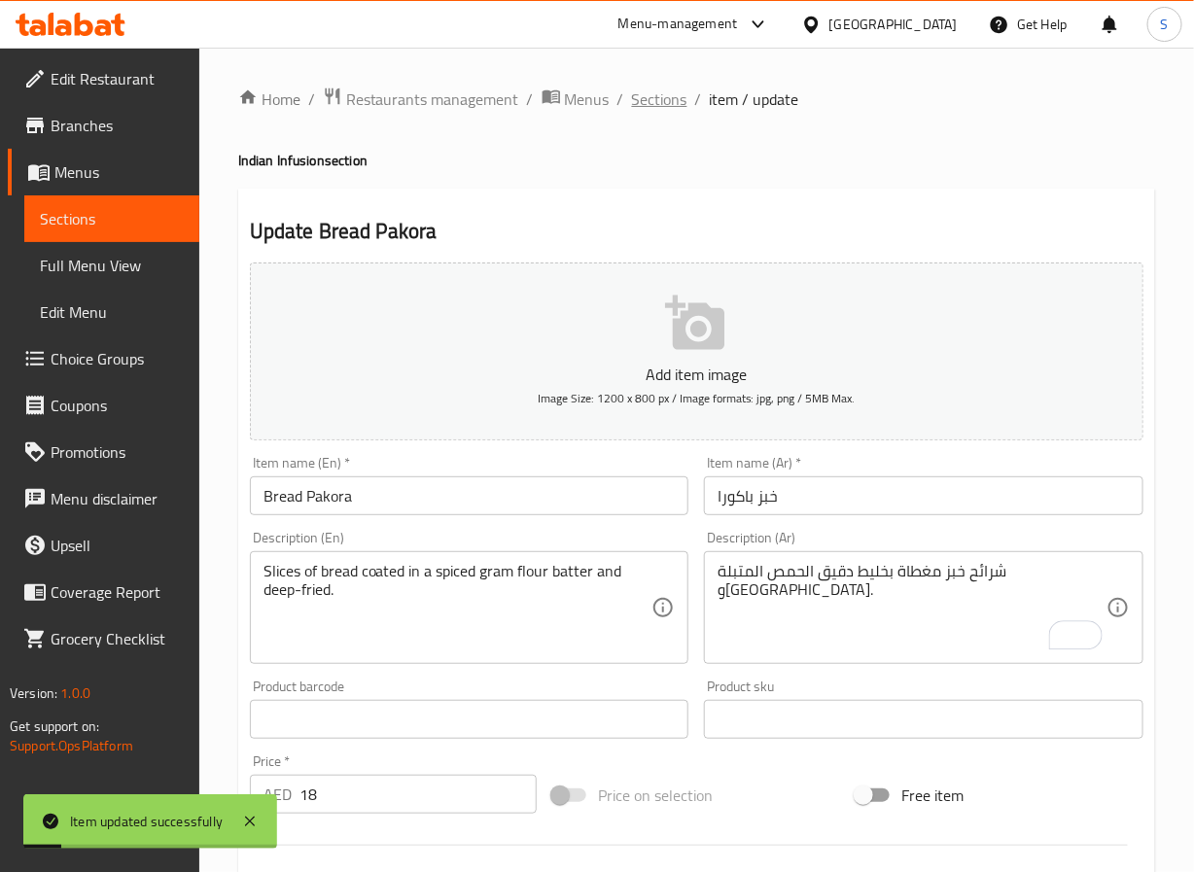
click at [636, 99] on span "Sections" at bounding box center [659, 99] width 55 height 23
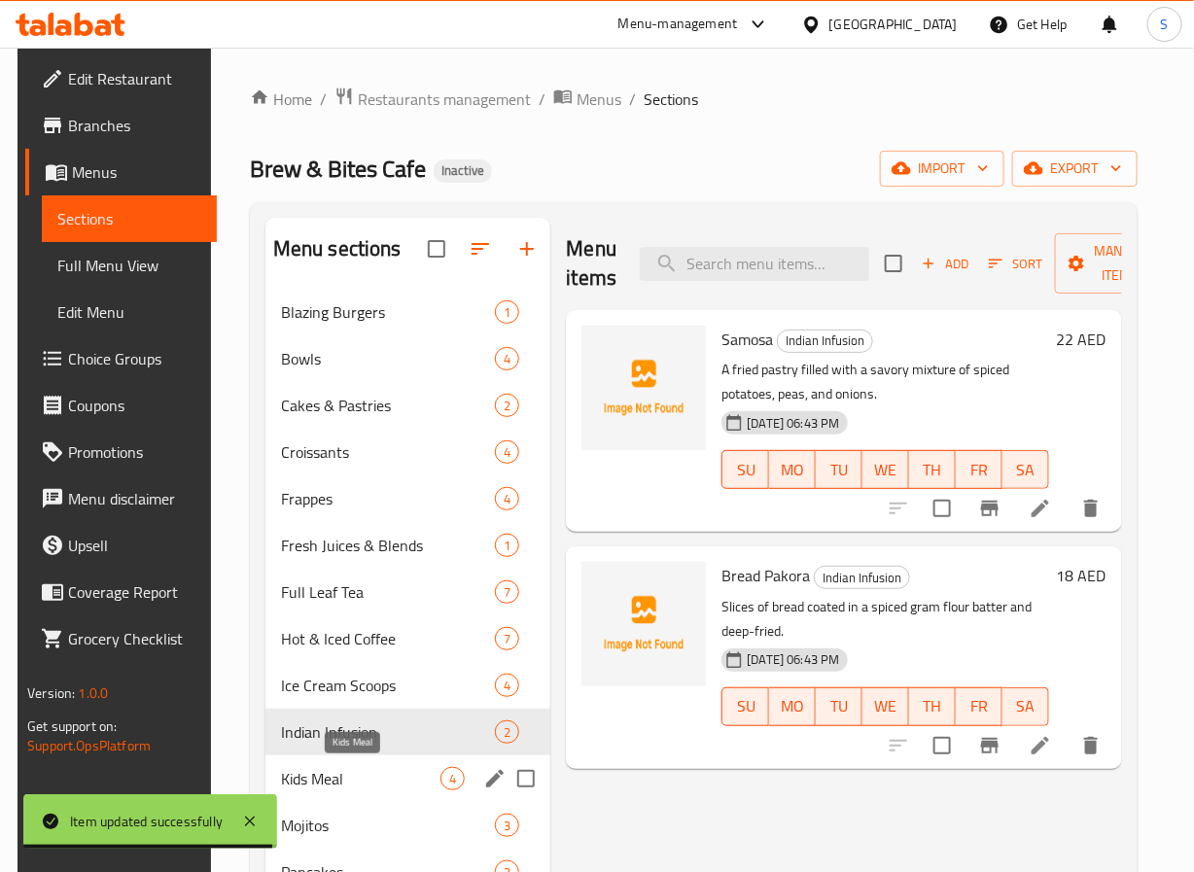
click at [362, 788] on span "Kids Meal" at bounding box center [361, 778] width 160 height 23
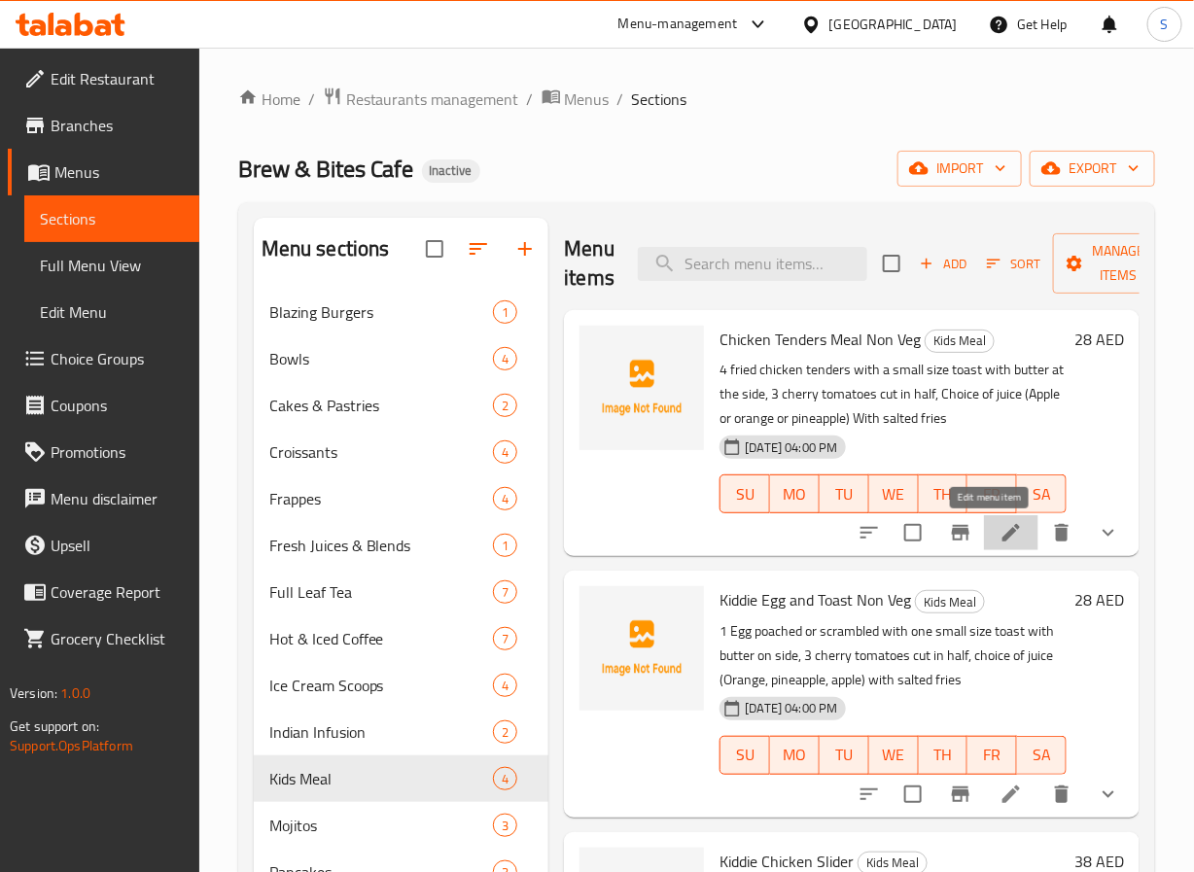
click at [1000, 541] on icon at bounding box center [1011, 532] width 23 height 23
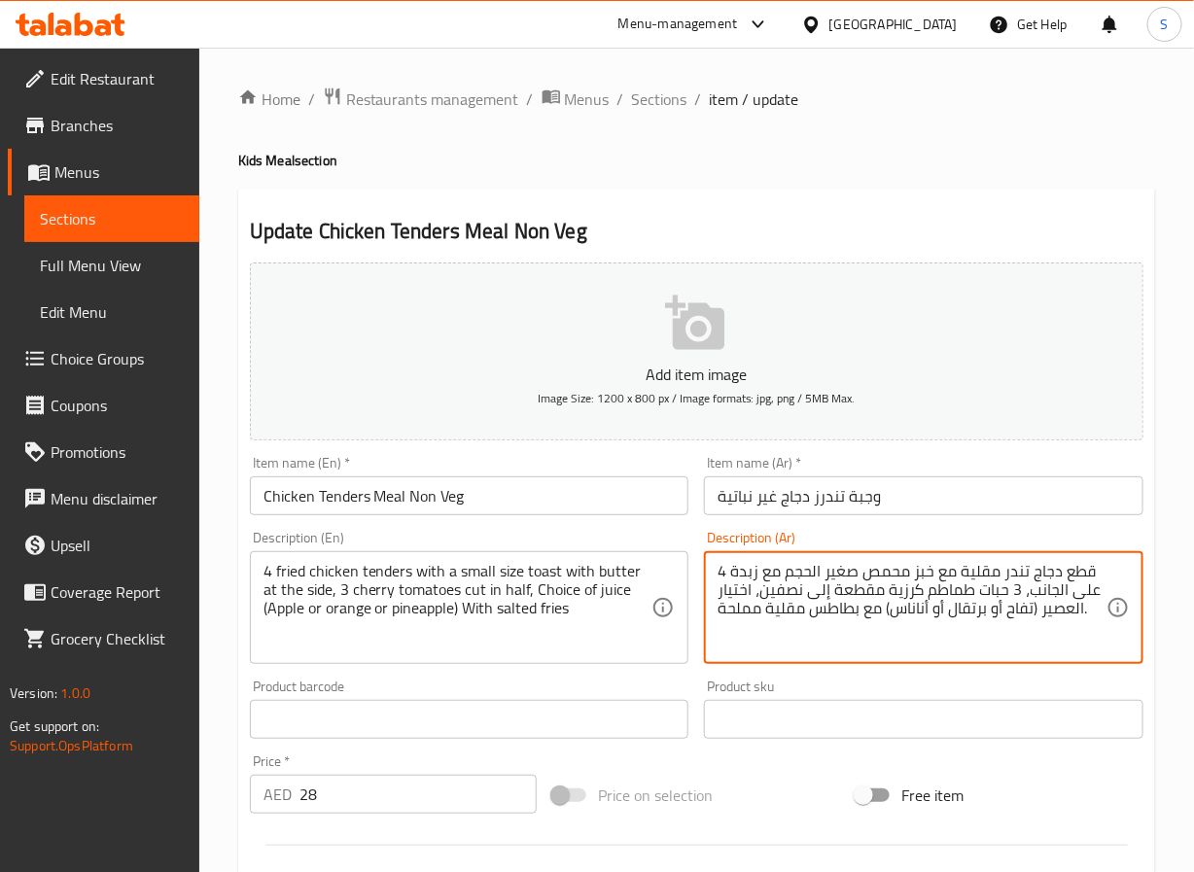
click at [1074, 578] on textarea "4 قطع دجاج تندر مقلية مع خبز محمص صغير الحجم مع زبدة على الجانب، 3 حبات طماطم ك…" at bounding box center [912, 608] width 389 height 92
click at [987, 593] on textarea "4 دجاج تندر مقلية مع خبز محمص صغير الحجم مع زبدة على الجانب، 3 حبات طماطم كرزية…" at bounding box center [912, 608] width 389 height 92
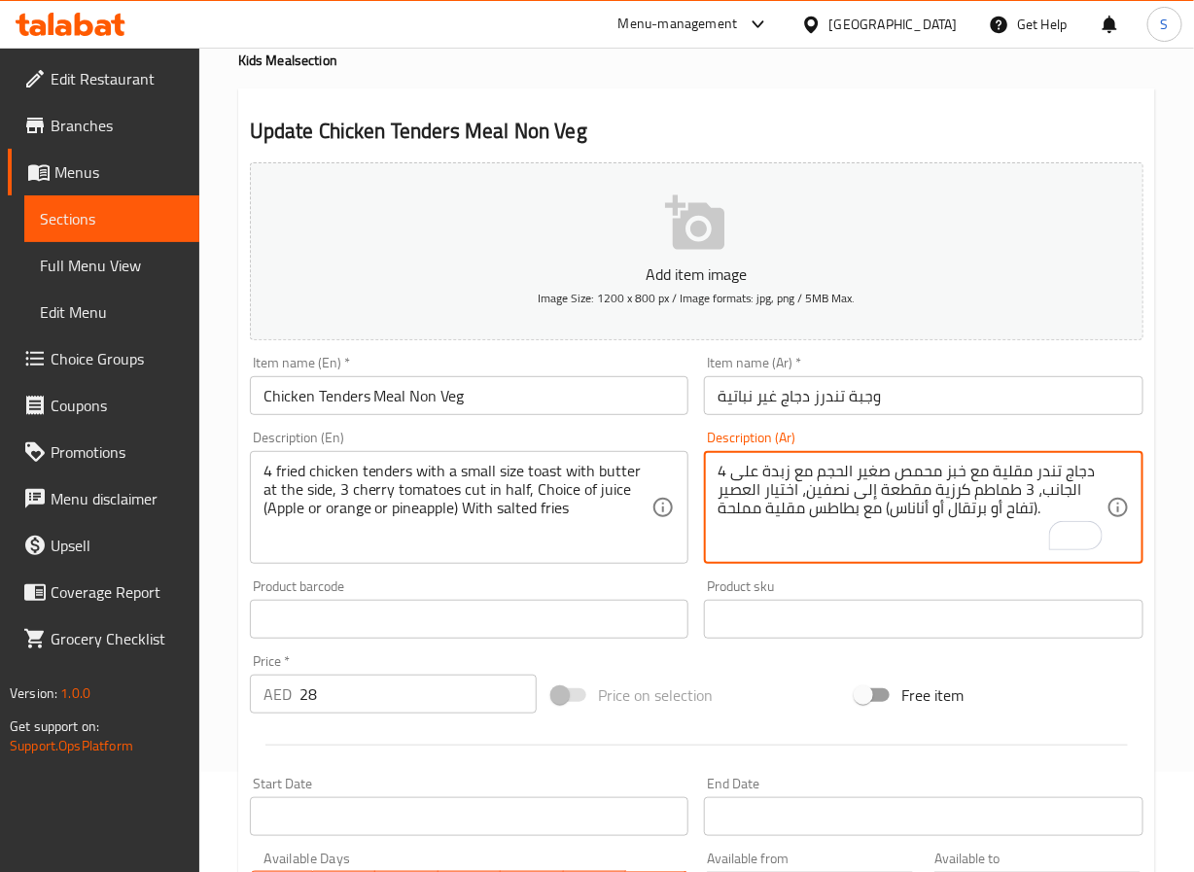
scroll to position [535, 0]
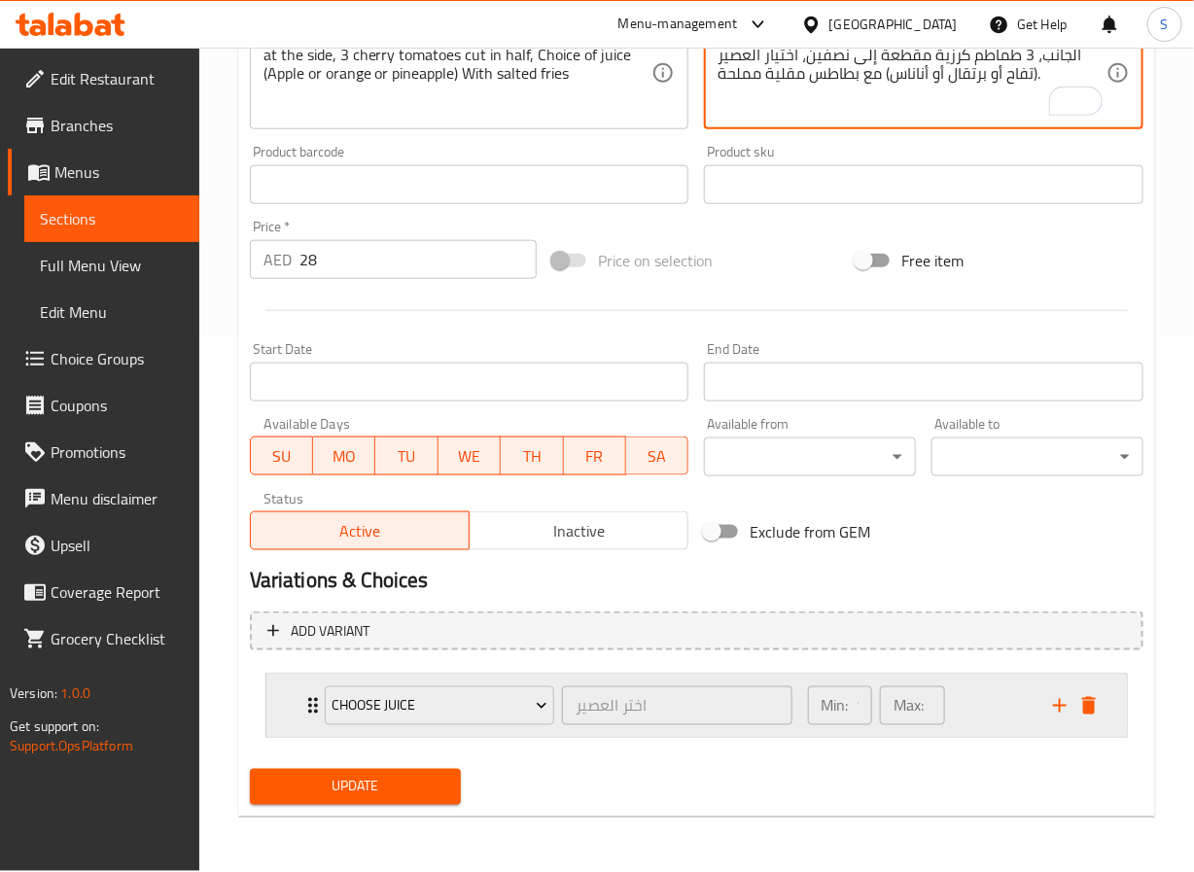
click at [306, 704] on icon "Expand" at bounding box center [312, 705] width 23 height 23
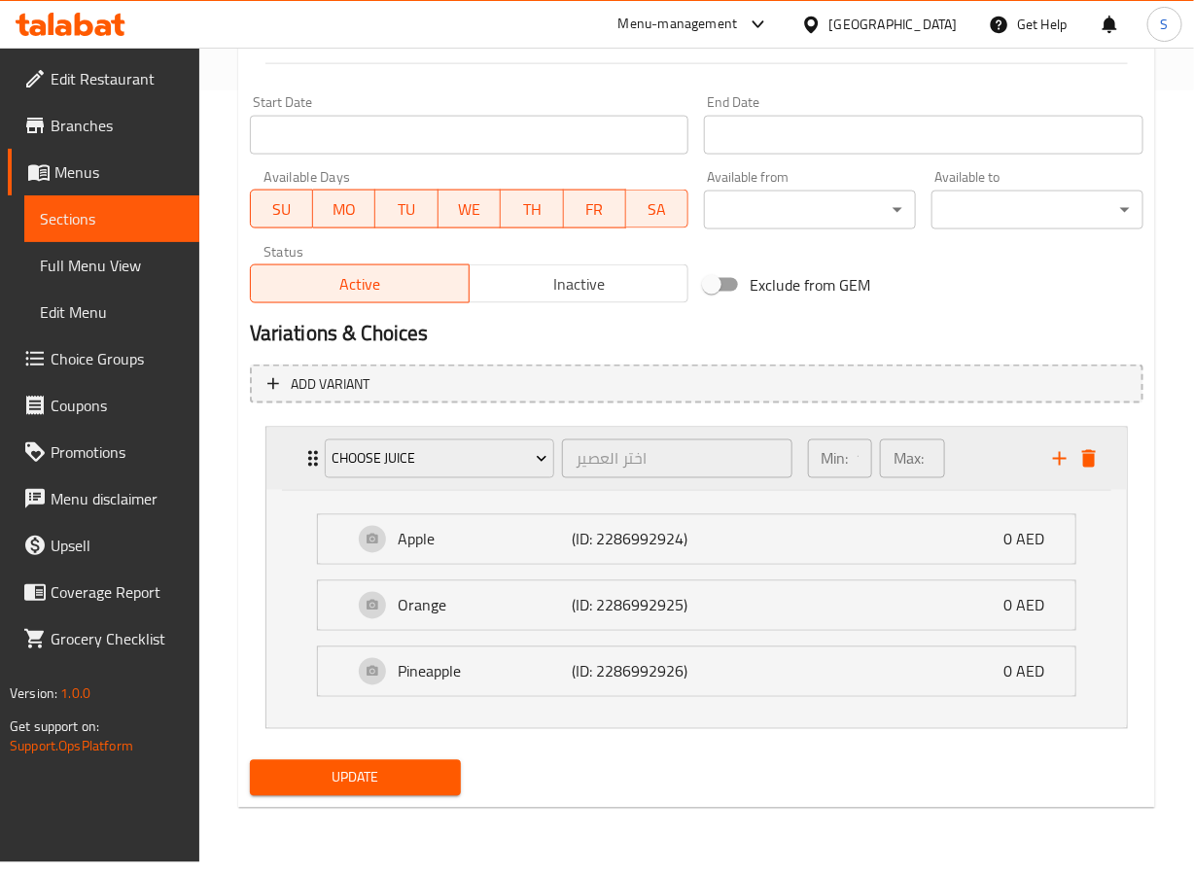
scroll to position [799, 0]
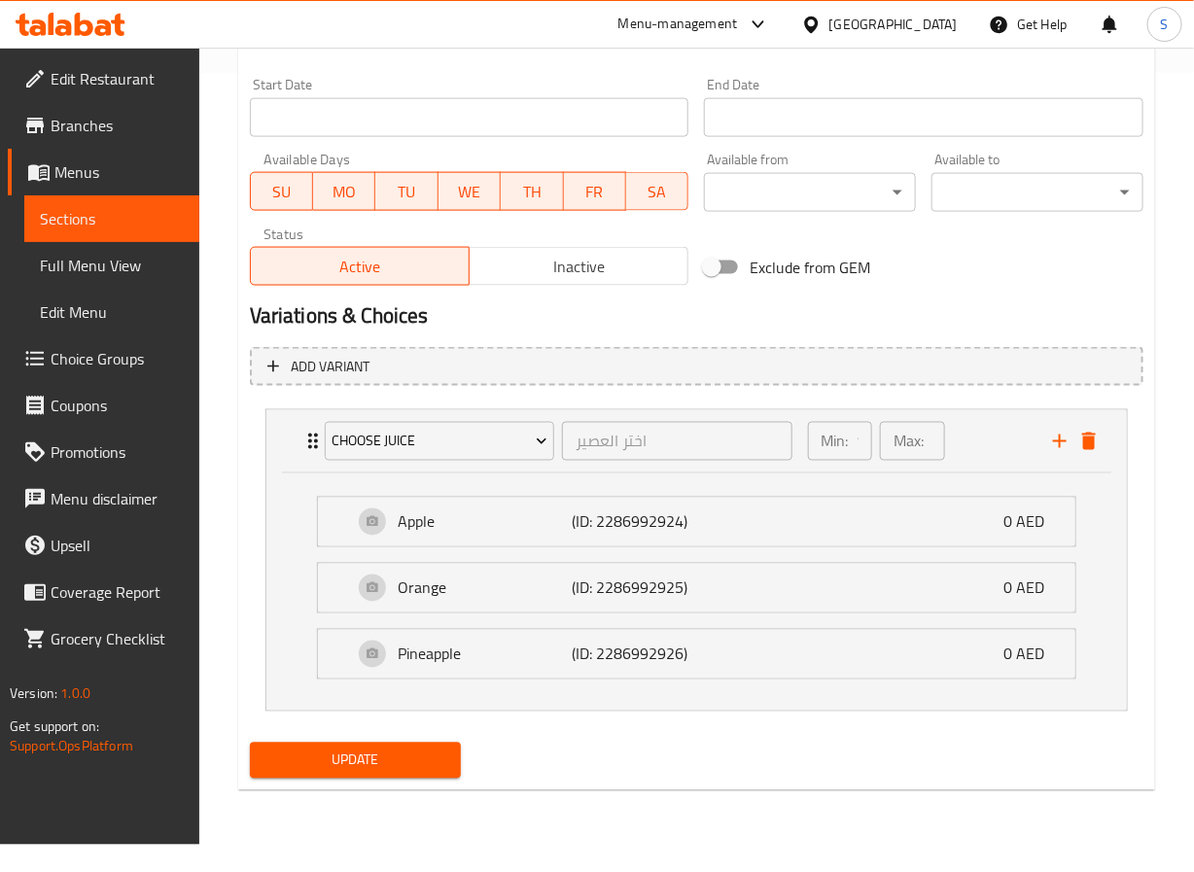
type textarea "4 دجاج تندر مقلية مع خبز محمص صغير الحجم مع زبدة على الجانب، 3 طماطم كرزية مقطع…"
click at [350, 773] on span "Update" at bounding box center [356, 761] width 181 height 24
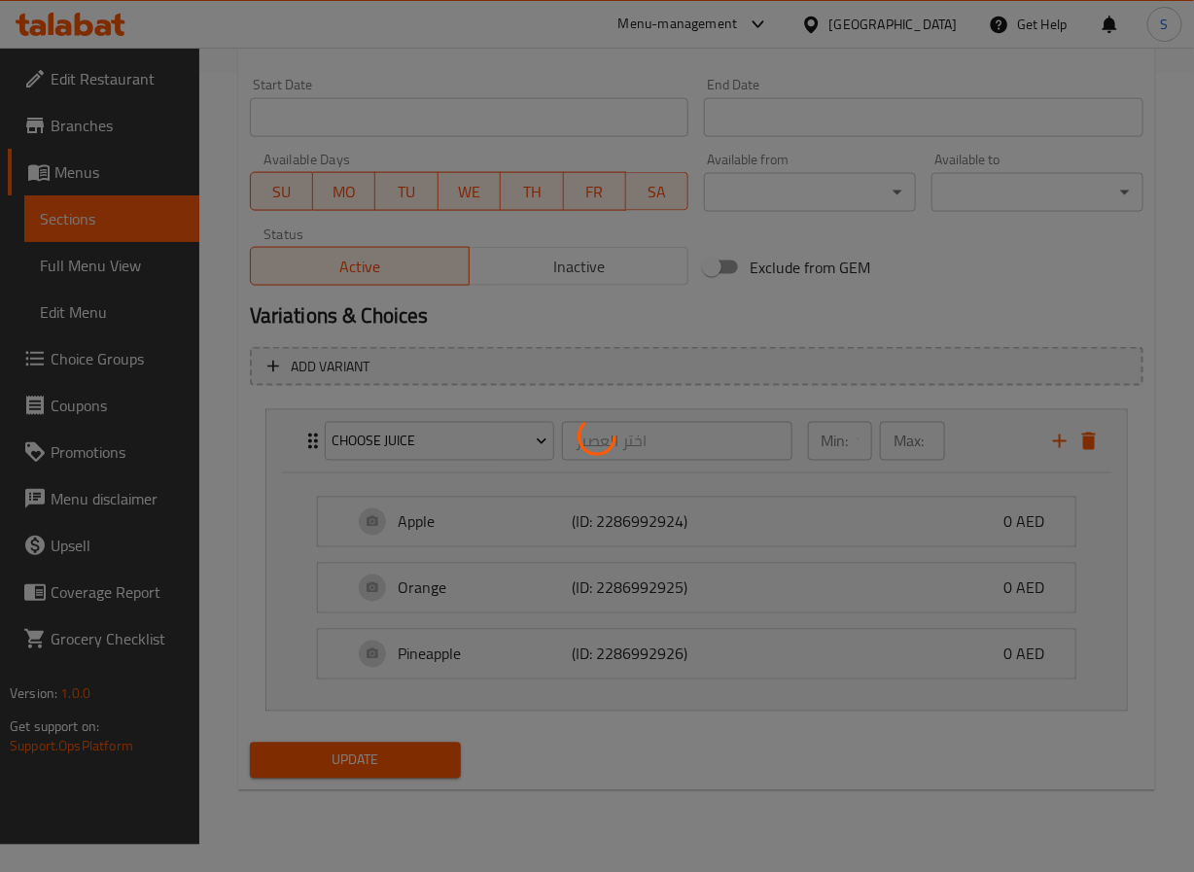
scroll to position [0, 0]
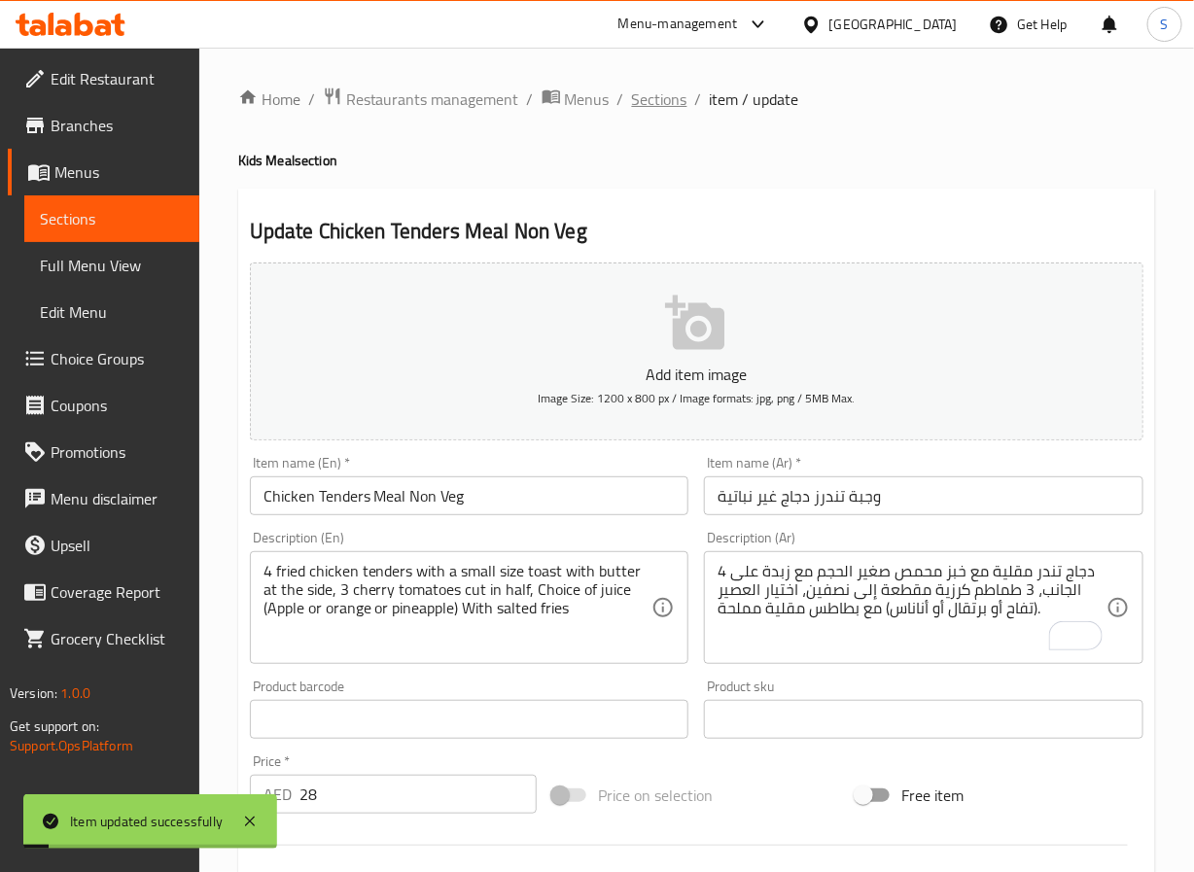
click at [651, 100] on span "Sections" at bounding box center [659, 99] width 55 height 23
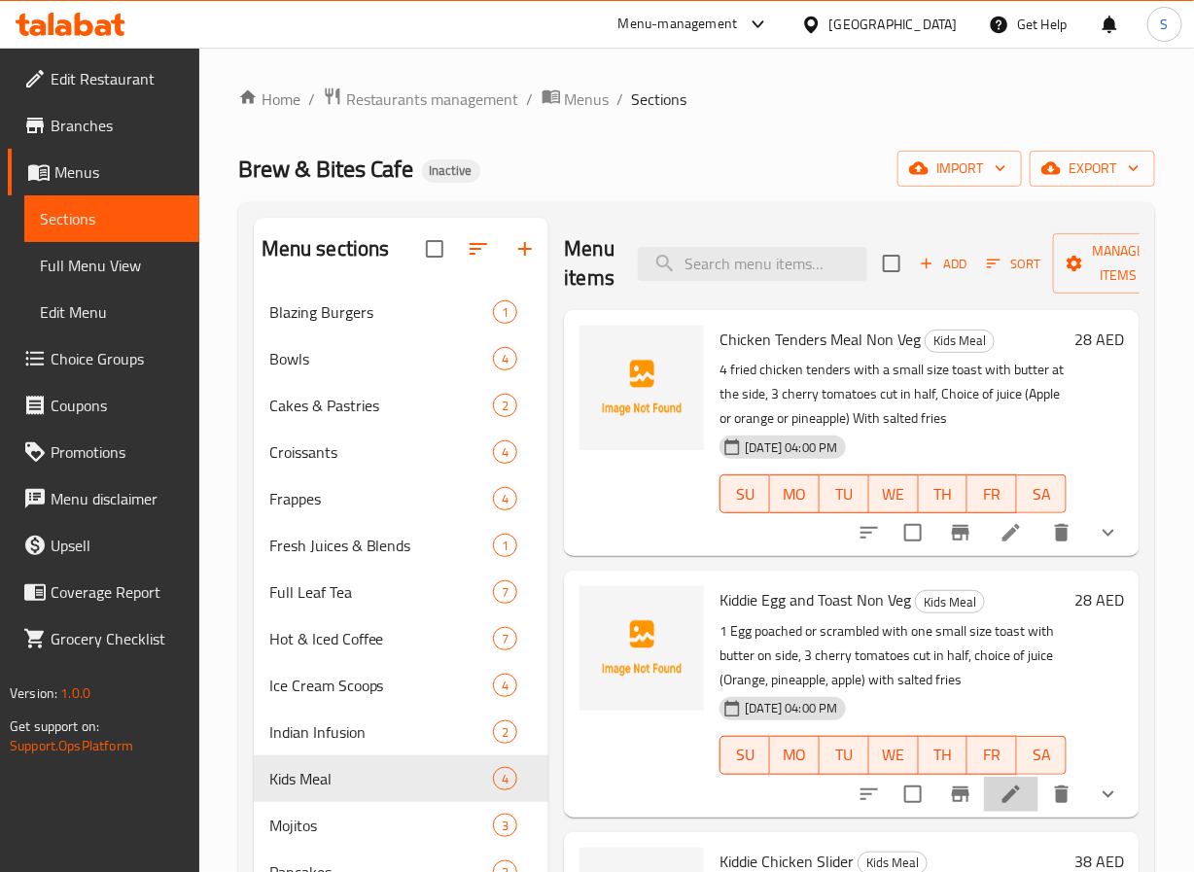
click at [984, 791] on li at bounding box center [1011, 794] width 54 height 35
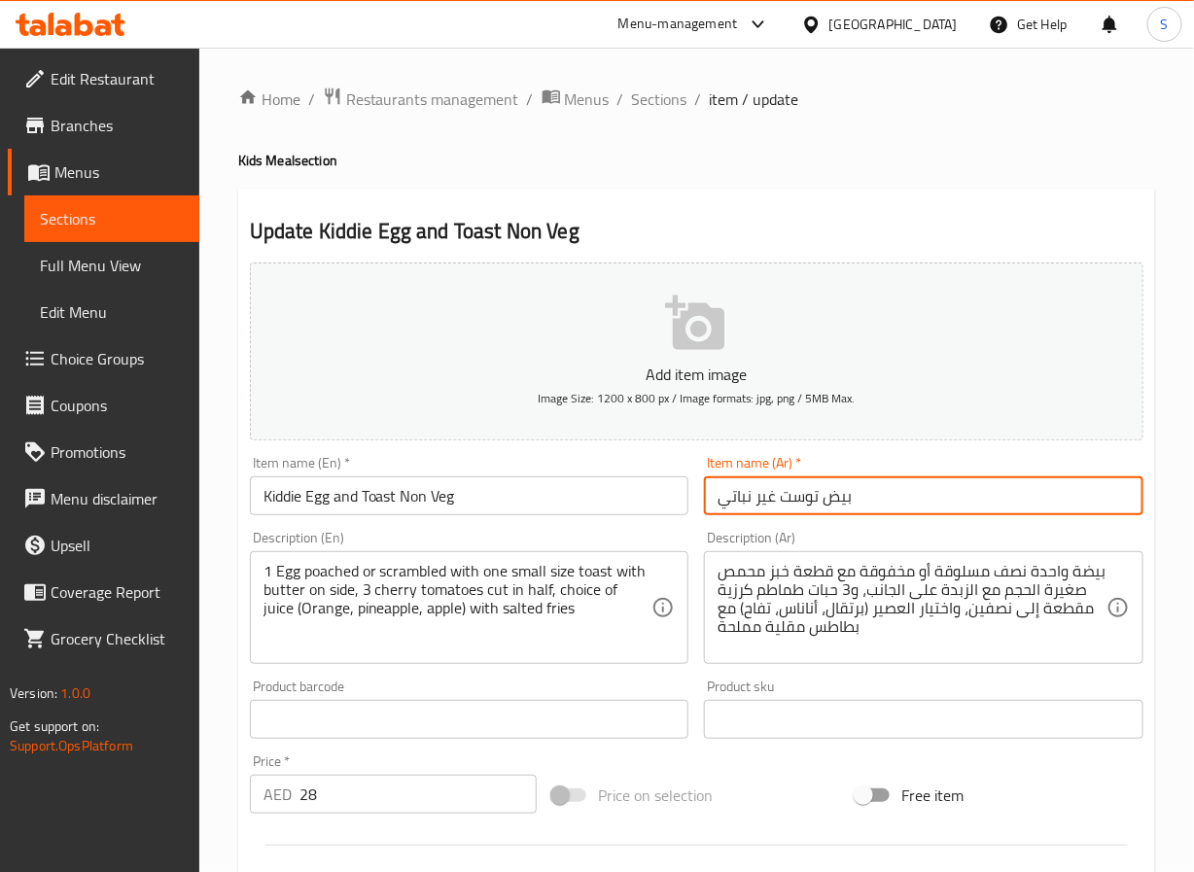
click at [818, 496] on input "بيض توست غير نباتي" at bounding box center [924, 496] width 440 height 39
type input "بيض كيدي وتوست غير نباتي"
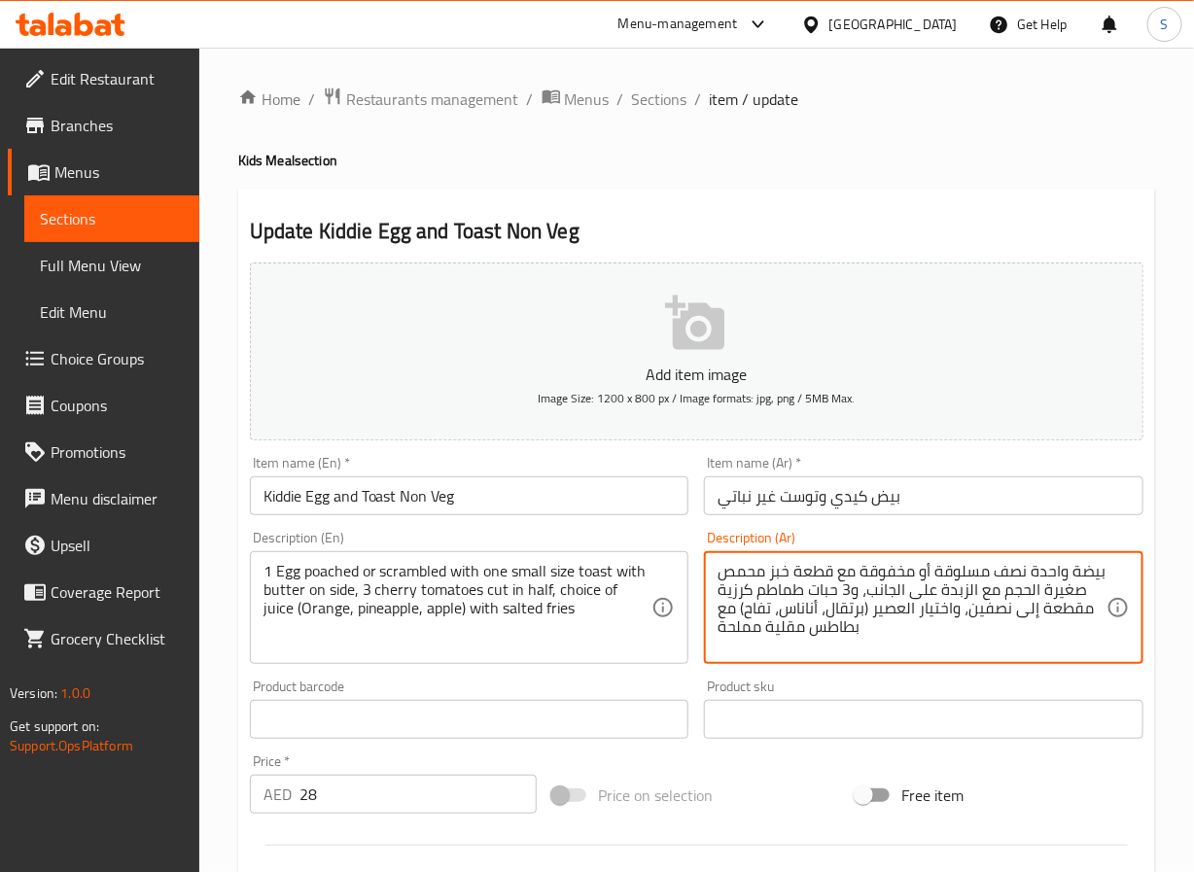
click at [1045, 567] on textarea "بيضة واحدة نصف مسلوقة أو مخفوقة مع قطعة خبز محمص صغيرة الحجم مع الزبدة على الجا…" at bounding box center [912, 608] width 389 height 92
click at [827, 578] on textarea "1 بيضة نصف مسلوقة أو مخفوقة مع قطعة خبز محمص صغيرة الحجم مع الزبدة على الجانب، …" at bounding box center [912, 608] width 389 height 92
type textarea "1 بيضة نصف مسلوقة أو مخفوقة مع 1 خبز محمص صغيرة الحجم مع الزبدة على الجانب، و3 …"
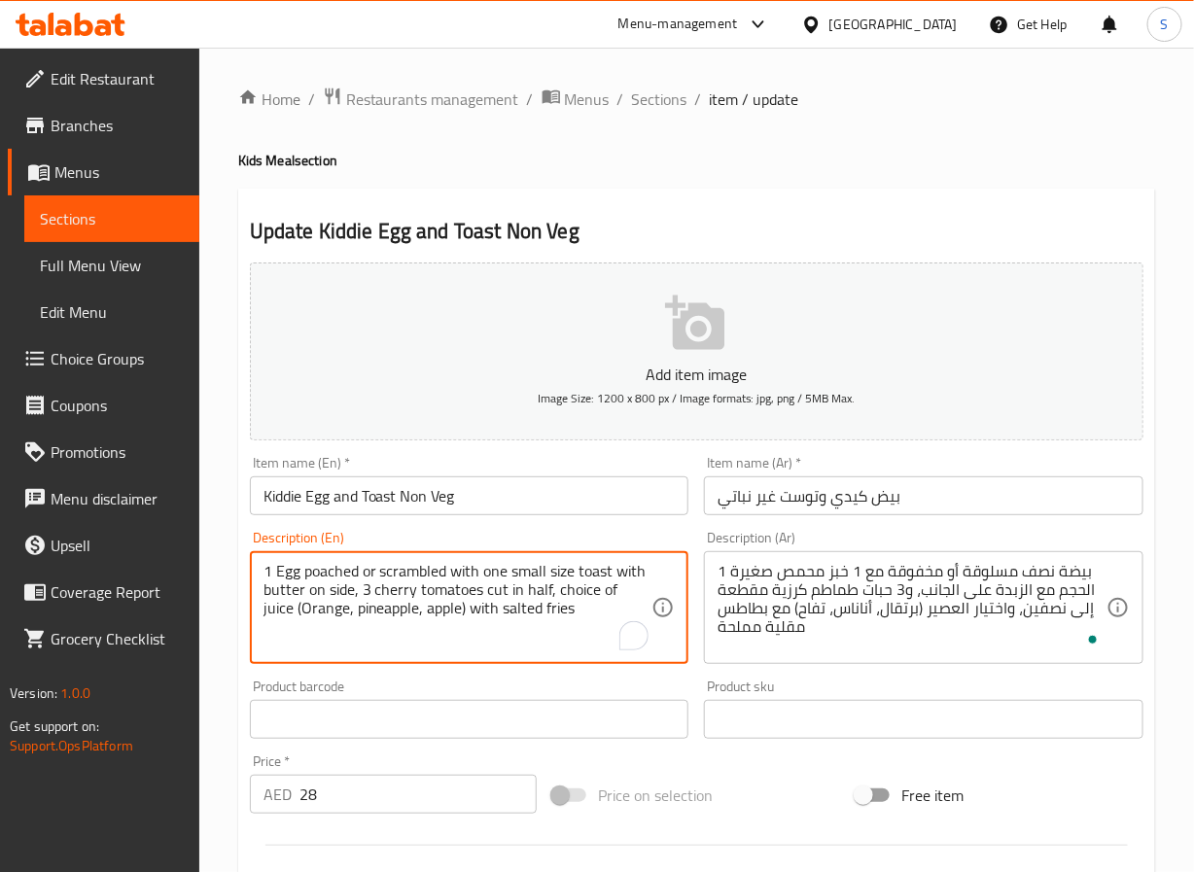
click at [490, 566] on textarea "1 Egg poached or scrambled with one small size toast with butter on side, 3 che…" at bounding box center [458, 608] width 389 height 92
type textarea "1 Egg poached or scrambled with 1 small size toast with butter on side, 3 cherr…"
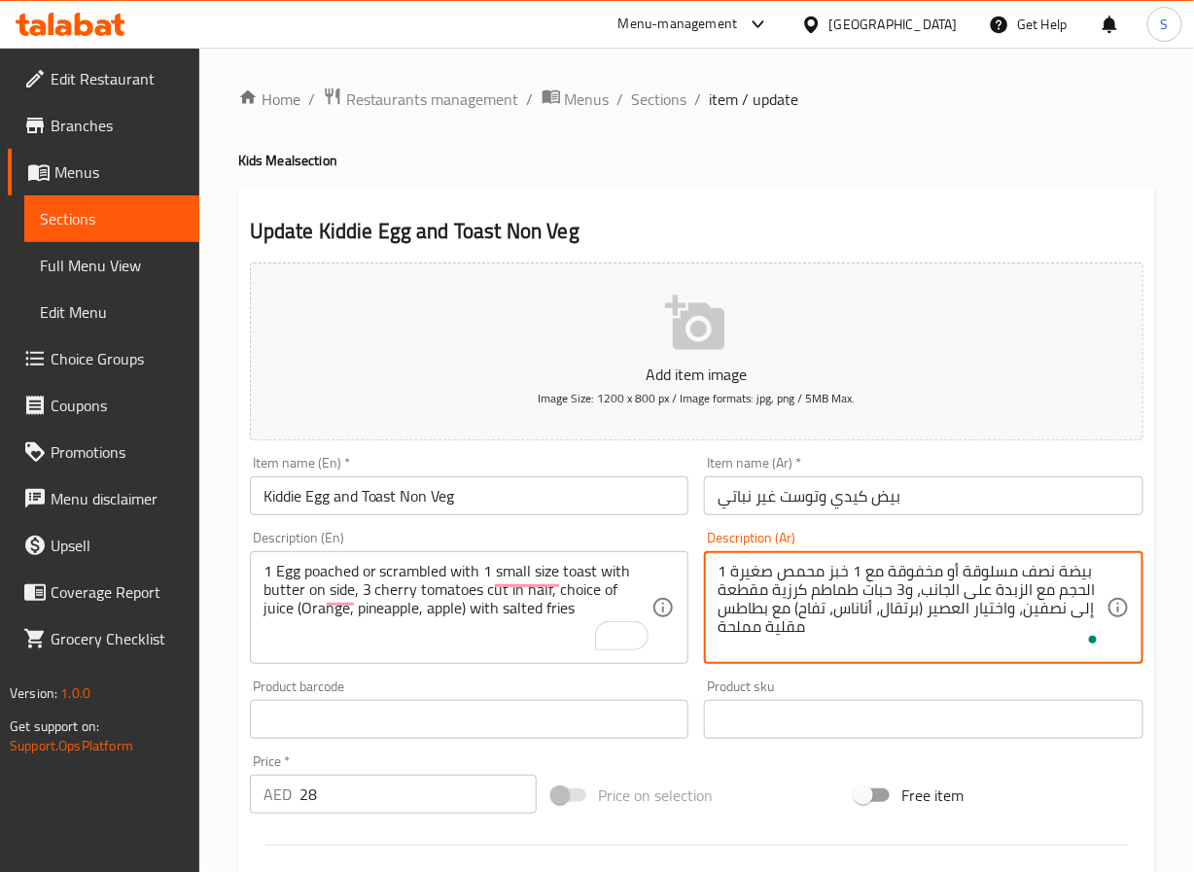
click at [882, 589] on textarea "1 بيضة نصف مسلوقة أو مخفوقة مع 1 خبز محمص صغيرة الحجم مع الزبدة على الجانب، و3 …" at bounding box center [912, 608] width 389 height 92
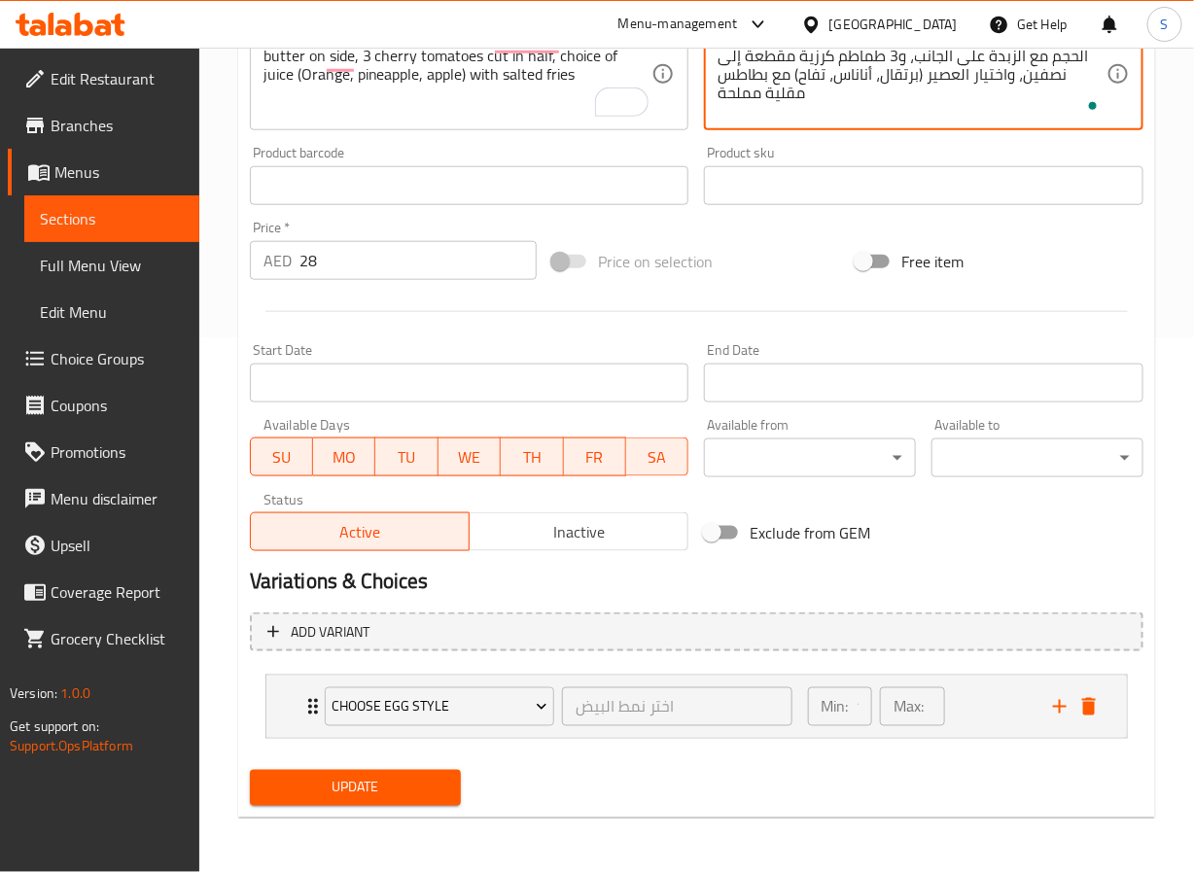
scroll to position [535, 0]
click at [309, 700] on icon "Expand" at bounding box center [313, 706] width 10 height 16
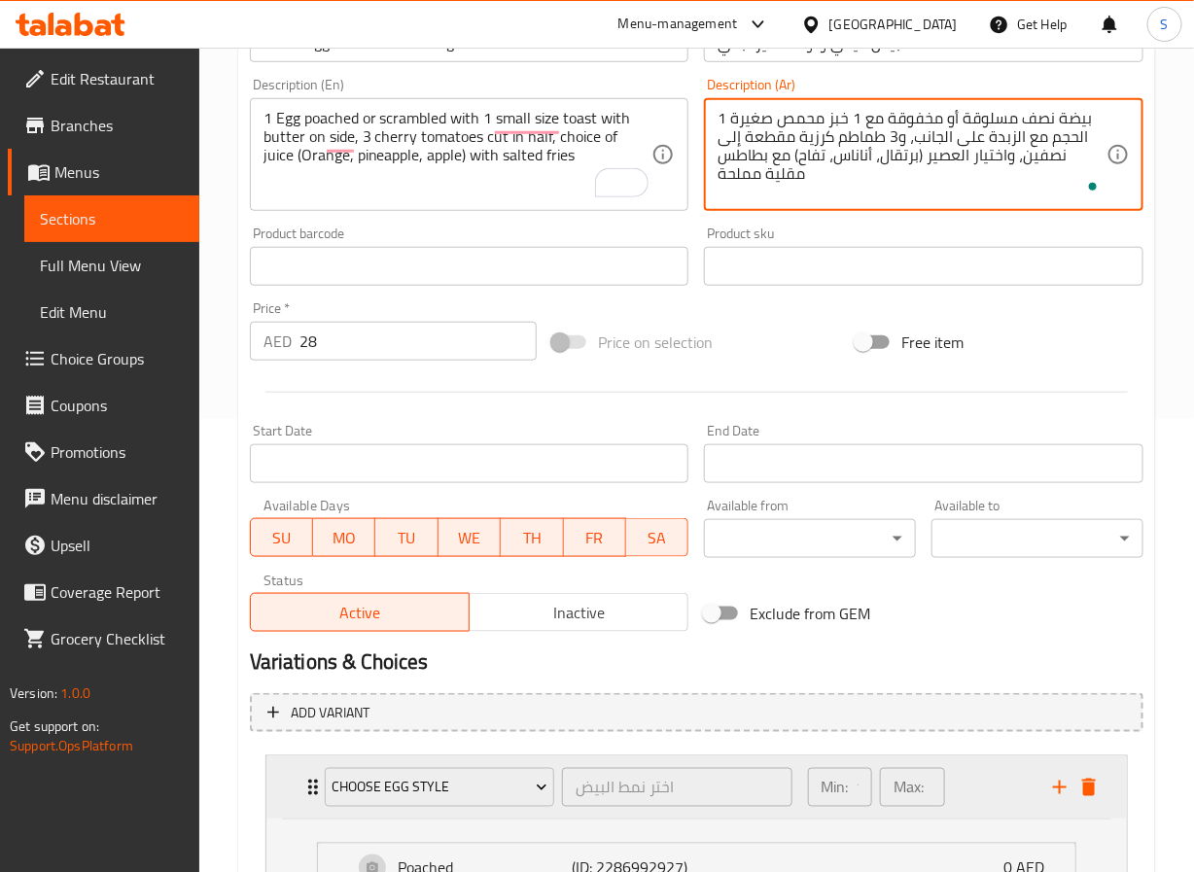
scroll to position [725, 0]
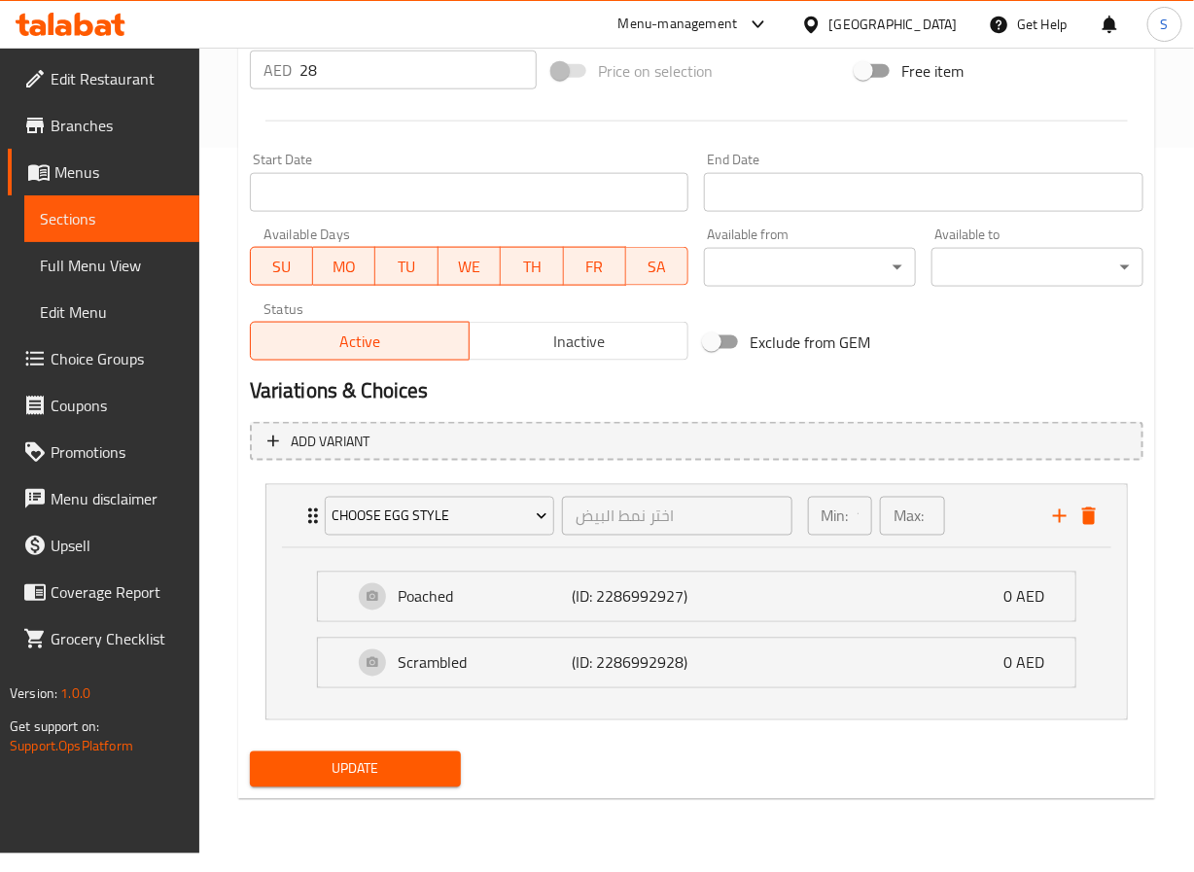
type textarea "1 بيضة نصف مسلوقة أو مخفوقة مع 1 خبز محمص صغيرة الحجم مع الزبدة على الجانب، و3 …"
click at [348, 765] on div "Update" at bounding box center [356, 770] width 228 height 52
click at [313, 519] on div "Choose Egg Style اختر نمط البيض ​" at bounding box center [558, 516] width 491 height 62
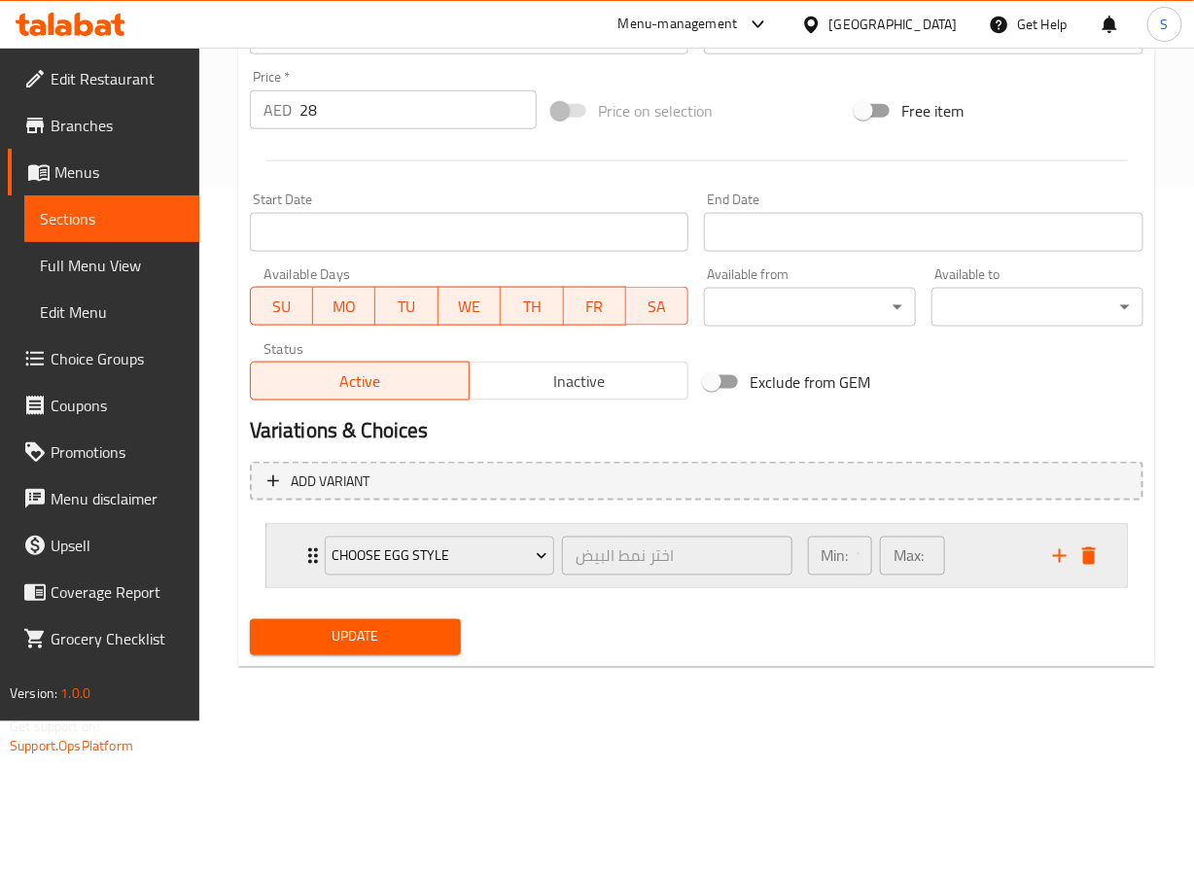
scroll to position [535, 0]
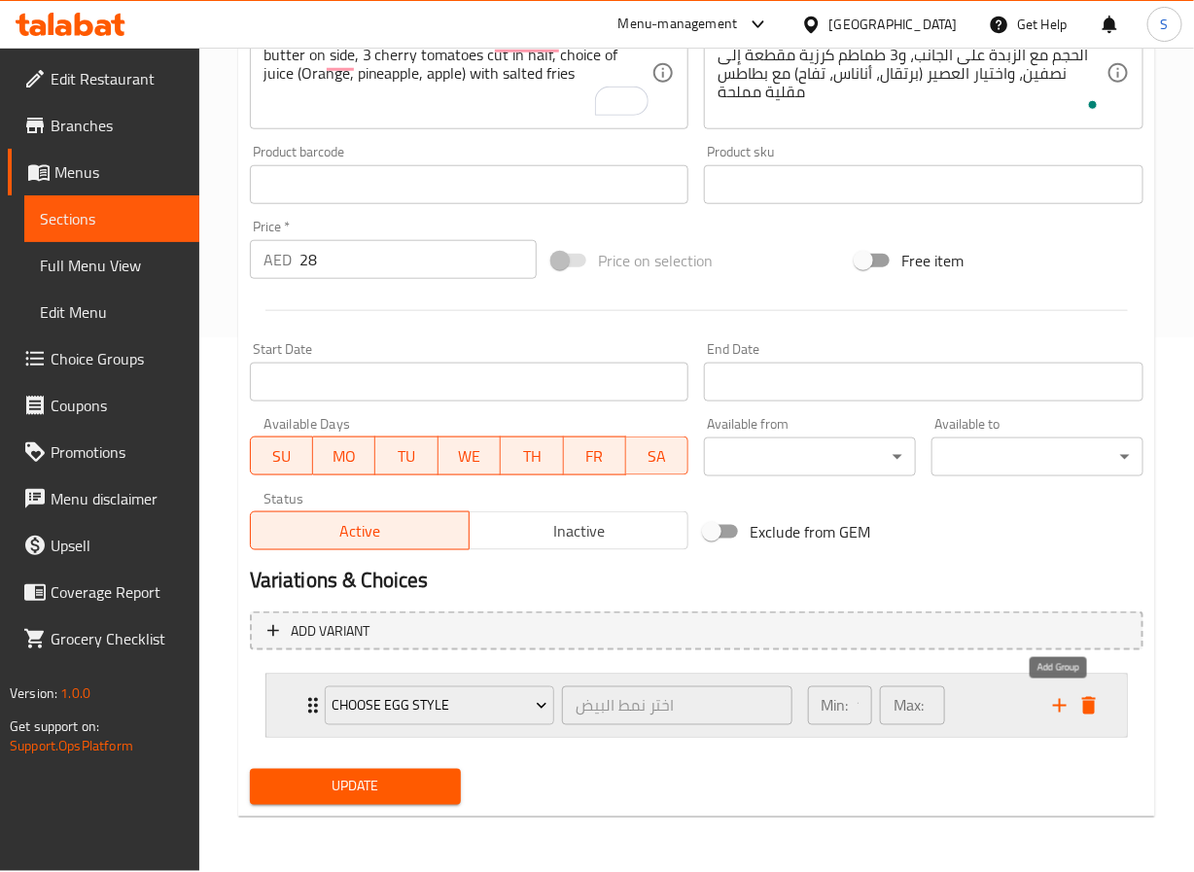
click at [1059, 703] on icon "add" at bounding box center [1059, 705] width 23 height 23
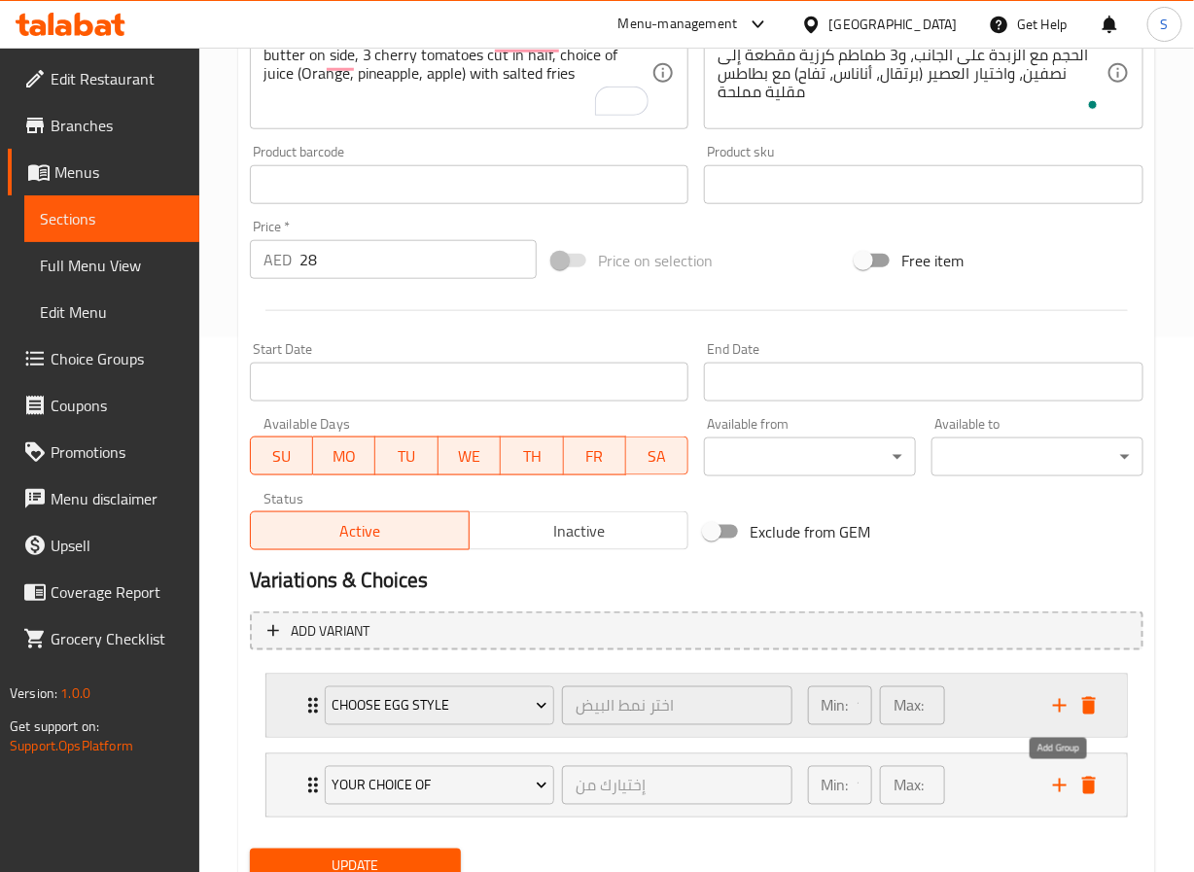
scroll to position [617, 0]
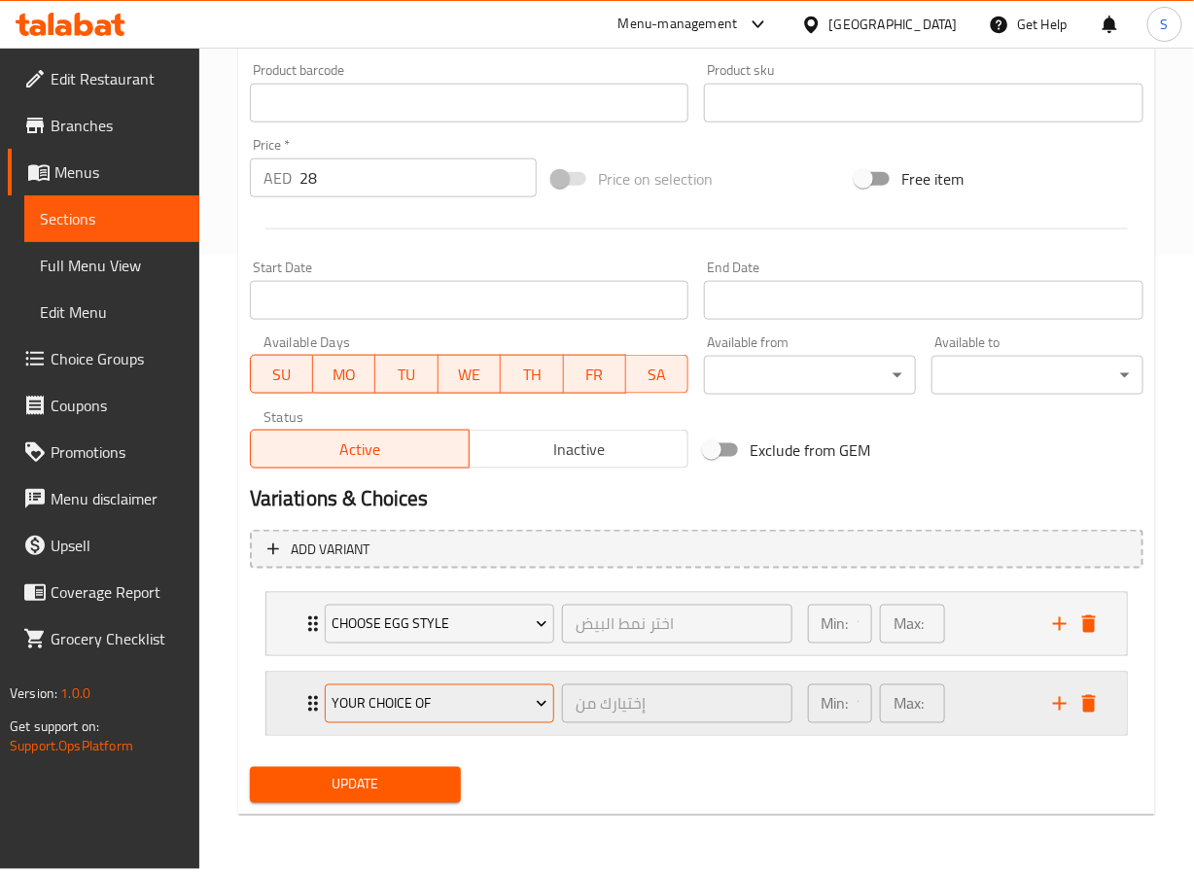
click at [514, 701] on span "Your choice of" at bounding box center [440, 704] width 216 height 24
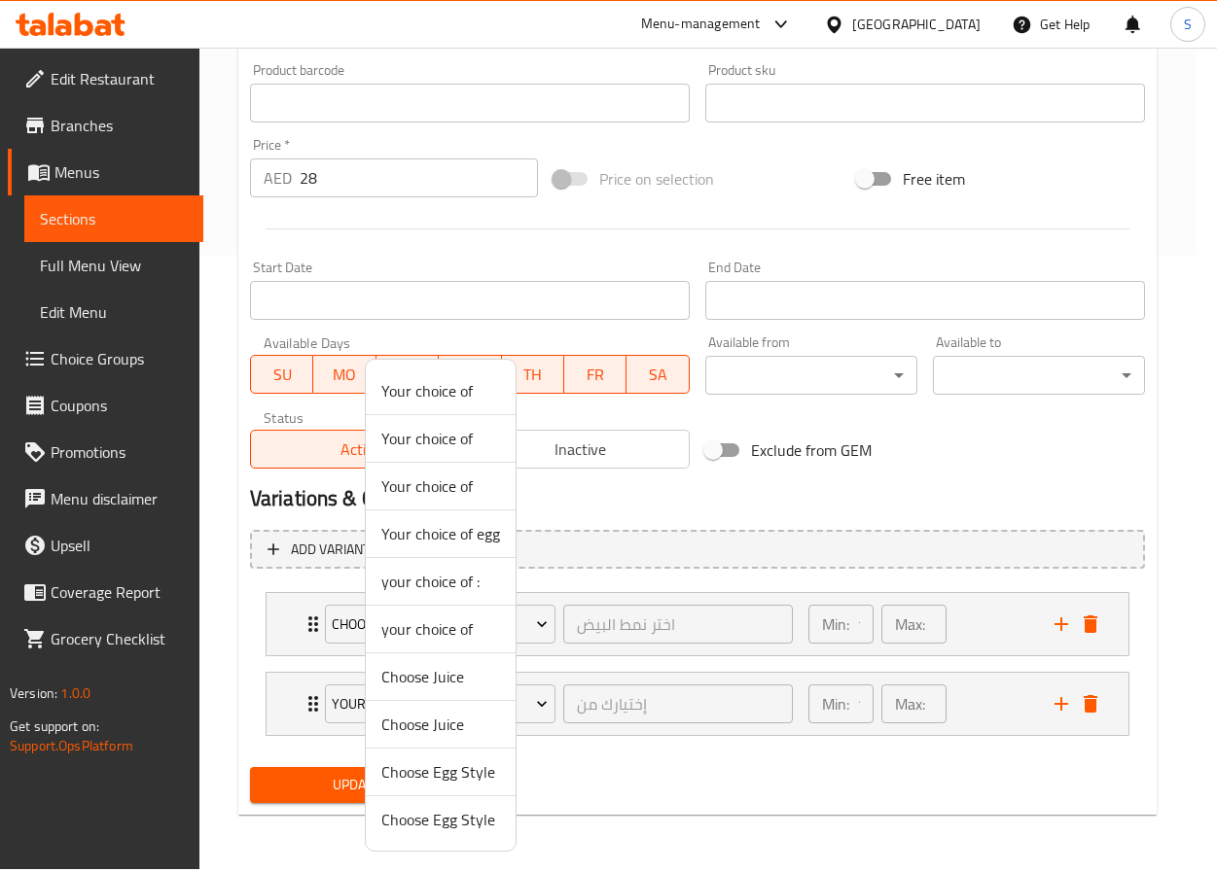
click at [435, 724] on span "Choose Juice" at bounding box center [440, 724] width 119 height 23
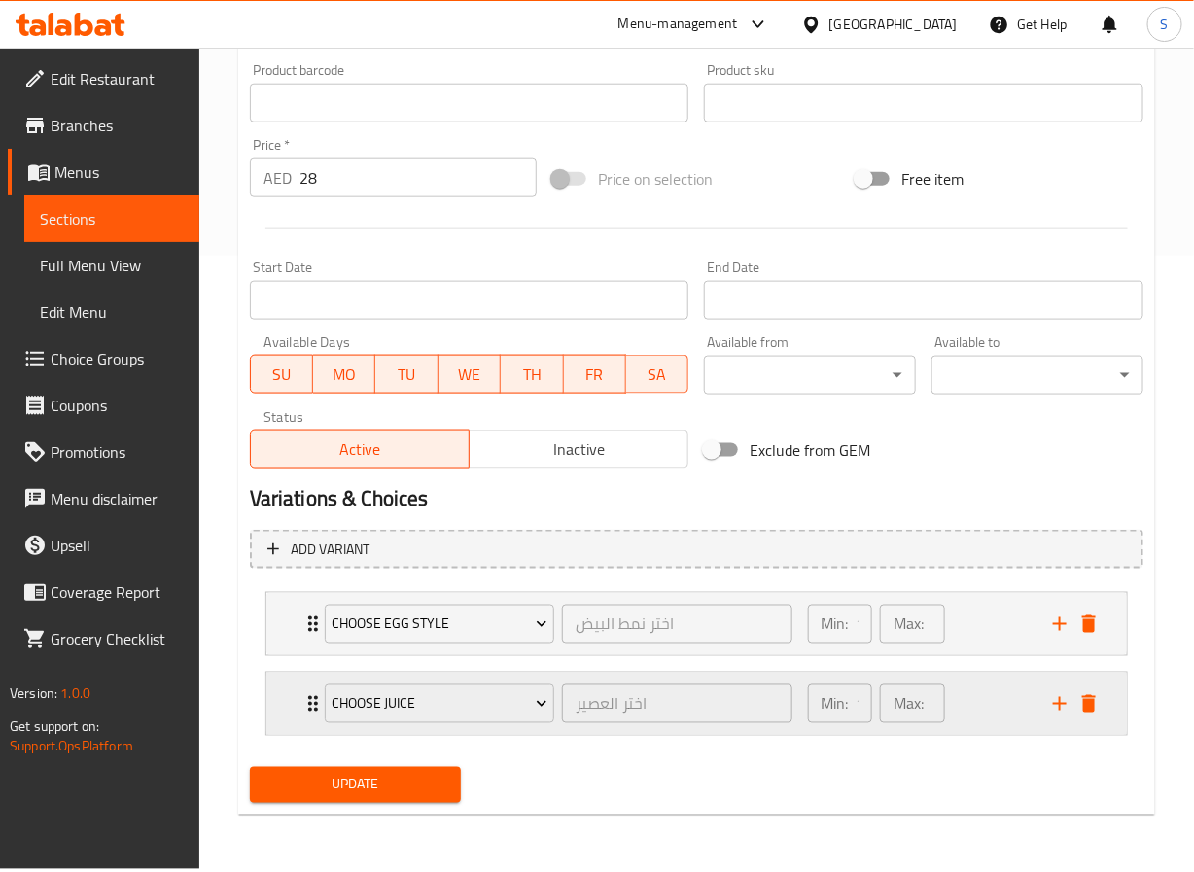
click at [287, 700] on div "Choose [PERSON_NAME] العصير ​ Min: 1 ​ Max: 1 ​" at bounding box center [696, 704] width 861 height 62
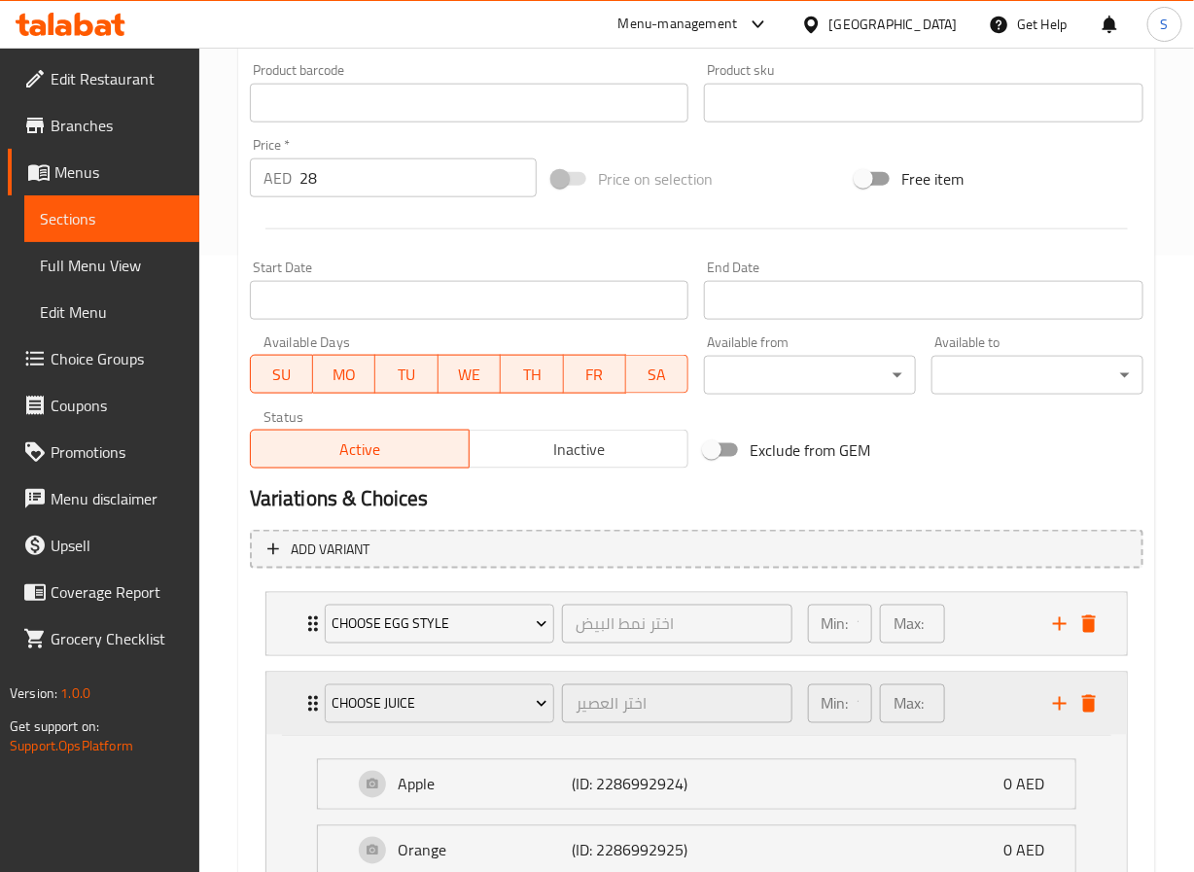
scroll to position [881, 0]
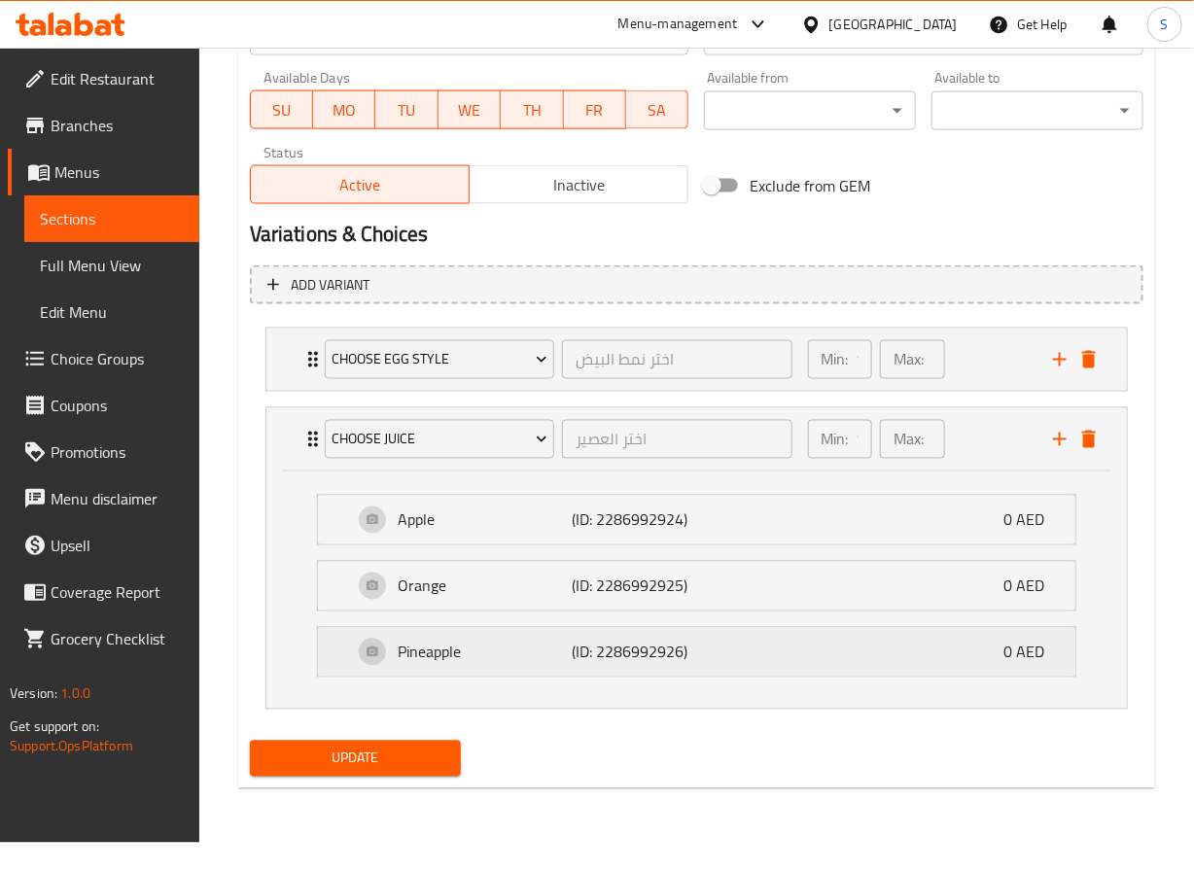
click at [385, 665] on div "Pineapple (ID: 2286992926) 0 AED" at bounding box center [702, 652] width 699 height 49
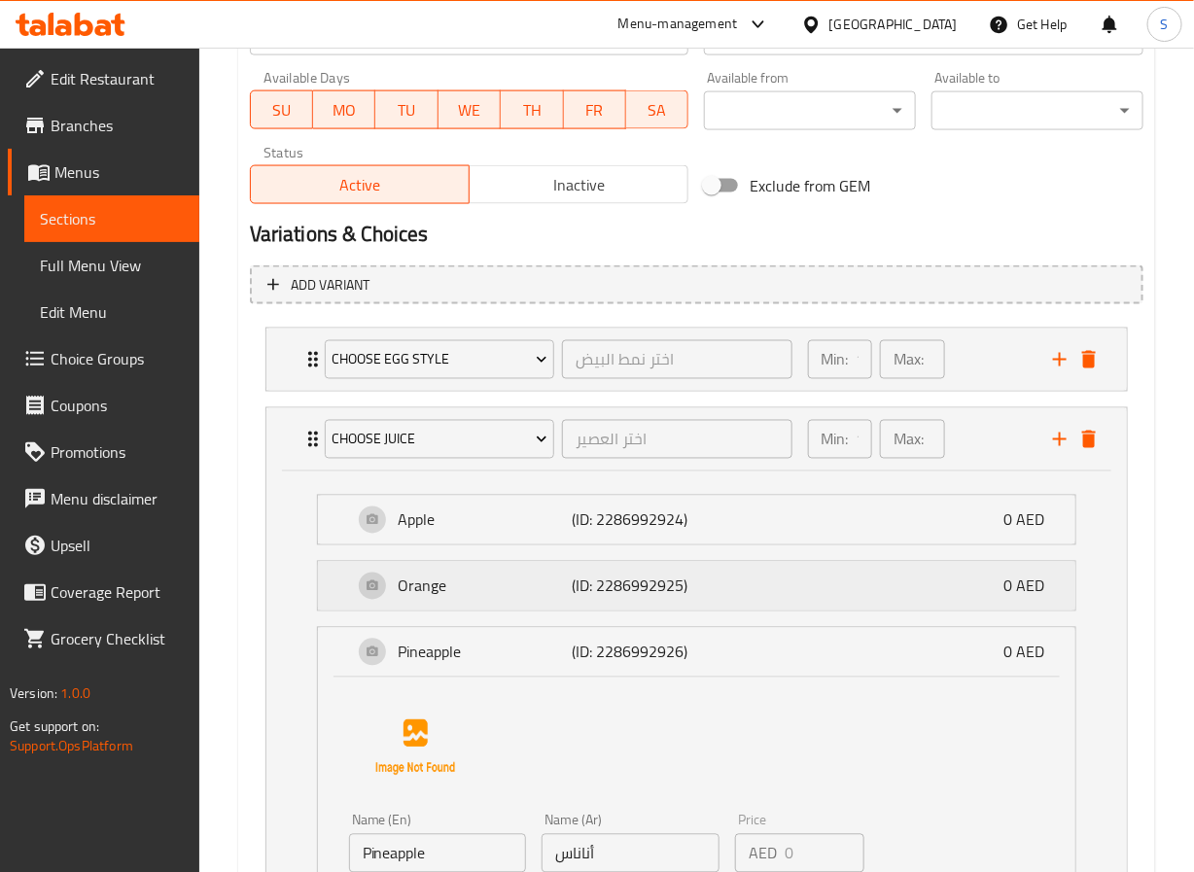
click at [399, 598] on p "Orange" at bounding box center [486, 586] width 174 height 23
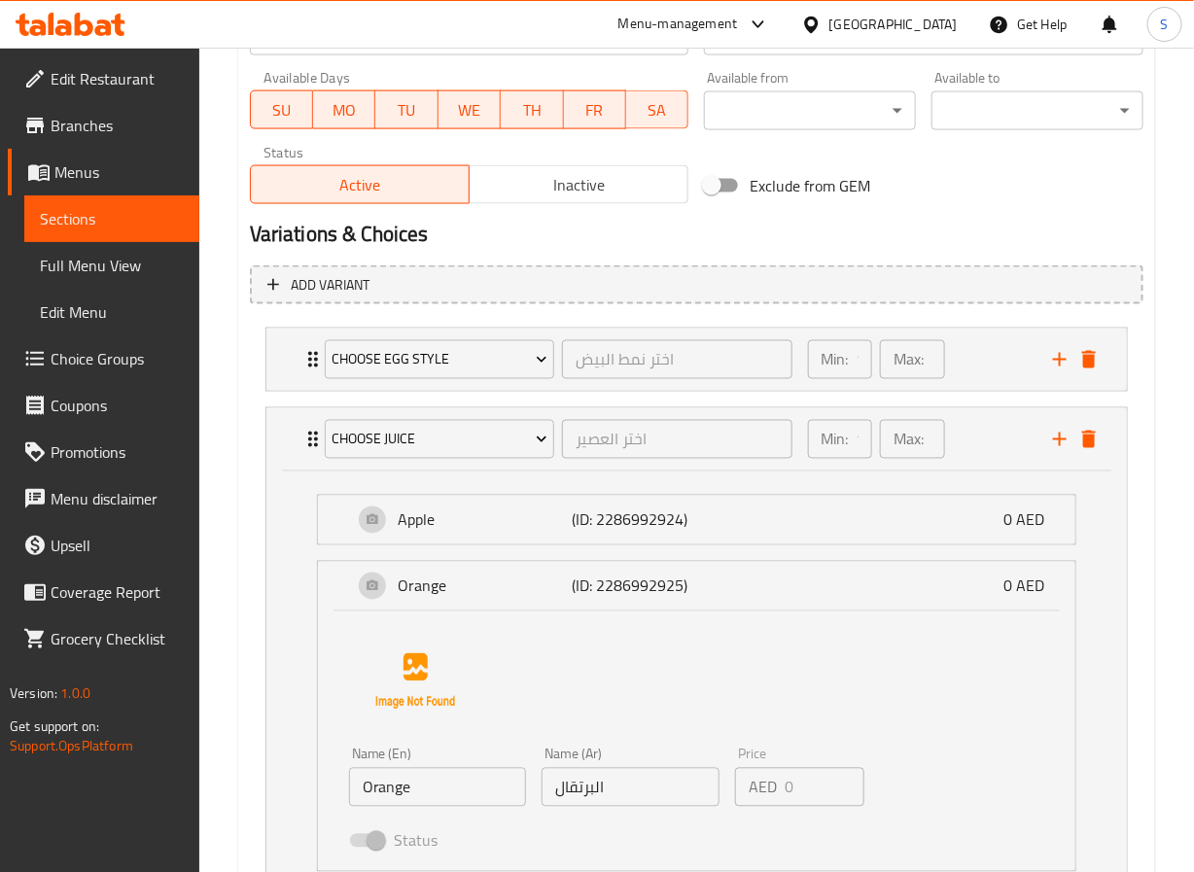
click at [403, 546] on div "Apple (ID: 2286992924) 0 AED Name (En) Apple Name (En) Name (Ar) تفاح Name (Ar)…" at bounding box center [697, 520] width 760 height 51
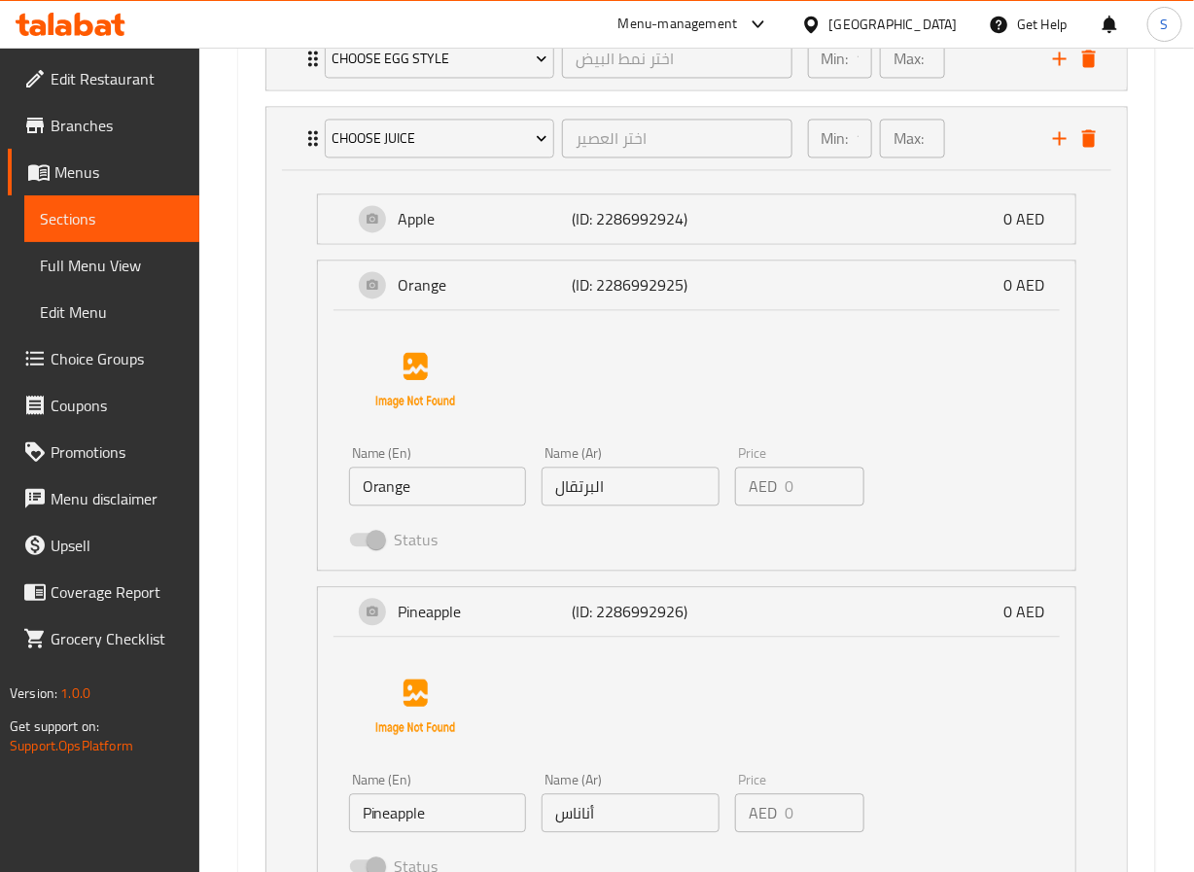
scroll to position [1191, 0]
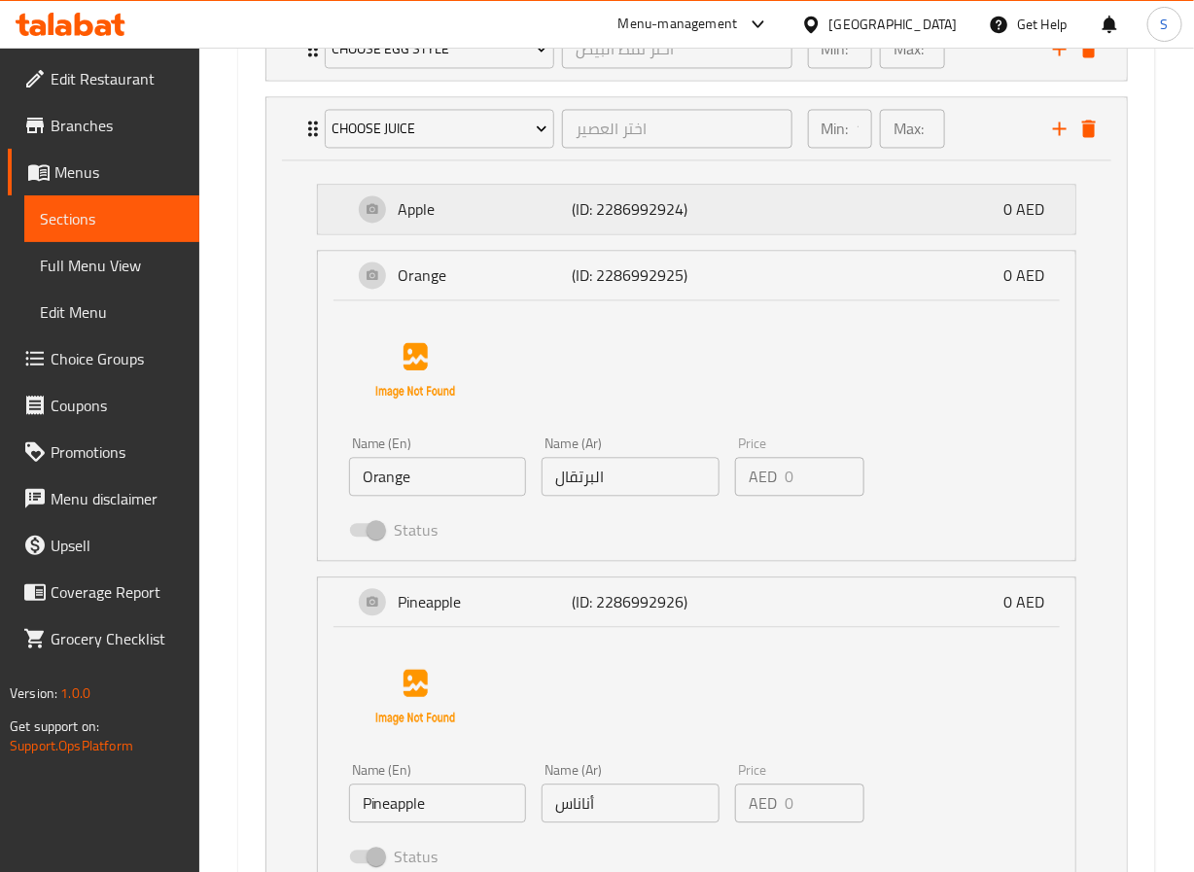
click at [444, 217] on p "Apple" at bounding box center [486, 209] width 174 height 23
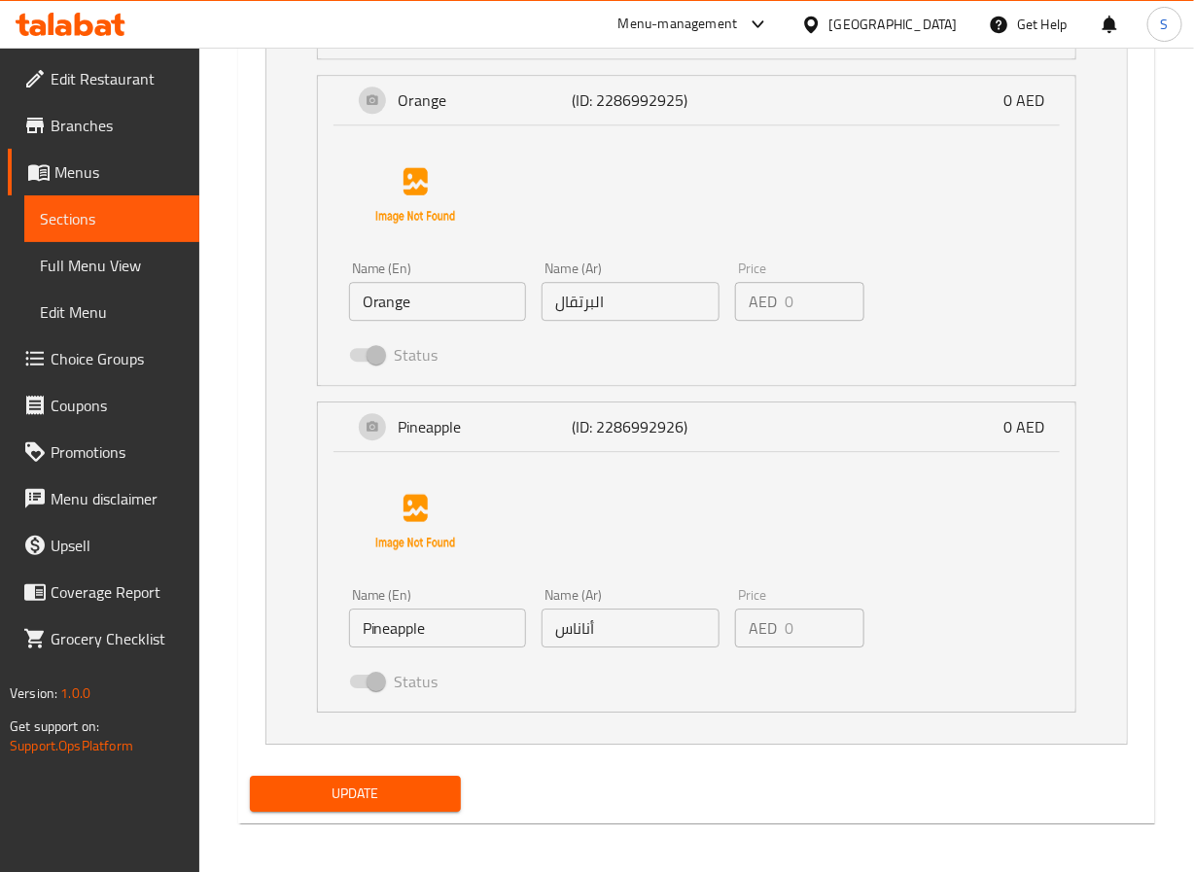
scroll to position [1663, 0]
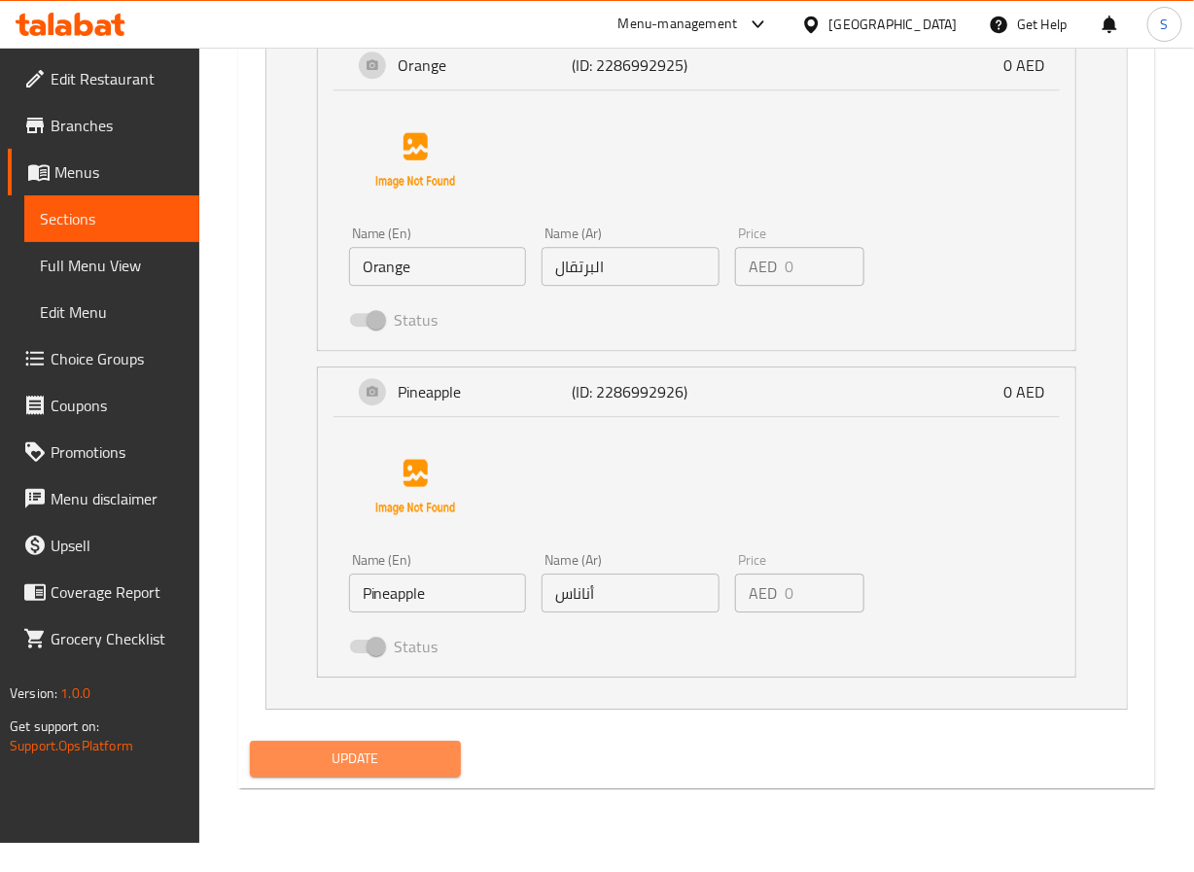
click at [377, 771] on span "Update" at bounding box center [356, 759] width 181 height 24
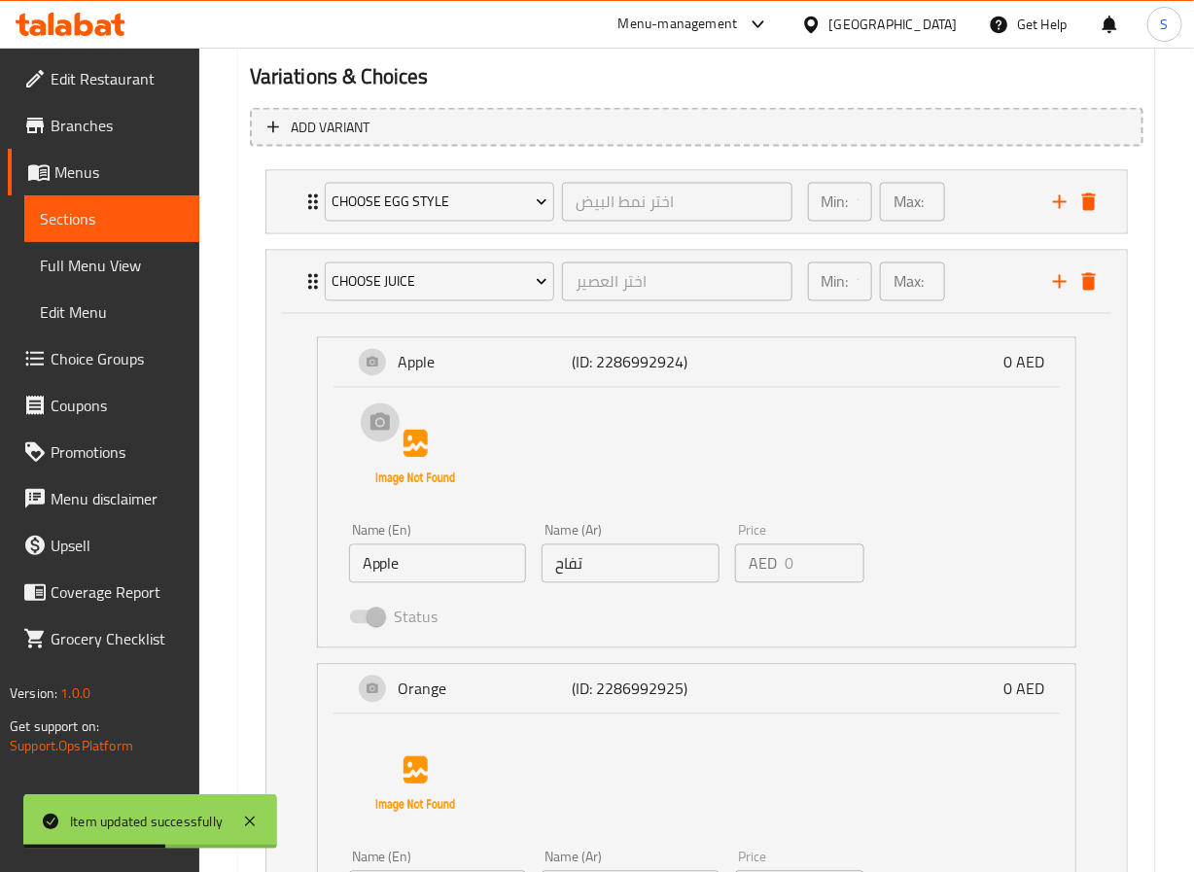
scroll to position [931, 0]
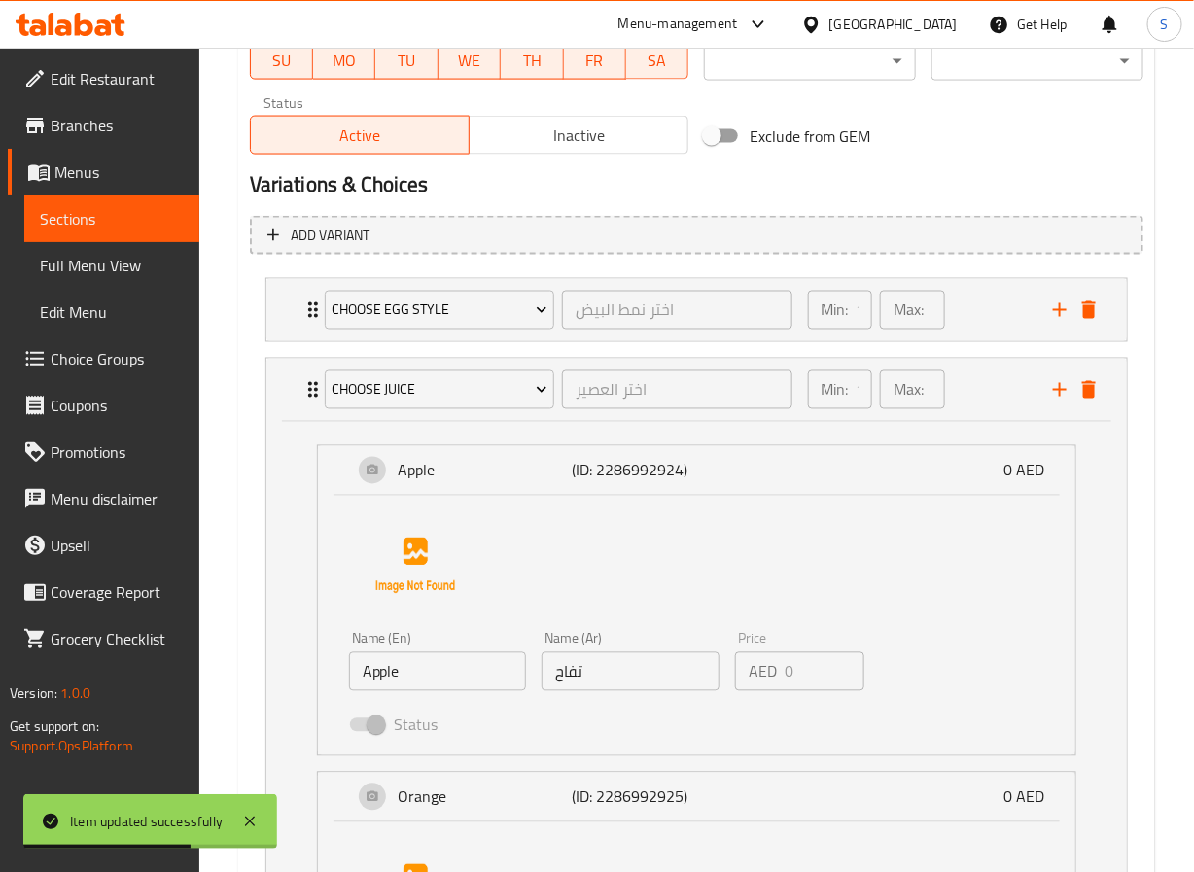
click at [109, 371] on span "Choice Groups" at bounding box center [117, 358] width 133 height 23
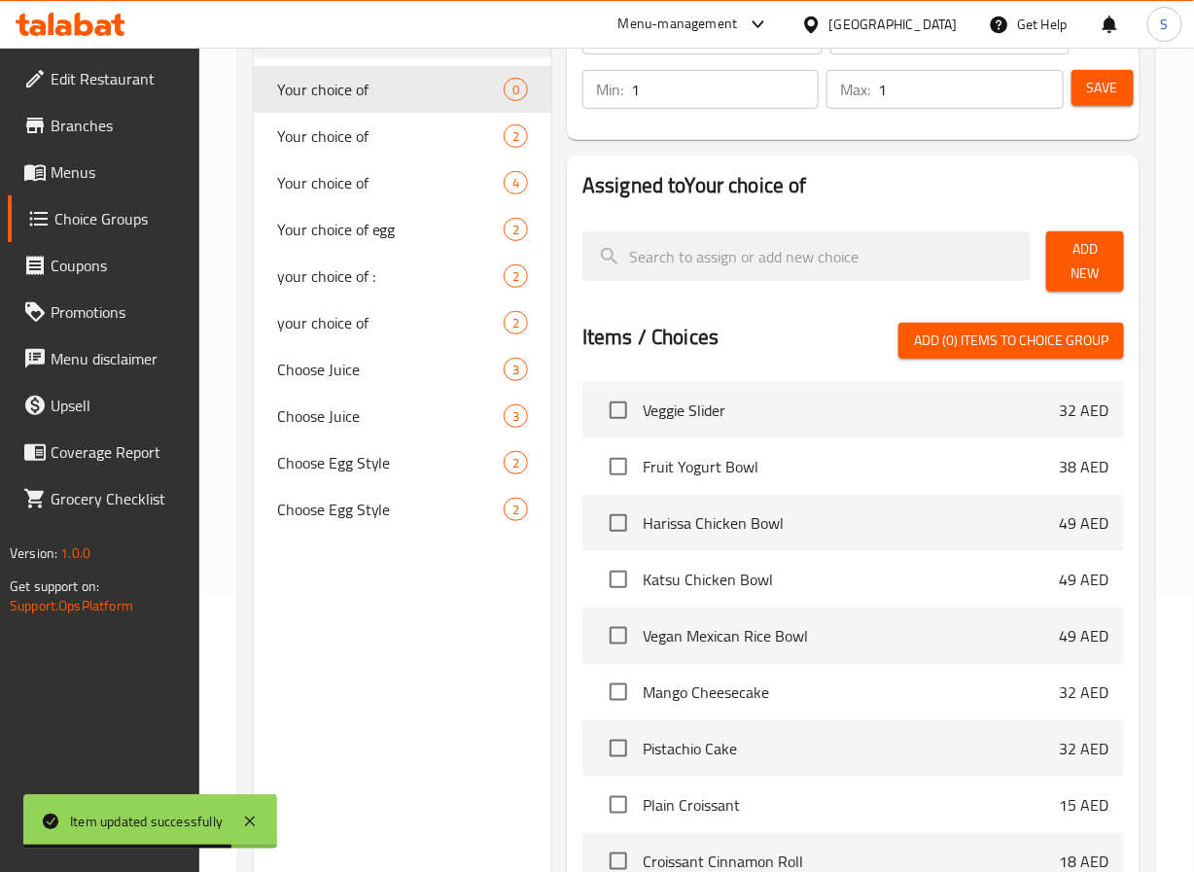
scroll to position [514, 0]
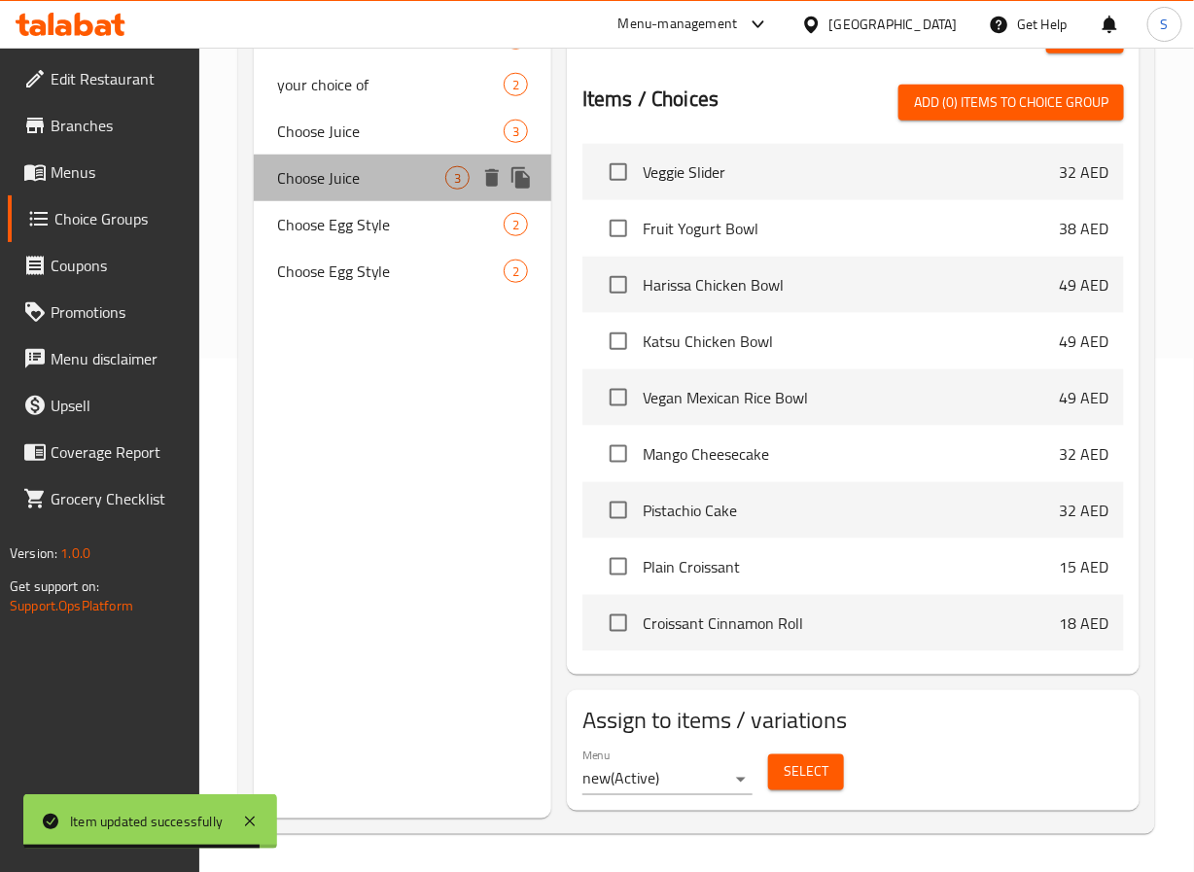
click at [334, 170] on span "Choose Juice" at bounding box center [361, 177] width 168 height 23
type input "Choose Juice"
type input "اختر العصير"
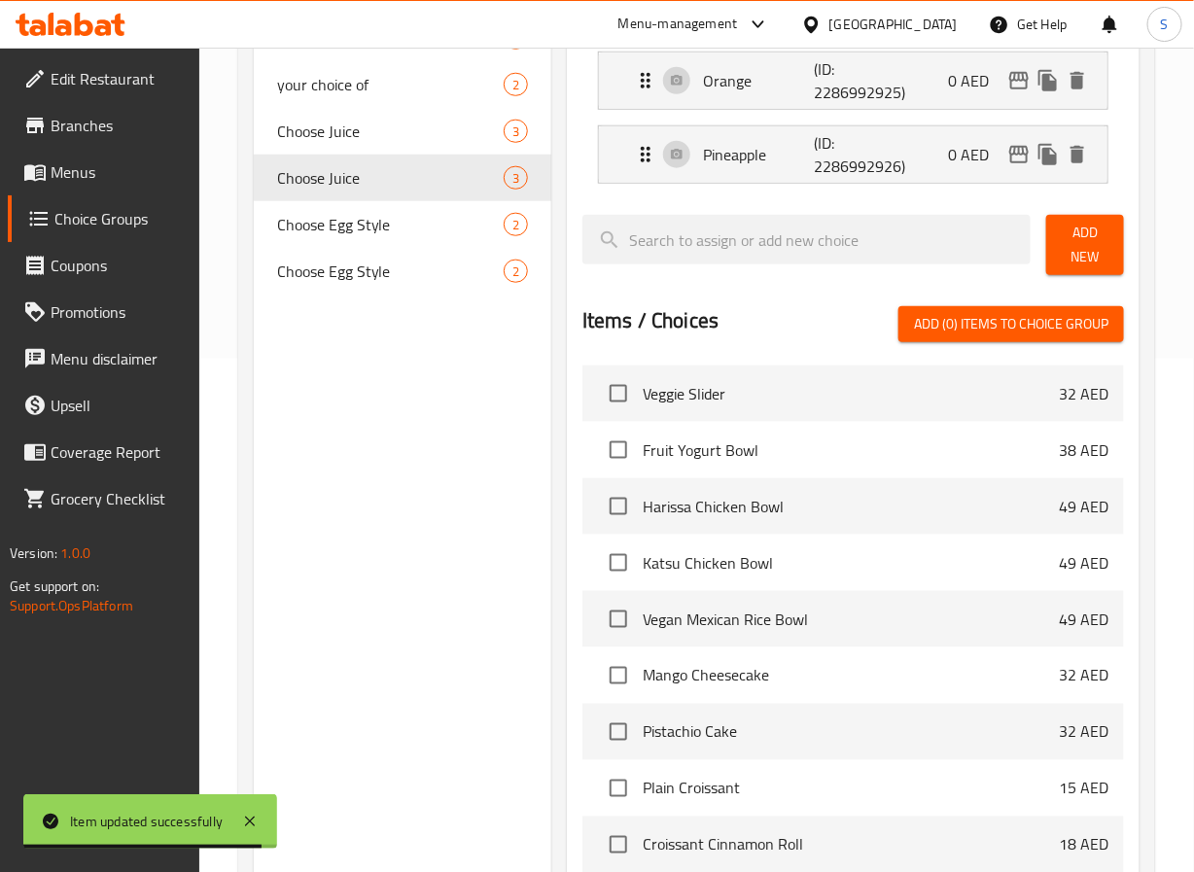
scroll to position [0, 0]
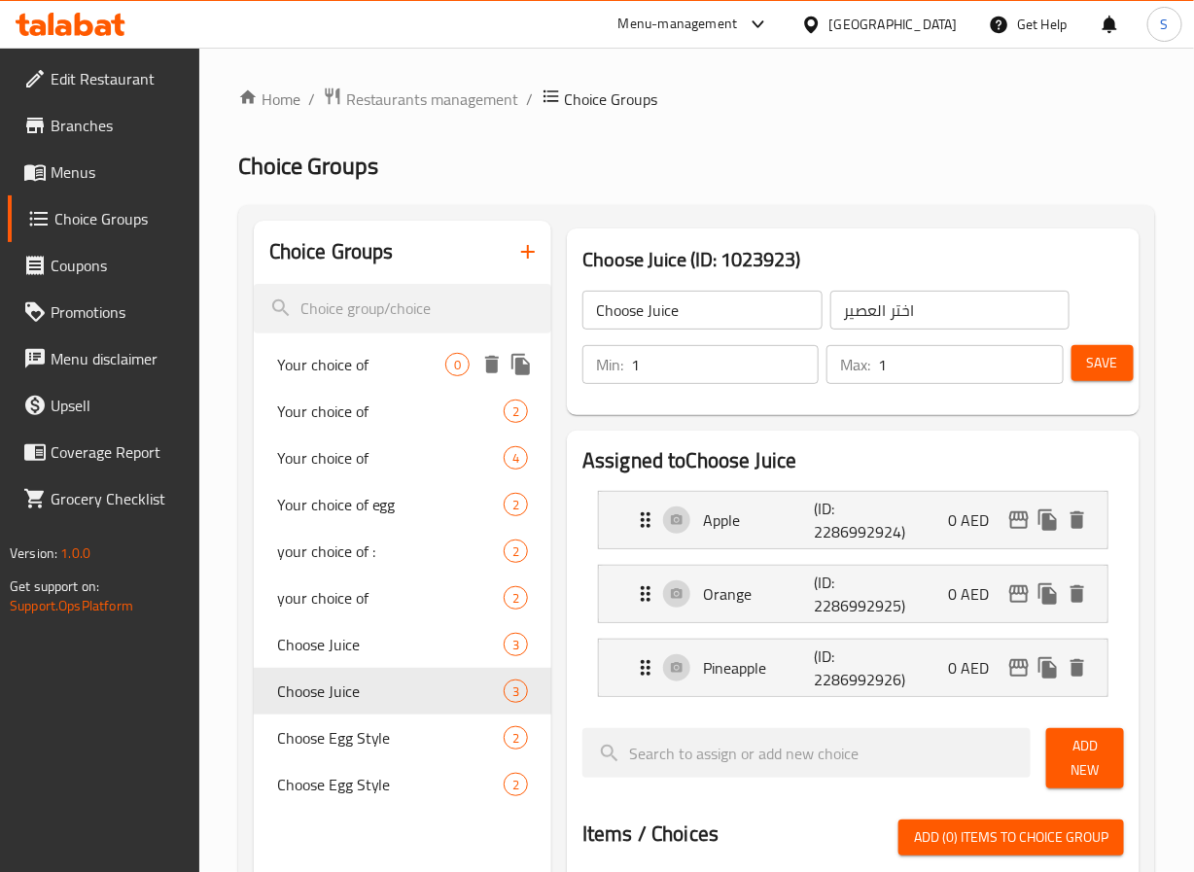
click at [377, 360] on span "Your choice of" at bounding box center [361, 364] width 168 height 23
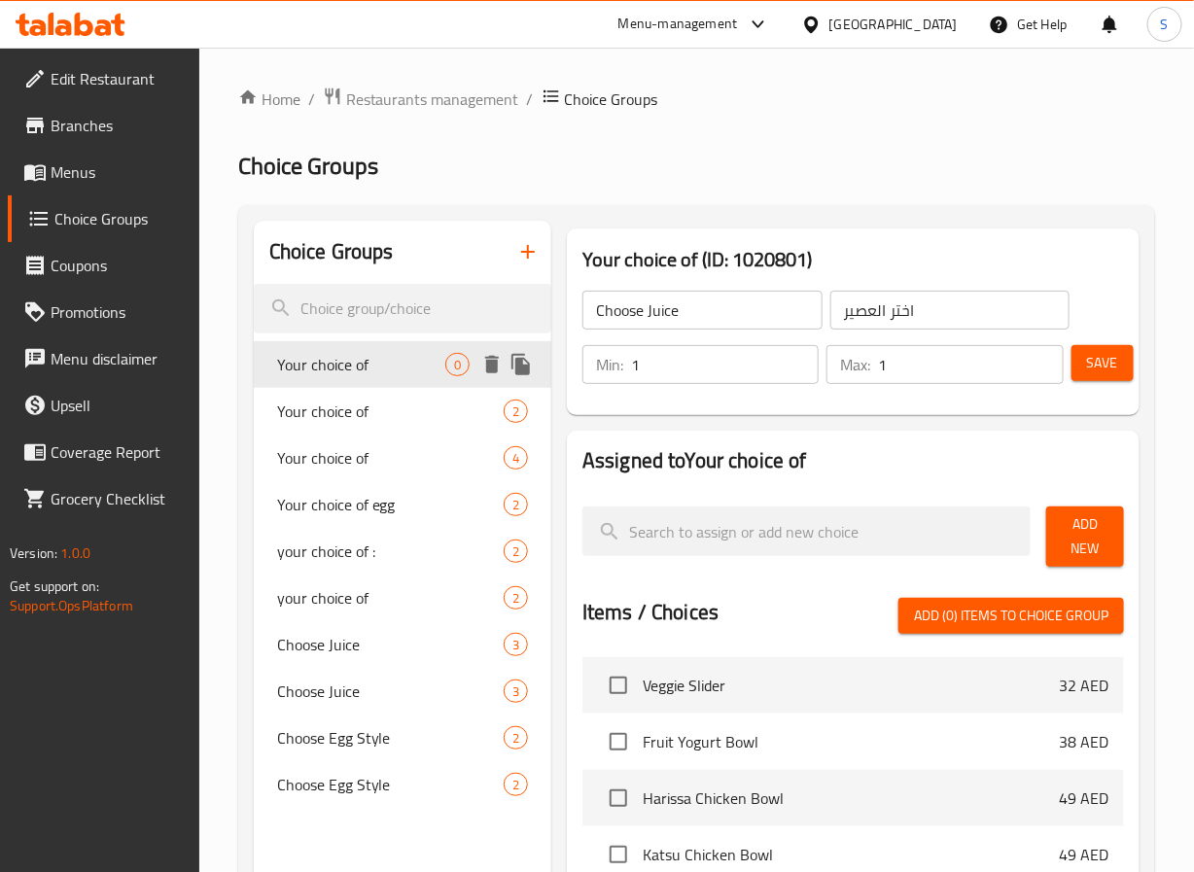
type input "Your choice of"
type input "إختيارك من"
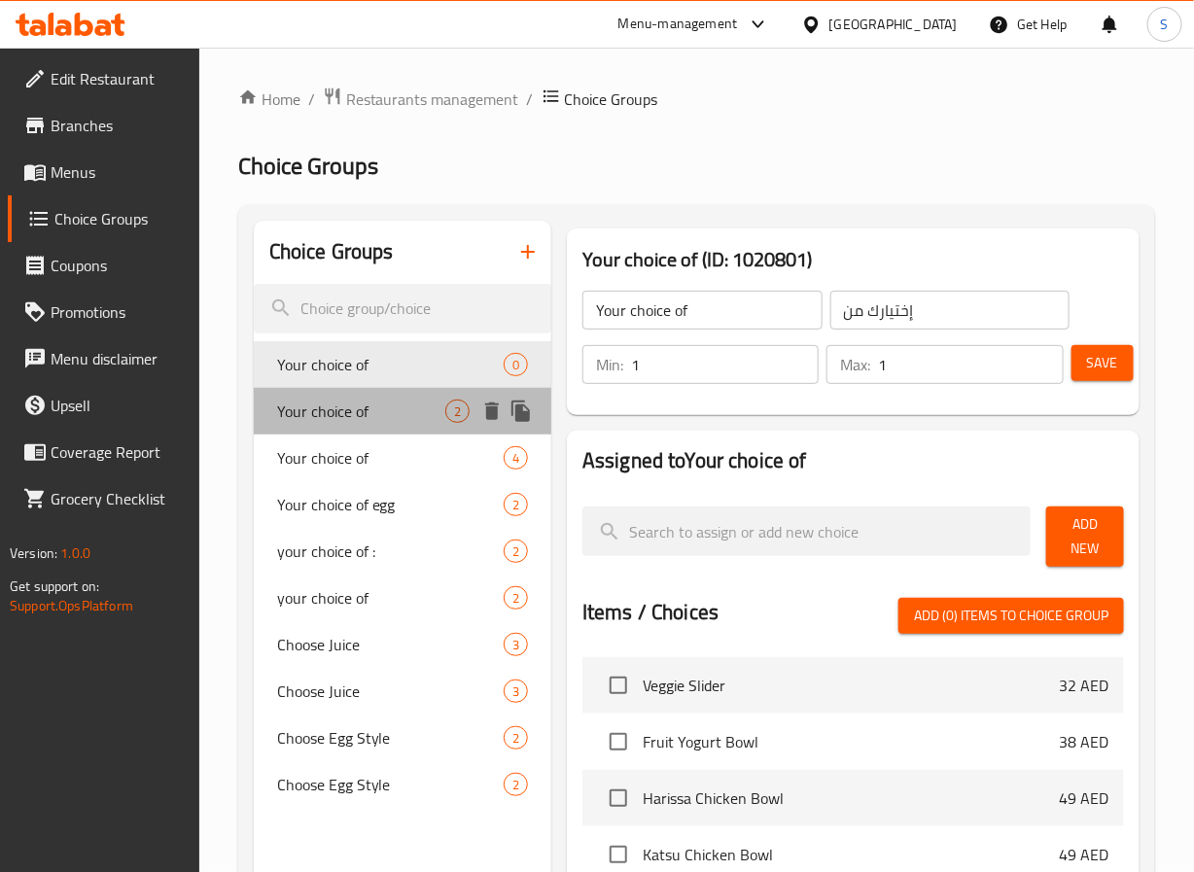
click at [372, 427] on div "Your choice of 2" at bounding box center [403, 411] width 298 height 47
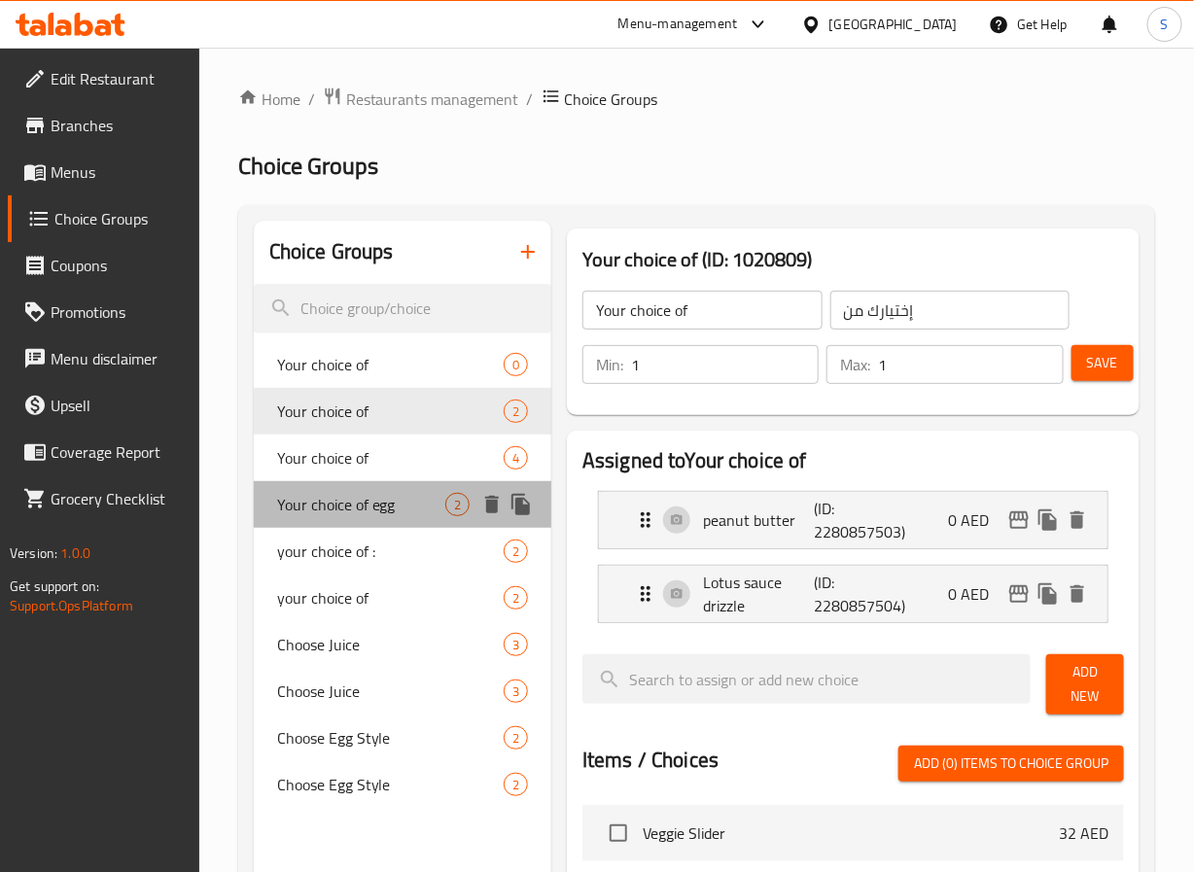
click at [371, 493] on span "Your choice of egg" at bounding box center [361, 504] width 168 height 23
type input "Your choice of egg"
type input "إختيارك من البيض:"
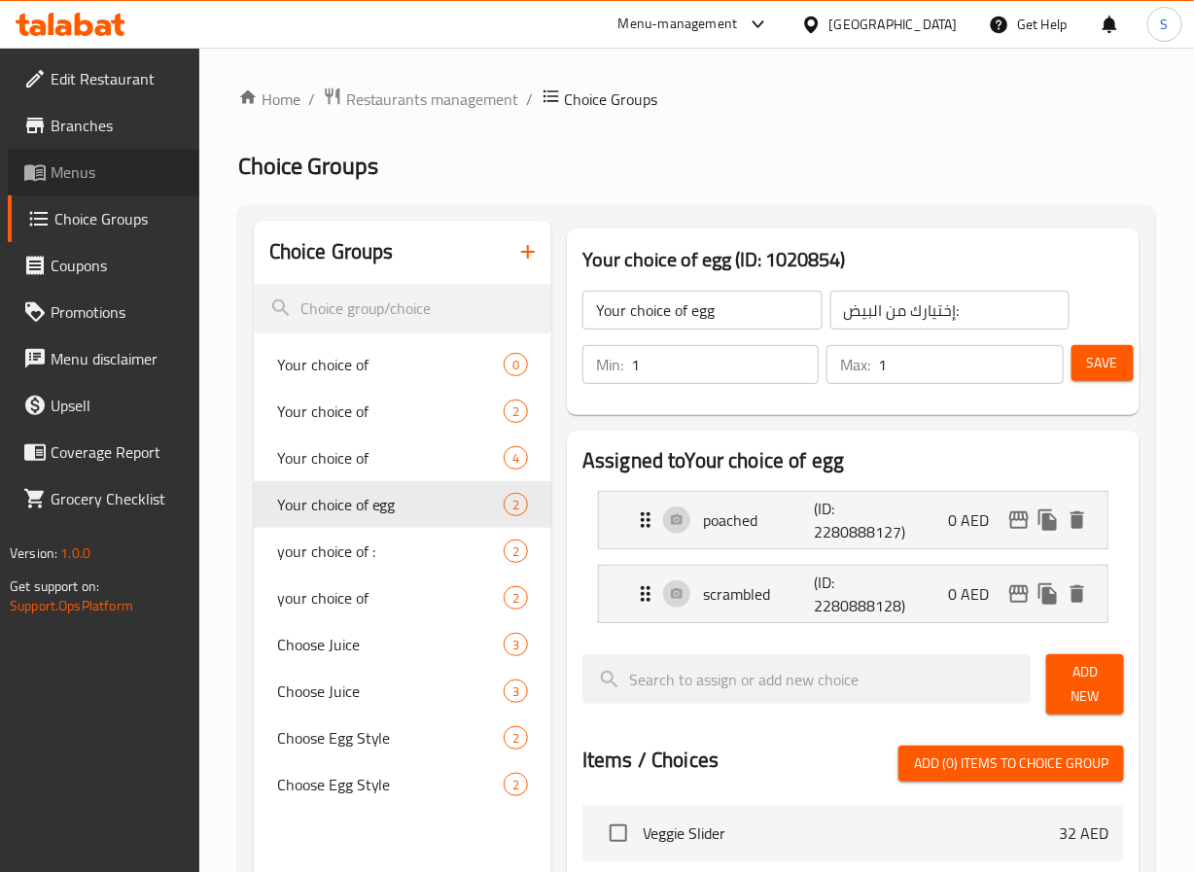
click at [86, 167] on span "Menus" at bounding box center [117, 171] width 133 height 23
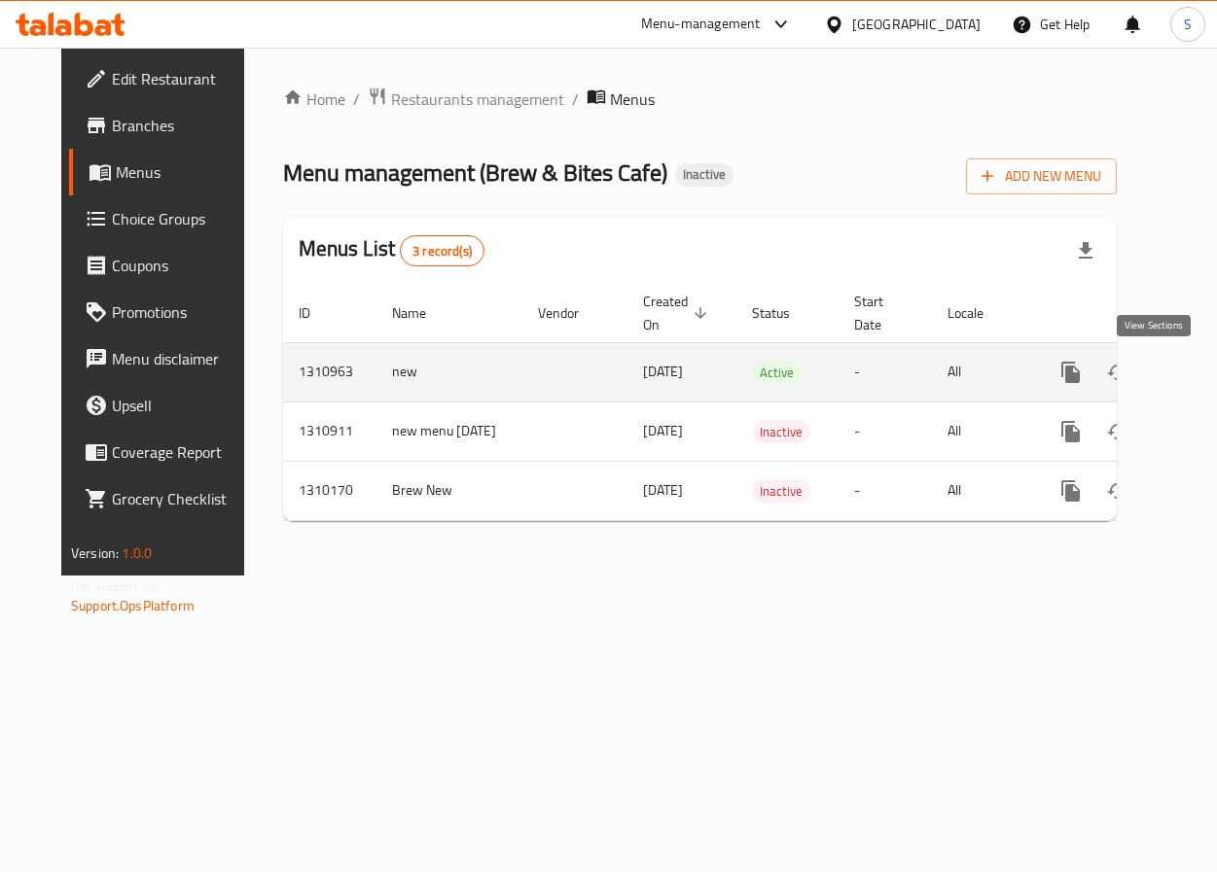
click at [1193, 384] on icon "enhanced table" at bounding box center [1210, 372] width 23 height 23
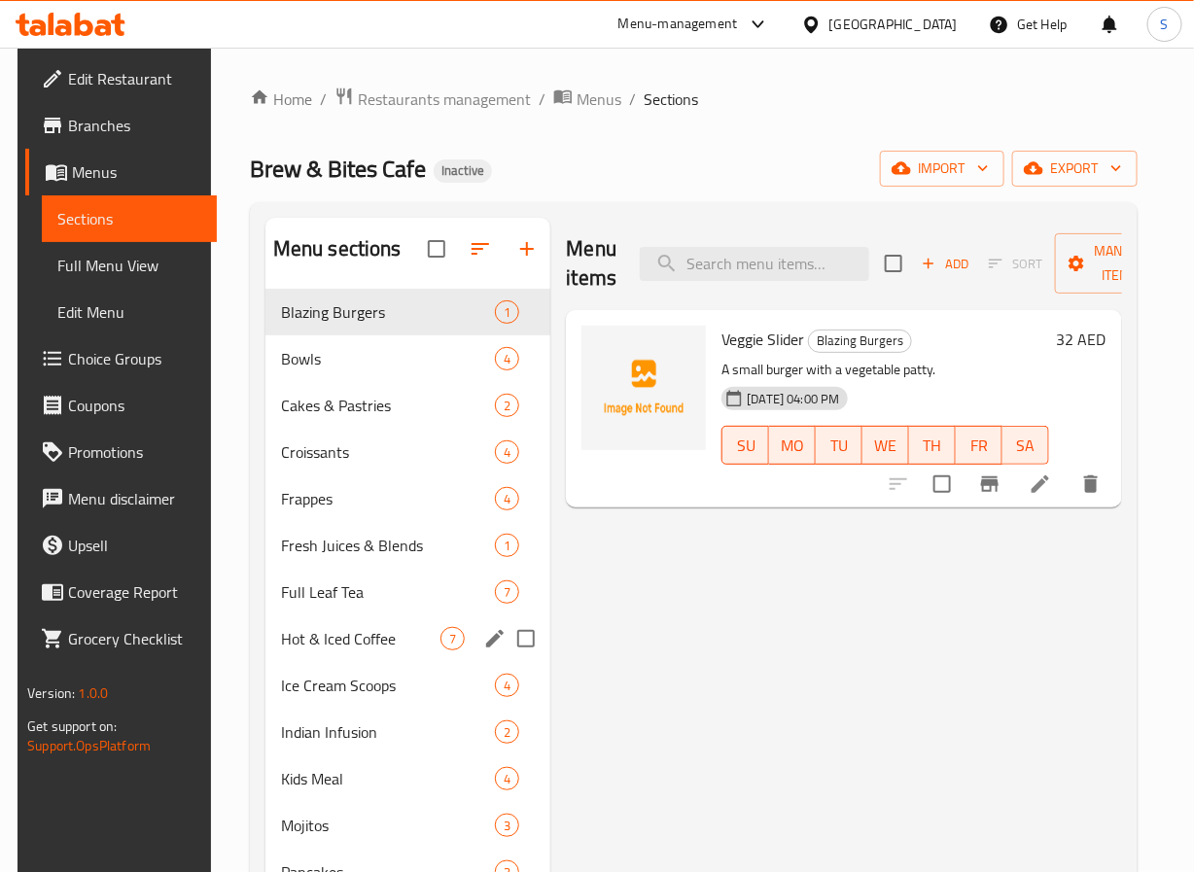
scroll to position [411, 0]
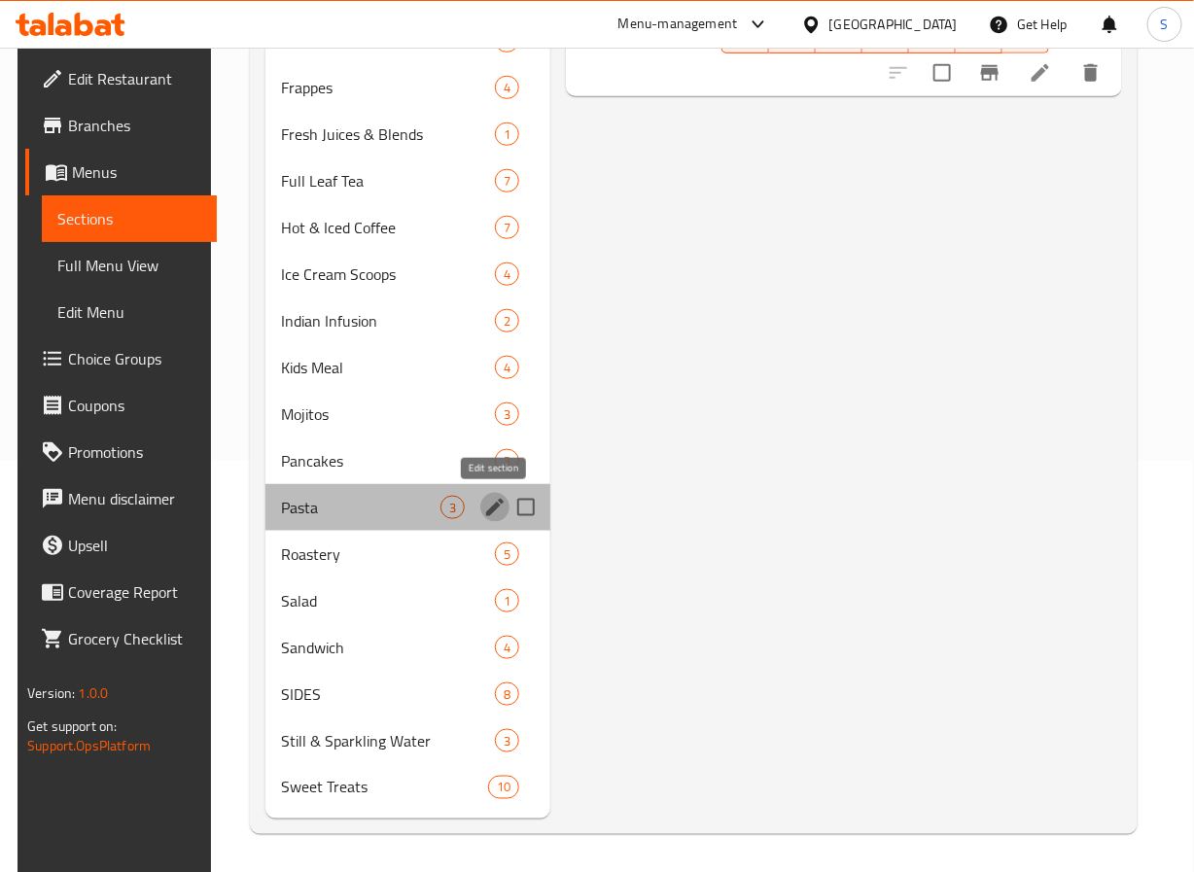
click at [496, 509] on icon "edit" at bounding box center [495, 508] width 18 height 18
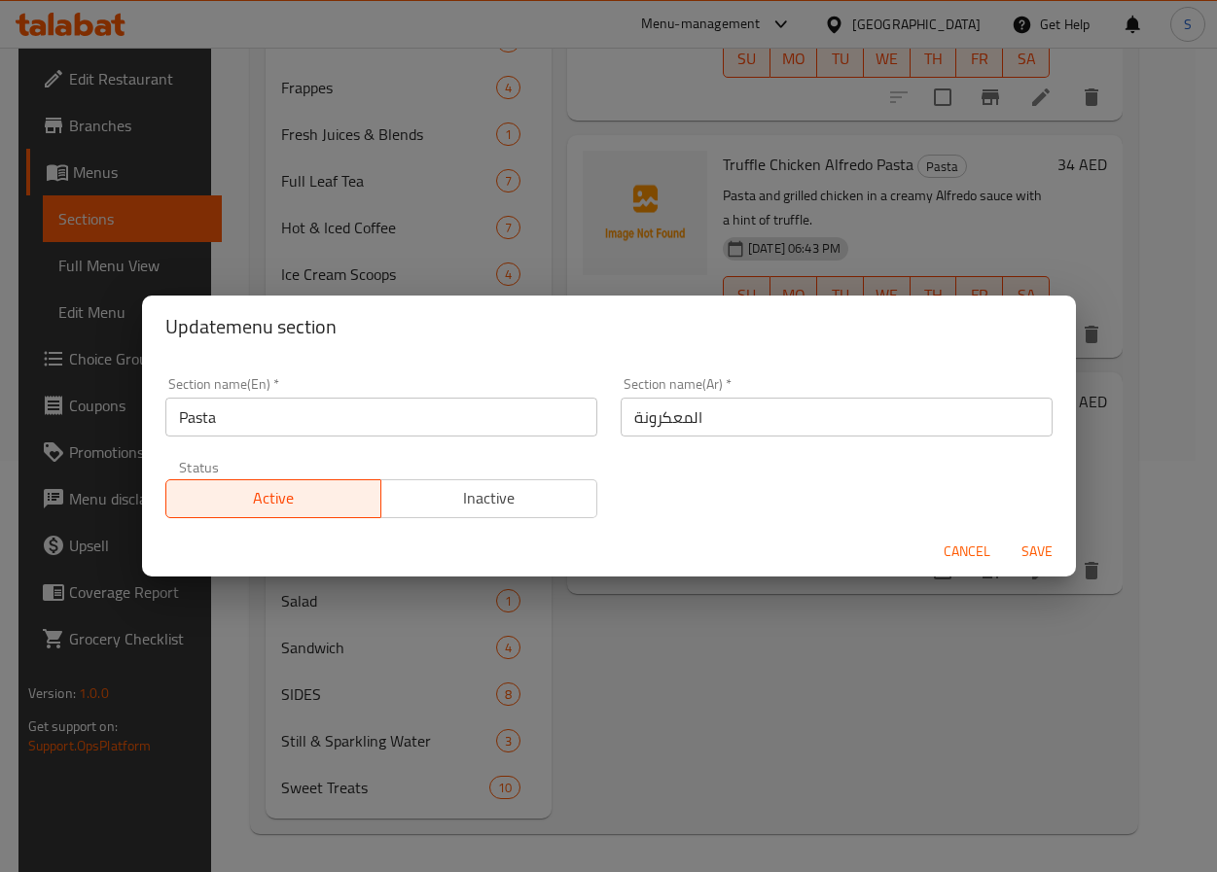
click at [666, 426] on input "المعكرونة" at bounding box center [836, 417] width 432 height 39
type input "العكرونة"
click at [1006, 534] on button "Save" at bounding box center [1037, 552] width 62 height 36
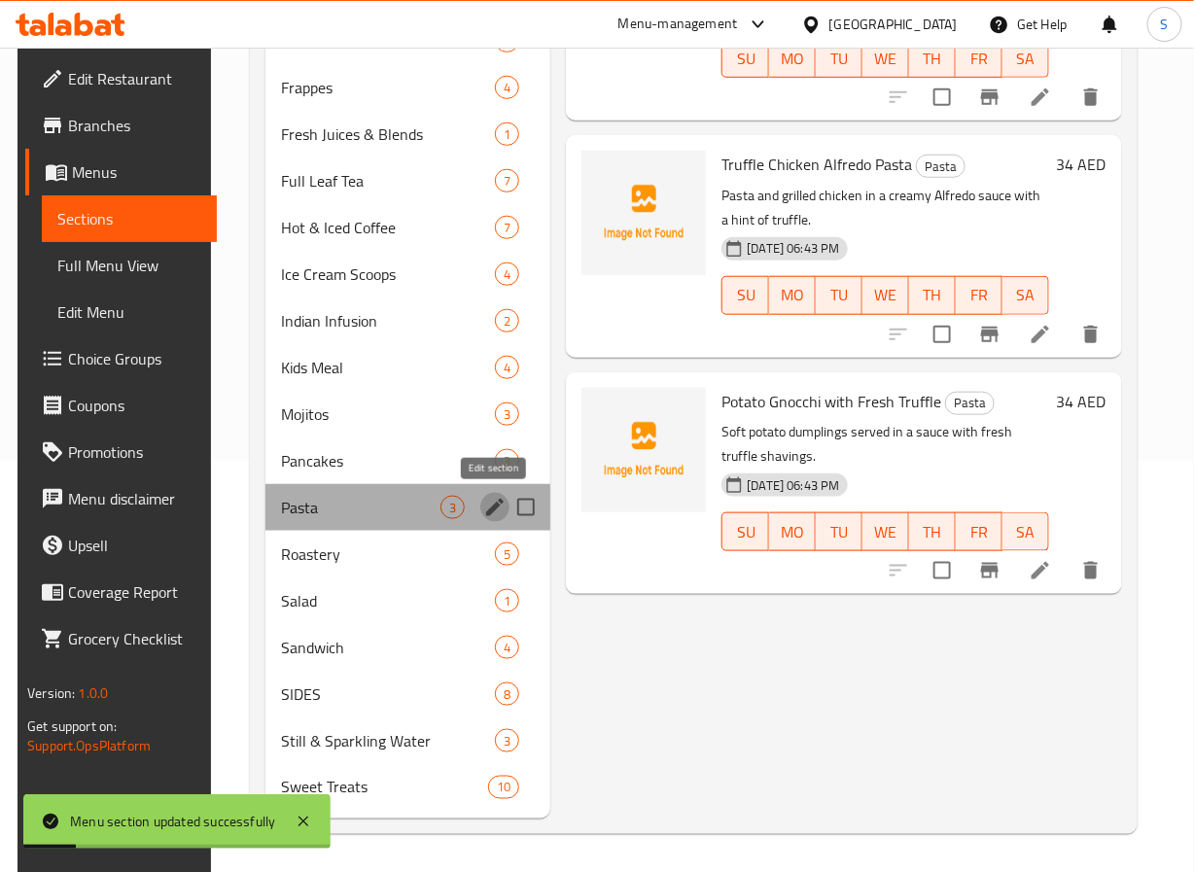
click at [488, 509] on icon "edit" at bounding box center [495, 508] width 18 height 18
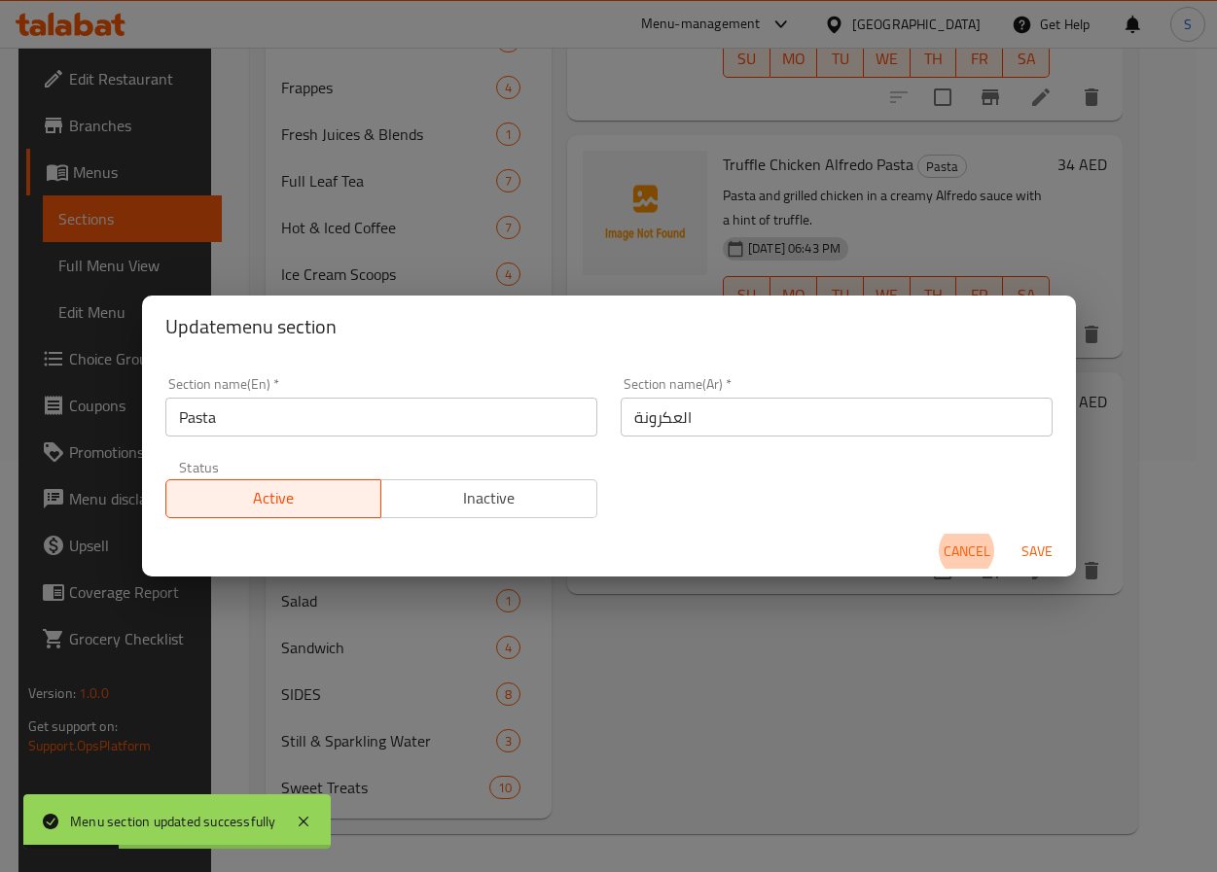
click at [659, 414] on input "العكرونة" at bounding box center [836, 417] width 432 height 39
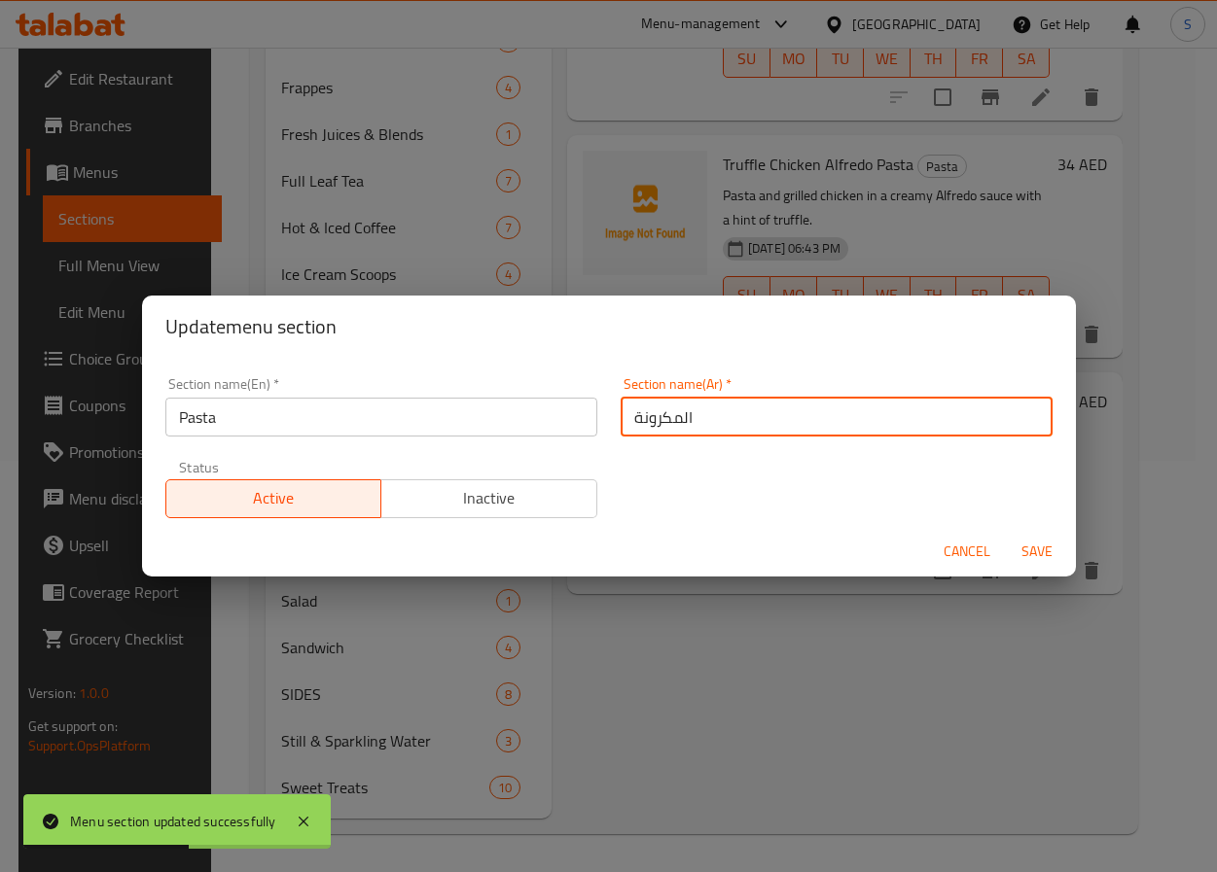
type input "المكرونة"
click at [1006, 534] on button "Save" at bounding box center [1037, 552] width 62 height 36
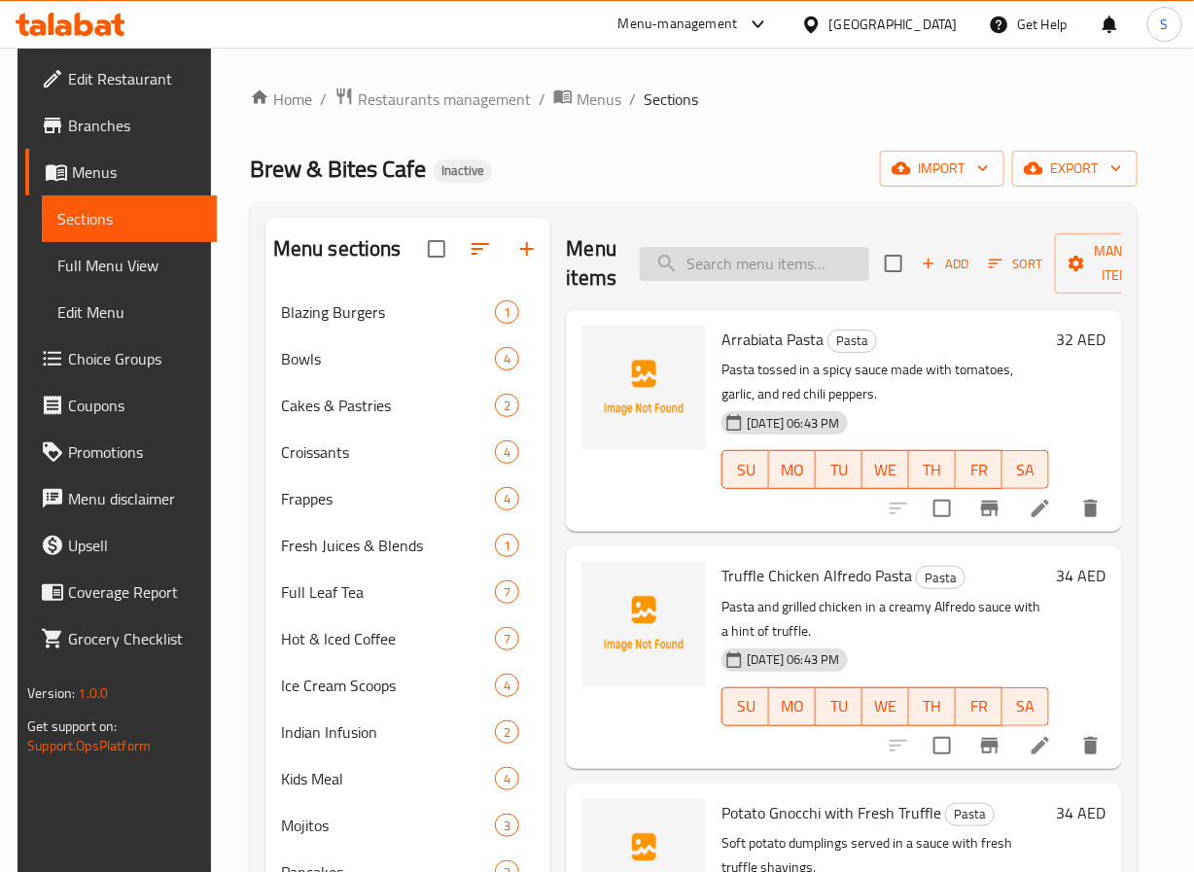
click at [789, 264] on input "search" at bounding box center [755, 264] width 230 height 34
paste input "Chicken Ceasar Salad"
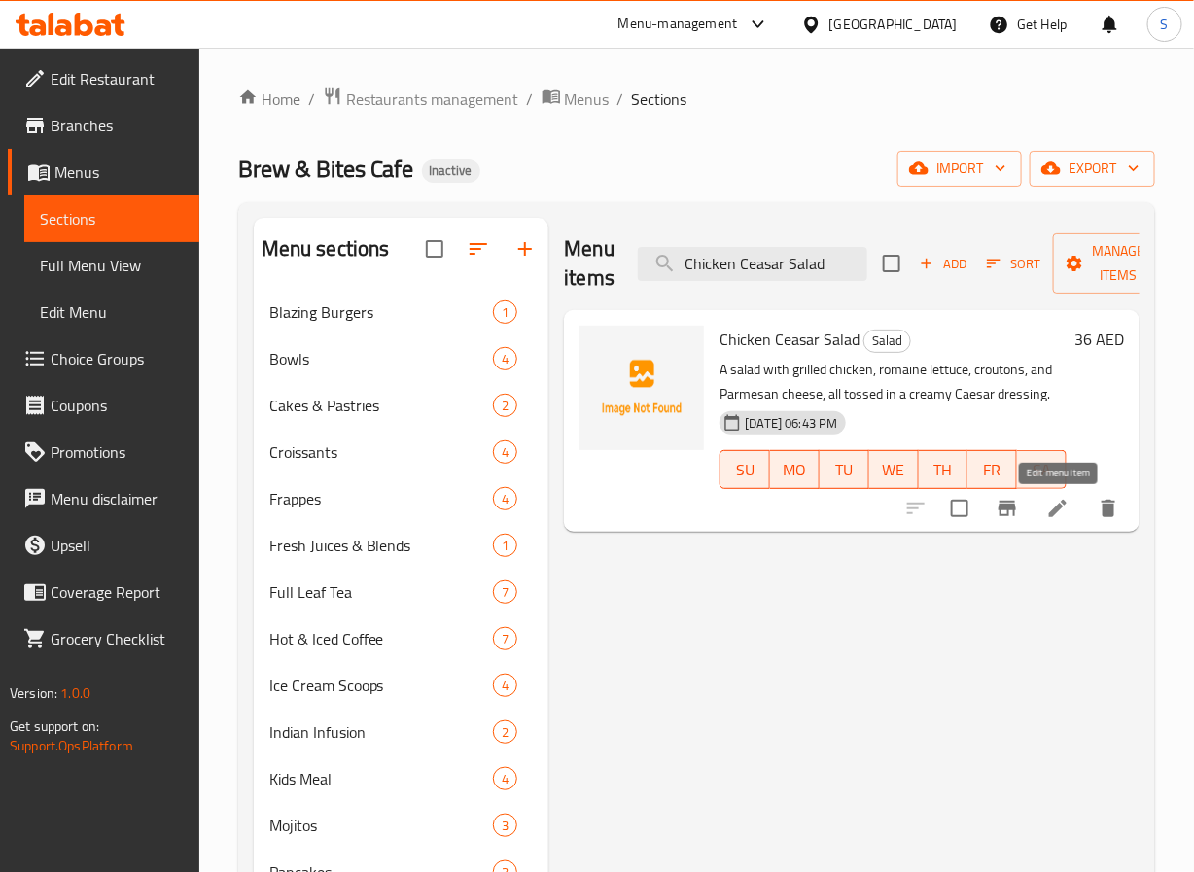
type input "Chicken Ceasar Salad"
click at [1066, 500] on icon at bounding box center [1057, 508] width 23 height 23
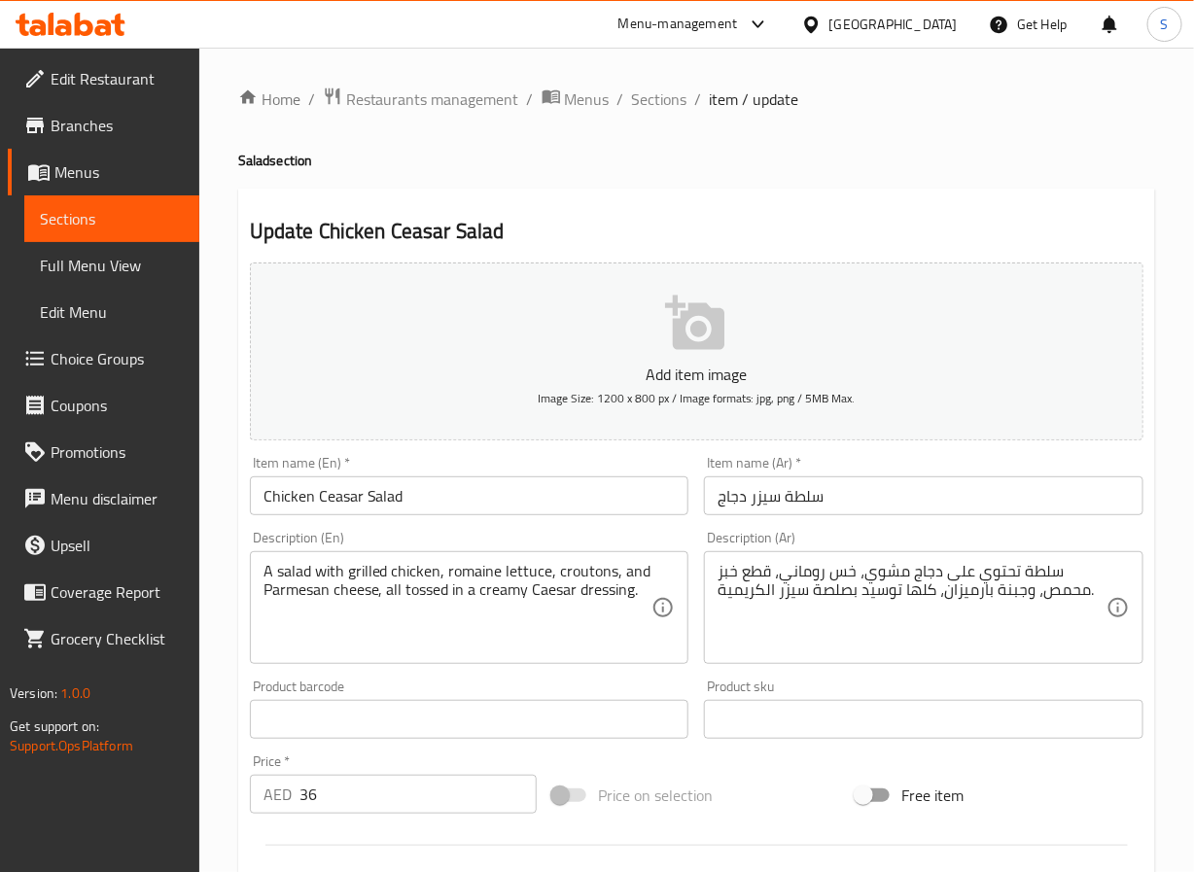
click at [996, 570] on textarea "سلطة تحتوي على دجاج مشوي، خس روماني، قطع خبز محمص، وجبنة بارميزان، كلها توسيد ب…" at bounding box center [912, 608] width 389 height 92
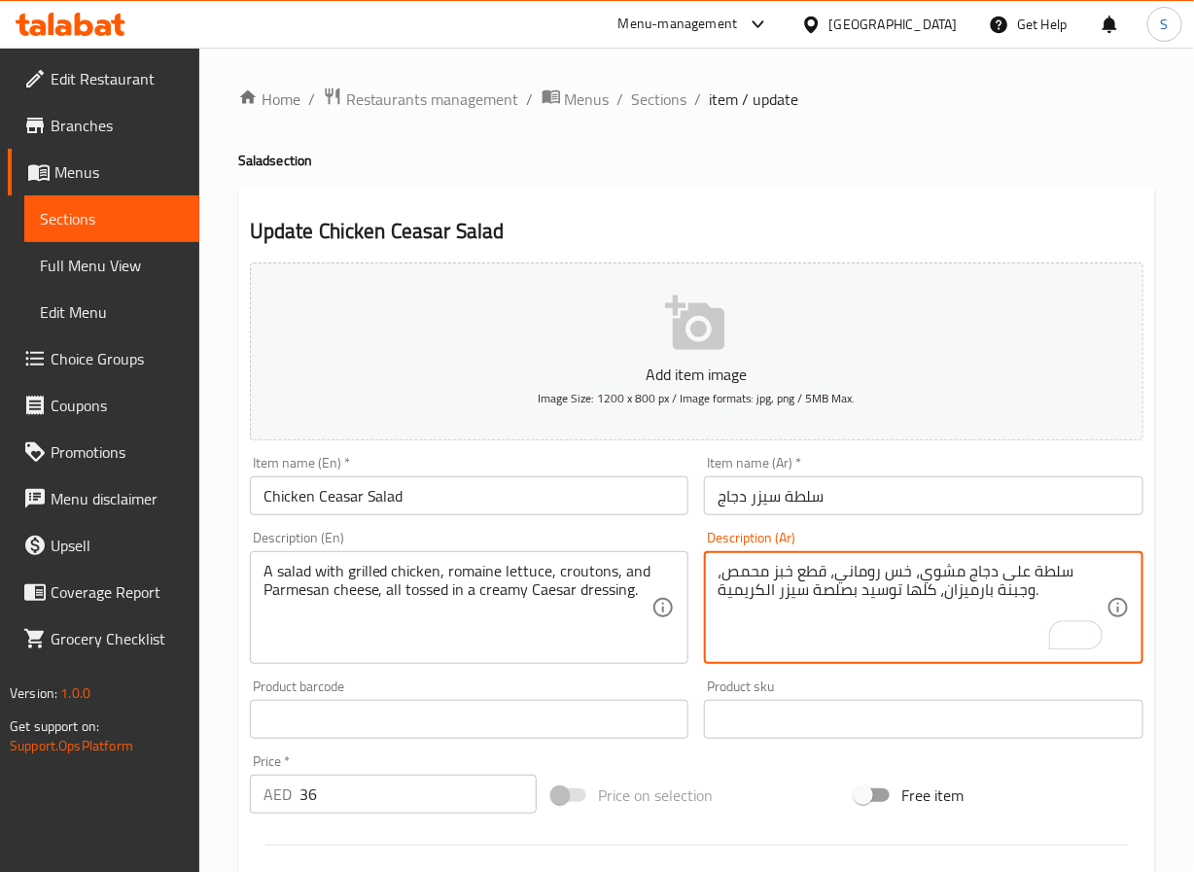
click at [1010, 573] on textarea "سلطة على دجاج مشوي، خس روماني، قطع خبز محمص، وجبنة بارميزان، كلها توسيد بصلصة س…" at bounding box center [912, 608] width 389 height 92
click at [850, 573] on textarea "سلطة مع دجاج مشوي، خس روماني، قطع خبز محمص، وجبنة بارميزان، كلها توسيد بصلصة سي…" at bounding box center [912, 608] width 389 height 92
click at [878, 605] on textarea "سلطة مع دجاج مشوي، خس روماني، خبز محمص، وجبنة بارميزان، كلها توسيد بصلصة سيزر ا…" at bounding box center [912, 608] width 389 height 92
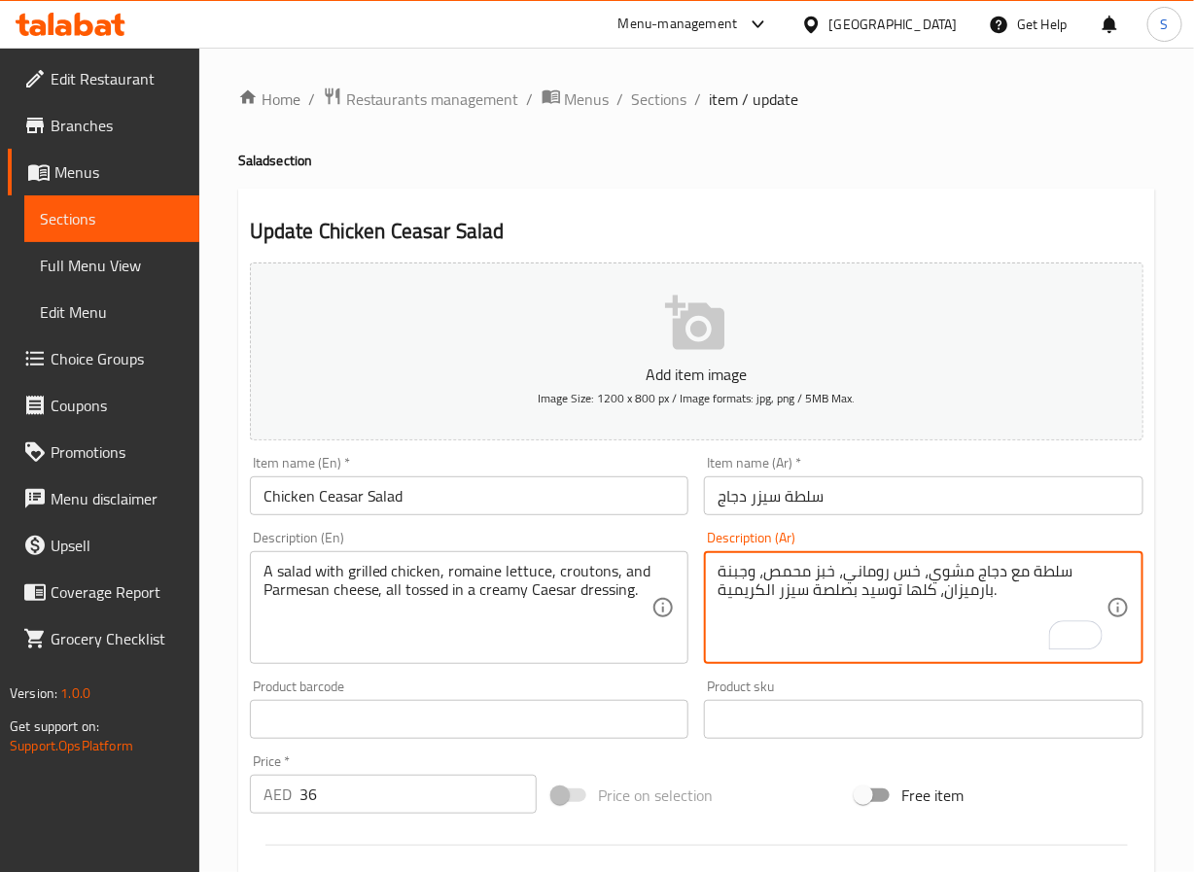
click at [878, 605] on textarea "سلطة مع دجاج مشوي، خس روماني، خبز محمص، وجبنة بارميزان، كلها توسيد بصلصة سيزر ا…" at bounding box center [912, 608] width 389 height 92
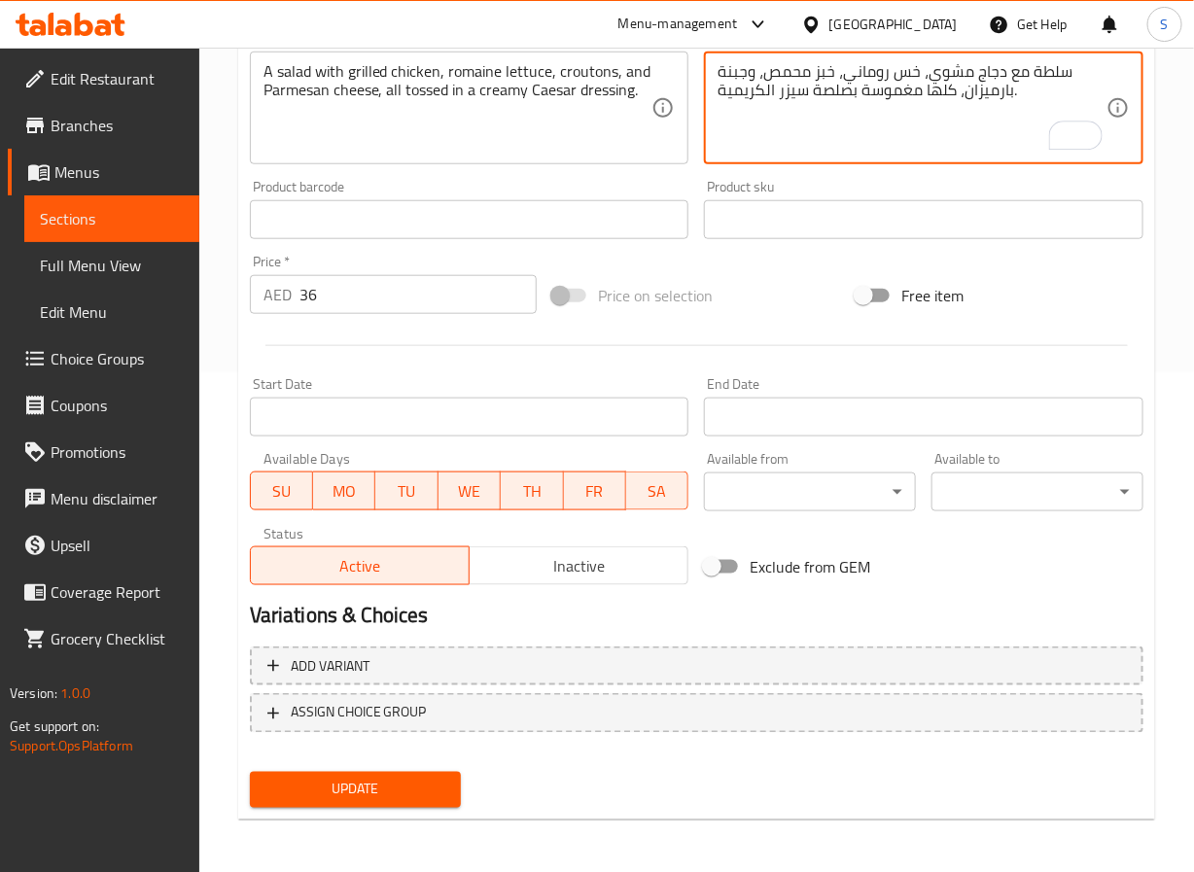
type textarea "سلطة مع دجاج مشوي، خس روماني، خبز محمص، وجبنة بارميزان، كلها مغموسة بصلصة سيزر …"
click at [386, 795] on span "Update" at bounding box center [356, 790] width 181 height 24
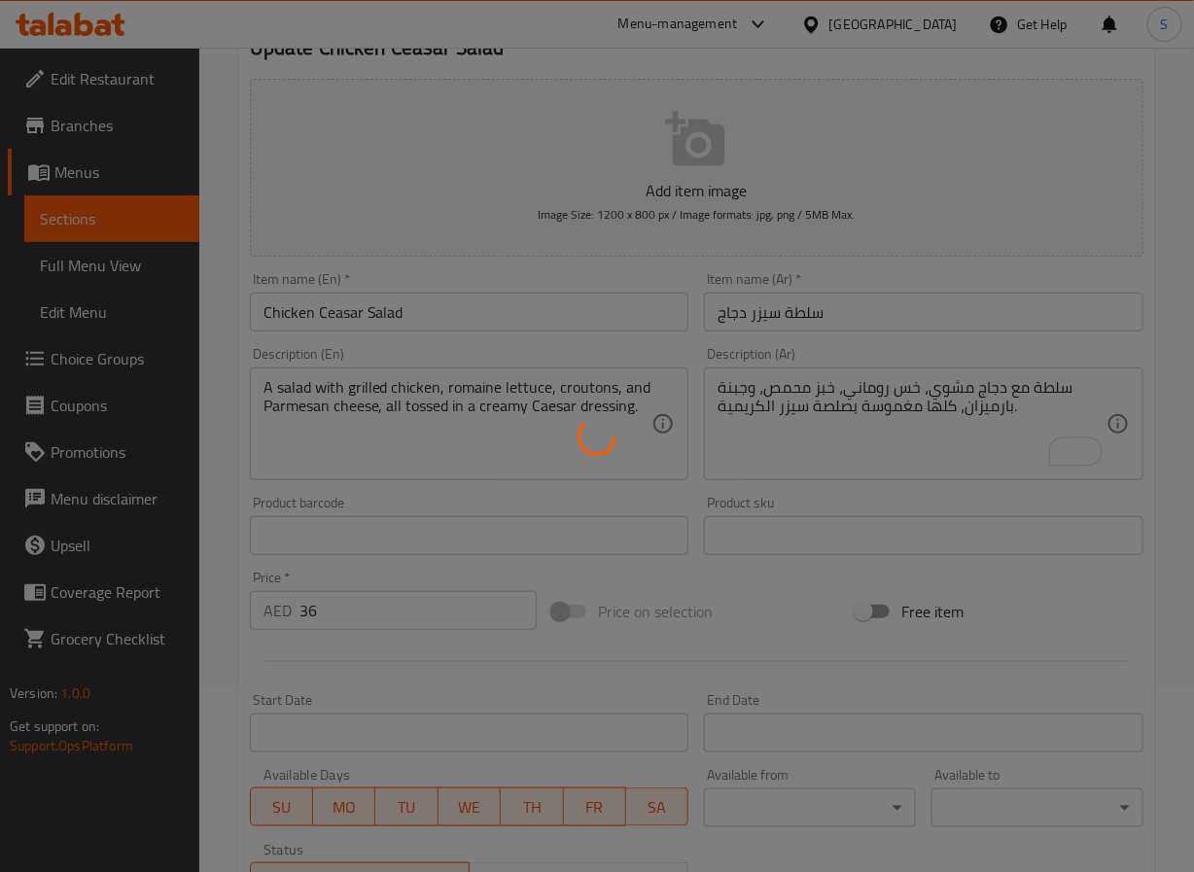
scroll to position [0, 0]
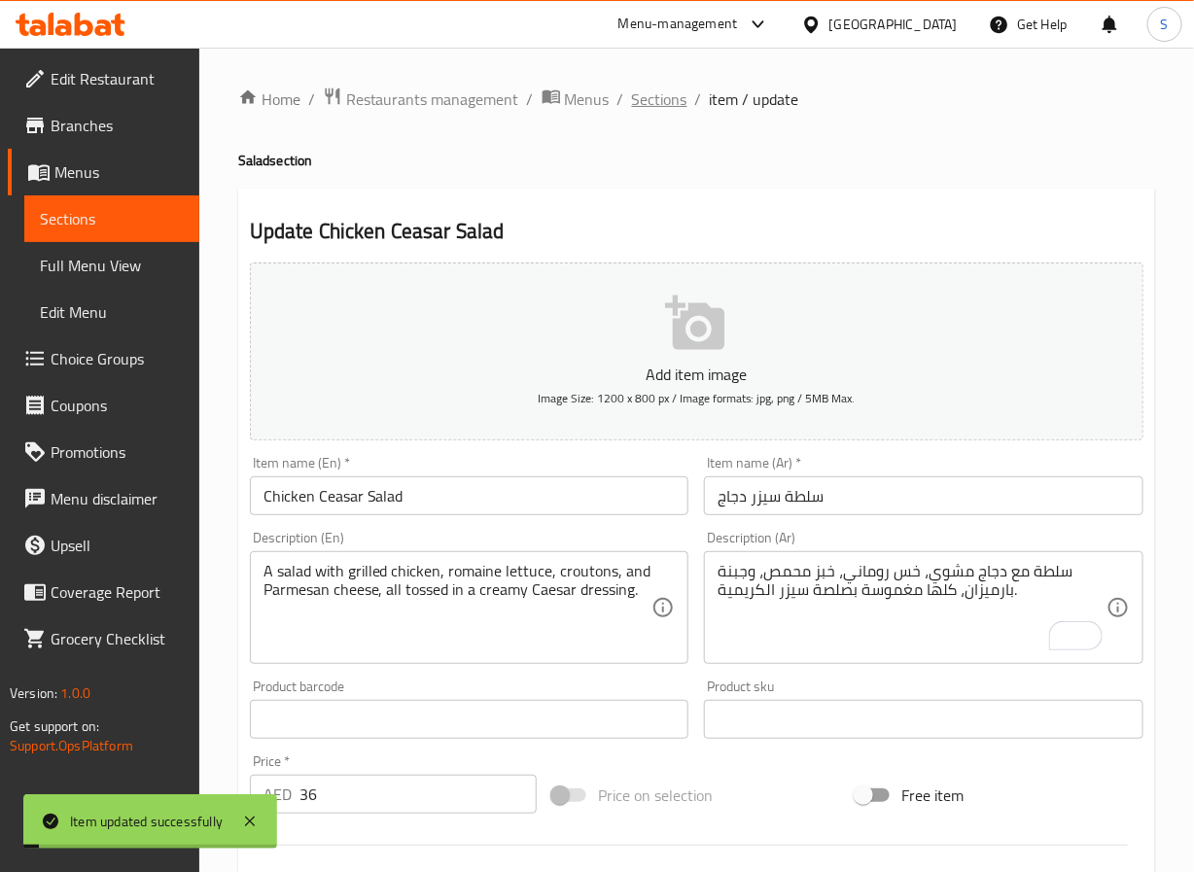
click at [649, 102] on span "Sections" at bounding box center [659, 99] width 55 height 23
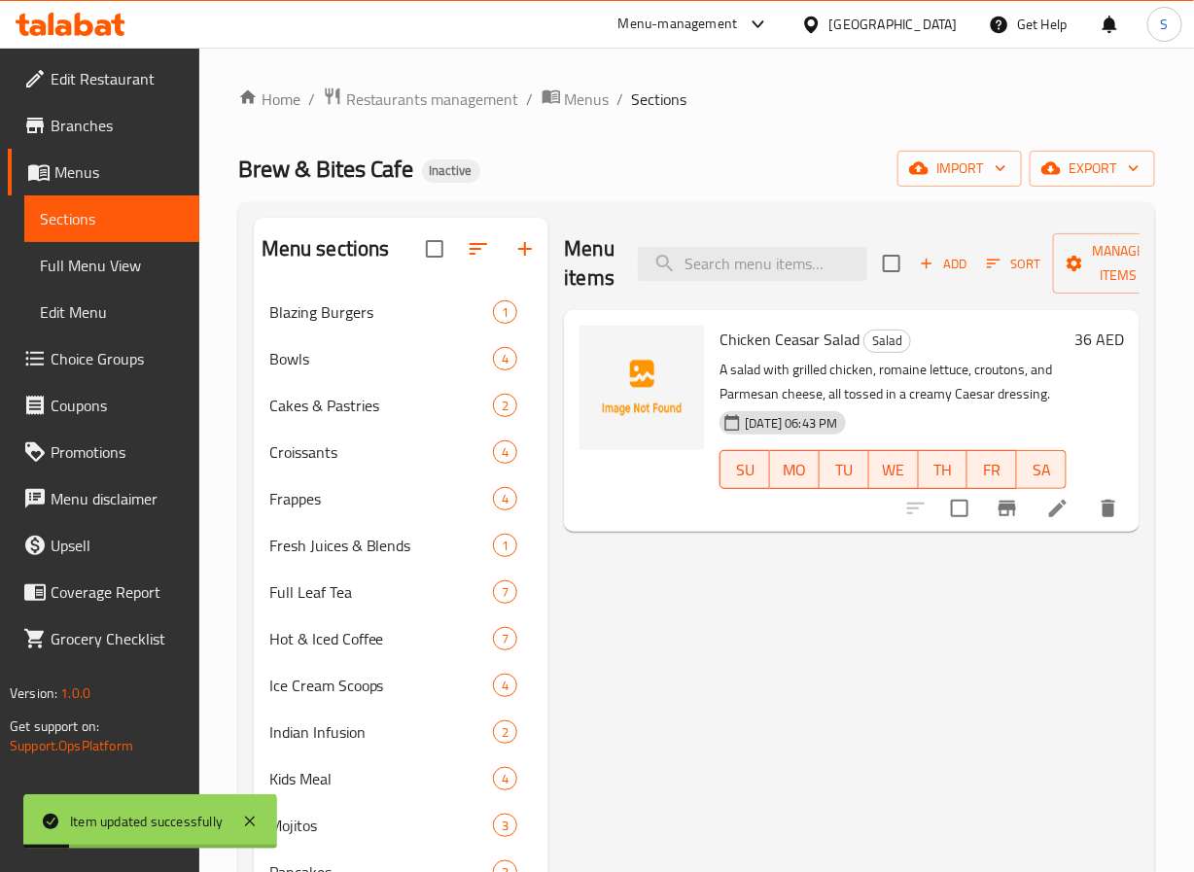
click at [690, 196] on div "Home / Restaurants management / Menus / Sections Brew & Bites Cafe Inactive imp…" at bounding box center [696, 666] width 917 height 1159
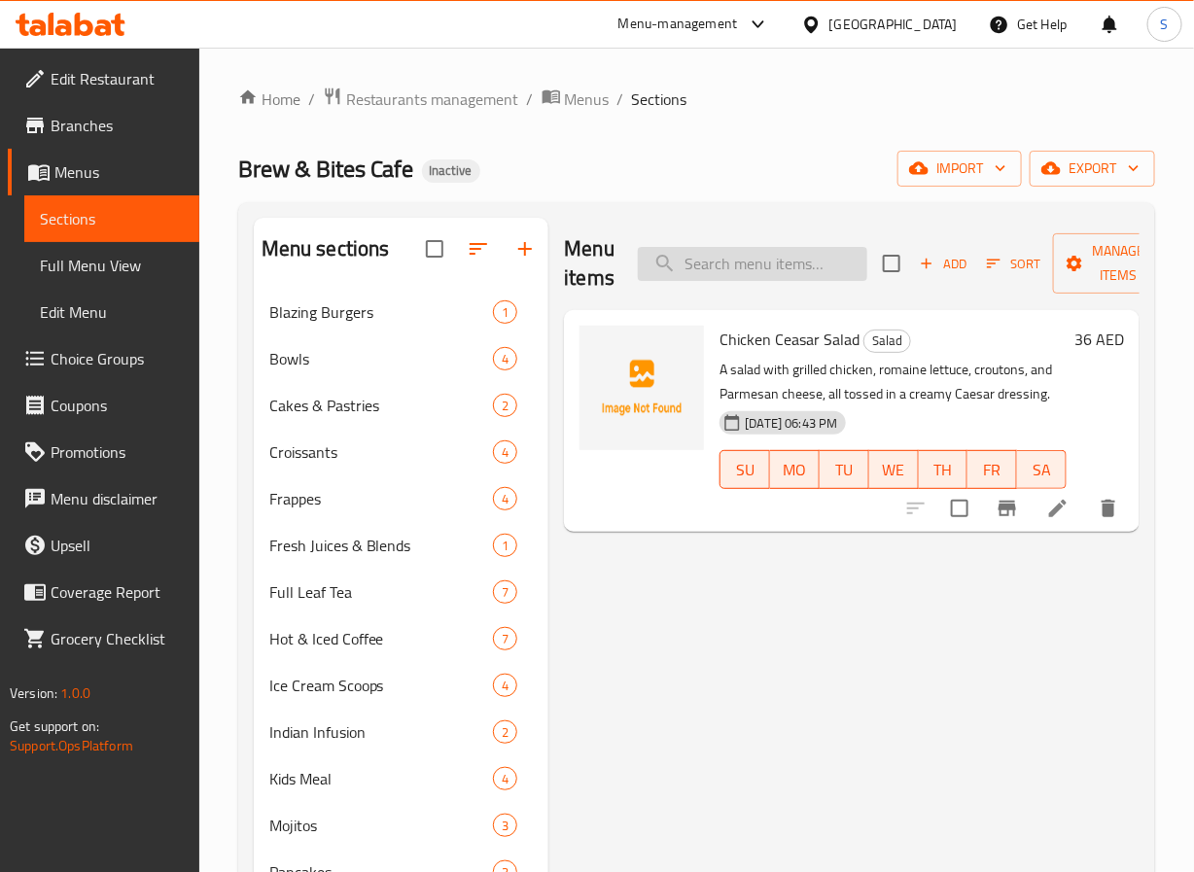
click at [719, 280] on input "search" at bounding box center [753, 264] width 230 height 34
paste input "Mumbai Sandwich"
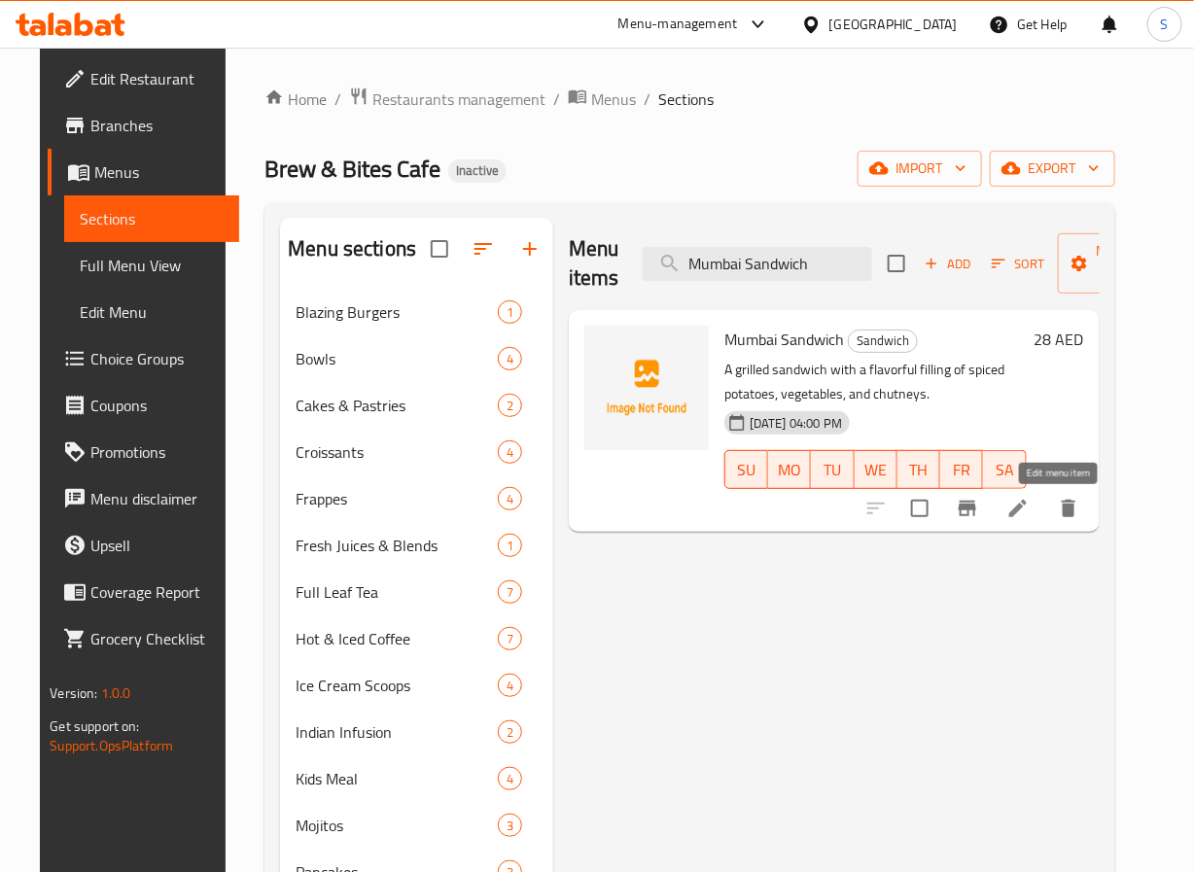
type input "Mumbai Sandwich"
click at [1030, 514] on icon at bounding box center [1018, 508] width 23 height 23
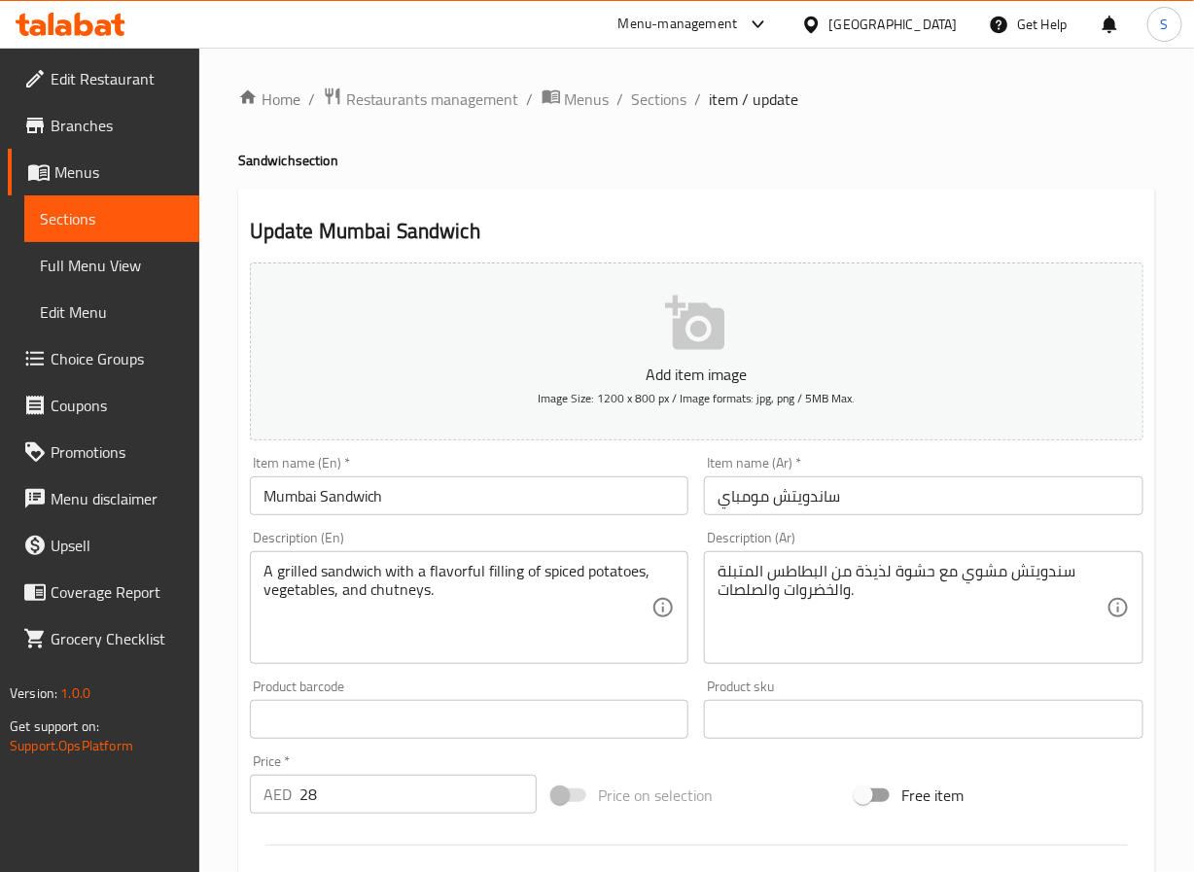
click at [450, 570] on textarea "A grilled sandwich with a flavorful filling of spiced potatoes, vegetables, and…" at bounding box center [458, 608] width 389 height 92
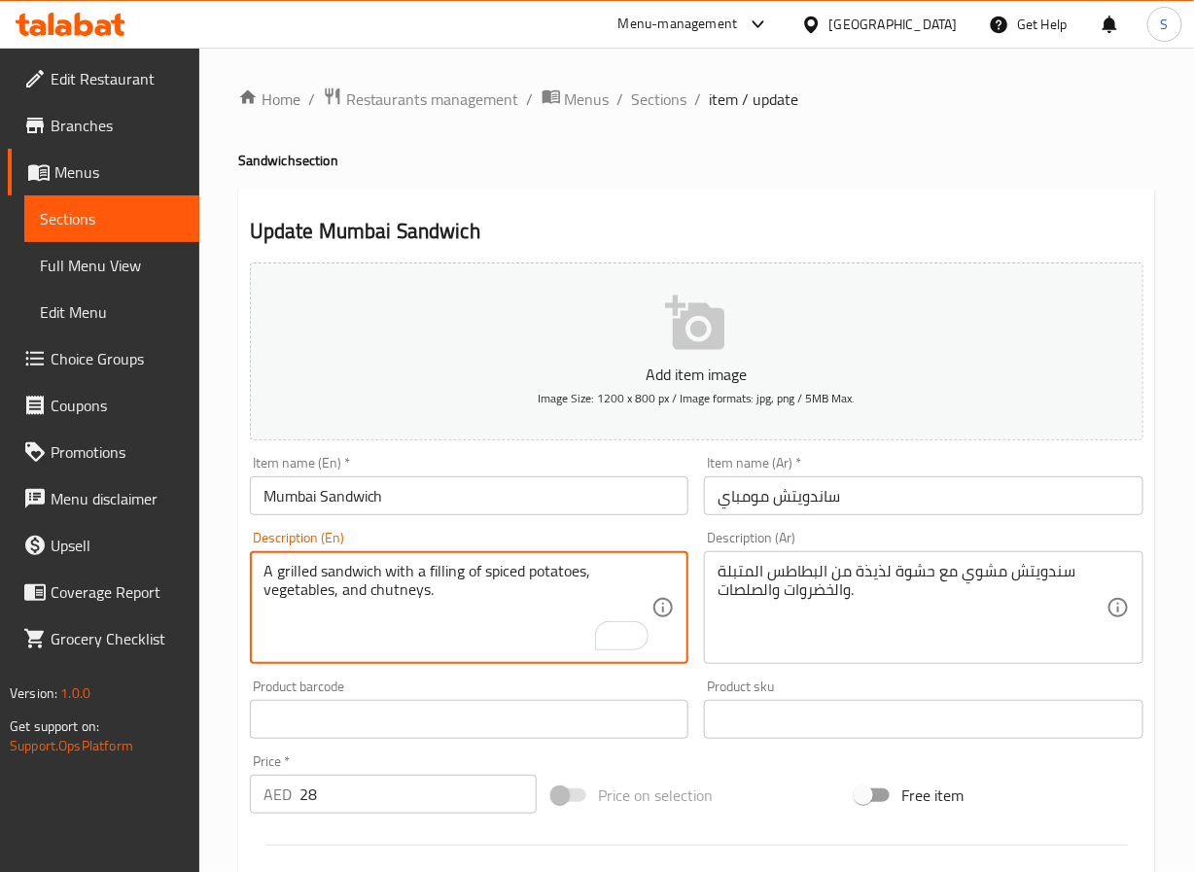
type textarea "A grilled sandwich with a filling of spiced potatoes, vegetables, and chutneys."
click at [875, 572] on textarea "سندويتش مشوي مع حشوة لذيذة من البطاطس المتبلة والخضروات والصلصات." at bounding box center [912, 608] width 389 height 92
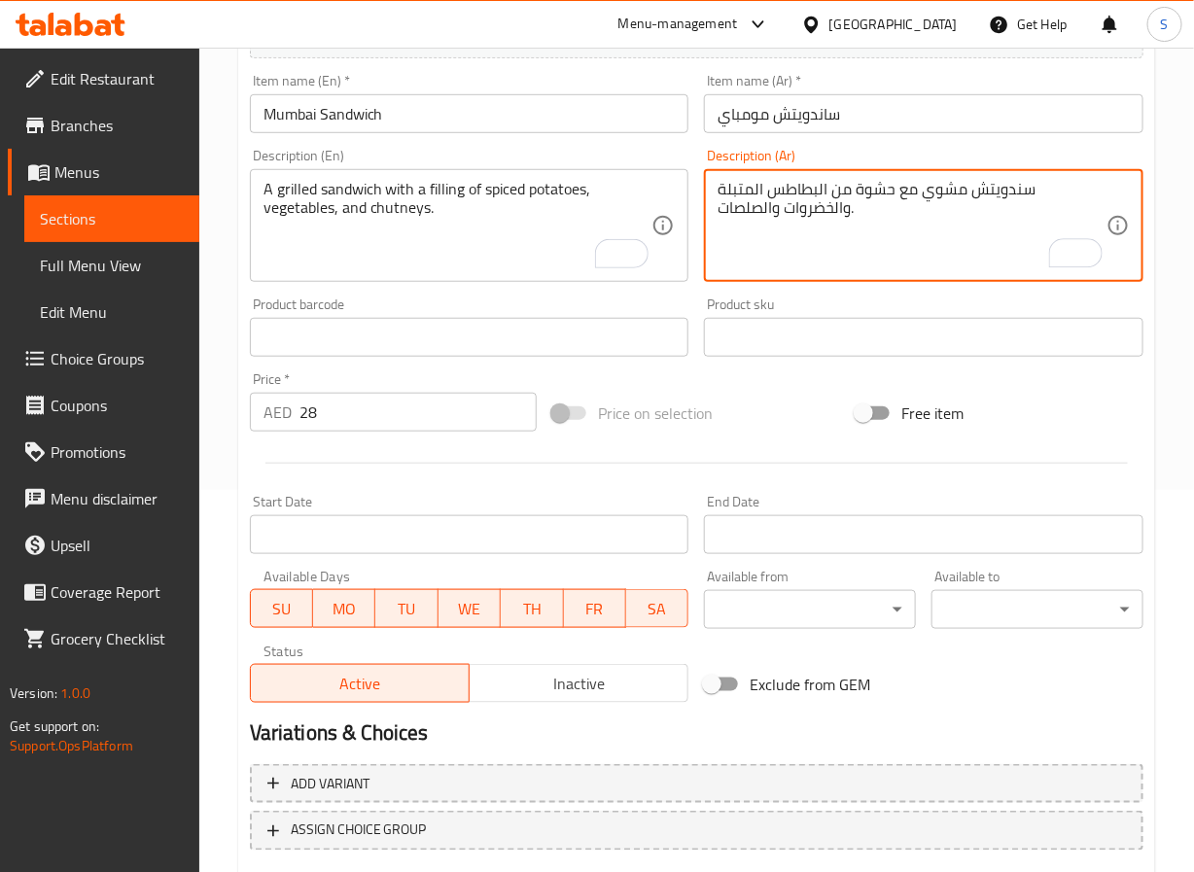
scroll to position [500, 0]
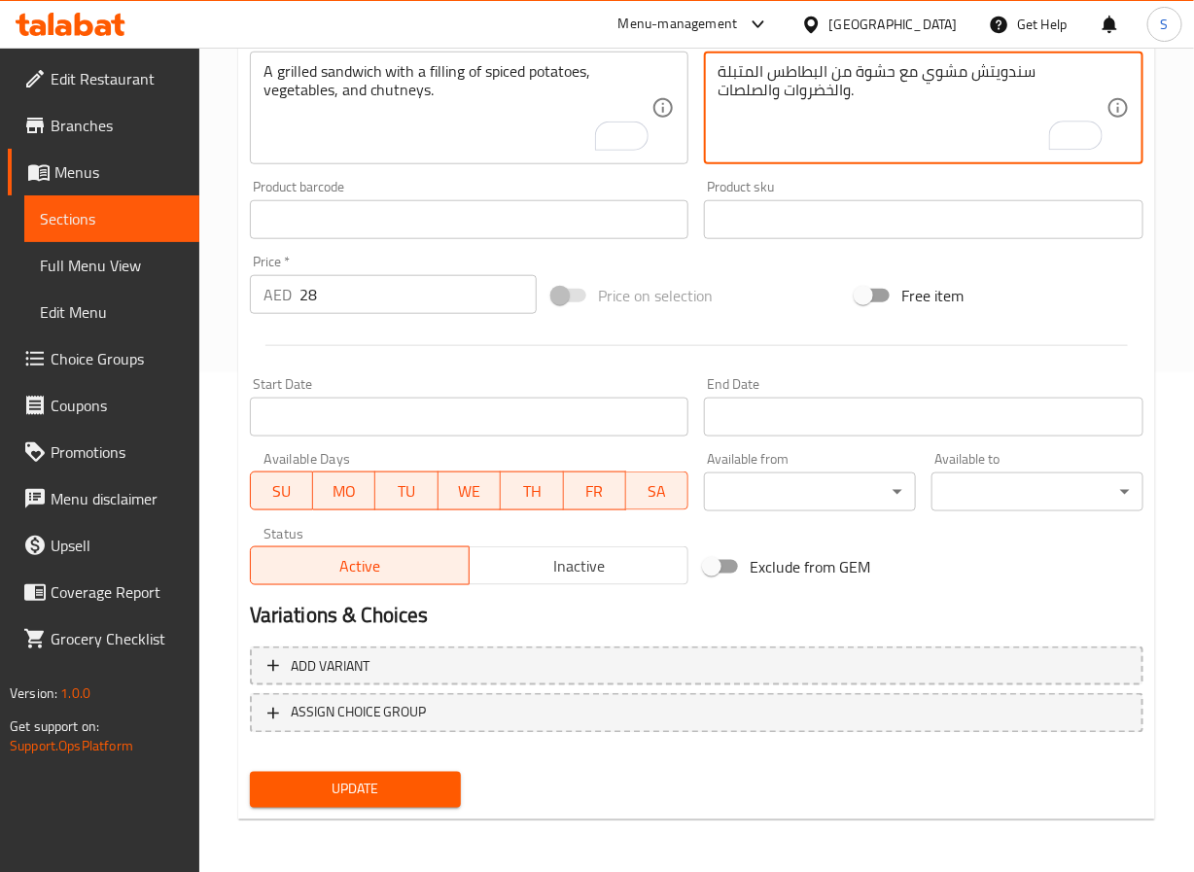
click at [417, 788] on span "Update" at bounding box center [356, 790] width 181 height 24
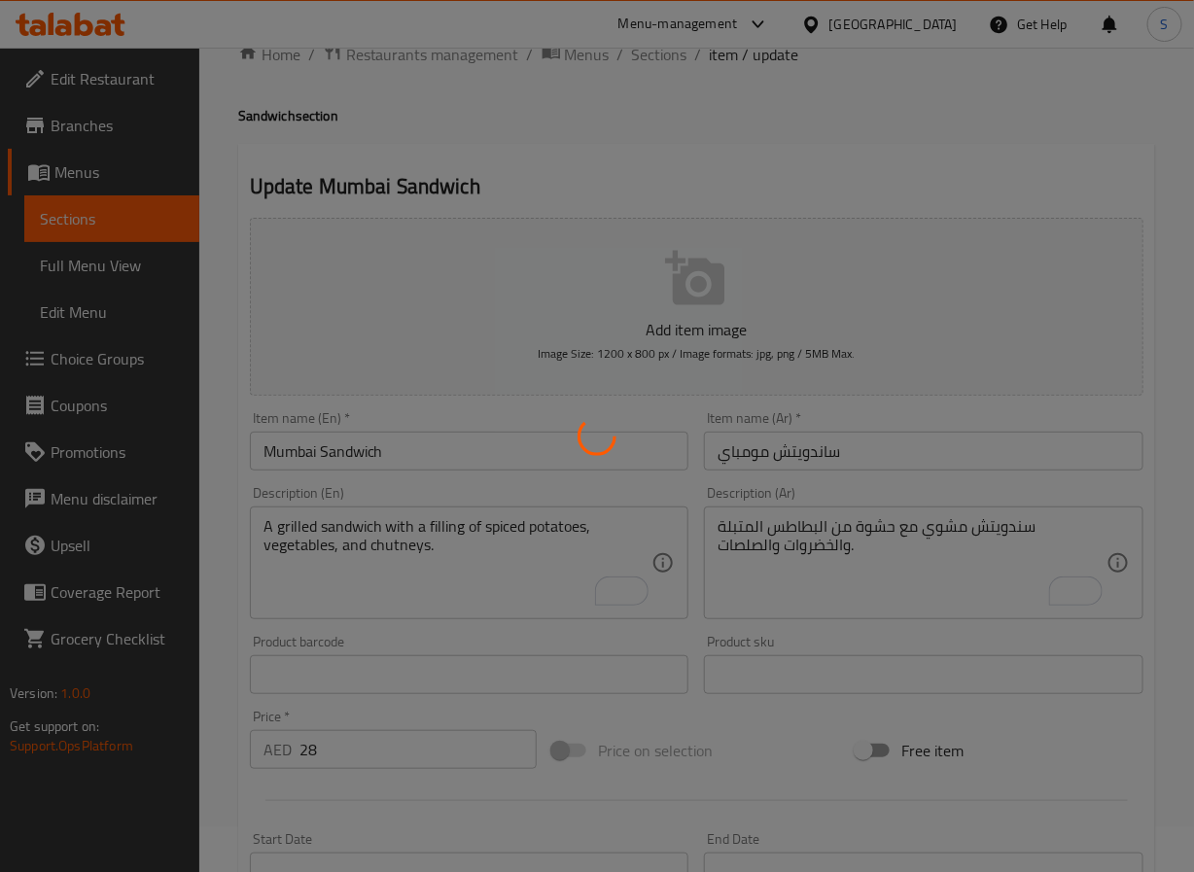
scroll to position [0, 0]
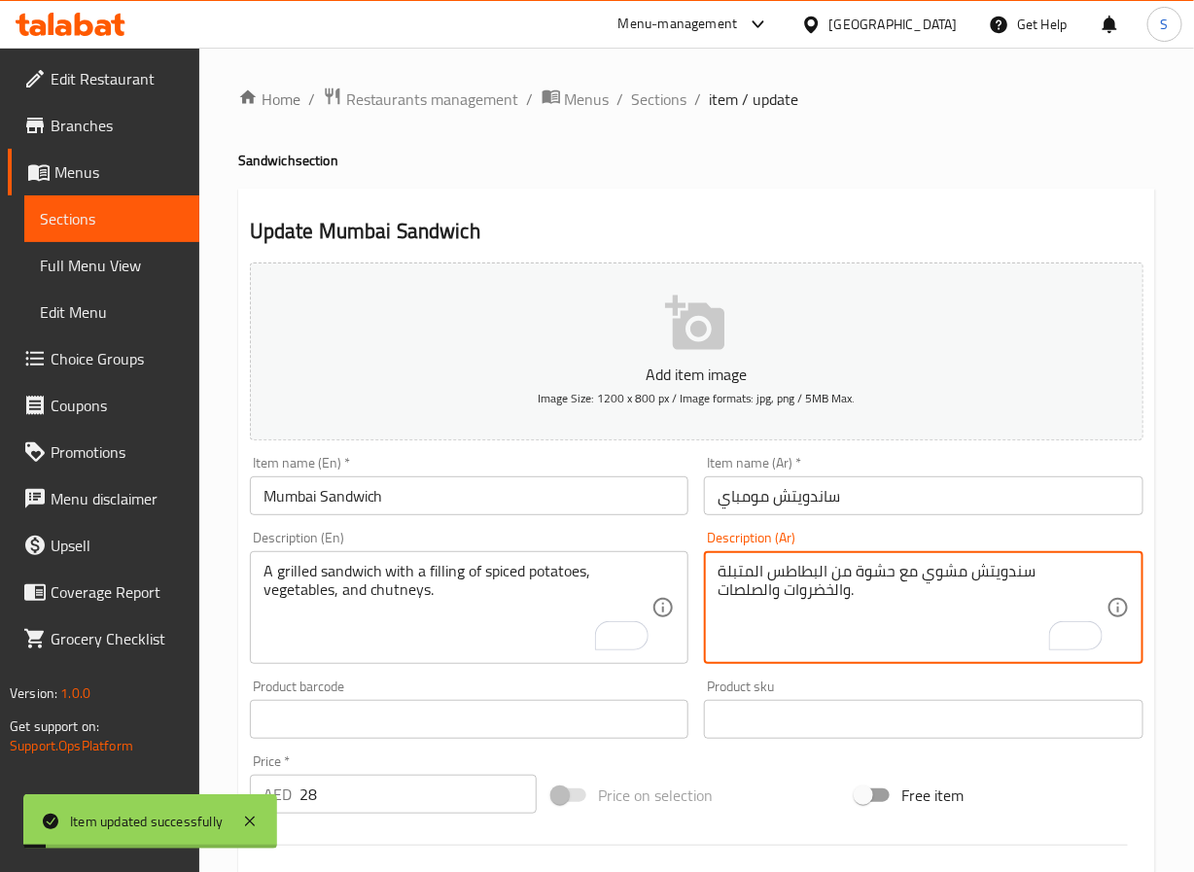
click at [759, 605] on textarea "سندويتش مشوي مع حشوة من البطاطس المتبلة والخضروات والصلصات." at bounding box center [912, 608] width 389 height 92
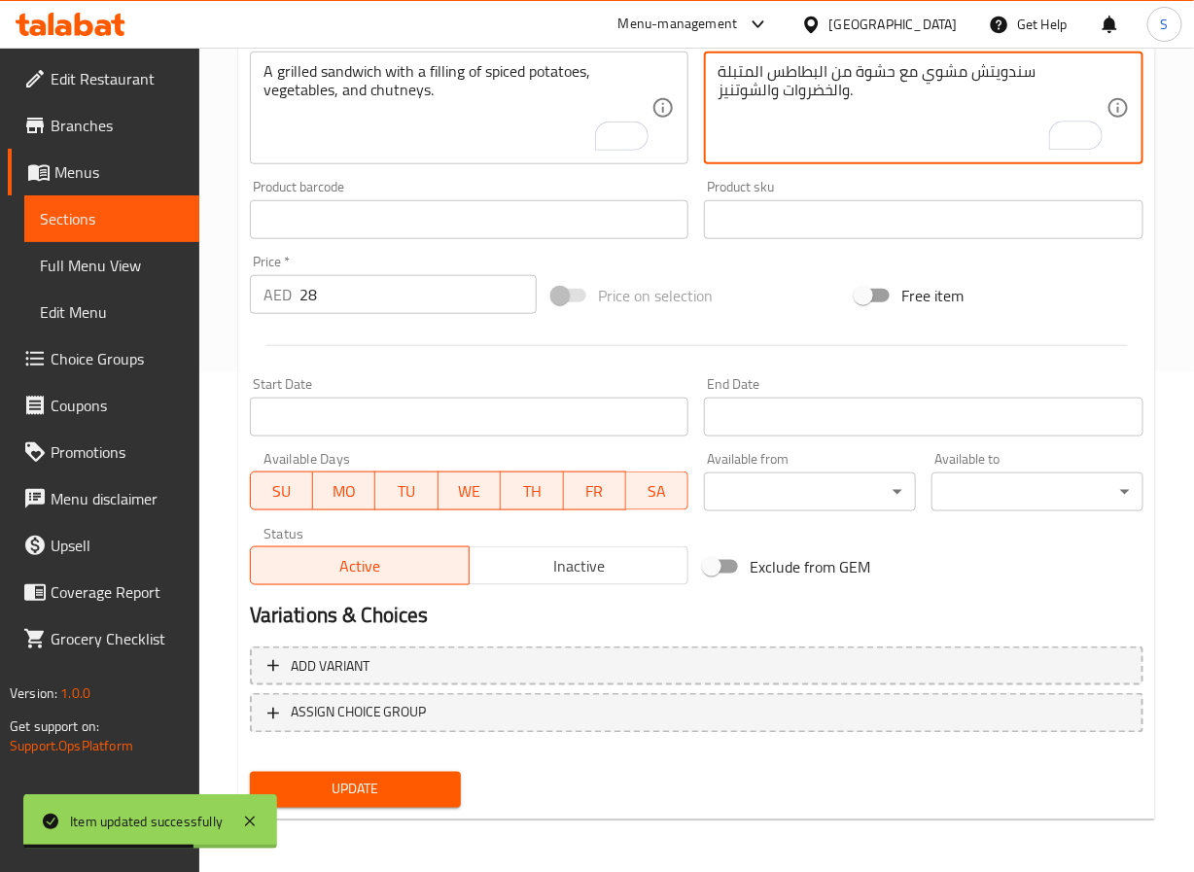
type textarea "سندويتش مشوي مع حشوة من البطاطس المتبلة والخضروات والشوتنيز."
click at [386, 774] on button "Update" at bounding box center [356, 790] width 212 height 36
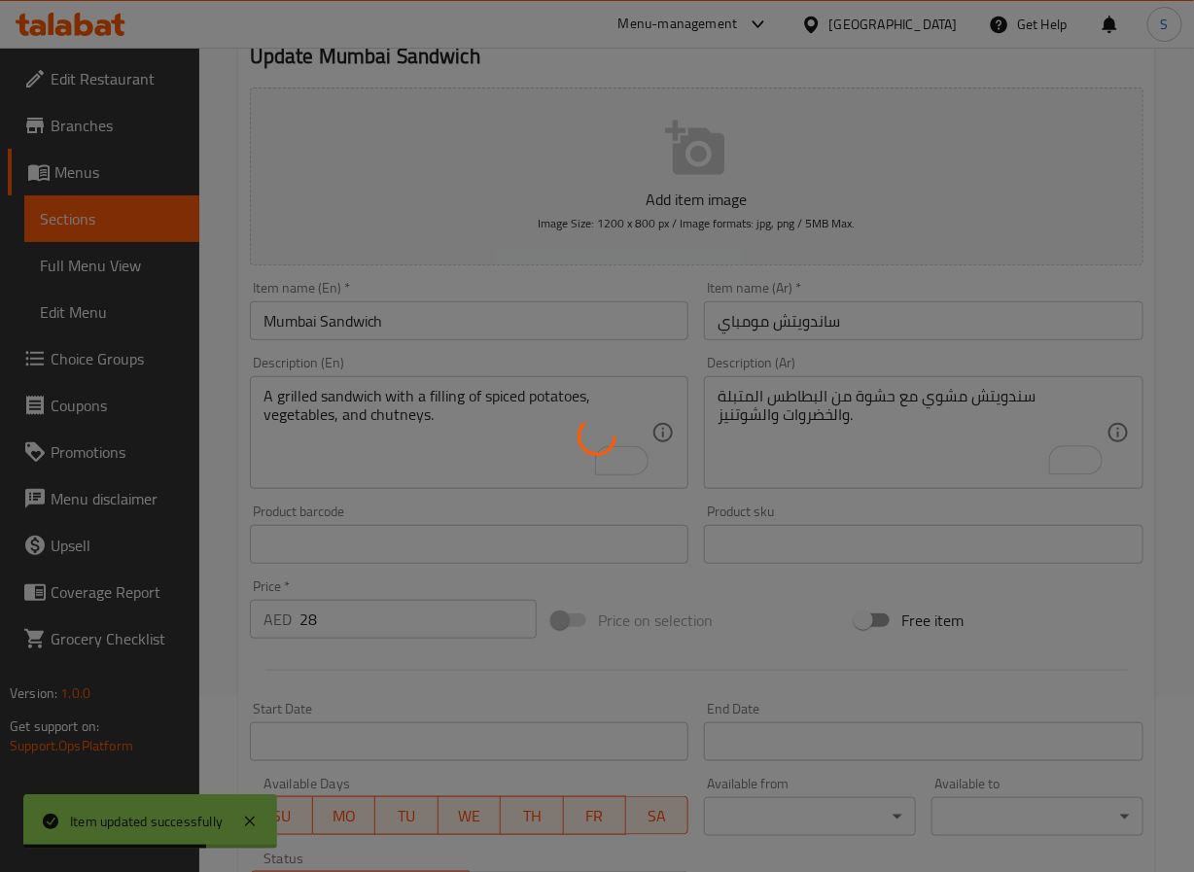
scroll to position [0, 0]
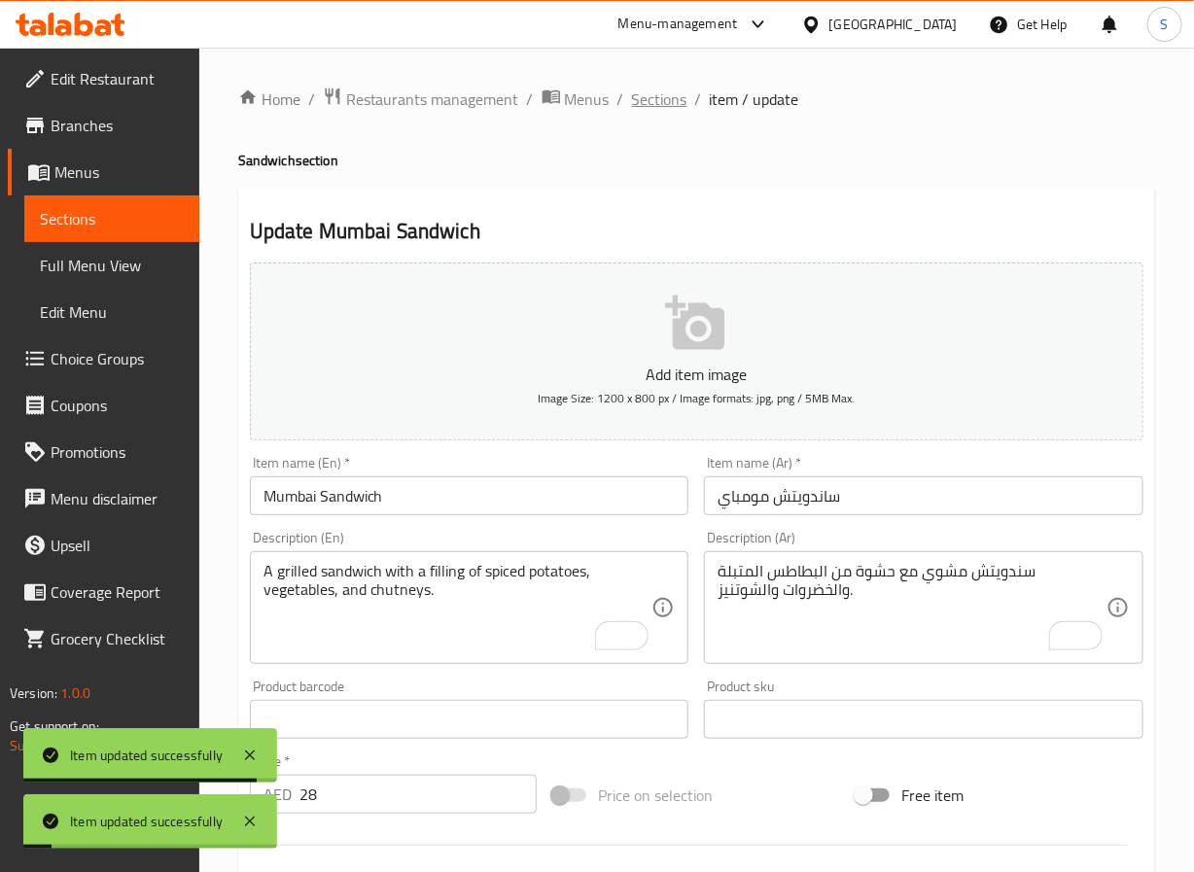
click at [668, 111] on span "Sections" at bounding box center [659, 99] width 55 height 23
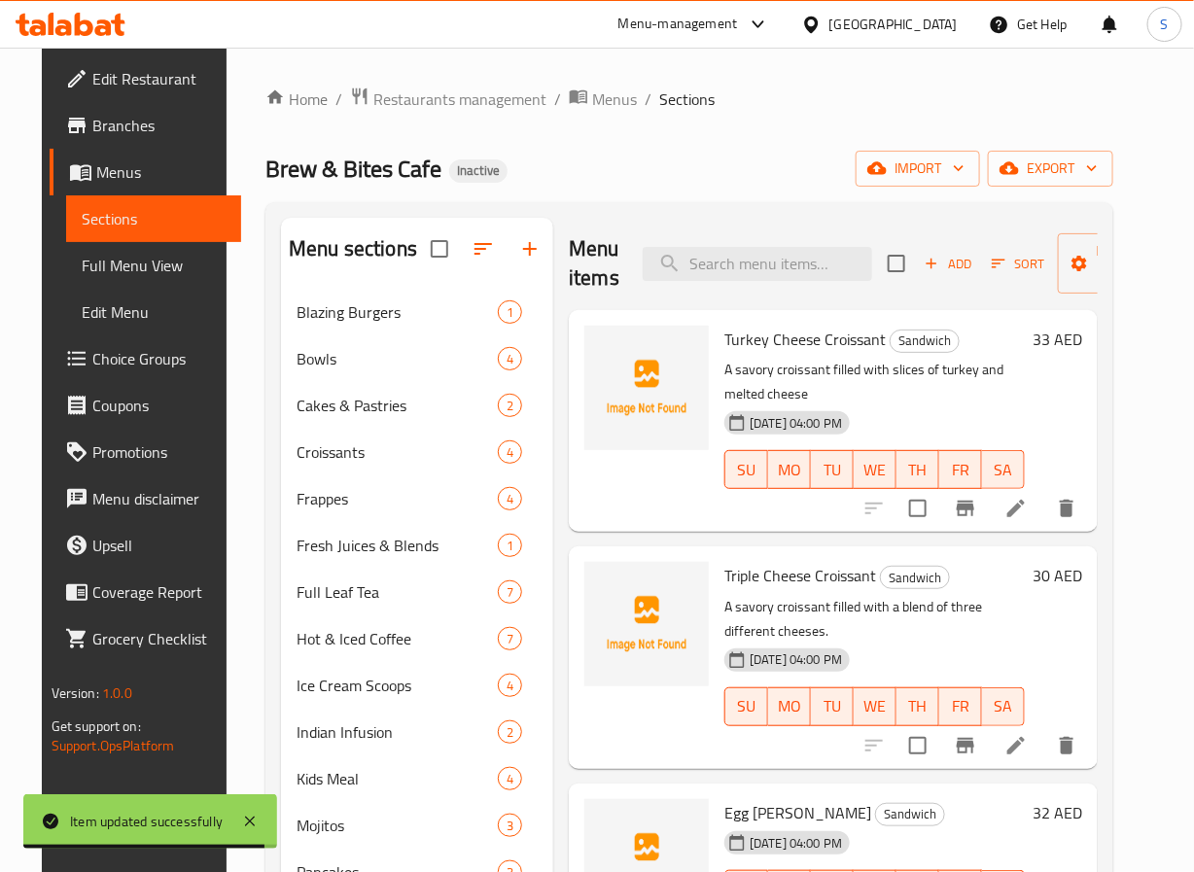
scroll to position [411, 0]
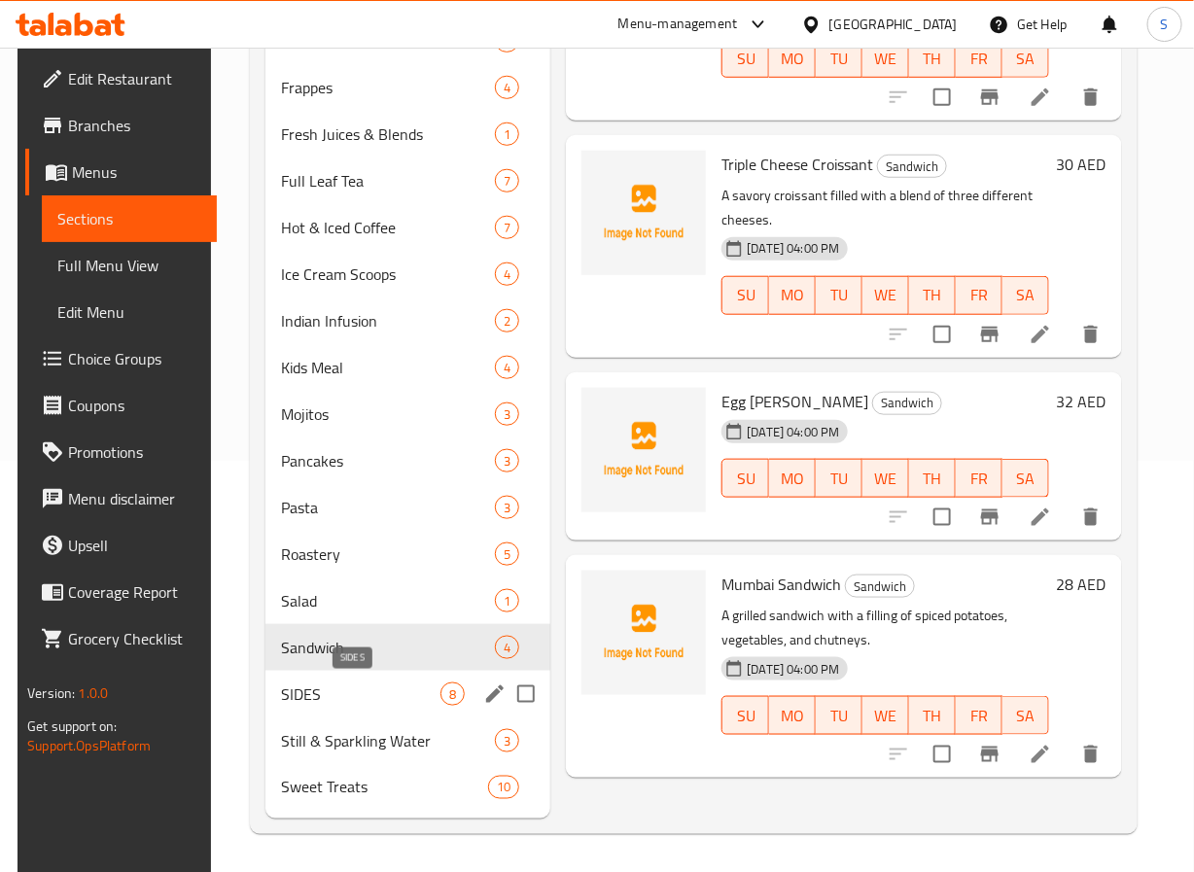
click at [376, 694] on span "SIDES" at bounding box center [361, 694] width 160 height 23
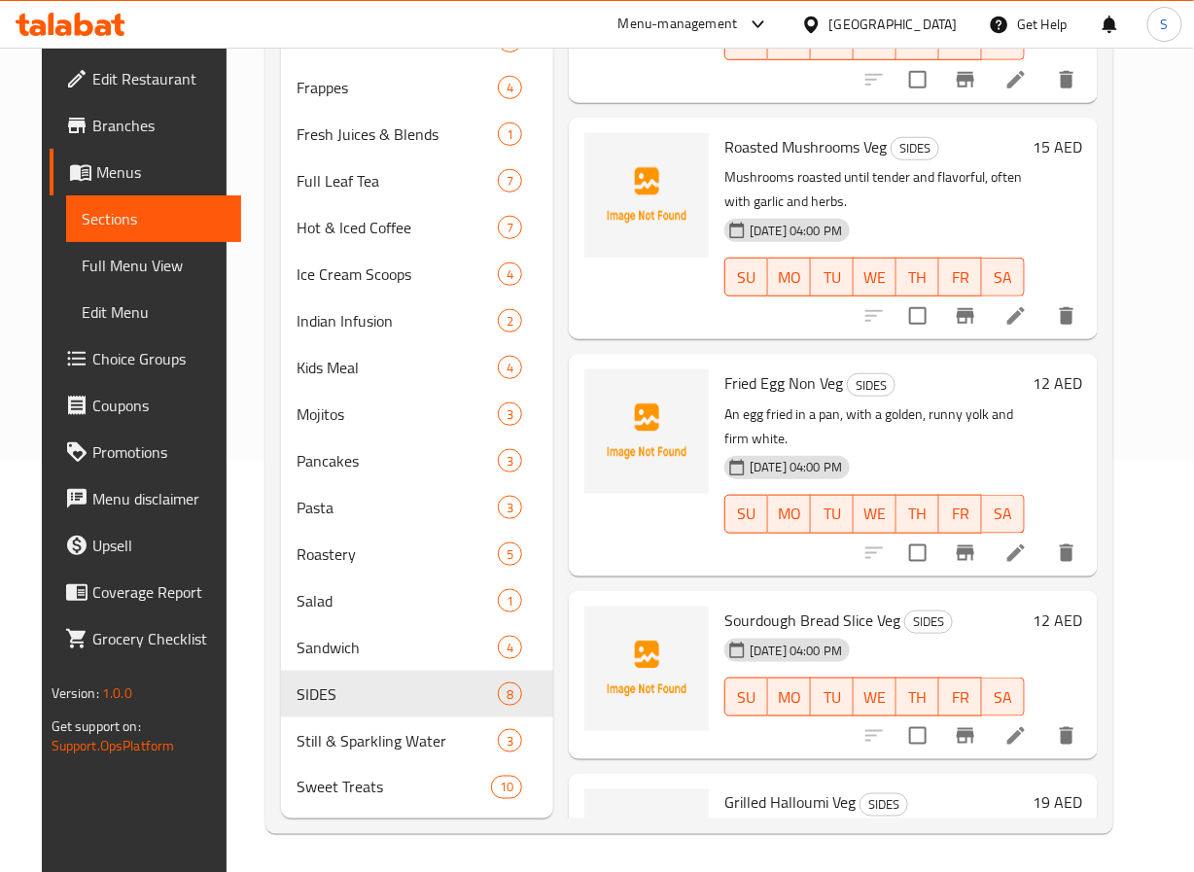
scroll to position [876, 0]
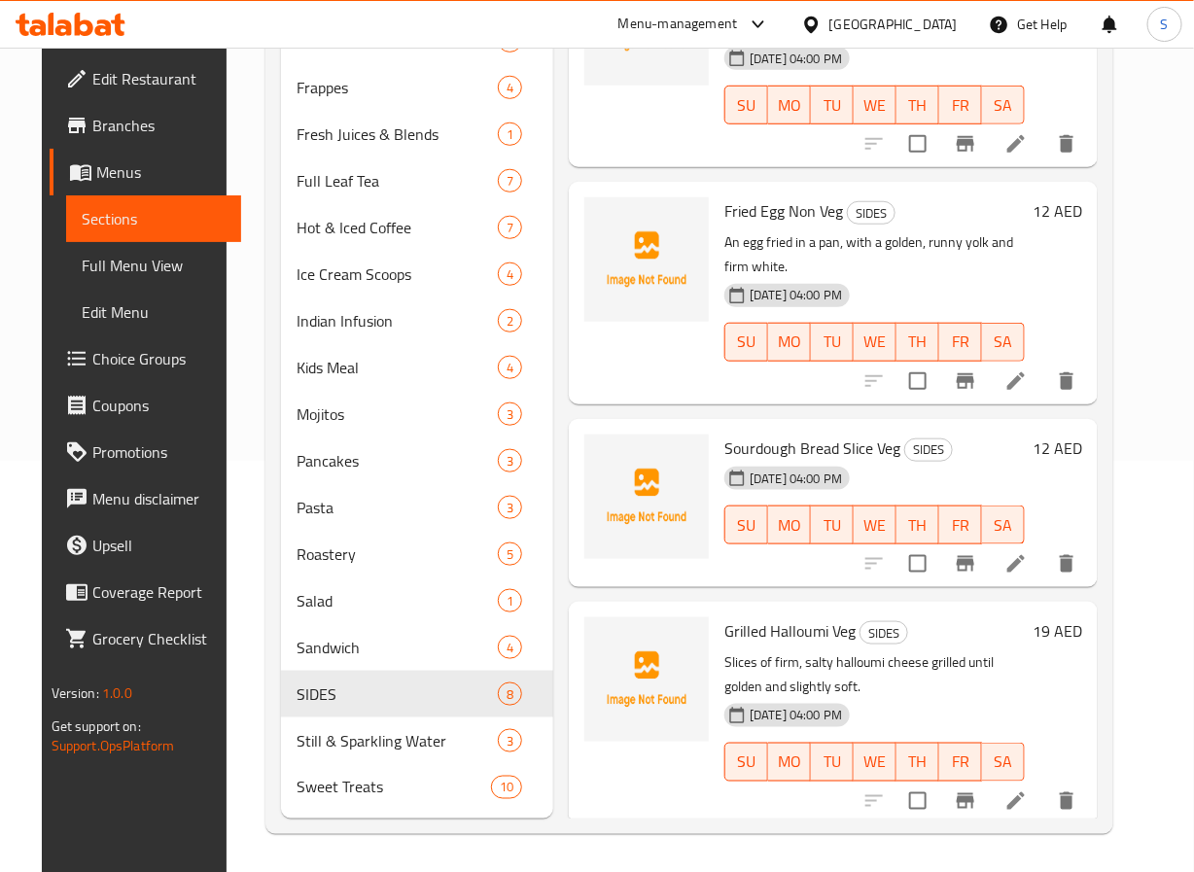
click at [1028, 585] on div at bounding box center [970, 564] width 239 height 47
click at [1025, 570] on icon at bounding box center [1017, 564] width 18 height 18
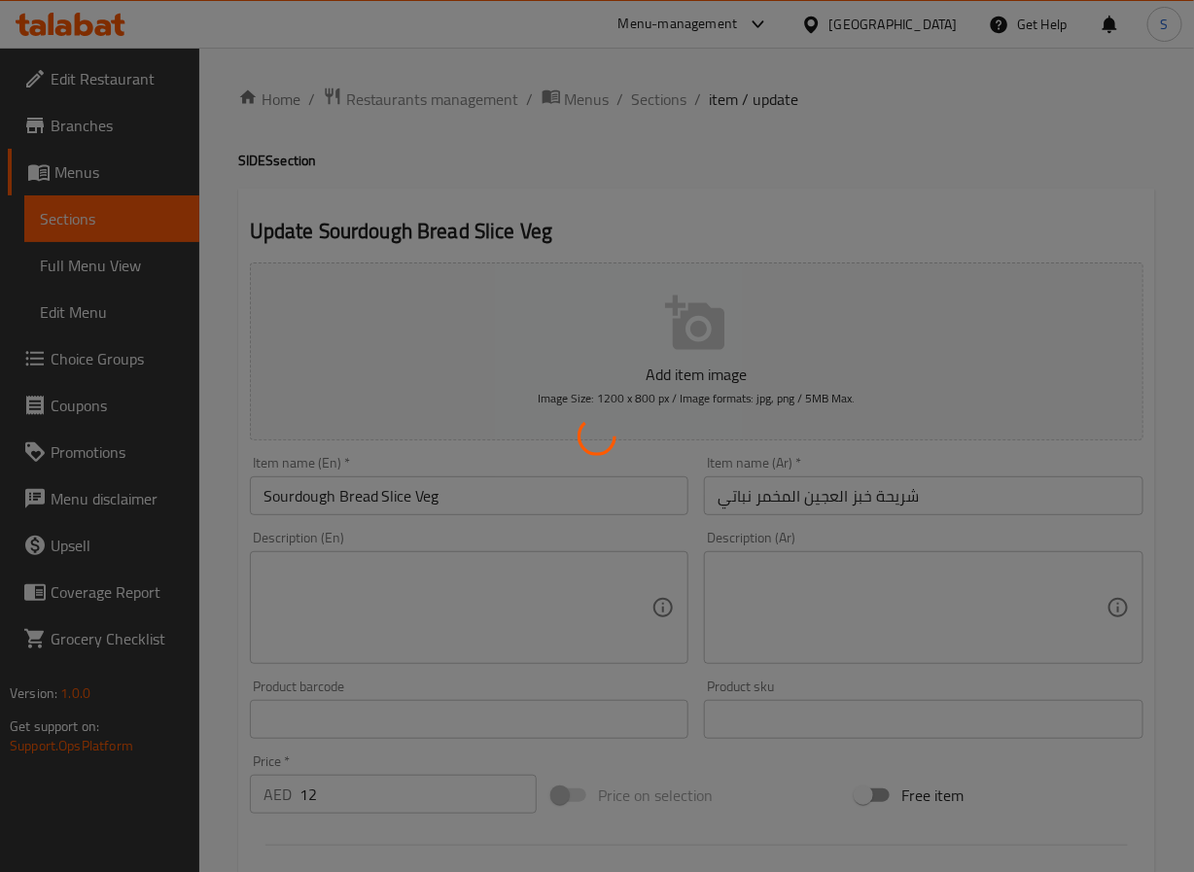
click at [446, 589] on div at bounding box center [597, 436] width 1194 height 872
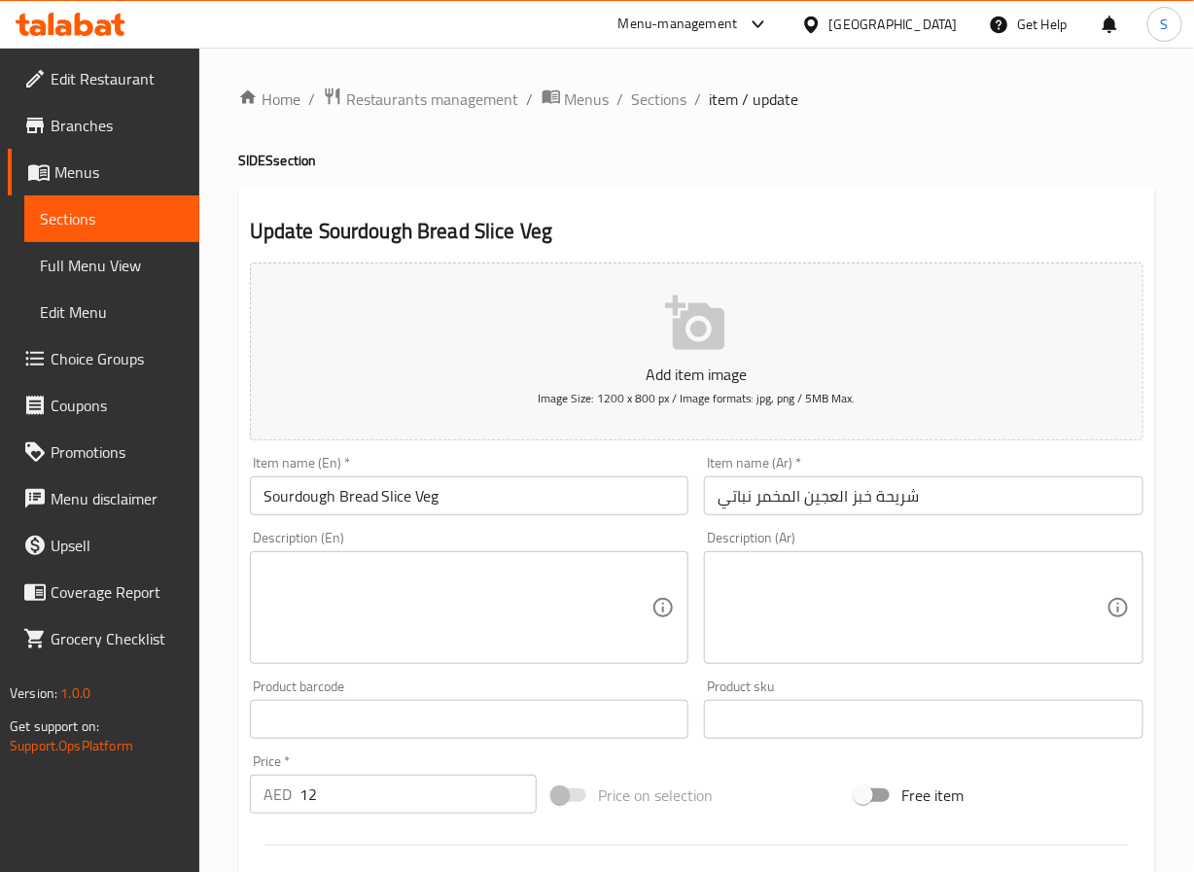
click at [379, 593] on textarea at bounding box center [458, 608] width 389 height 92
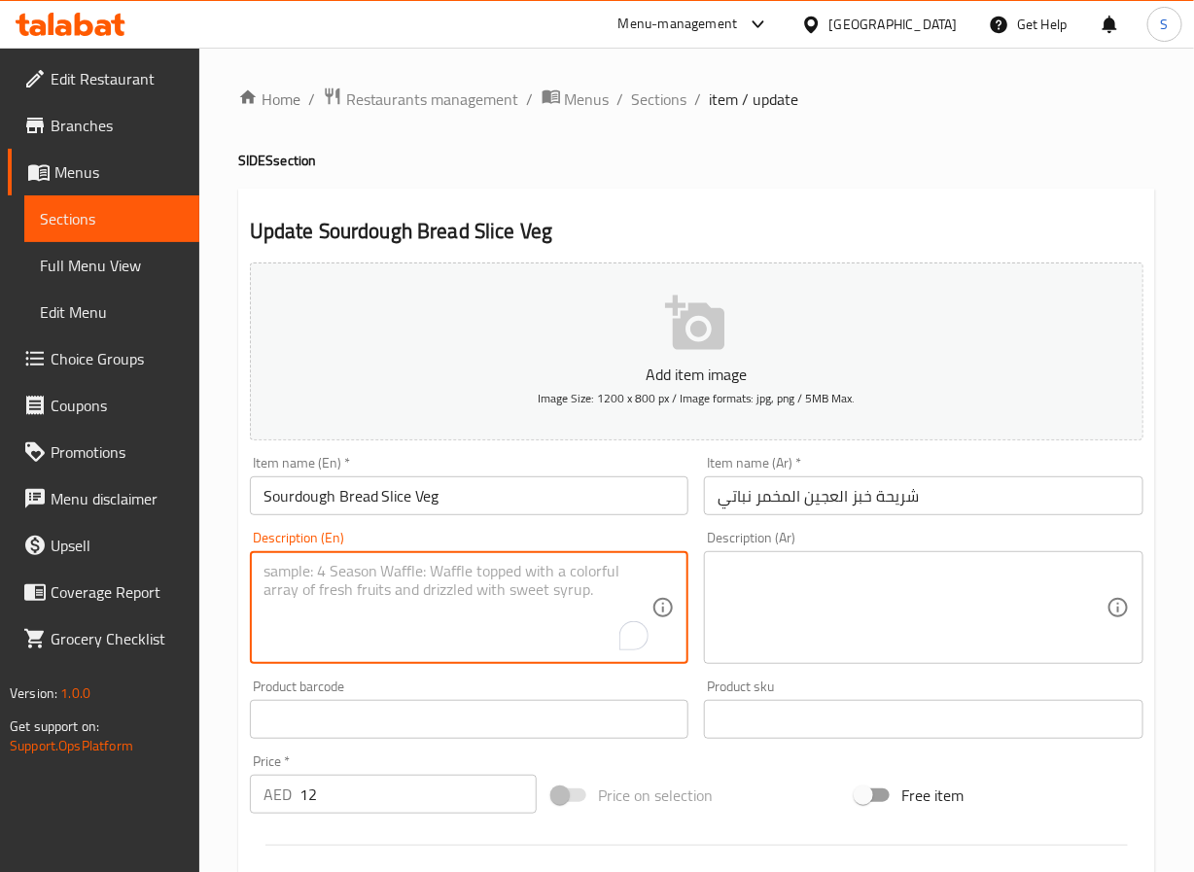
paste textarea "Bread flour, water, salt, sourdough starter"
type textarea "Bread flour, water, salt, sourdough starter"
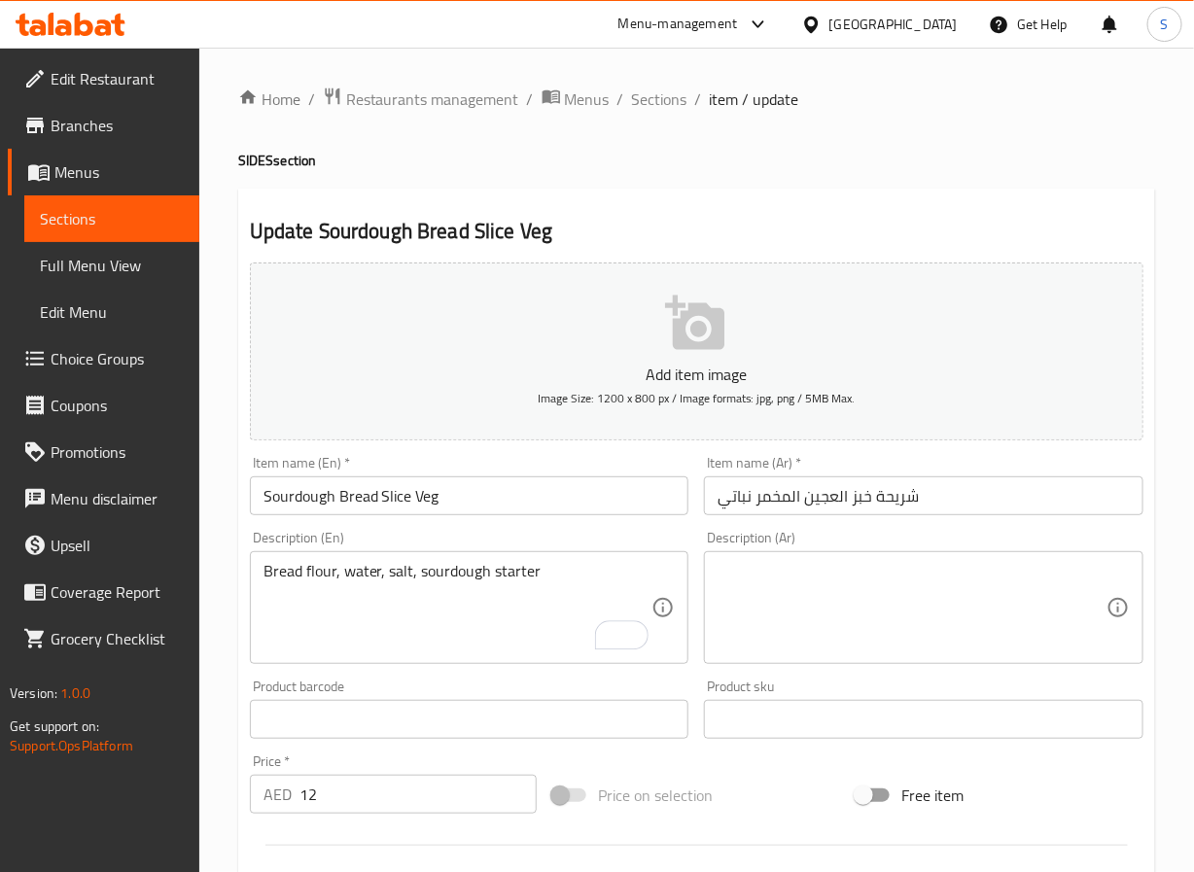
click at [893, 598] on textarea at bounding box center [912, 608] width 389 height 92
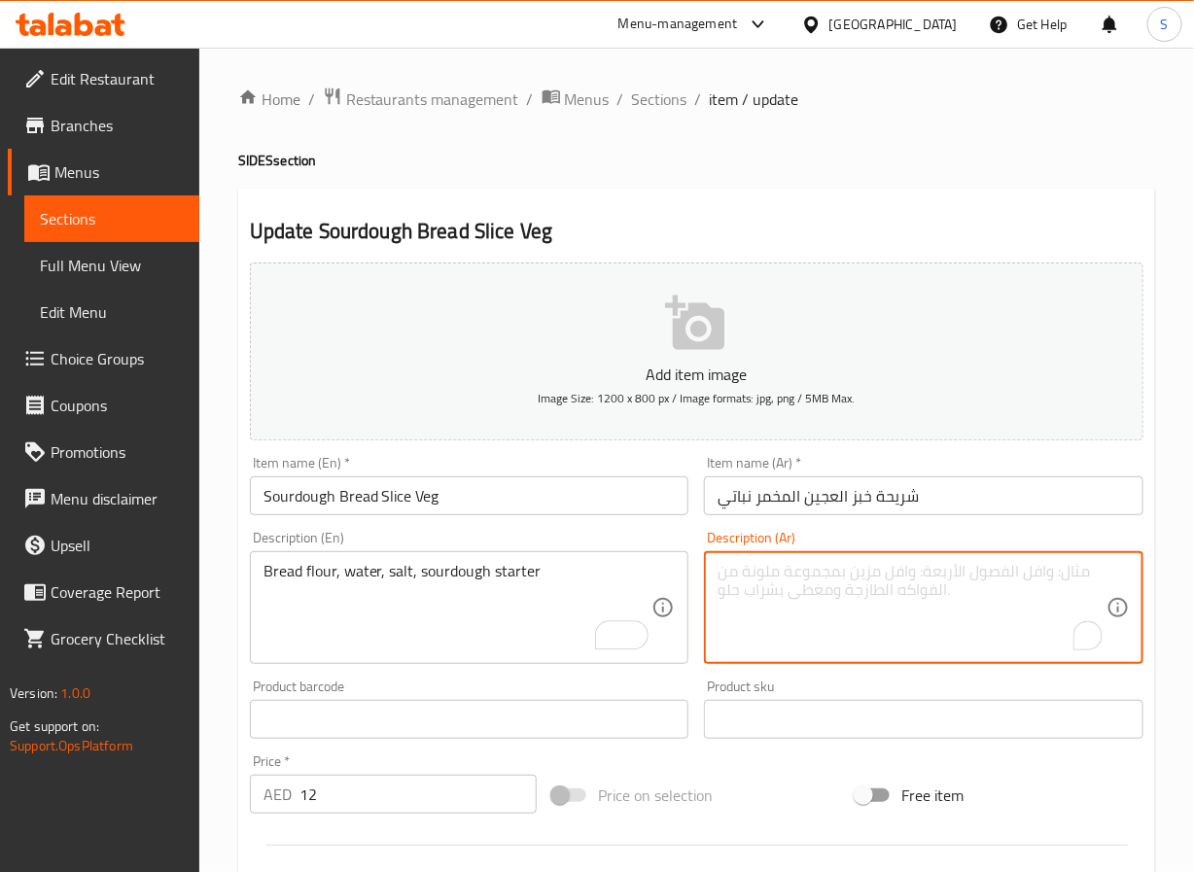
paste textarea "دقيق الخبز، ماء، ملح، مقبلات العجين المخمر"
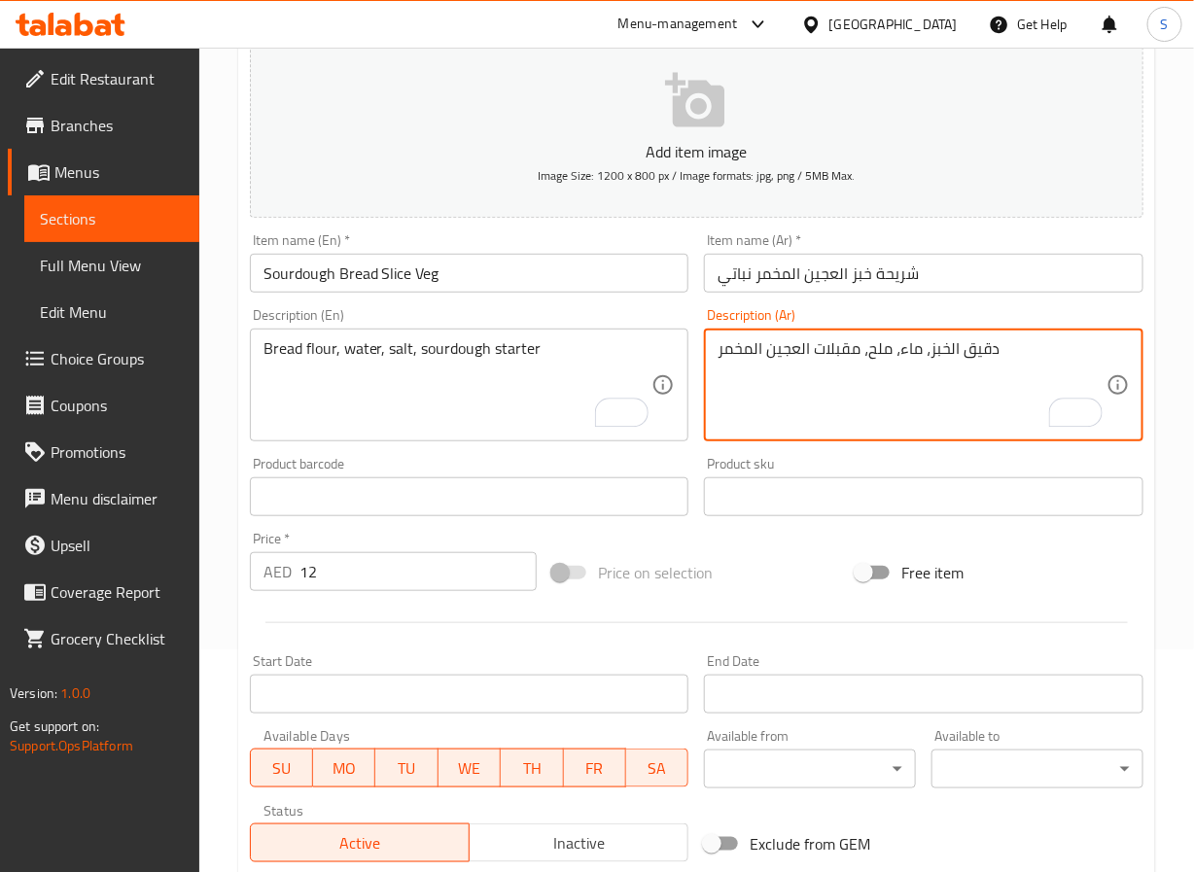
scroll to position [199, 0]
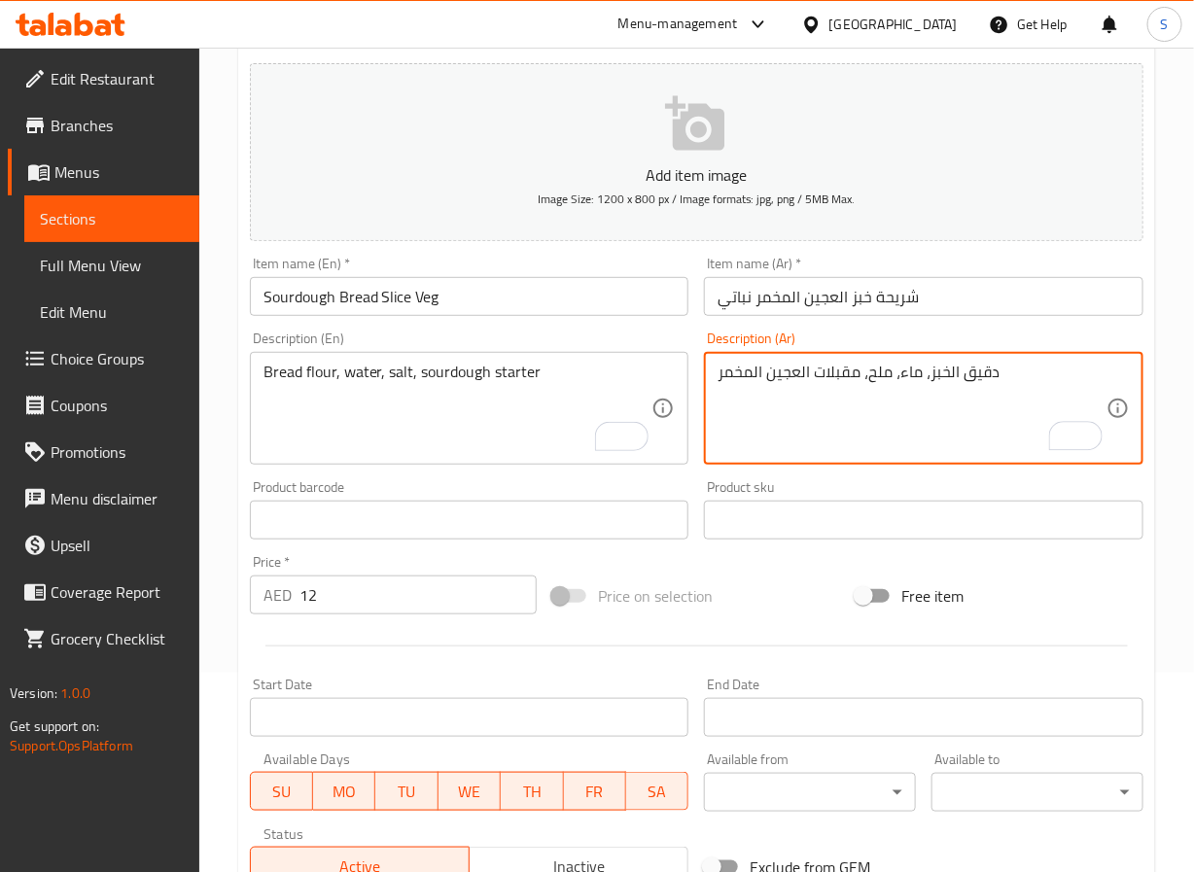
click at [826, 374] on textarea "دقيق الخبز، ماء، ملح، مقبلات العجين المخمر" at bounding box center [912, 409] width 389 height 92
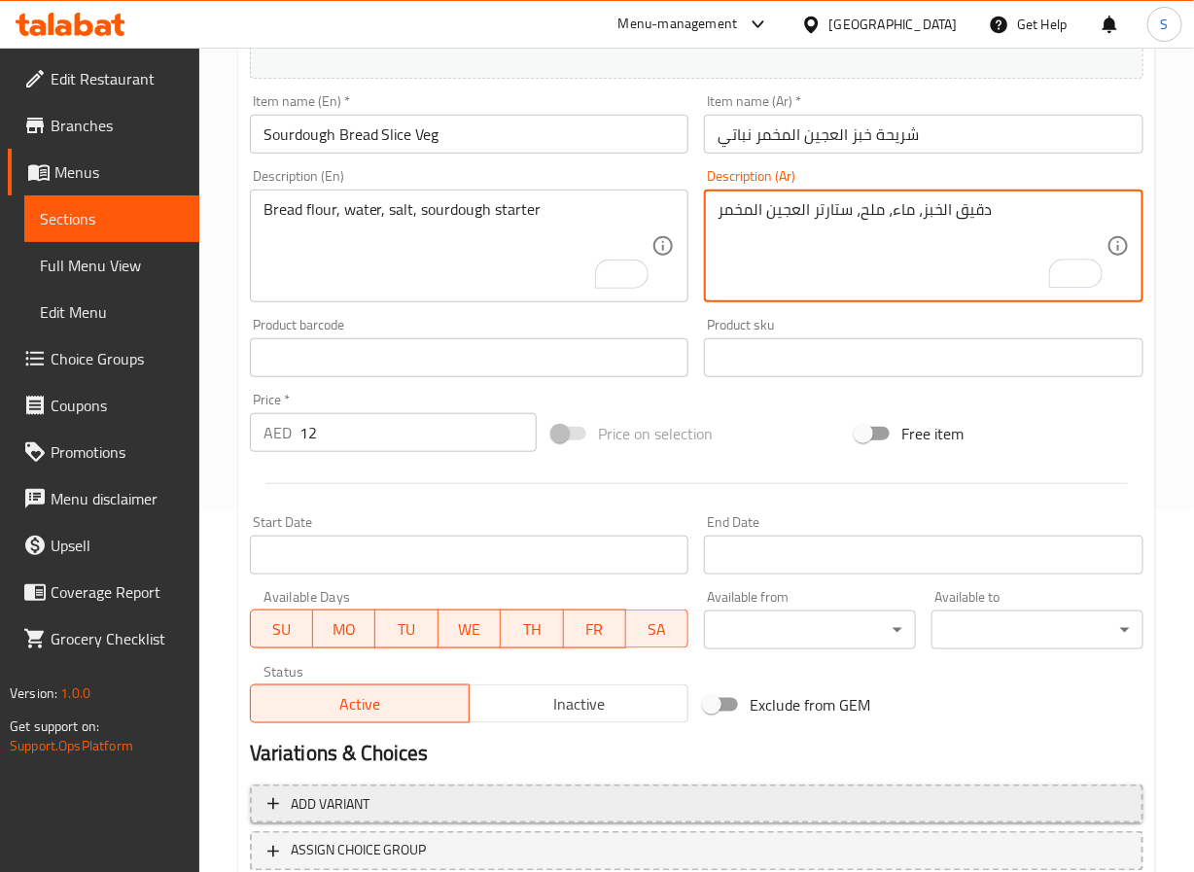
scroll to position [500, 0]
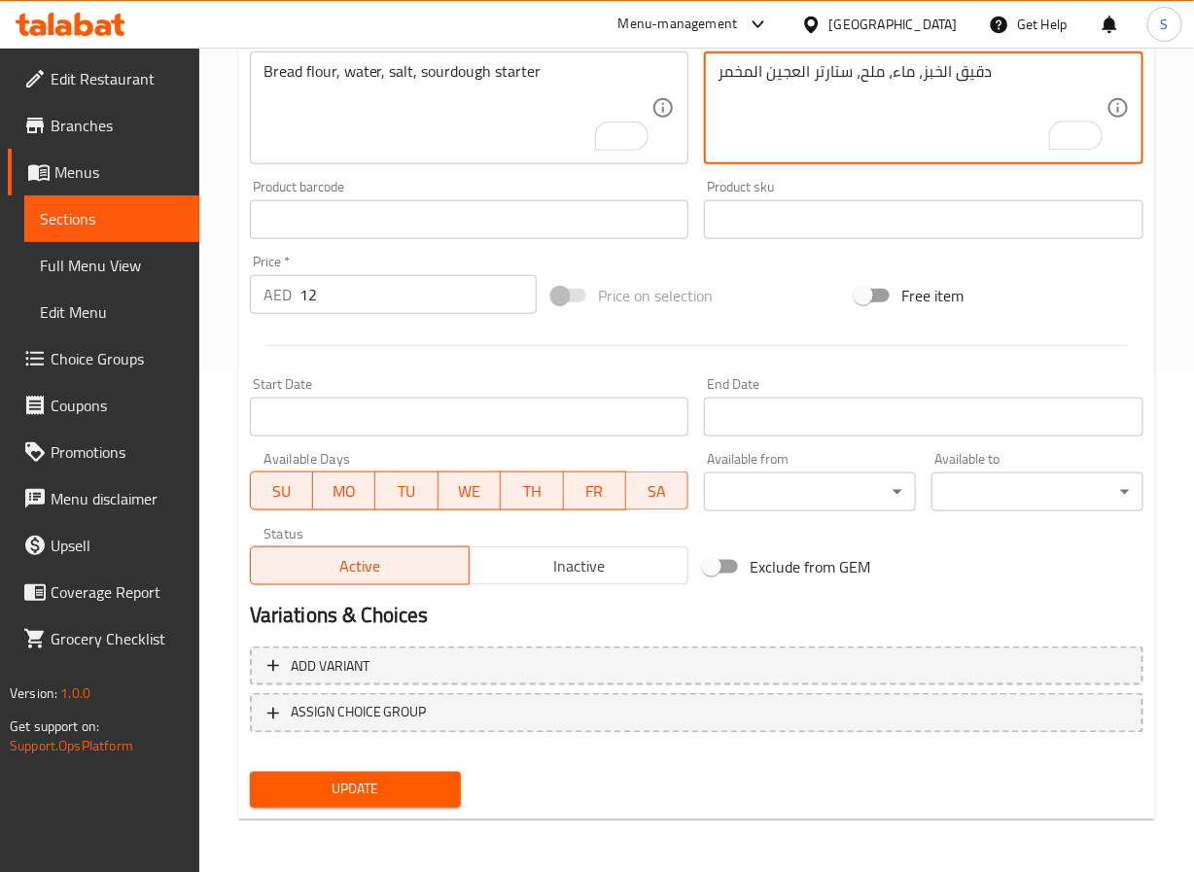
type textarea "دقيق الخبز، ماء، ملح، ستارتر العجين المخمر"
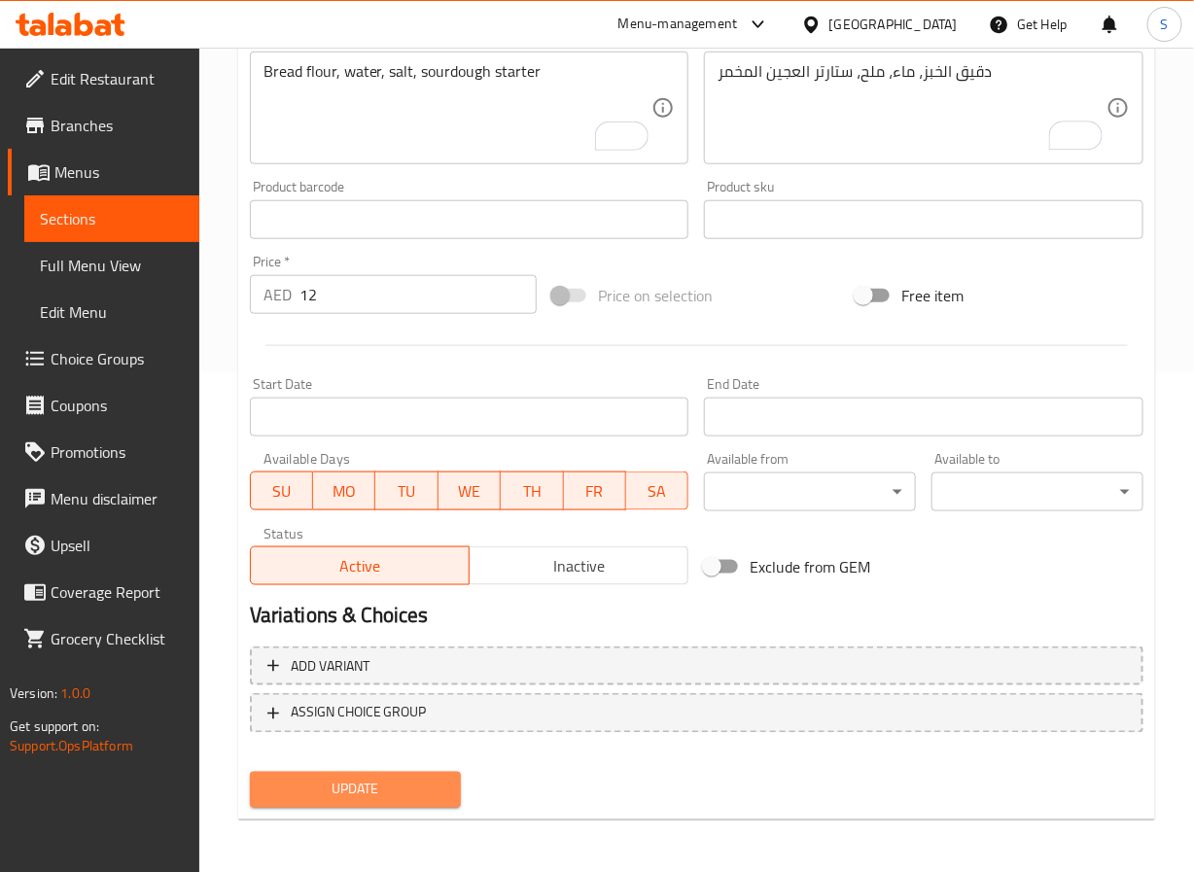
click at [379, 799] on span "Update" at bounding box center [356, 790] width 181 height 24
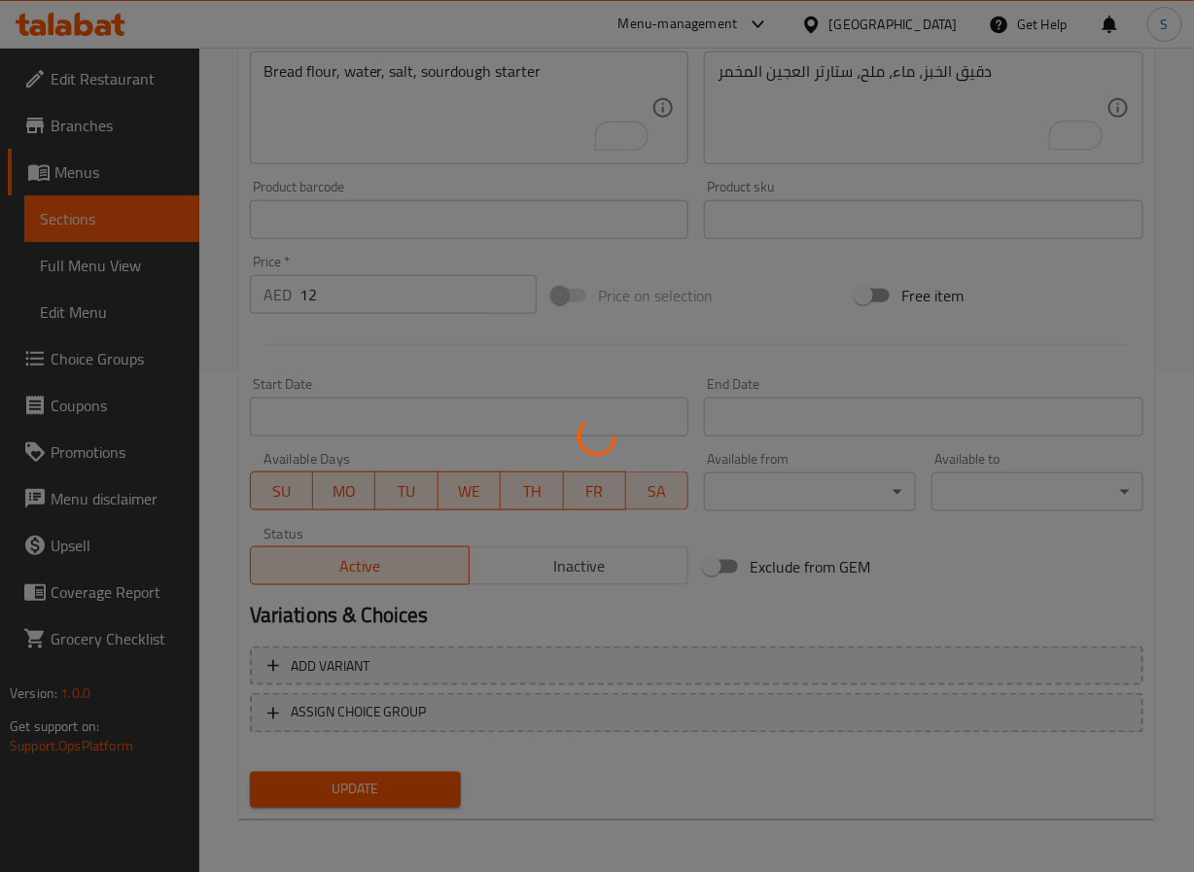
scroll to position [0, 0]
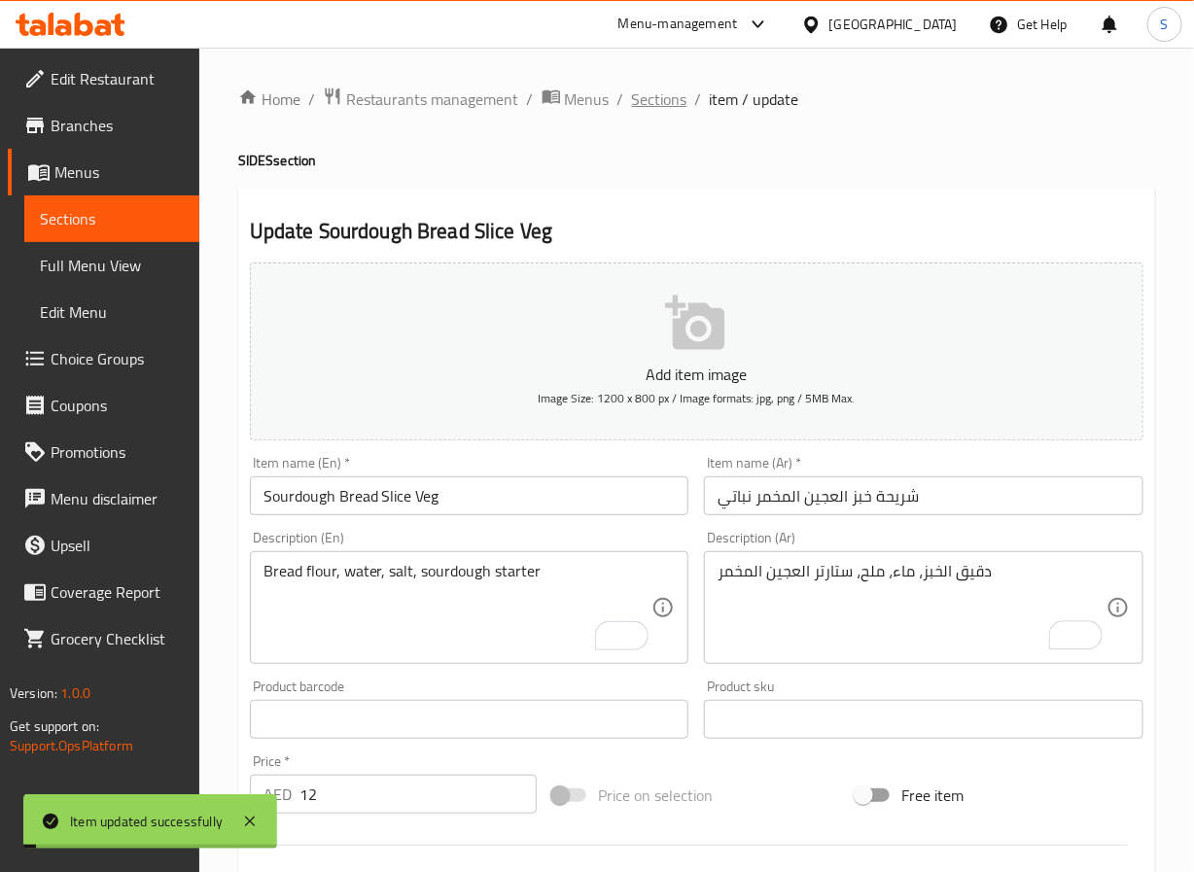
click at [651, 97] on span "Sections" at bounding box center [659, 99] width 55 height 23
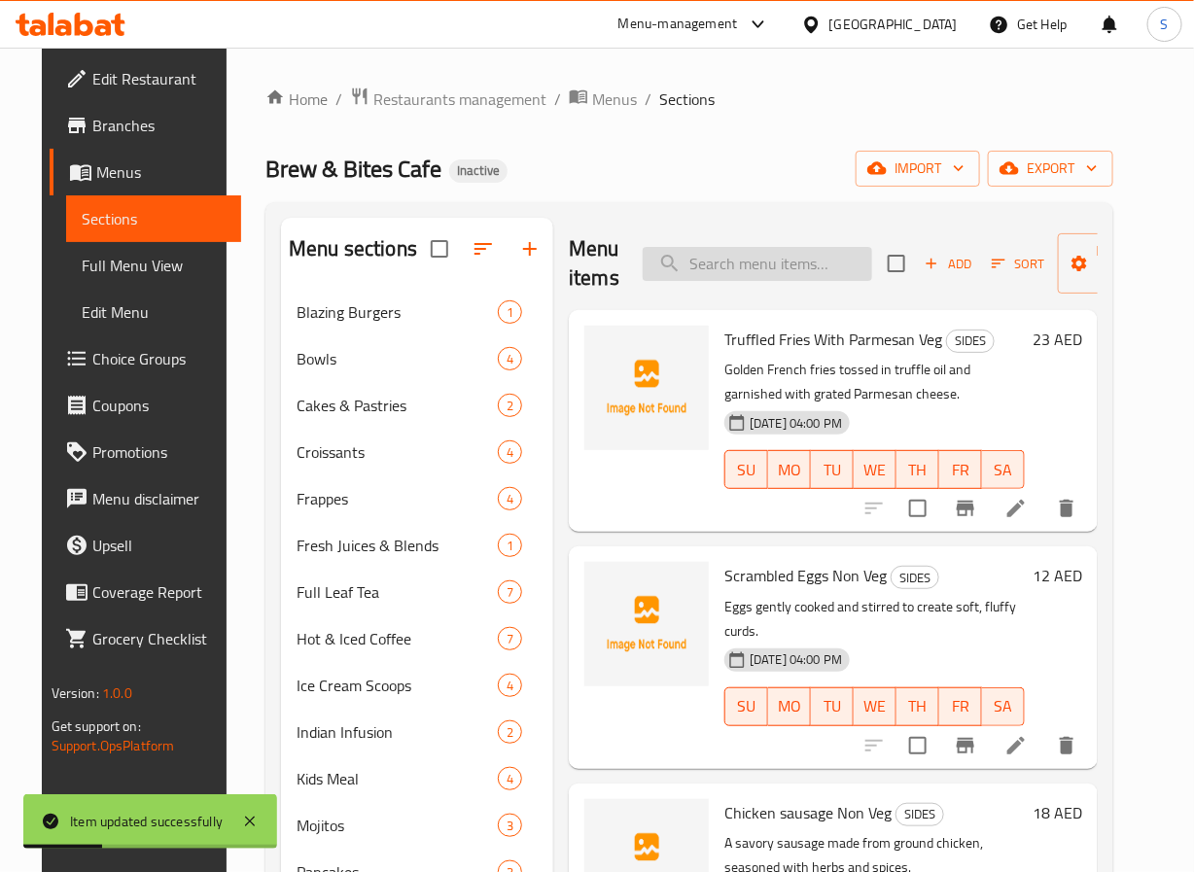
click at [715, 271] on input "search" at bounding box center [758, 264] width 230 height 34
paste input "Grilled Halloumi Veg"
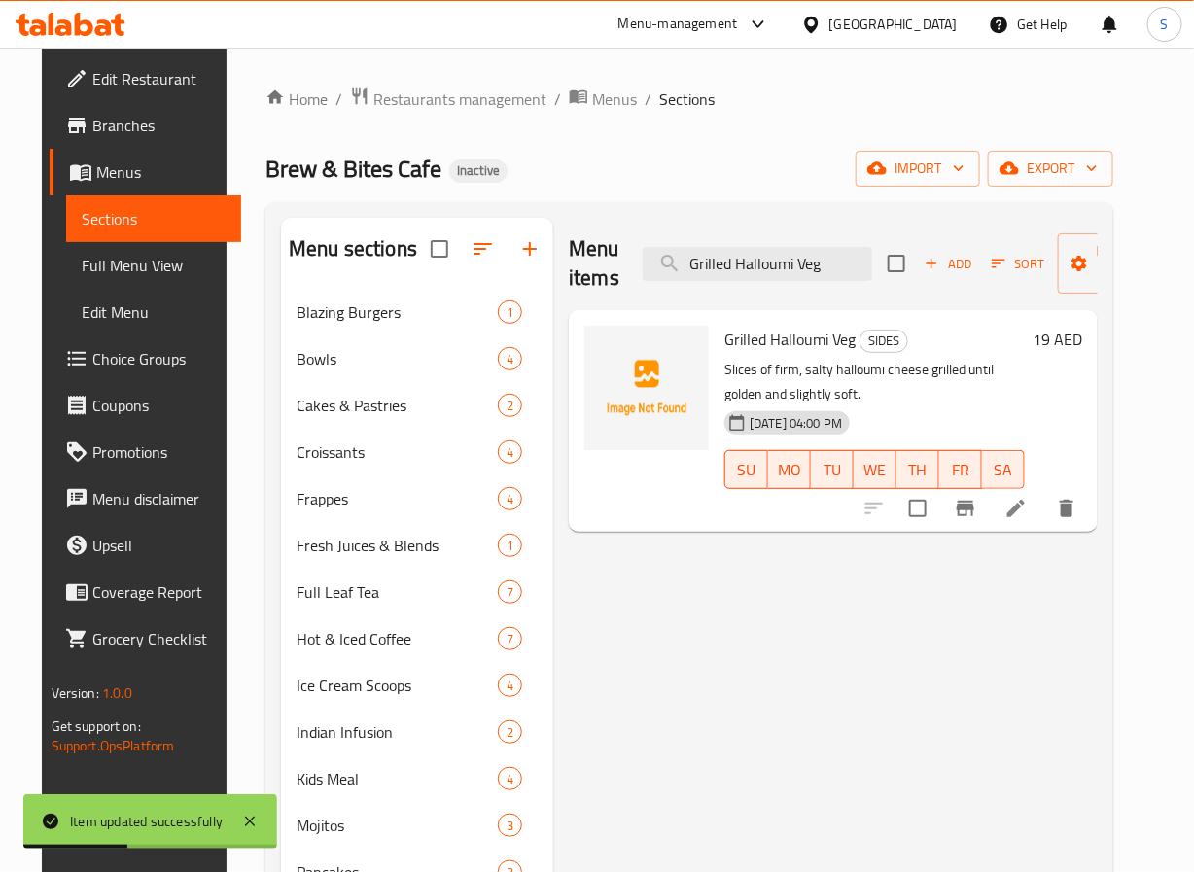
type input "Grilled Halloumi Veg"
click at [1028, 505] on icon at bounding box center [1016, 508] width 23 height 23
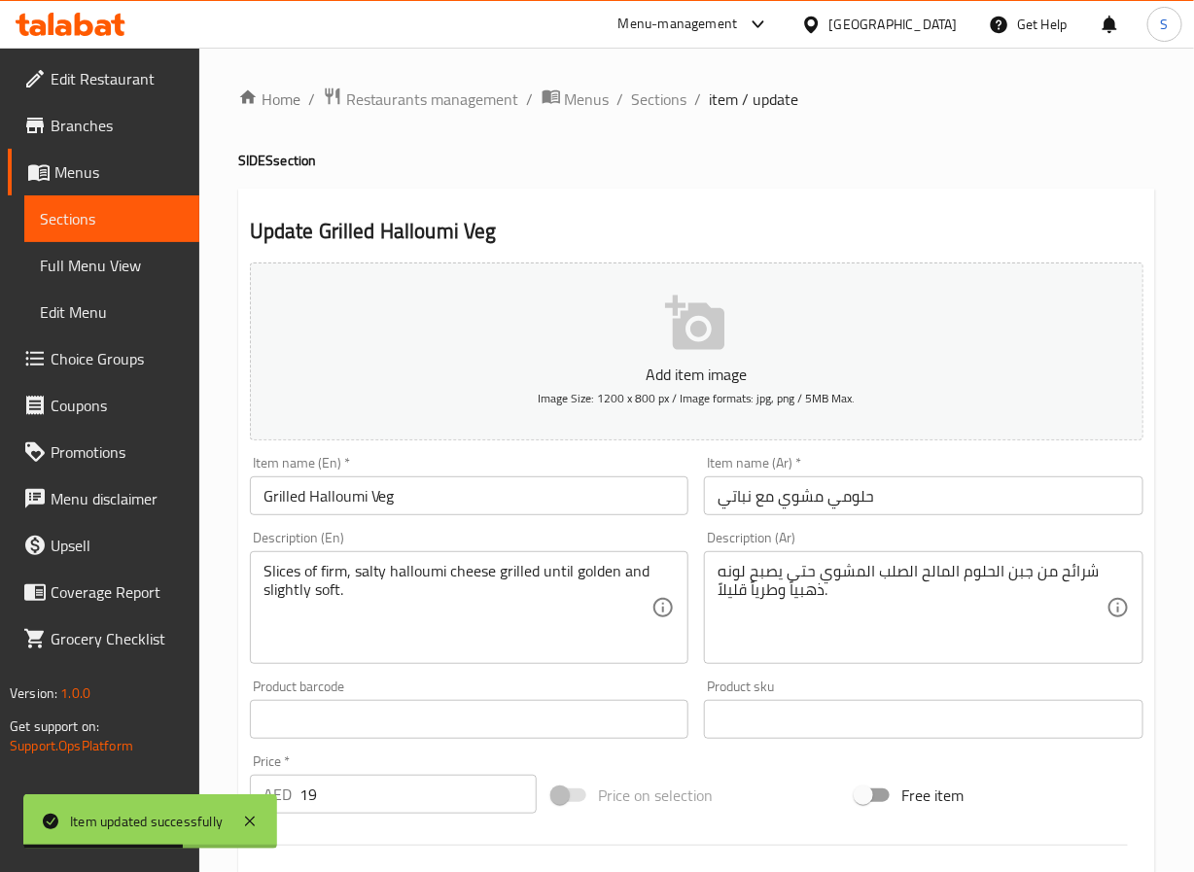
click at [764, 500] on input "حلومي مشوي مع نباتي" at bounding box center [924, 496] width 440 height 39
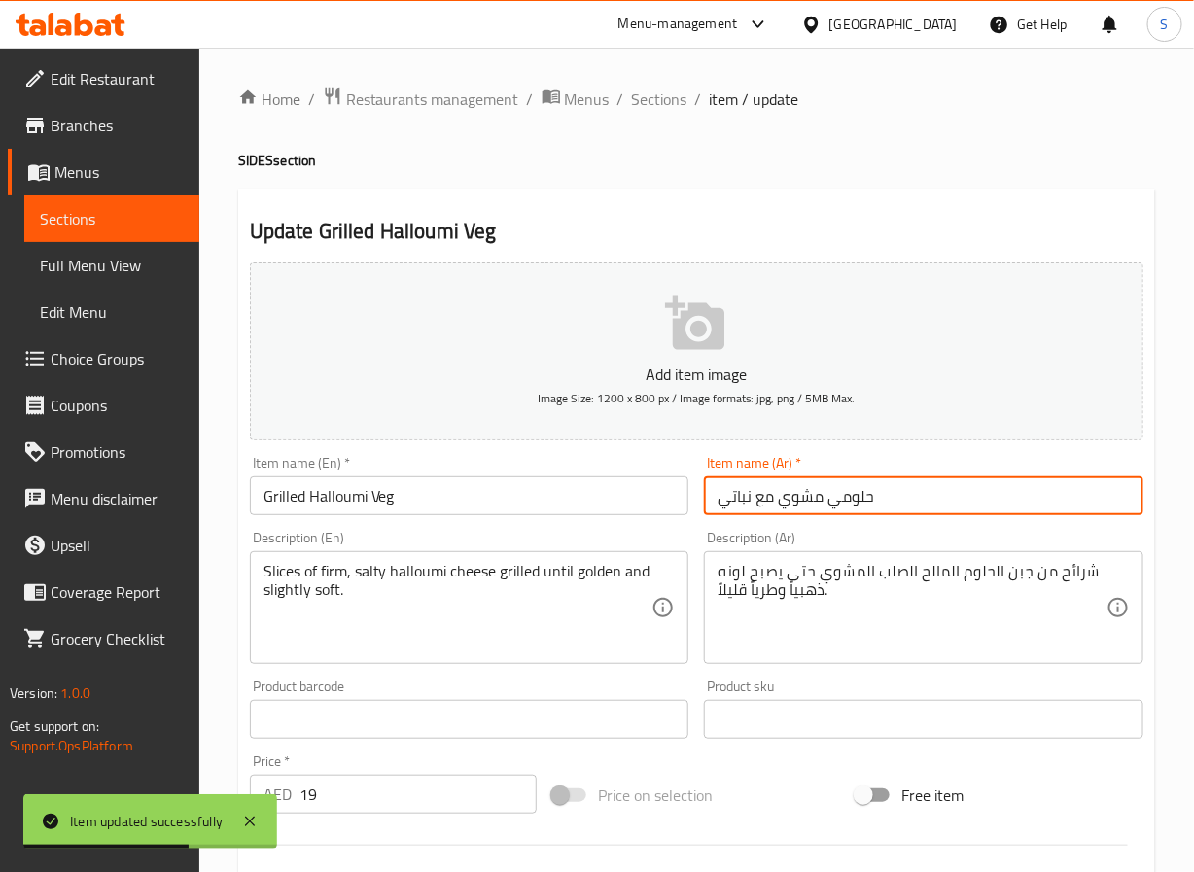
click at [764, 500] on input "حلومي مشوي مع نباتي" at bounding box center [924, 496] width 440 height 39
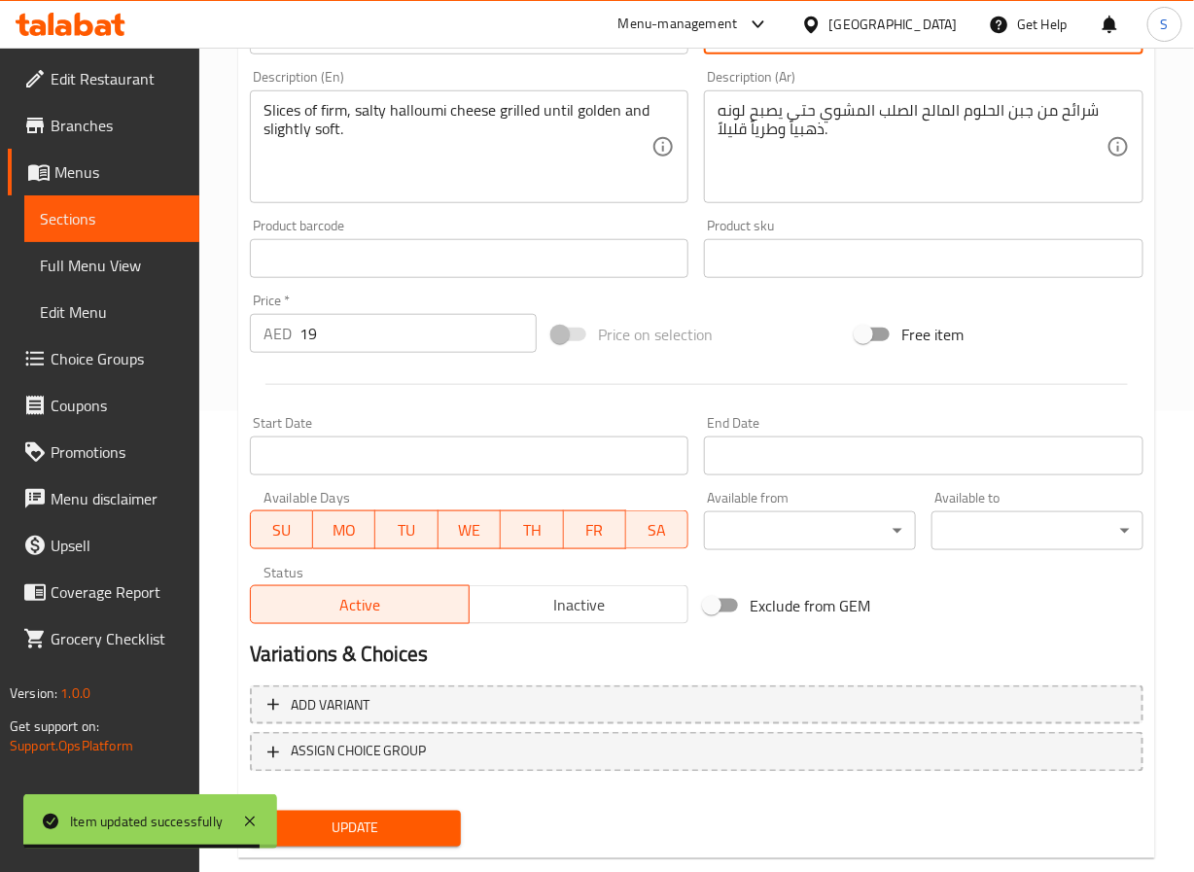
scroll to position [500, 0]
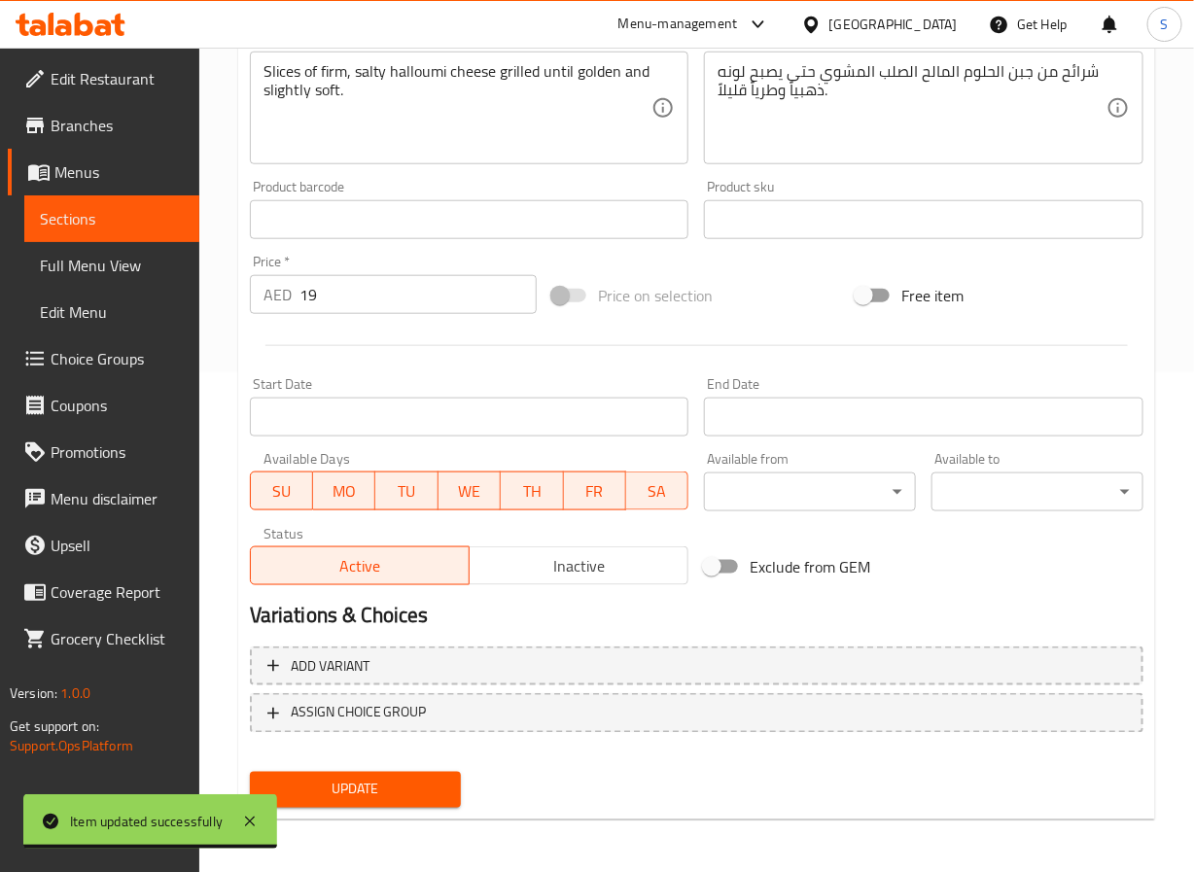
type input "حلومي مشوي نباتي"
click at [368, 791] on span "Update" at bounding box center [356, 790] width 181 height 24
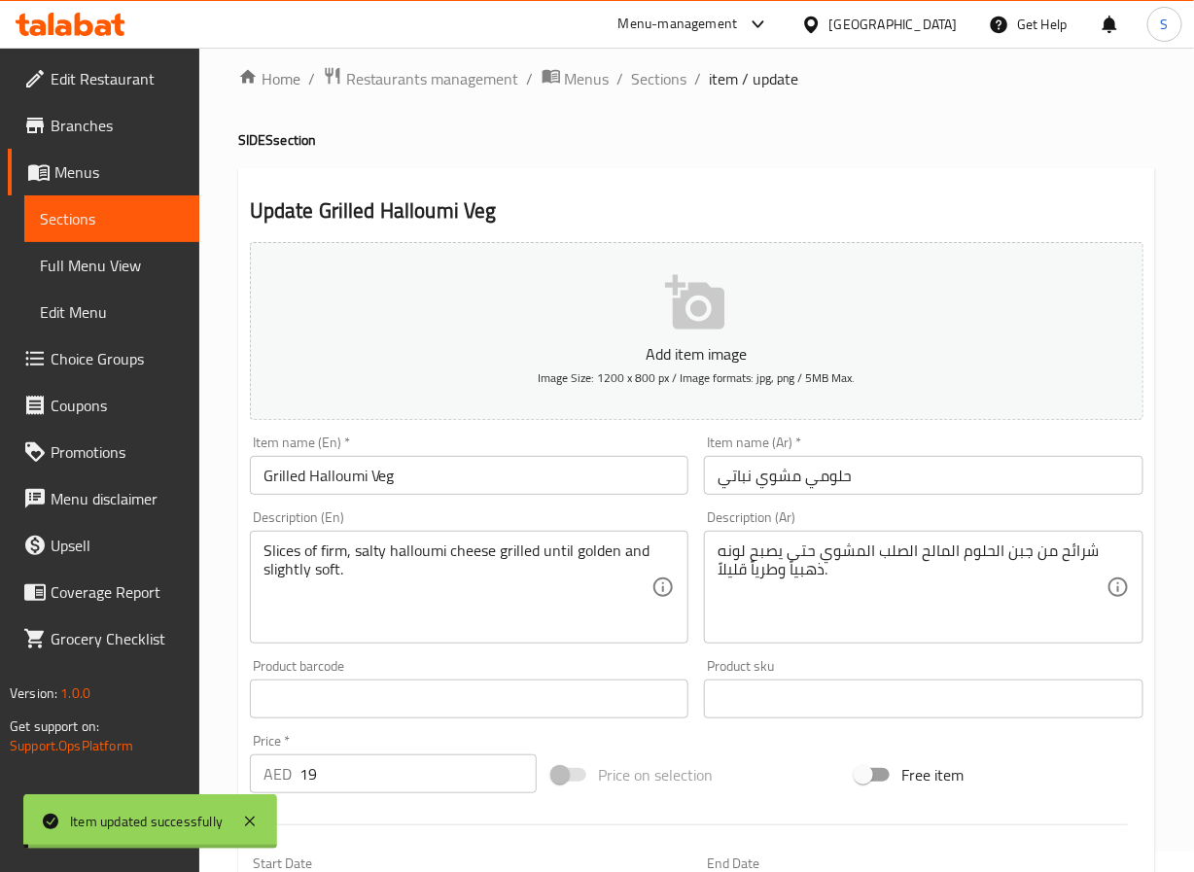
scroll to position [0, 0]
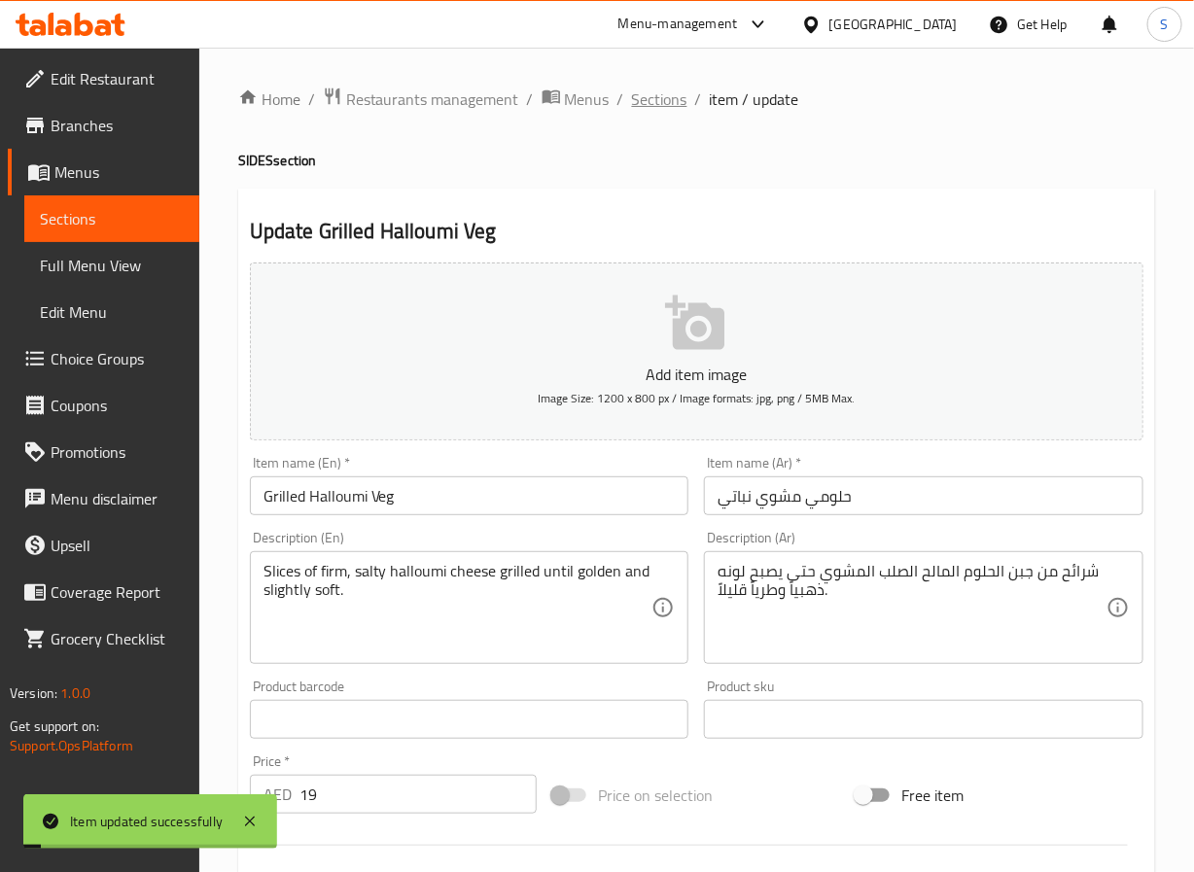
click at [659, 94] on span "Sections" at bounding box center [659, 99] width 55 height 23
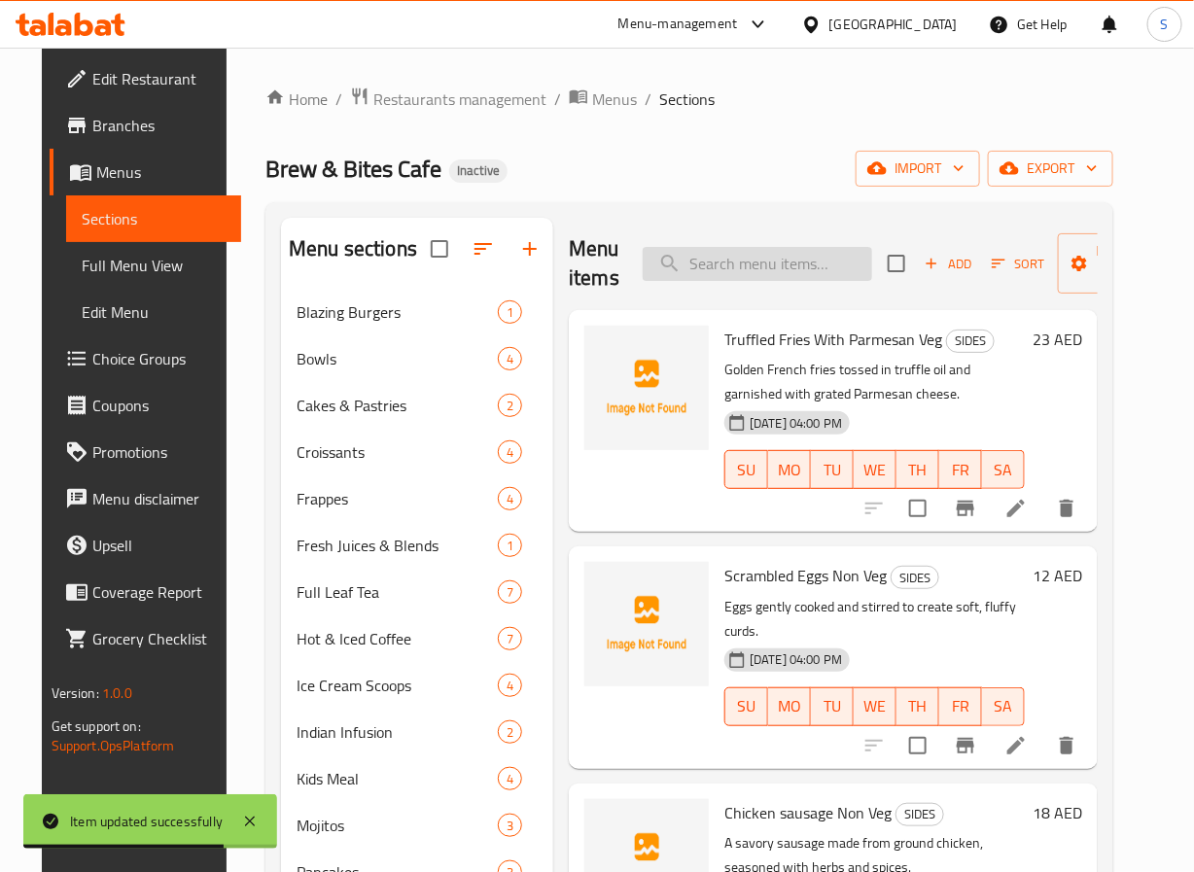
click at [707, 269] on input "search" at bounding box center [758, 264] width 230 height 34
paste input "Avaton Still Water 330ml"
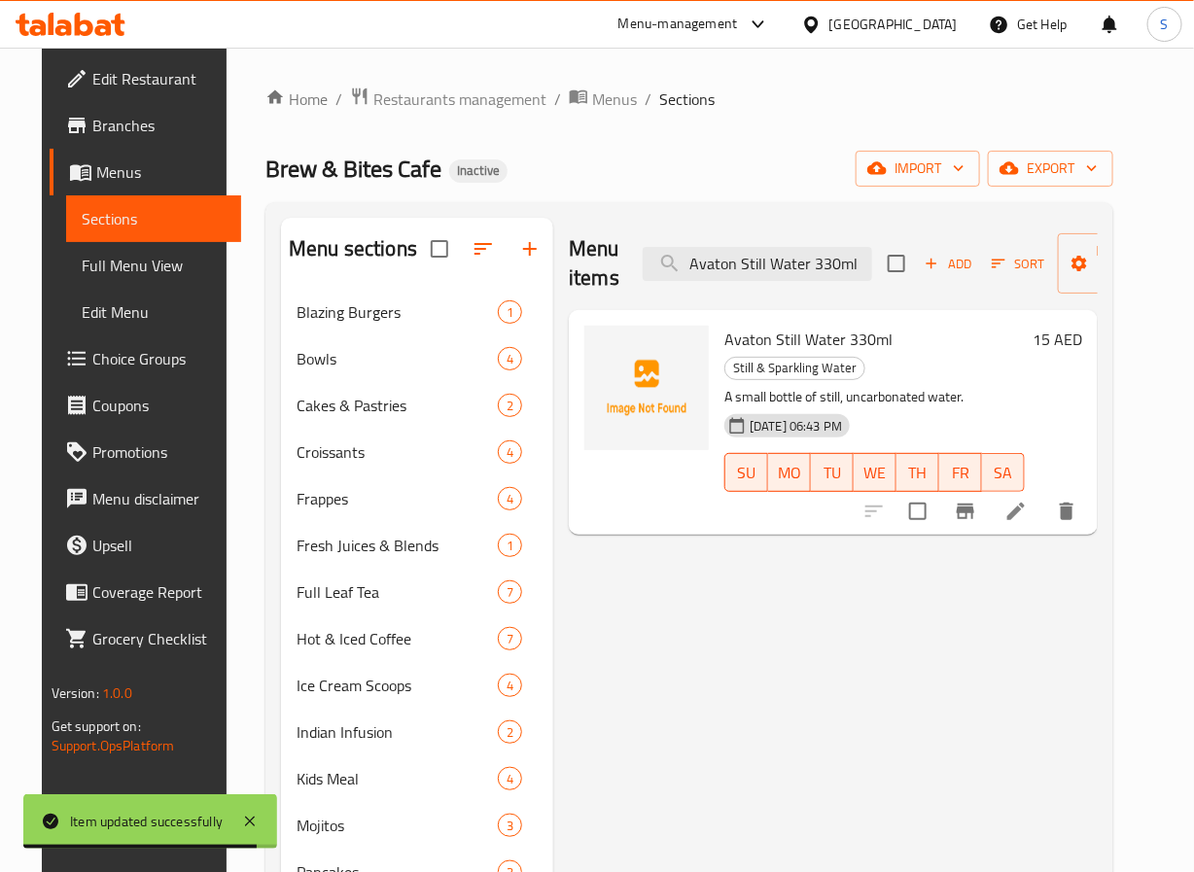
type input "Avaton Still Water 330ml"
click at [1045, 503] on div at bounding box center [970, 511] width 239 height 47
click at [1044, 497] on li at bounding box center [1016, 511] width 54 height 35
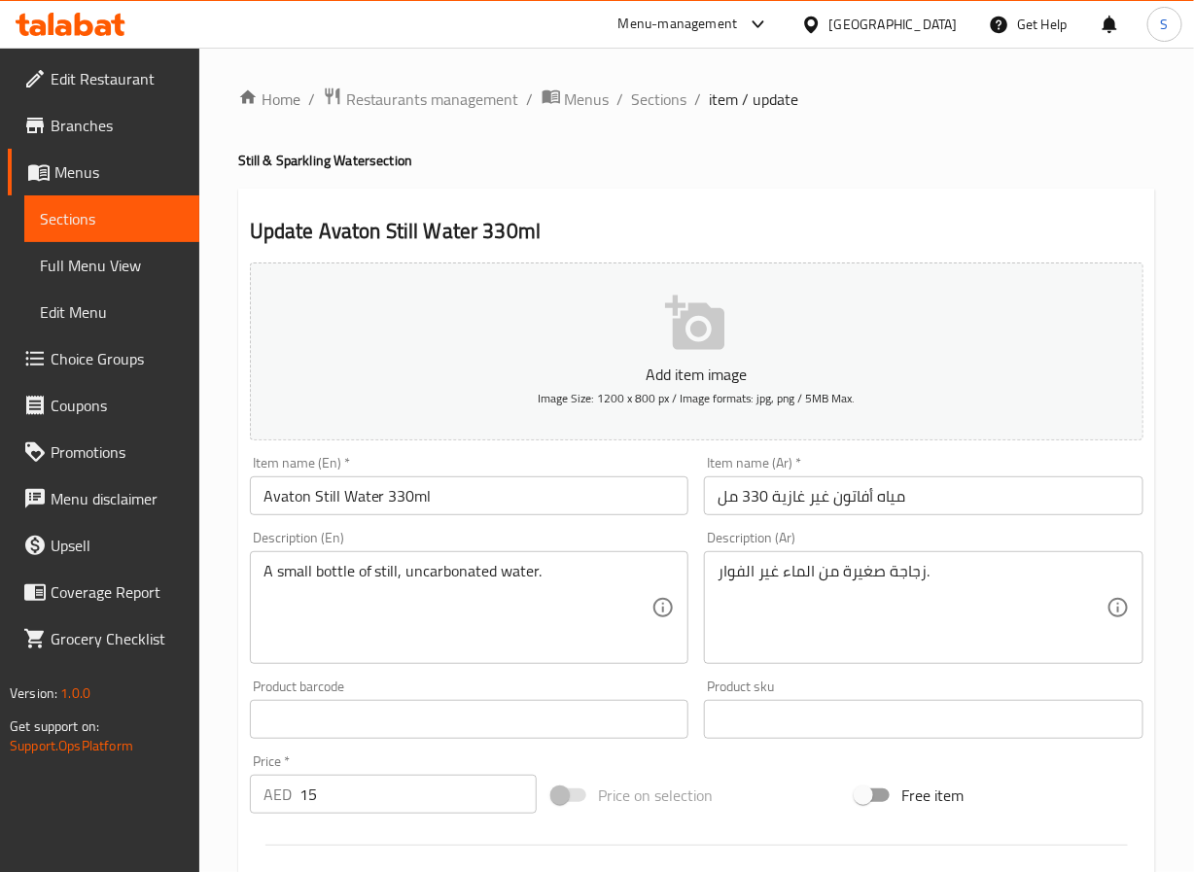
click at [827, 497] on input "مياه أفاتون غير غازية 330 مل" at bounding box center [924, 496] width 440 height 39
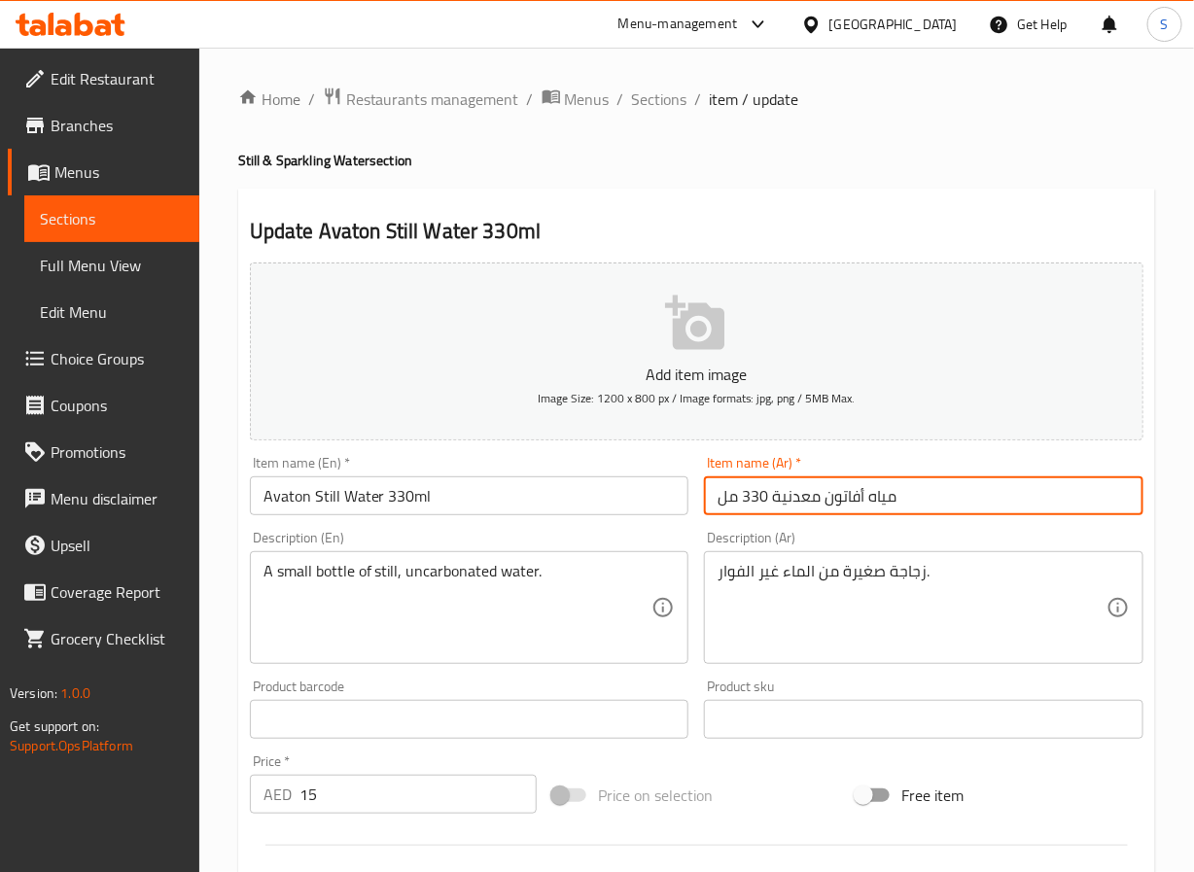
type input "مياه أفاتون معدنية 330 مل"
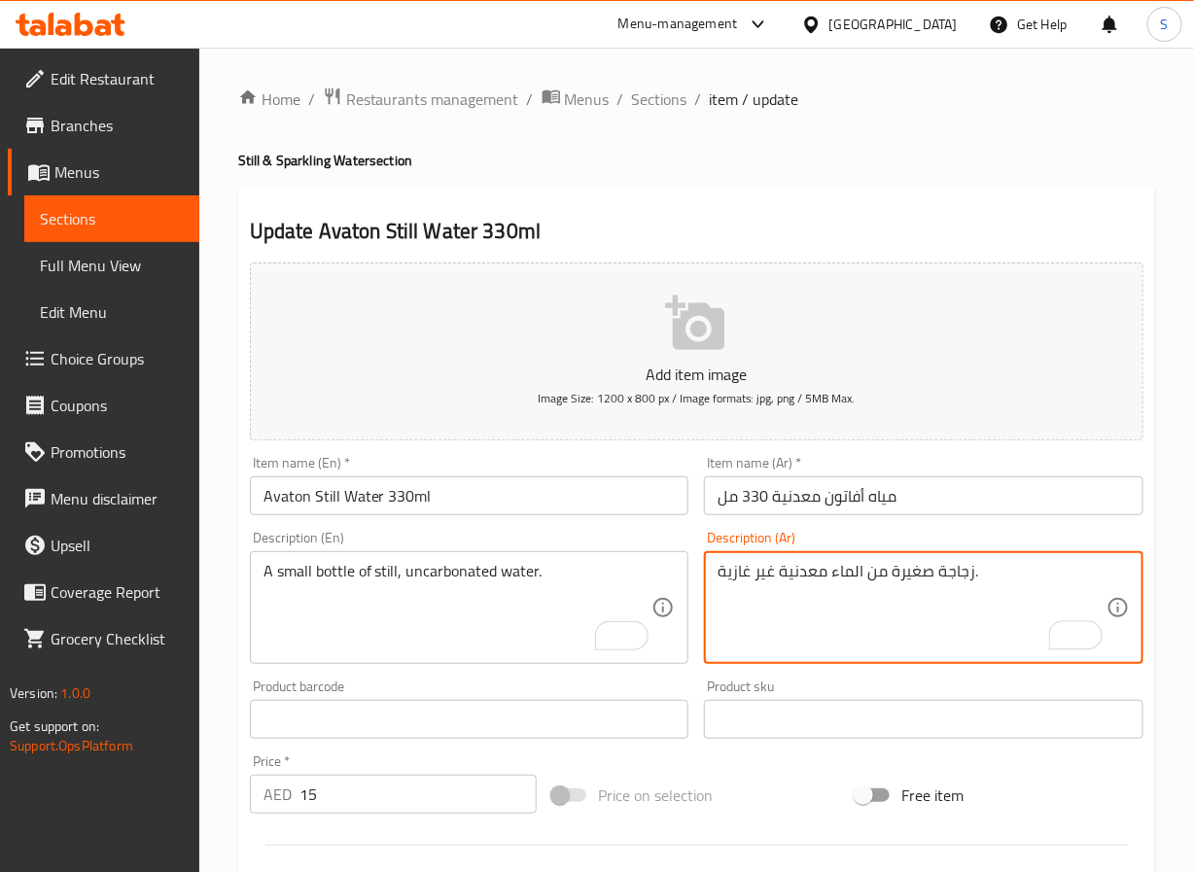
type textarea "زجاجة صغيرة من الماء معدنية غير غازية."
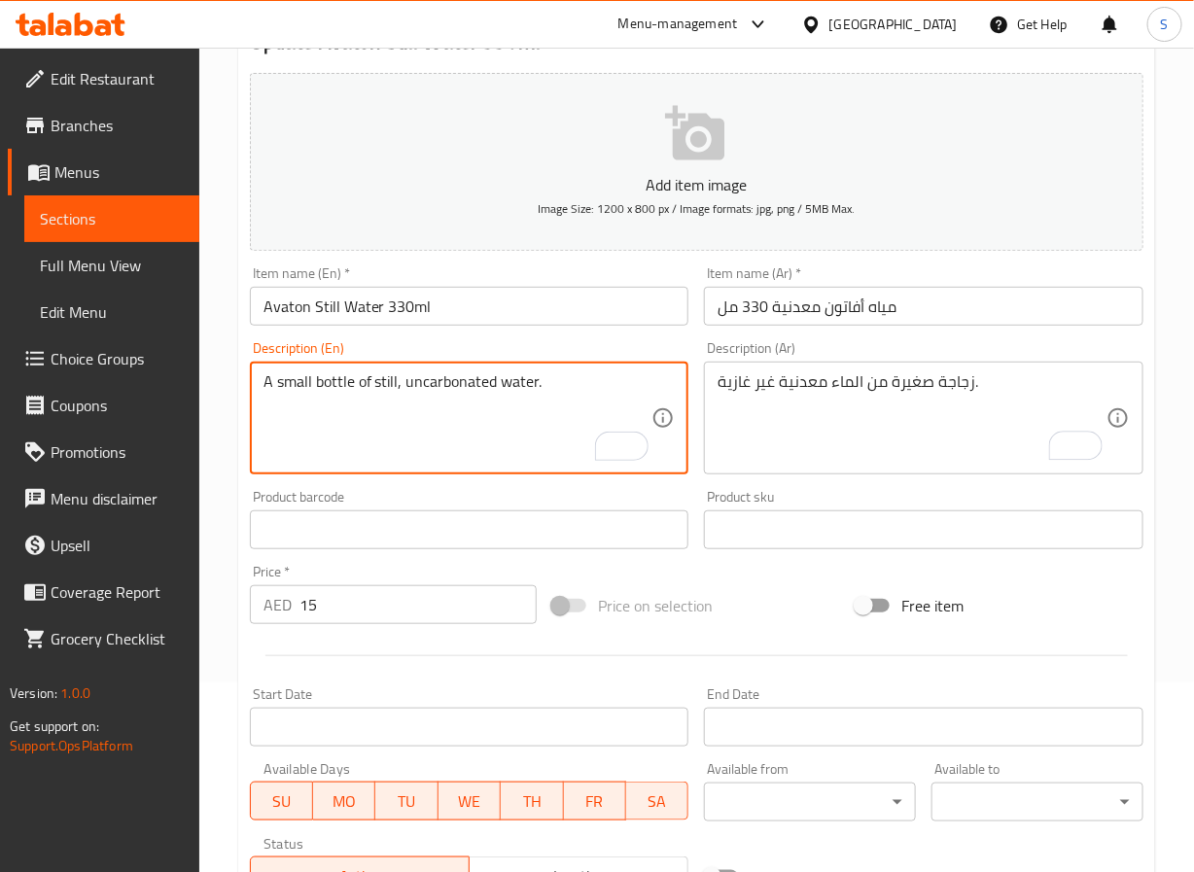
scroll to position [500, 0]
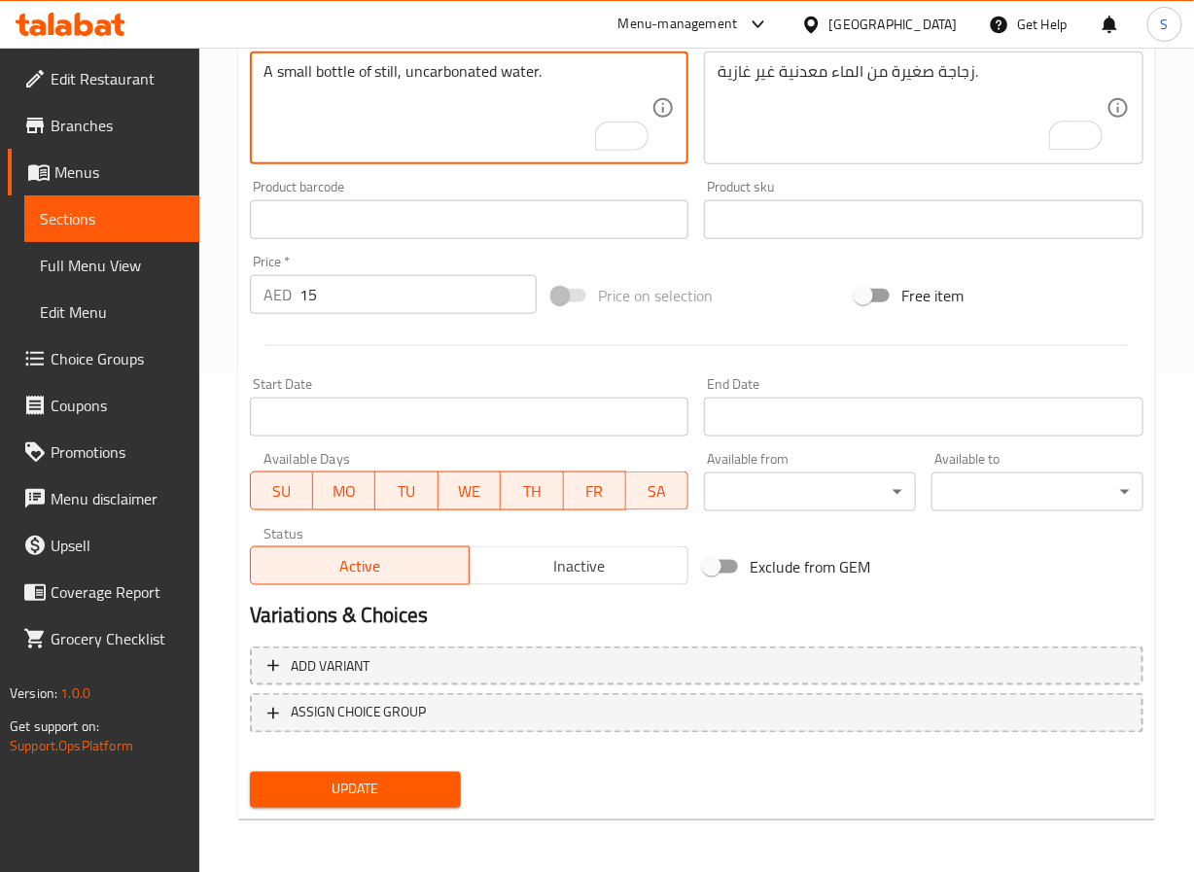
click at [404, 785] on span "Update" at bounding box center [356, 790] width 181 height 24
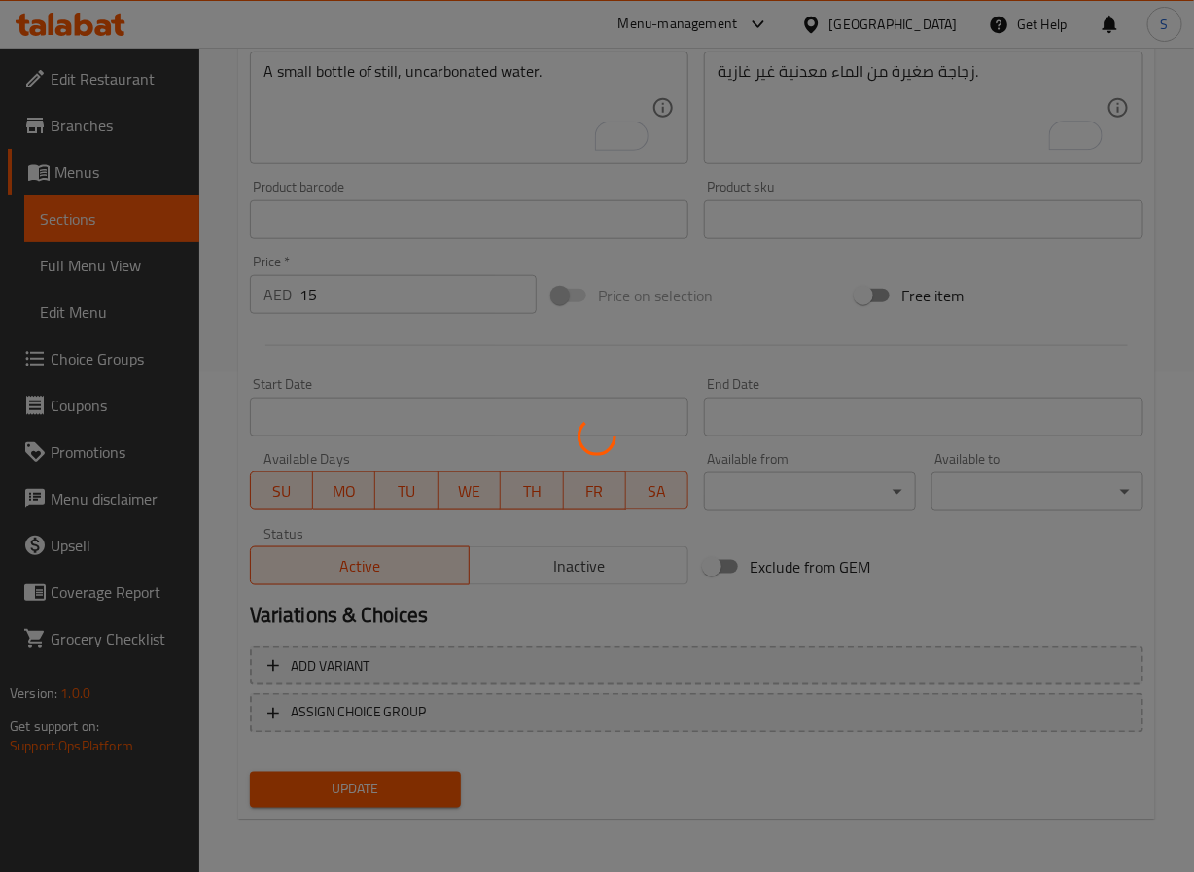
scroll to position [0, 0]
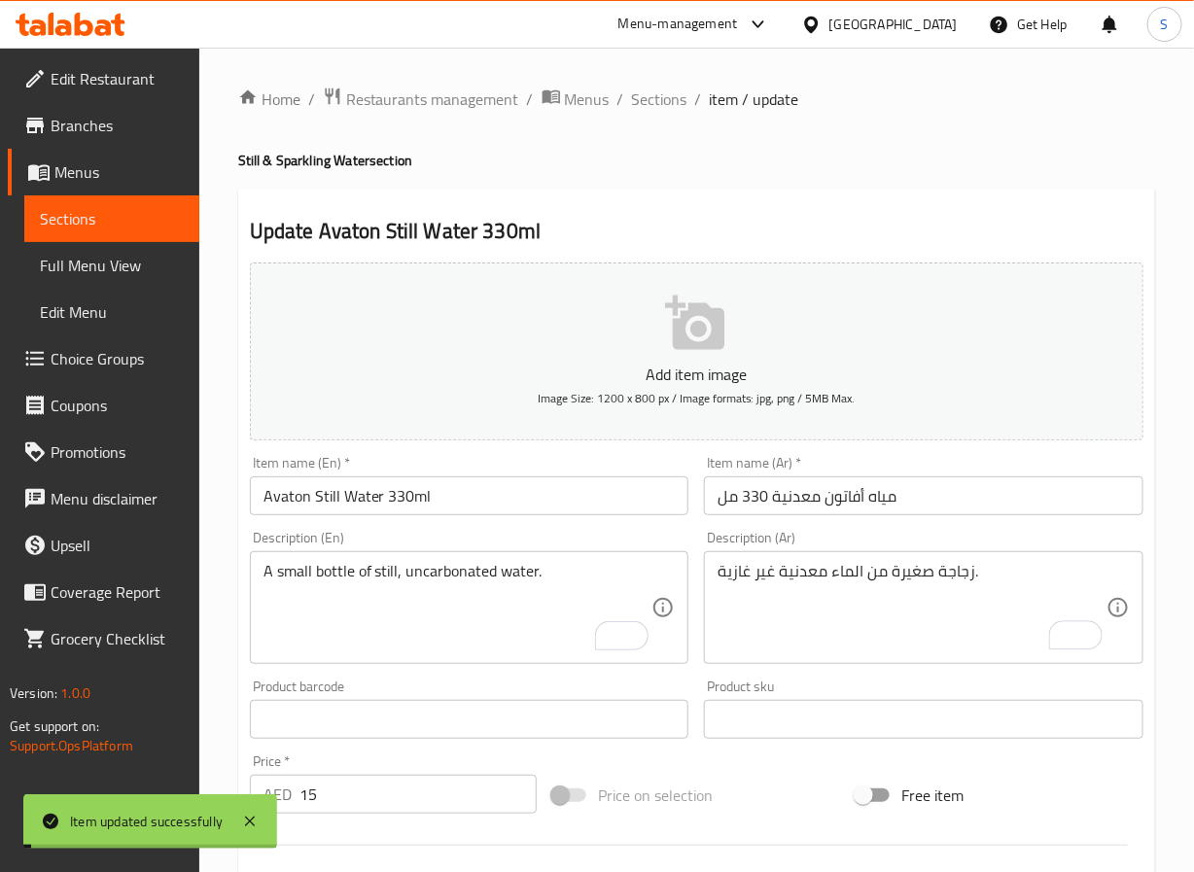
drag, startPoint x: 662, startPoint y: 102, endPoint x: 624, endPoint y: 13, distance: 97.2
click at [662, 102] on span "Sections" at bounding box center [659, 99] width 55 height 23
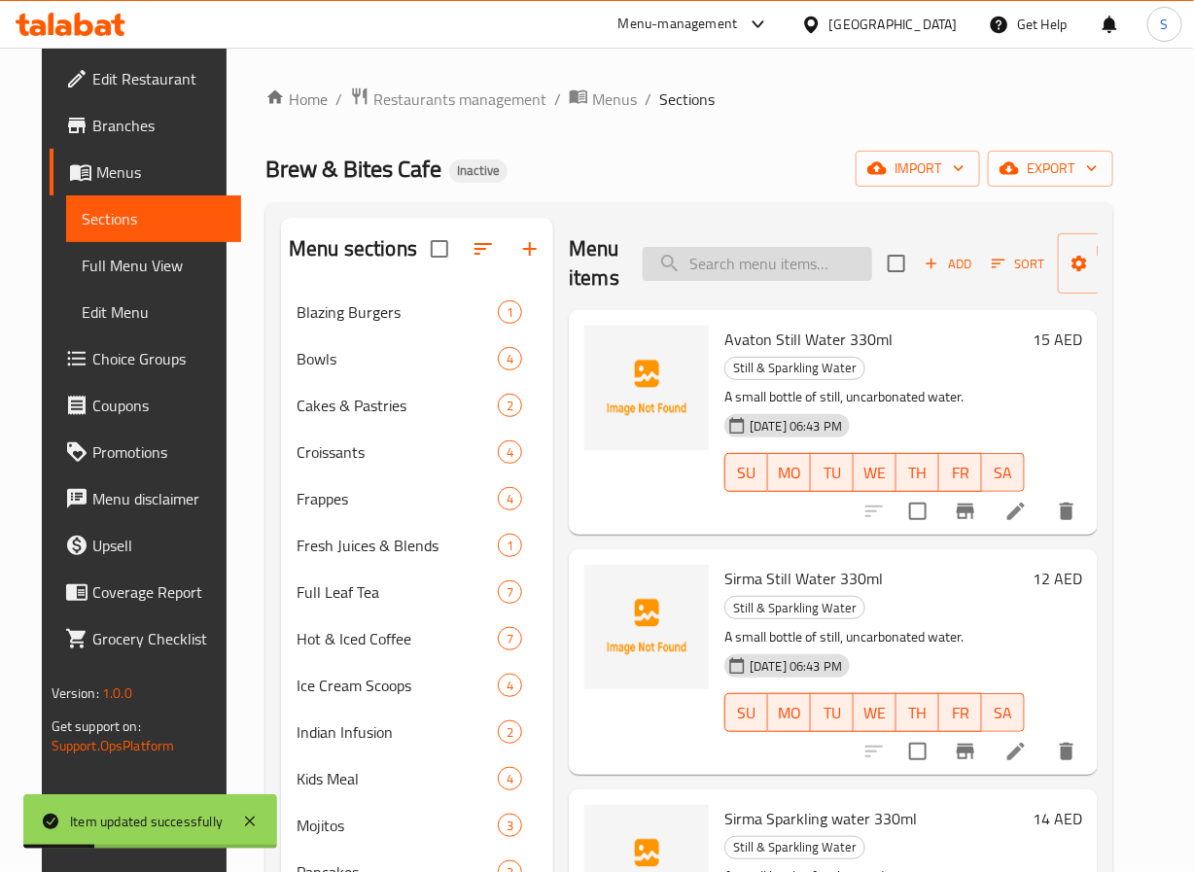
click at [729, 268] on input "search" at bounding box center [758, 264] width 230 height 34
paste input "Sirma Still Water 330ml"
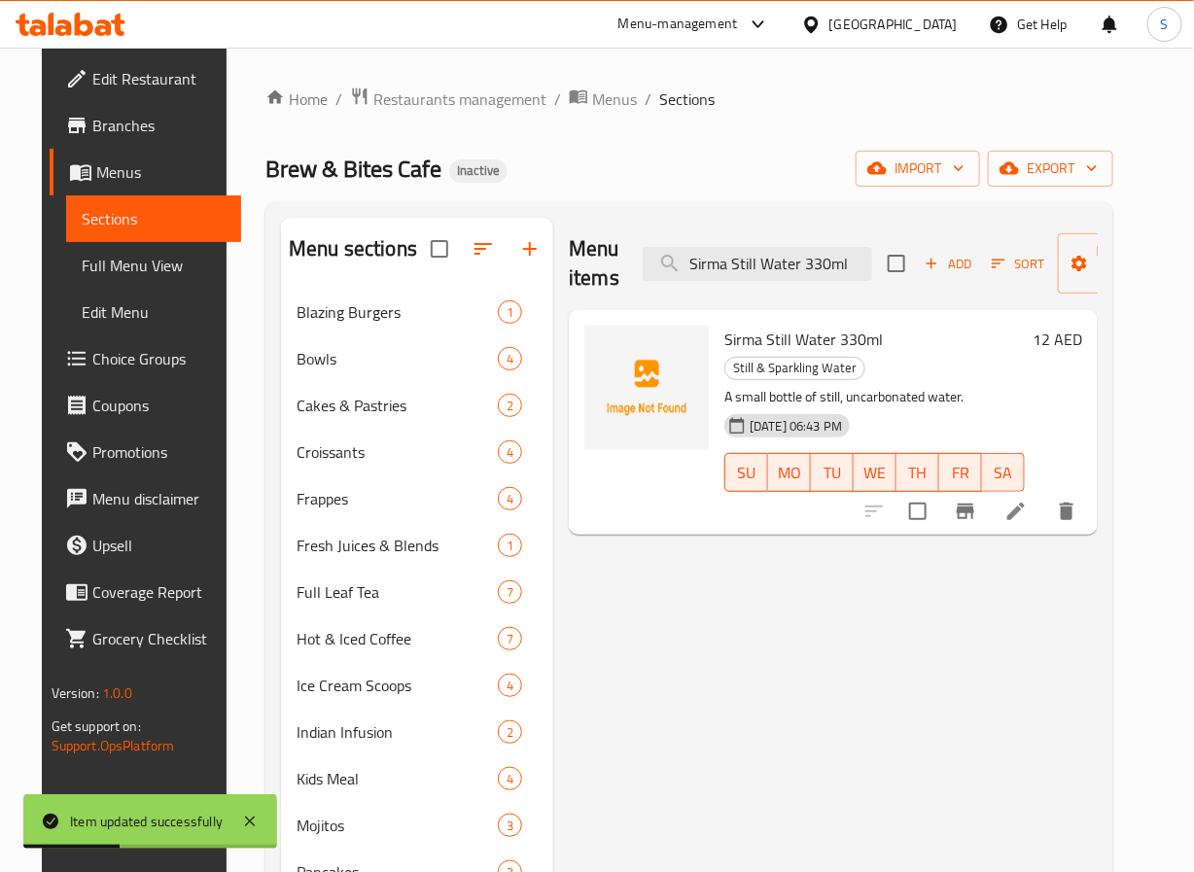
type input "Sirma Still Water 330ml"
click at [1025, 503] on icon at bounding box center [1017, 512] width 18 height 18
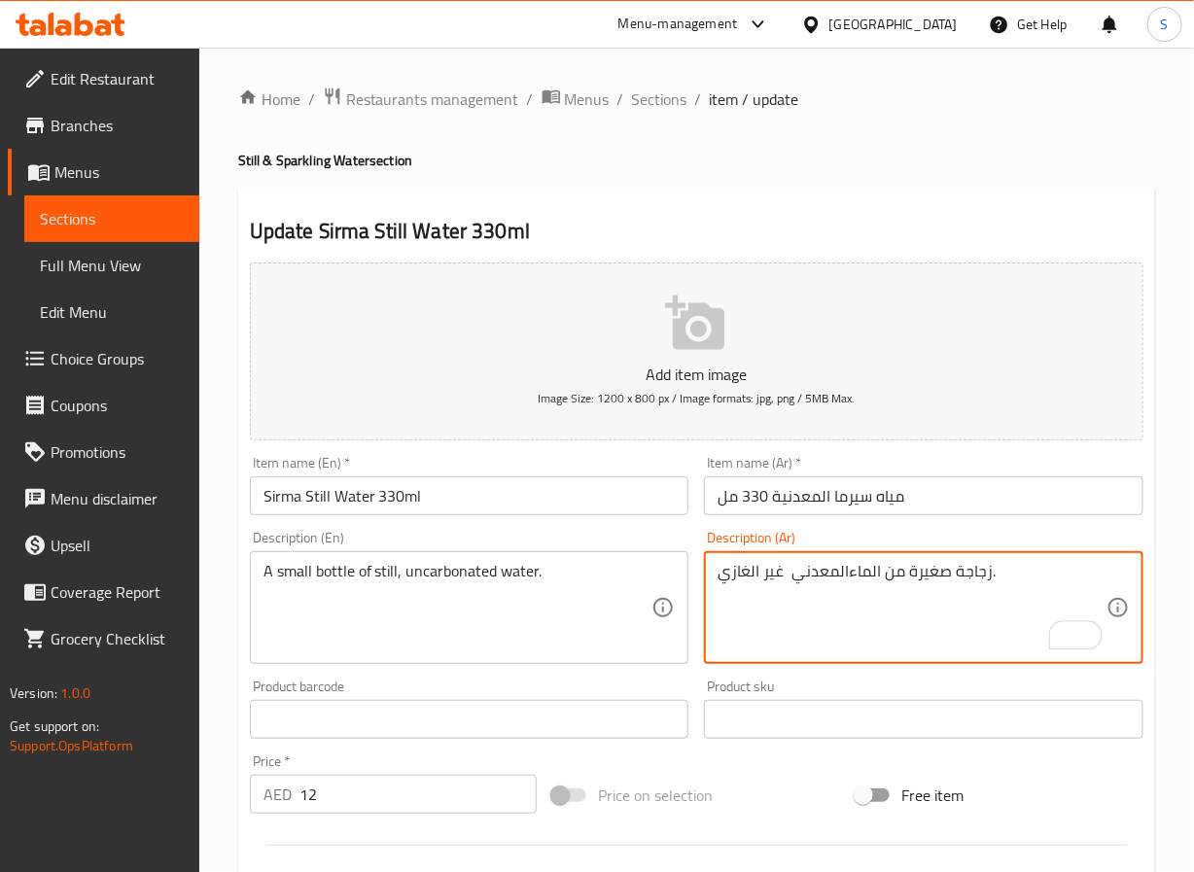
type textarea "زجاجة صغيرة من الماءالمعدني غير الغازي."
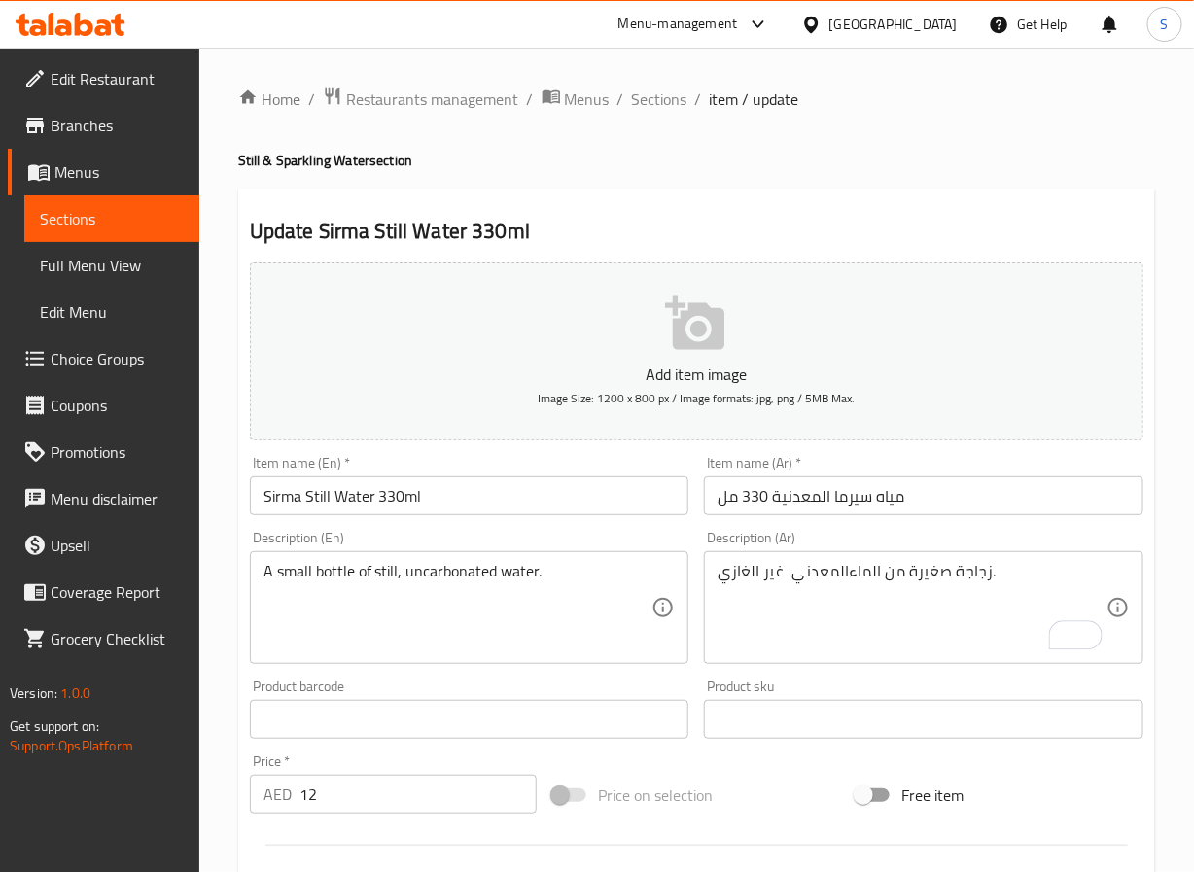
click at [233, 701] on div "Home / Restaurants management / Menus / Sections / item / update Still & Sparkl…" at bounding box center [696, 711] width 995 height 1327
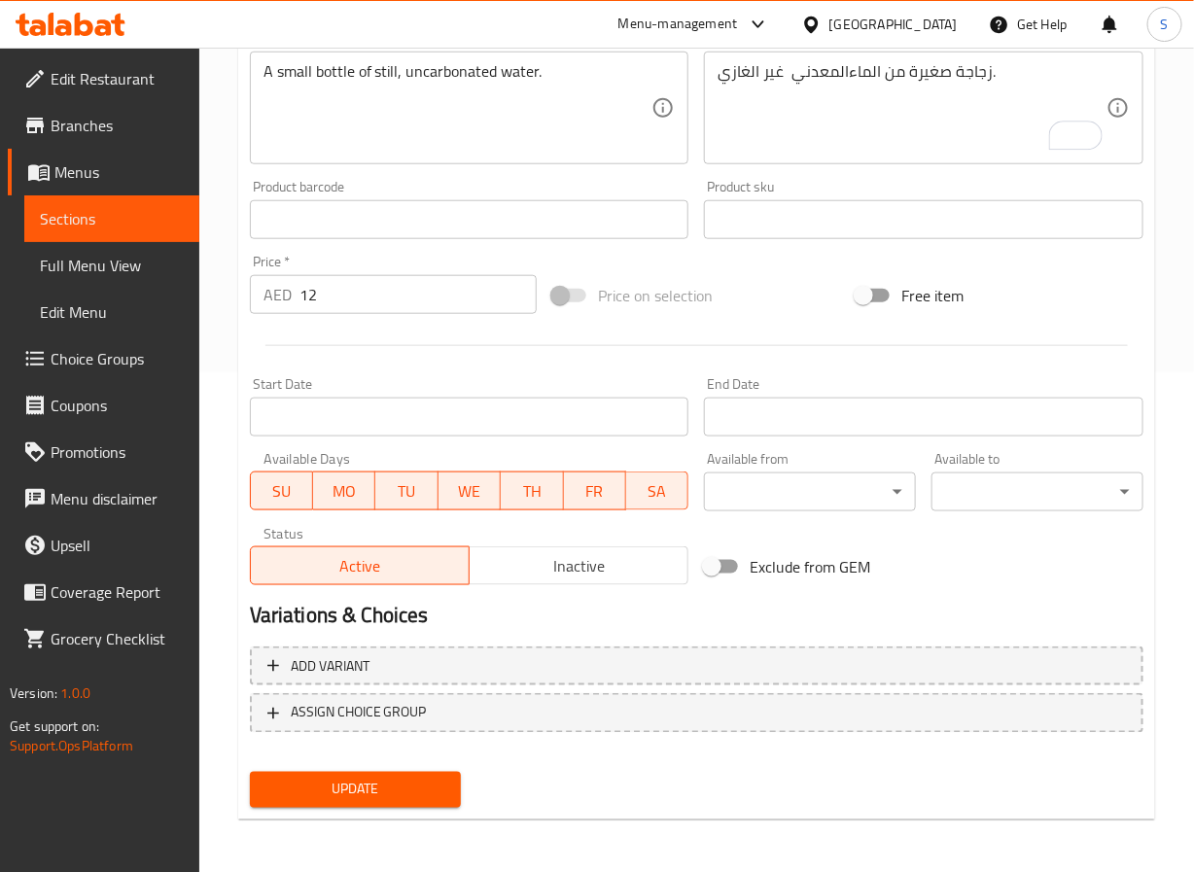
click at [391, 800] on button "Update" at bounding box center [356, 790] width 212 height 36
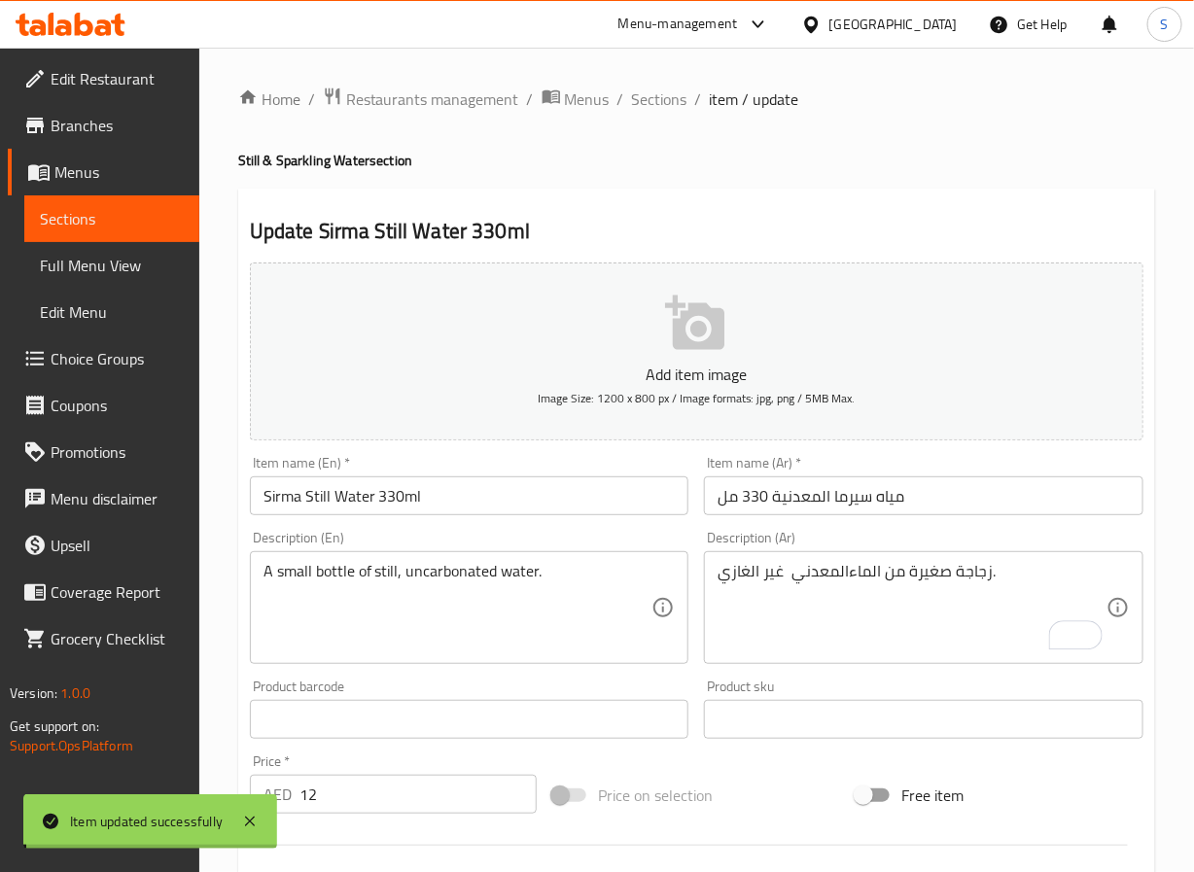
drag, startPoint x: 654, startPoint y: 94, endPoint x: 598, endPoint y: 23, distance: 90.1
click at [654, 94] on span "Sections" at bounding box center [659, 99] width 55 height 23
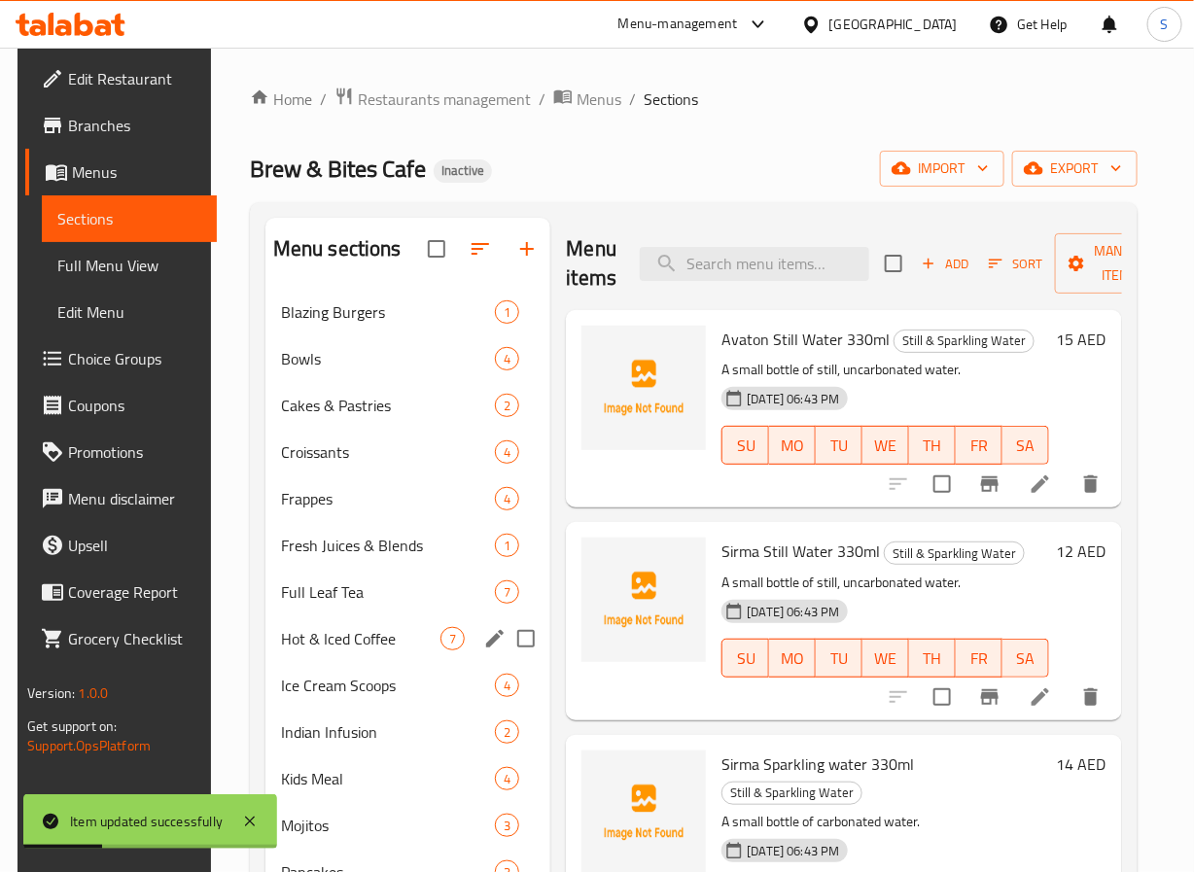
scroll to position [411, 0]
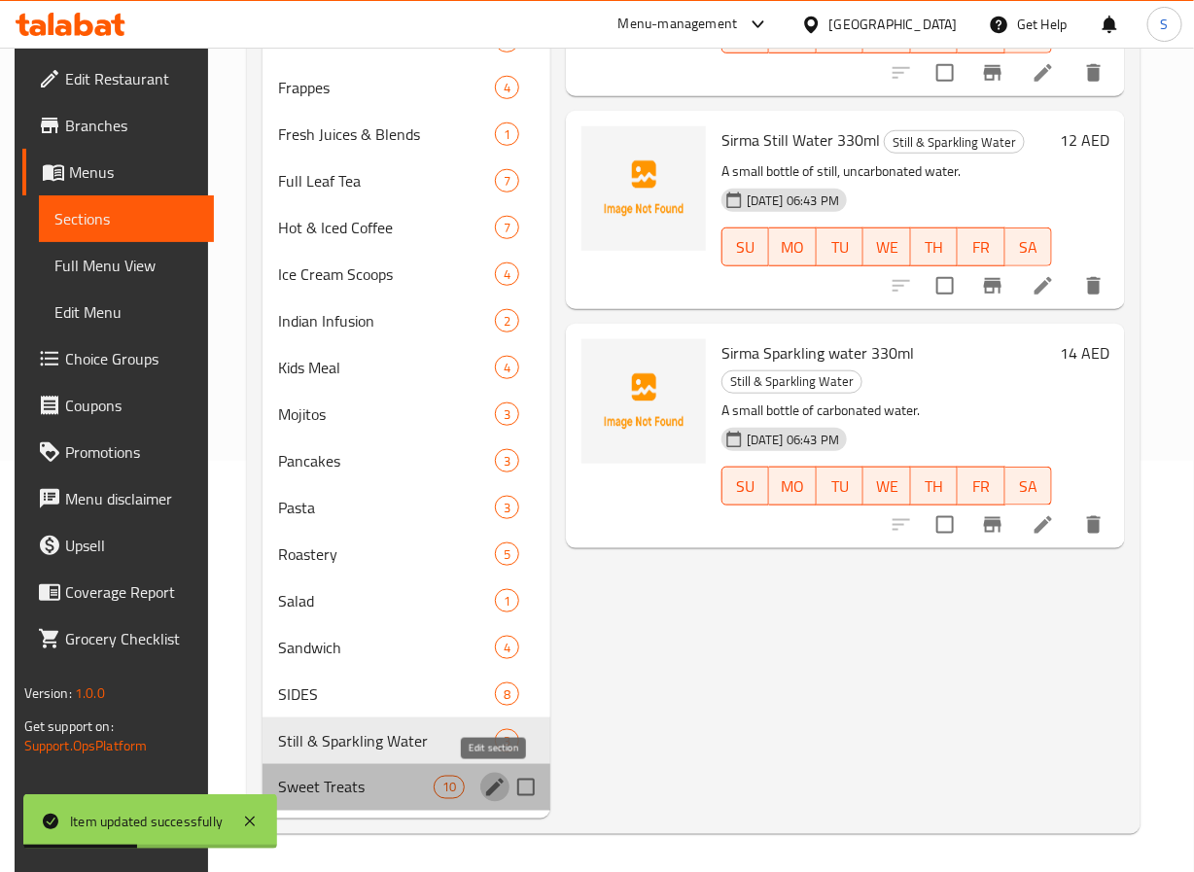
click at [484, 786] on icon "edit" at bounding box center [494, 787] width 23 height 23
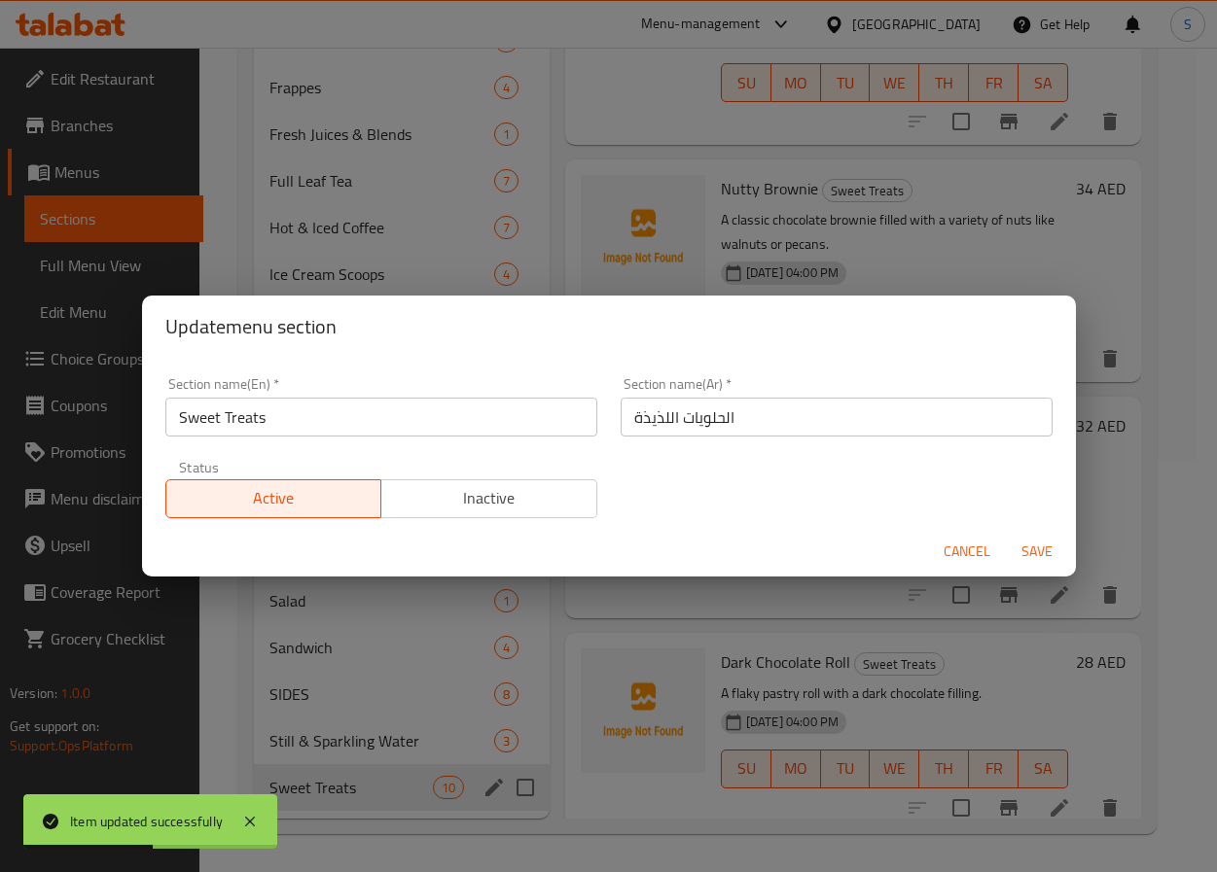
click at [646, 417] on input "الحلويات اللذيذة" at bounding box center [836, 417] width 432 height 39
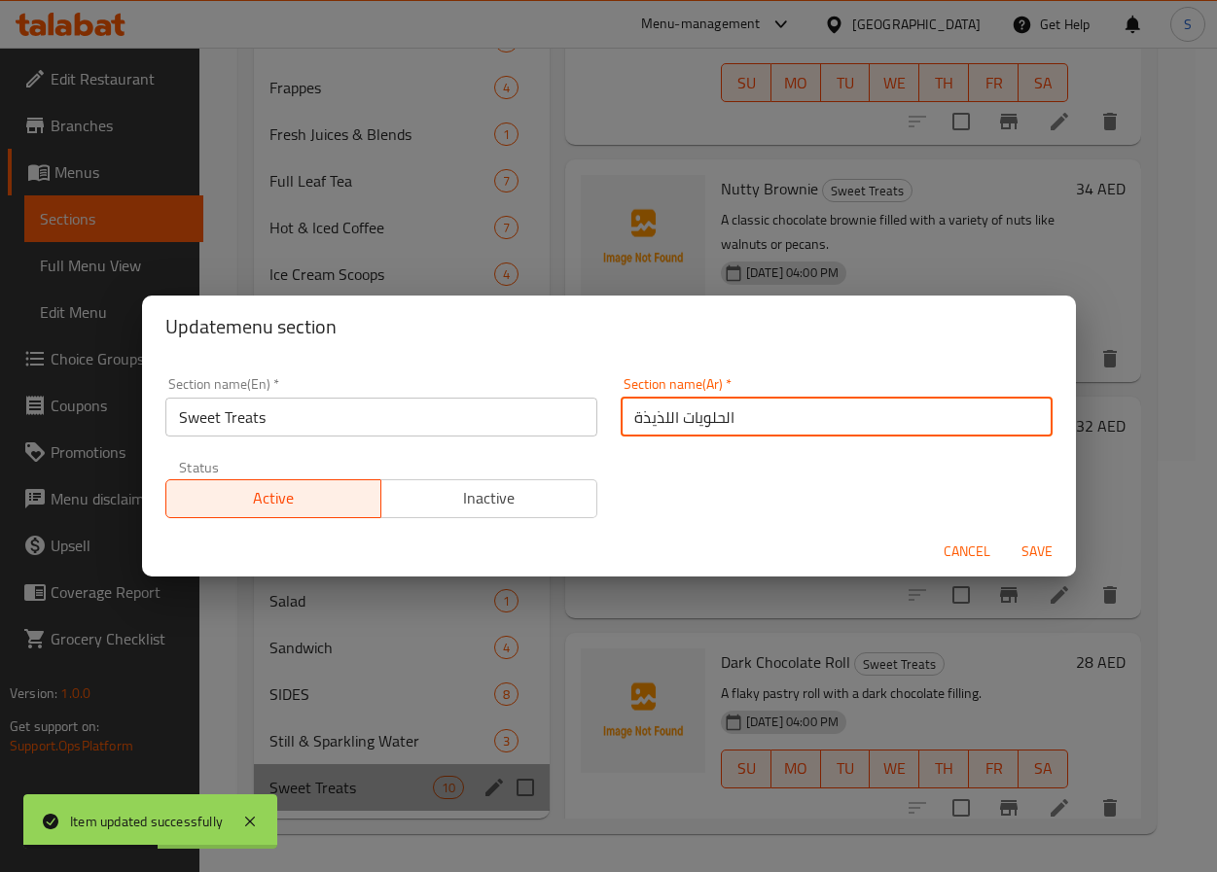
click at [646, 417] on input "الحلويات اللذيذة" at bounding box center [836, 417] width 432 height 39
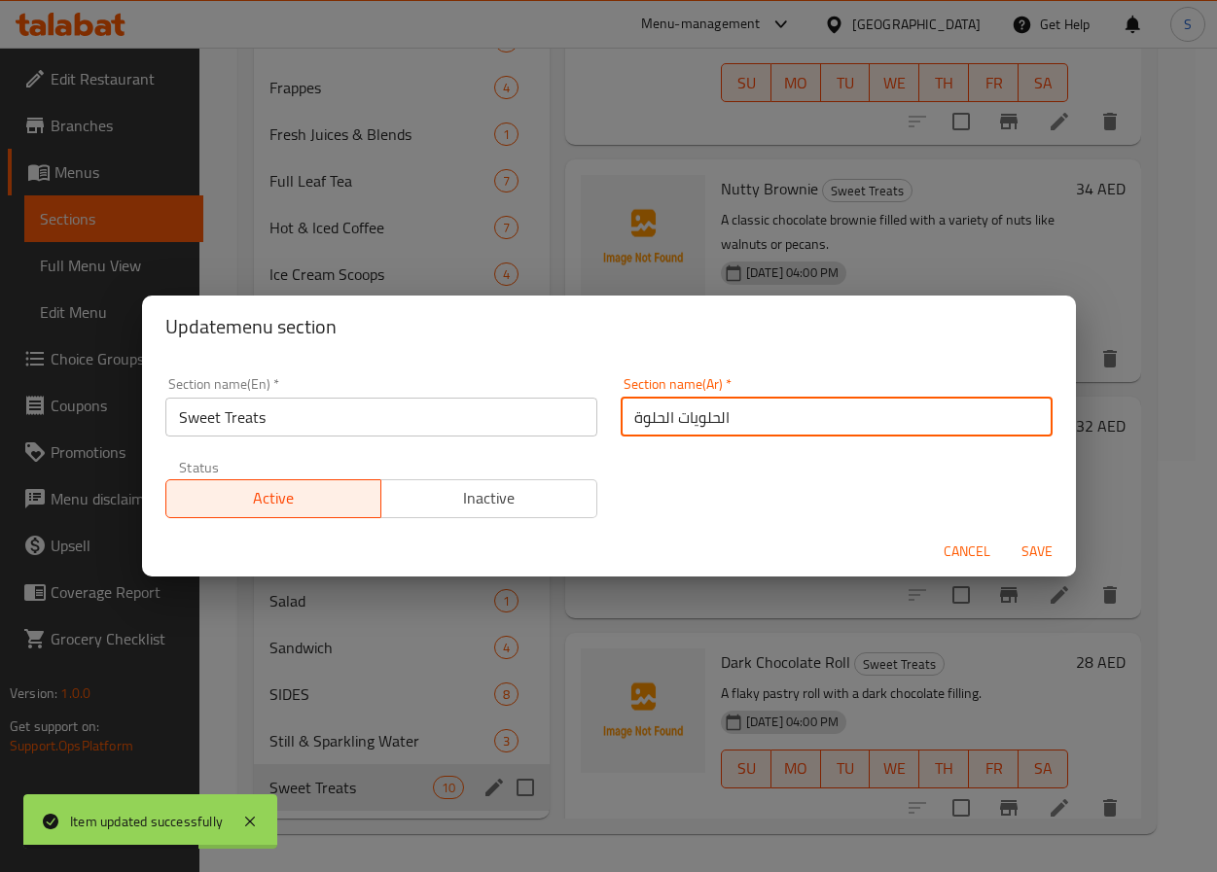
type input "الحلويات الحلوة"
click at [1006, 534] on button "Save" at bounding box center [1037, 552] width 62 height 36
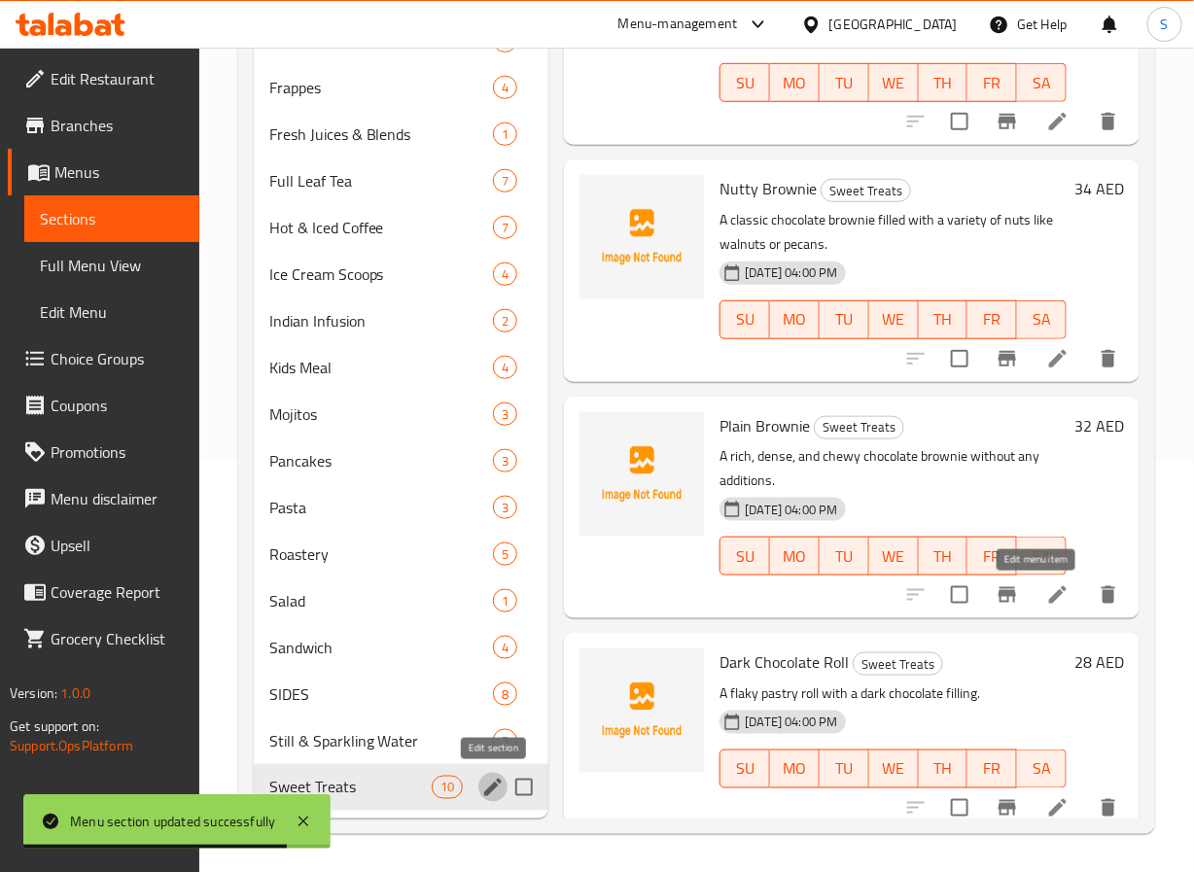
click at [1046, 596] on icon at bounding box center [1057, 595] width 23 height 23
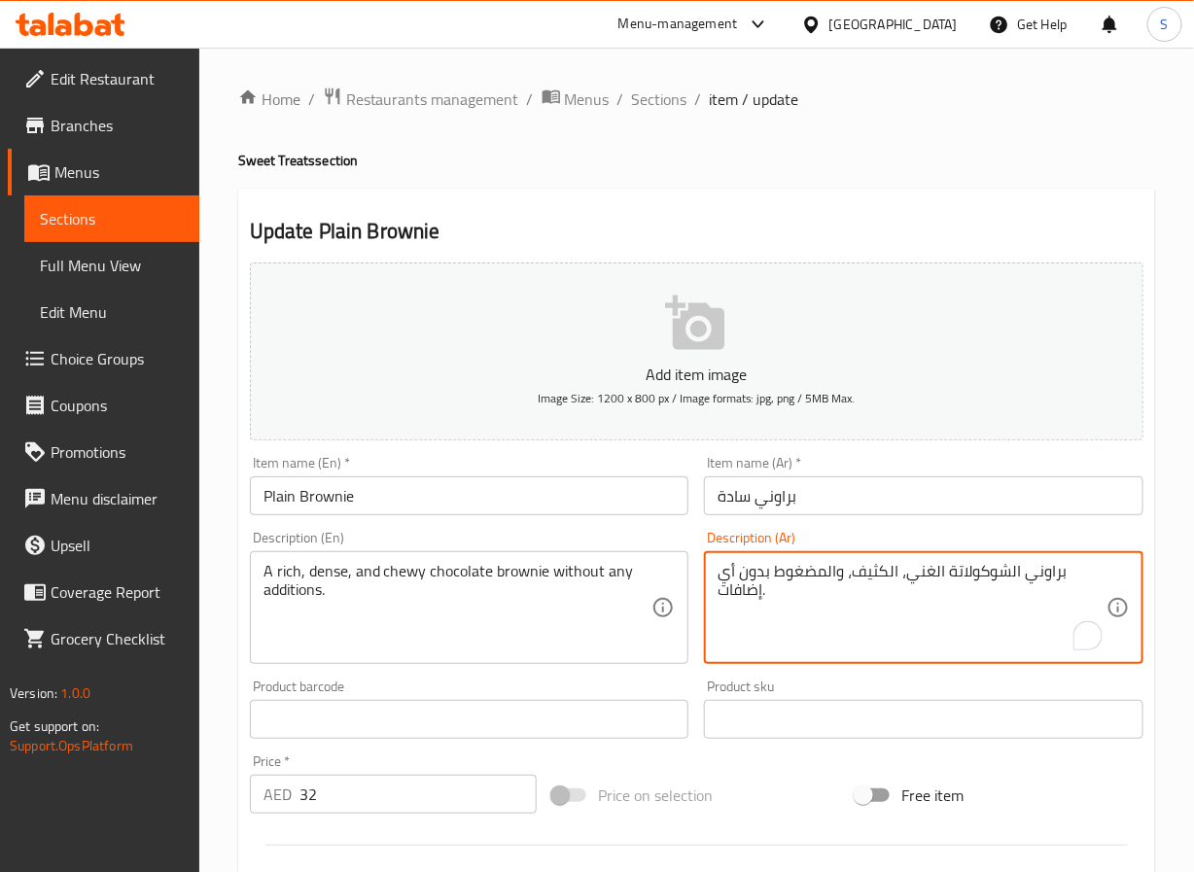
click at [800, 581] on textarea "براوني الشوكولاتة الغني، الكثيف، والمضغوط بدون أي إضافات." at bounding box center [912, 608] width 389 height 92
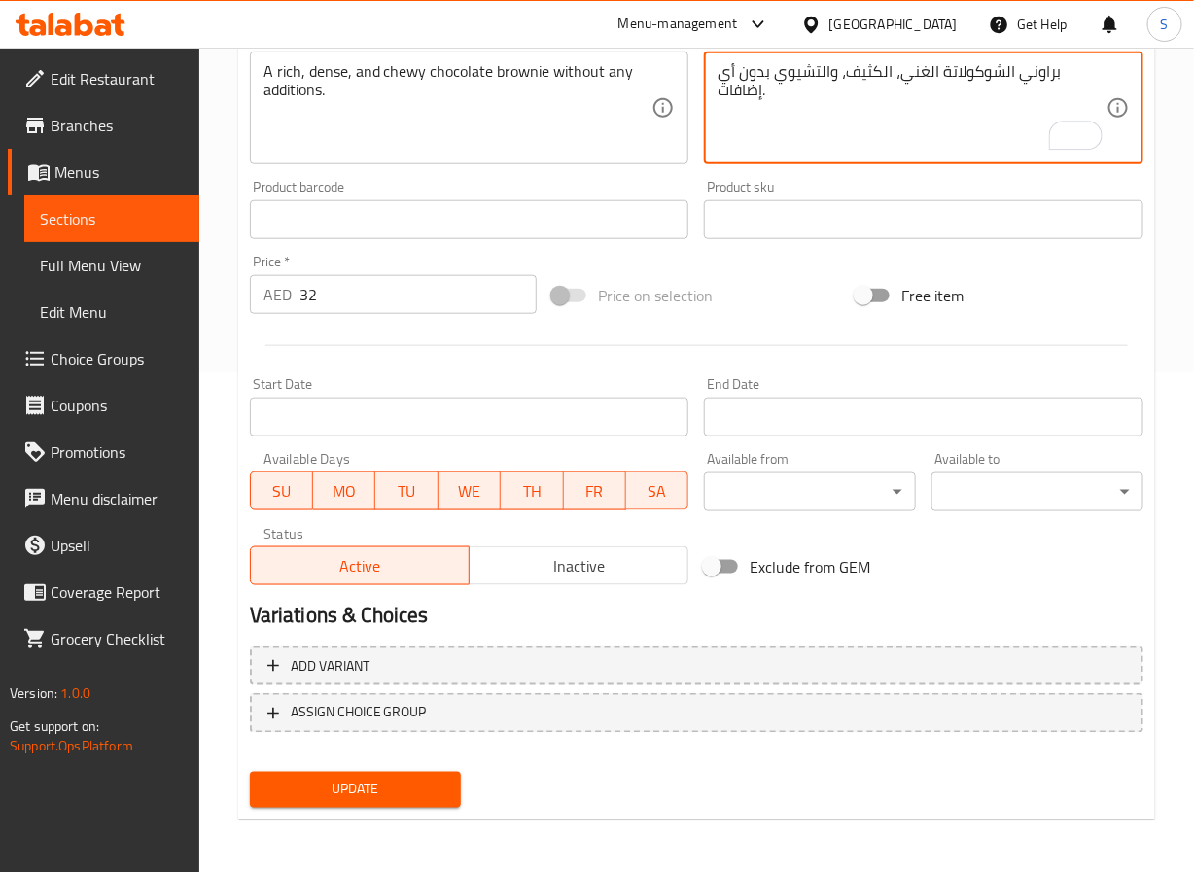
type textarea "براوني الشوكولاتة الغني، الكثيف، والتشيوي بدون أي إضافات."
click at [406, 803] on button "Update" at bounding box center [356, 790] width 212 height 36
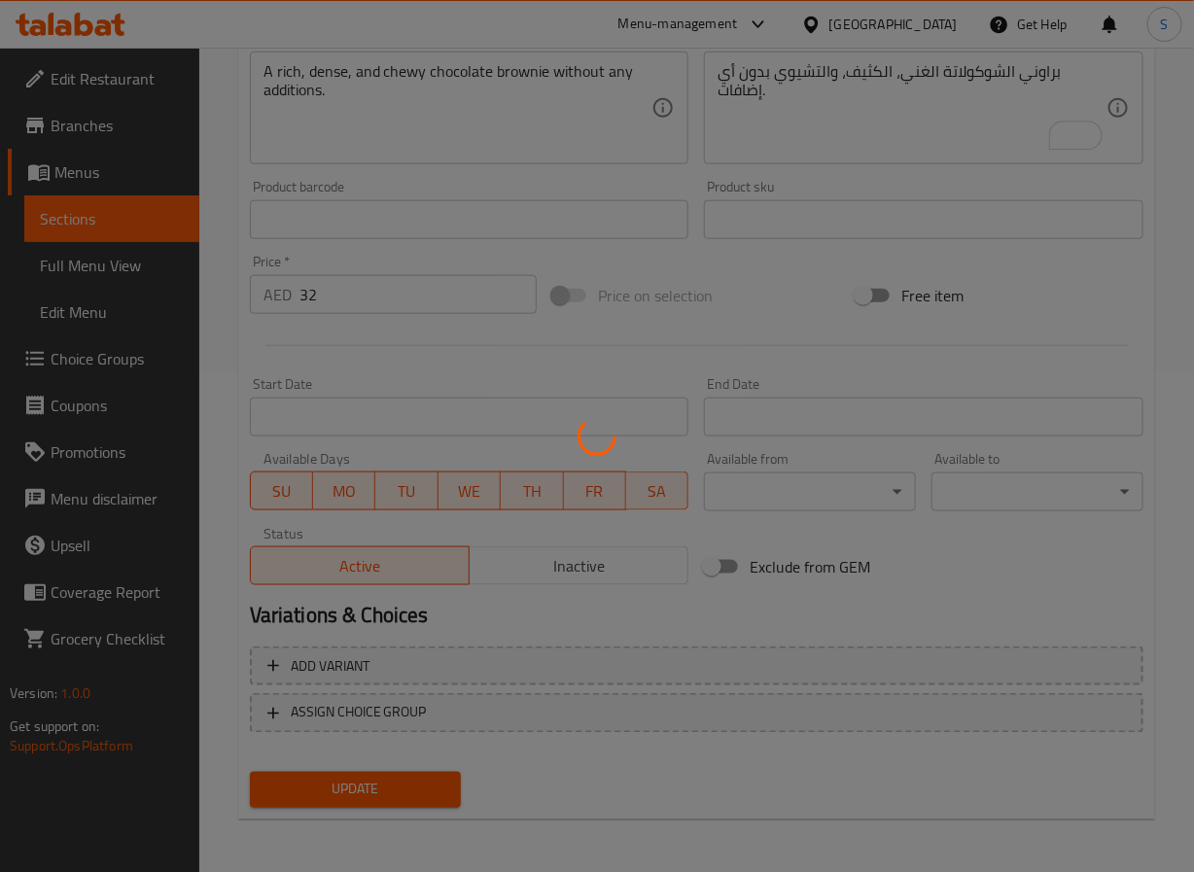
scroll to position [0, 0]
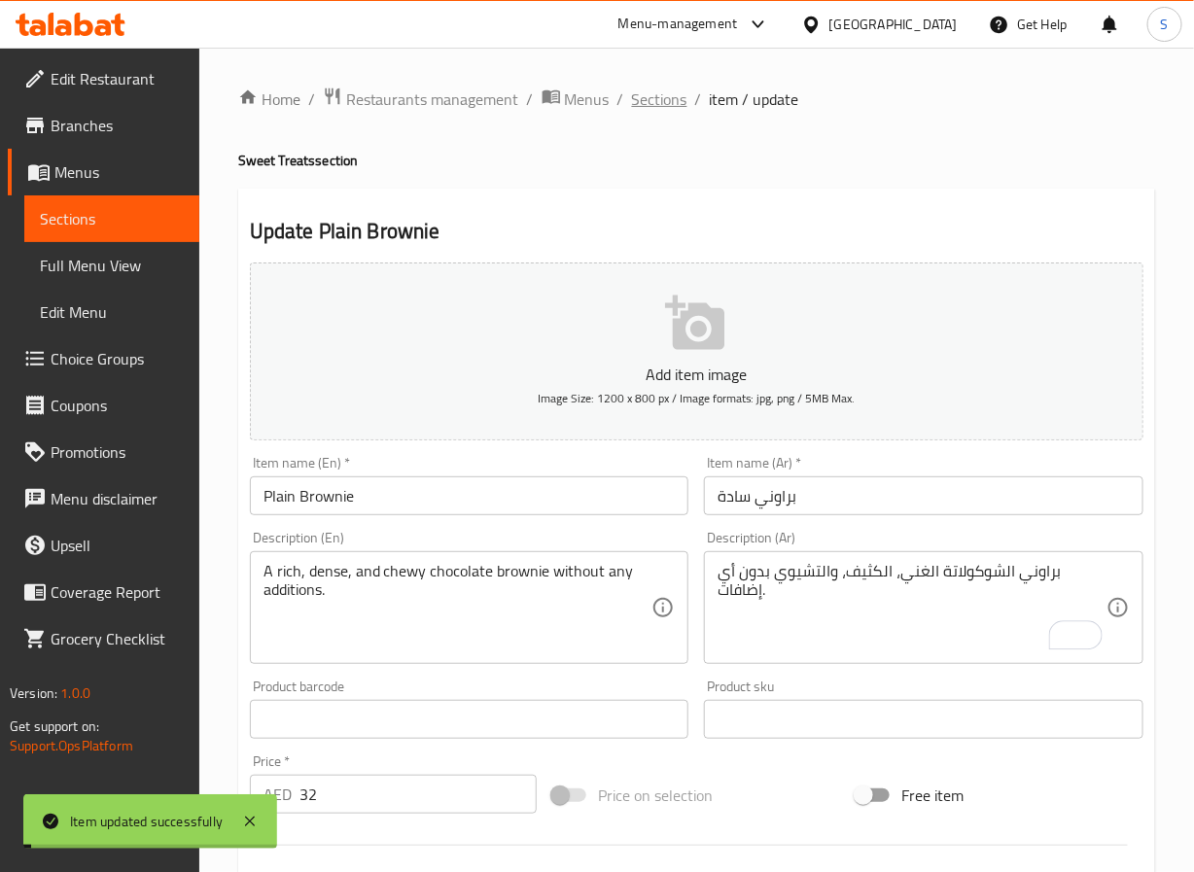
click at [655, 105] on span "Sections" at bounding box center [659, 99] width 55 height 23
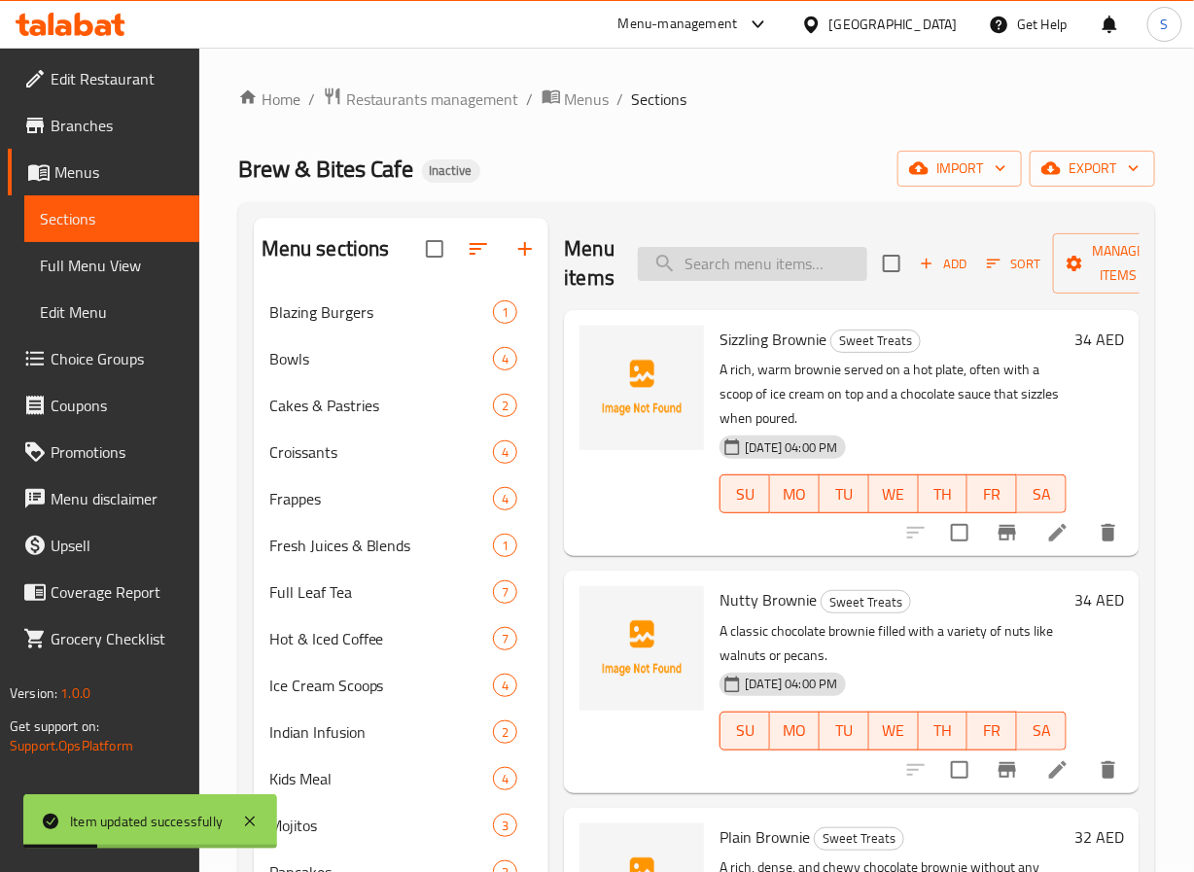
click at [722, 266] on input "search" at bounding box center [753, 264] width 230 height 34
paste input "Dark Chocolate Roll"
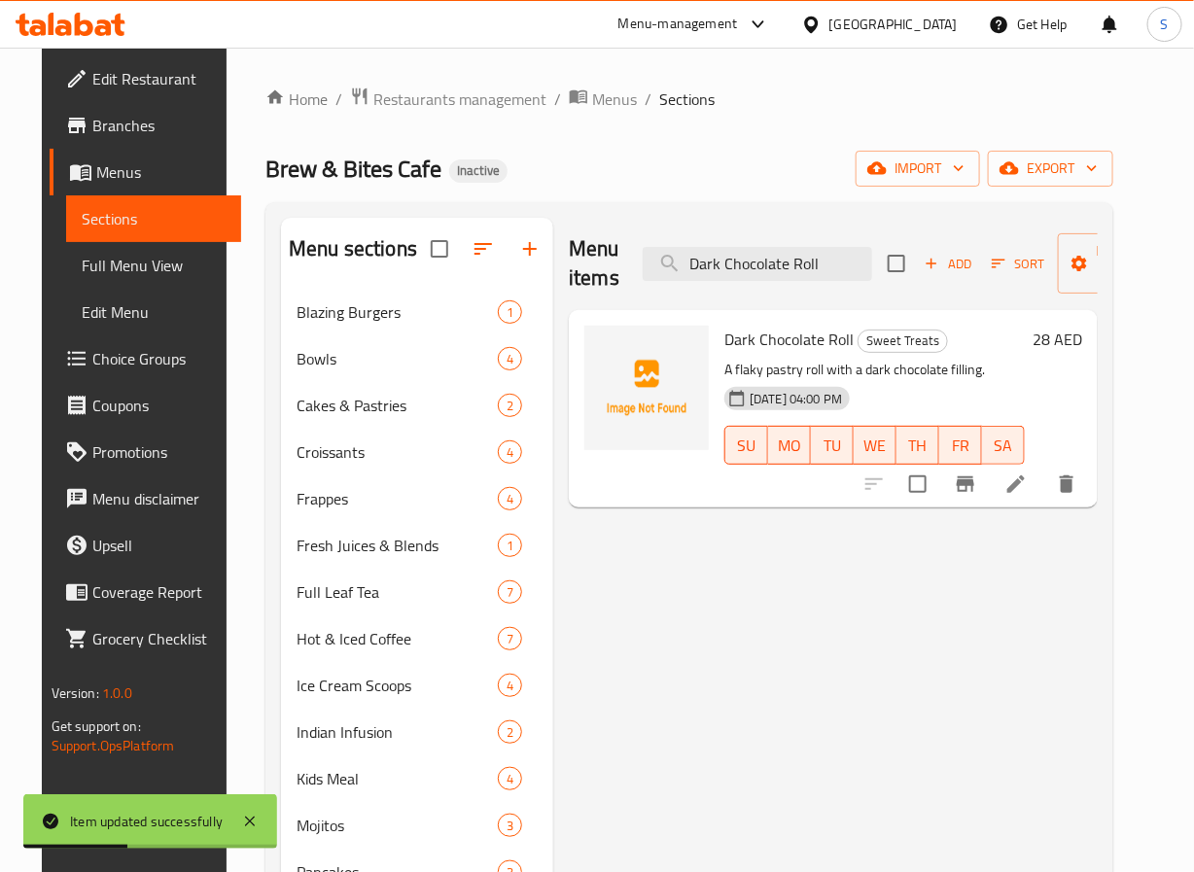
type input "Dark Chocolate Roll"
click at [1044, 497] on li at bounding box center [1016, 484] width 54 height 35
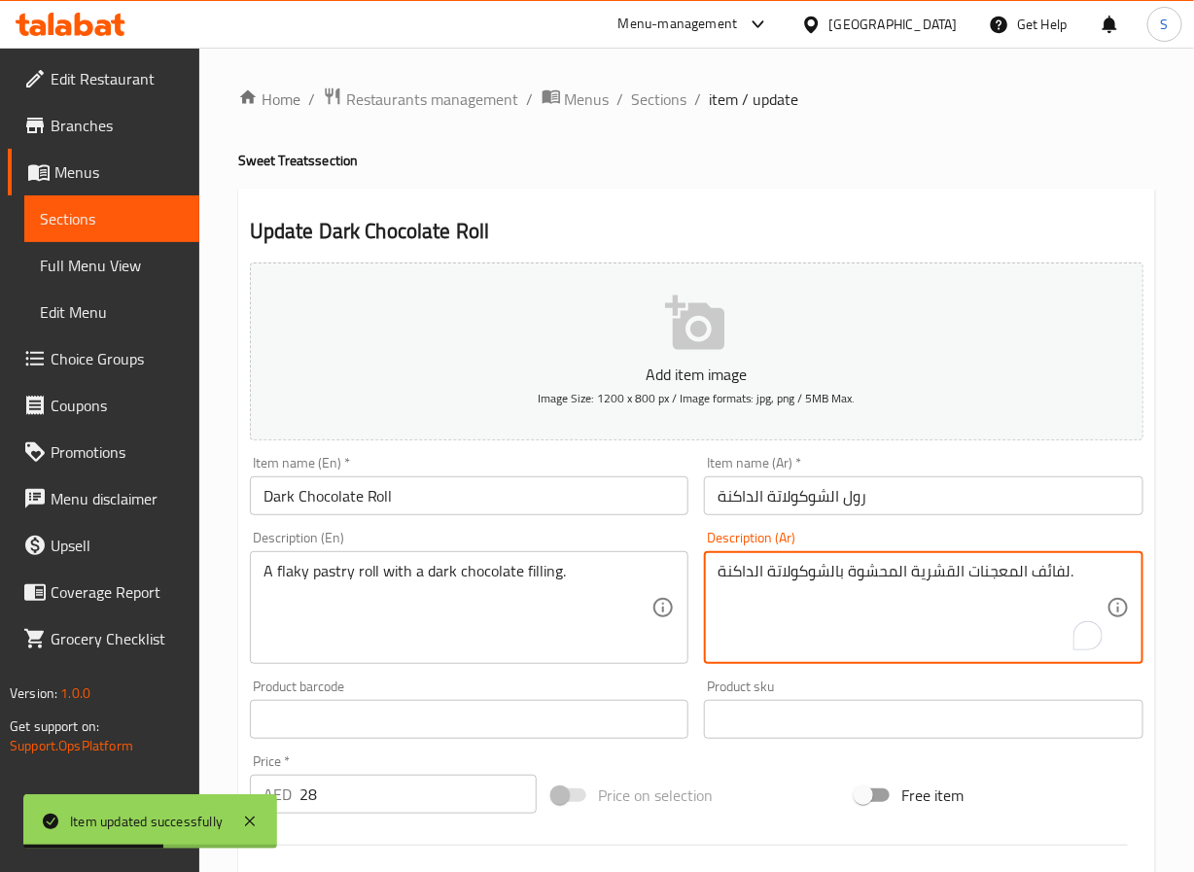
click at [1045, 578] on textarea "لفائف المعجنات القشرية المحشوة بالشوكولاتة الداكنة." at bounding box center [912, 608] width 389 height 92
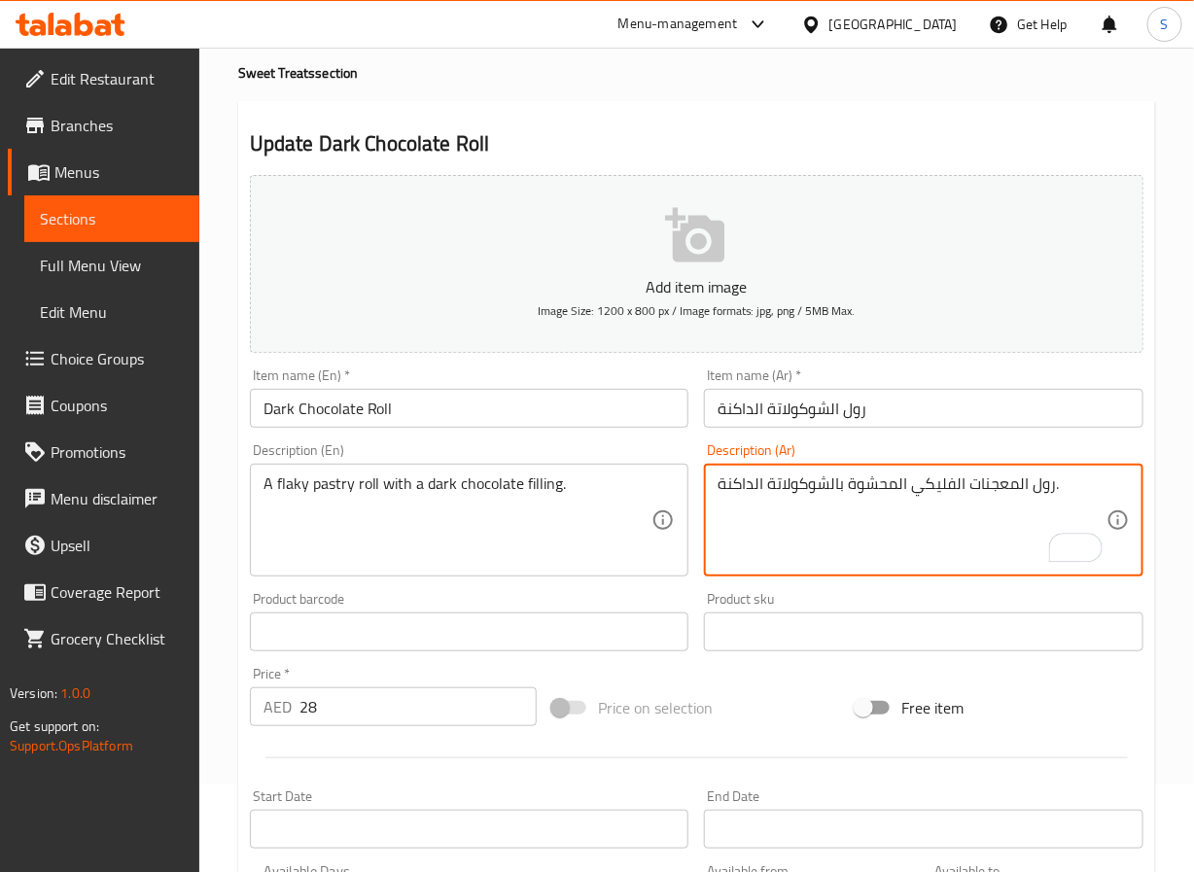
scroll to position [89, 0]
click at [902, 487] on textarea "رول المعجنات الفليكي المحشوة بالشوكولاتة الداكنة." at bounding box center [912, 520] width 389 height 92
click at [834, 484] on textarea "رول المعجنات الفليكي بحشوة بالشوكولاتة الداكنة." at bounding box center [912, 520] width 389 height 92
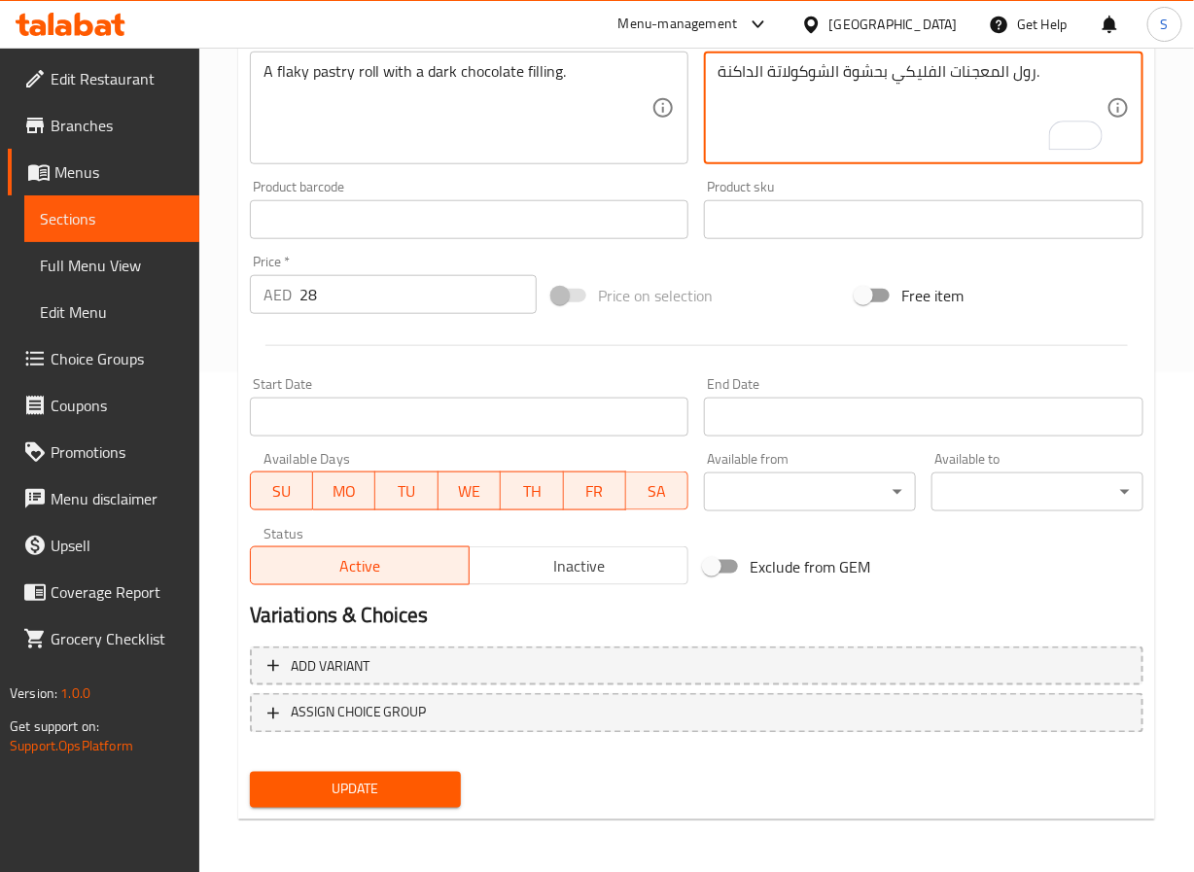
type textarea "رول المعجنات الفليكي بحشوة الشوكولاتة الداكنة."
click at [392, 786] on span "Update" at bounding box center [356, 790] width 181 height 24
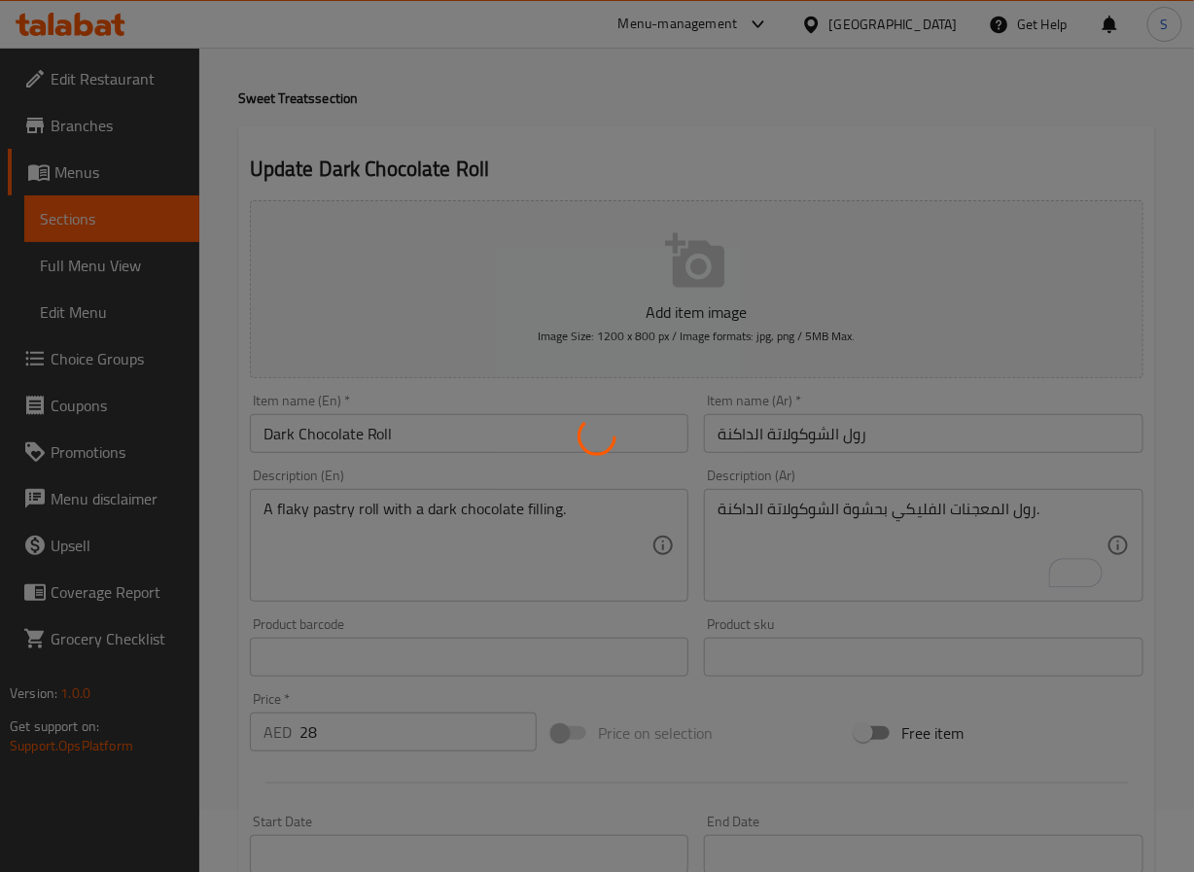
scroll to position [0, 0]
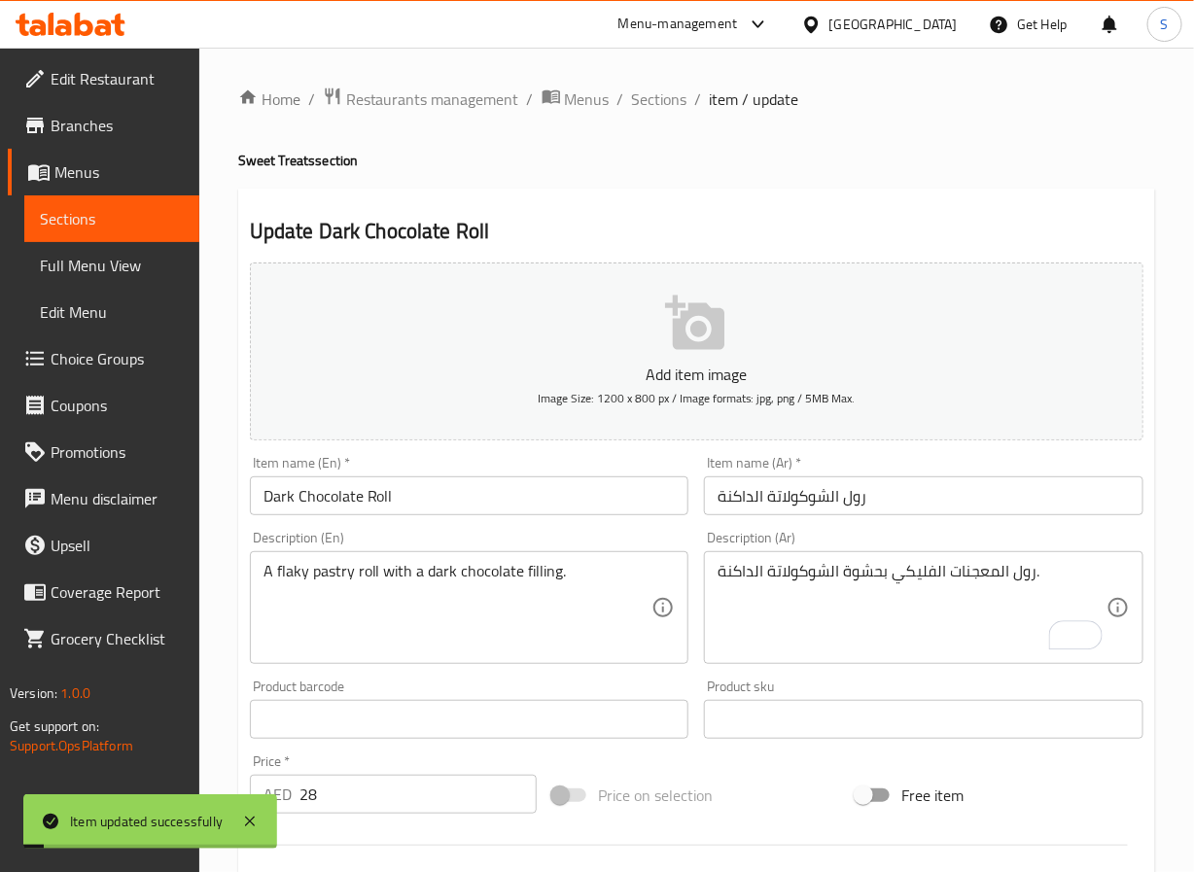
drag, startPoint x: 668, startPoint y: 111, endPoint x: 617, endPoint y: 36, distance: 90.9
click at [668, 111] on span "Sections" at bounding box center [659, 99] width 55 height 23
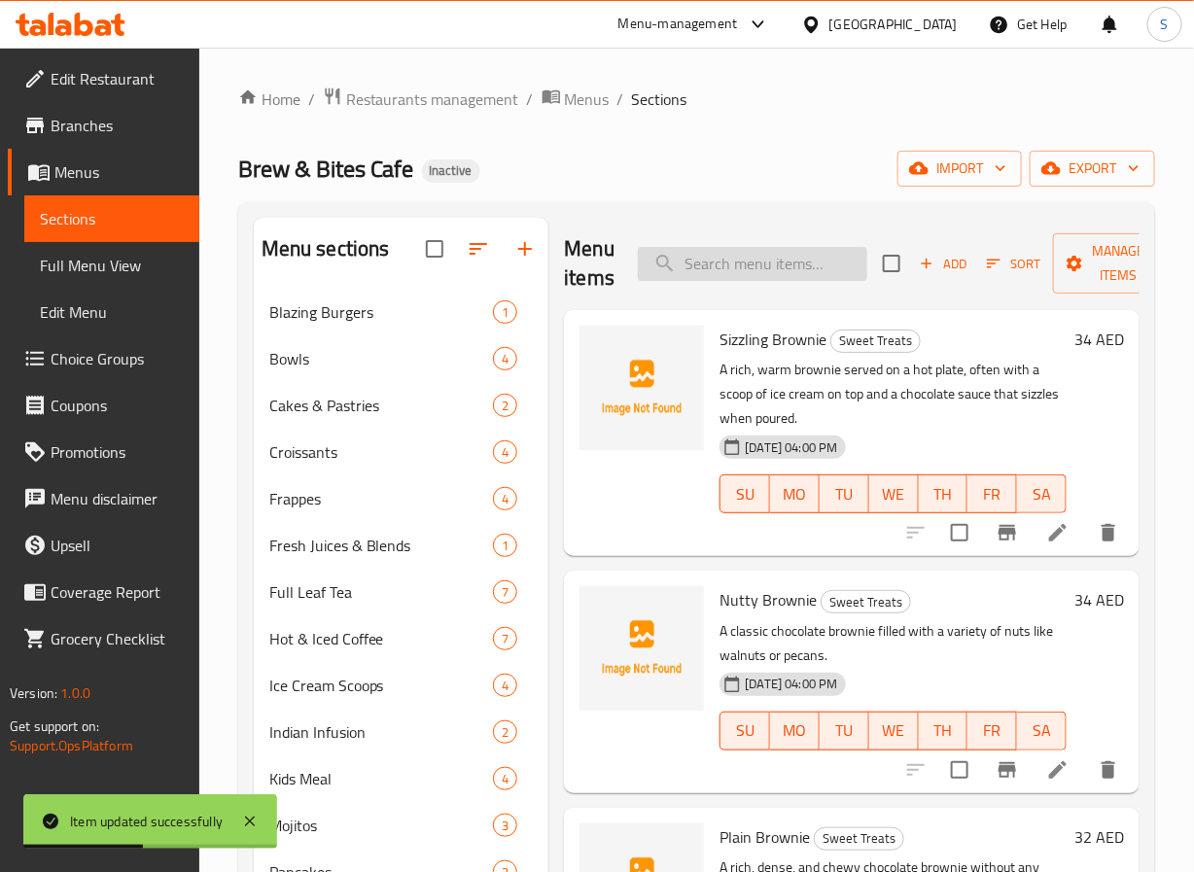
click at [703, 260] on input "search" at bounding box center [753, 264] width 230 height 34
paste input "Pistachio NY Roll"
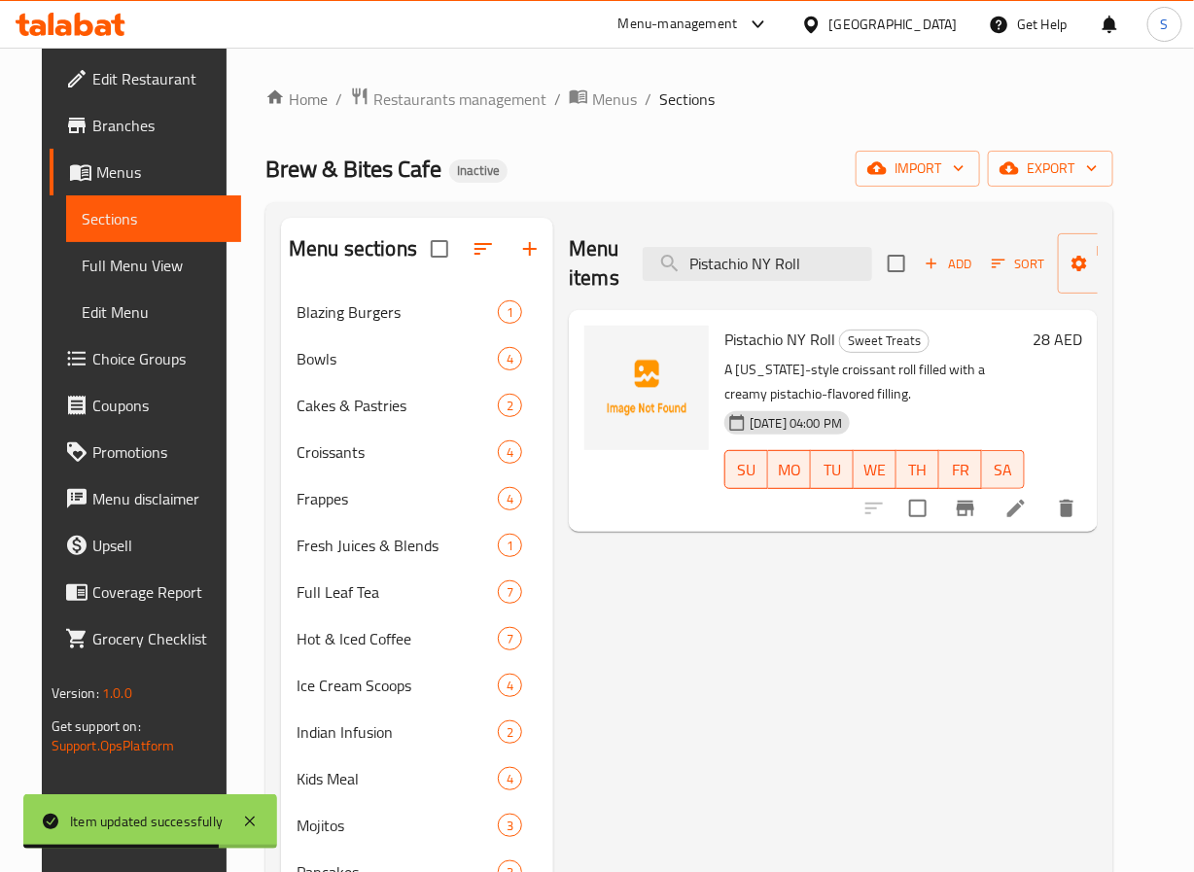
type input "Pistachio NY Roll"
click at [1044, 512] on li at bounding box center [1016, 508] width 54 height 35
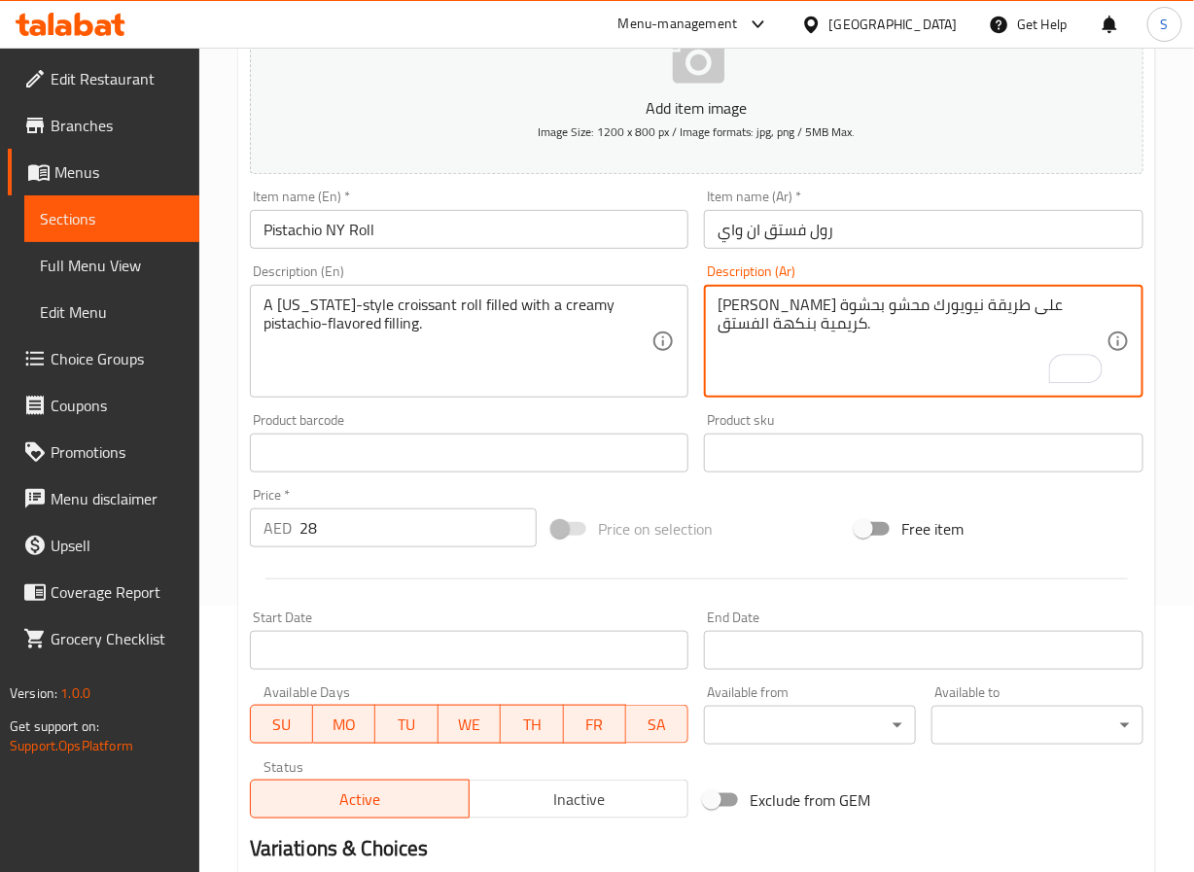
scroll to position [500, 0]
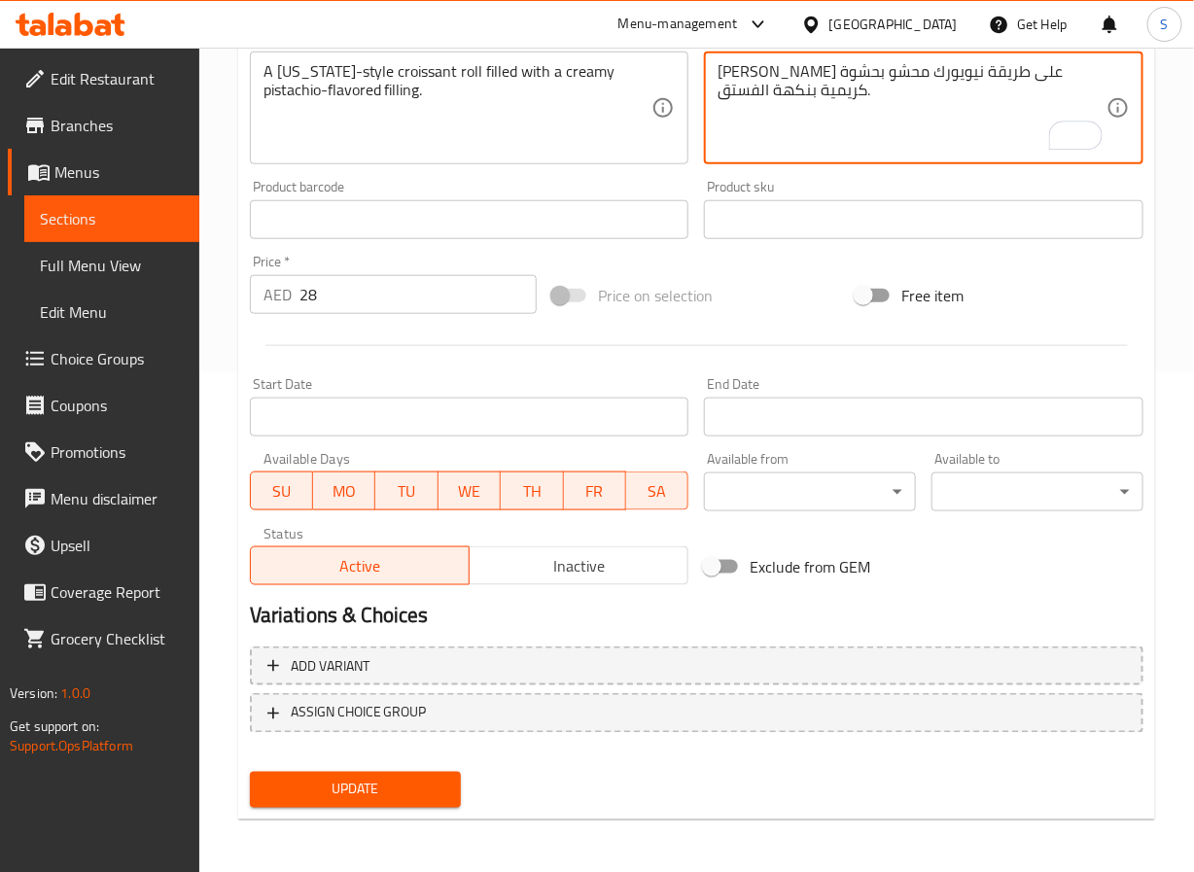
type textarea "[PERSON_NAME] على طريقة نيويورك محشو بحشوة كريمية بنكهة الفستق."
click at [403, 795] on span "Update" at bounding box center [356, 790] width 181 height 24
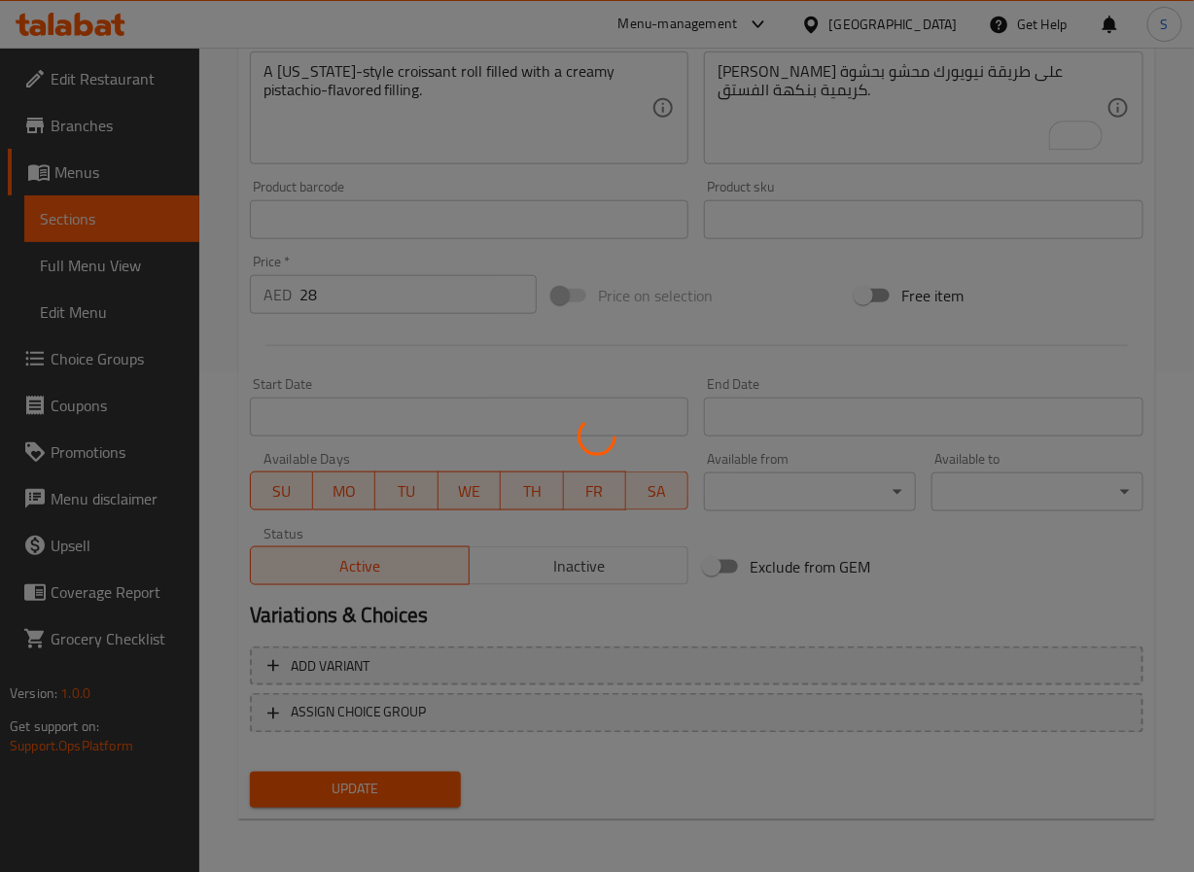
scroll to position [0, 0]
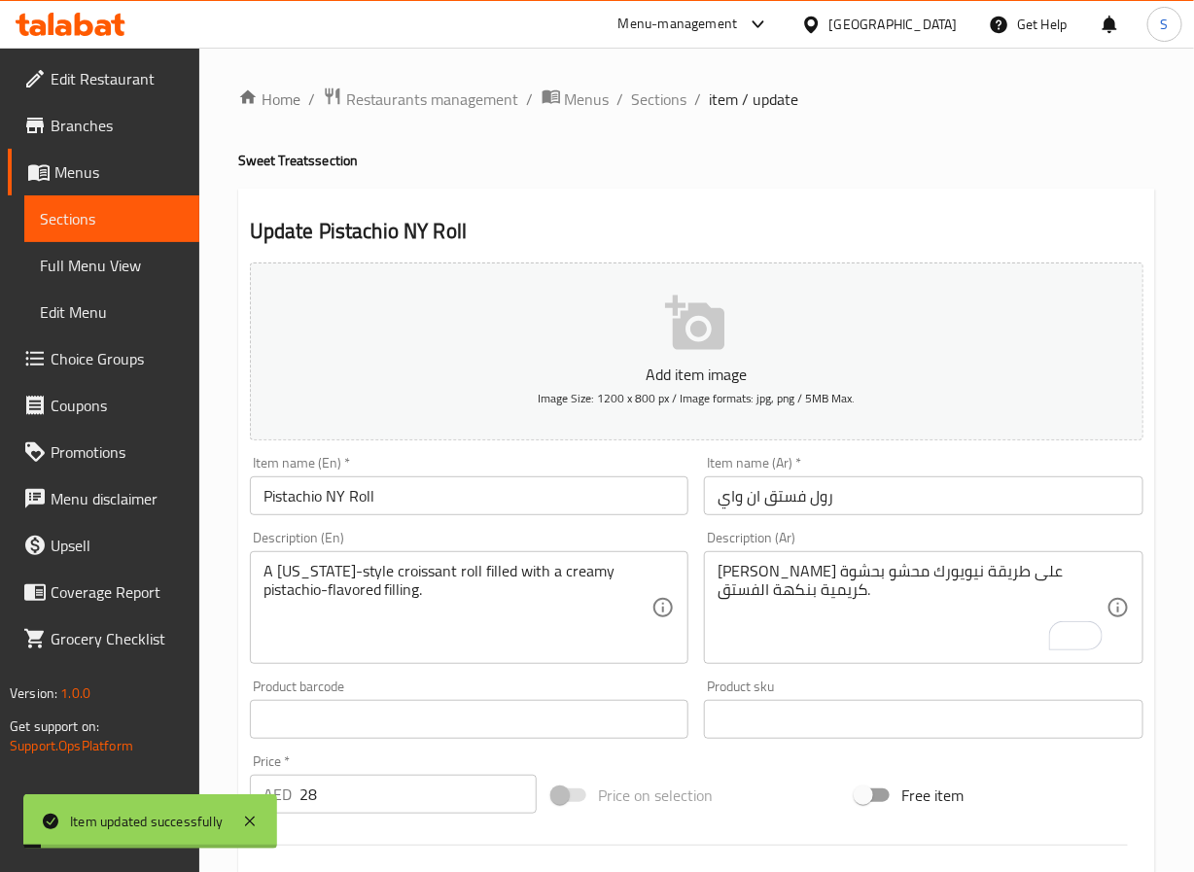
drag, startPoint x: 643, startPoint y: 112, endPoint x: 592, endPoint y: 9, distance: 114.8
click at [643, 111] on span "Sections" at bounding box center [659, 99] width 55 height 23
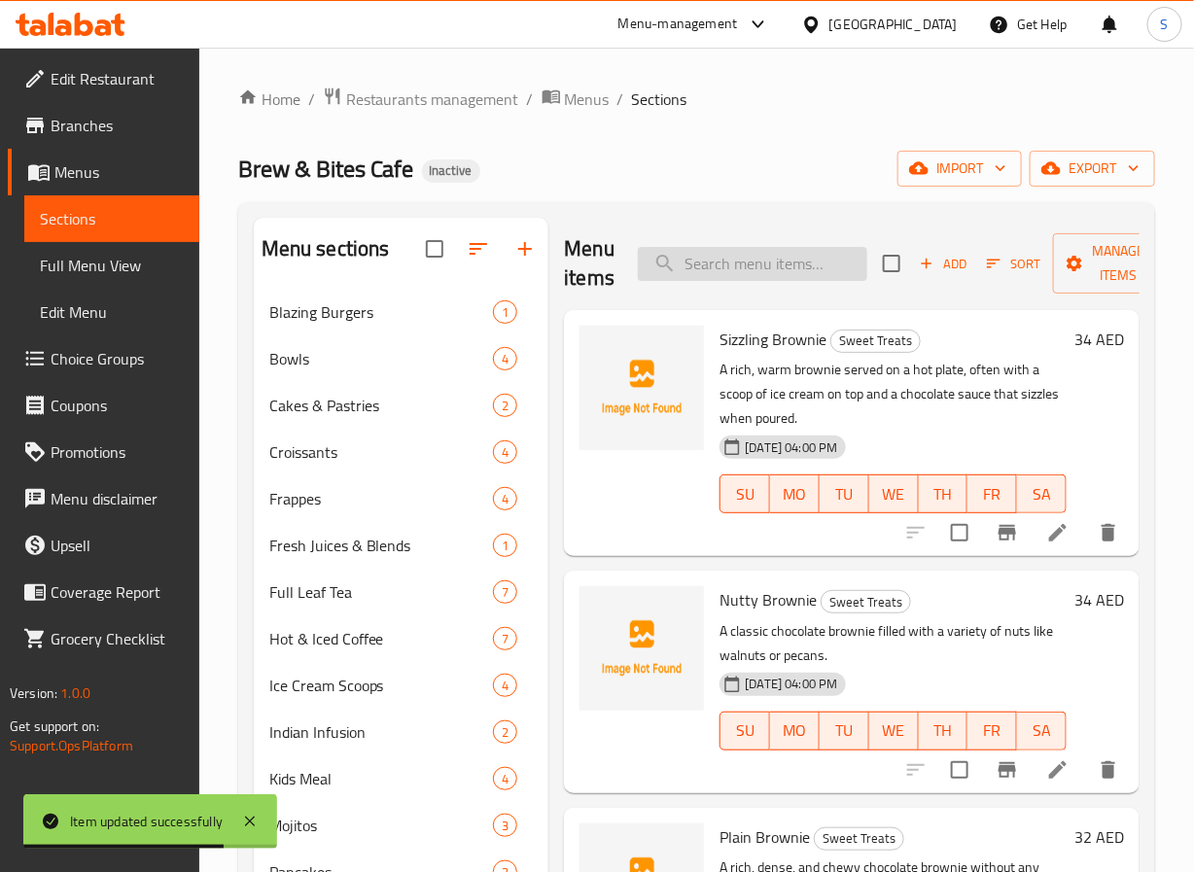
click at [773, 272] on input "search" at bounding box center [753, 264] width 230 height 34
paste input "Oat & Raisin Cookie"
type input "Oat & Raisin Cookie"
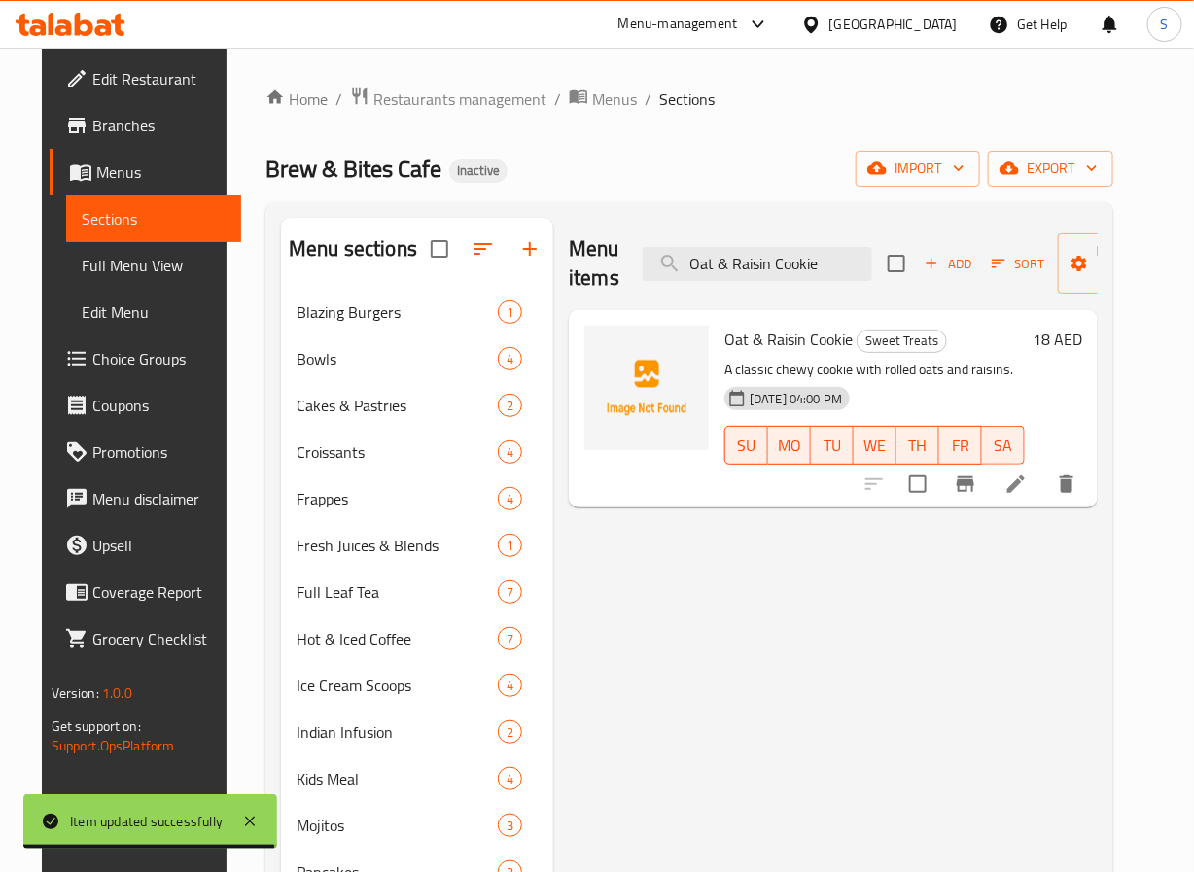
click at [1044, 491] on li at bounding box center [1016, 484] width 54 height 35
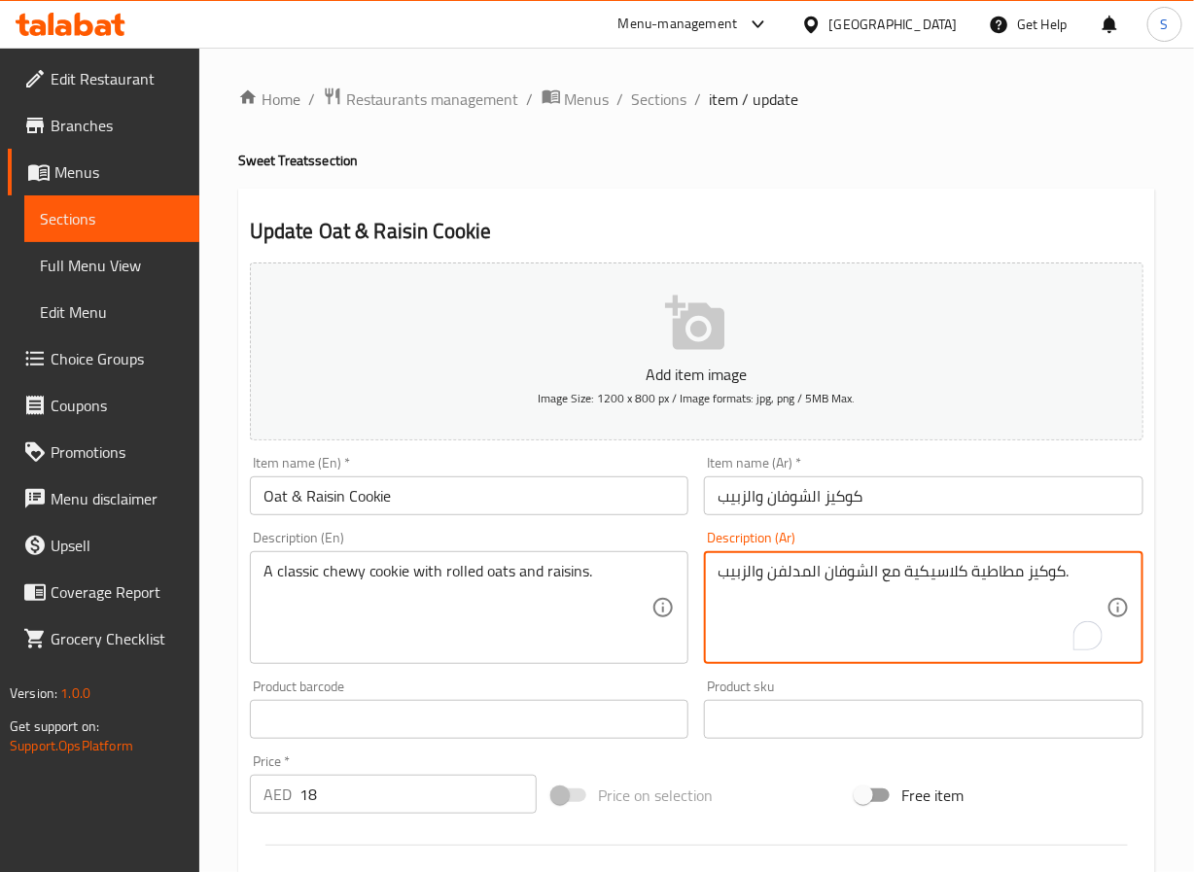
click at [794, 576] on textarea "كوكيز مطاطية كلاسيكية مع الشوفان المدلفن والزبيب." at bounding box center [912, 608] width 389 height 92
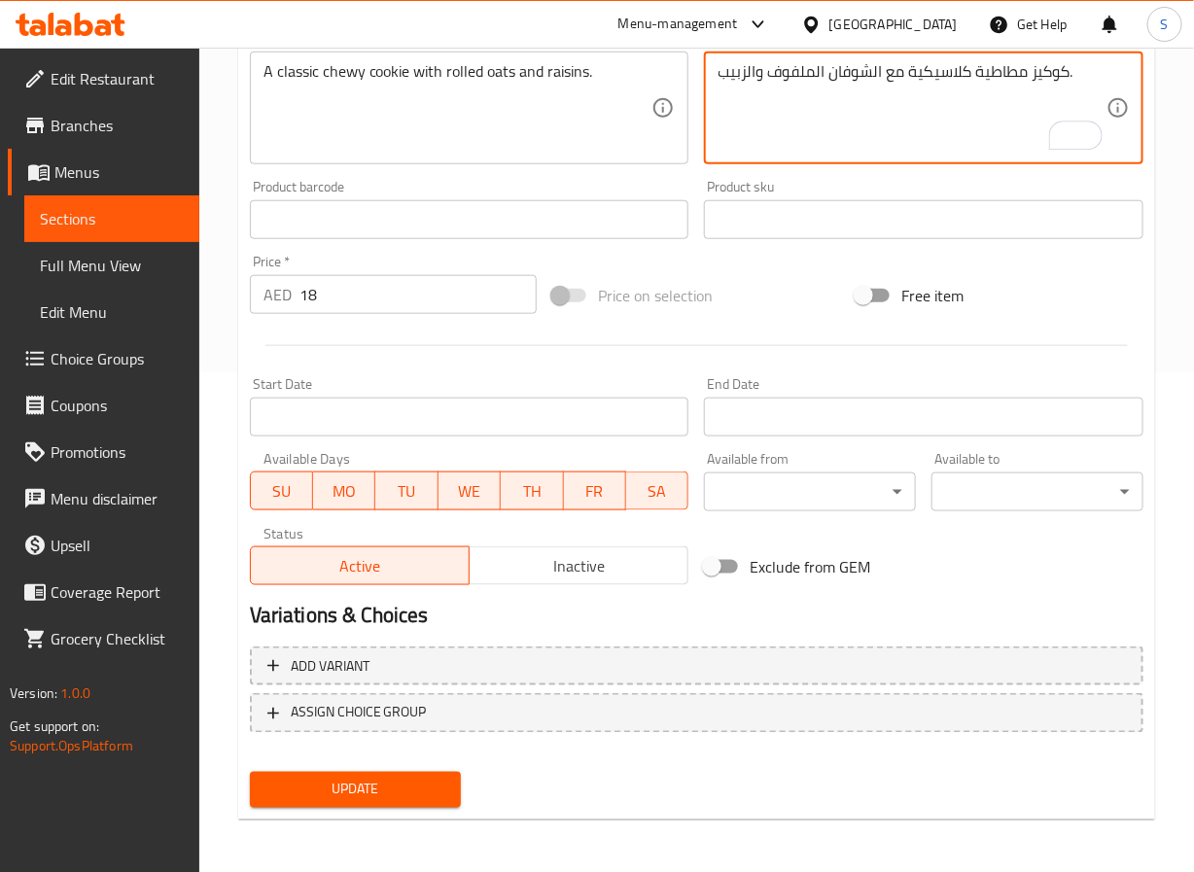
type textarea "كوكيز مطاطية كلاسيكية مع الشوفان الملفوف والزبيب."
click at [398, 780] on span "Update" at bounding box center [356, 790] width 181 height 24
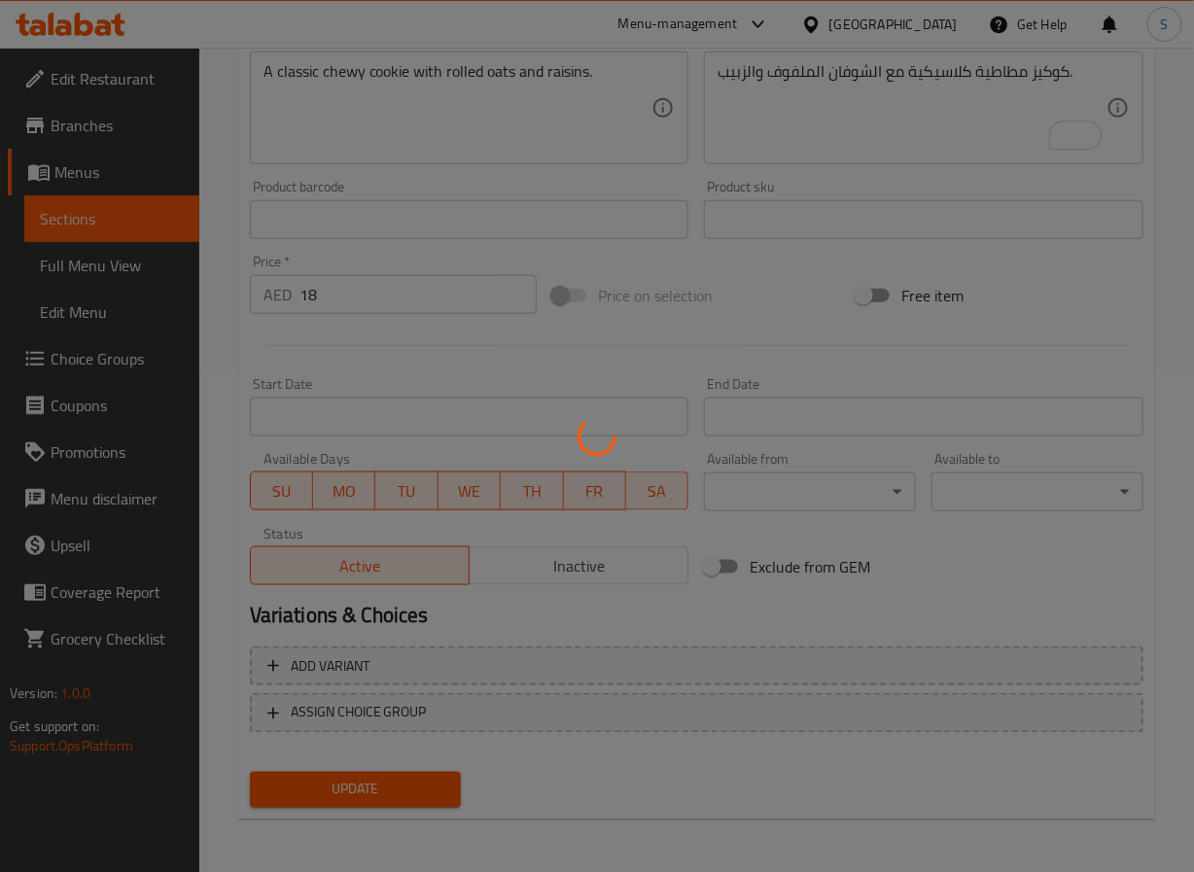
scroll to position [0, 0]
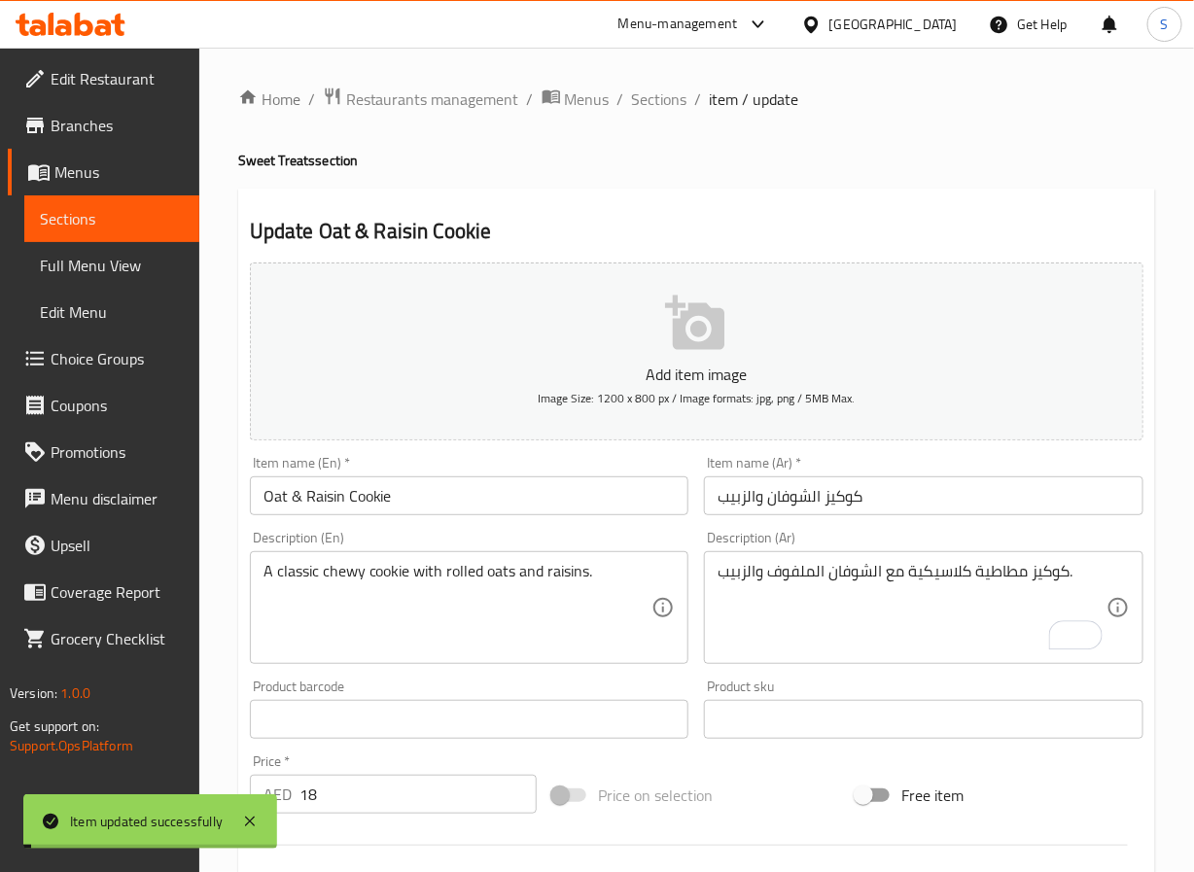
click at [654, 100] on span "Sections" at bounding box center [659, 99] width 55 height 23
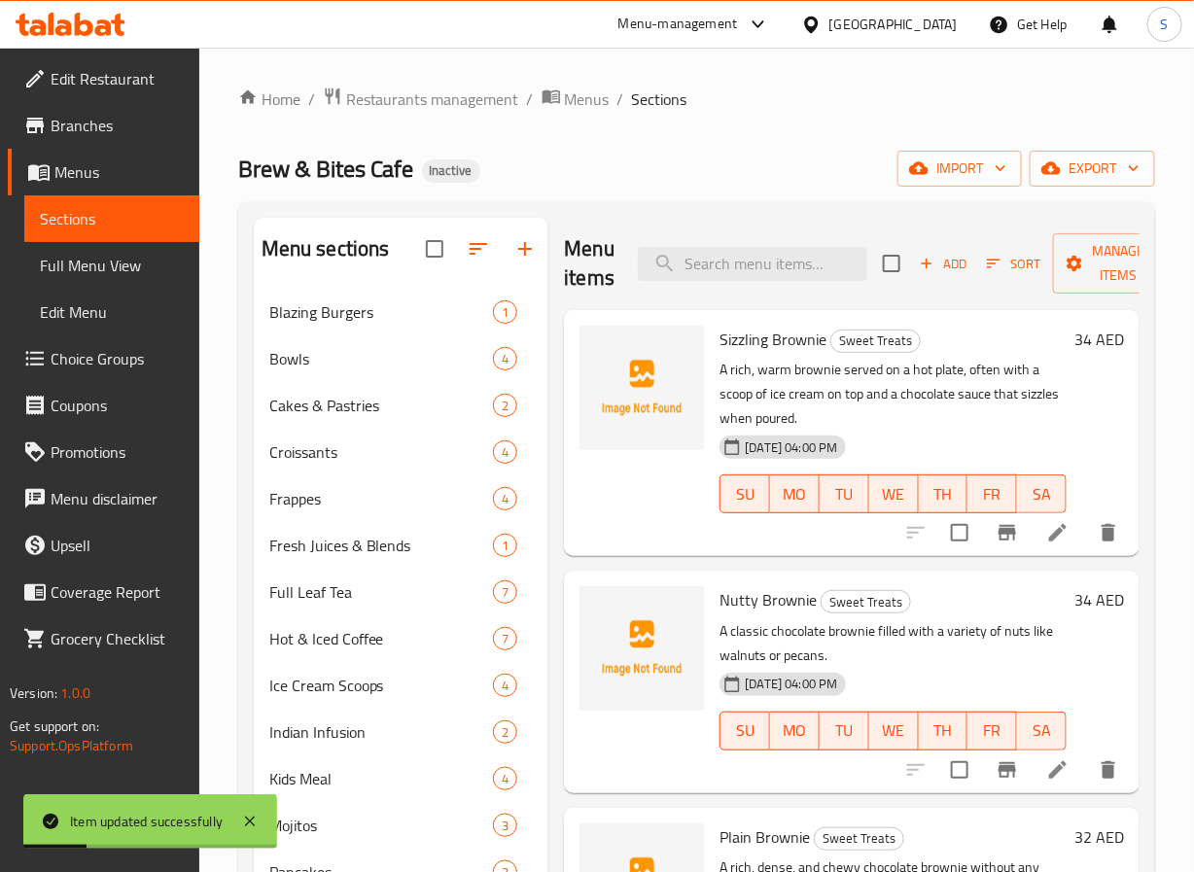
click at [715, 292] on div "Menu items Add Sort Manage items" at bounding box center [852, 264] width 576 height 92
click at [715, 266] on input "search" at bounding box center [753, 264] width 230 height 34
paste input "Double Choco Cookie"
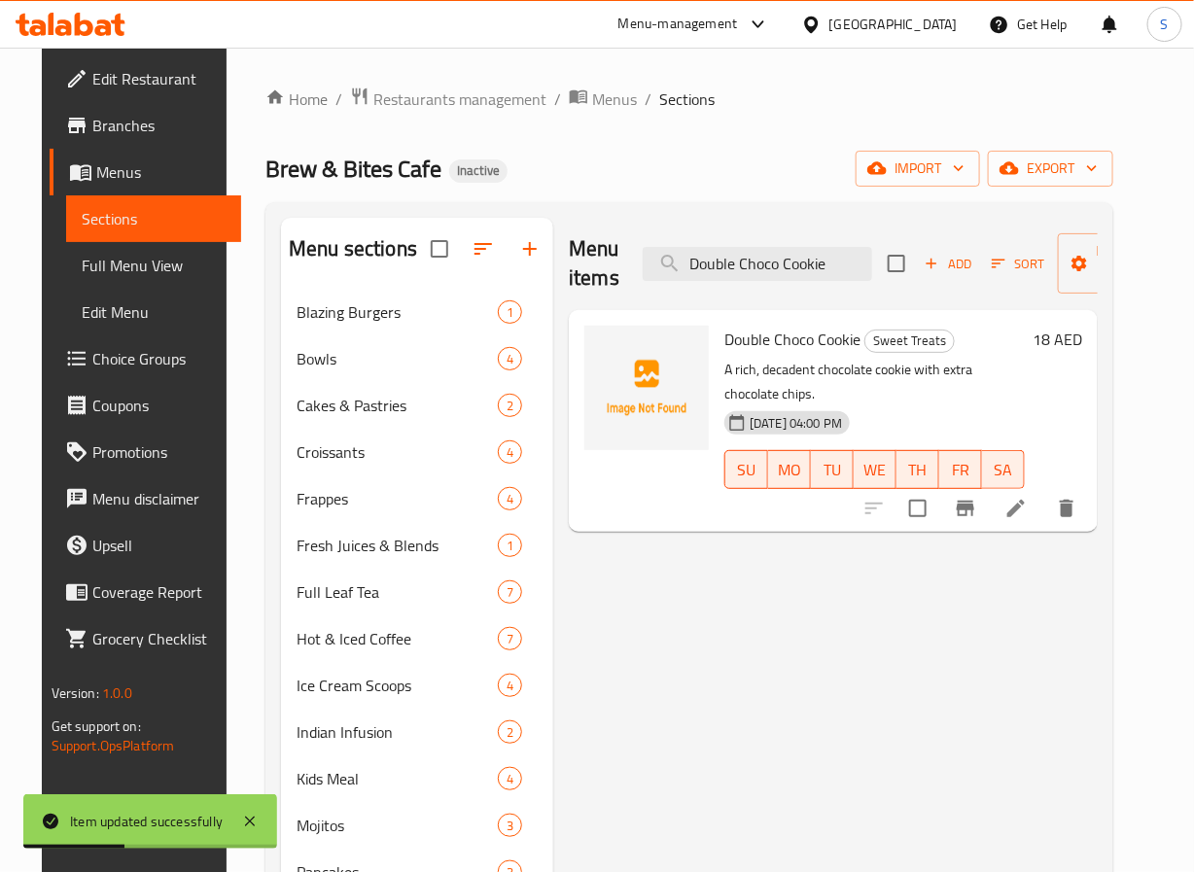
type input "Double Choco Cookie"
click at [1057, 503] on div at bounding box center [970, 508] width 239 height 47
click at [1025, 500] on icon at bounding box center [1017, 509] width 18 height 18
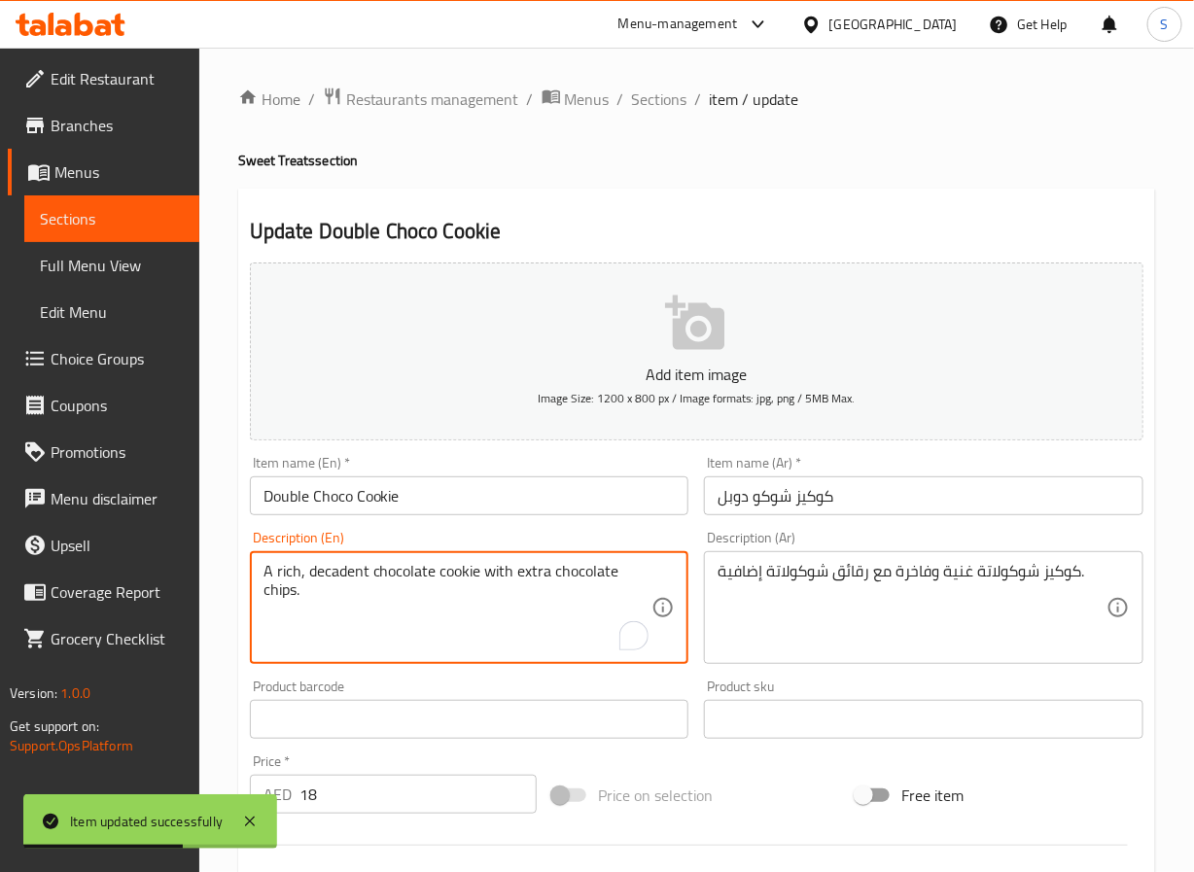
click at [345, 578] on textarea "A rich, decadent chocolate cookie with extra chocolate chips." at bounding box center [458, 608] width 389 height 92
type textarea "A rich chocolate cookie with extra chocolate chips."
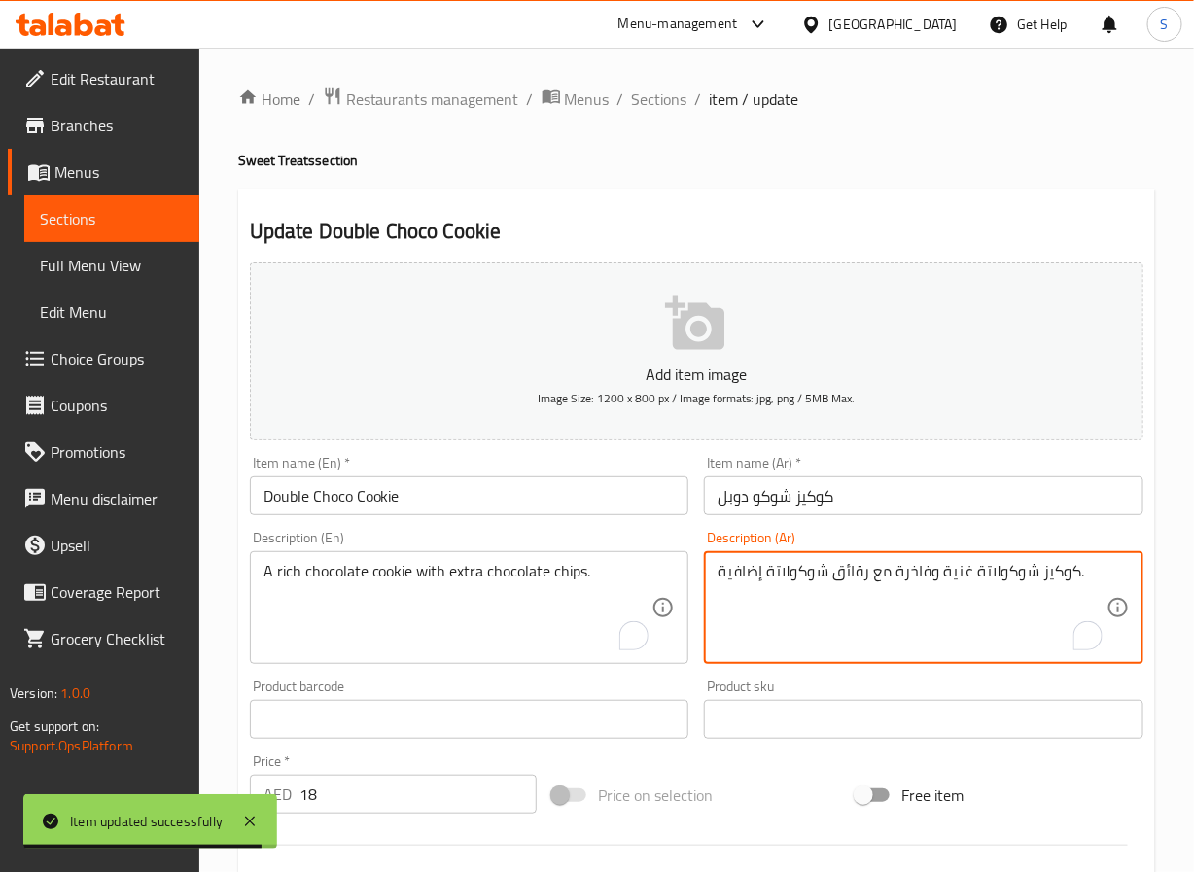
click at [922, 570] on textarea "كوكيز شوكولاتة غنية وفاخرة مع رقائق شوكولاتة إضافية." at bounding box center [912, 608] width 389 height 92
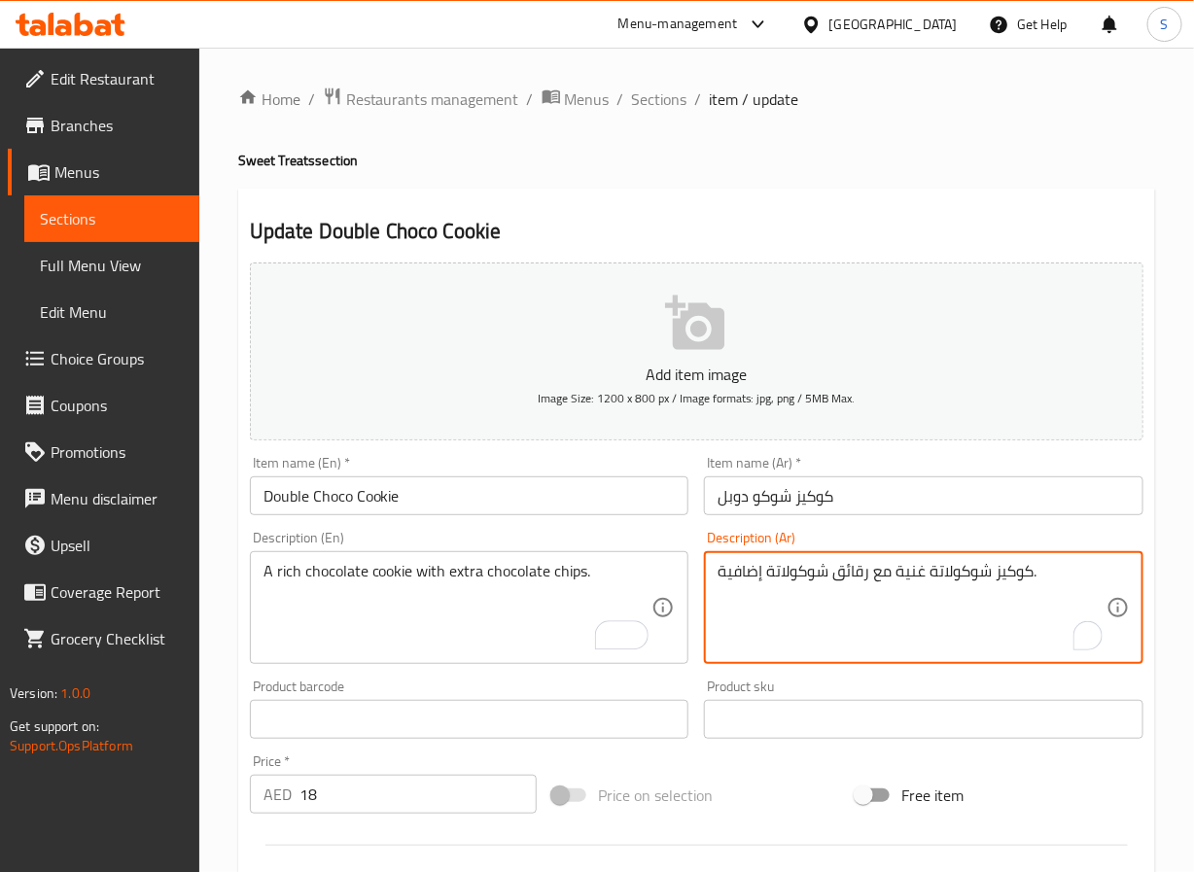
click at [742, 575] on textarea "كوكيز شوكولاتة غنية مع رقائق شوكولاتة إضافية." at bounding box center [912, 608] width 389 height 92
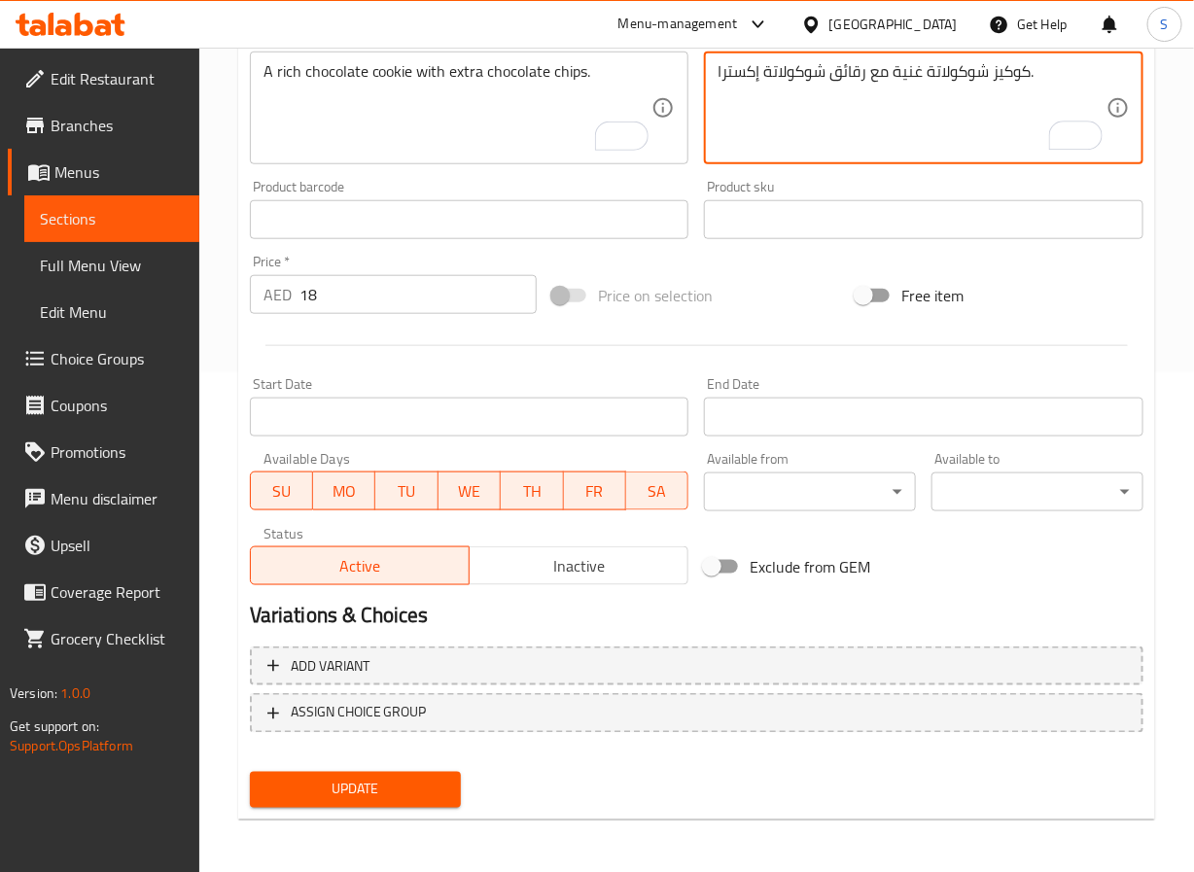
type textarea "كوكيز شوكولاتة غنية مع رقائق شوكولاتة إكسترا."
click at [379, 778] on span "Update" at bounding box center [356, 790] width 181 height 24
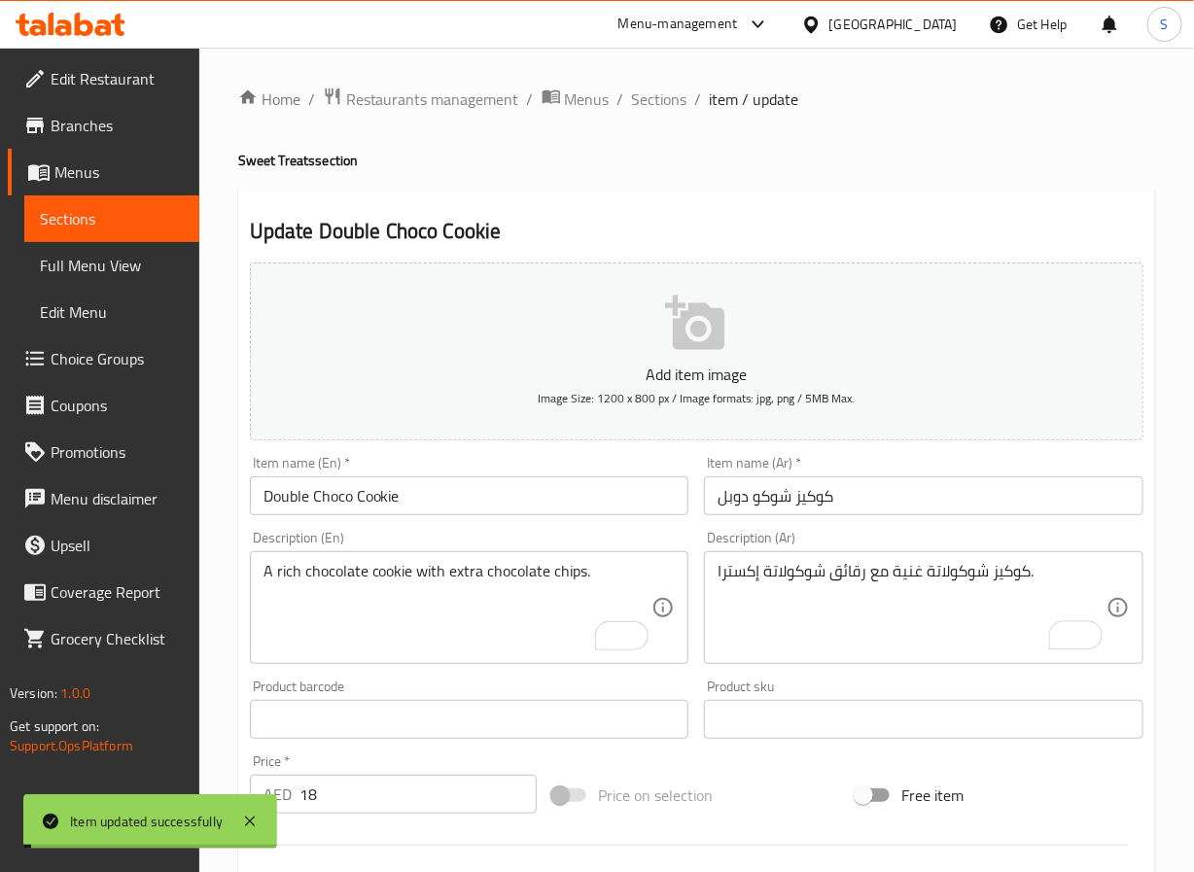
drag, startPoint x: 649, startPoint y: 99, endPoint x: 602, endPoint y: 0, distance: 109.6
click at [649, 99] on span "Sections" at bounding box center [659, 99] width 55 height 23
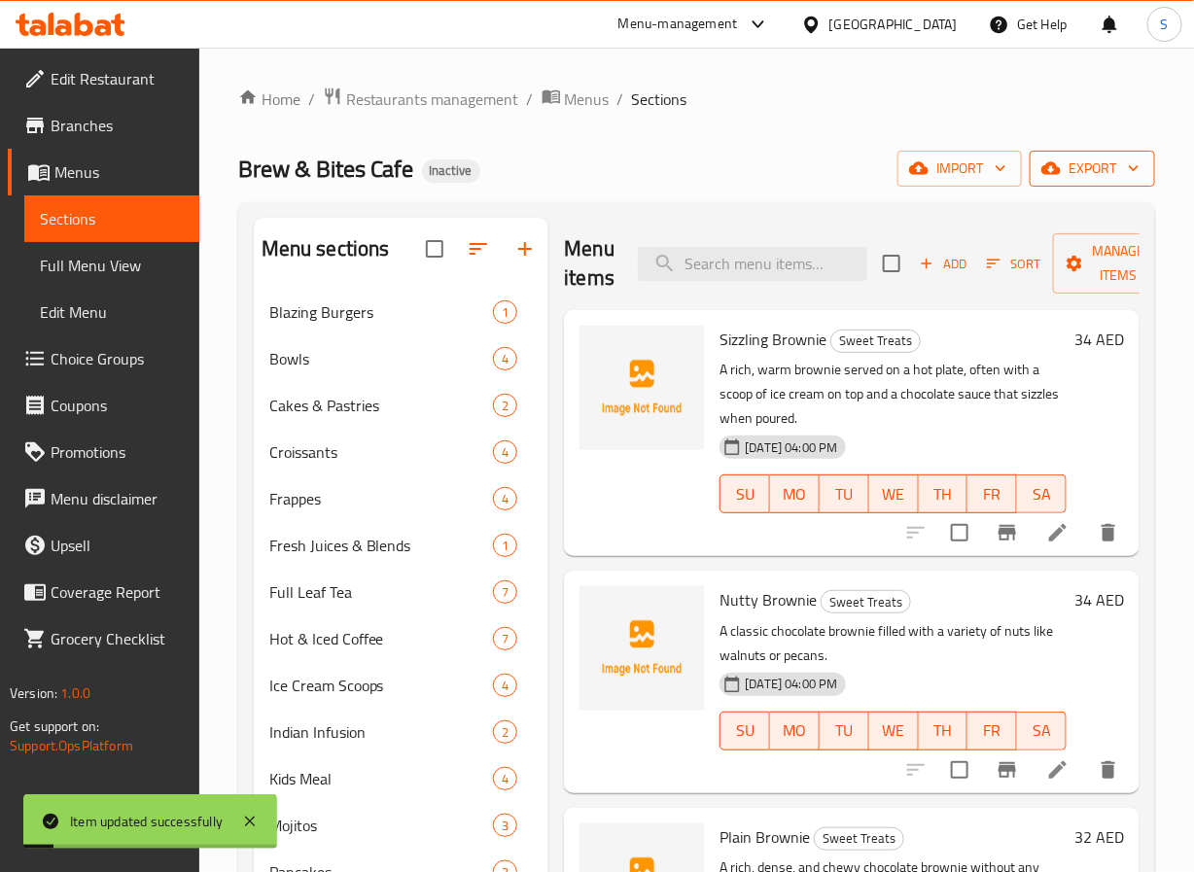
click at [1132, 160] on icon "button" at bounding box center [1133, 168] width 19 height 19
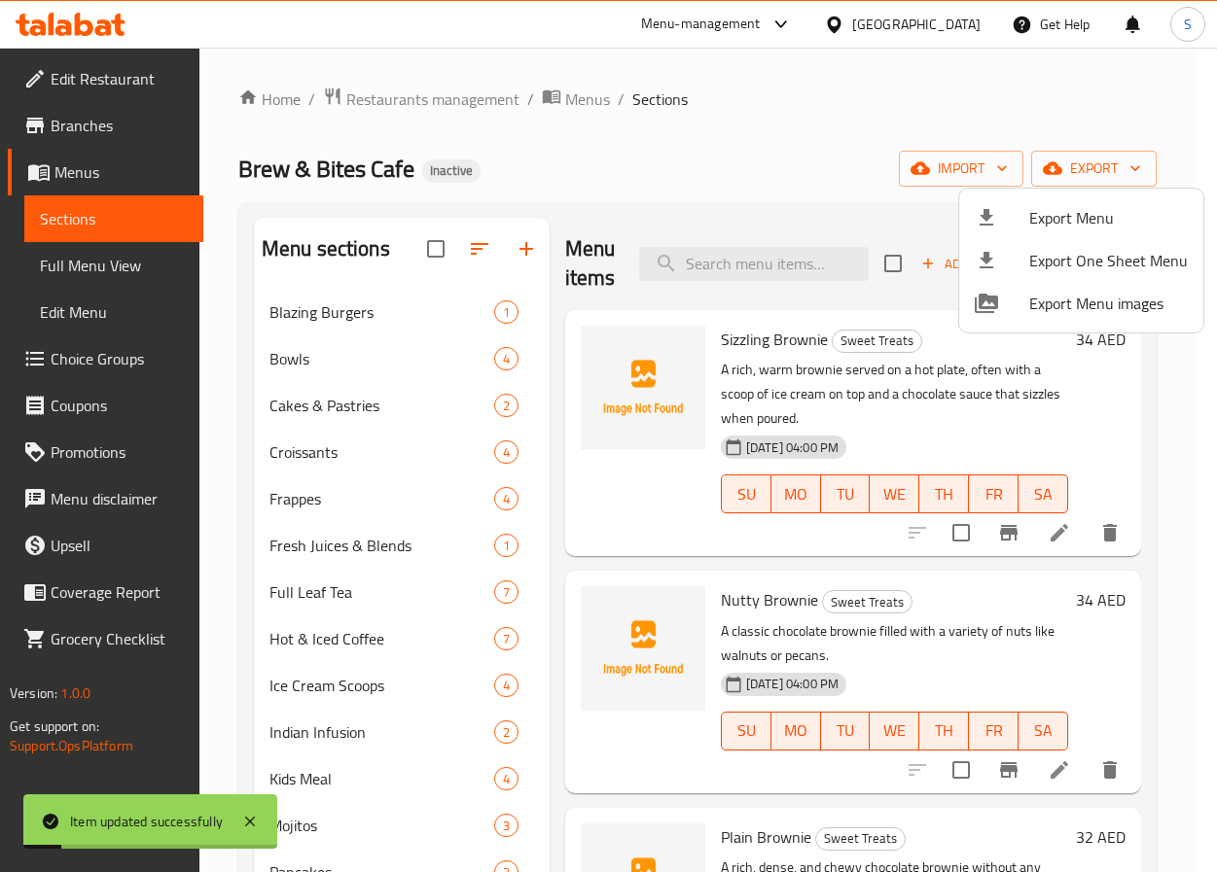
click at [1077, 213] on span "Export Menu" at bounding box center [1108, 217] width 159 height 23
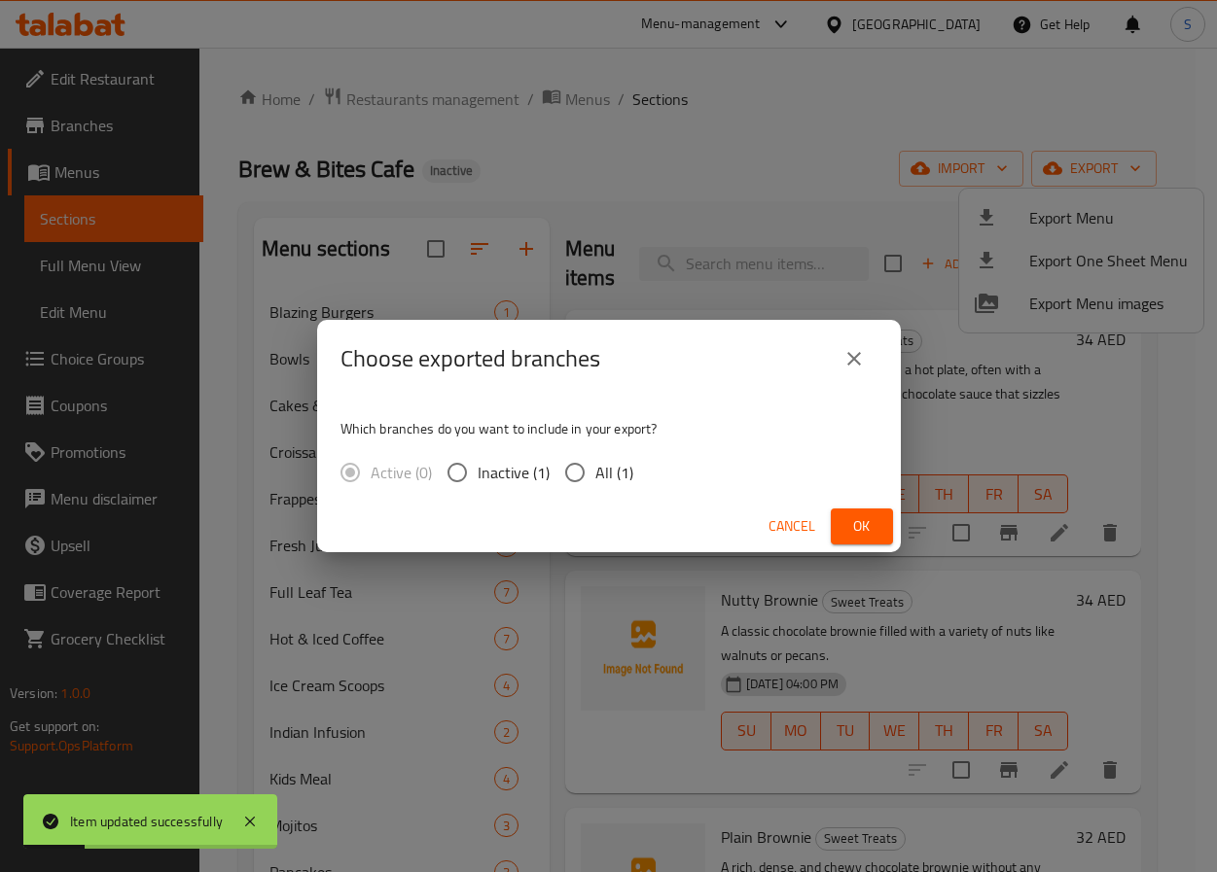
click at [570, 473] on input "All (1)" at bounding box center [574, 472] width 41 height 41
radio input "true"
click at [846, 520] on span "Ok" at bounding box center [861, 526] width 31 height 24
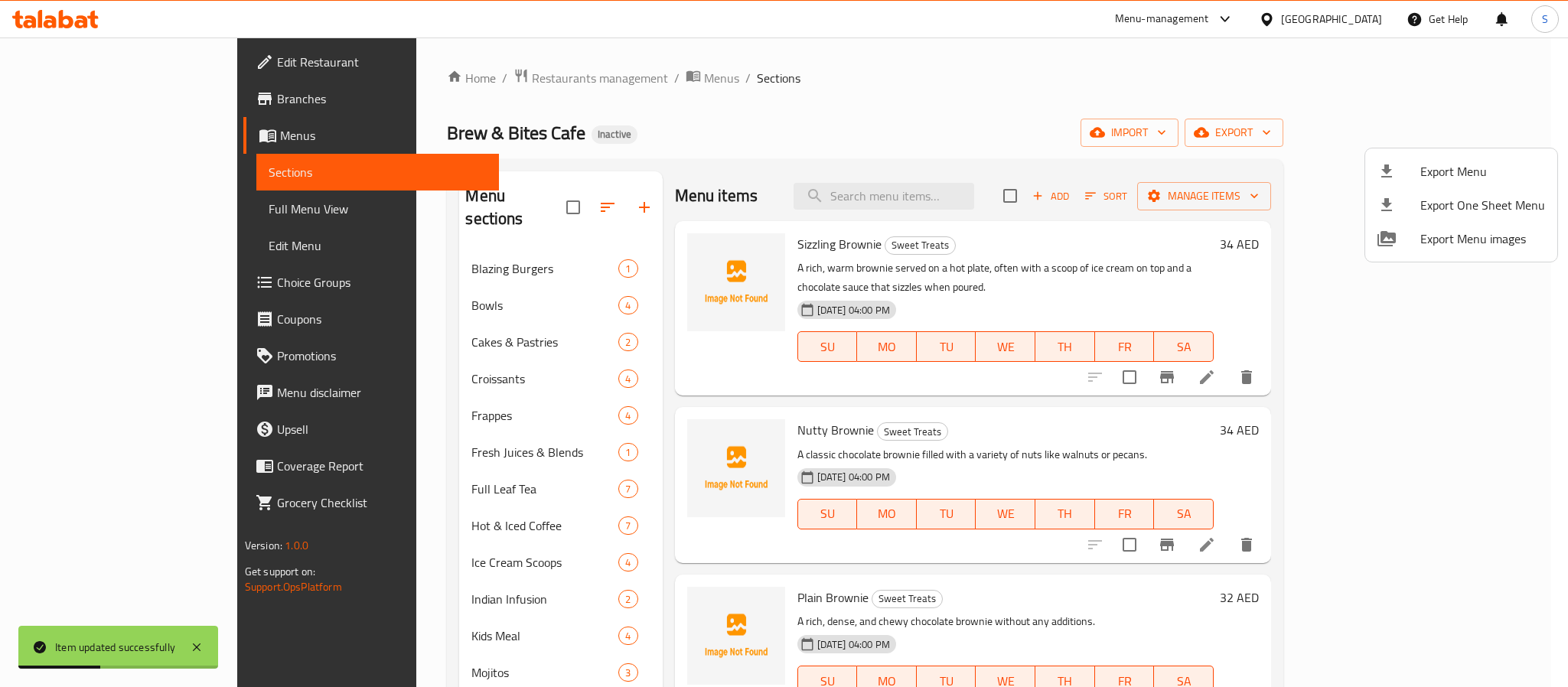
click at [682, 129] on div at bounding box center [784, 343] width 1568 height 687
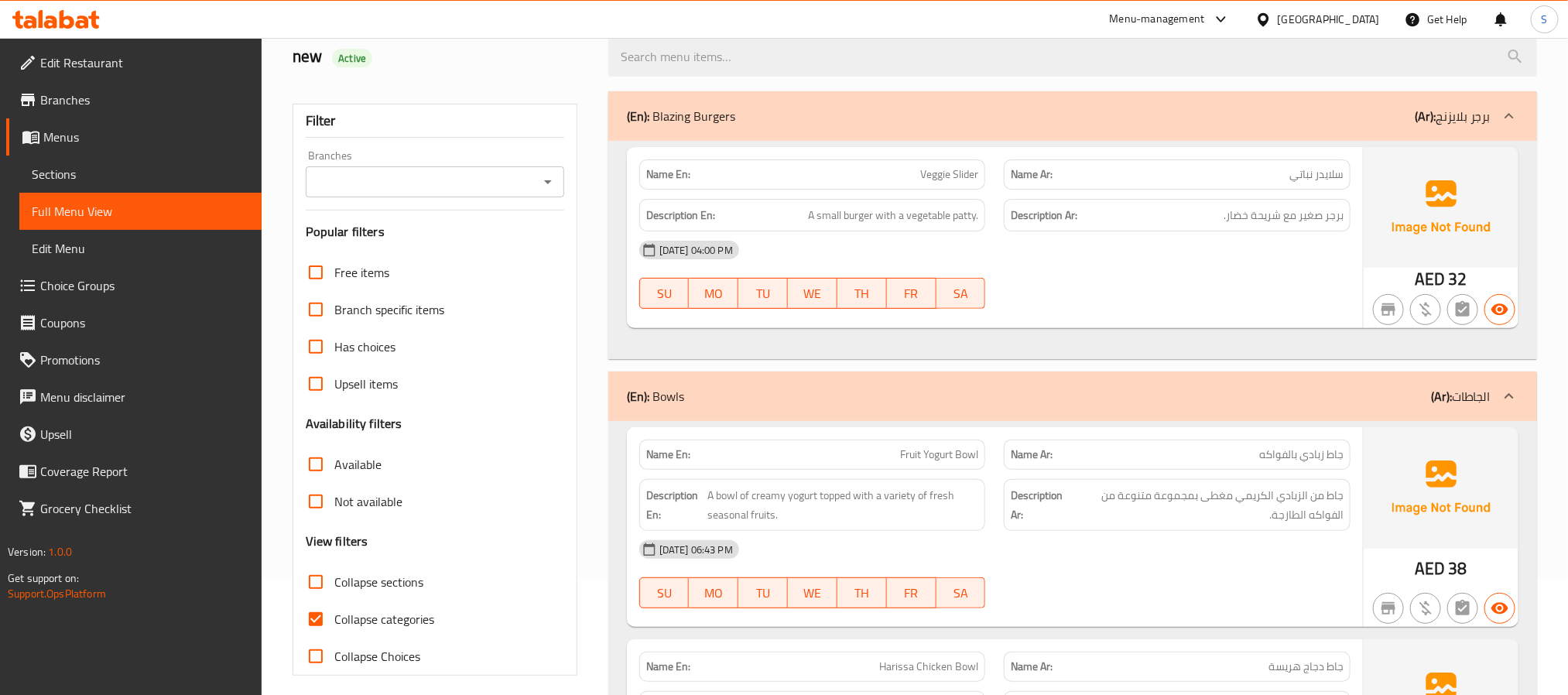
scroll to position [337, 0]
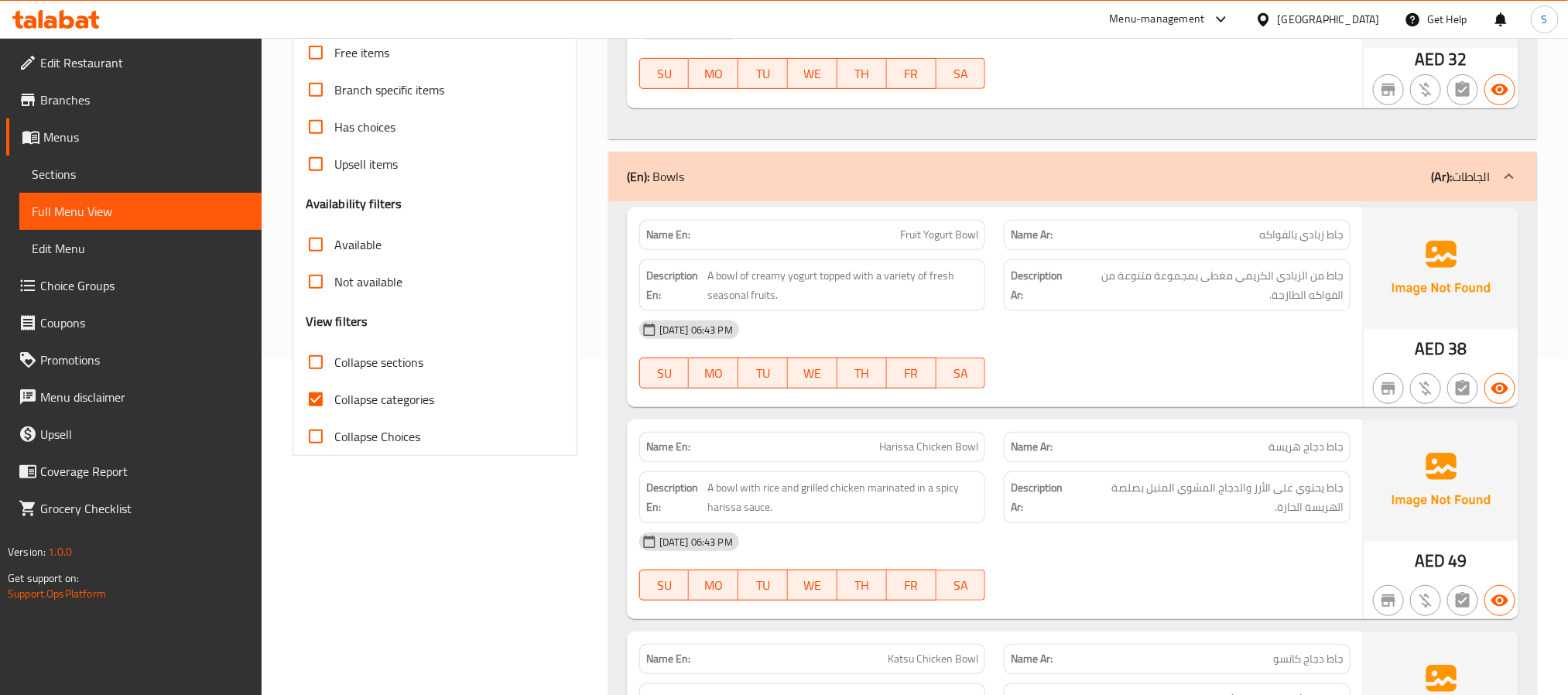
click at [317, 398] on input "Collapse categories" at bounding box center [315, 399] width 37 height 37
checkbox input "false"
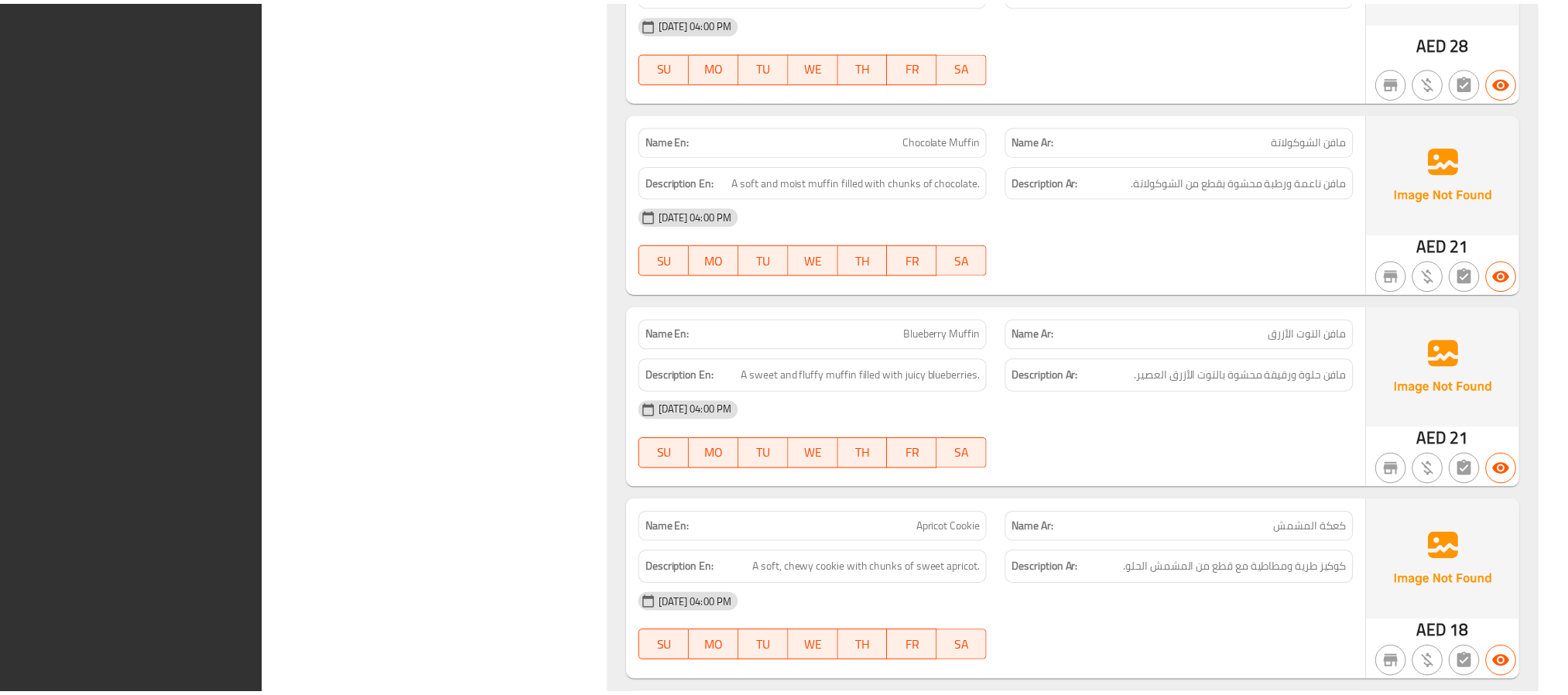
scroll to position [18838, 0]
